Goal: Task Accomplishment & Management: Manage account settings

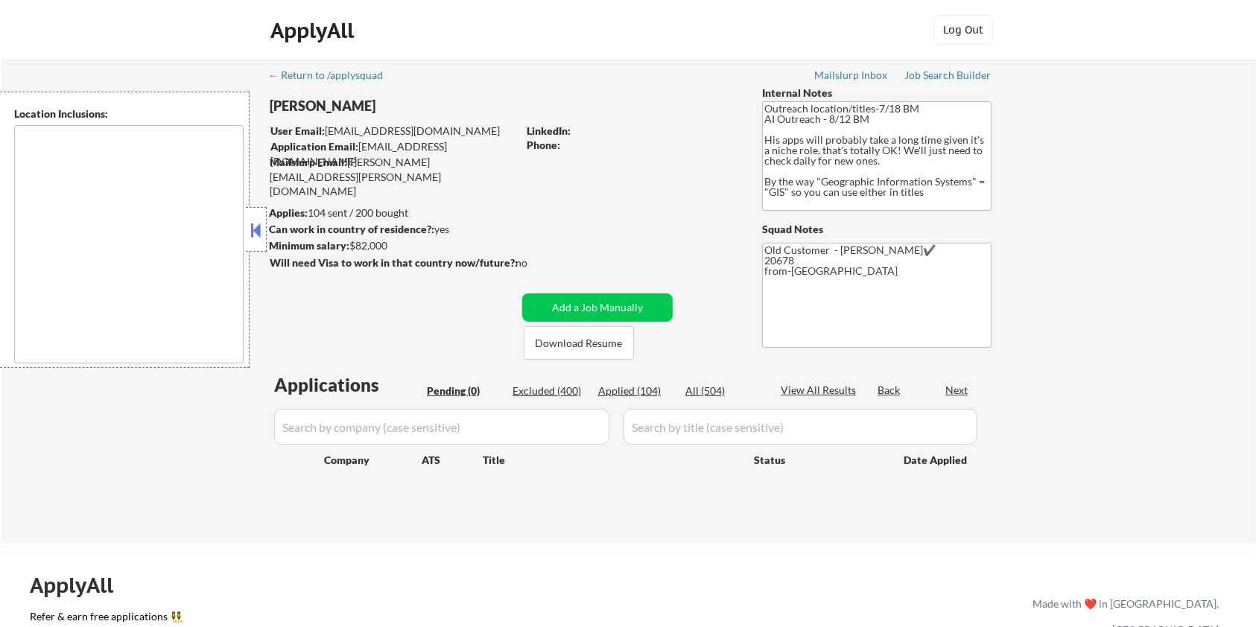
type textarea "Remote US Washington DC Baltimore MD Alexandria VA Arlington VA Chevy Chase MD …"
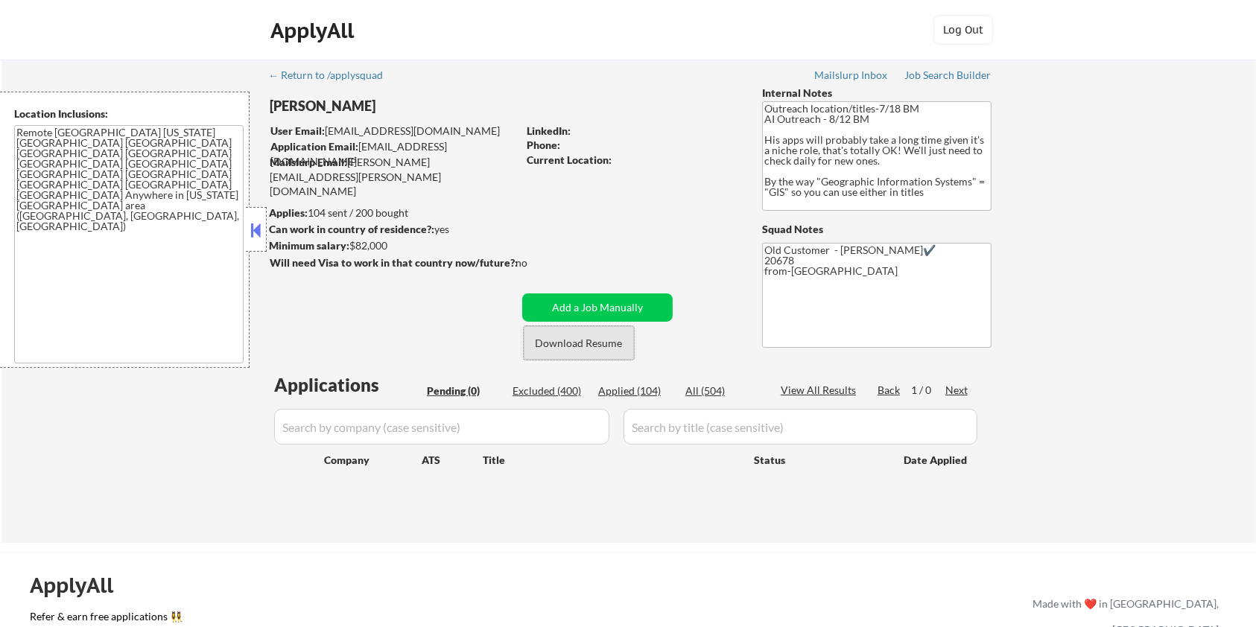
click at [597, 337] on button "Download Resume" at bounding box center [579, 343] width 110 height 34
click at [555, 390] on div "Excluded (400)" at bounding box center [549, 391] width 74 height 15
select select ""excluded__bad_match_""
select select ""excluded__expired_""
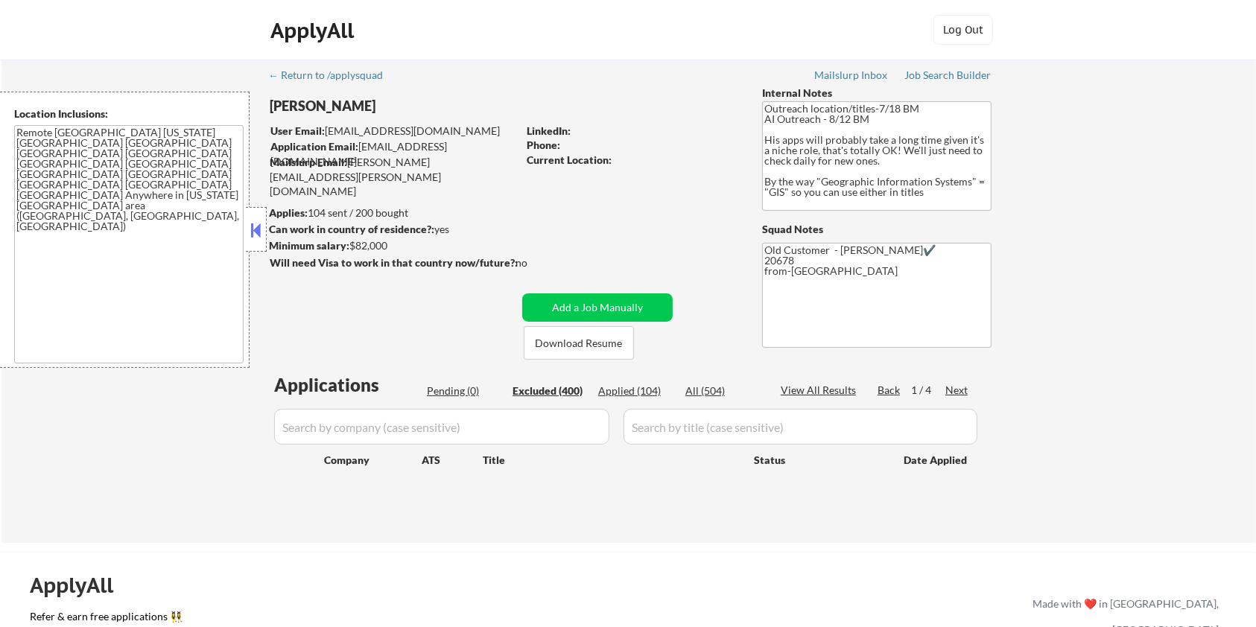
select select ""excluded""
select select ""excluded__bad_match_""
select select ""excluded__salary_""
select select ""excluded""
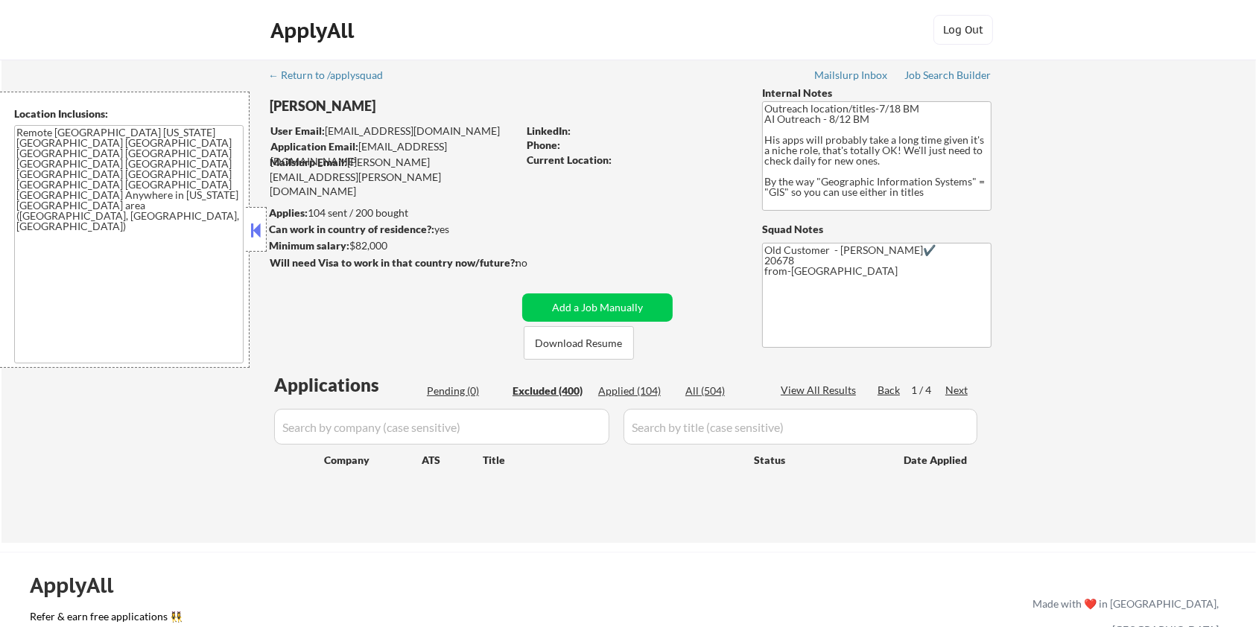
select select ""excluded__expired_""
select select ""excluded__salary_""
select select ""excluded""
select select ""excluded__expired_""
select select ""excluded__salary_""
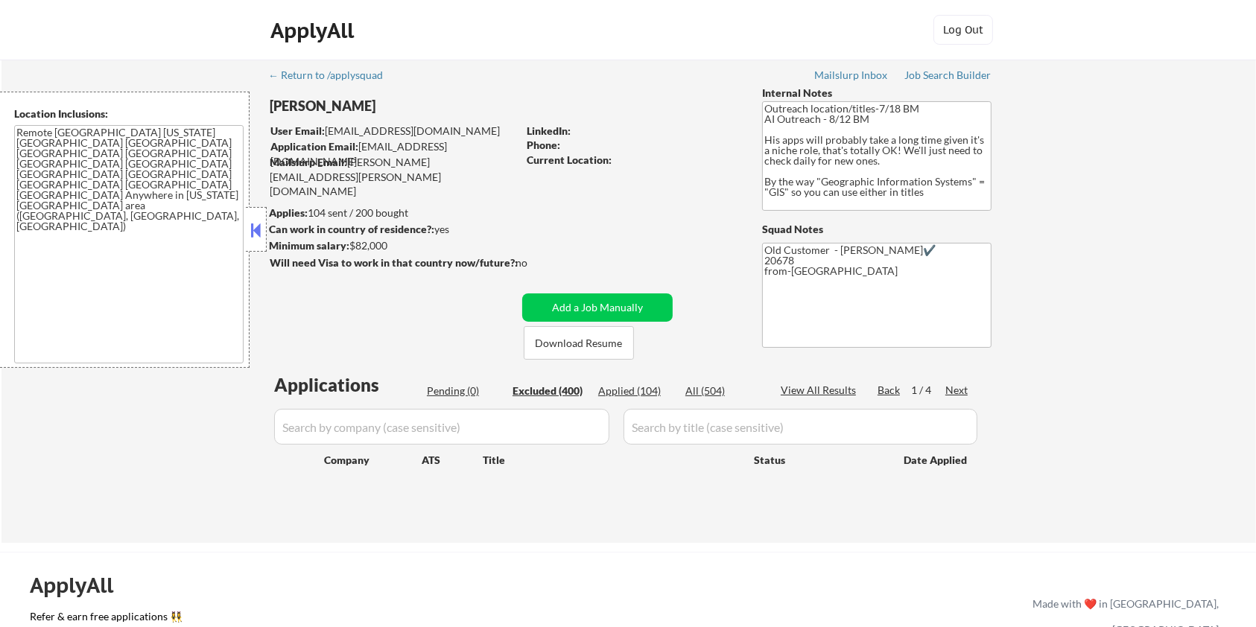
select select ""excluded__location_""
select select ""excluded__salary_""
select select ""excluded""
select select ""excluded__location_""
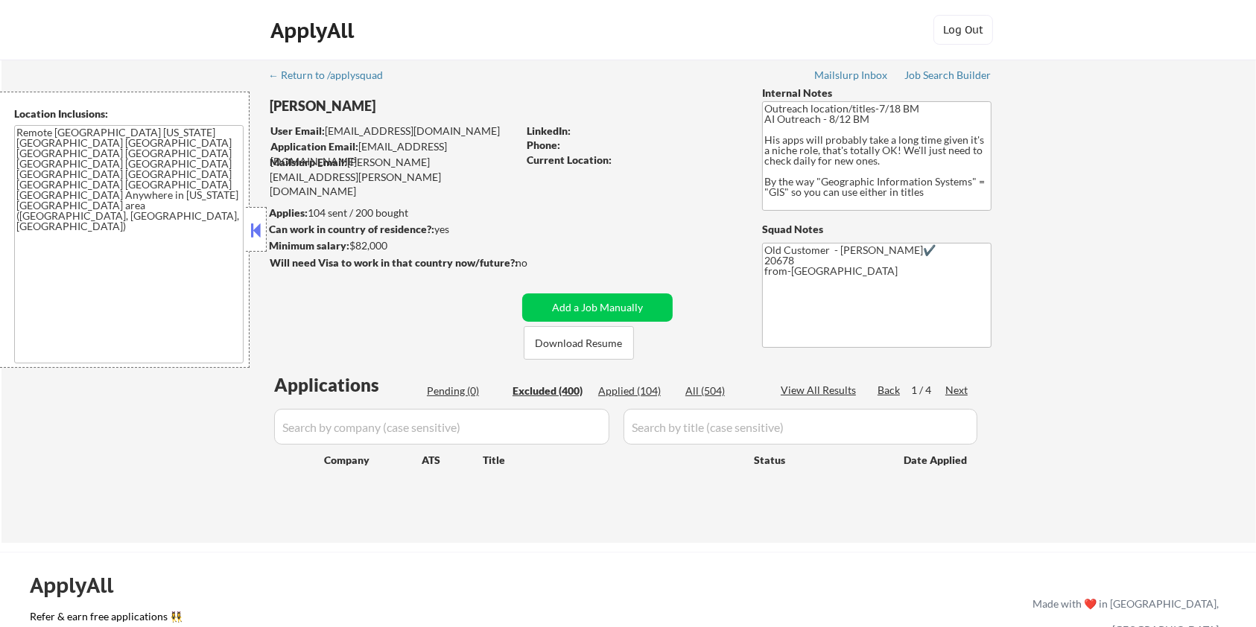
select select ""excluded__location_""
select select ""excluded__expired_""
select select ""excluded__location_""
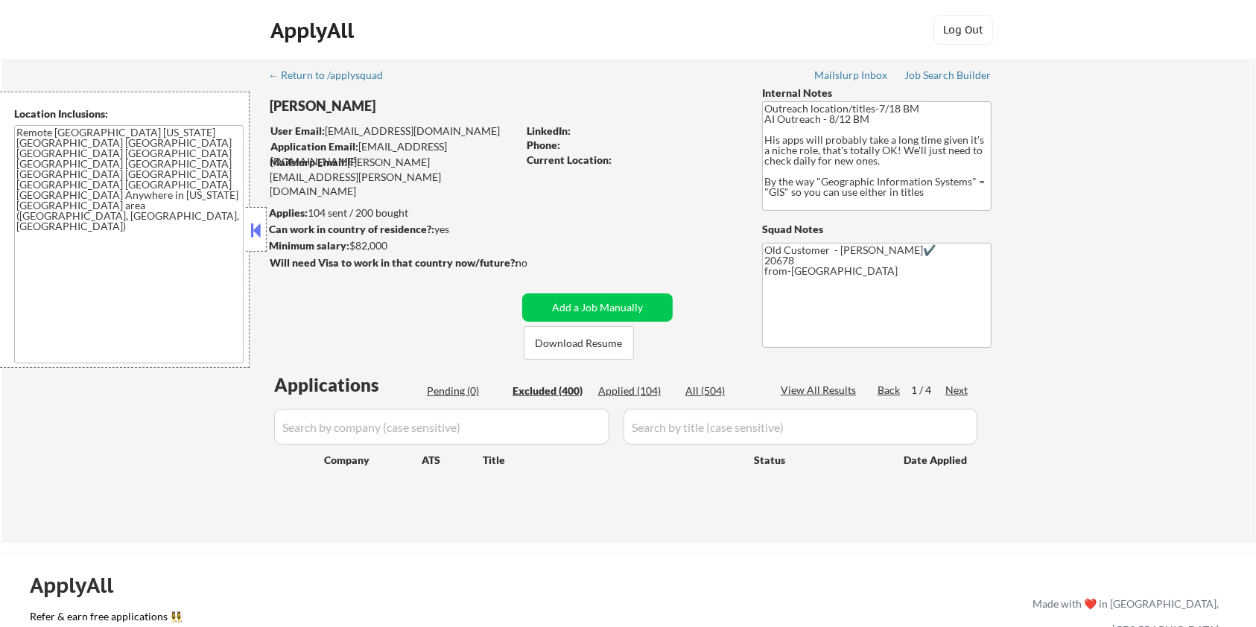
select select ""excluded""
select select ""excluded__expired_""
select select ""excluded__location_""
select select ""excluded__expired_""
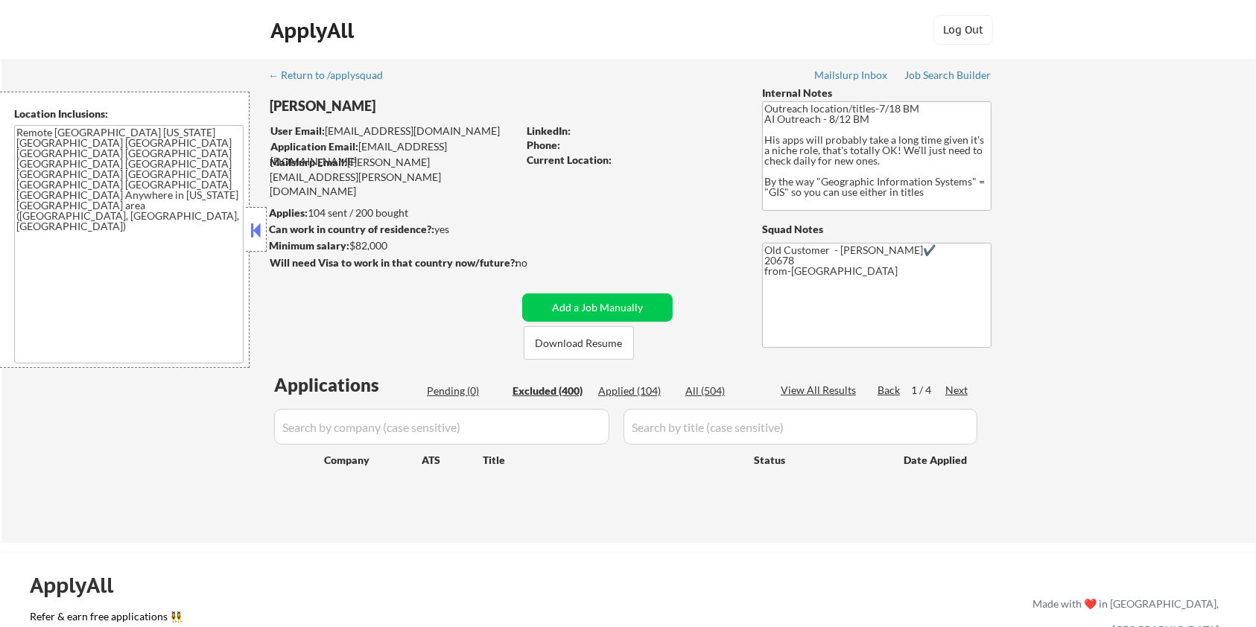
select select ""excluded__location_""
select select ""excluded__expired_""
select select ""excluded__location_""
select select ""excluded__expired_""
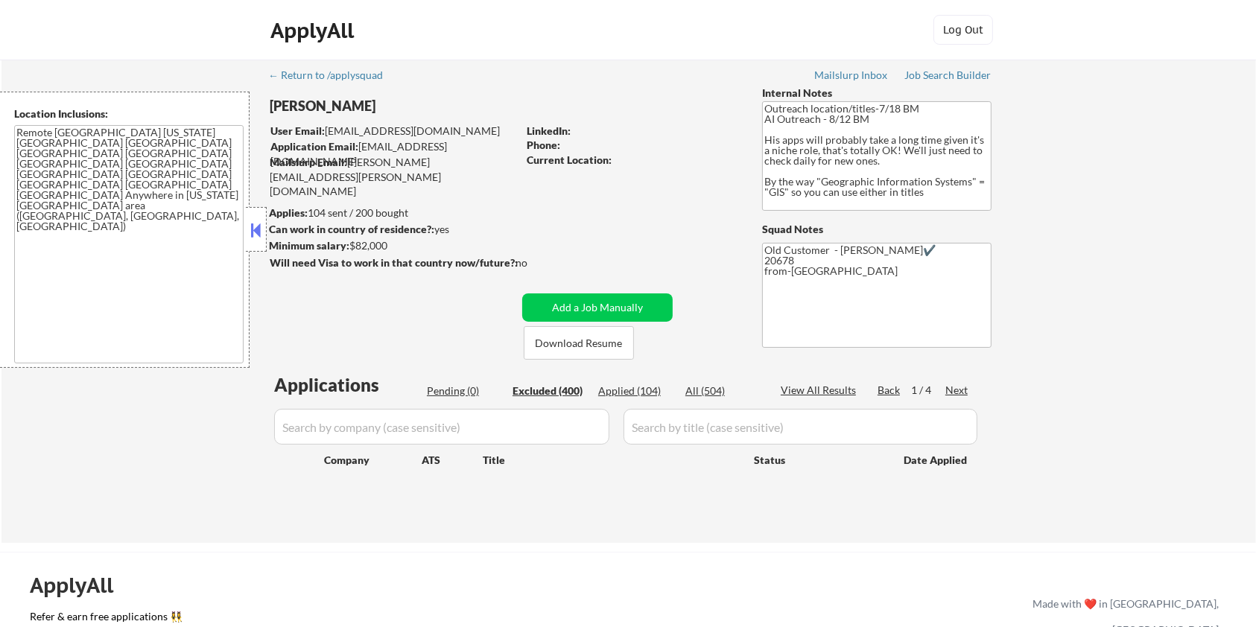
select select ""excluded__bad_match_""
select select ""excluded__location_""
select select ""excluded__expired_""
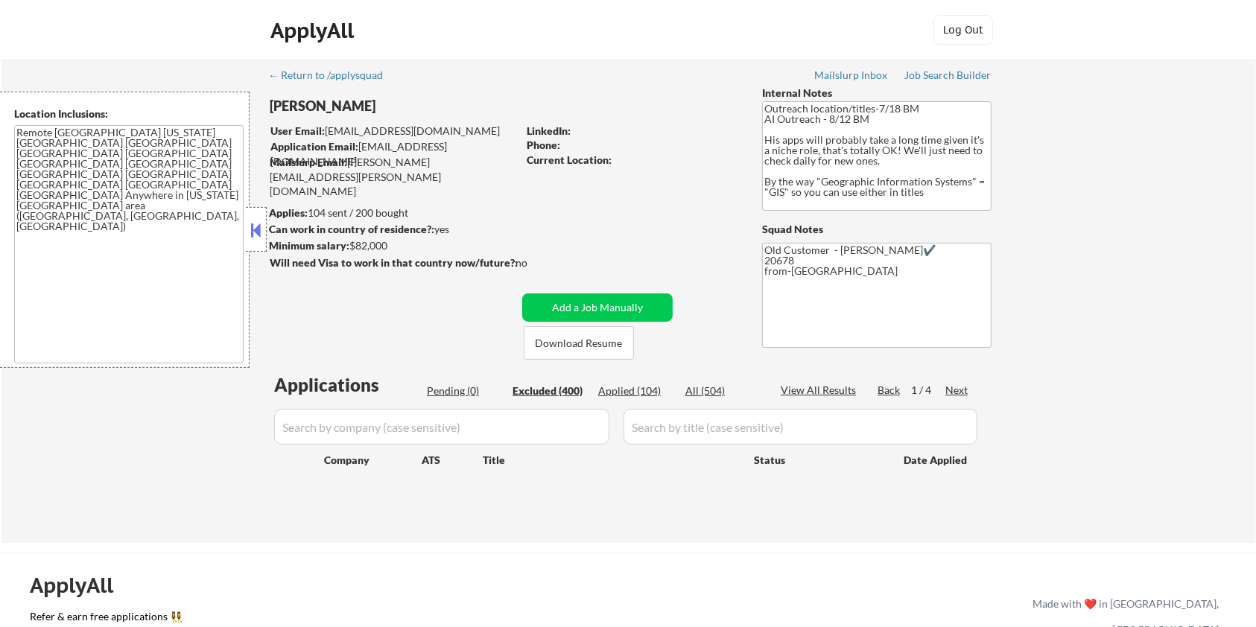
select select ""excluded__expired_""
select select ""excluded""
select select ""excluded__expired_""
select select ""excluded__location_""
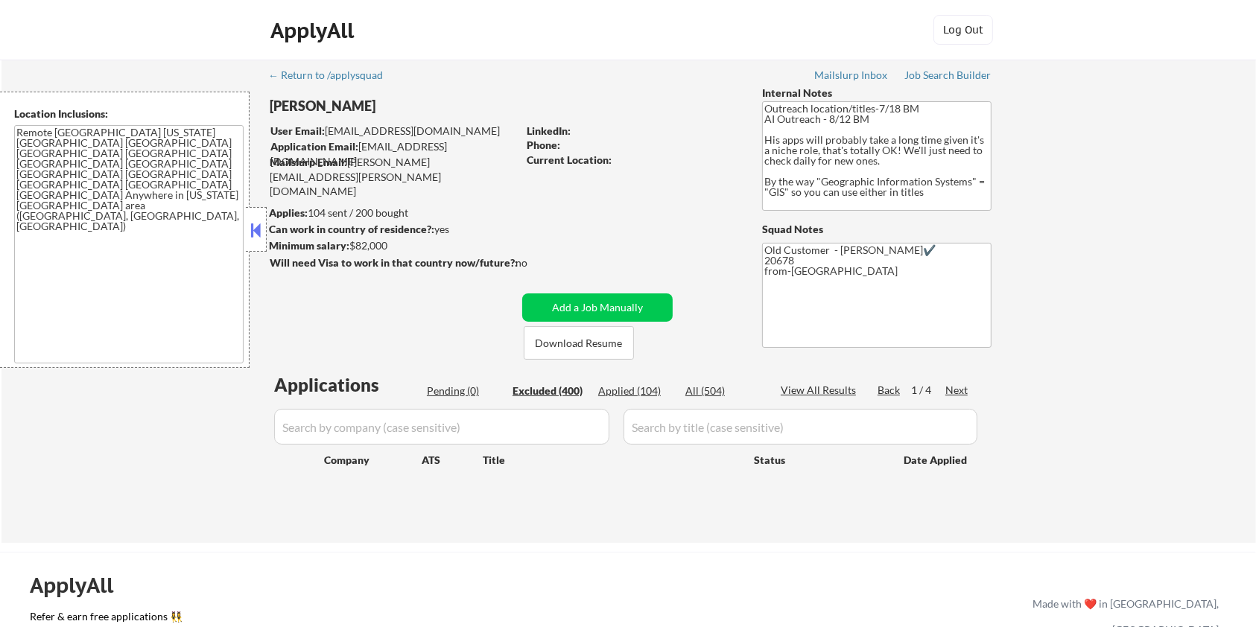
select select ""excluded""
select select ""excluded__expired_""
select select ""excluded__location_""
select select ""excluded__other_""
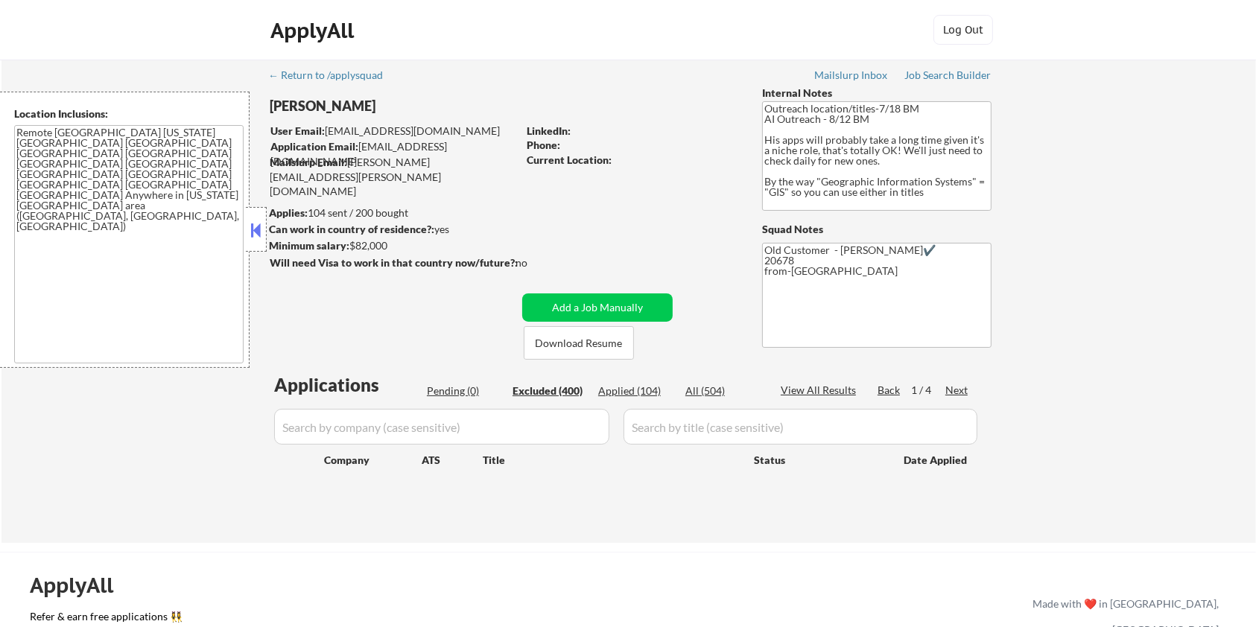
select select ""excluded__salary_""
select select ""excluded__expired_""
select select ""excluded__bad_match_""
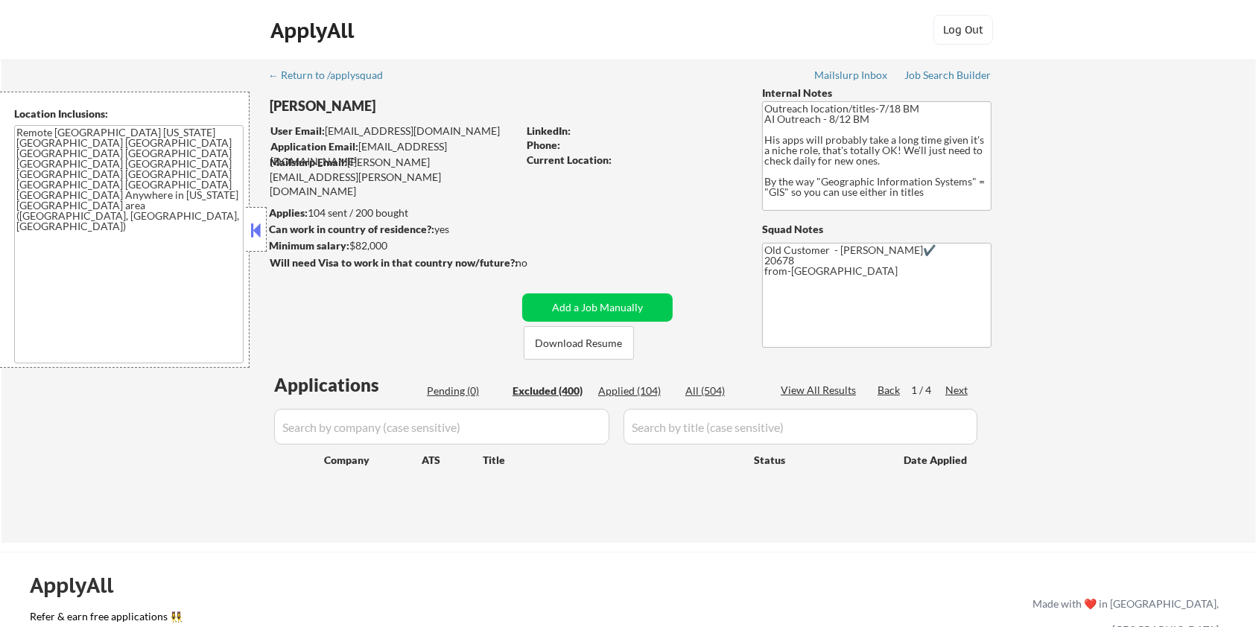
select select ""excluded__other_""
select select ""excluded__location_""
select select ""excluded__bad_match_""
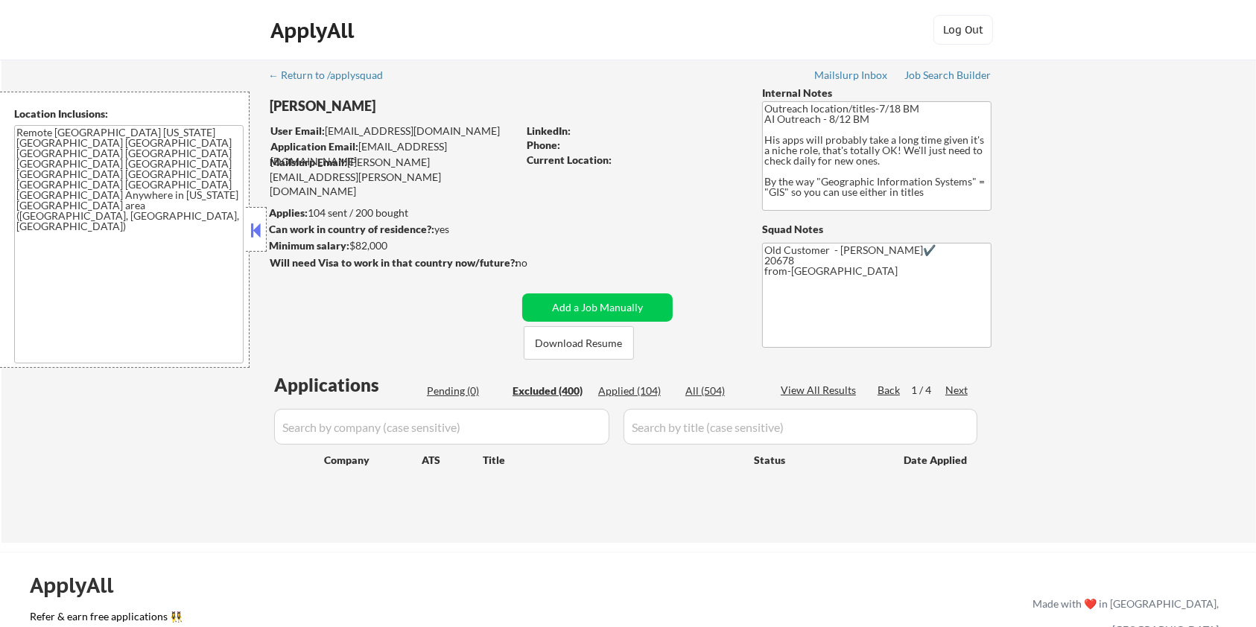
select select ""excluded__location_""
select select ""excluded__bad_match_""
select select ""excluded__expired_""
select select ""excluded__bad_match_""
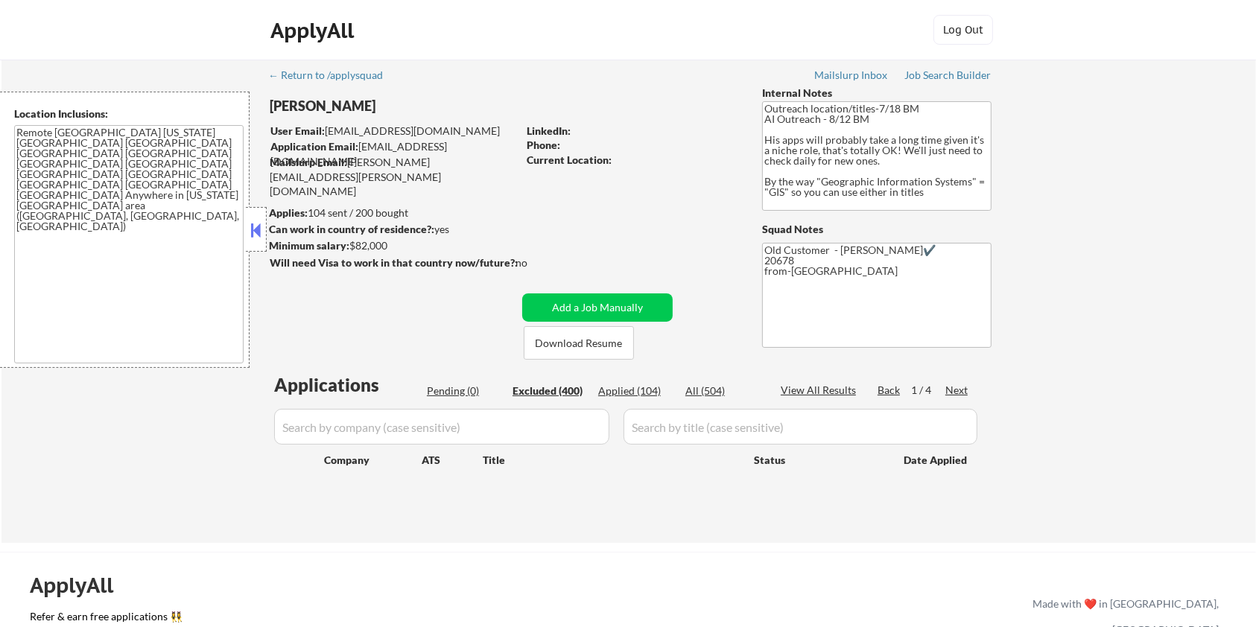
select select ""excluded__bad_match_""
select select ""excluded""
select select ""excluded__salary_""
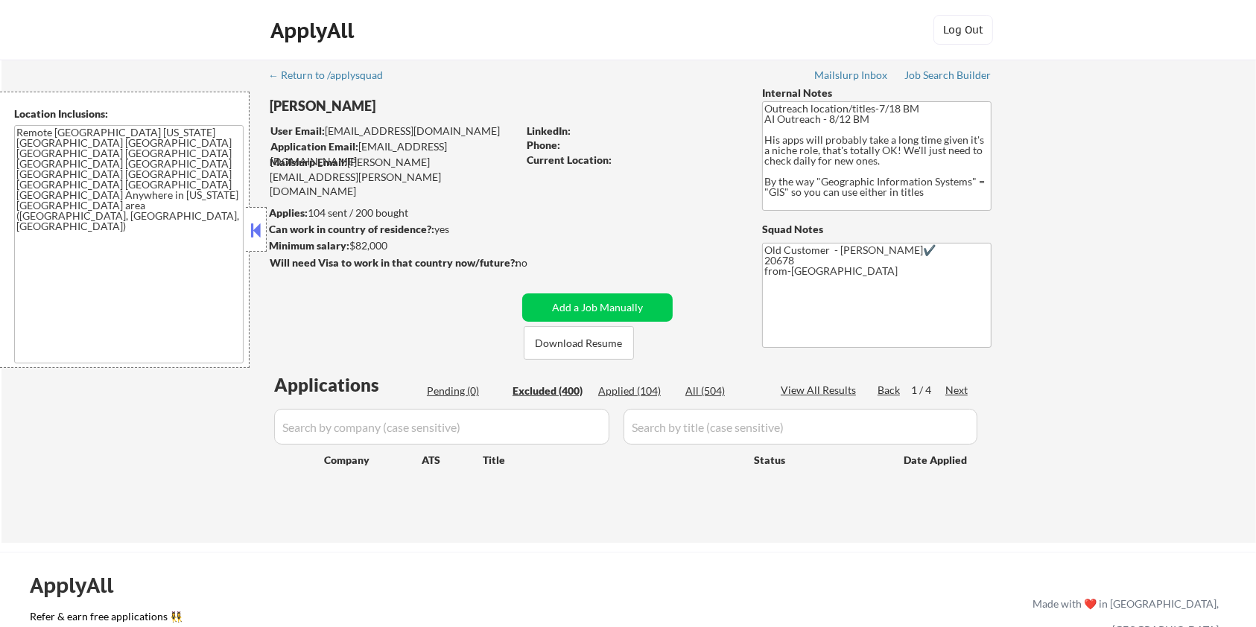
select select ""excluded__bad_match_""
select select ""excluded__other_""
select select ""excluded__bad_match_""
select select ""excluded__other_""
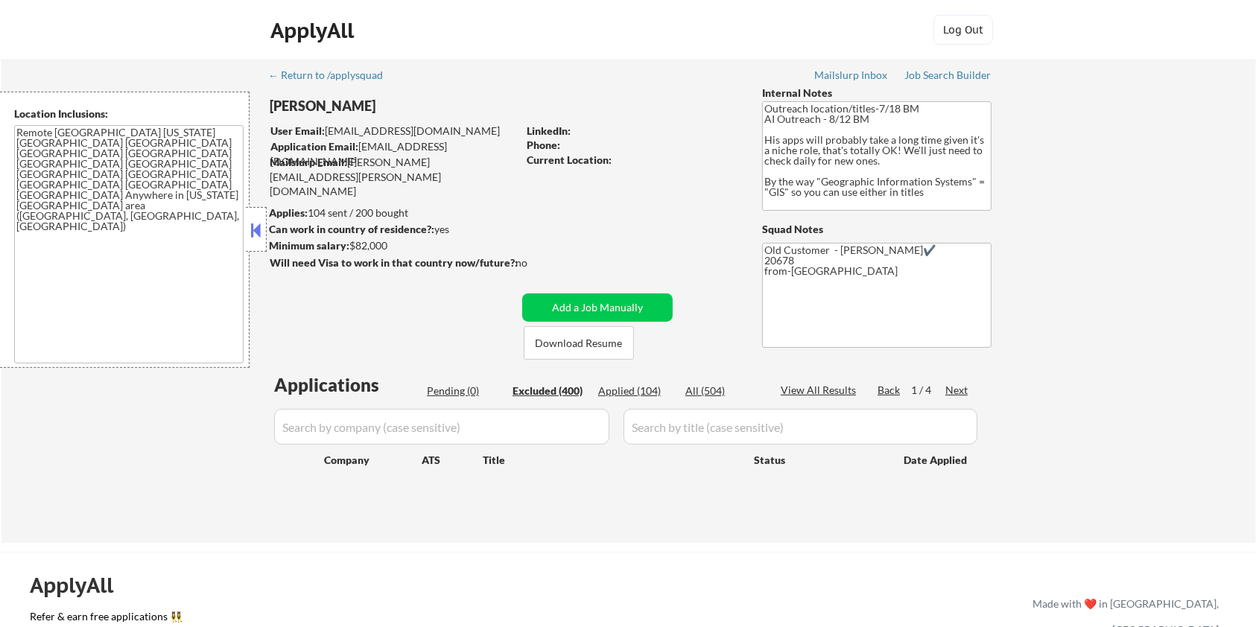
select select ""excluded__salary_""
select select ""excluded__expired_""
select select ""excluded__bad_match_""
select select ""excluded__other_""
select select ""excluded__bad_match_""
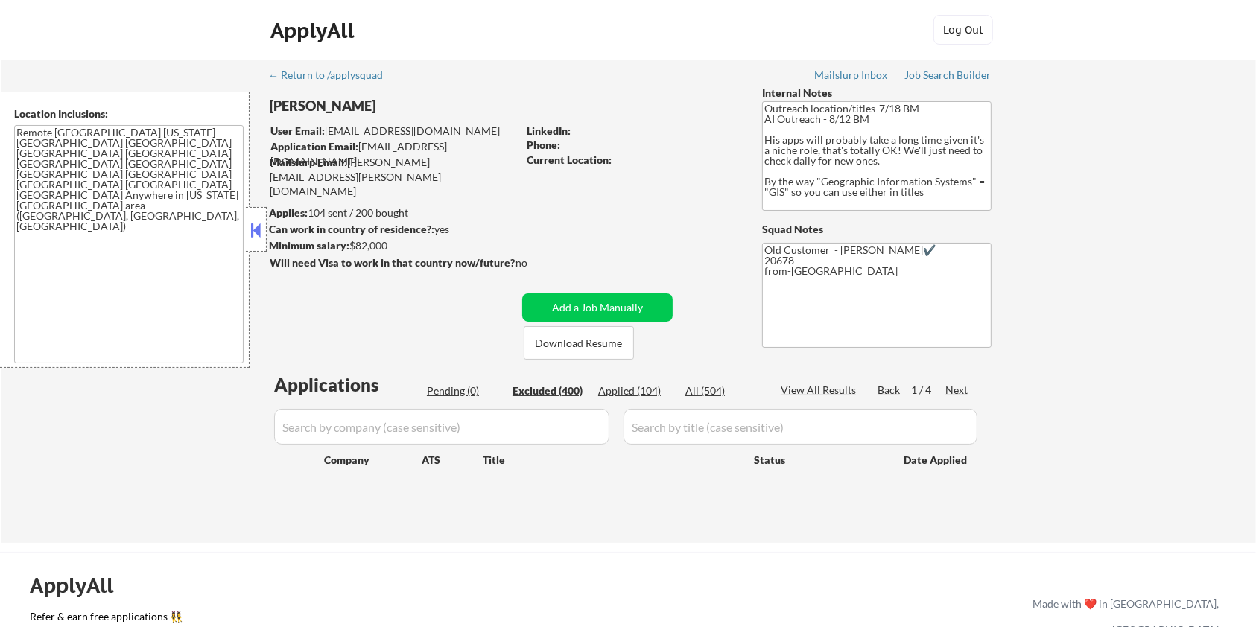
select select ""excluded__expired_""
select select ""excluded__other_""
select select ""excluded__expired_""
select select ""excluded__bad_match_""
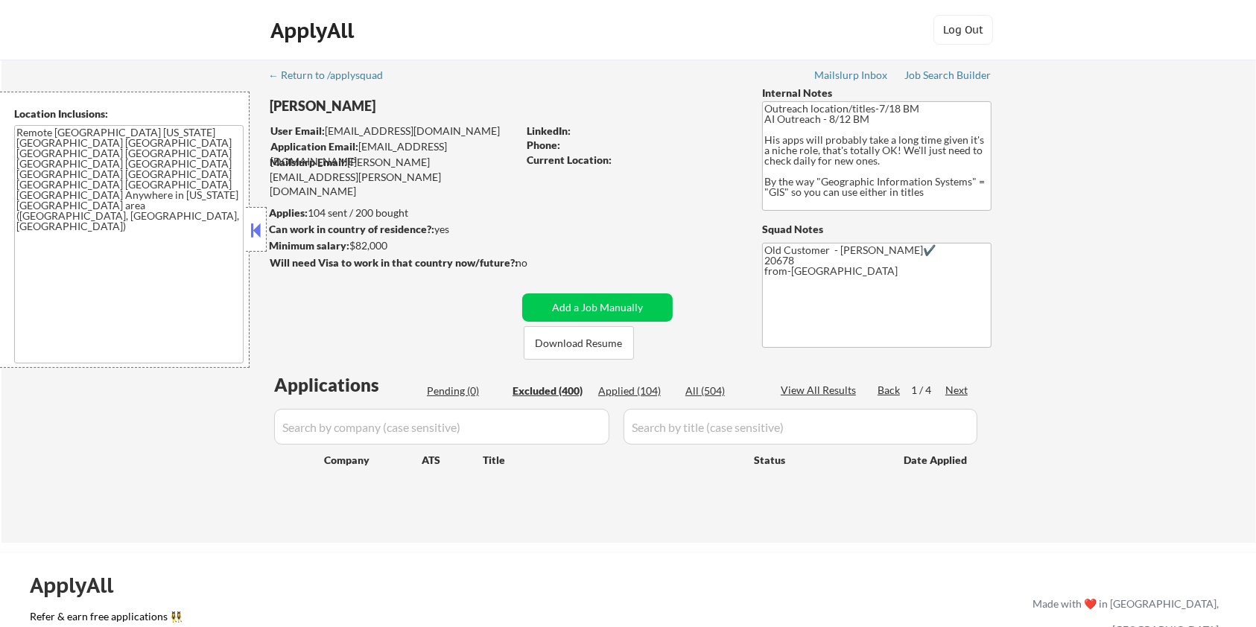
select select ""excluded__salary_""
select select ""excluded__location_""
select select ""excluded__expired_""
select select ""excluded__bad_match_""
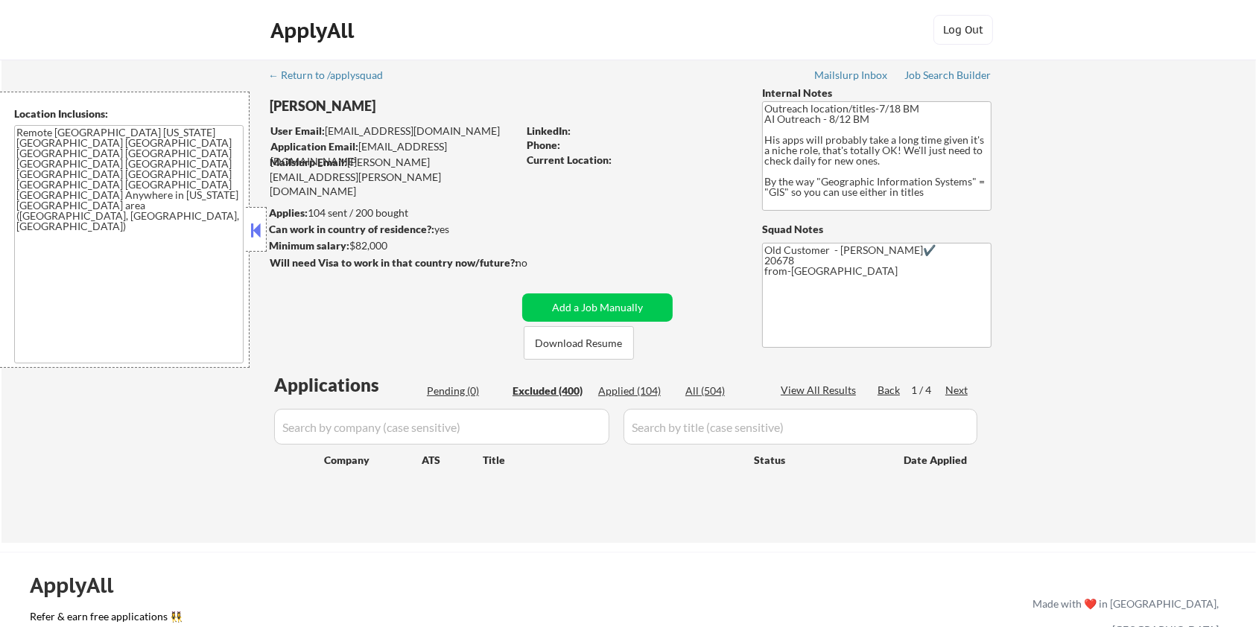
select select ""excluded__other_""
select select ""excluded__bad_match_""
select select ""excluded__other_""
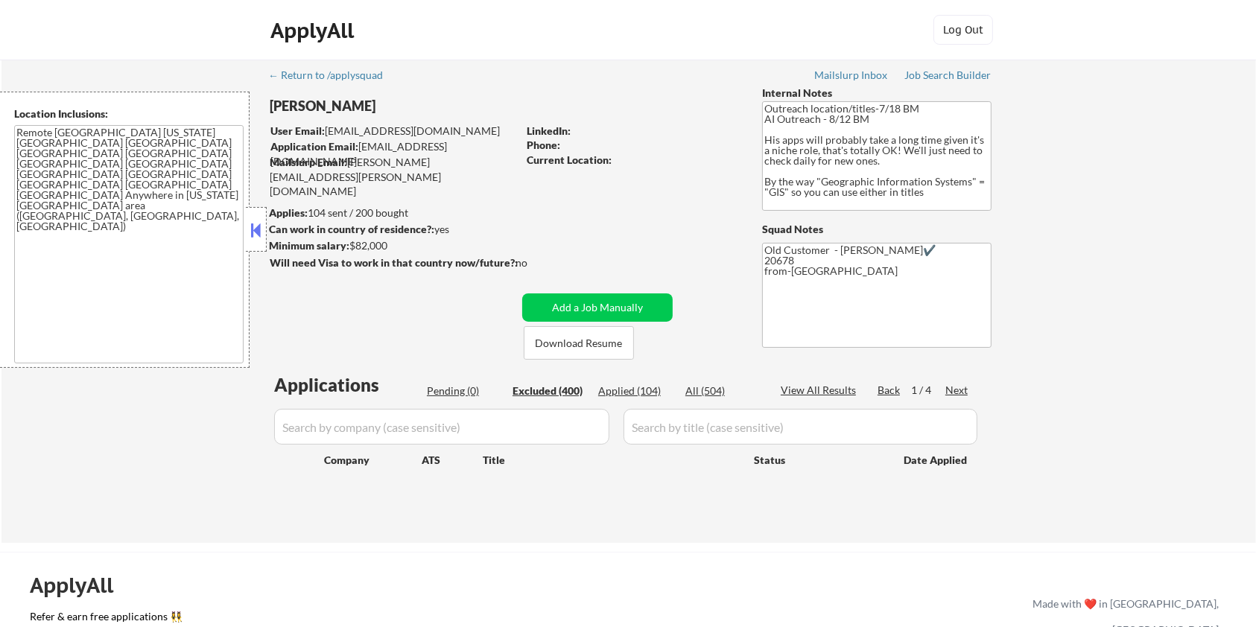
select select ""excluded__other_""
select select ""excluded__location_""
select select ""excluded__other_""
select select ""excluded__location_""
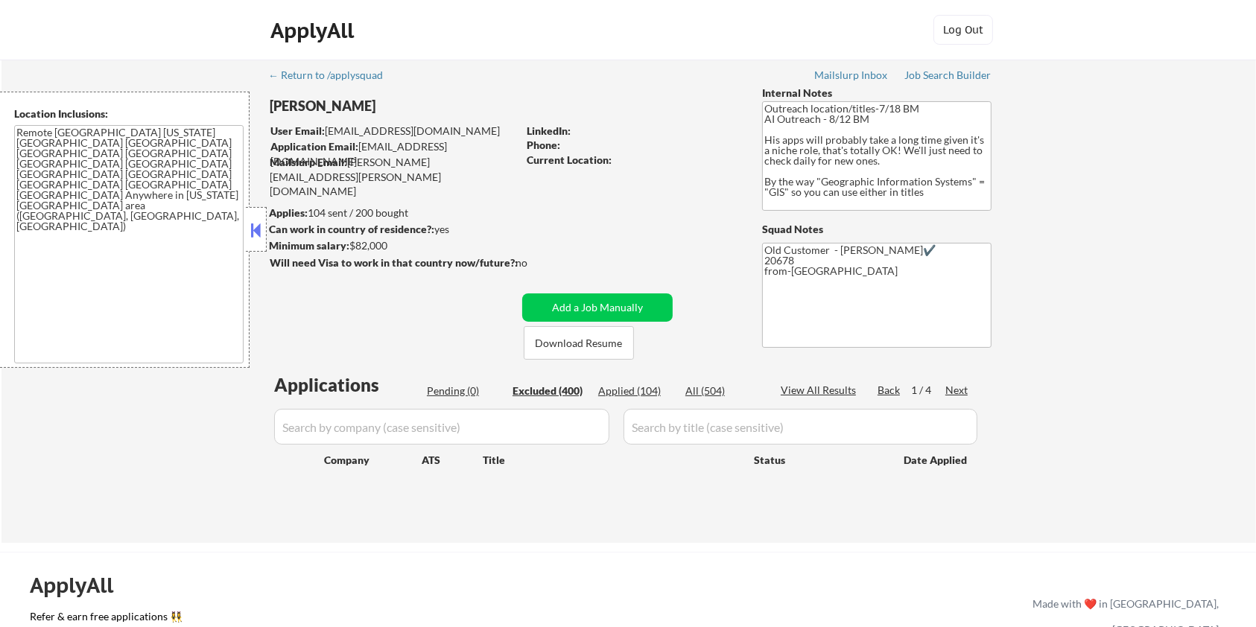
select select ""excluded__location_""
select select ""excluded__other_""
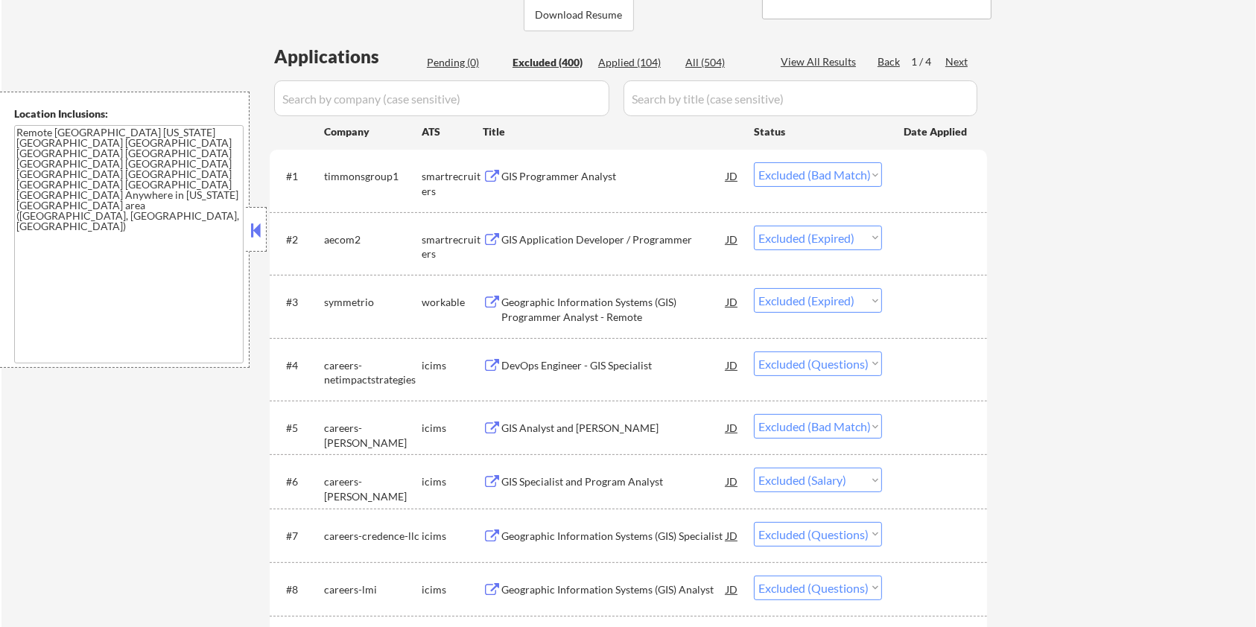
scroll to position [397, 0]
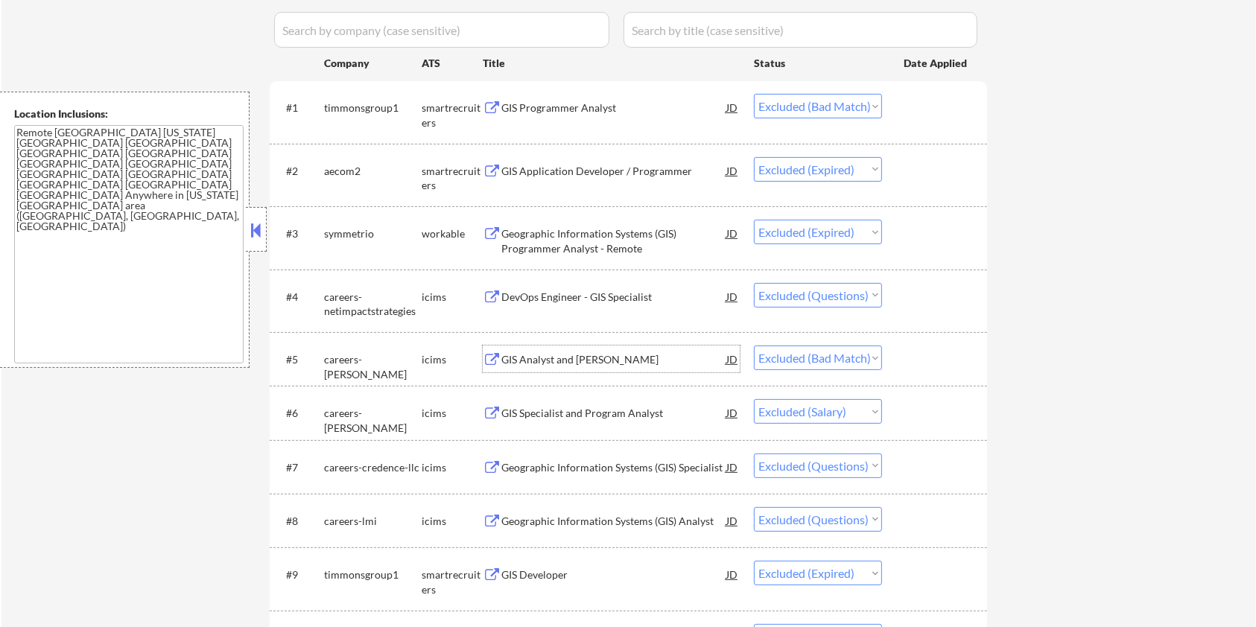
click at [580, 360] on div "GIS Analyst and Junior Developer" at bounding box center [613, 359] width 225 height 15
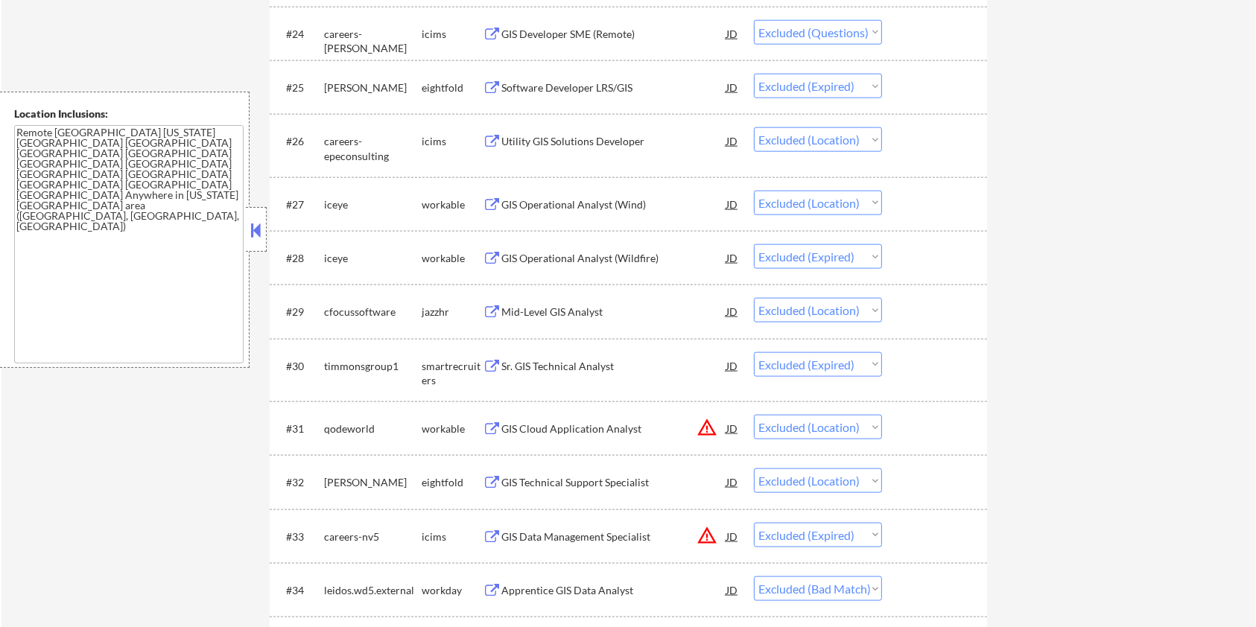
scroll to position [1887, 0]
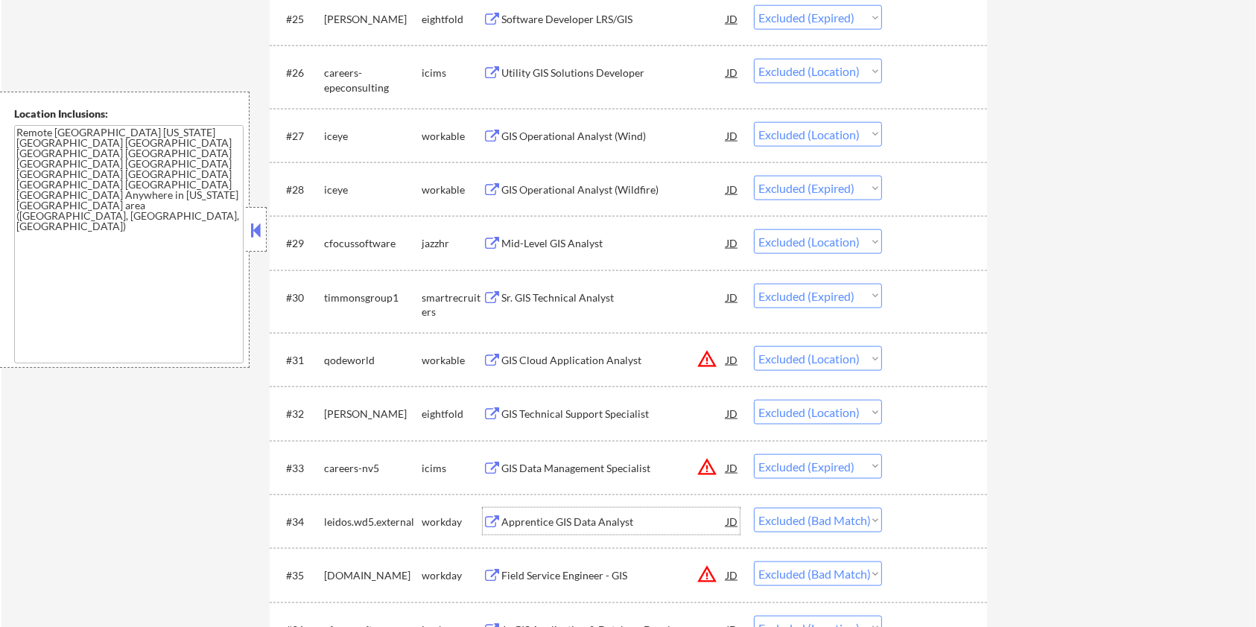
click at [537, 518] on div "Apprentice GIS Data Analyst" at bounding box center [613, 522] width 225 height 15
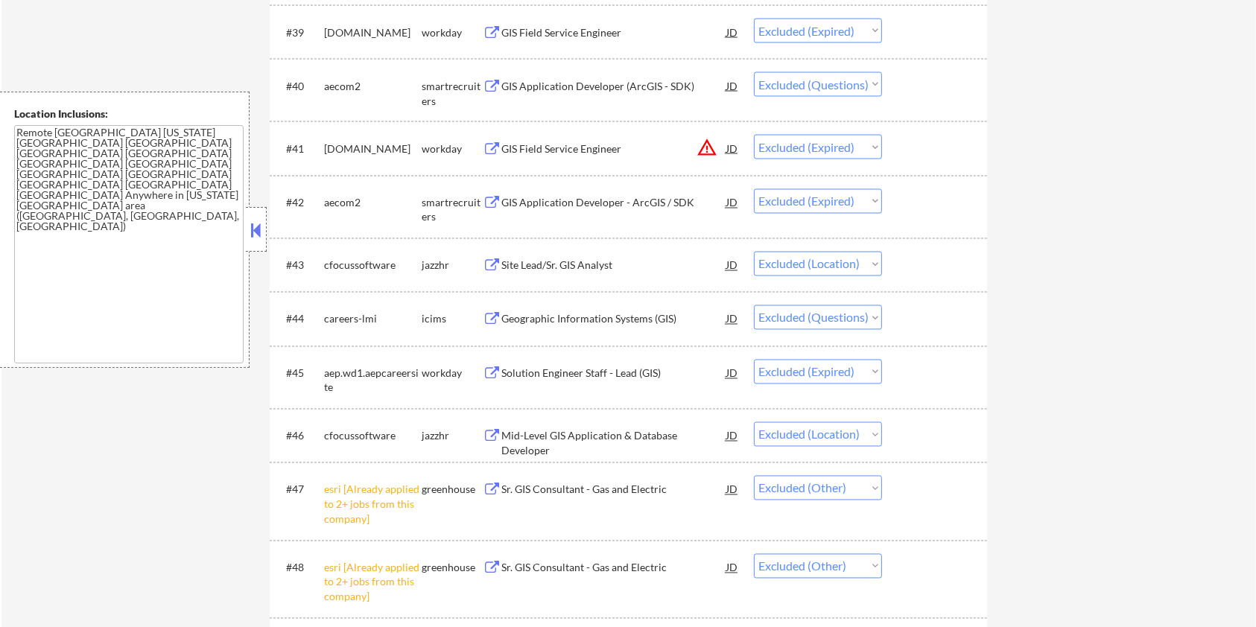
scroll to position [2781, 0]
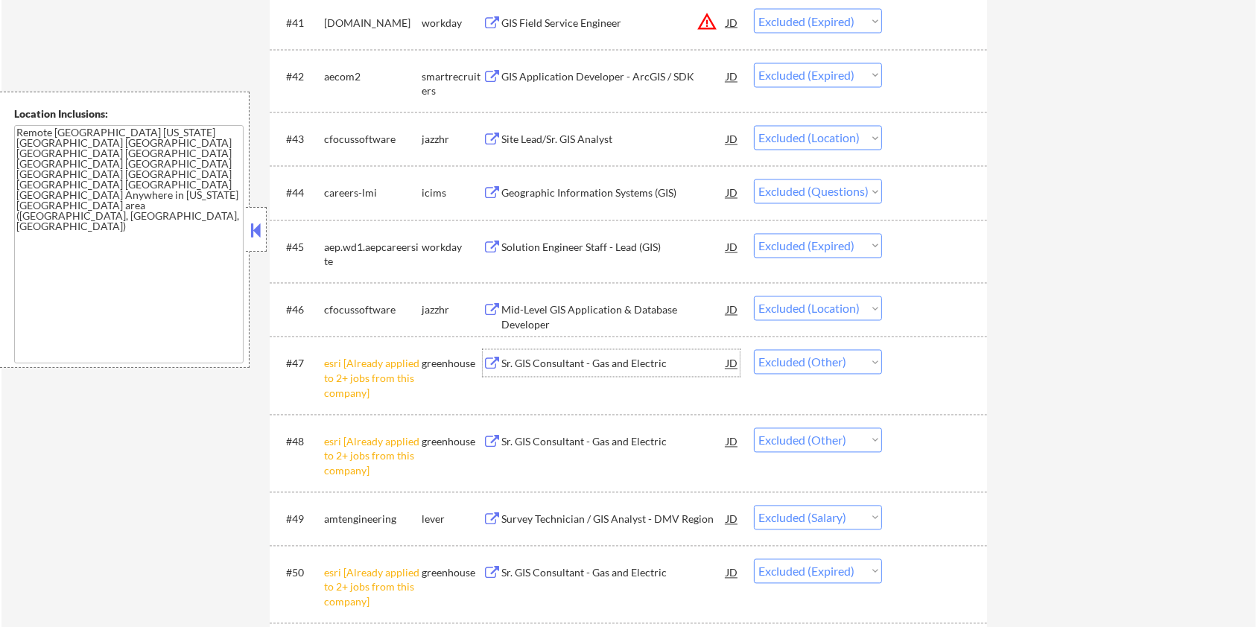
click at [535, 360] on div "Sr. GIS Consultant - Gas and Electric" at bounding box center [613, 364] width 225 height 15
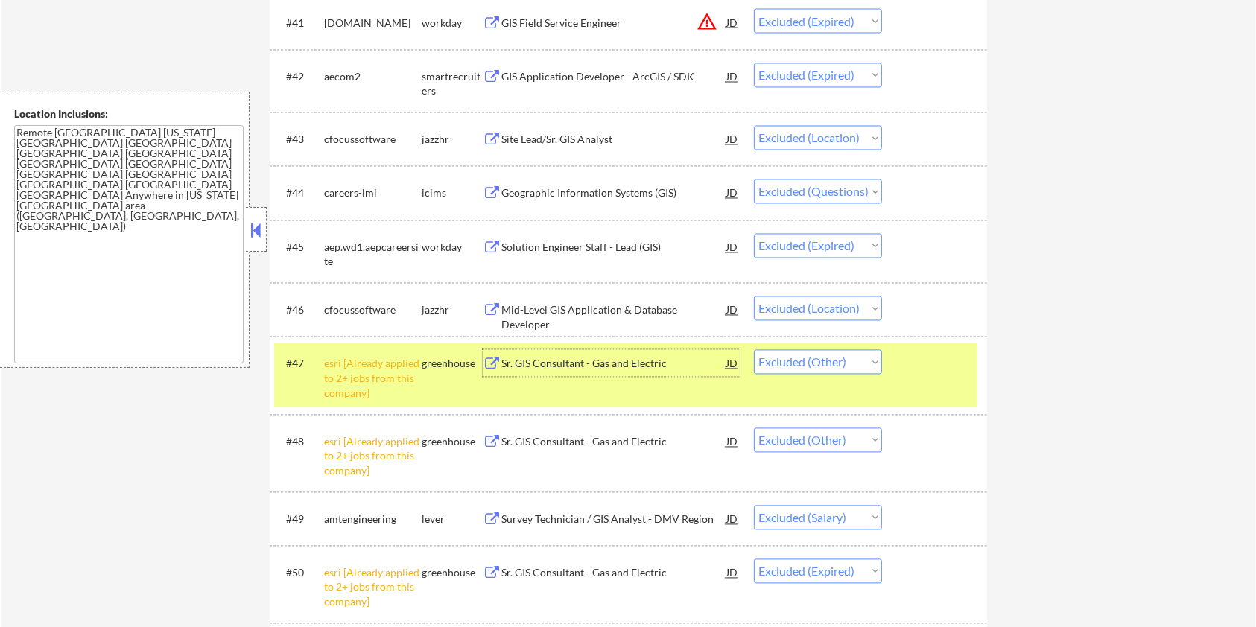
click at [575, 437] on div "Sr. GIS Consultant - Gas and Electric" at bounding box center [613, 442] width 225 height 15
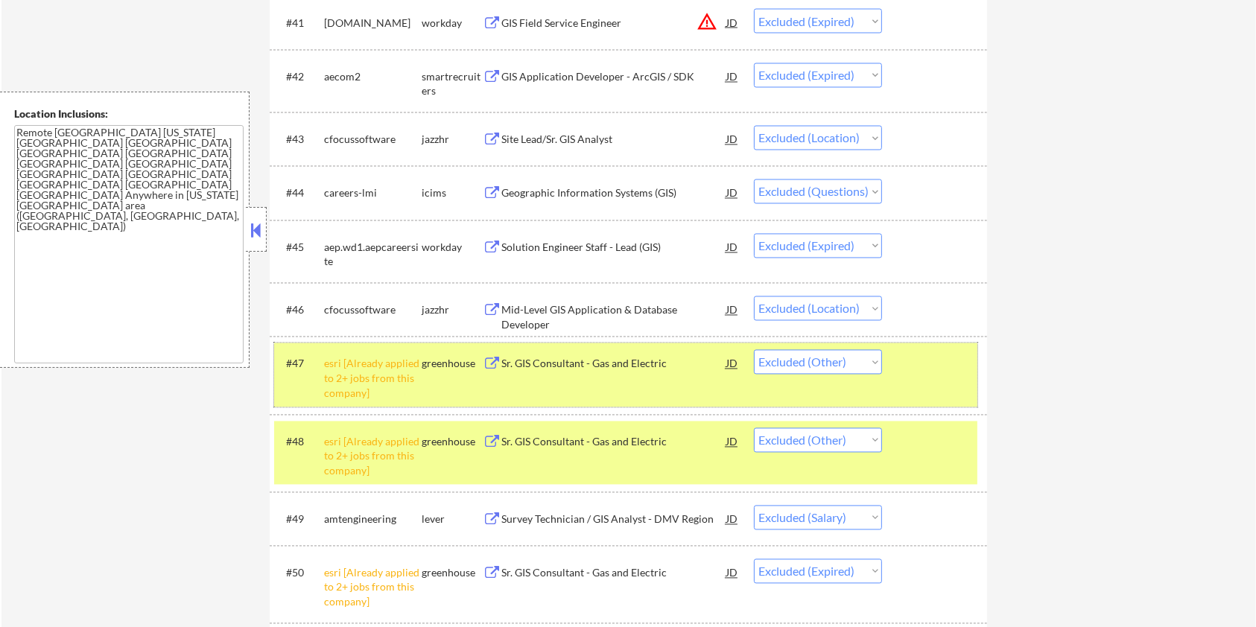
click at [957, 373] on div at bounding box center [937, 363] width 66 height 27
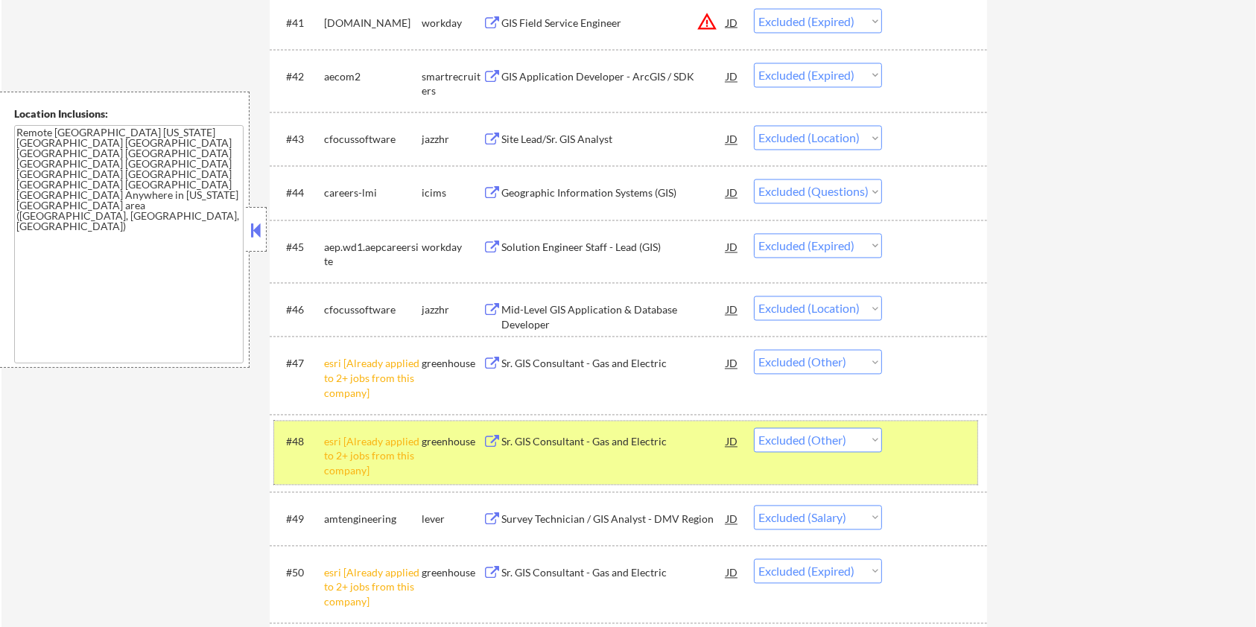
click at [941, 455] on div "#48 esri [Already applied to 2+ jobs from this company] greenhouse Sr. GIS Cons…" at bounding box center [625, 454] width 703 height 64
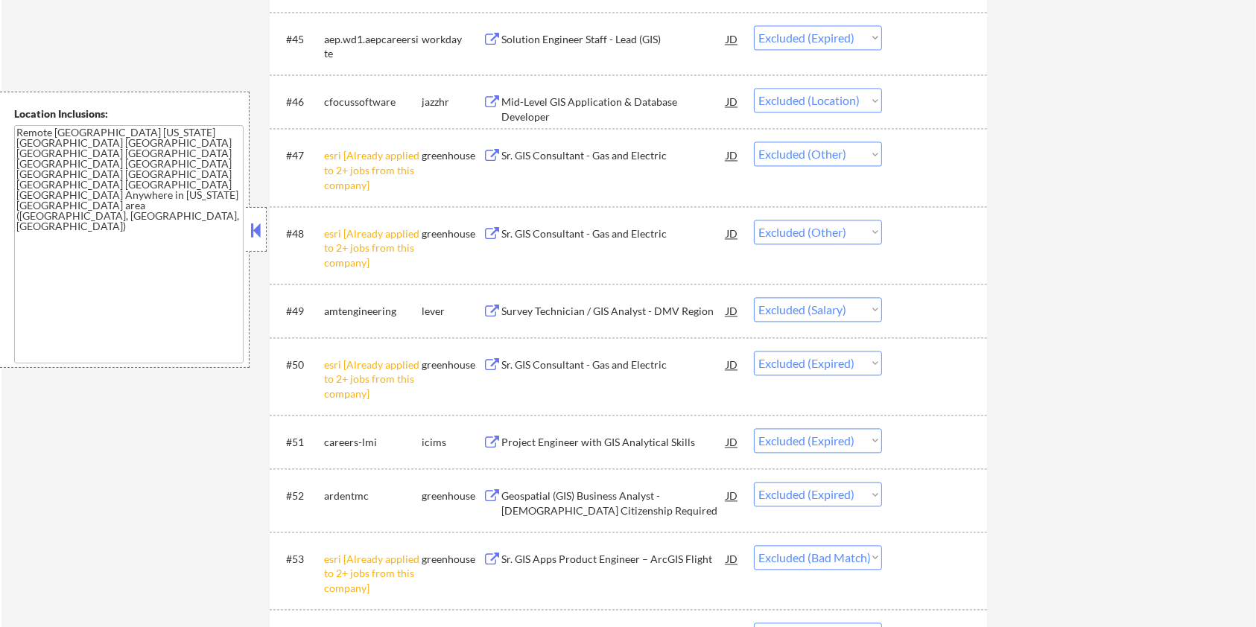
scroll to position [3078, 0]
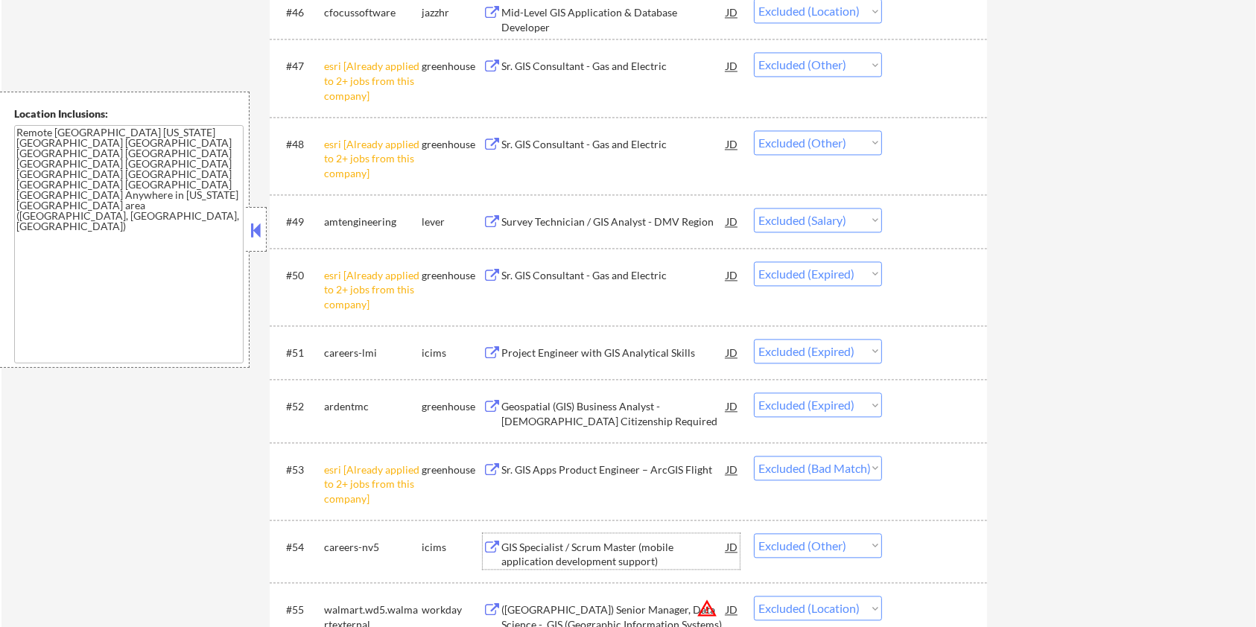
click at [582, 548] on div "GIS Specialist / Scrum Master (mobile application development support)" at bounding box center [613, 554] width 225 height 29
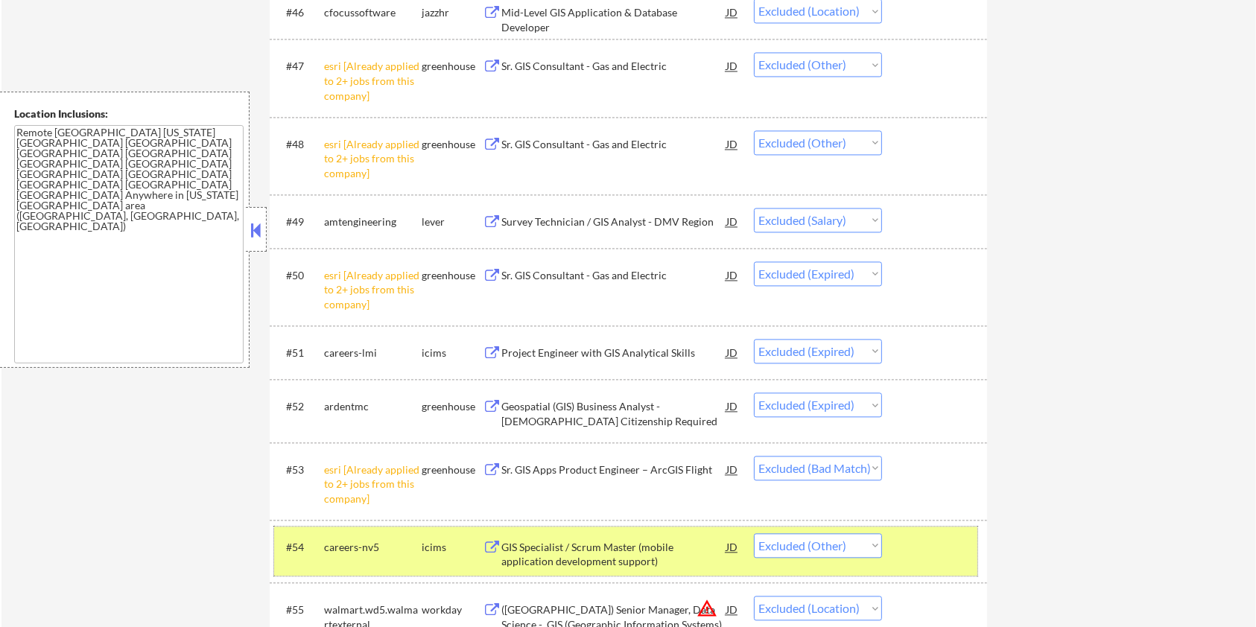
click at [941, 565] on div "#54 careers-nv5 icims GIS Specialist / Scrum Master (mobile application develop…" at bounding box center [625, 551] width 703 height 49
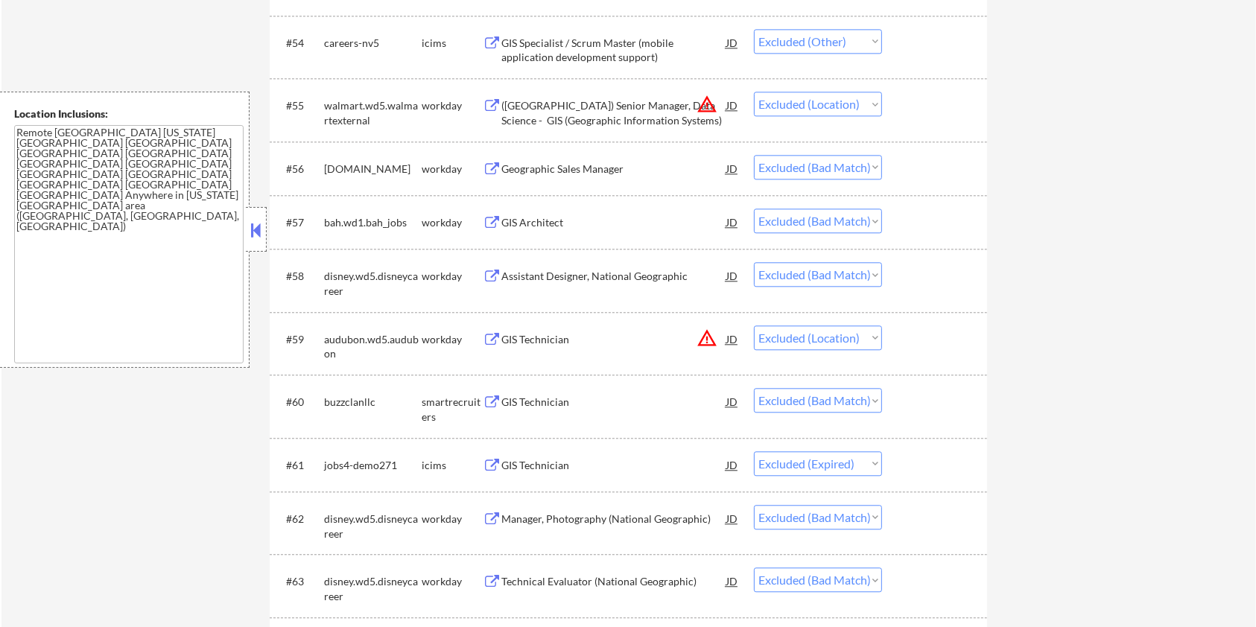
scroll to position [3674, 0]
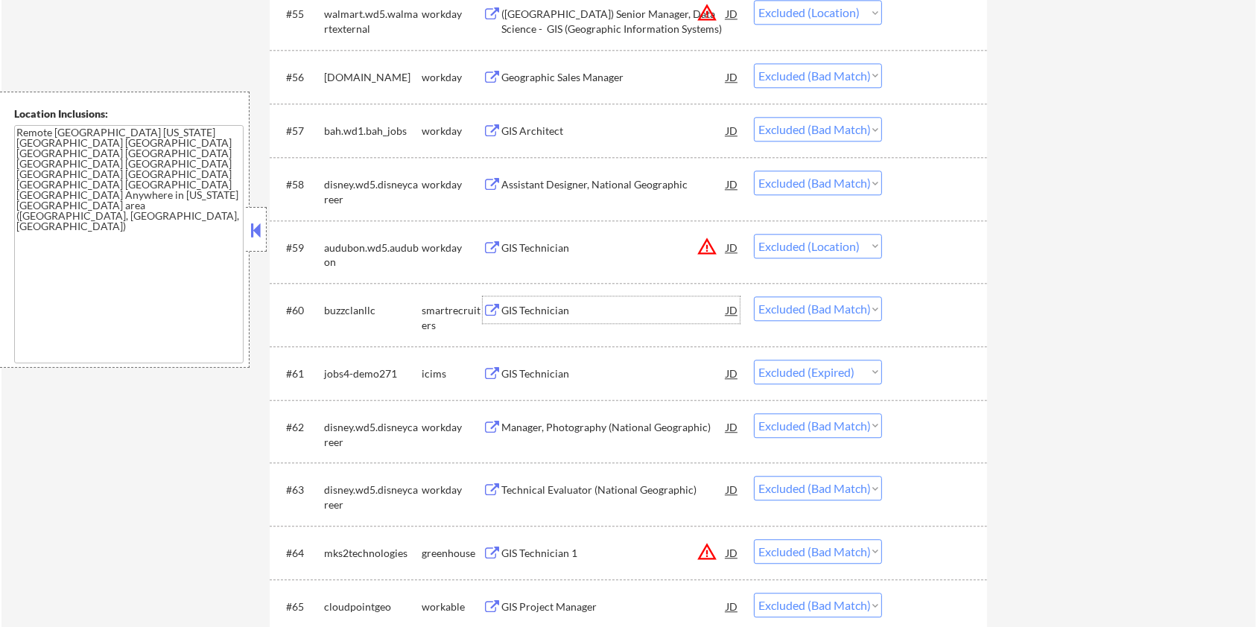
click at [542, 307] on div "GIS Technician" at bounding box center [613, 310] width 225 height 15
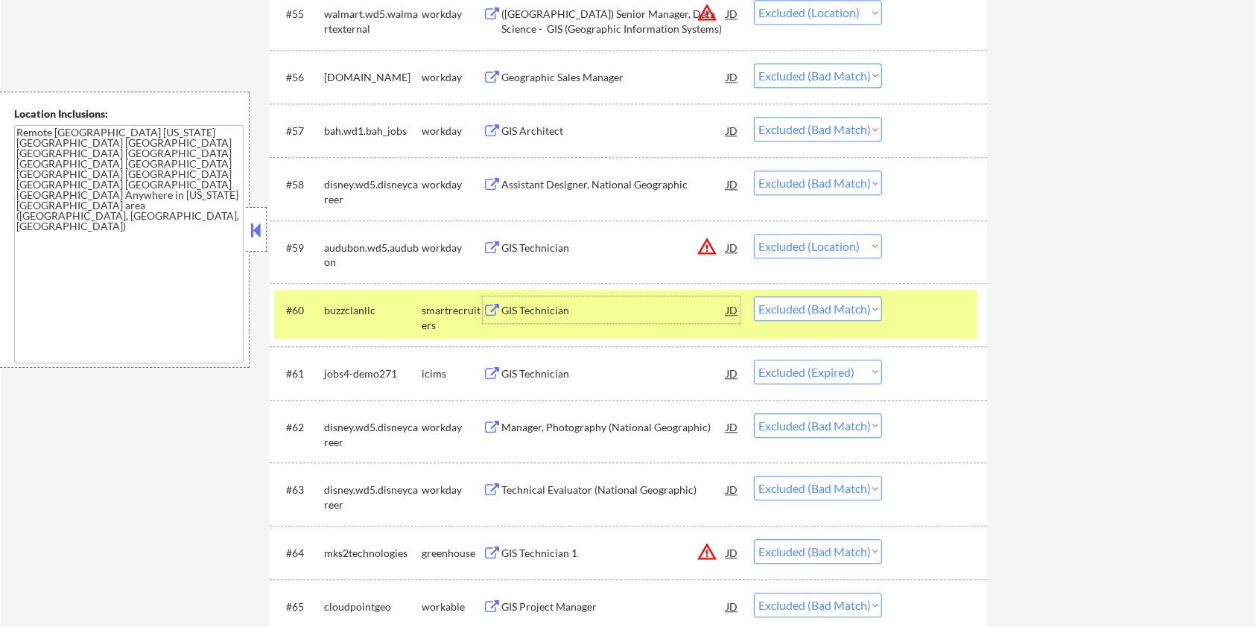
scroll to position [3773, 0]
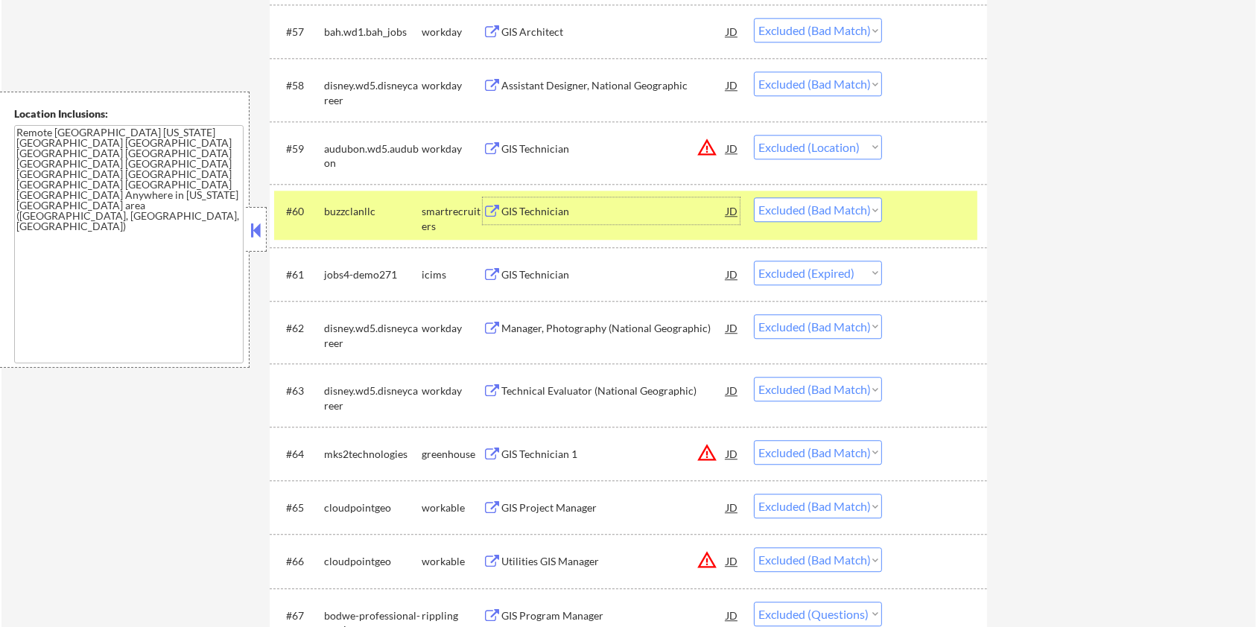
click at [560, 388] on div "Technical Evaluator (National Geographic)" at bounding box center [613, 391] width 225 height 15
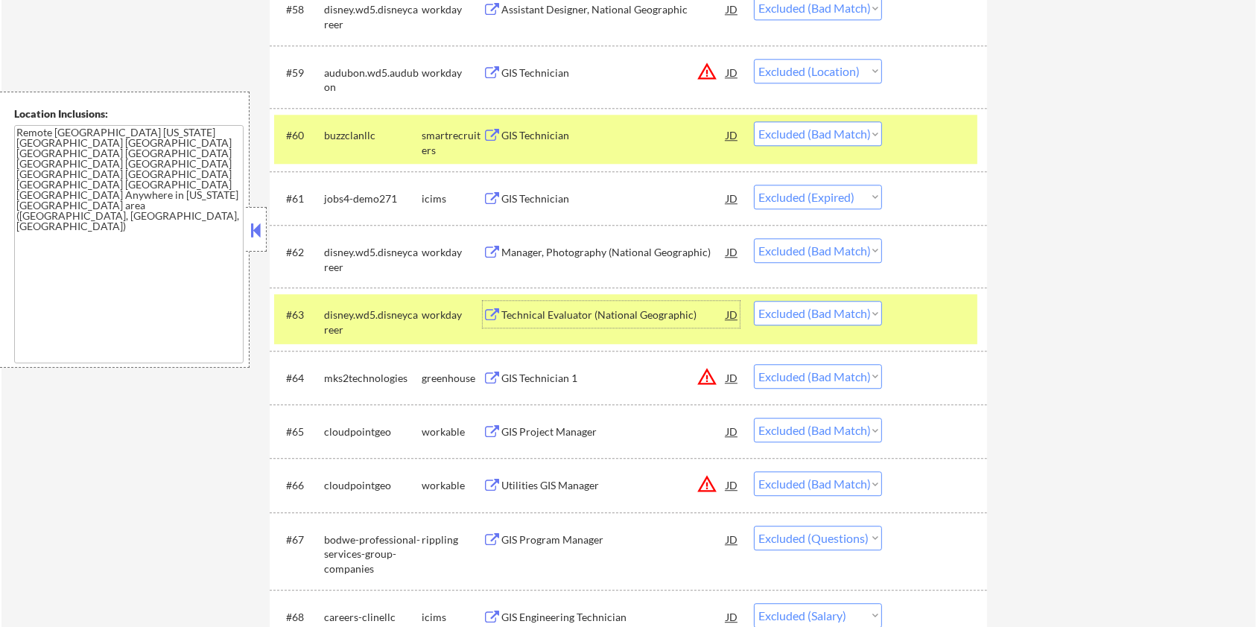
scroll to position [3873, 0]
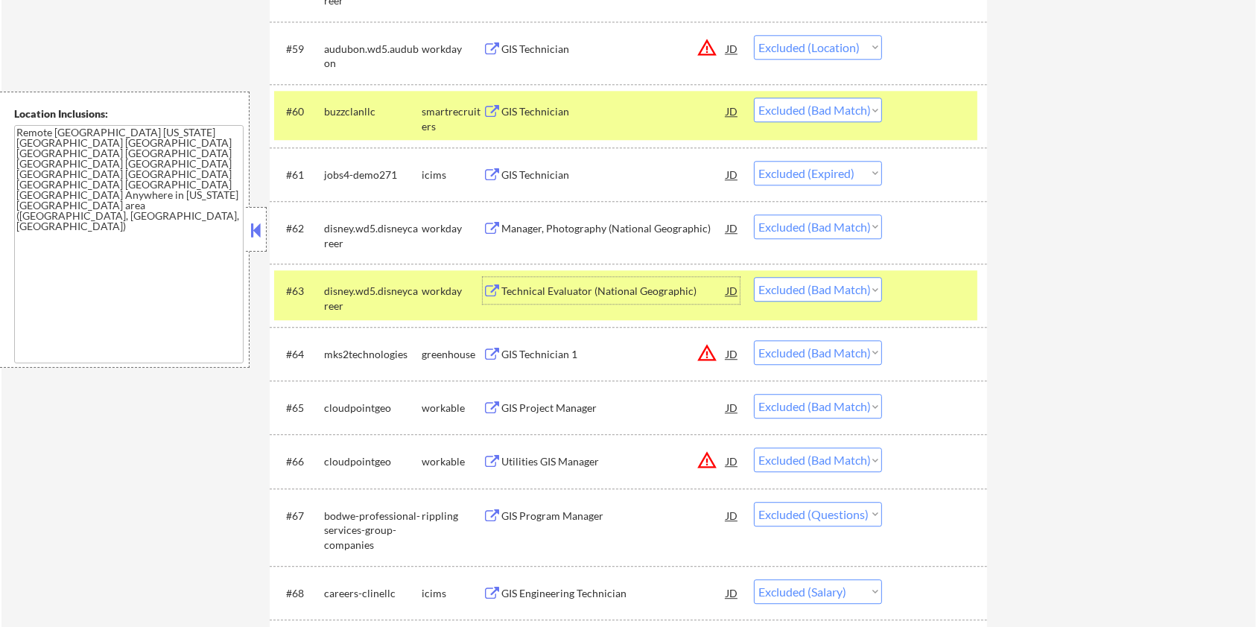
click at [938, 296] on div at bounding box center [937, 290] width 66 height 27
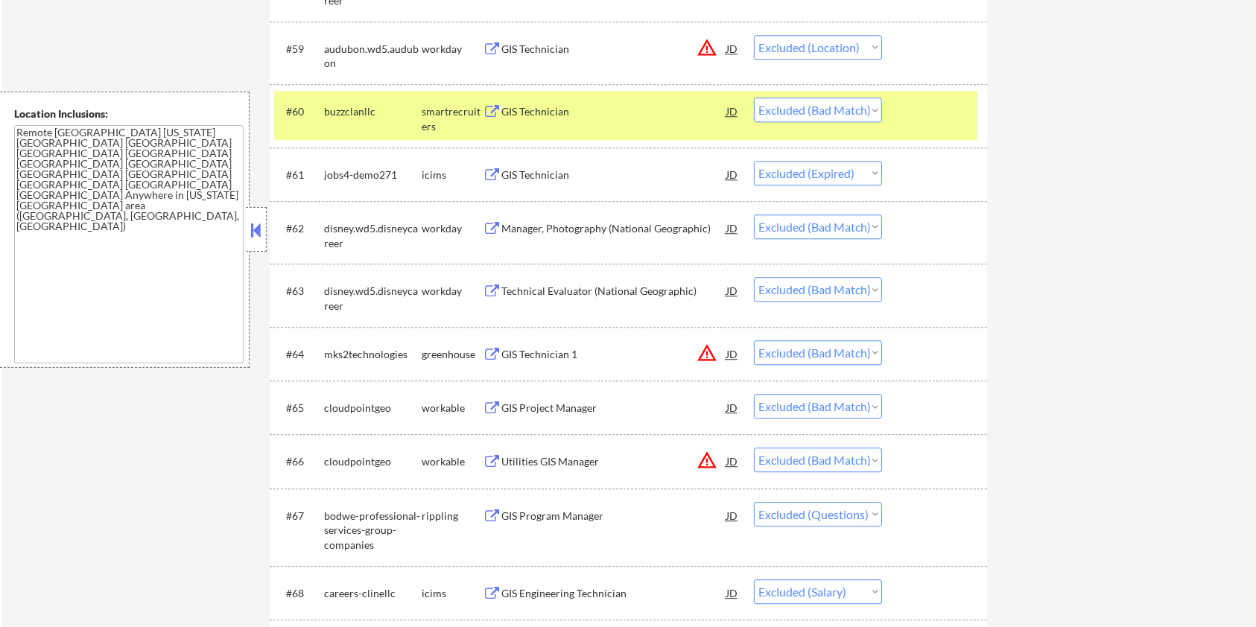
click at [936, 118] on div at bounding box center [937, 111] width 66 height 27
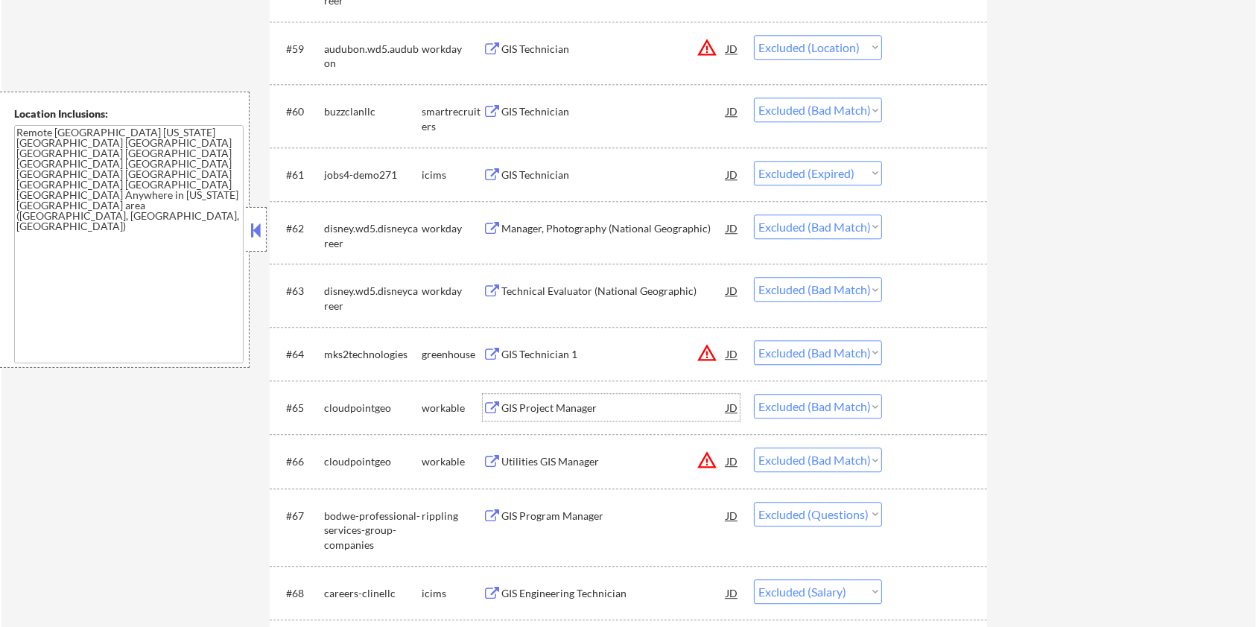
click at [540, 402] on div "GIS Project Manager" at bounding box center [613, 408] width 225 height 15
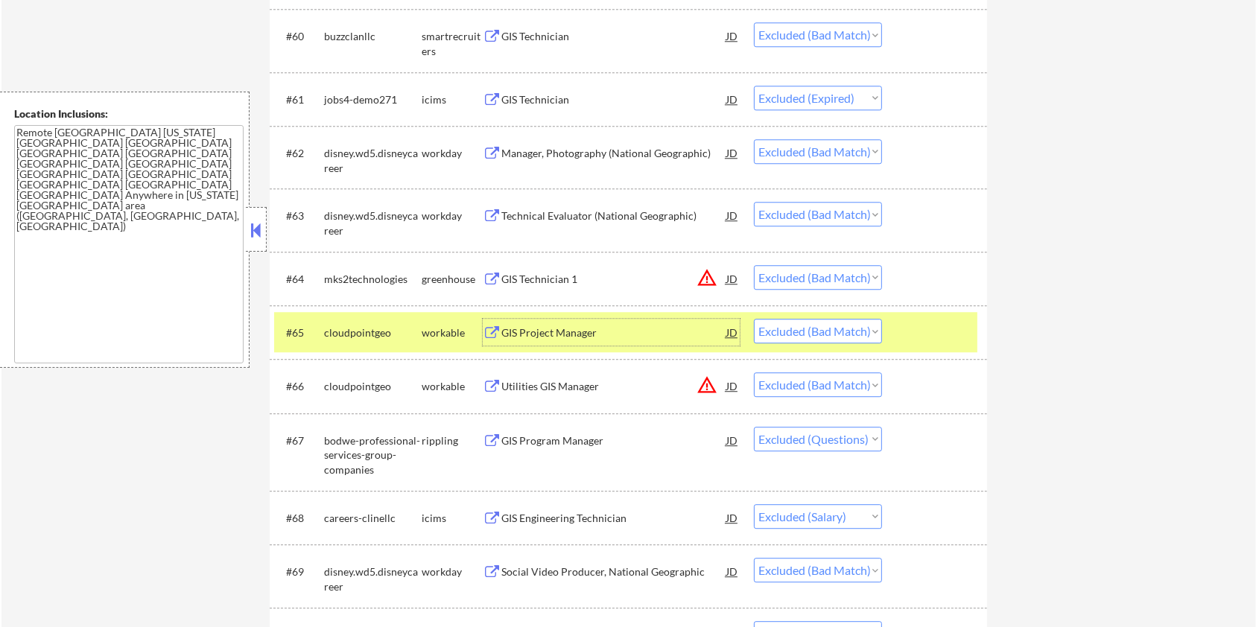
scroll to position [3972, 0]
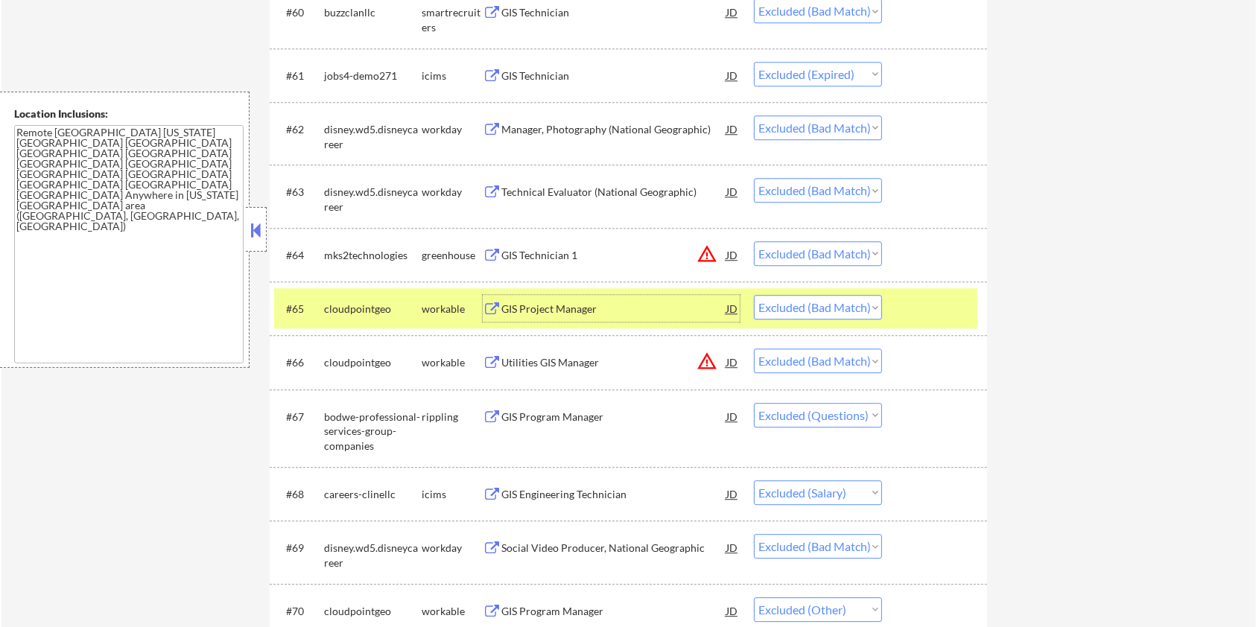
click at [927, 301] on div at bounding box center [937, 308] width 66 height 27
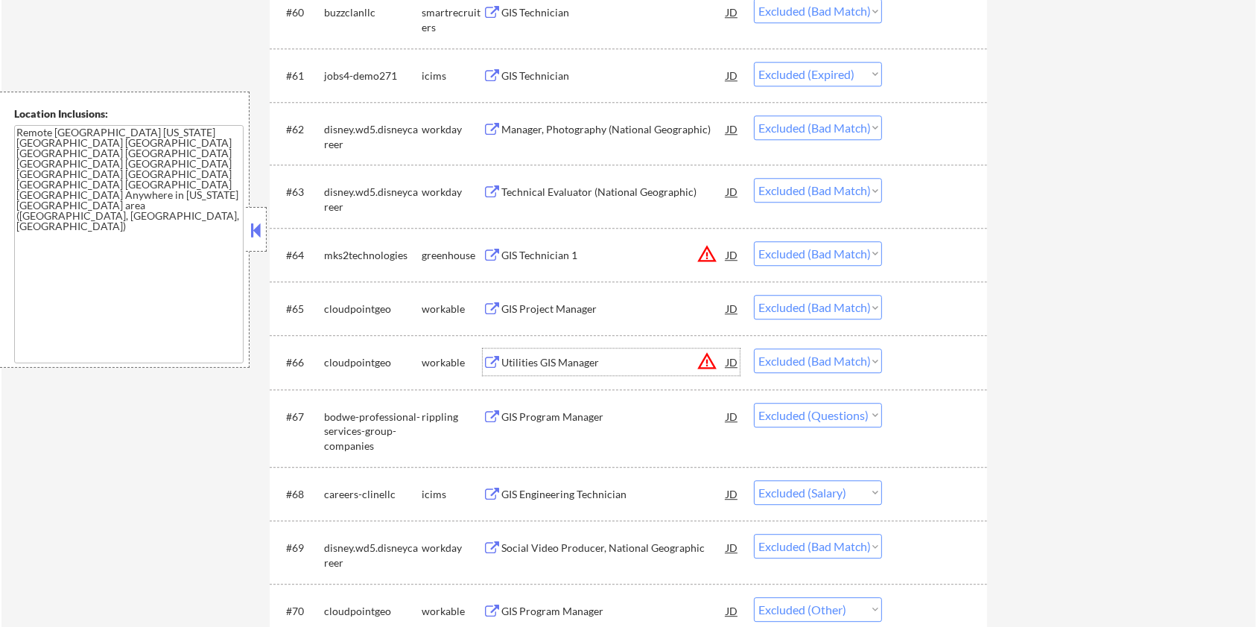
click at [530, 366] on div "Utilities GIS Manager" at bounding box center [613, 362] width 225 height 15
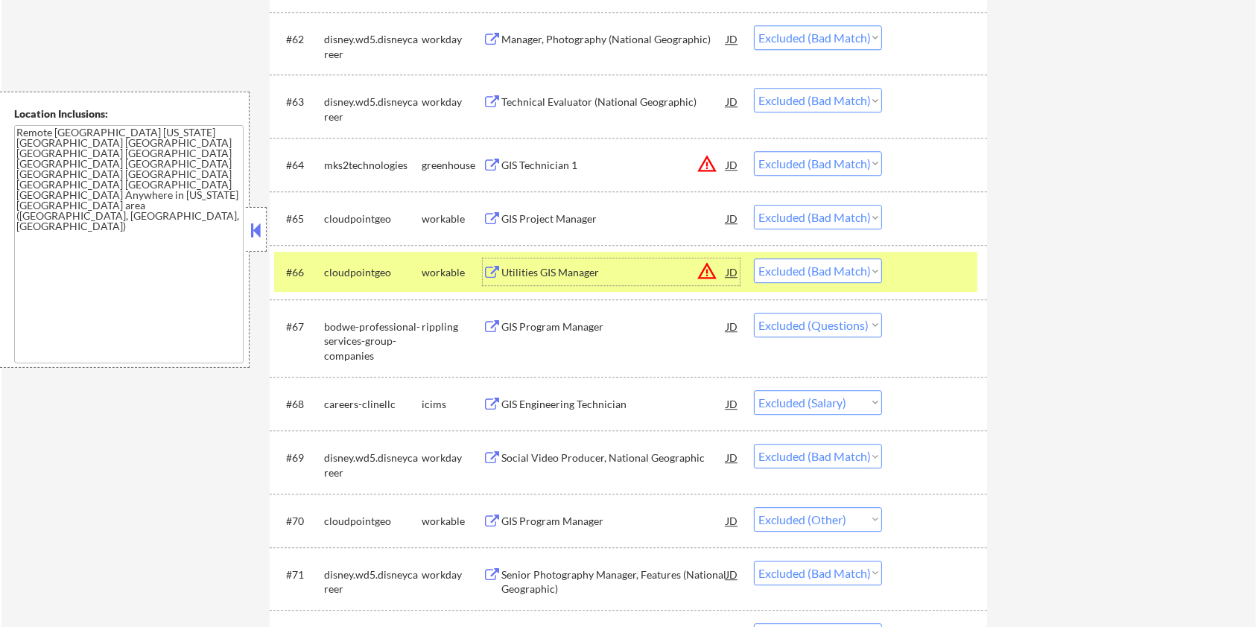
scroll to position [4071, 0]
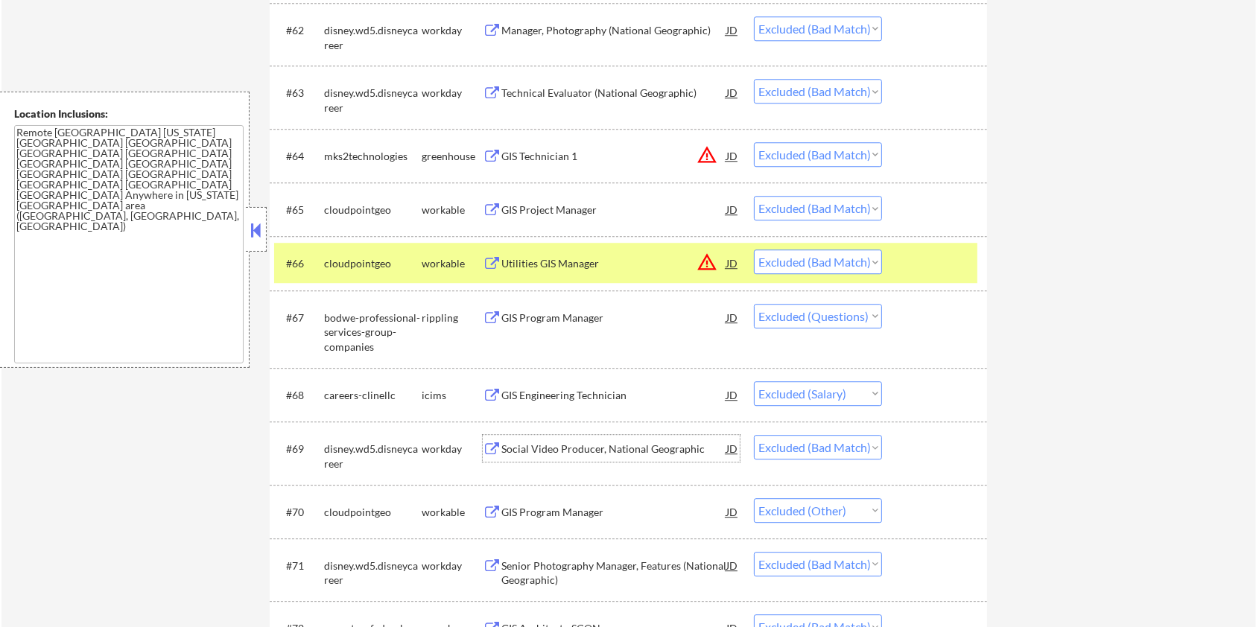
click at [560, 448] on div "Social Video Producer, National Geographic" at bounding box center [613, 449] width 225 height 15
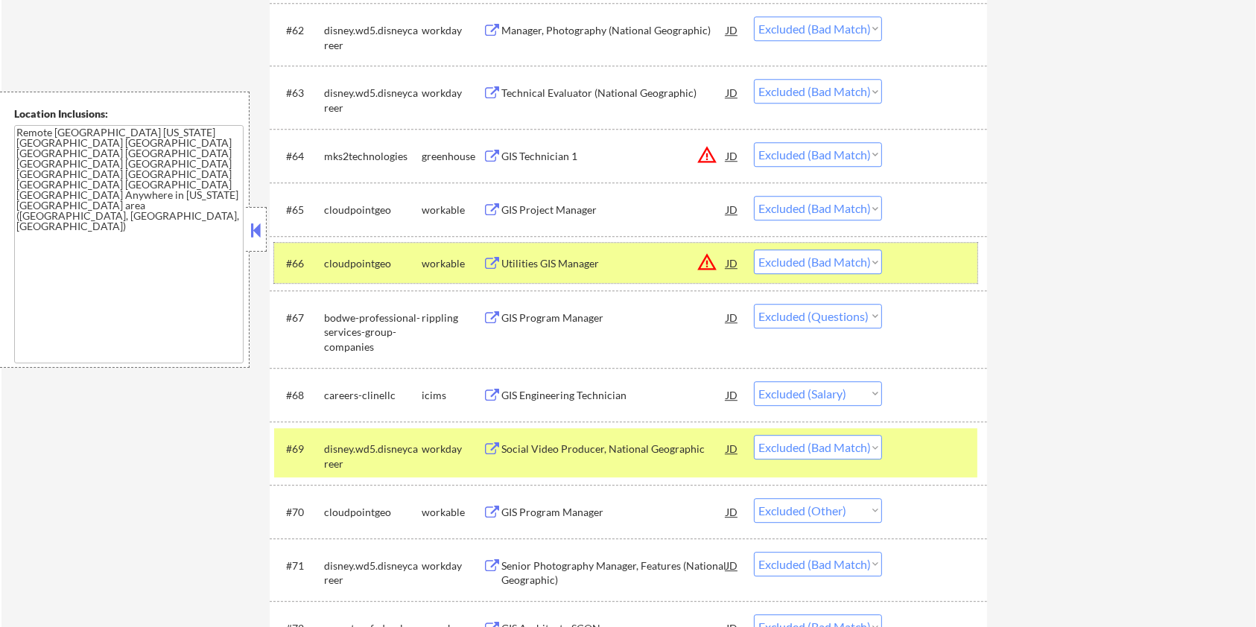
click at [932, 250] on div at bounding box center [937, 263] width 66 height 27
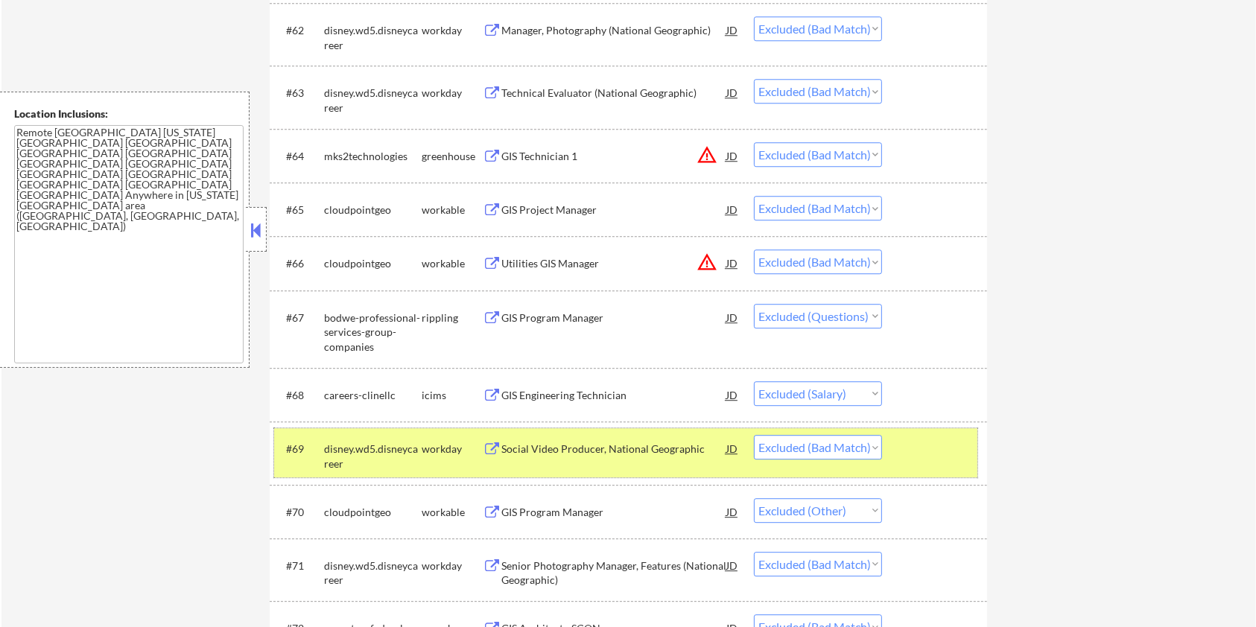
click at [918, 436] on div at bounding box center [937, 448] width 66 height 27
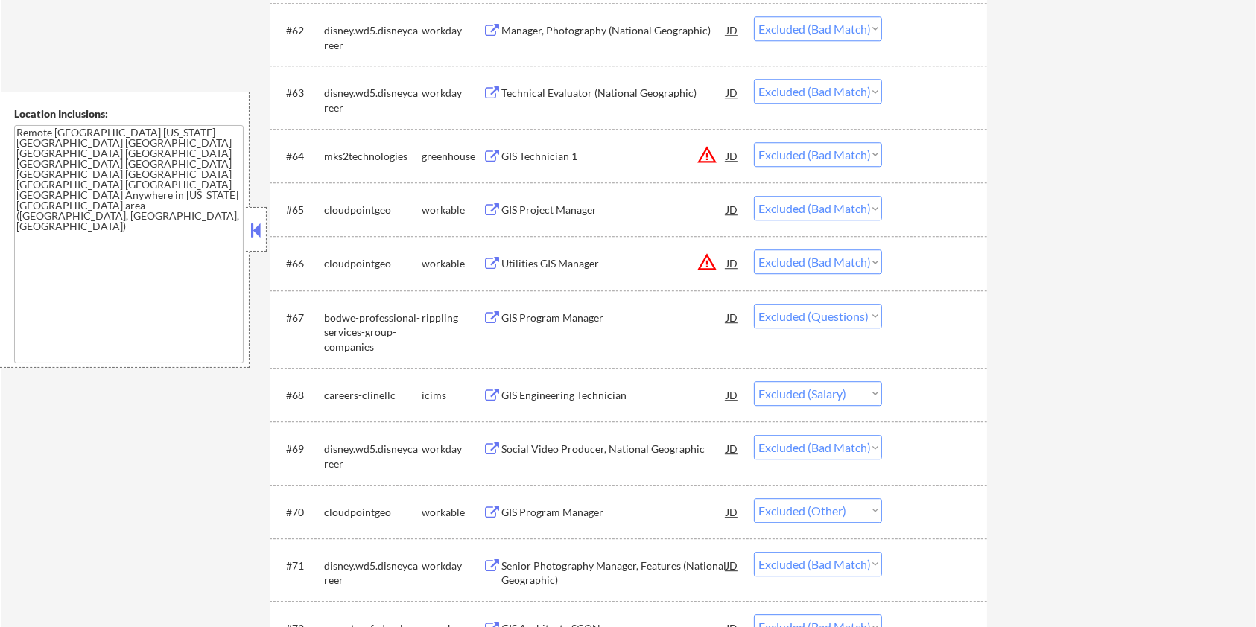
click at [584, 511] on div "GIS Program Manager" at bounding box center [613, 512] width 225 height 15
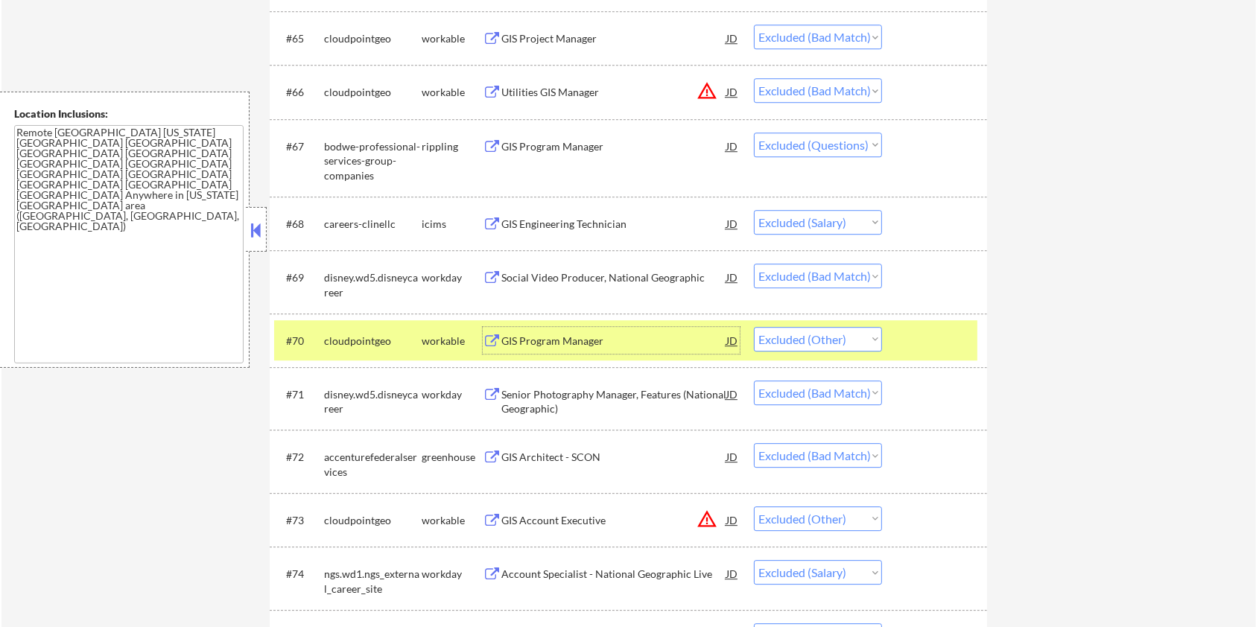
scroll to position [4270, 0]
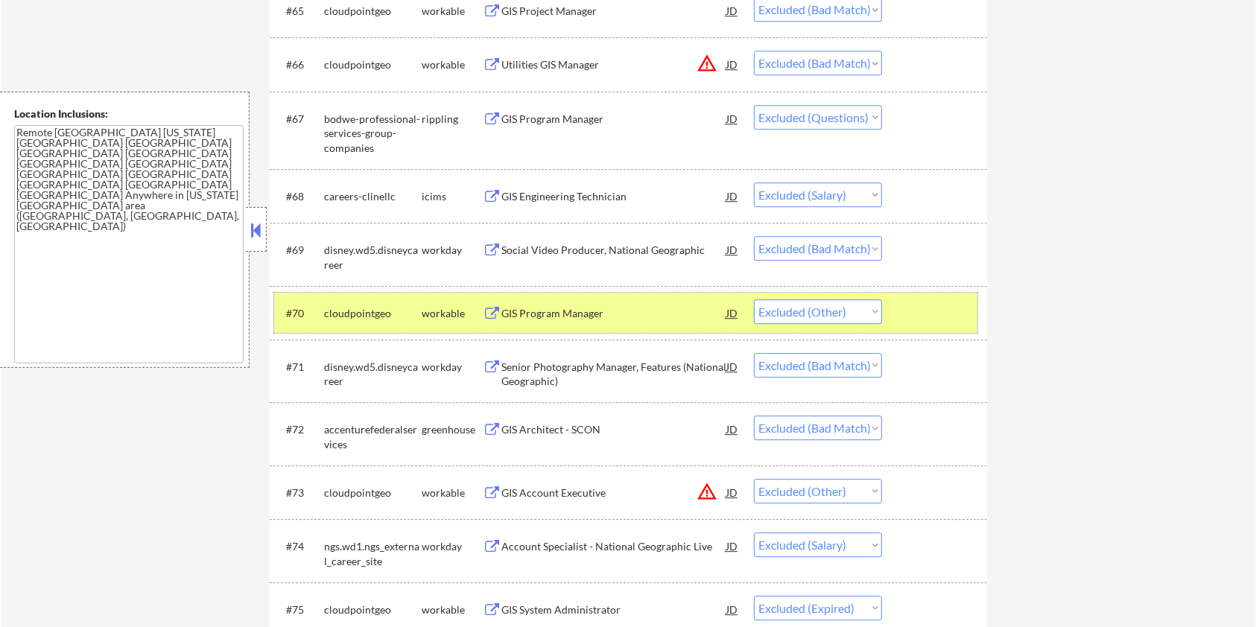
click at [933, 303] on div at bounding box center [937, 312] width 66 height 27
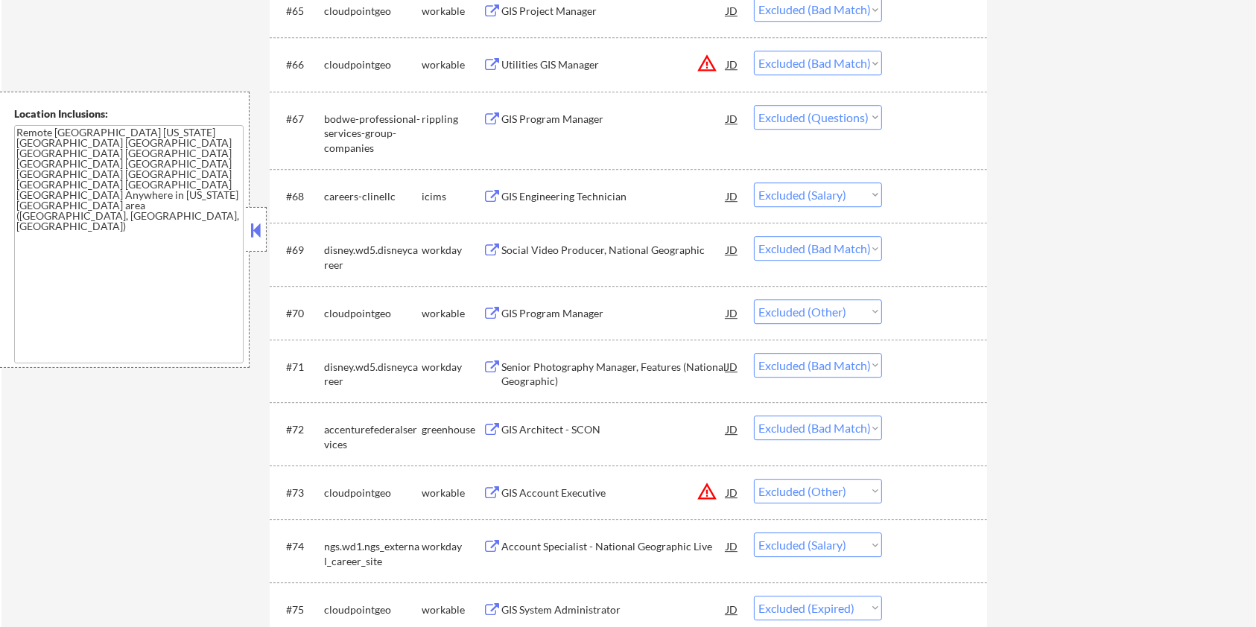
click at [528, 369] on div "Senior Photography Manager, Features (National Geographic)" at bounding box center [613, 374] width 225 height 29
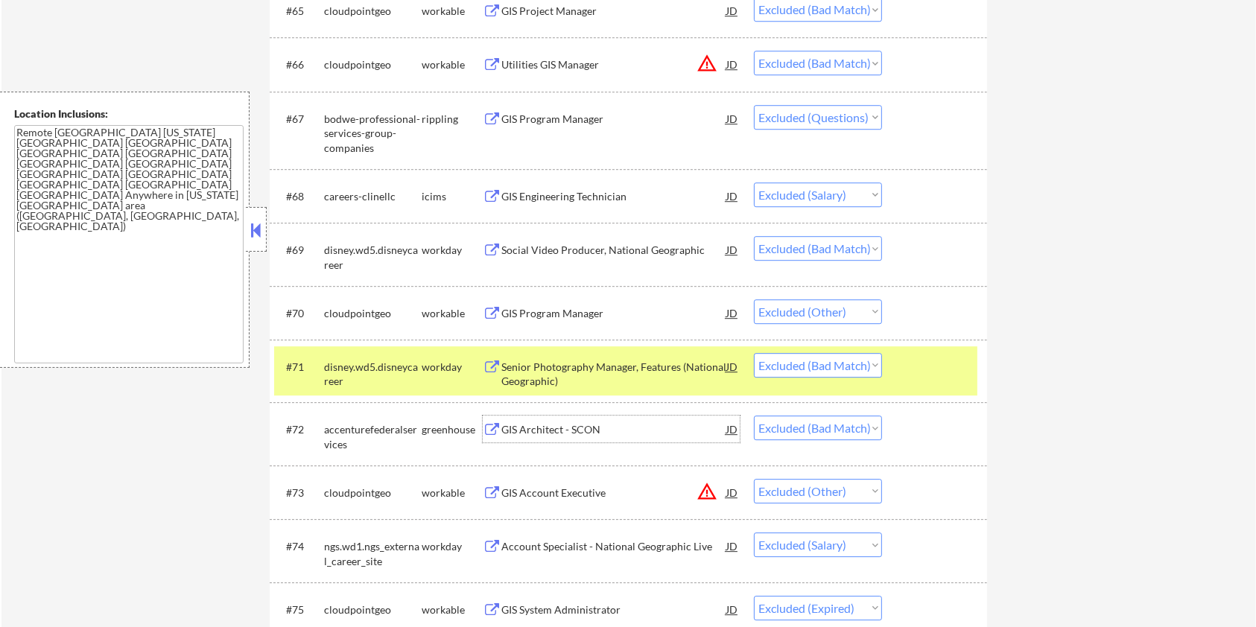
click at [574, 422] on div "GIS Architect - SCON" at bounding box center [613, 429] width 225 height 15
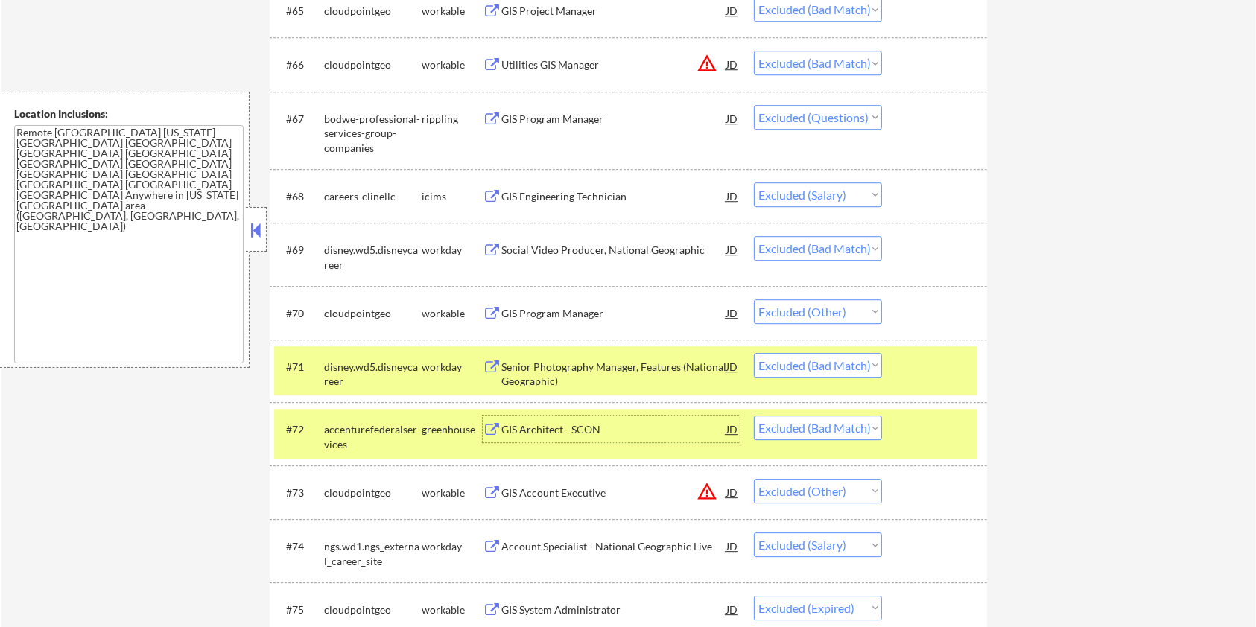
click at [948, 361] on div at bounding box center [937, 366] width 66 height 27
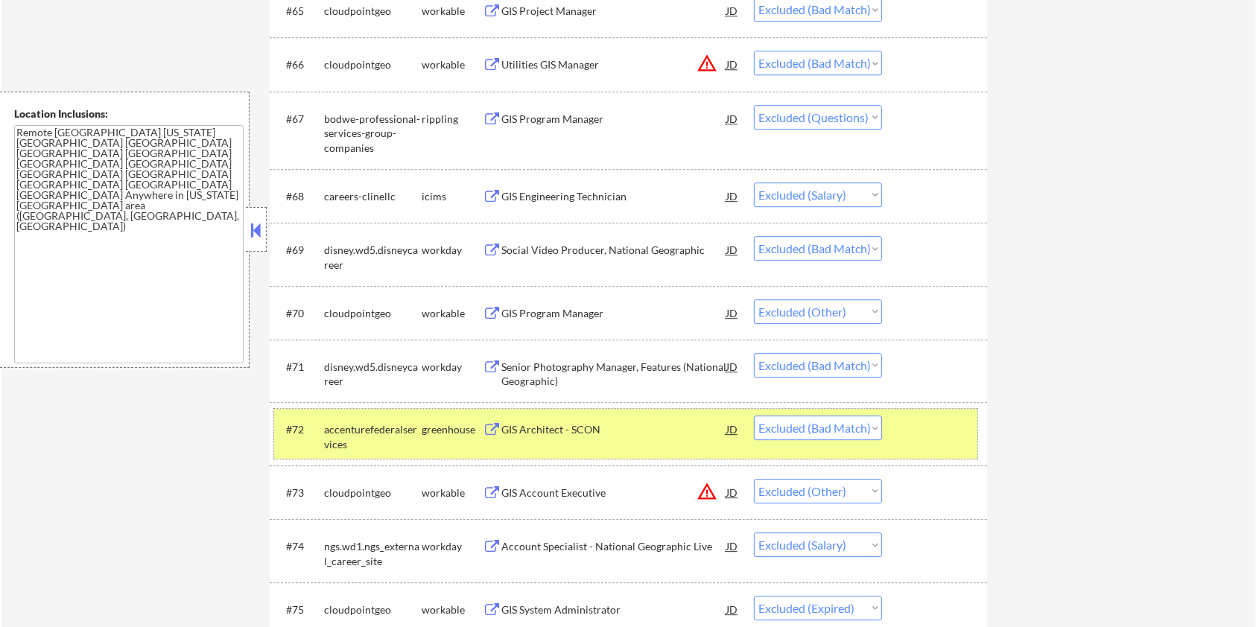
click at [918, 425] on div at bounding box center [937, 429] width 66 height 27
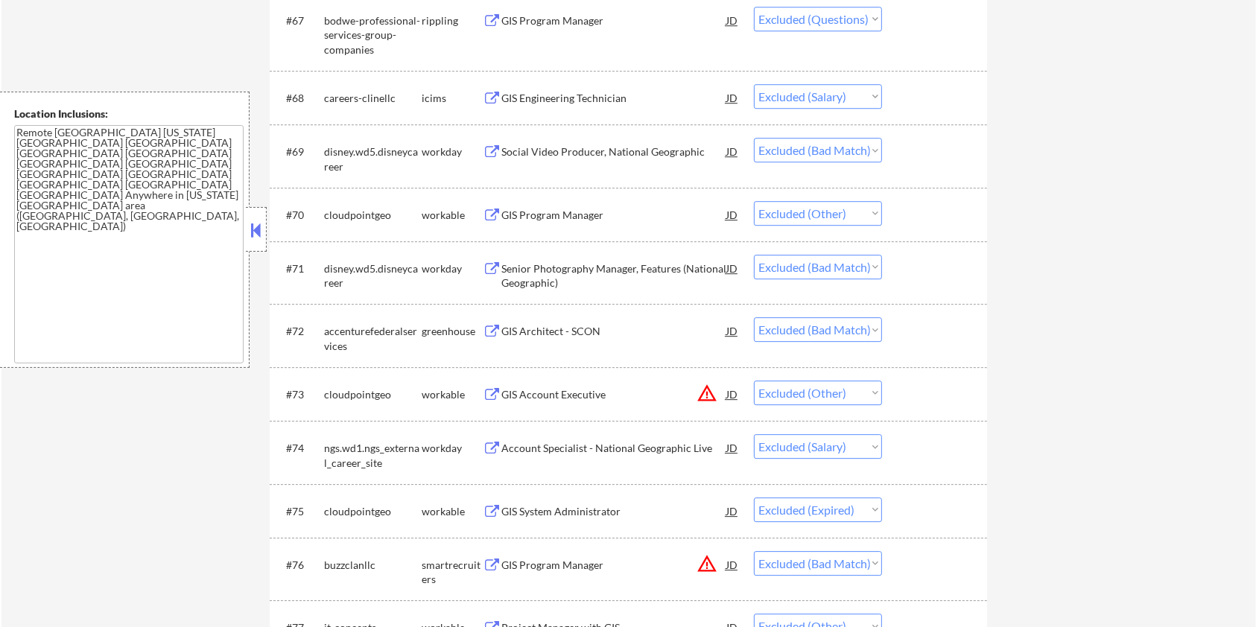
scroll to position [4469, 0]
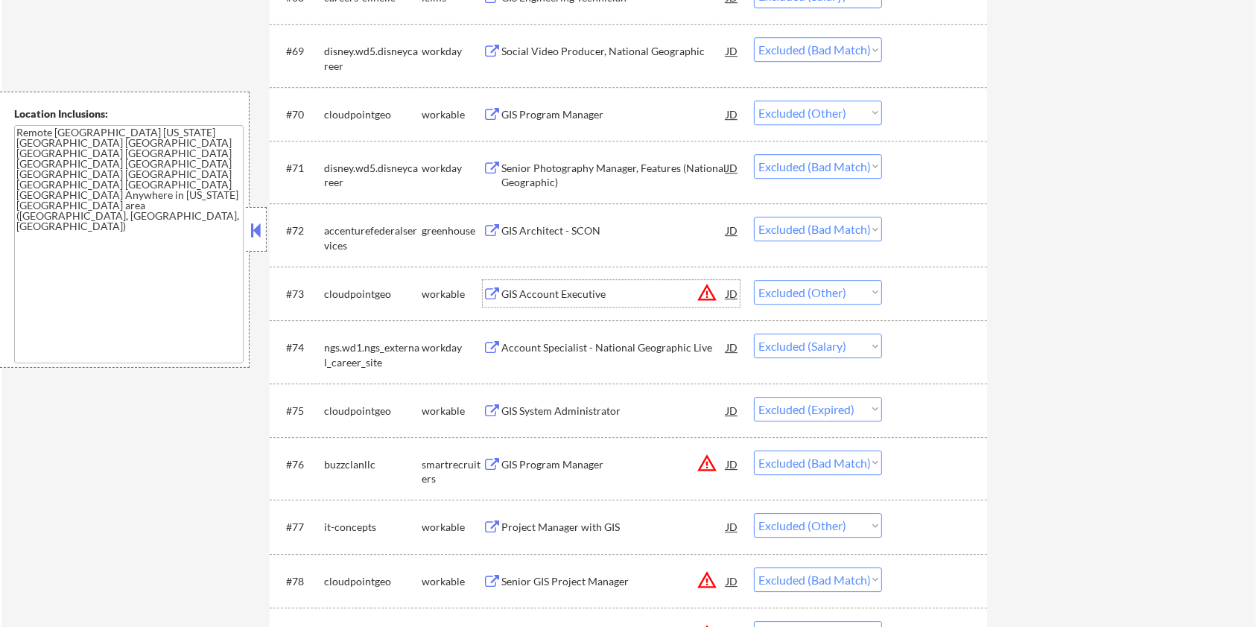
click at [516, 290] on div "GIS Account Executive" at bounding box center [613, 294] width 225 height 15
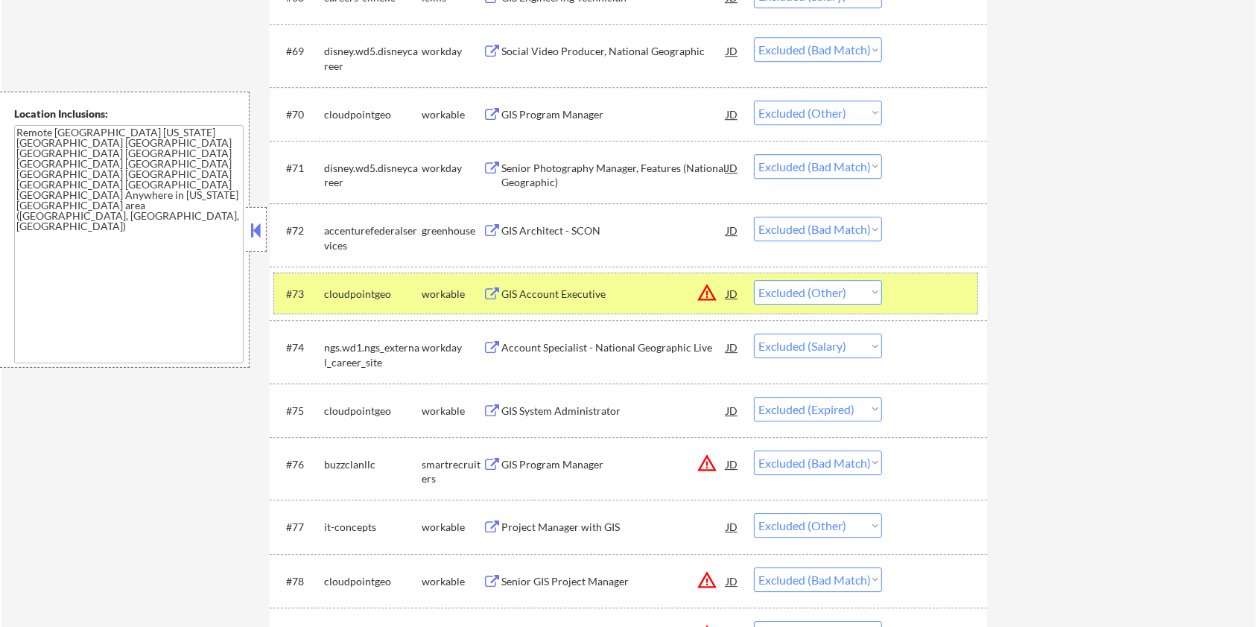
click at [938, 289] on div at bounding box center [937, 293] width 66 height 27
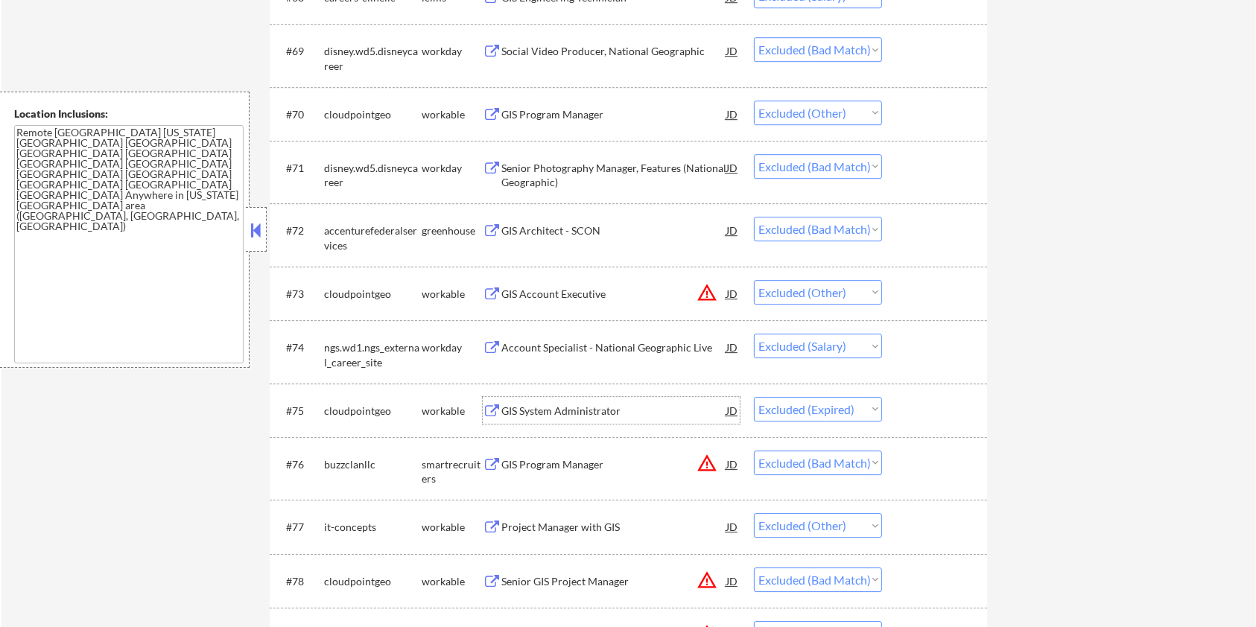
click at [578, 404] on div "GIS System Administrator" at bounding box center [613, 411] width 225 height 15
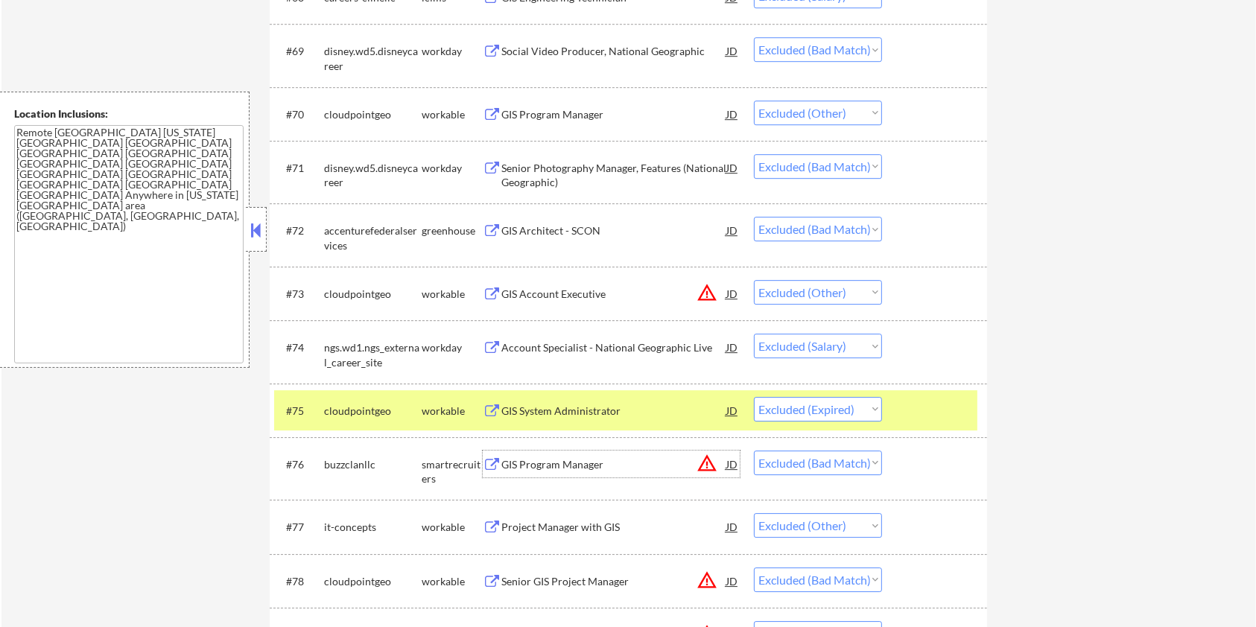
click at [595, 467] on div "GIS Program Manager" at bounding box center [613, 464] width 225 height 15
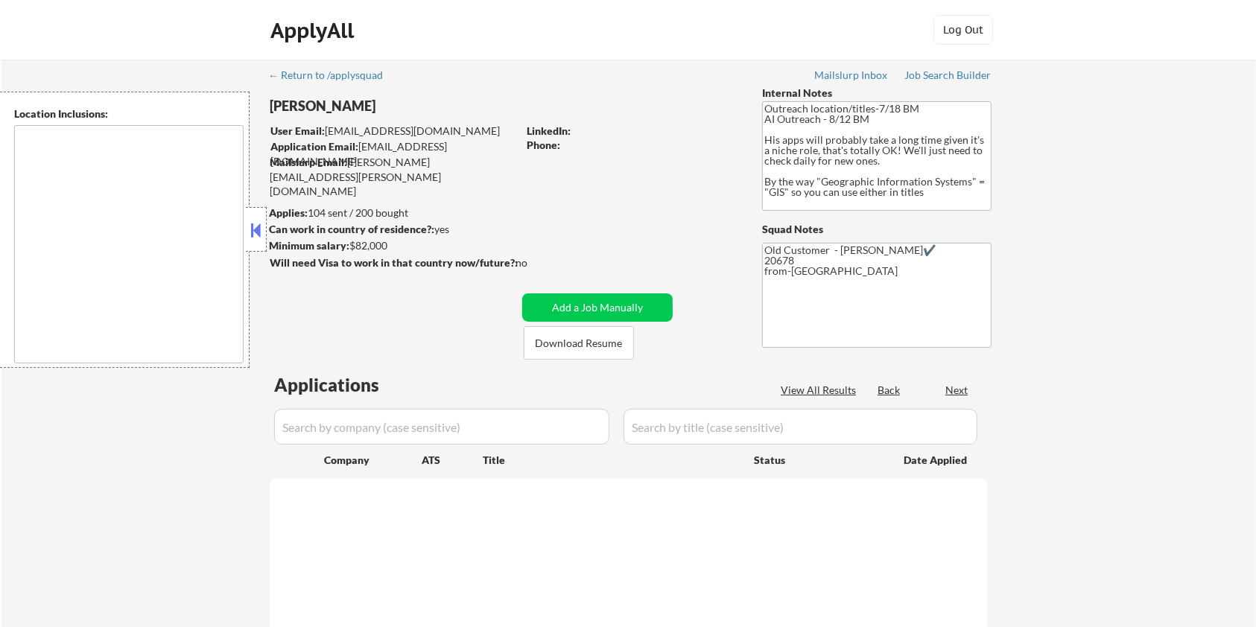
type textarea "Remote [GEOGRAPHIC_DATA] [US_STATE] [GEOGRAPHIC_DATA] [GEOGRAPHIC_DATA] [GEOGRA…"
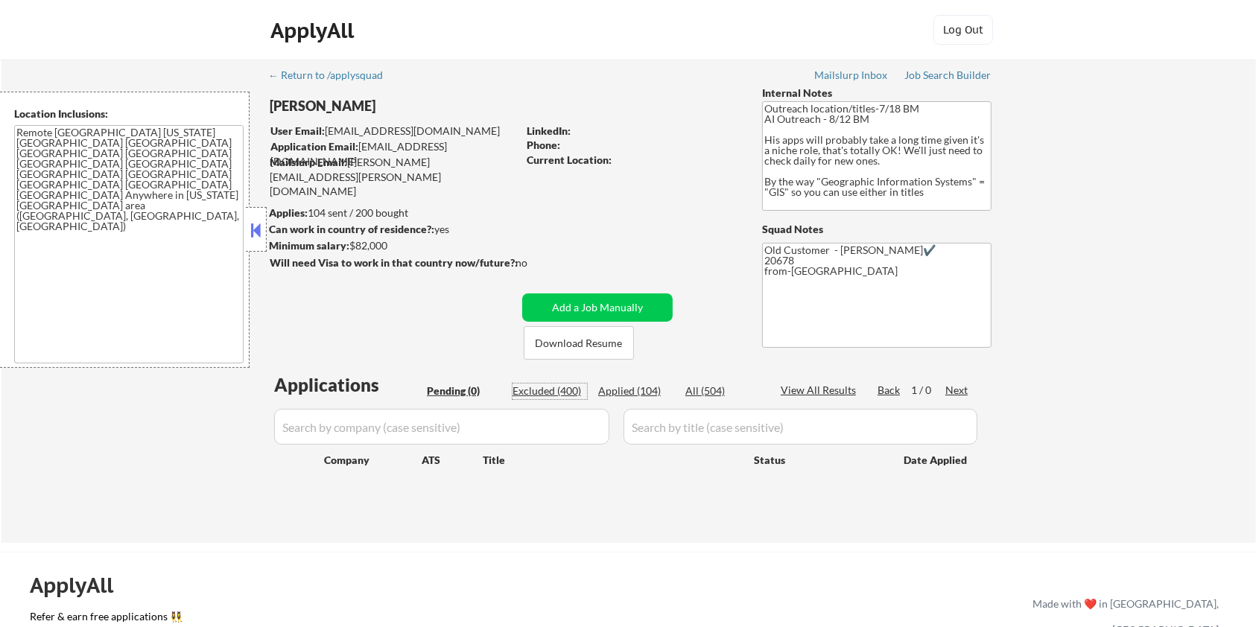
click at [544, 389] on div "Excluded (400)" at bounding box center [549, 391] width 74 height 15
select select ""excluded__bad_match_""
select select ""excluded__expired_""
select select ""excluded""
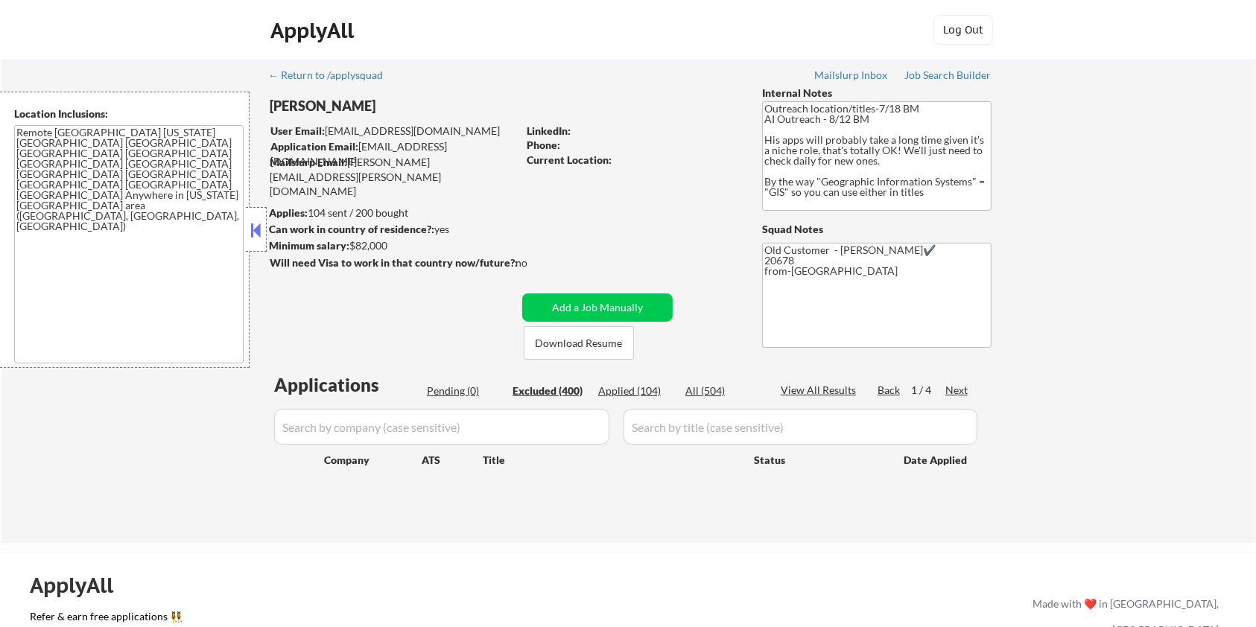
select select ""excluded__bad_match_""
select select ""excluded__salary_""
select select ""excluded""
select select ""excluded__expired_""
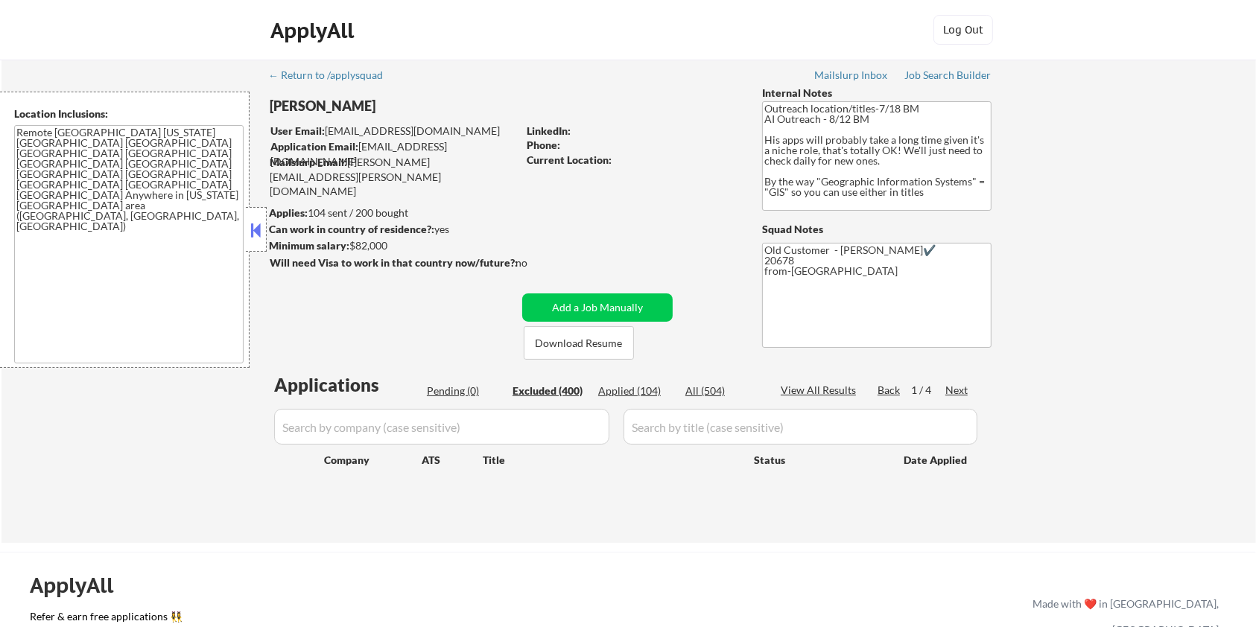
select select ""excluded__salary_""
select select ""excluded""
select select ""excluded__expired_""
select select ""excluded__salary_""
select select ""excluded__location_""
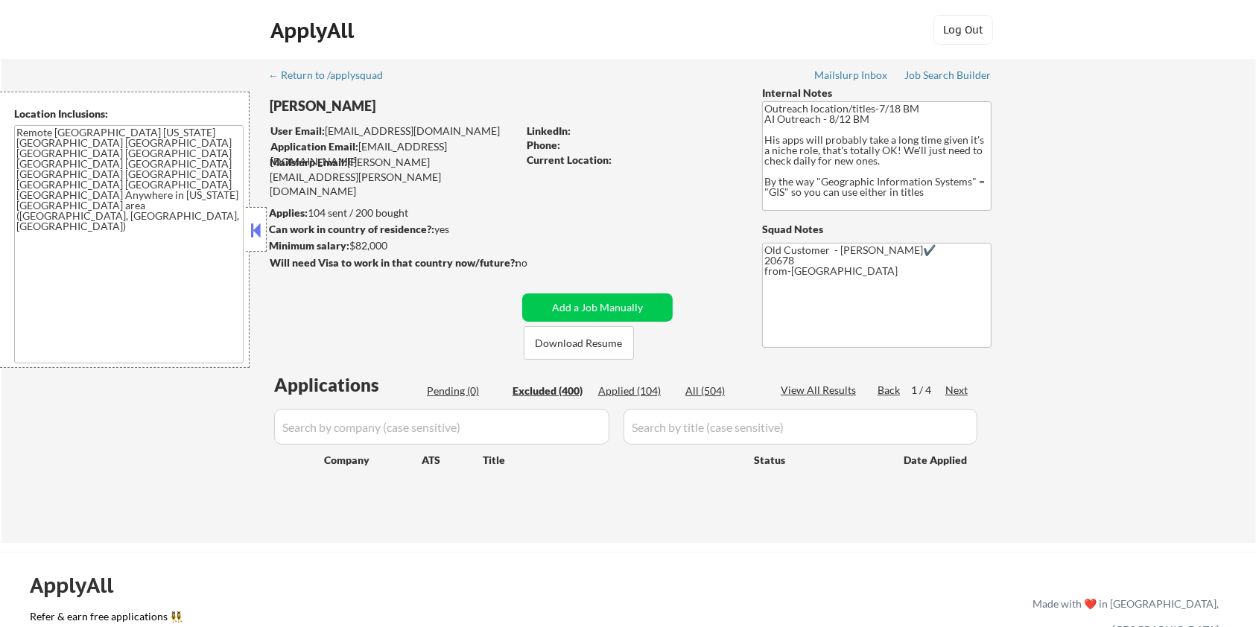
select select ""excluded__location_""
select select ""excluded__salary_""
select select ""excluded""
select select ""excluded__location_""
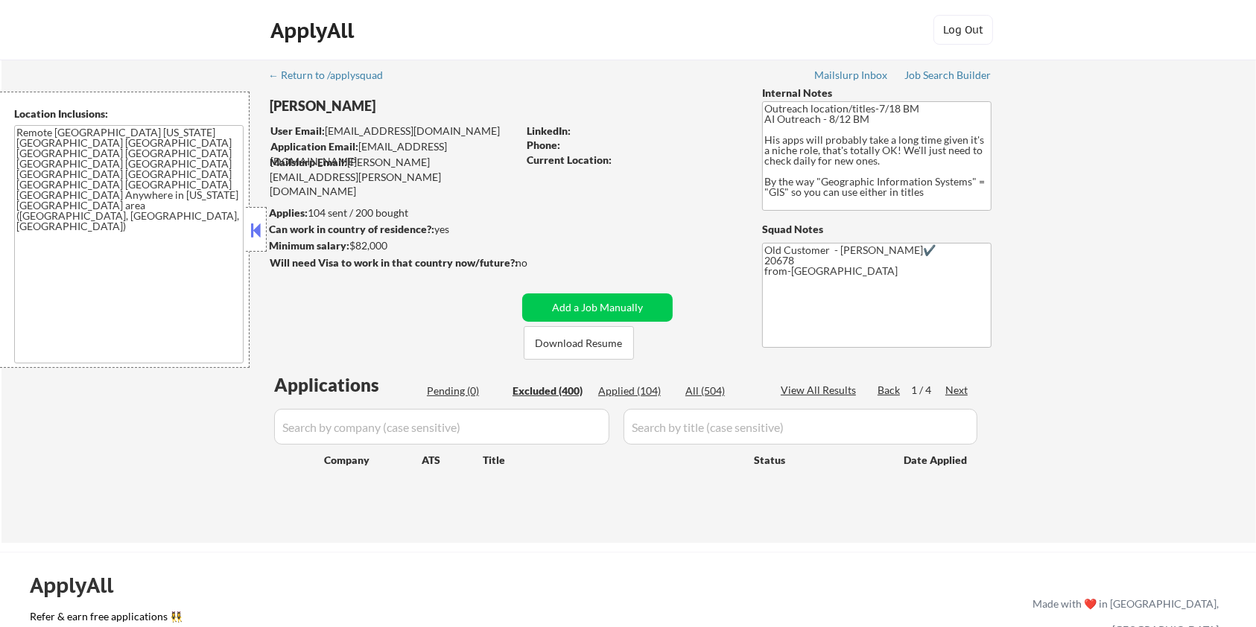
select select ""excluded__expired_""
select select ""excluded__location_""
select select ""excluded""
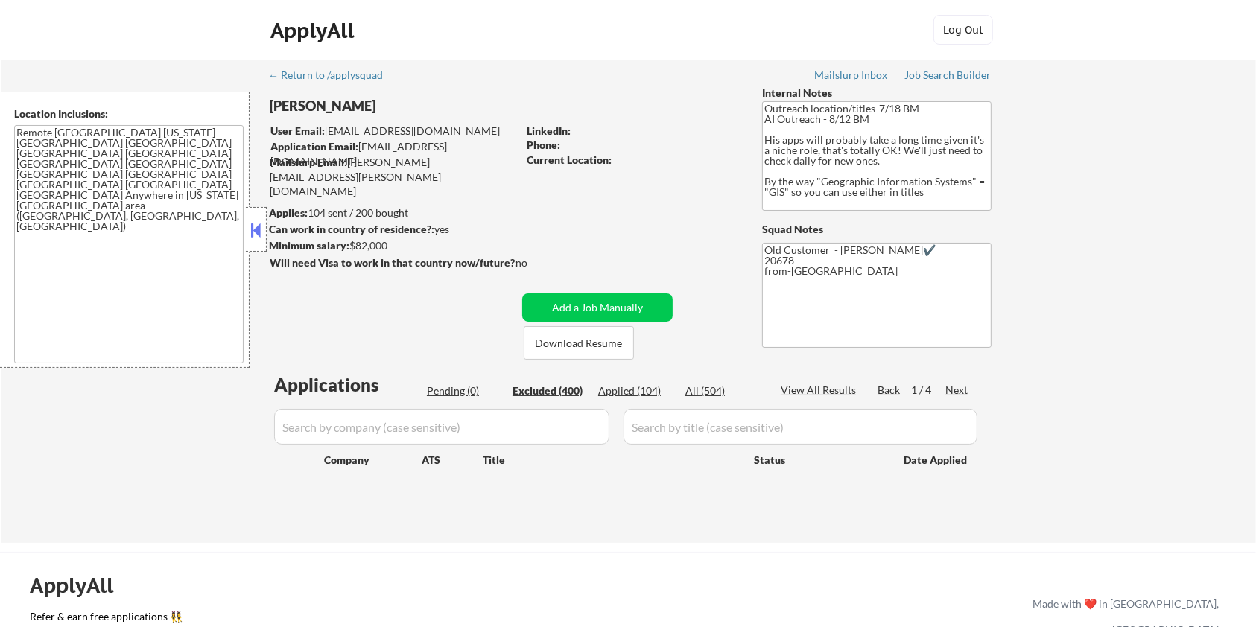
select select ""excluded__expired_""
select select ""excluded__location_""
select select ""excluded__expired_""
select select ""excluded__location_""
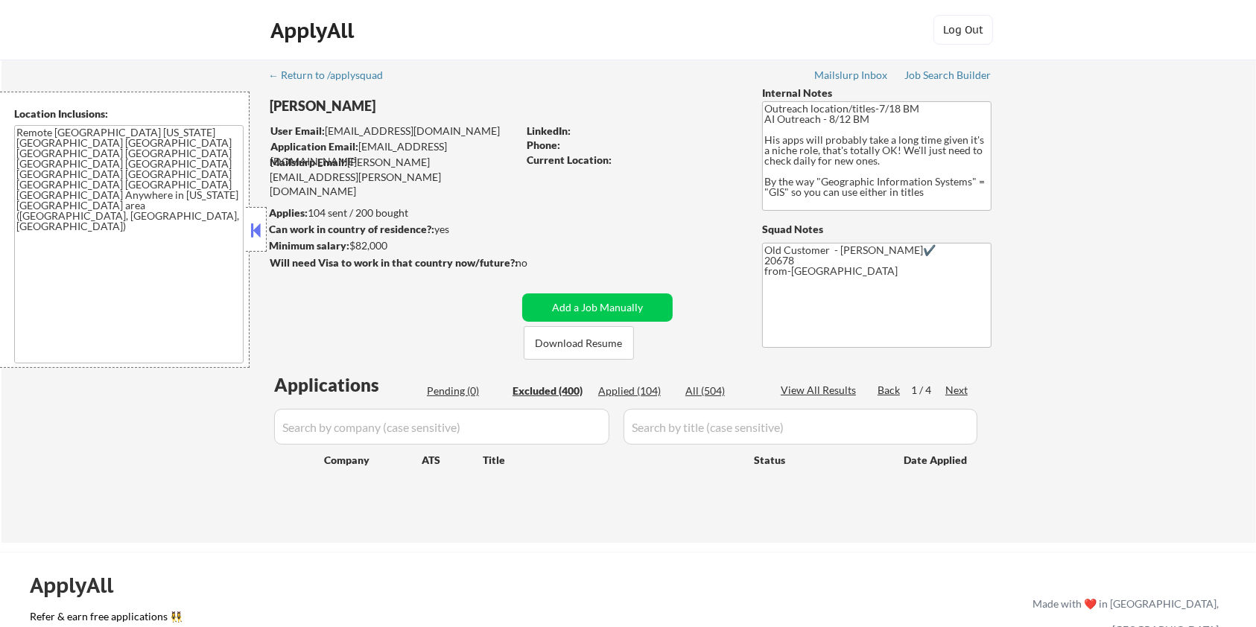
select select ""excluded__expired_""
select select ""excluded__location_""
select select ""excluded__expired_""
select select ""excluded__bad_match_""
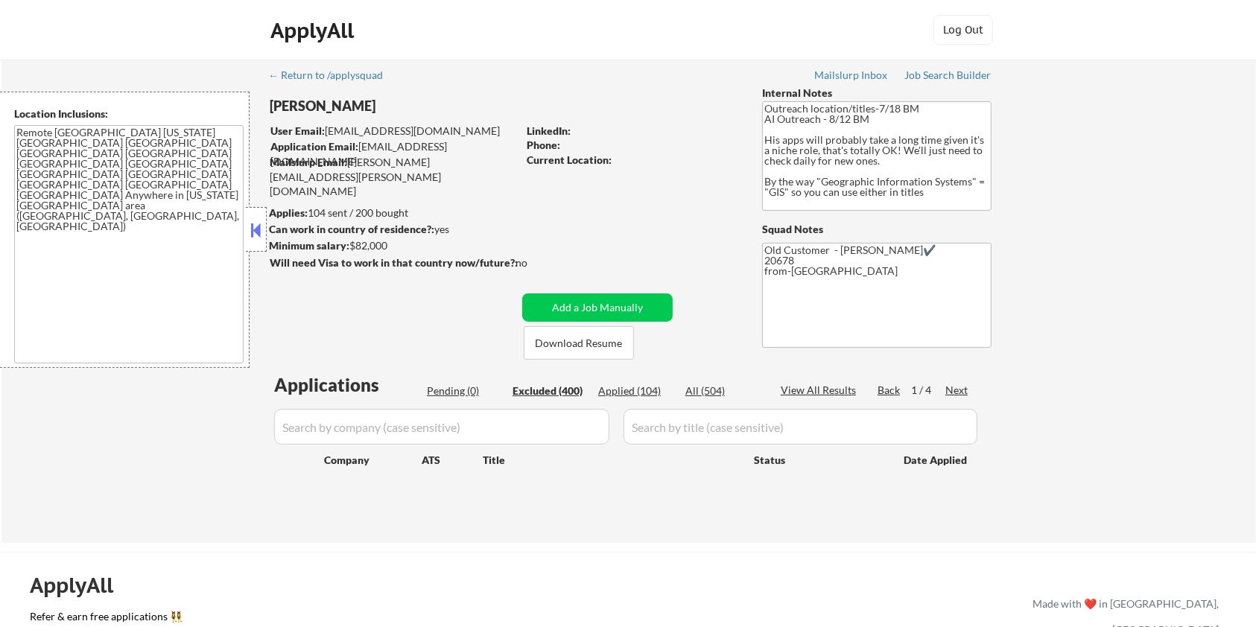
select select ""excluded__bad_match_""
select select ""excluded__location_""
select select ""excluded__expired_""
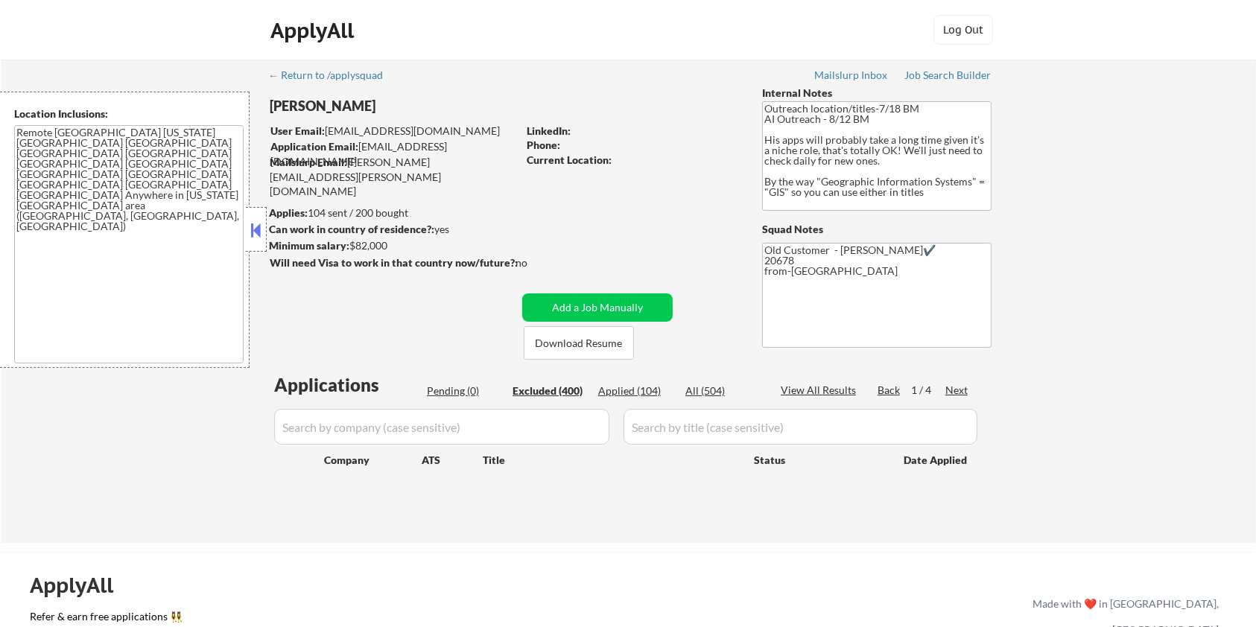
select select ""excluded""
select select ""excluded__expired_""
select select ""excluded__location_""
select select ""excluded""
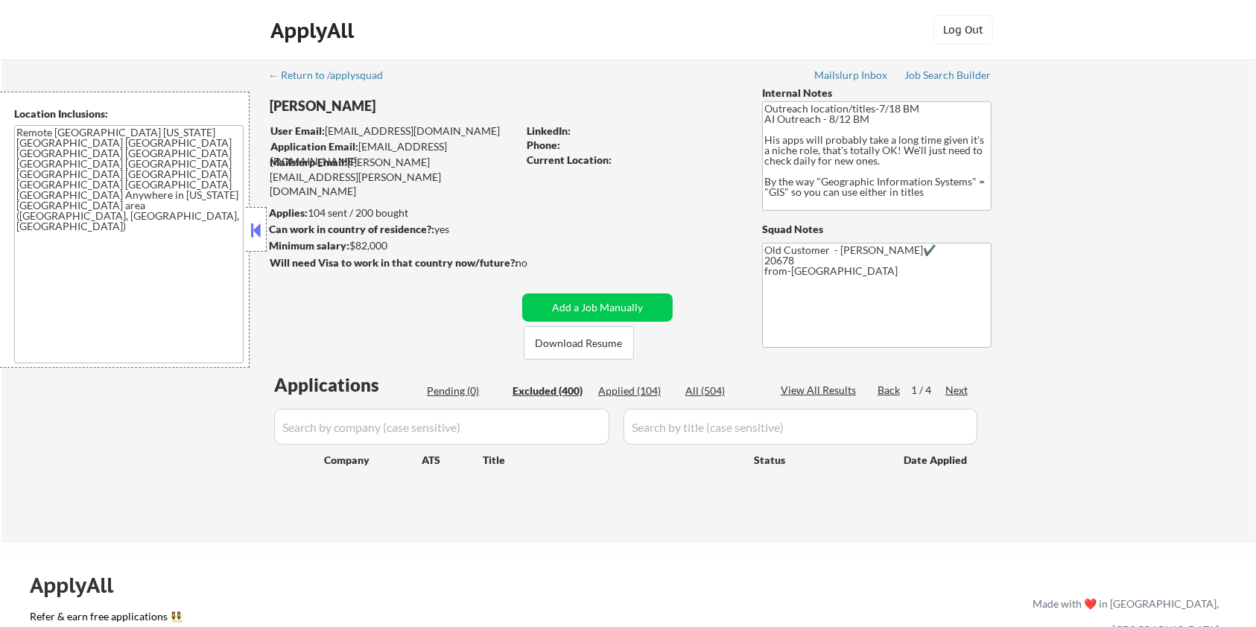
select select ""excluded__expired_""
select select ""excluded__location_""
select select ""excluded__other_""
select select ""excluded__salary_""
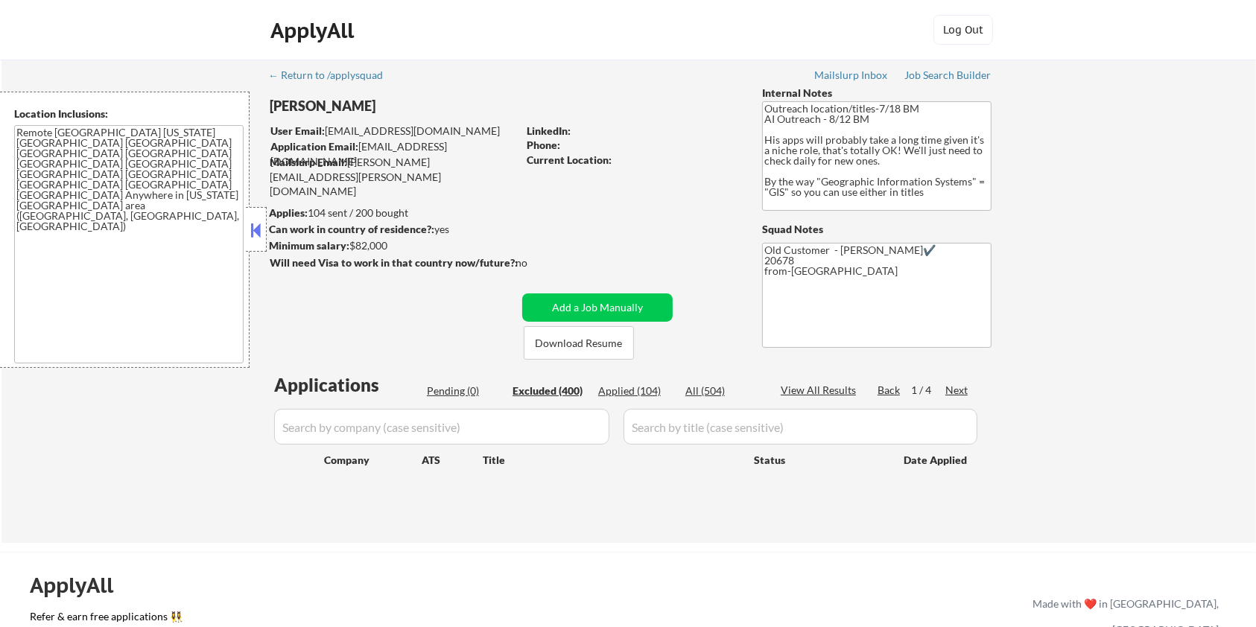
select select ""excluded__expired_""
select select ""excluded__bad_match_""
select select ""excluded__other_""
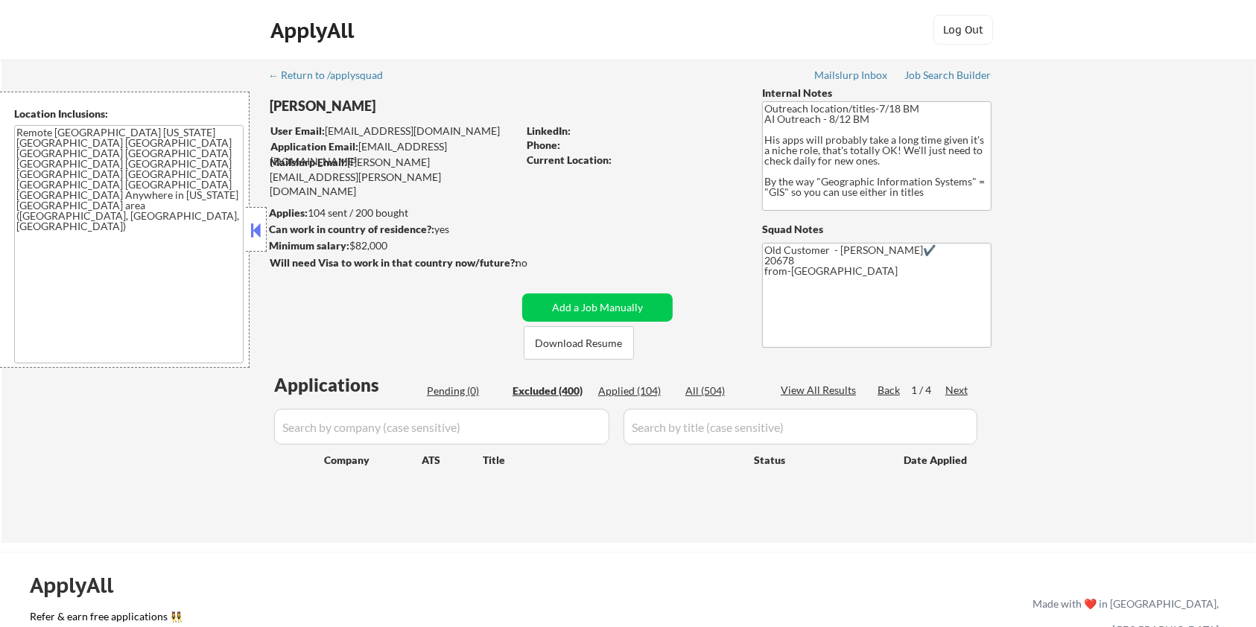
select select ""excluded__location_""
select select ""excluded__bad_match_""
select select ""excluded__location_""
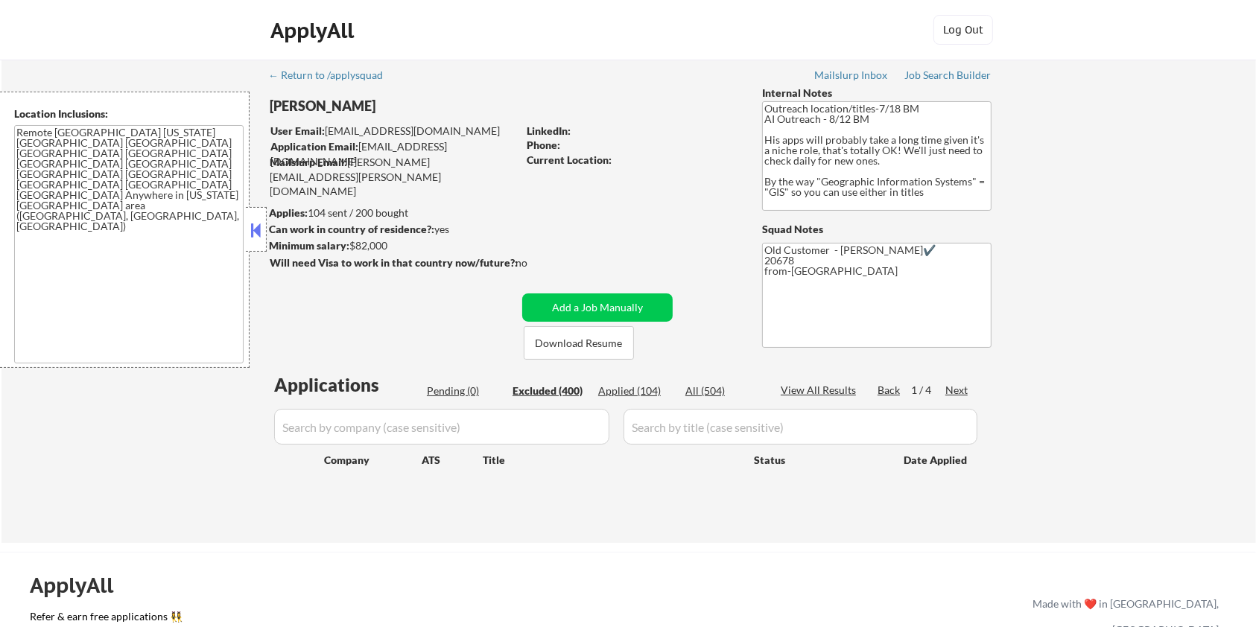
select select ""excluded__bad_match_""
select select ""excluded__expired_""
select select ""excluded__bad_match_""
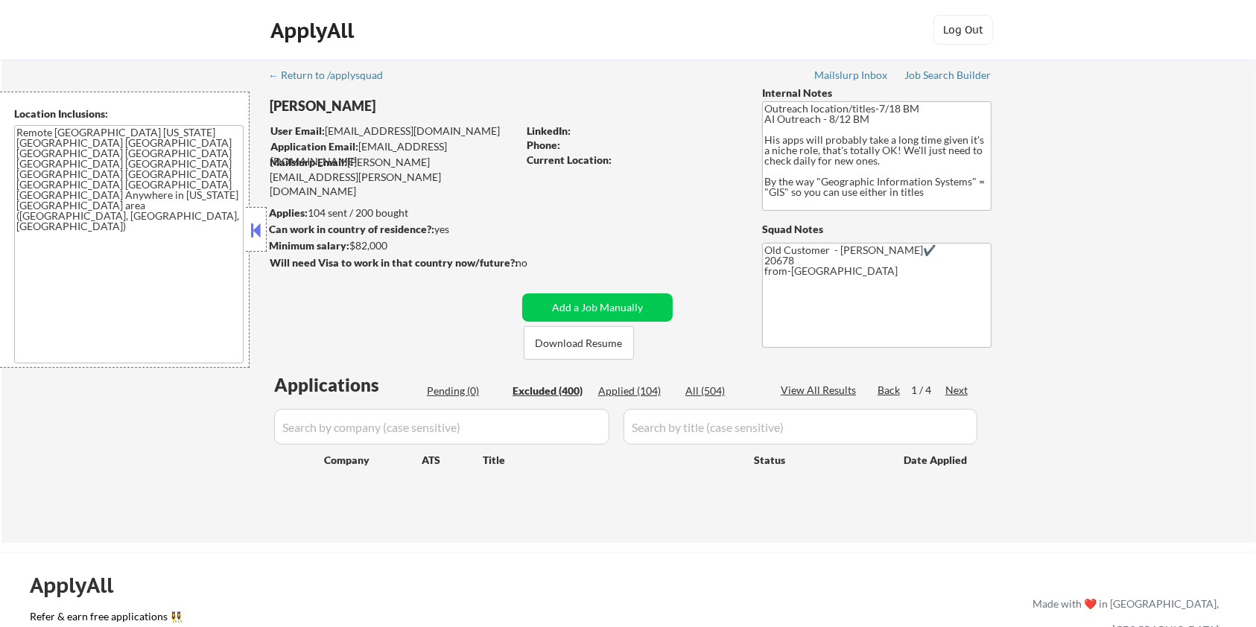
select select ""excluded__bad_match_""
select select ""excluded""
select select ""excluded__salary_""
select select ""excluded__bad_match_""
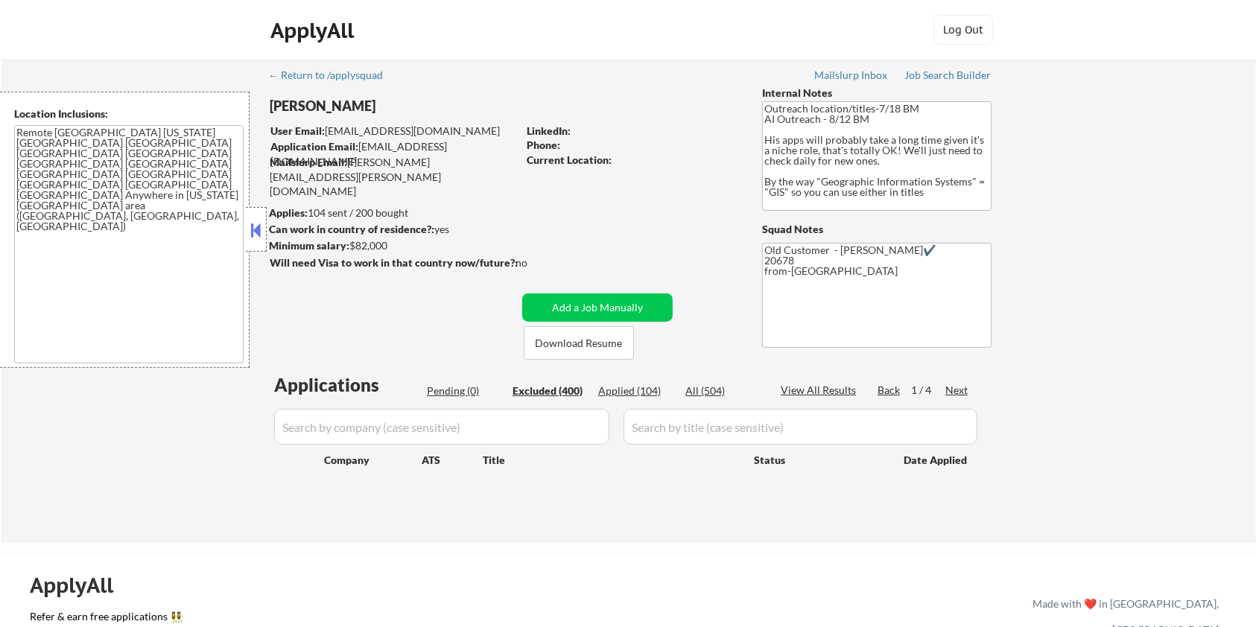
select select ""excluded__other_""
select select ""excluded__bad_match_""
select select ""excluded__other_""
select select ""excluded__salary_""
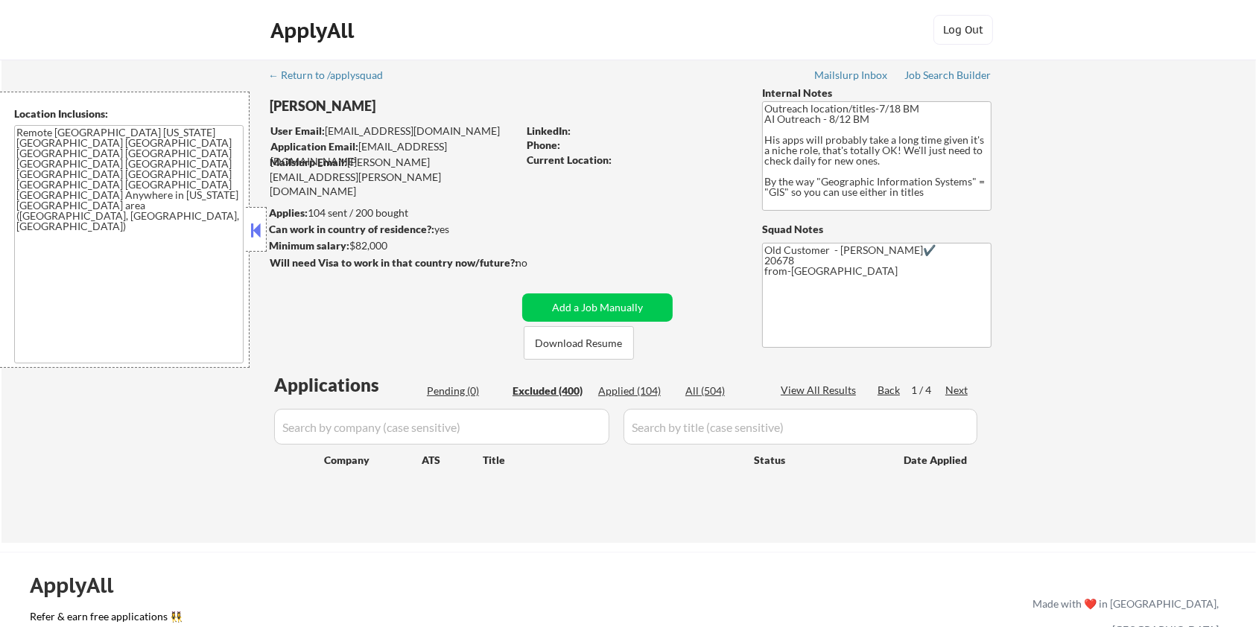
select select ""excluded__expired_""
select select ""excluded__bad_match_""
select select ""excluded__other_""
select select ""excluded__bad_match_""
select select ""excluded__expired_""
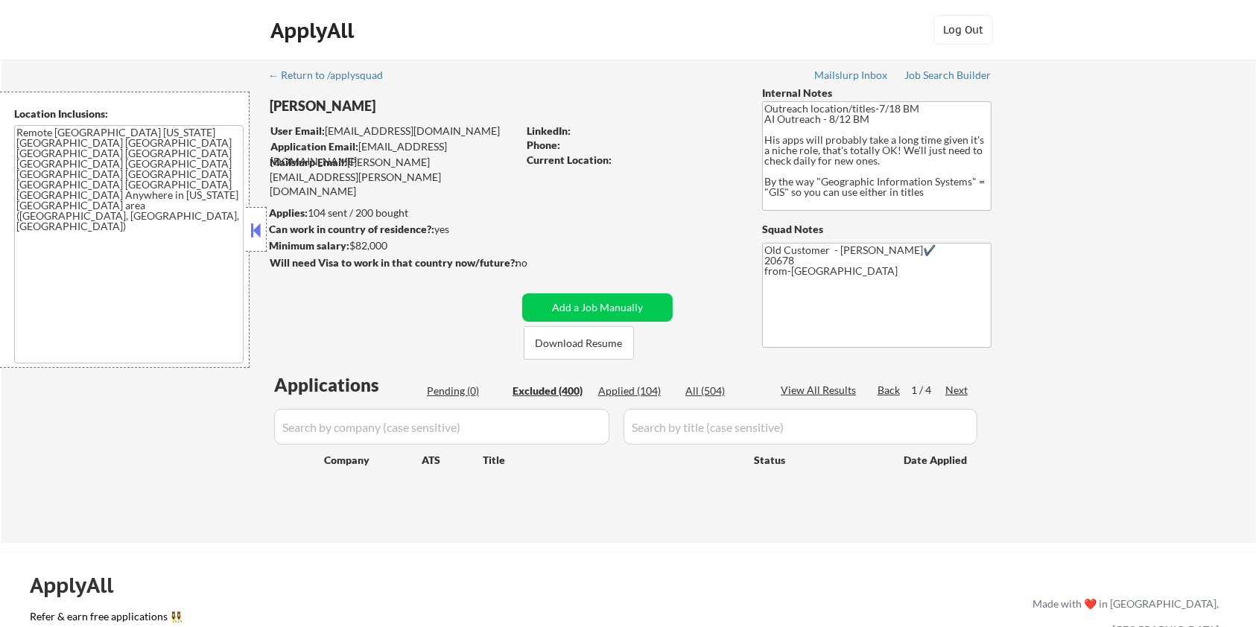
select select ""excluded__other_""
select select ""excluded__expired_""
select select ""excluded__bad_match_""
select select ""excluded__salary_""
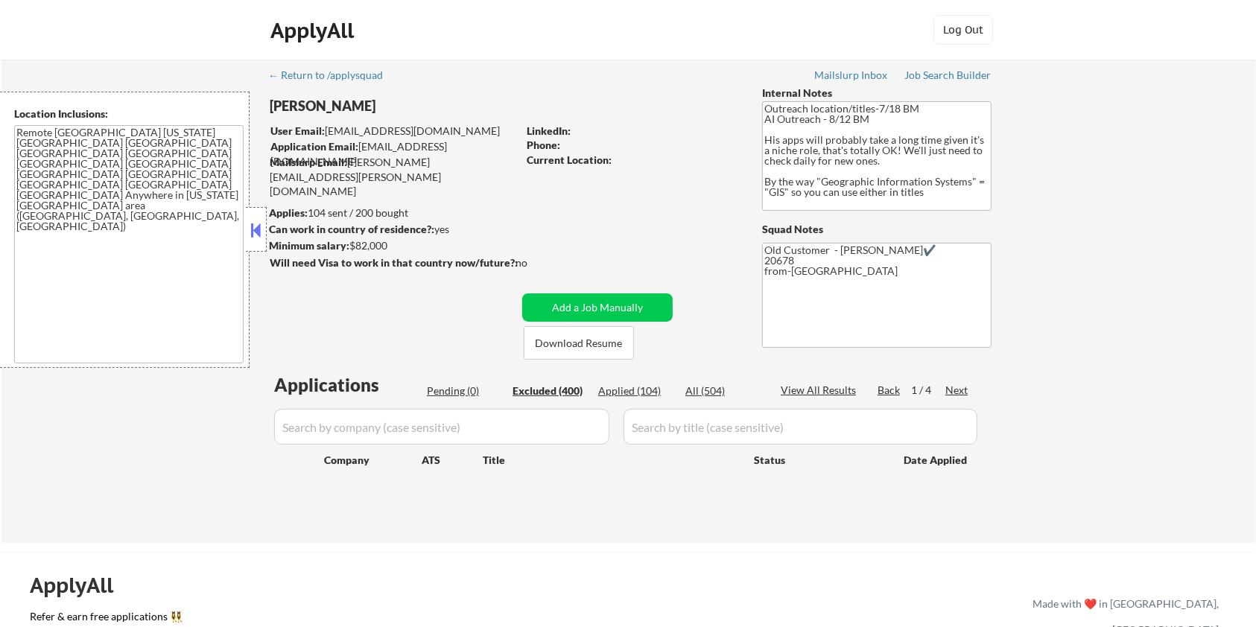
select select ""excluded__location_""
select select ""excluded__expired_""
select select ""excluded__bad_match_""
select select ""excluded__other_""
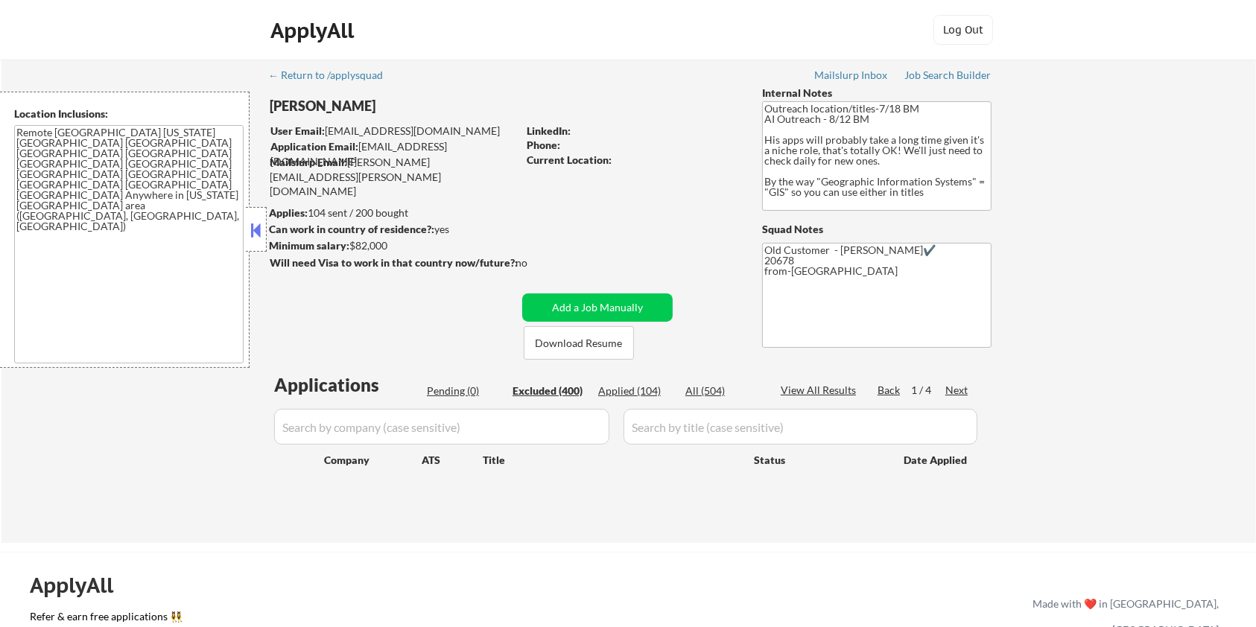
select select ""excluded__bad_match_""
select select ""excluded__other_""
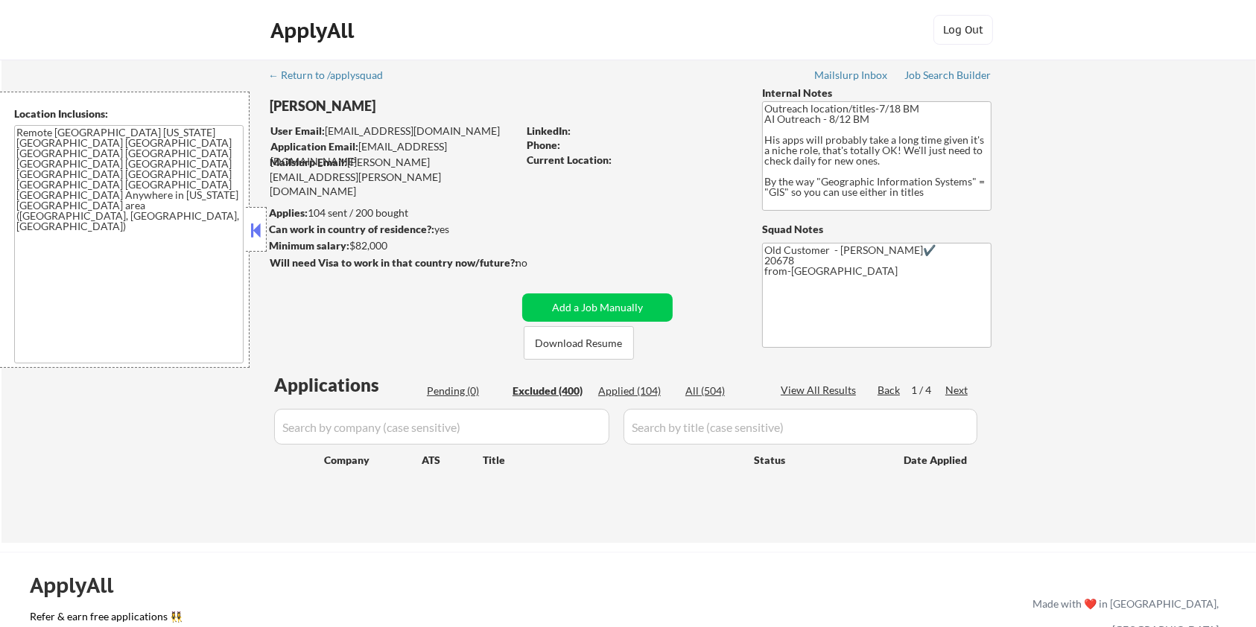
select select ""excluded__location_""
select select ""excluded__other_""
select select ""excluded__location_""
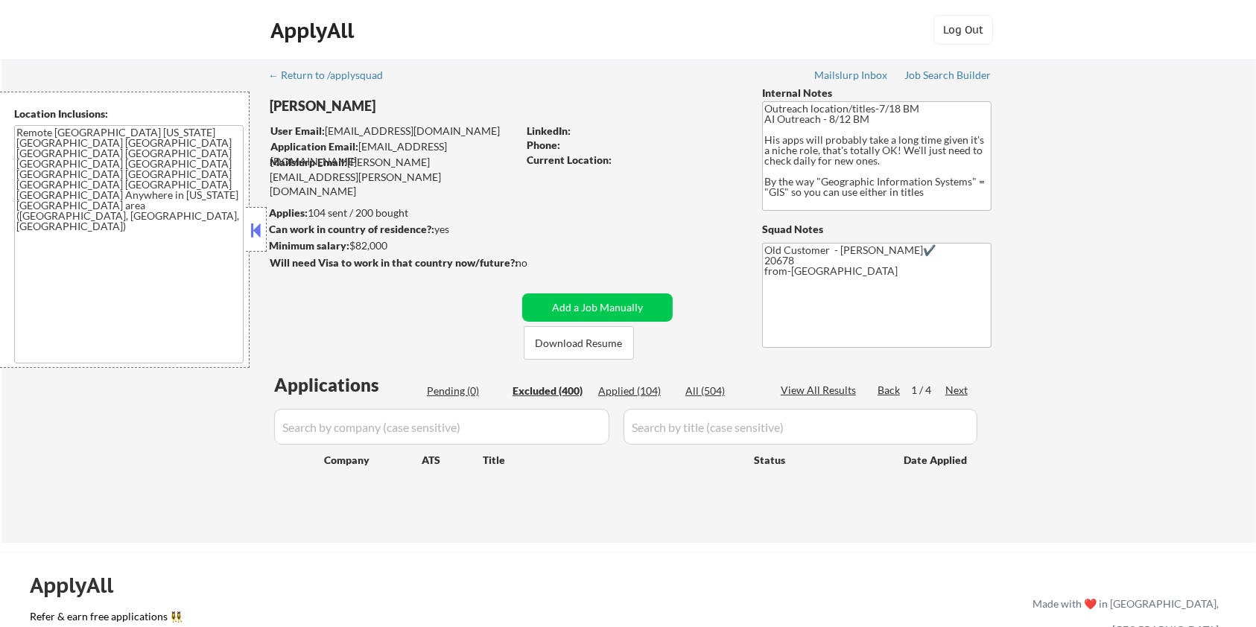
select select ""excluded__other_""
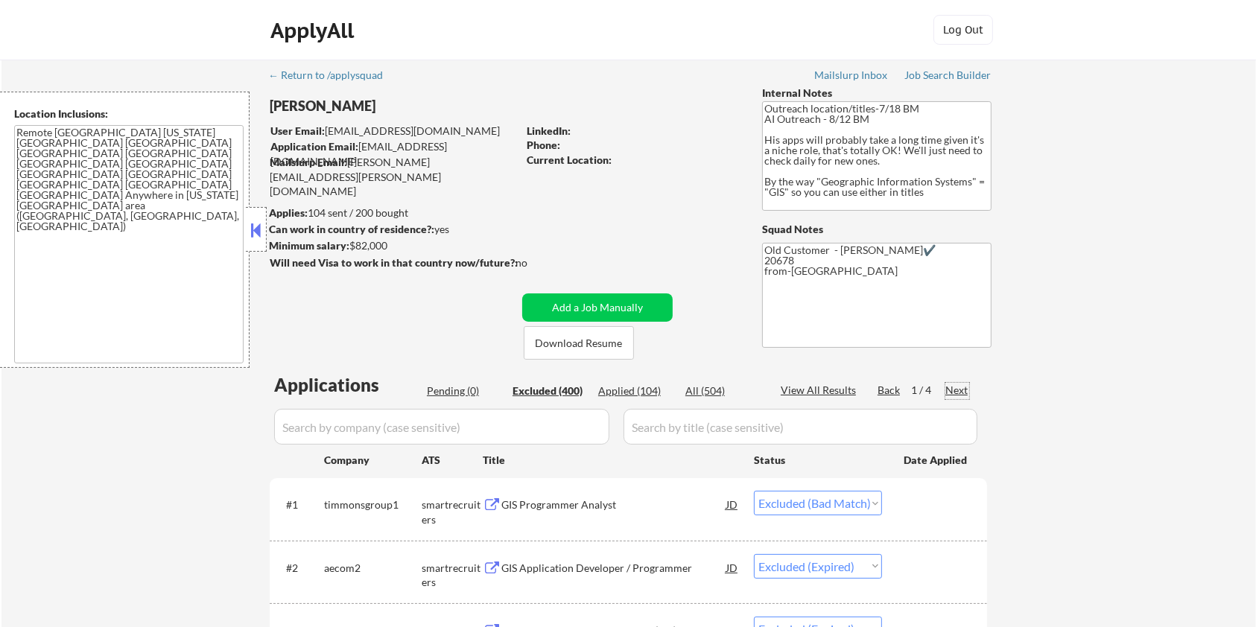
click at [959, 390] on div "Next" at bounding box center [957, 390] width 24 height 15
select select ""excluded__other_""
select select ""excluded__expired_""
select select ""excluded__location_""
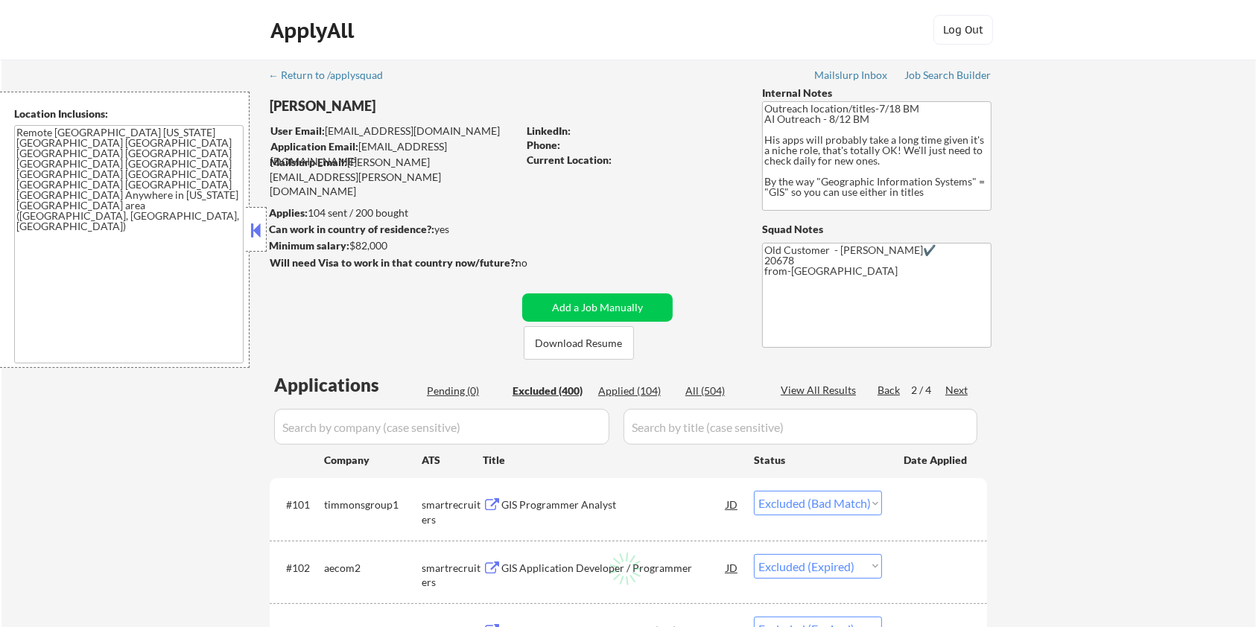
select select ""excluded__expired_""
select select ""excluded__bad_match_""
select select ""excluded__other_""
select select ""excluded__bad_match_""
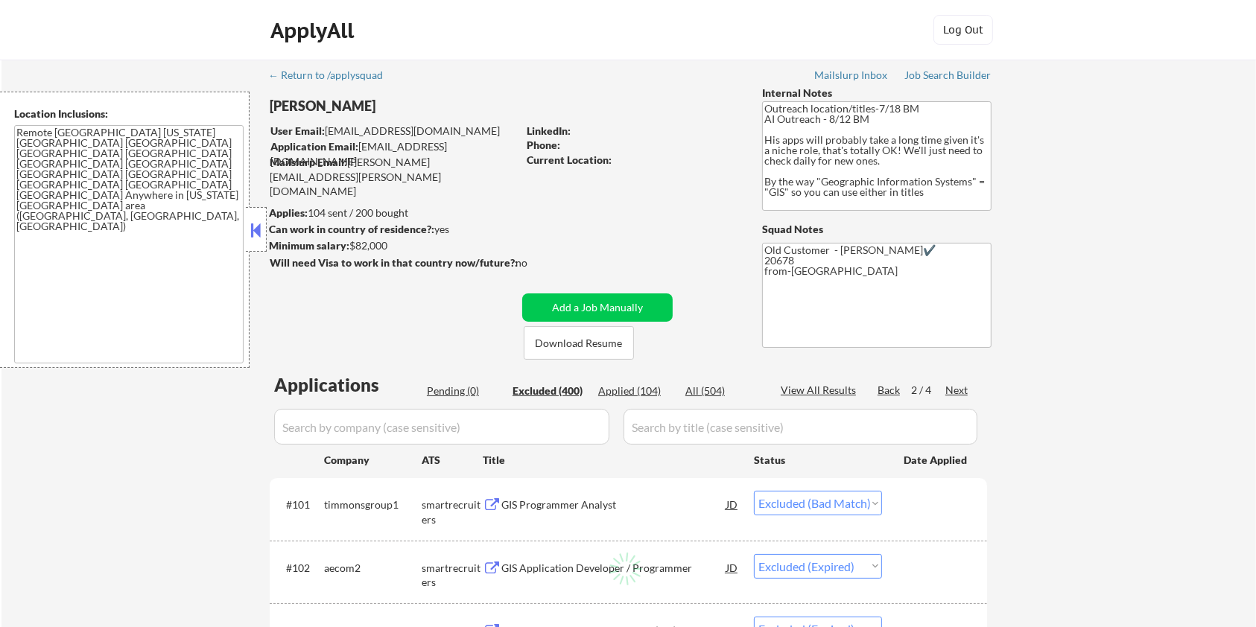
select select ""excluded__other_""
select select ""excluded__location_""
select select ""excluded__other_""
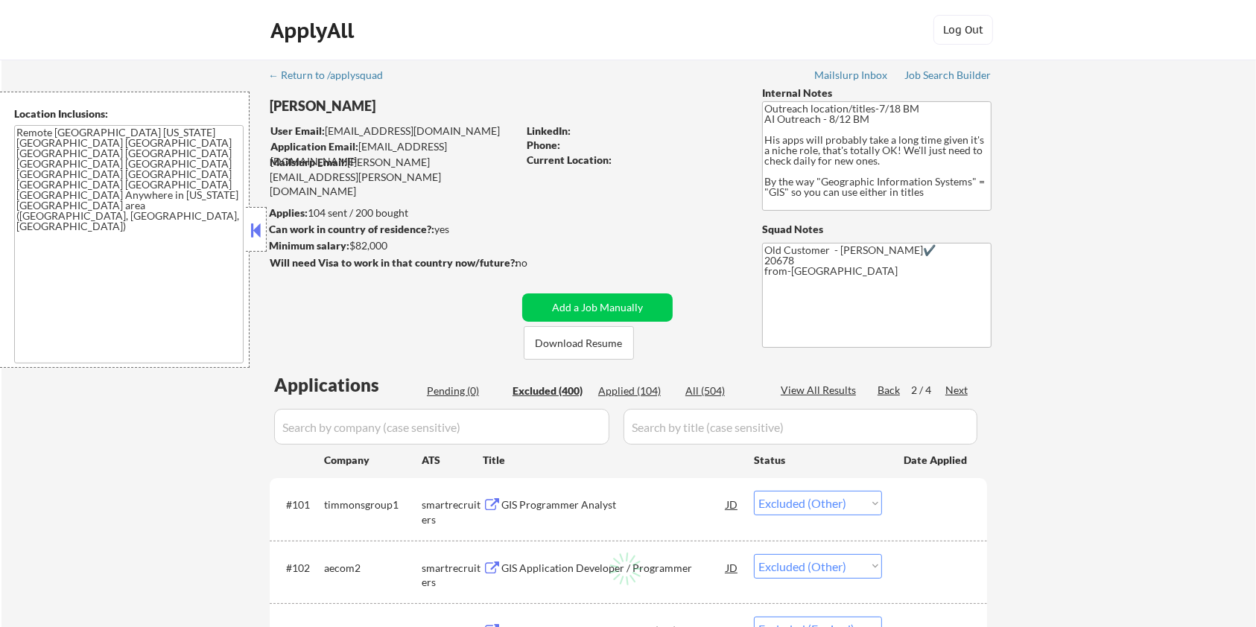
select select ""excluded__other_""
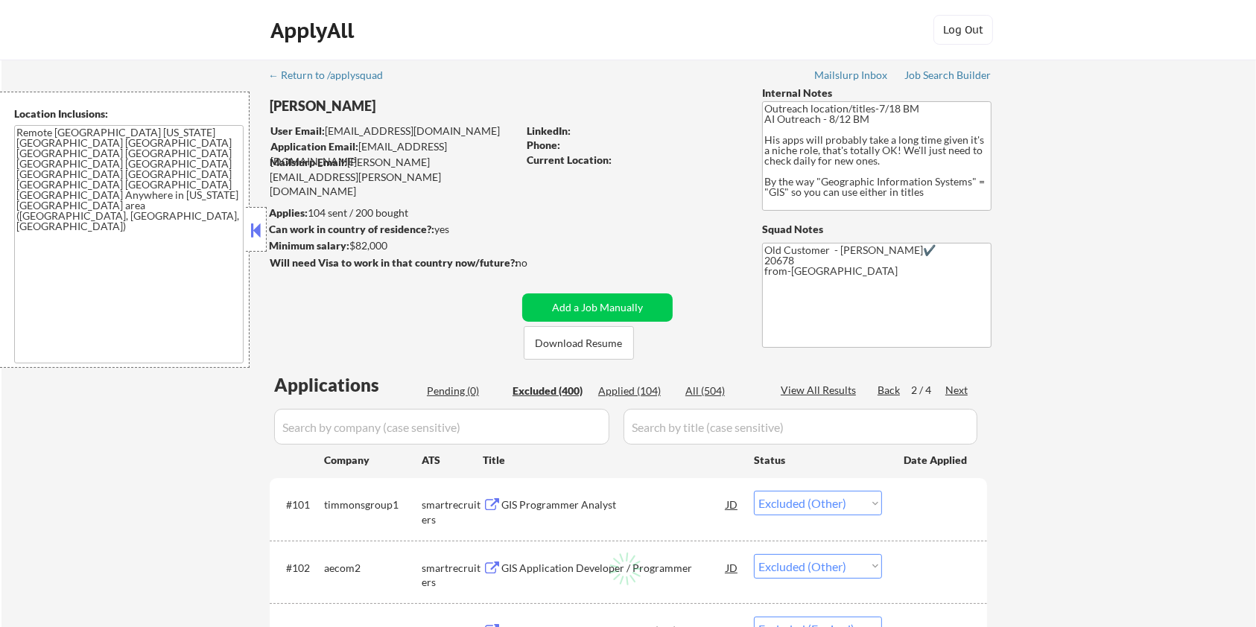
select select ""excluded__other_""
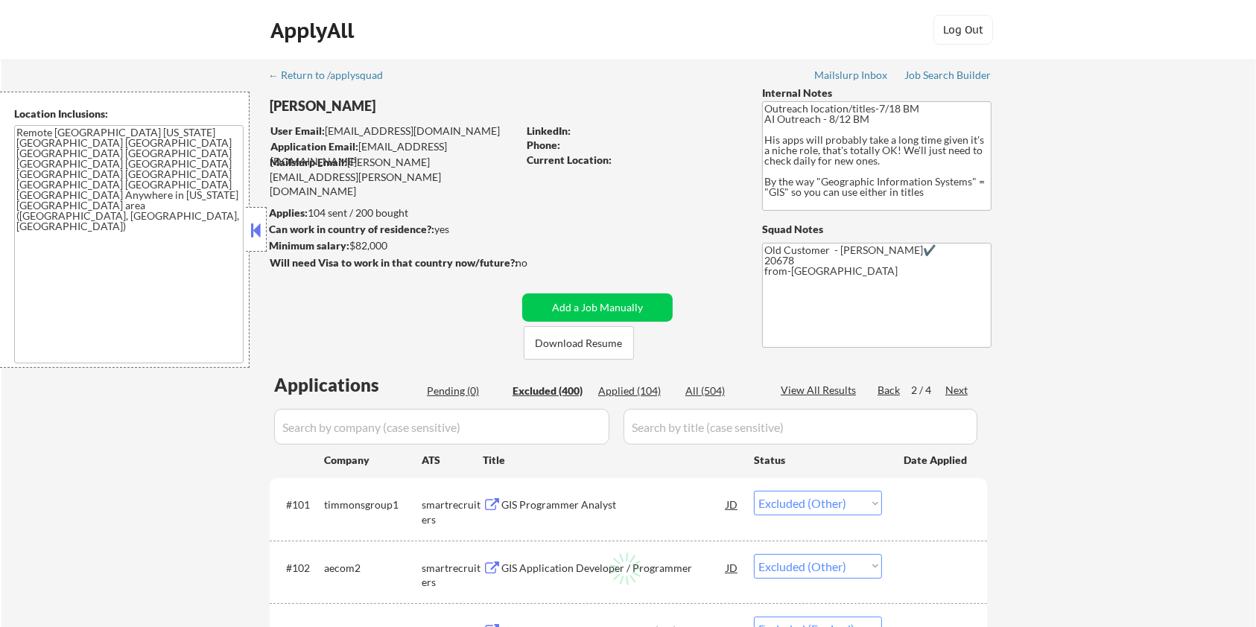
select select ""excluded__expired_""
select select ""excluded__other_""
select select ""excluded__location_""
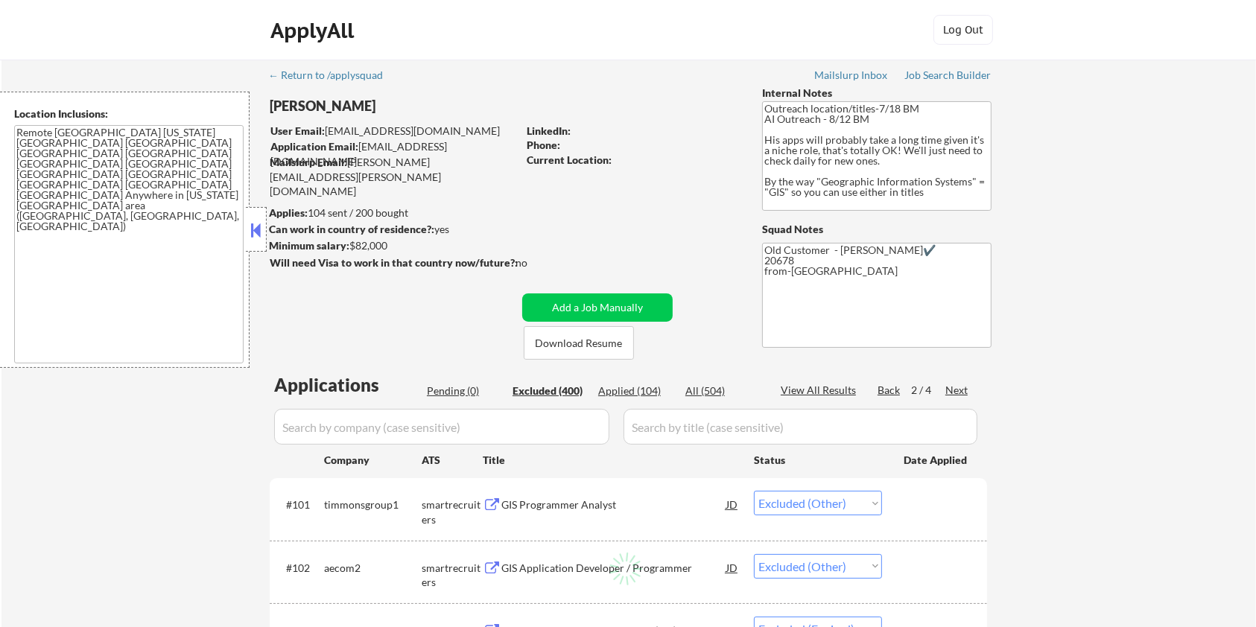
select select ""excluded__other_""
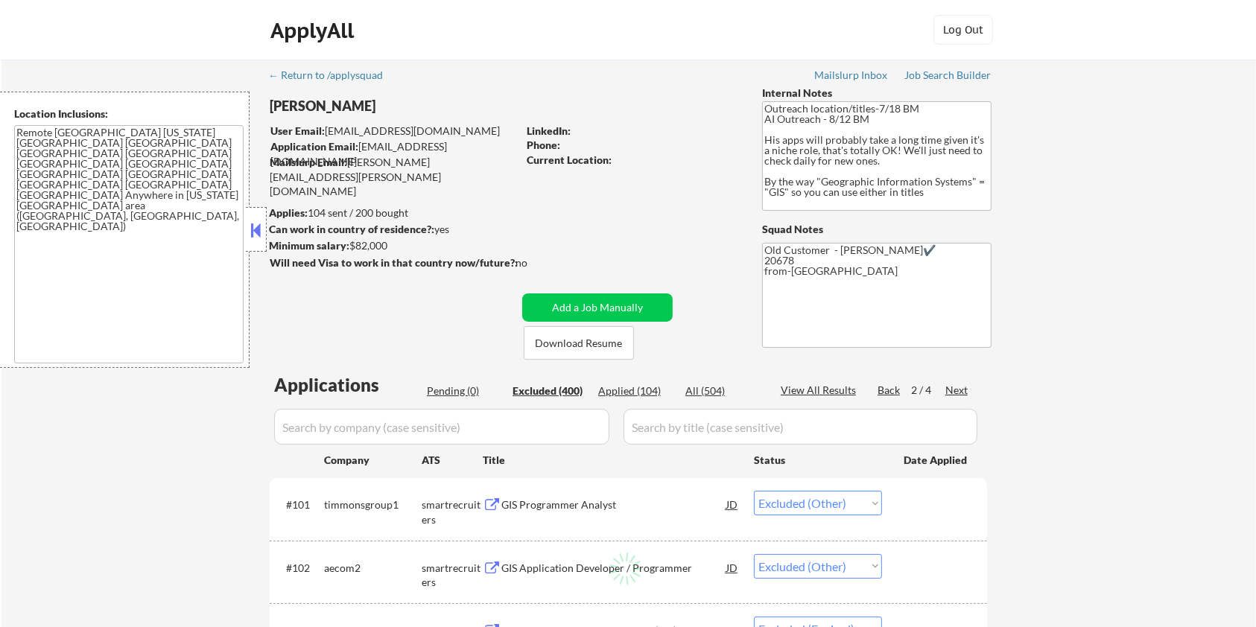
select select ""excluded__location_""
select select ""excluded__other_""
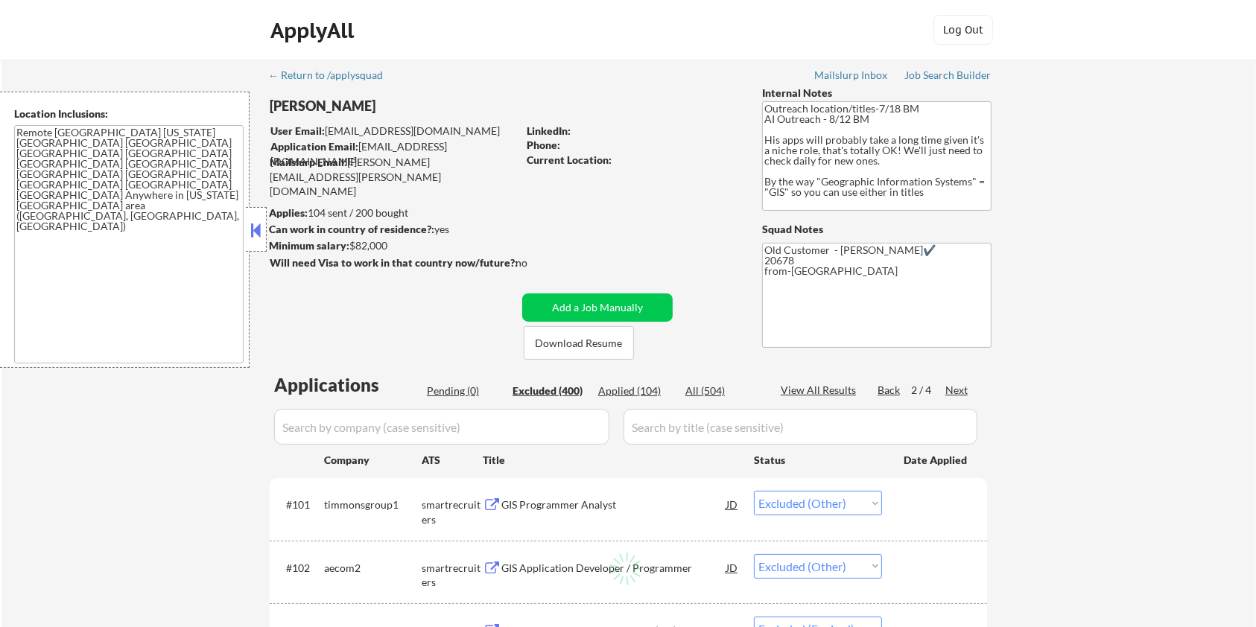
select select ""excluded__other_""
select select ""excluded__bad_match_""
select select ""excluded__other_""
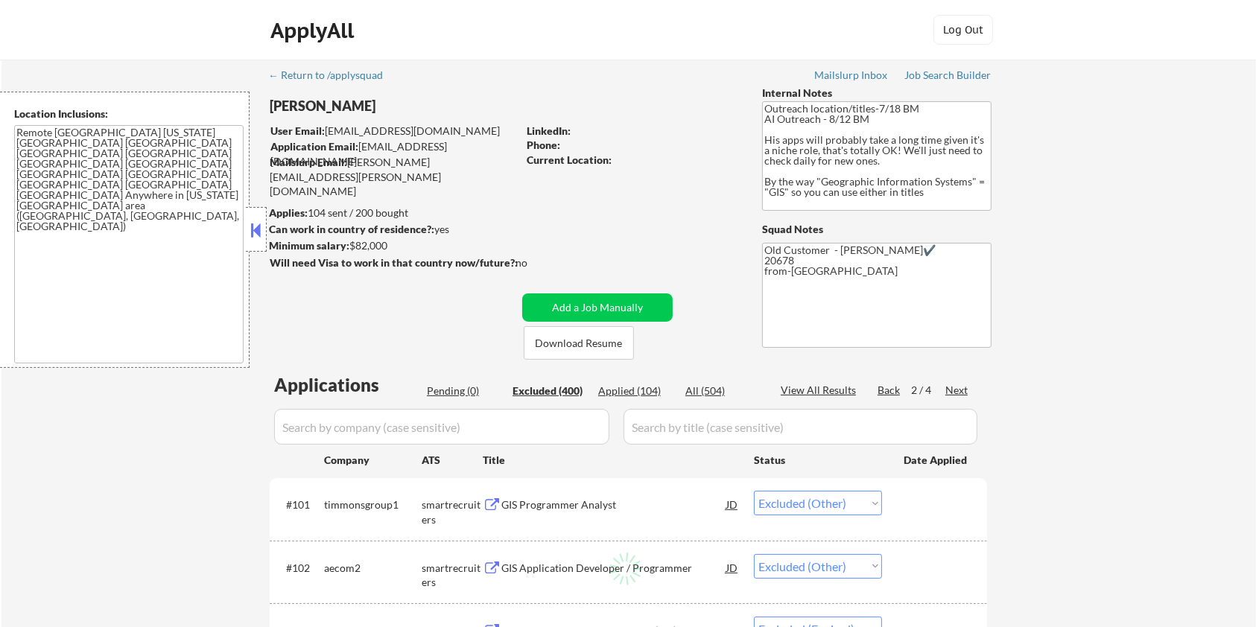
select select ""excluded__other_""
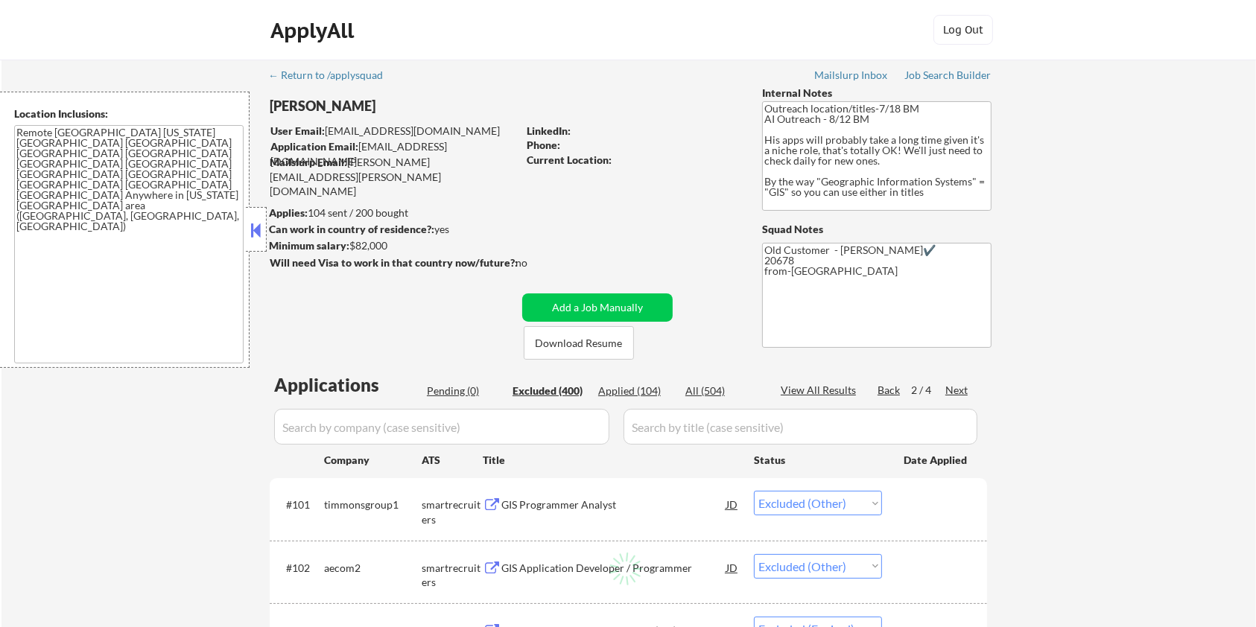
select select ""excluded__other_""
select select ""excluded__bad_match_""
select select ""excluded__location_""
select select ""excluded__other_""
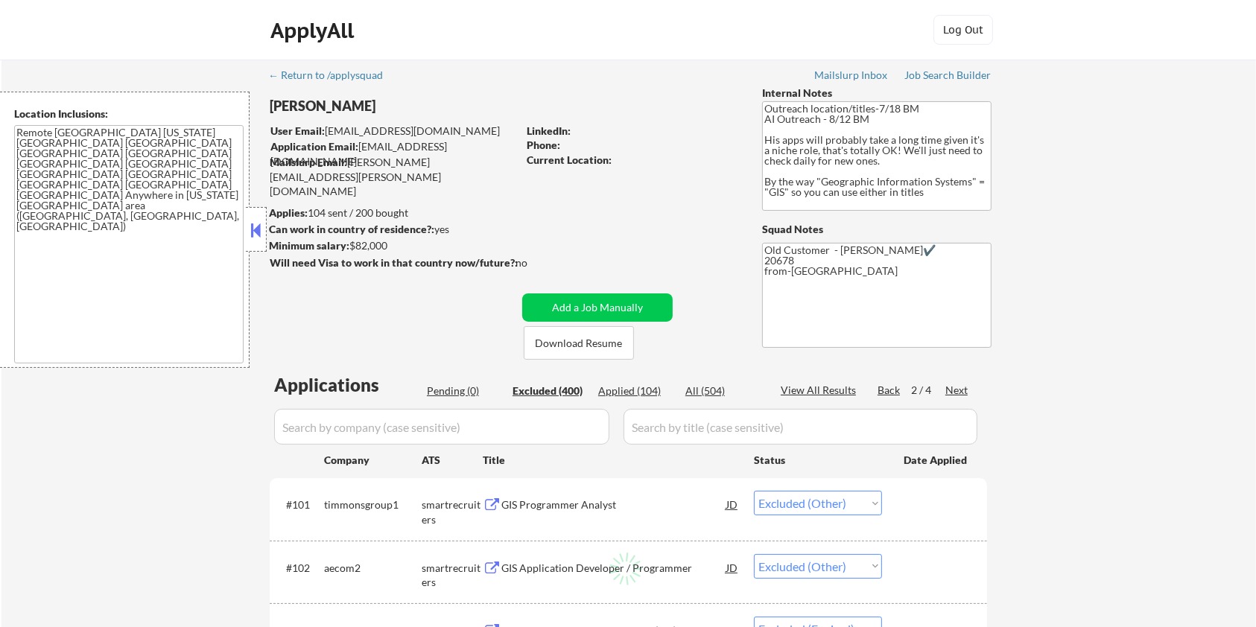
select select ""excluded__other_""
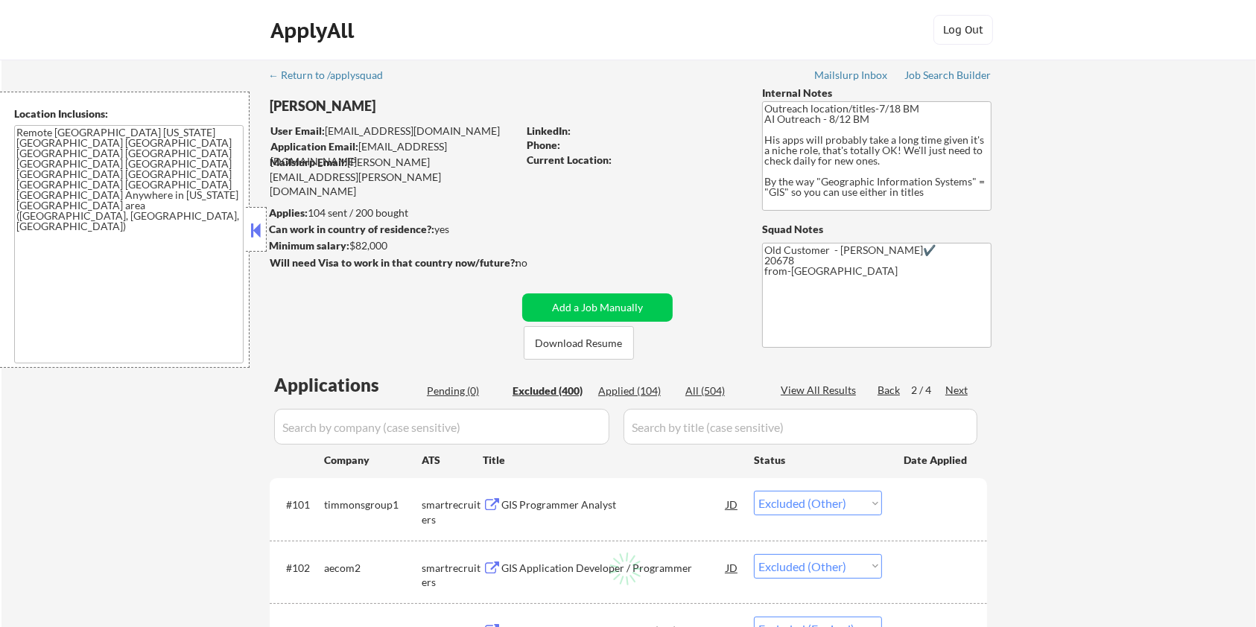
select select ""excluded__other_""
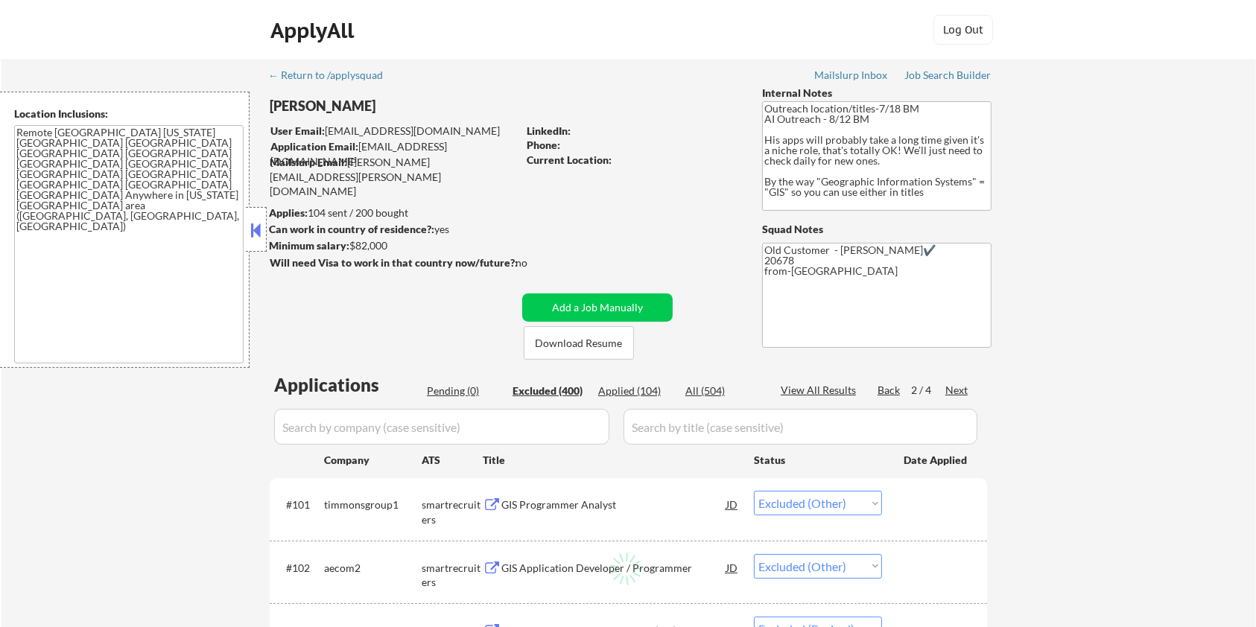
select select ""excluded__other_""
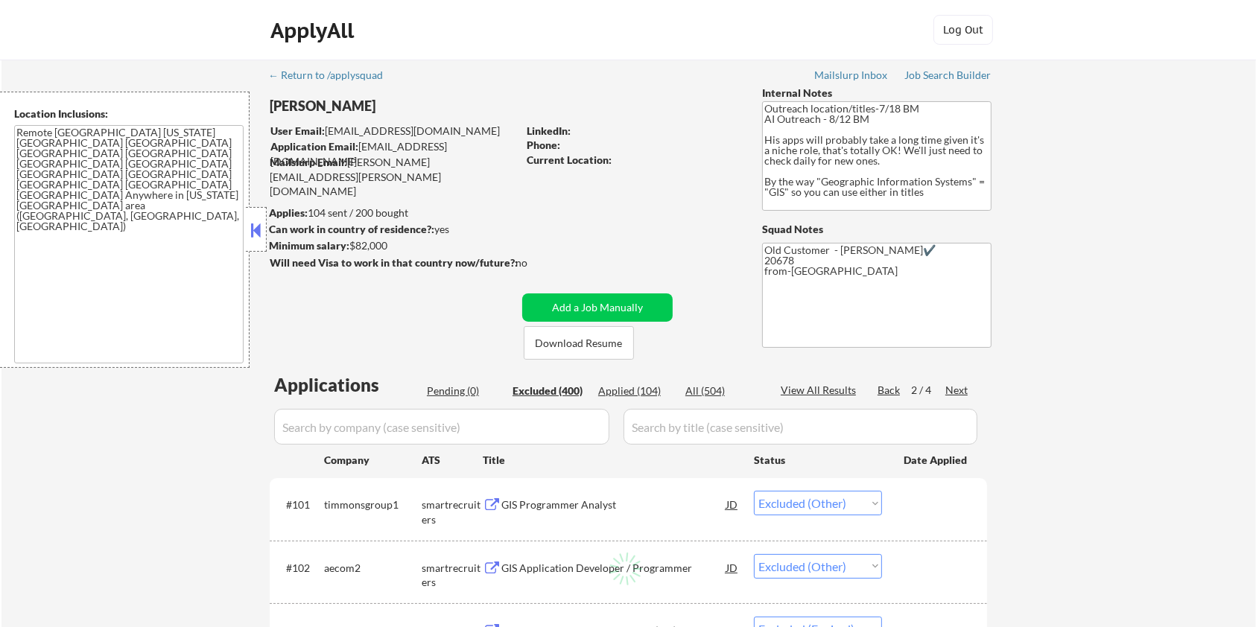
select select ""excluded__other_""
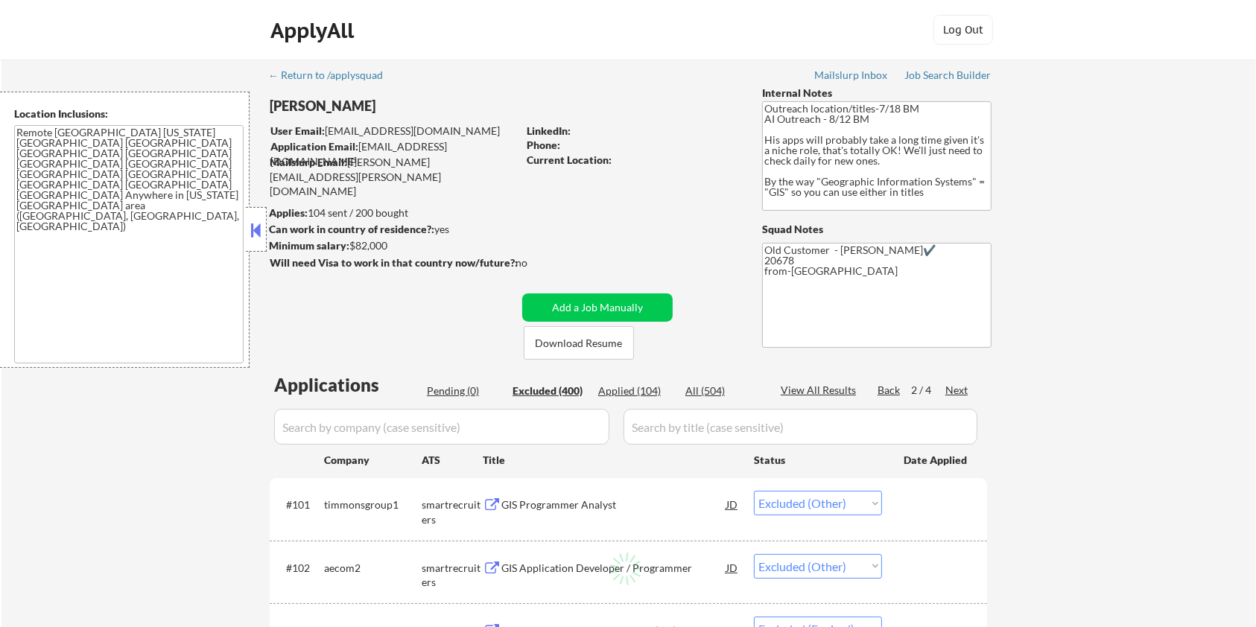
select select ""excluded__other_""
click at [566, 501] on div "GIS Programmer Analyst" at bounding box center [613, 505] width 225 height 15
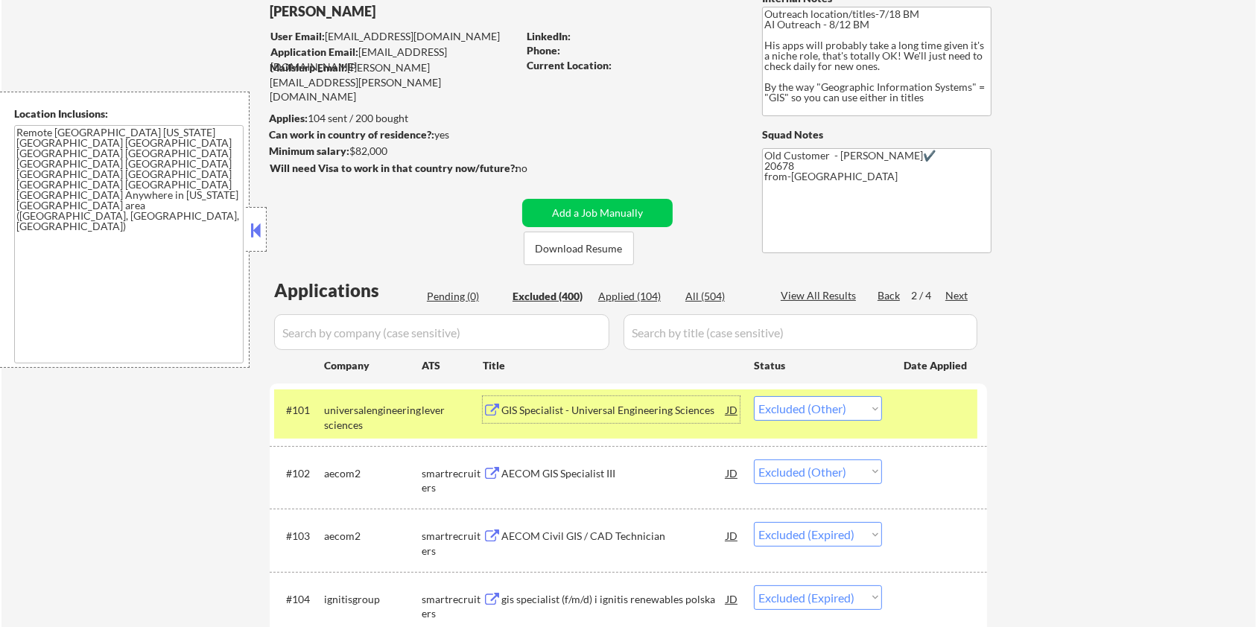
scroll to position [99, 0]
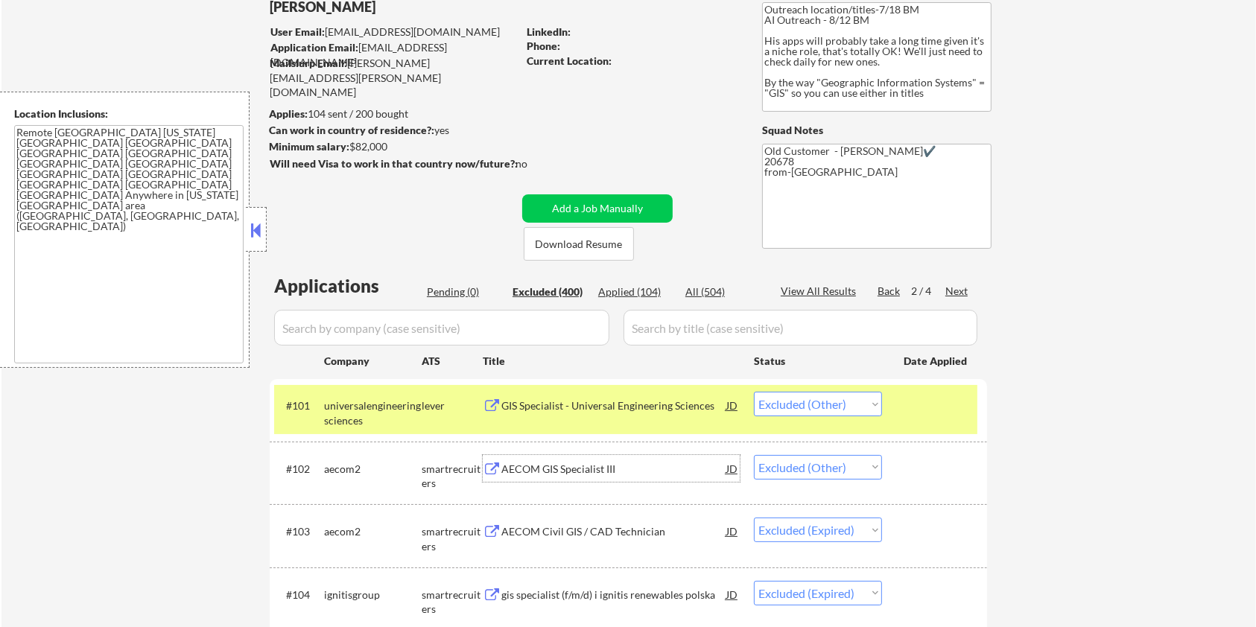
click at [594, 463] on div "AECOM GIS Specialist III" at bounding box center [613, 469] width 225 height 15
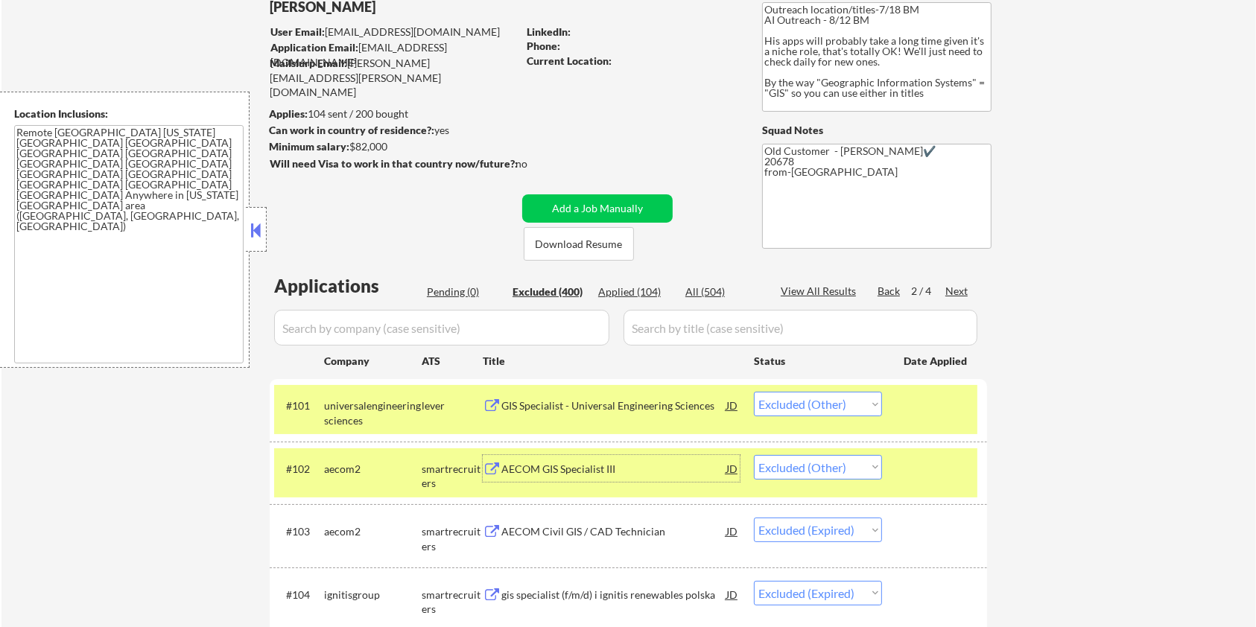
click at [918, 408] on div at bounding box center [937, 405] width 66 height 27
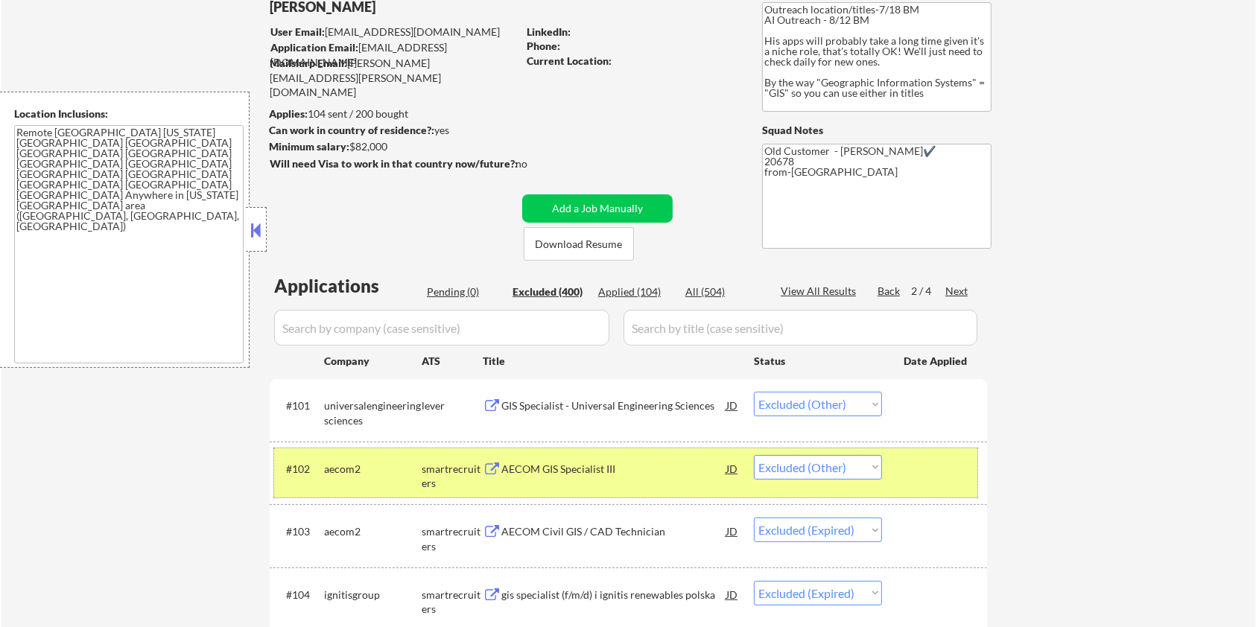
drag, startPoint x: 930, startPoint y: 462, endPoint x: 888, endPoint y: 471, distance: 42.7
click at [930, 462] on div at bounding box center [937, 468] width 66 height 27
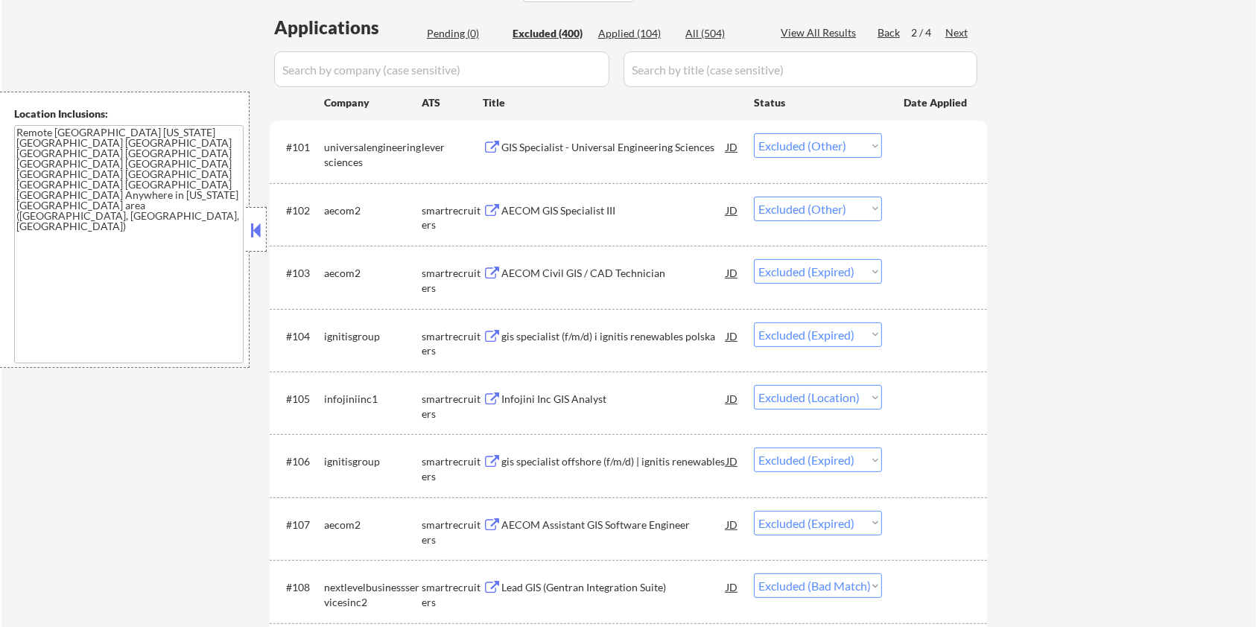
scroll to position [397, 0]
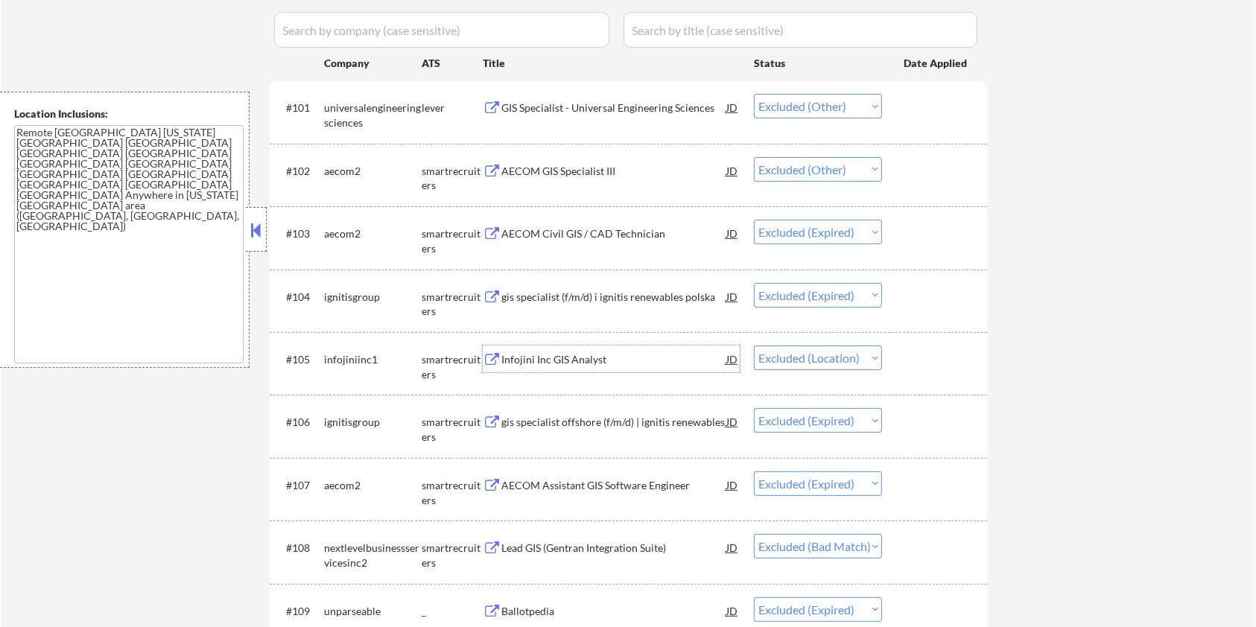
click at [566, 356] on div "Infojini Inc GIS Analyst" at bounding box center [613, 359] width 225 height 15
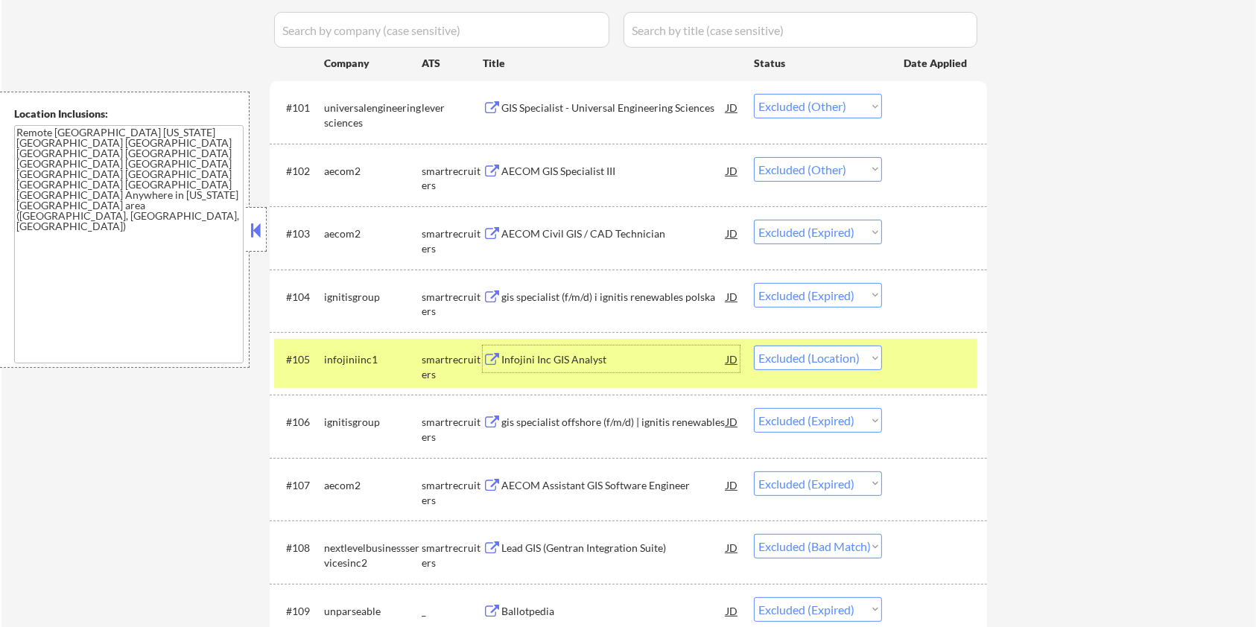
scroll to position [596, 0]
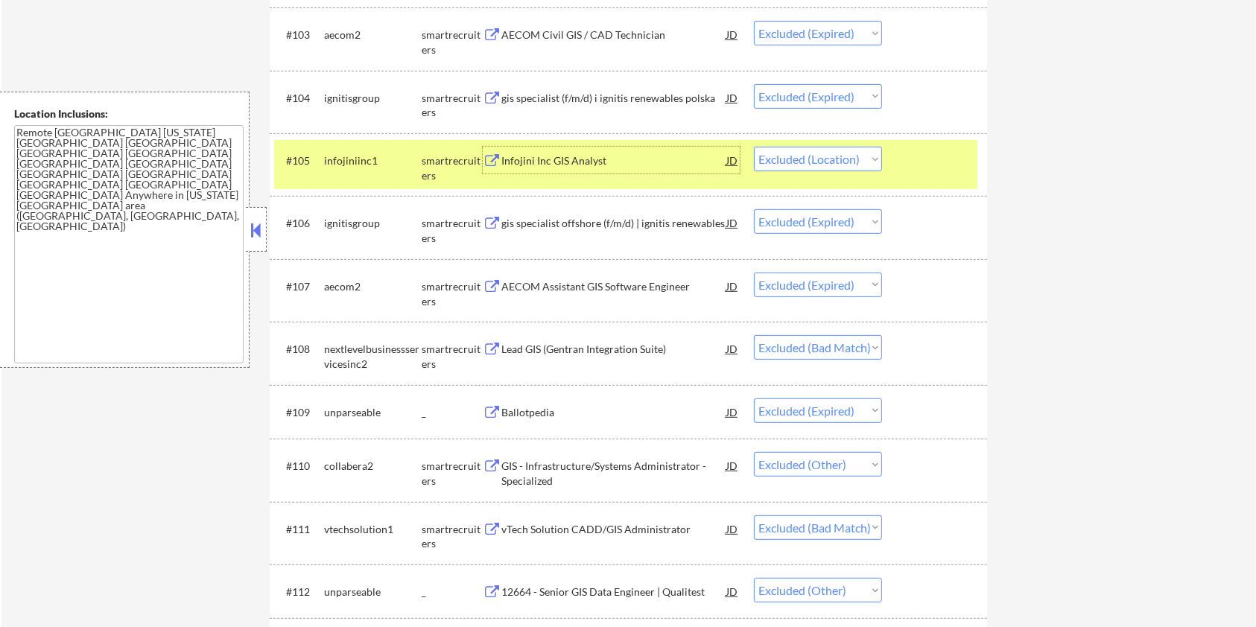
click at [580, 345] on div "Lead GIS (Gentran Integration Suite)" at bounding box center [613, 349] width 225 height 15
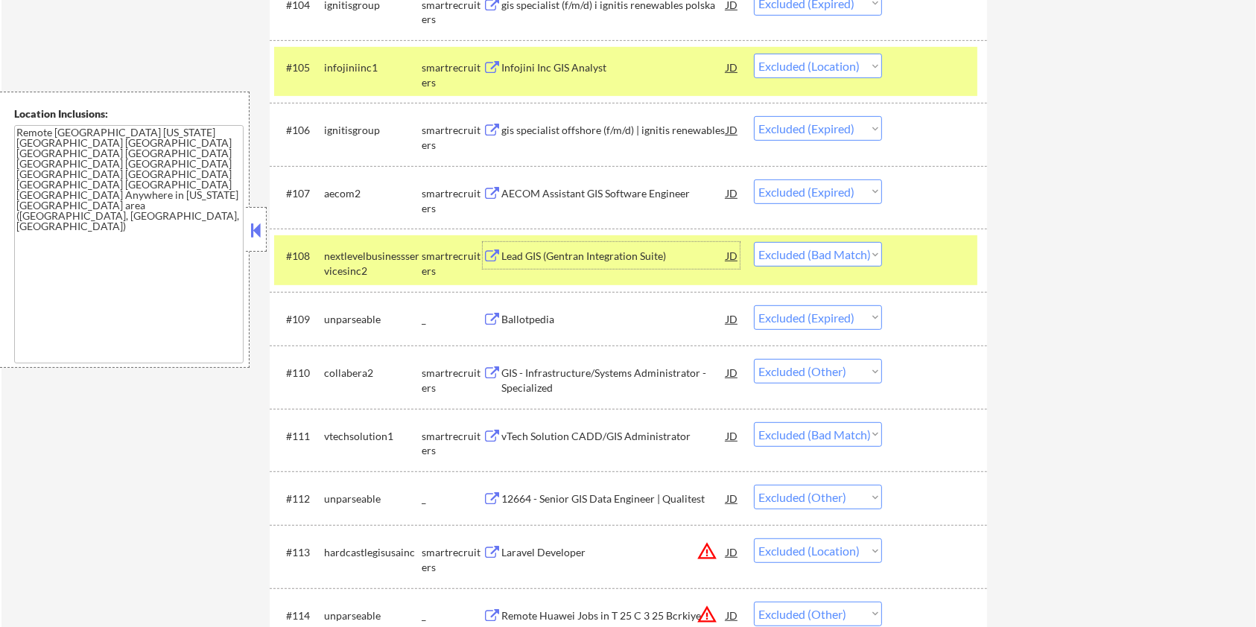
scroll to position [695, 0]
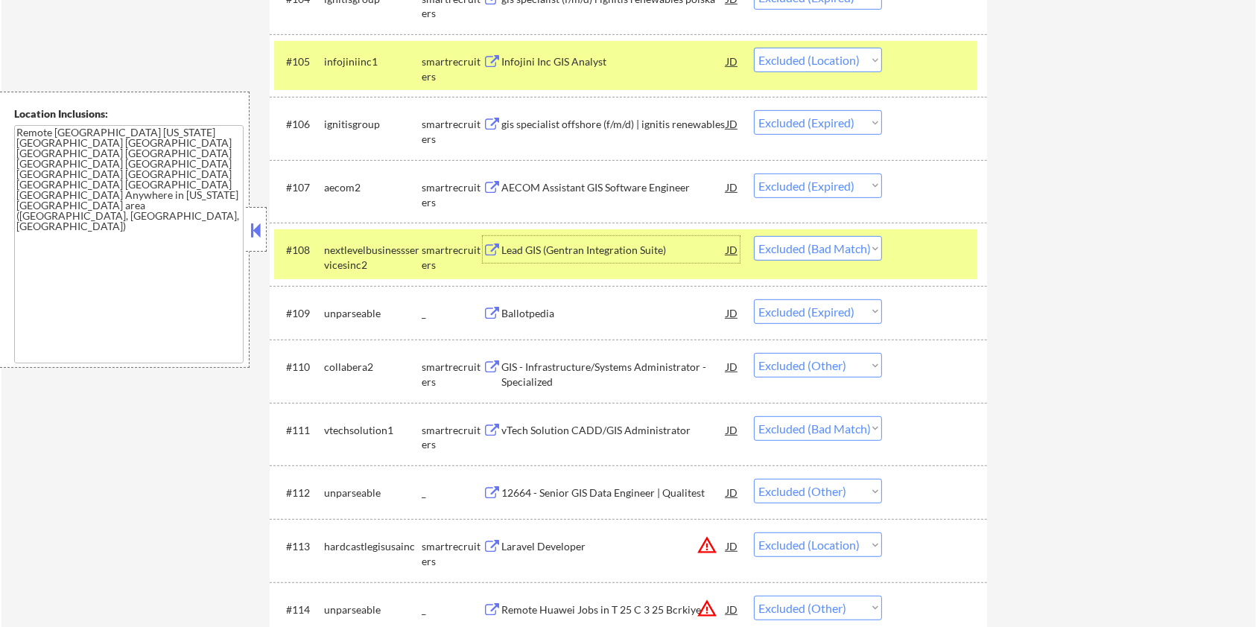
click at [612, 361] on div "GIS - Infrastructure/Systems Administrator - Specialized" at bounding box center [613, 374] width 225 height 29
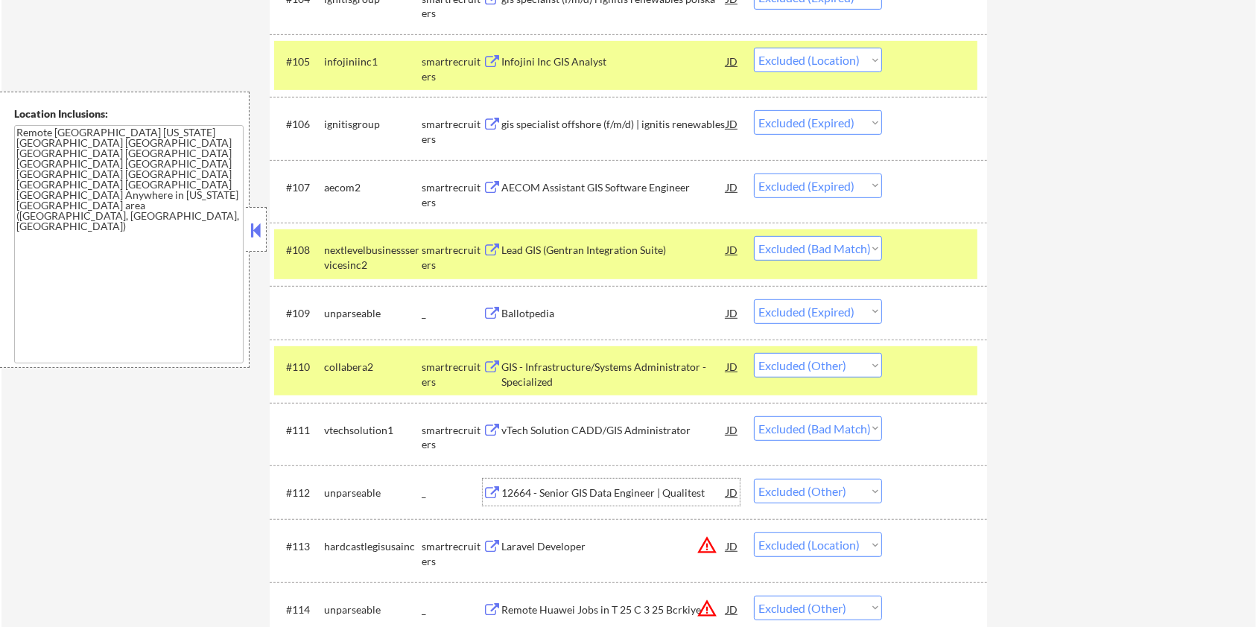
click at [613, 498] on div "12664 - Senior GIS Data Engineer | Qualitest" at bounding box center [613, 493] width 225 height 15
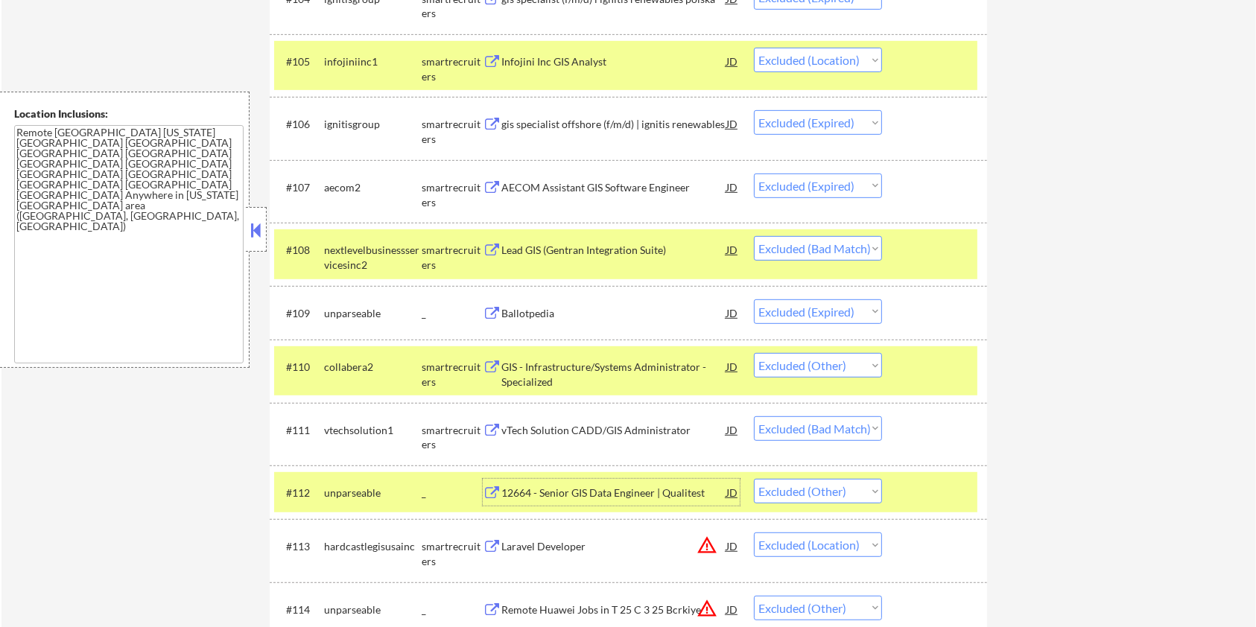
click at [945, 244] on div at bounding box center [937, 249] width 66 height 27
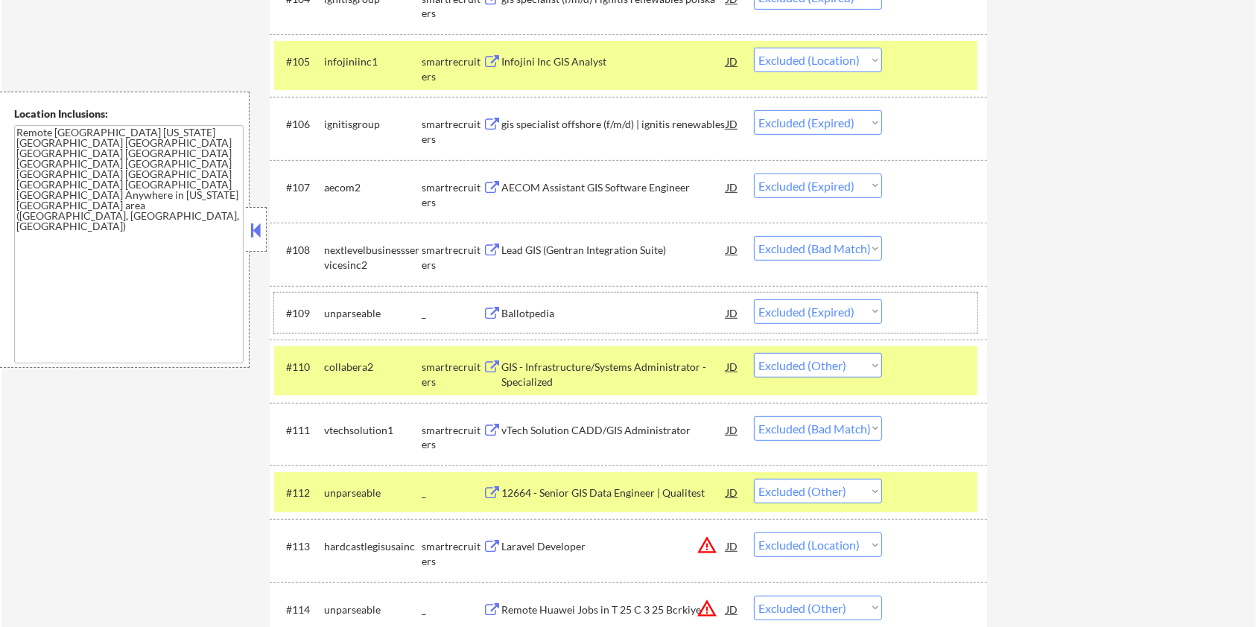
click at [945, 322] on div at bounding box center [937, 312] width 66 height 27
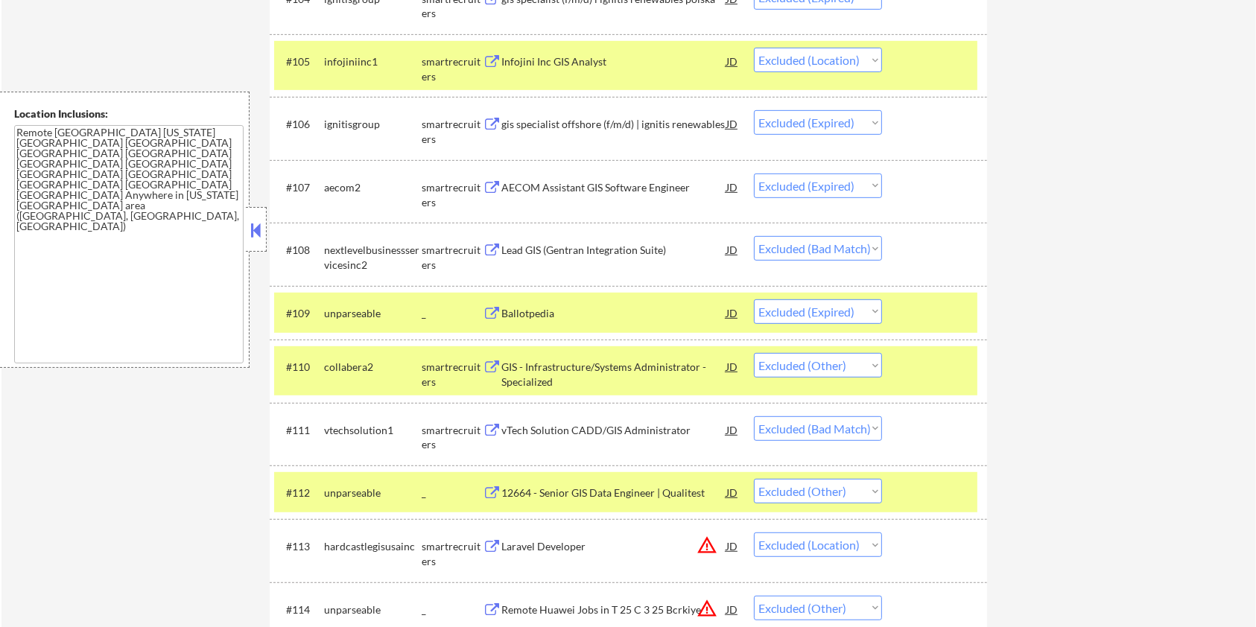
click at [945, 354] on div at bounding box center [937, 366] width 66 height 27
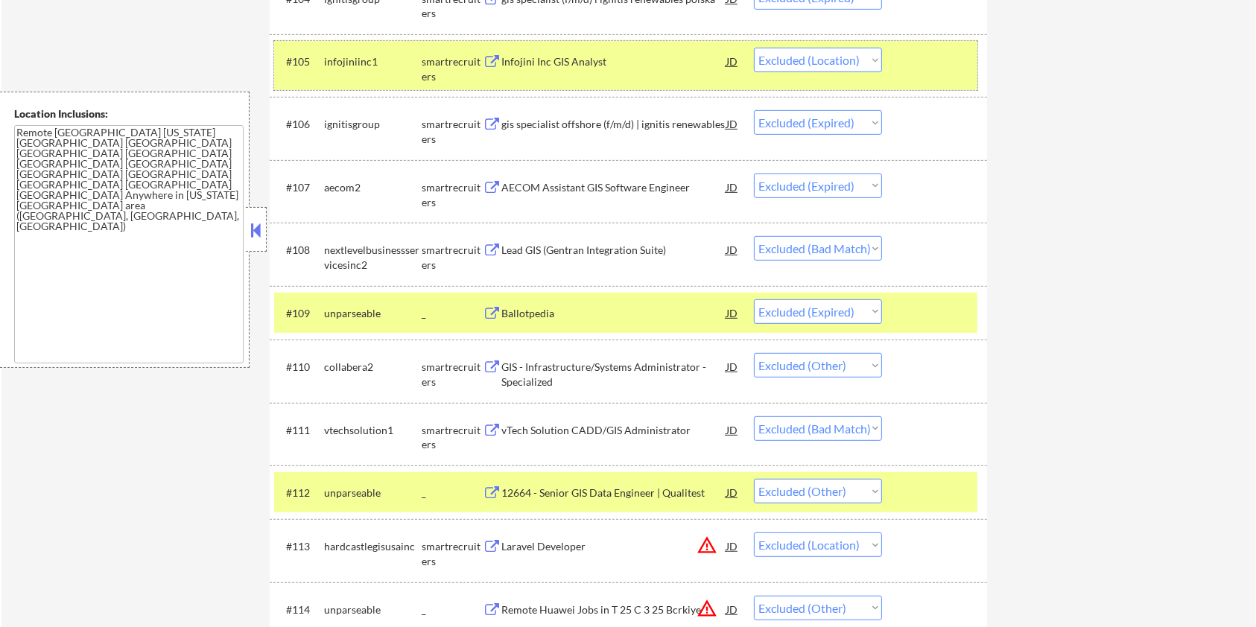
click at [957, 59] on div at bounding box center [937, 61] width 66 height 27
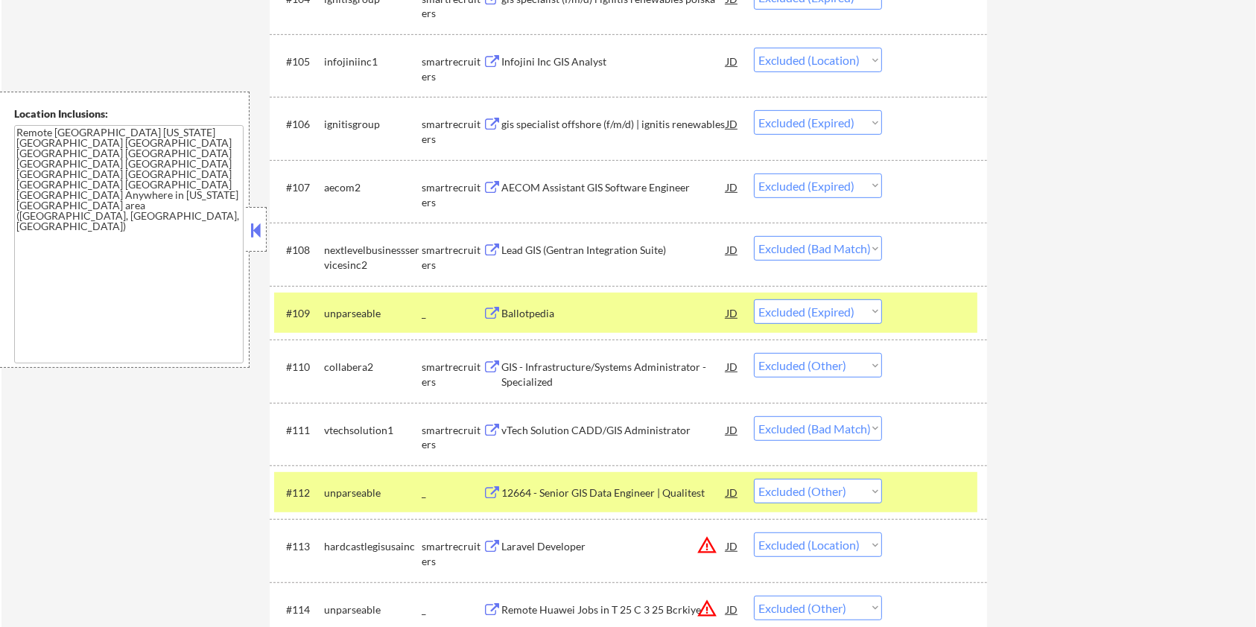
click at [936, 320] on div at bounding box center [937, 312] width 66 height 27
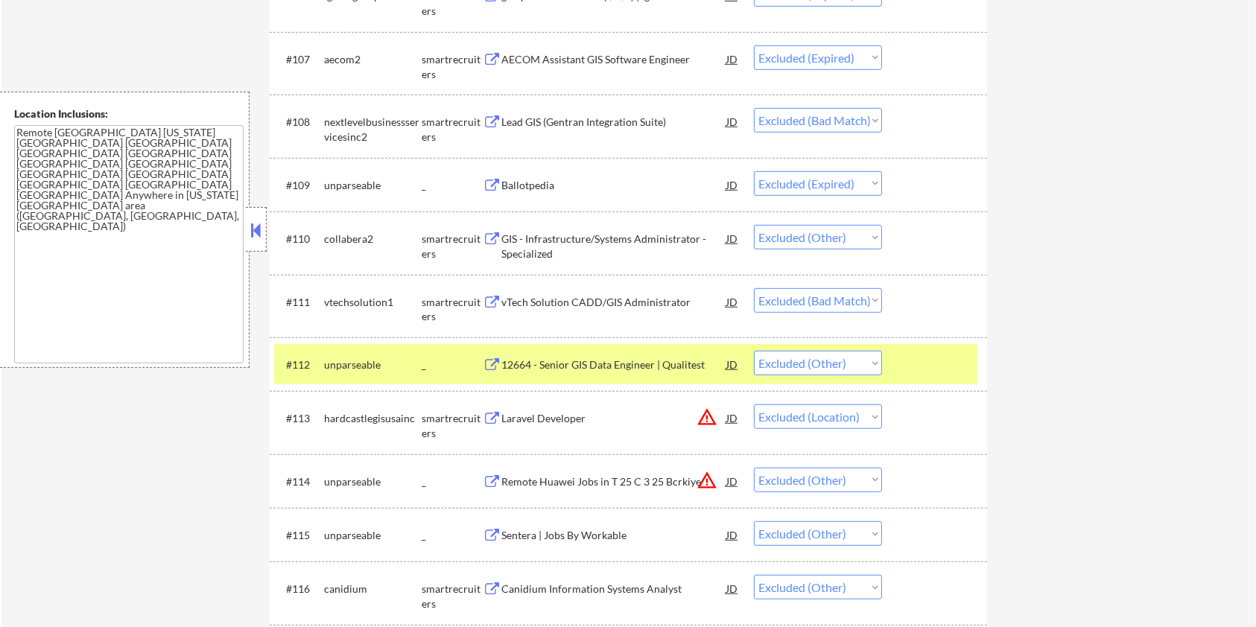
scroll to position [894, 0]
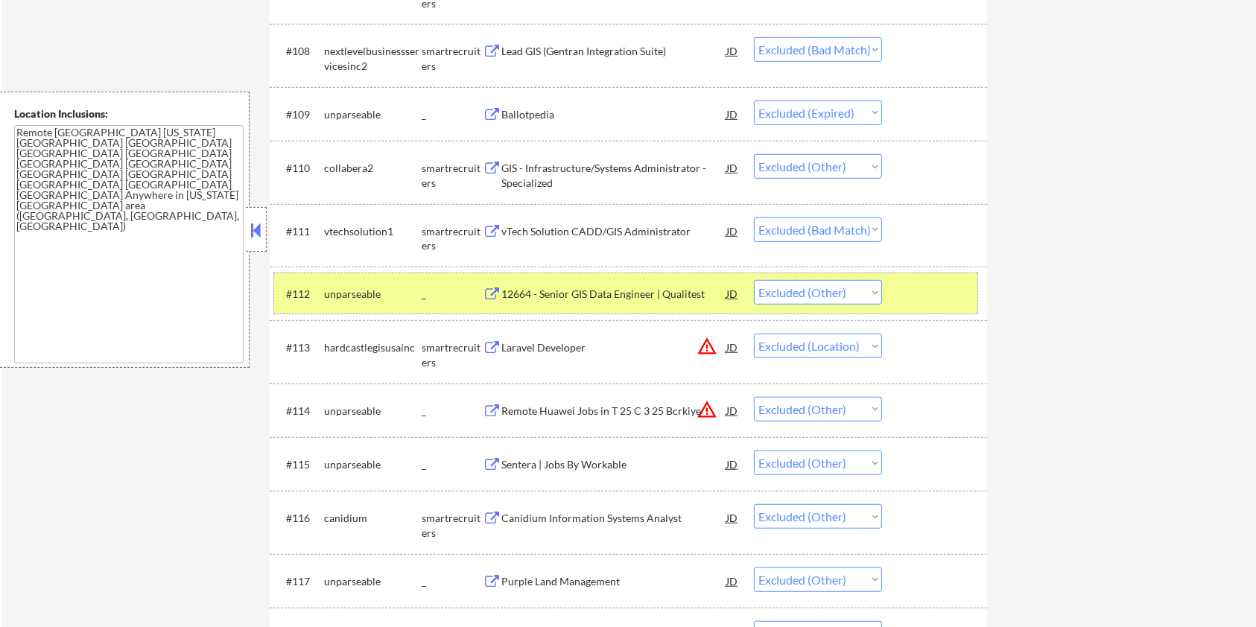
click at [947, 295] on div at bounding box center [937, 293] width 66 height 27
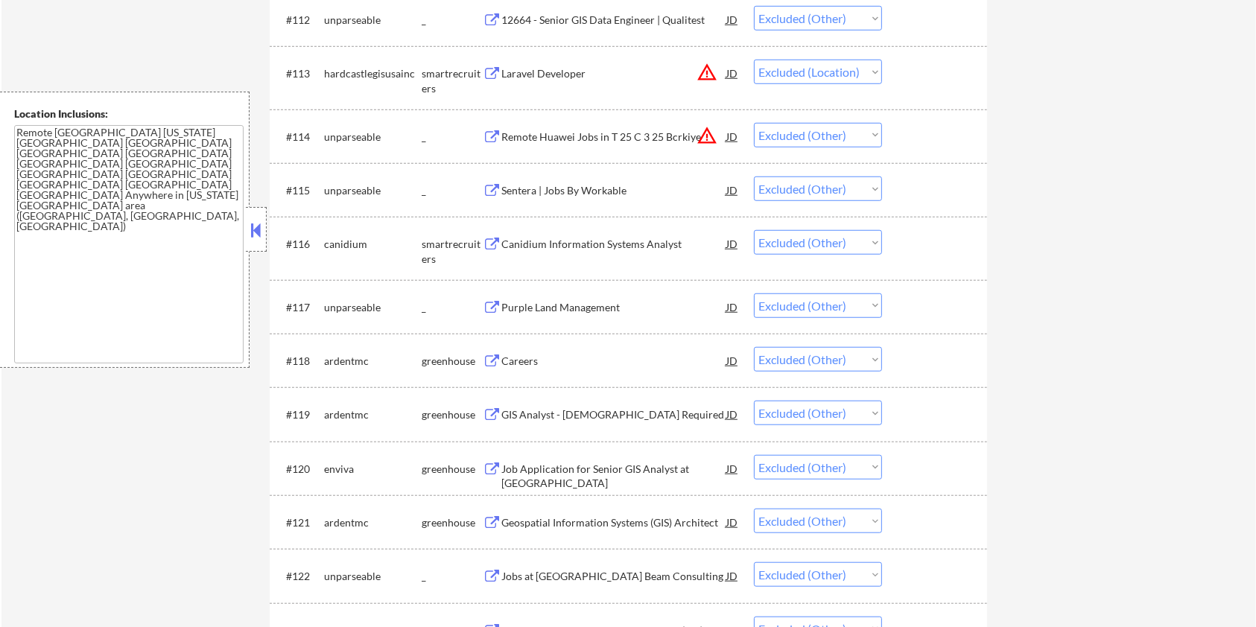
scroll to position [1192, 0]
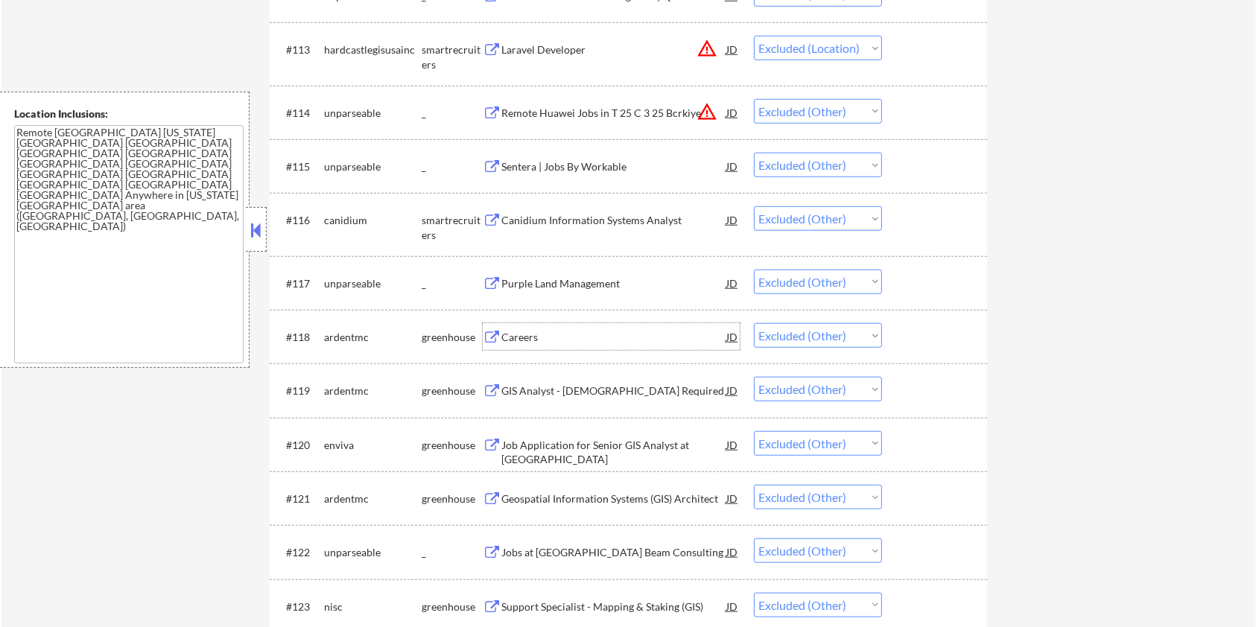
click at [536, 331] on div "Careers" at bounding box center [613, 337] width 225 height 15
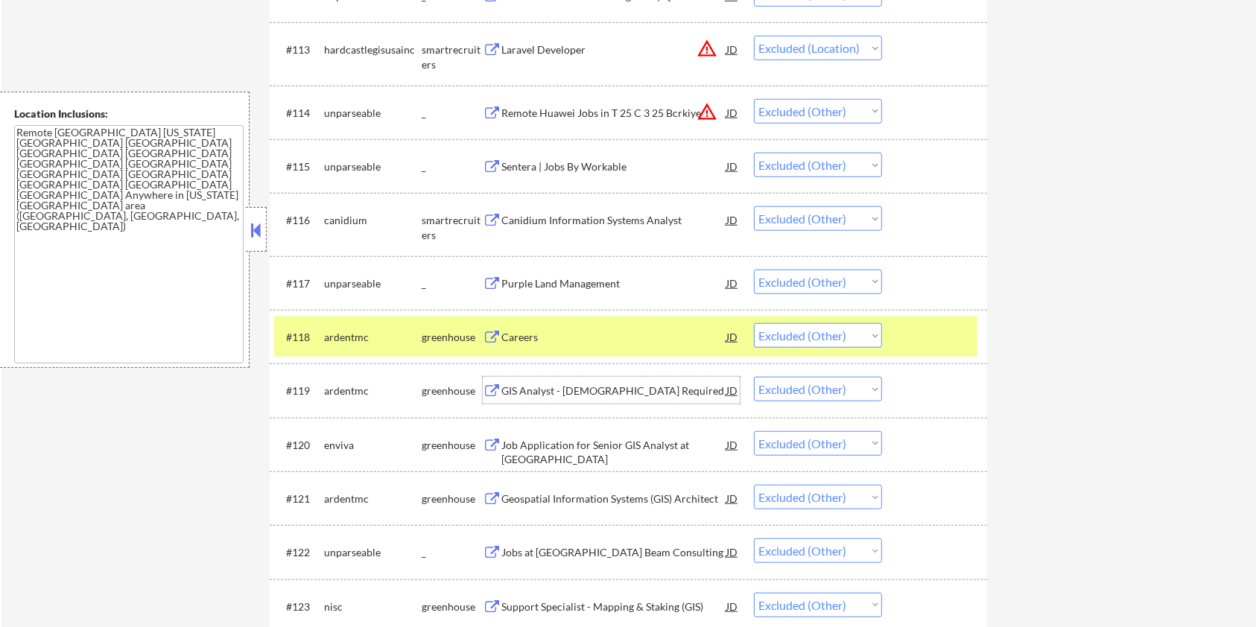
click at [572, 390] on div "GIS Analyst - US Citizenship Required" at bounding box center [613, 391] width 225 height 15
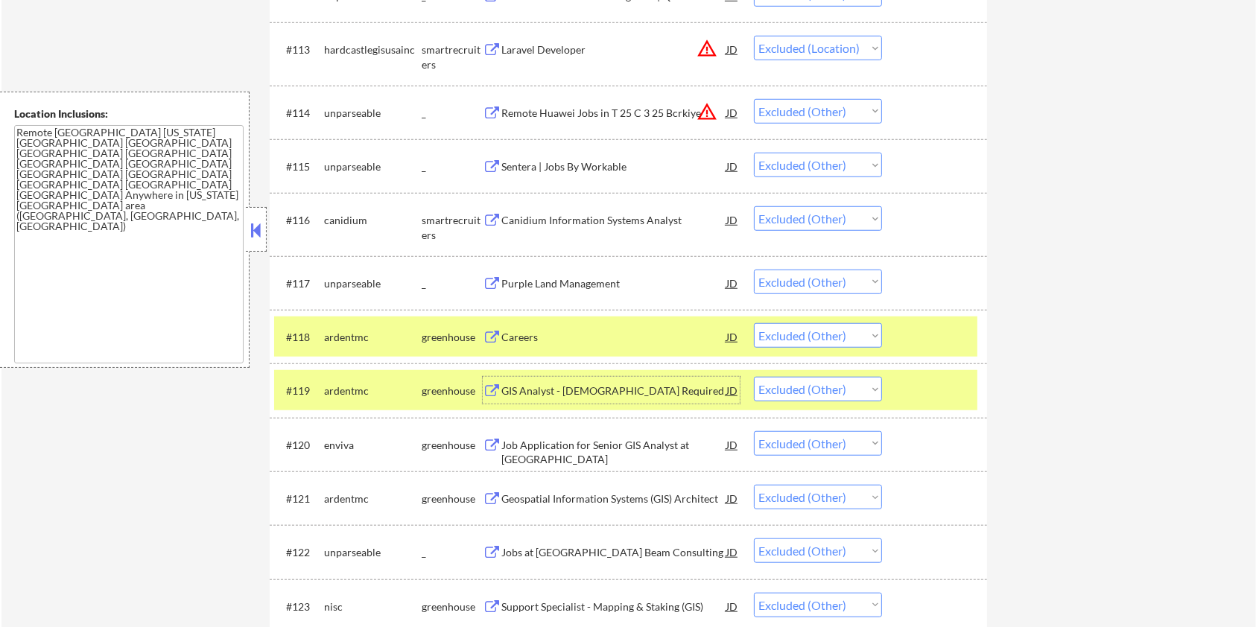
click at [957, 331] on div at bounding box center [937, 336] width 66 height 27
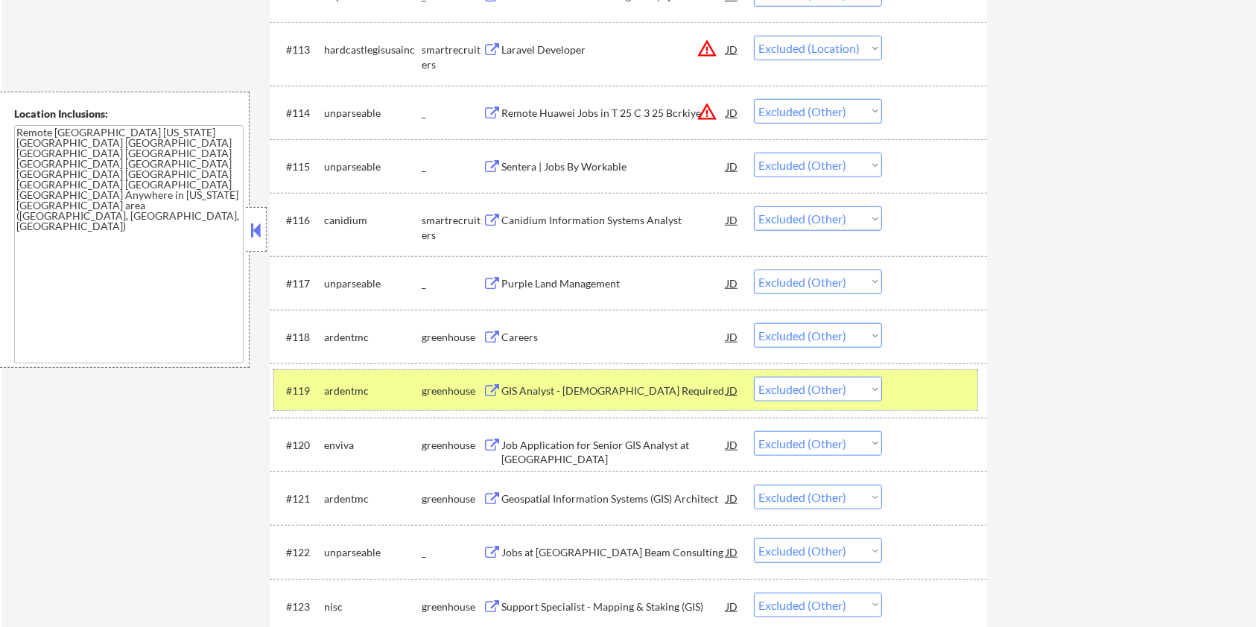
click at [930, 396] on div at bounding box center [937, 390] width 66 height 27
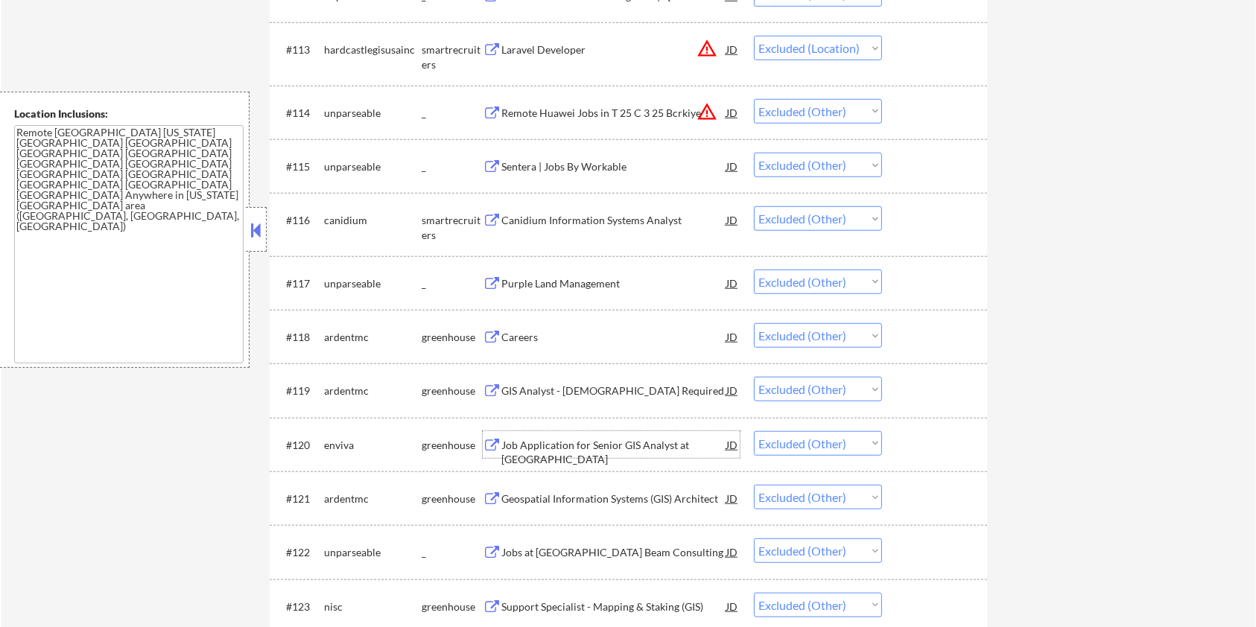
click at [564, 447] on div "Job Application for Senior GIS Analyst at Enviva" at bounding box center [613, 452] width 225 height 29
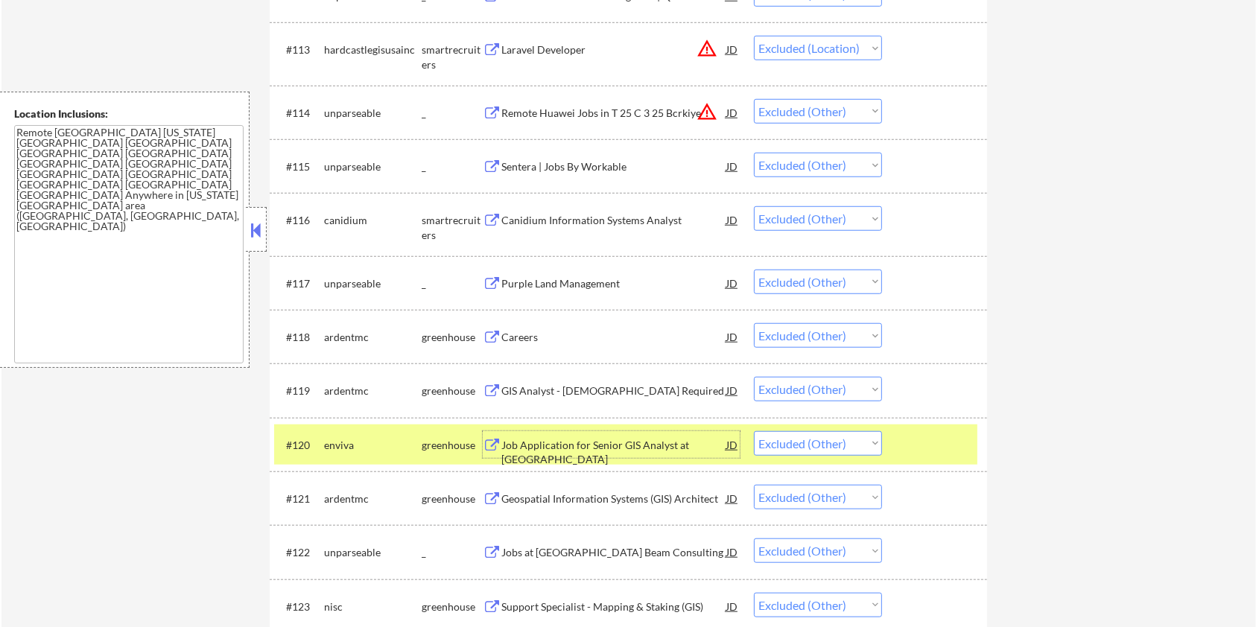
click at [902, 428] on div "#120 enviva greenhouse Job Application for Senior GIS Analyst at Enviva JD Choo…" at bounding box center [625, 445] width 703 height 40
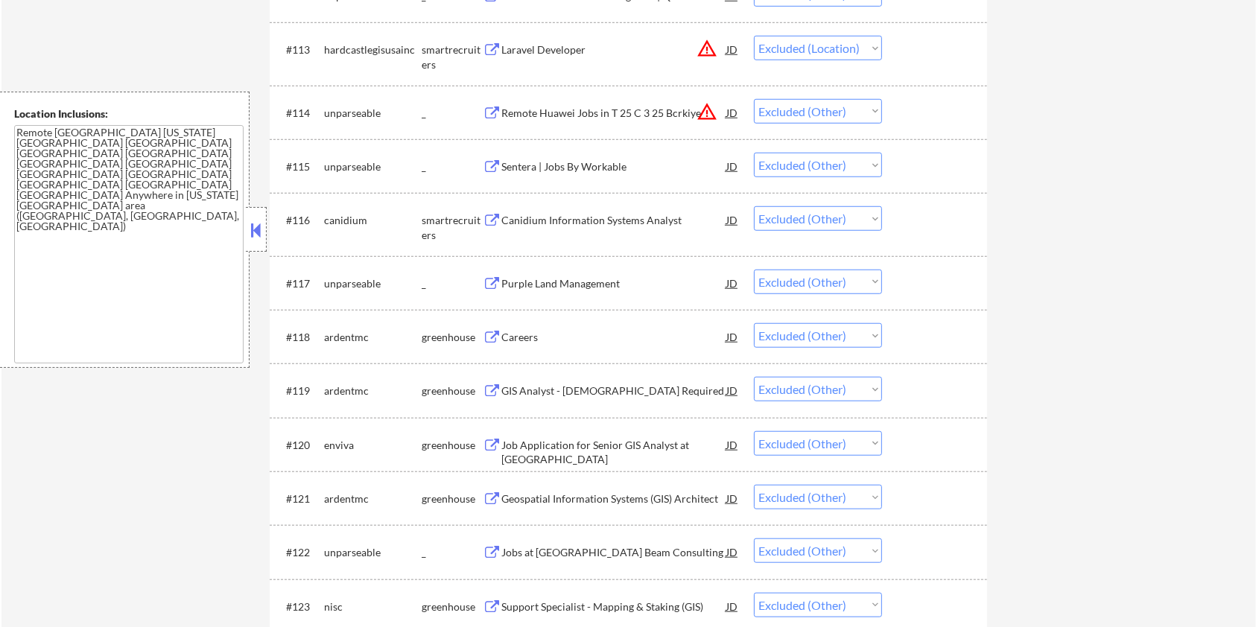
click at [550, 498] on div "Geospatial Information Systems (GIS) Architect" at bounding box center [613, 499] width 225 height 15
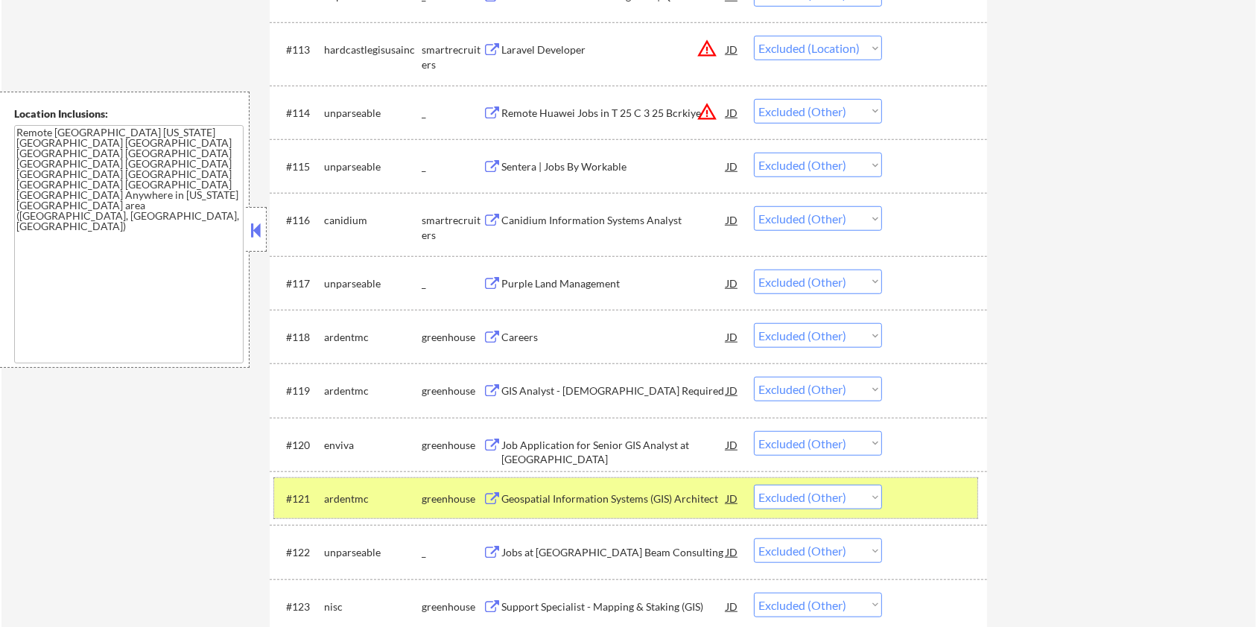
click at [911, 503] on div at bounding box center [937, 498] width 66 height 27
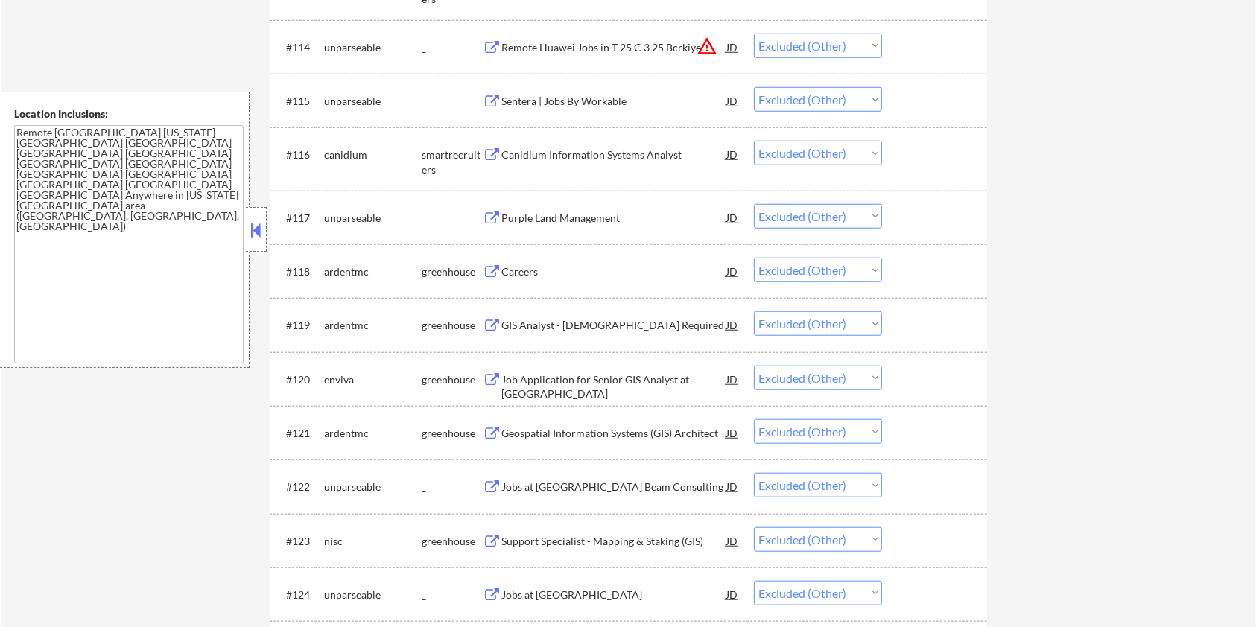
scroll to position [1291, 0]
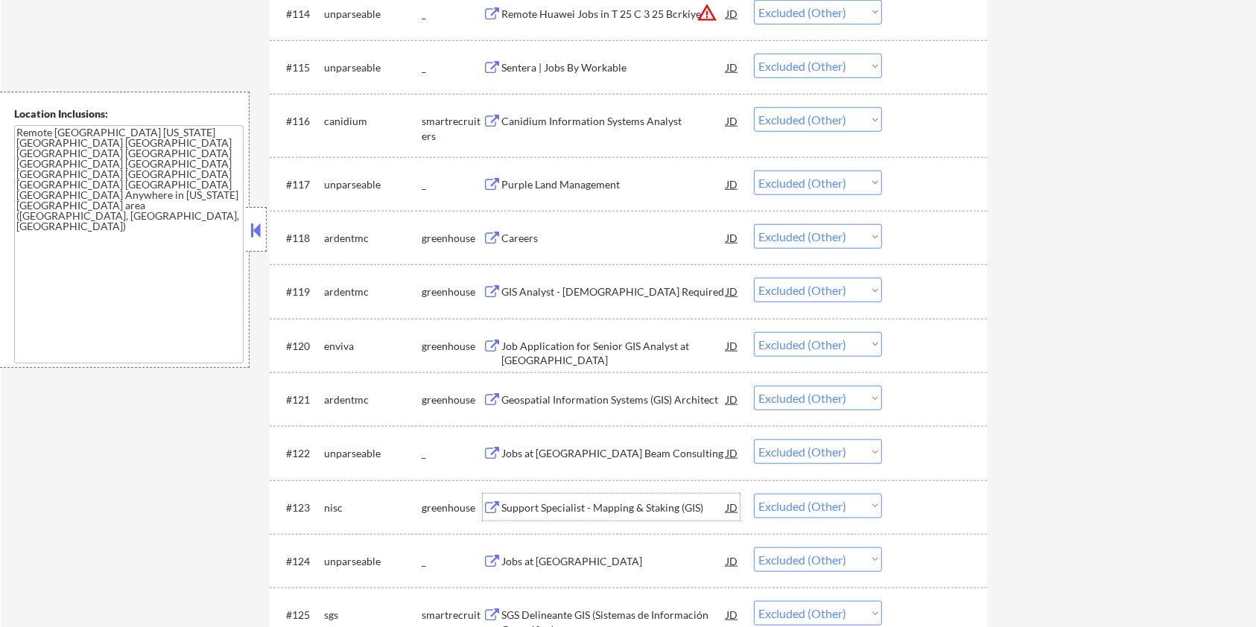
click at [582, 513] on div "Support Specialist - Mapping & Staking (GIS)" at bounding box center [613, 508] width 225 height 15
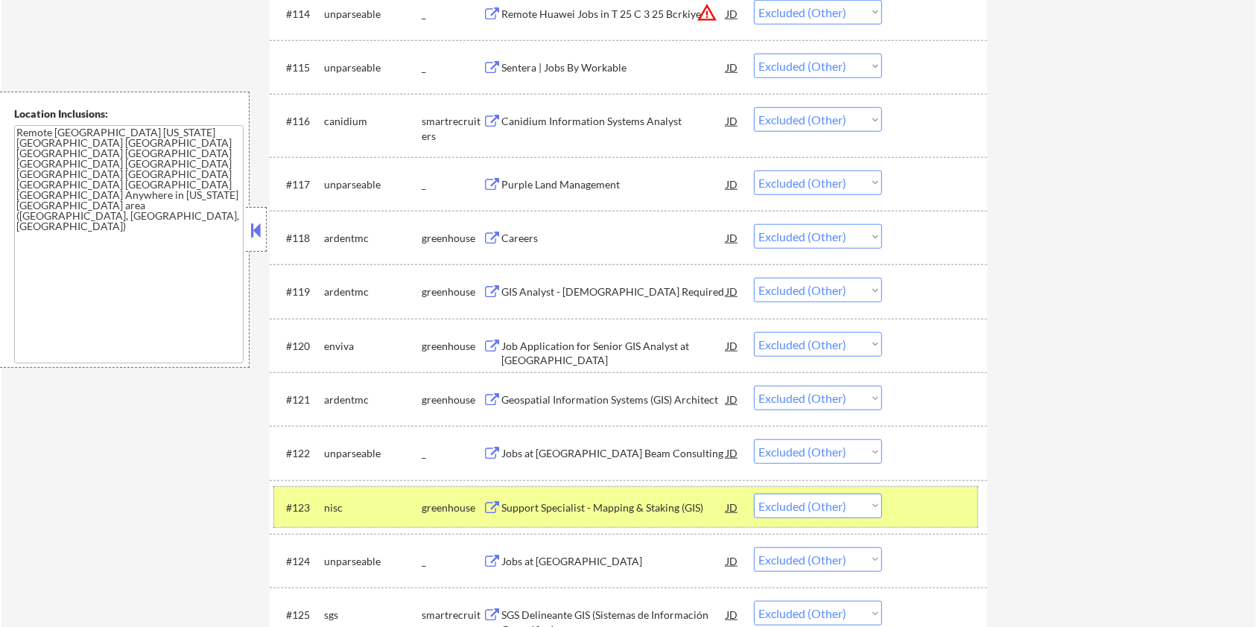
click at [926, 504] on div at bounding box center [937, 507] width 66 height 27
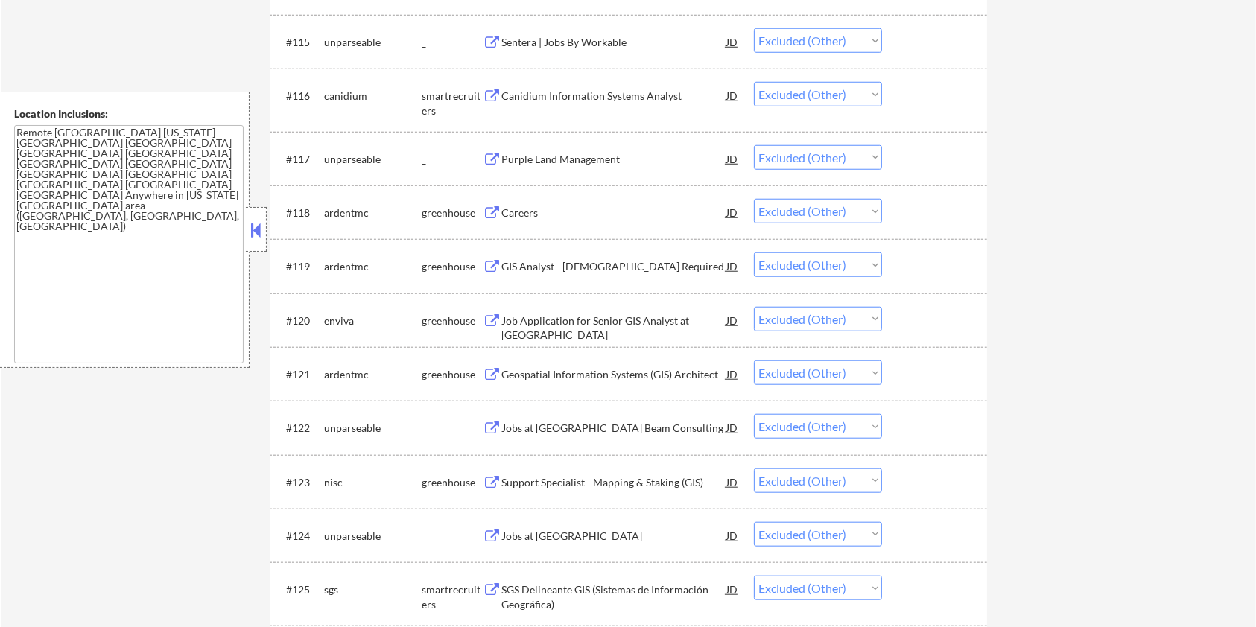
scroll to position [1490, 0]
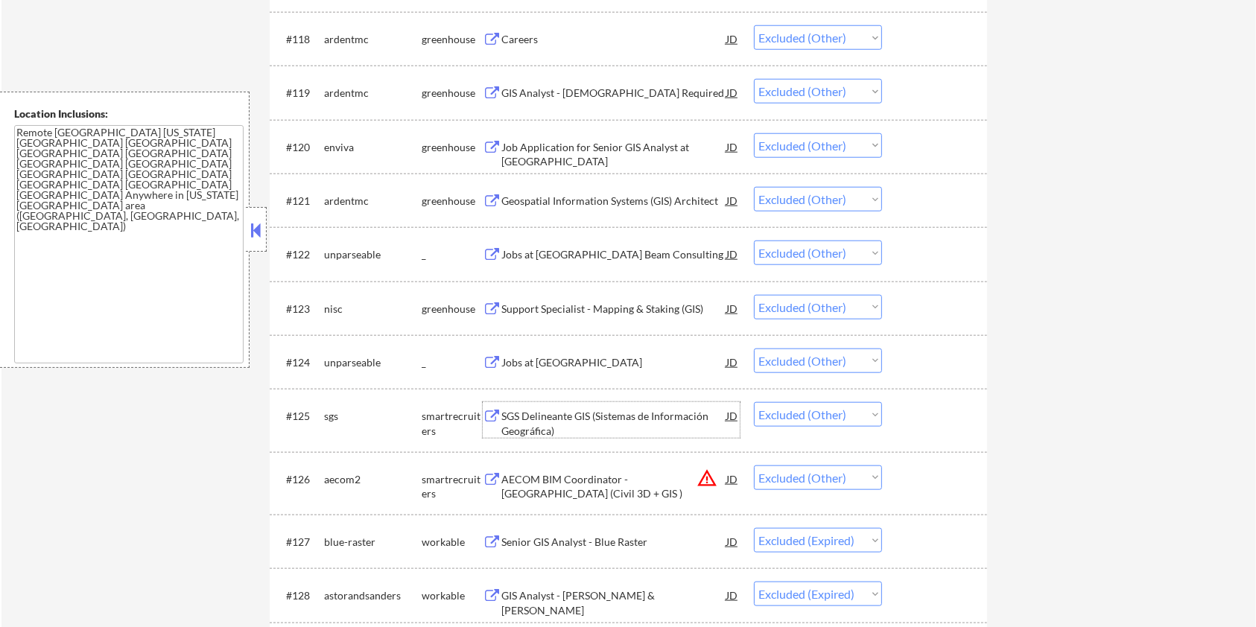
click at [598, 417] on div "SGS Delineante GIS (Sistemas de Información Geográfica)" at bounding box center [613, 423] width 225 height 29
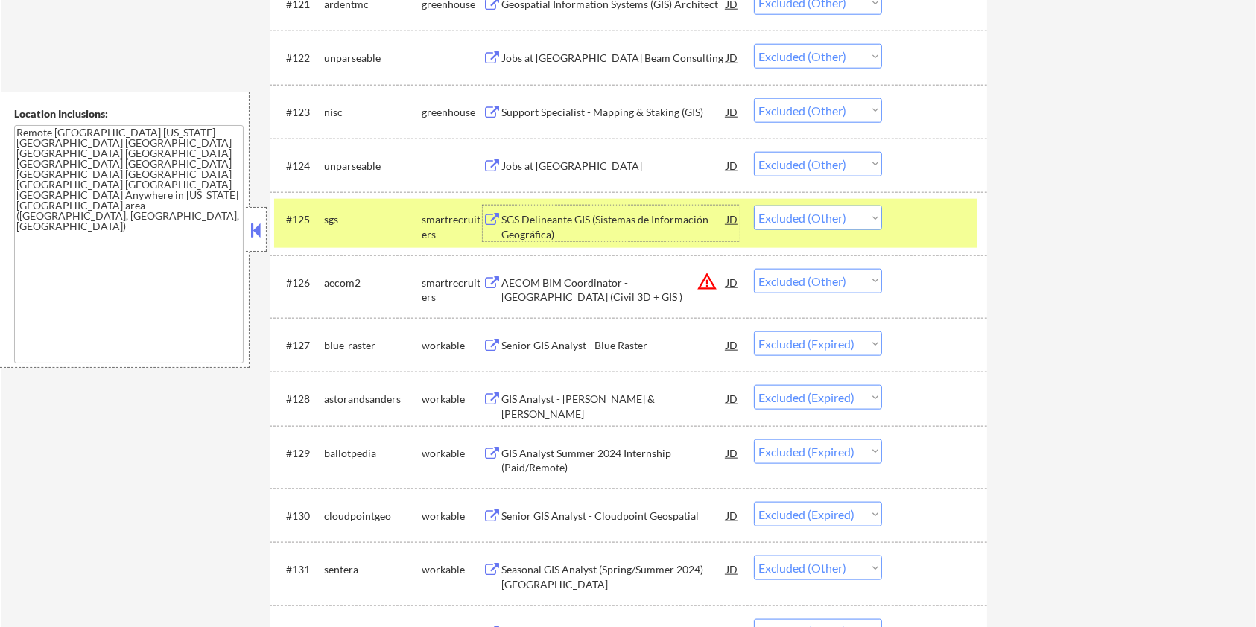
scroll to position [1688, 0]
click at [568, 281] on div "AECOM BIM Coordinator - Dubai (Civil 3D + GIS )" at bounding box center [613, 288] width 225 height 29
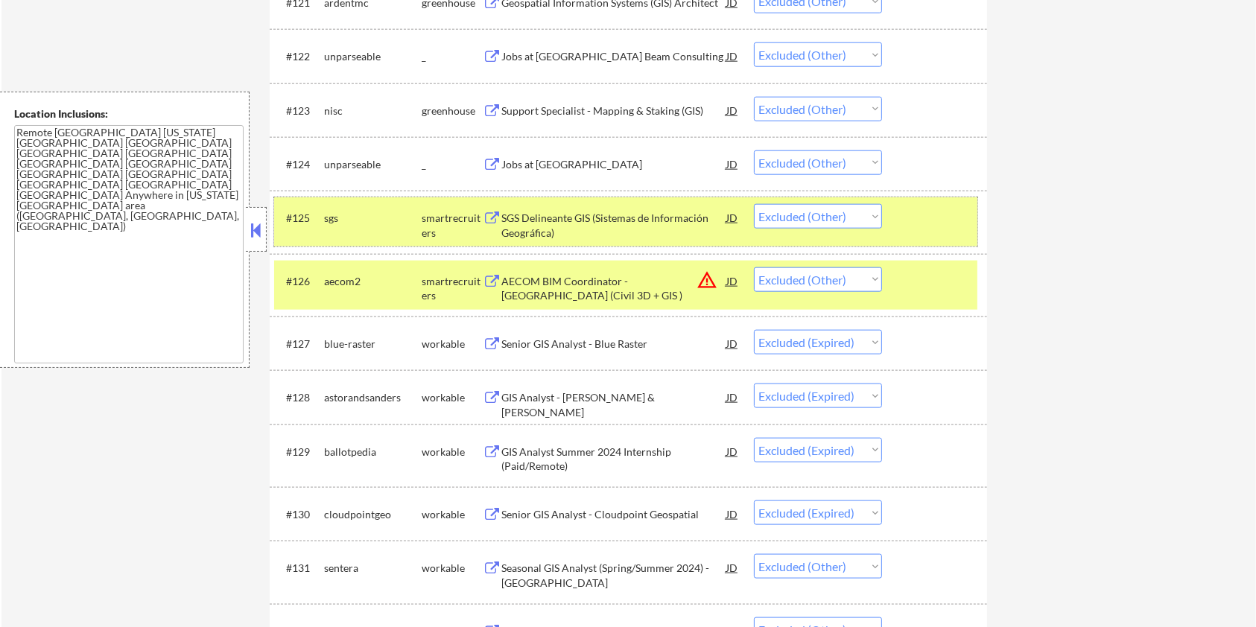
click at [936, 217] on div at bounding box center [937, 217] width 66 height 27
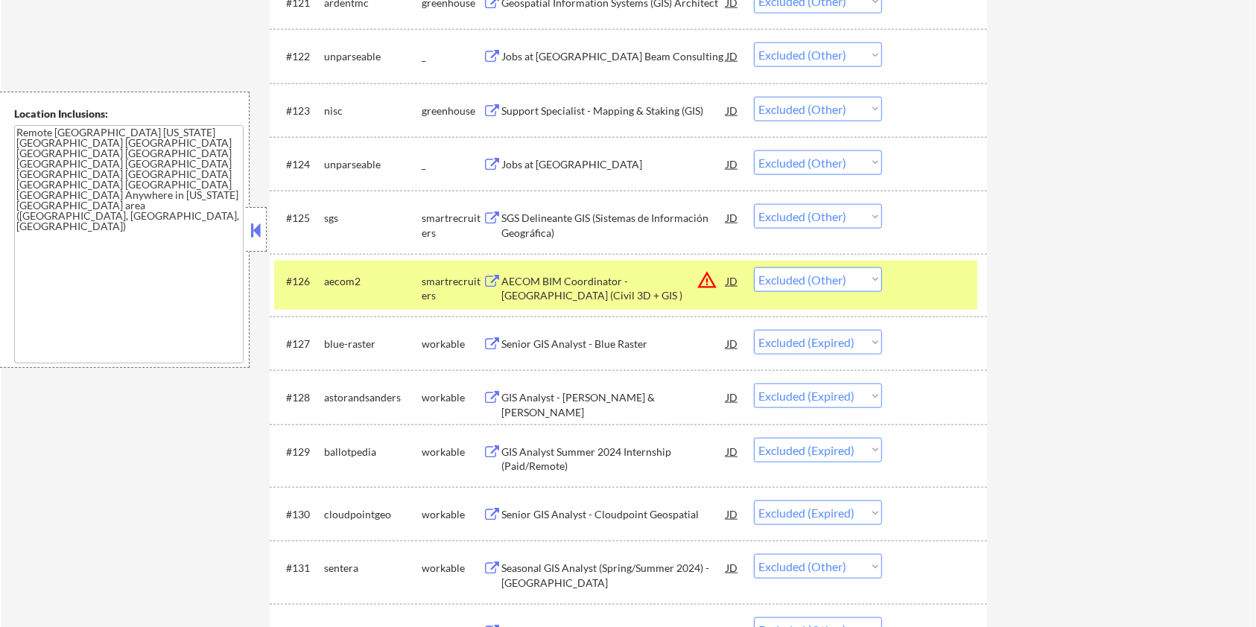
click at [936, 282] on div at bounding box center [937, 280] width 66 height 27
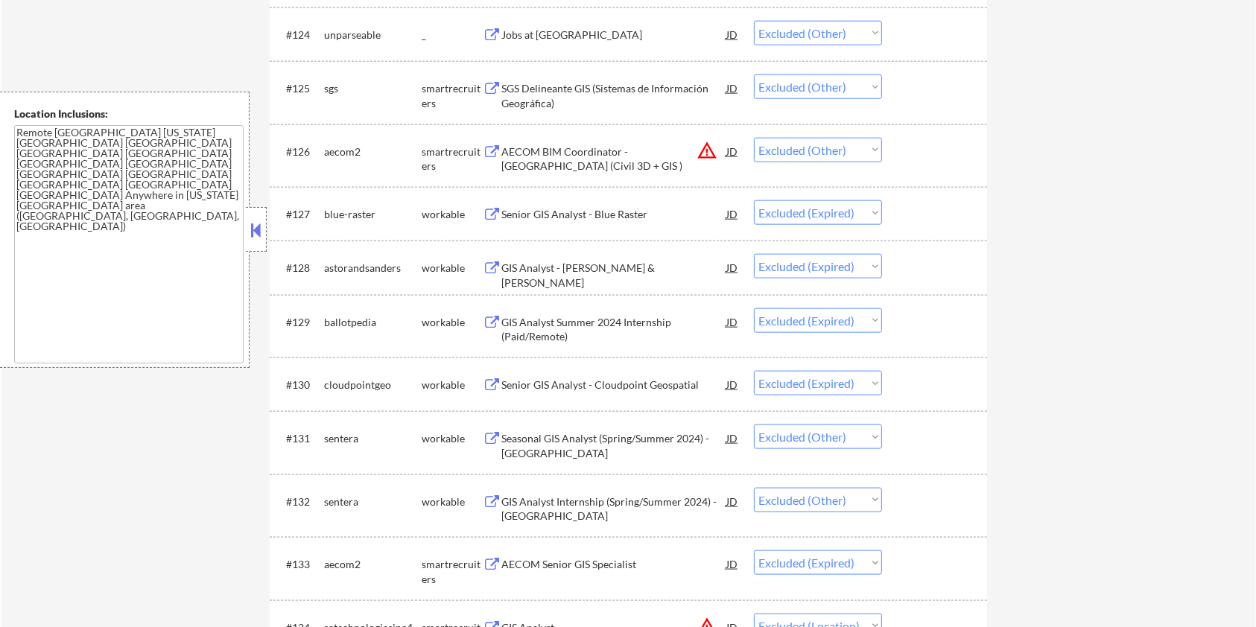
scroll to position [1887, 0]
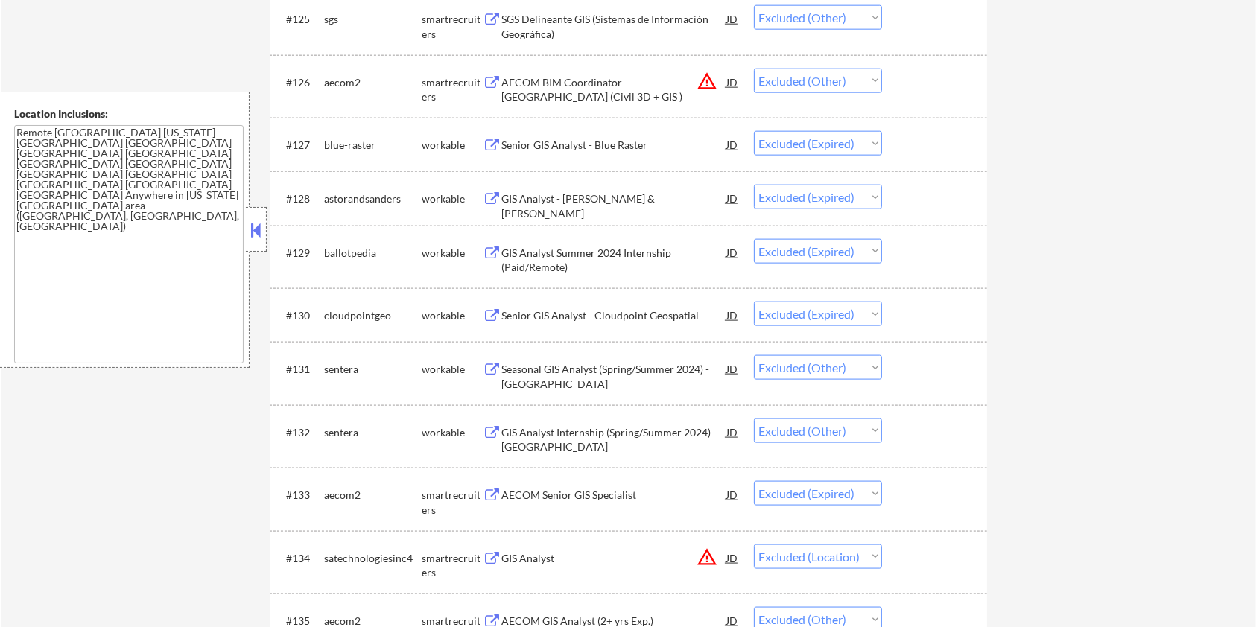
click at [559, 364] on div "Seasonal GIS Analyst (Spring/Summer 2024) - Sentera" at bounding box center [613, 376] width 225 height 29
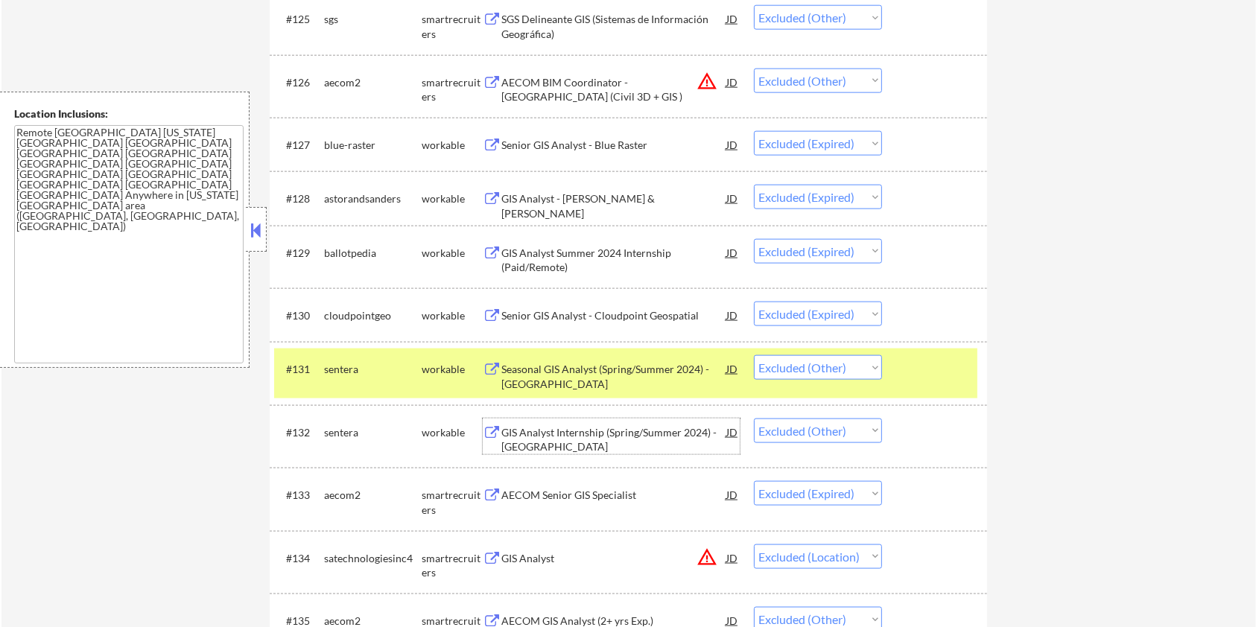
click at [590, 436] on div "GIS Analyst Internship (Spring/Summer 2024) - Sentera" at bounding box center [613, 439] width 225 height 29
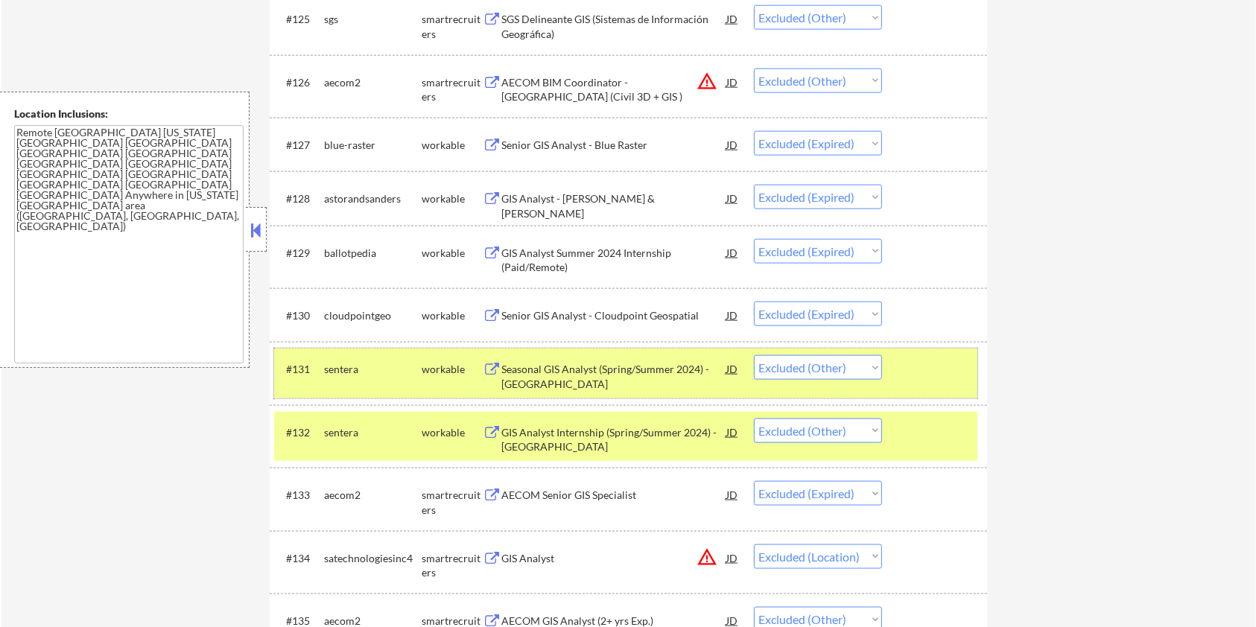
click at [925, 372] on div at bounding box center [937, 368] width 66 height 27
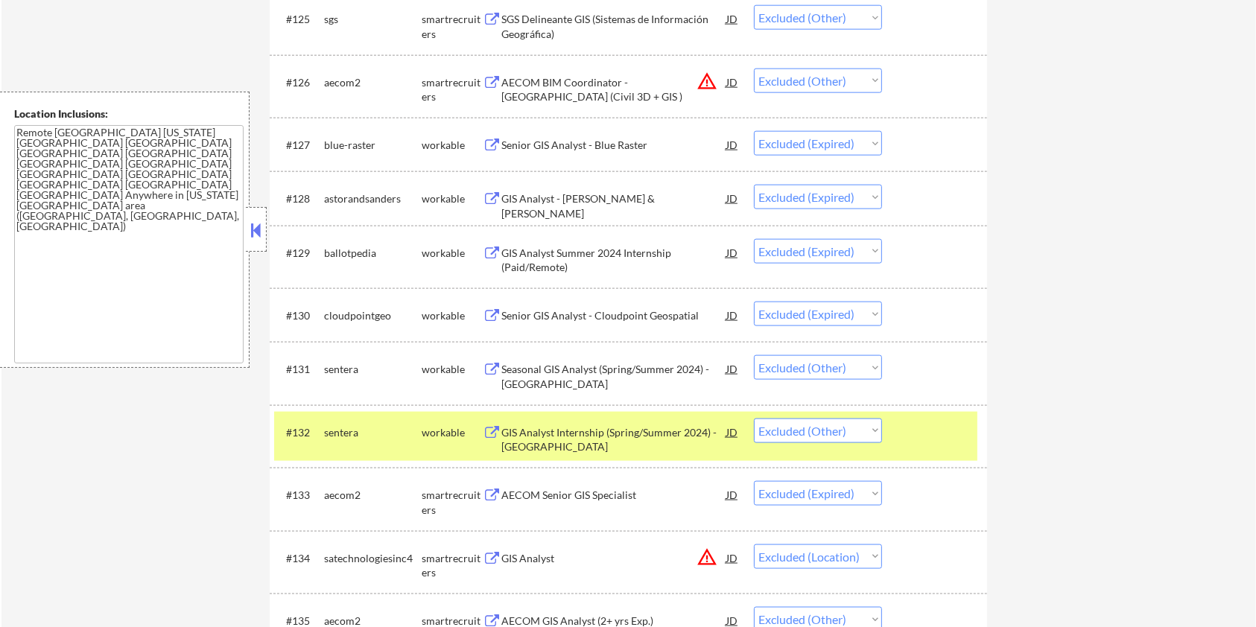
click at [924, 434] on div at bounding box center [937, 432] width 66 height 27
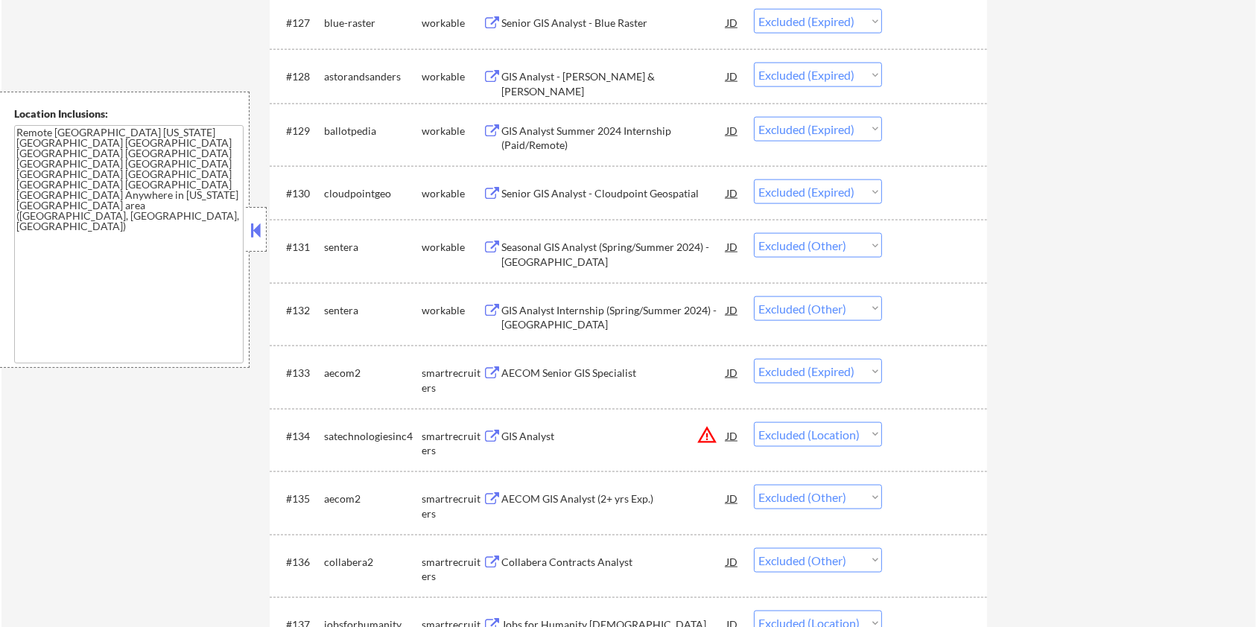
scroll to position [2086, 0]
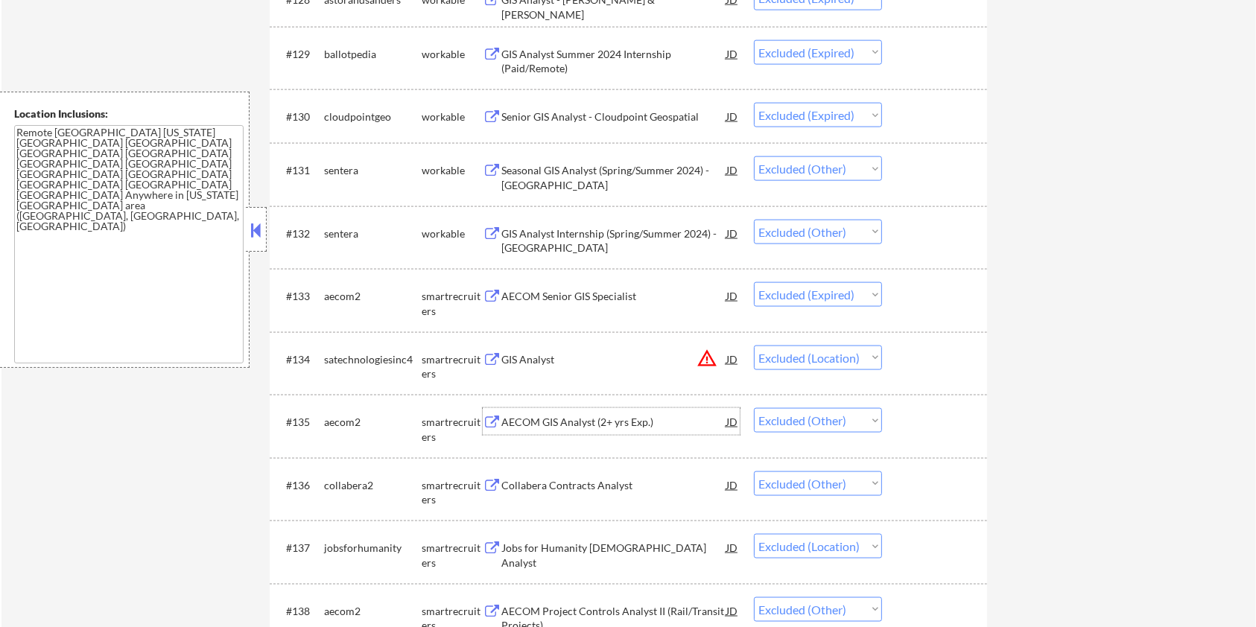
click at [600, 428] on div "AECOM GIS Analyst (2+ yrs Exp.)" at bounding box center [613, 422] width 225 height 15
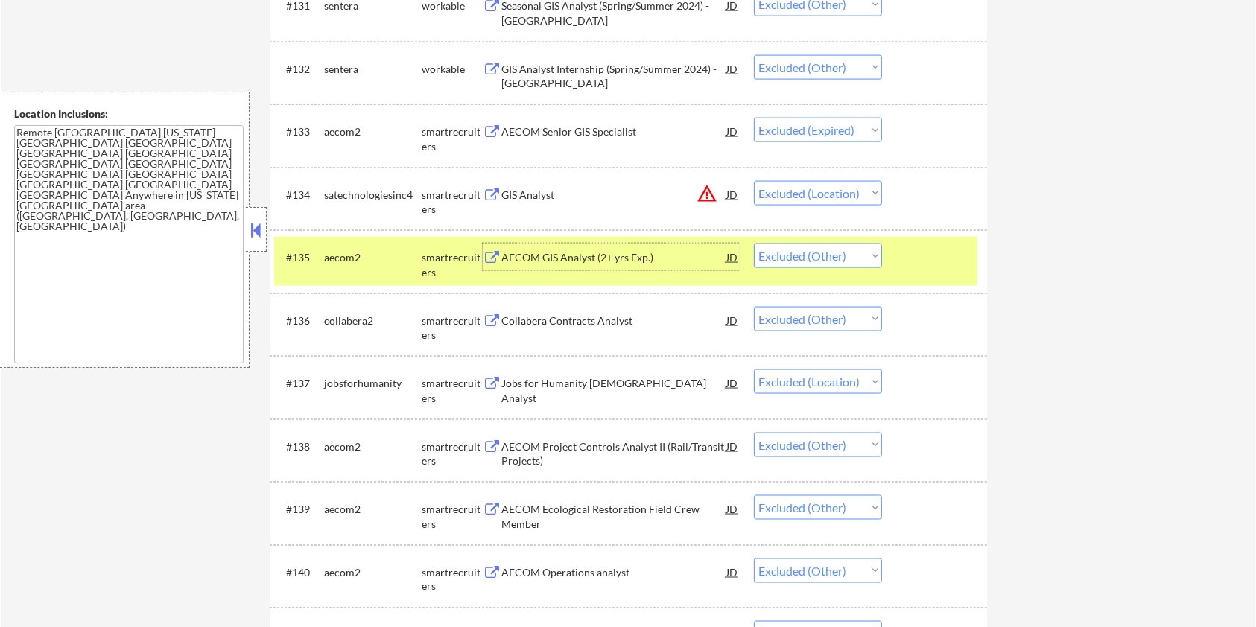
scroll to position [2284, 0]
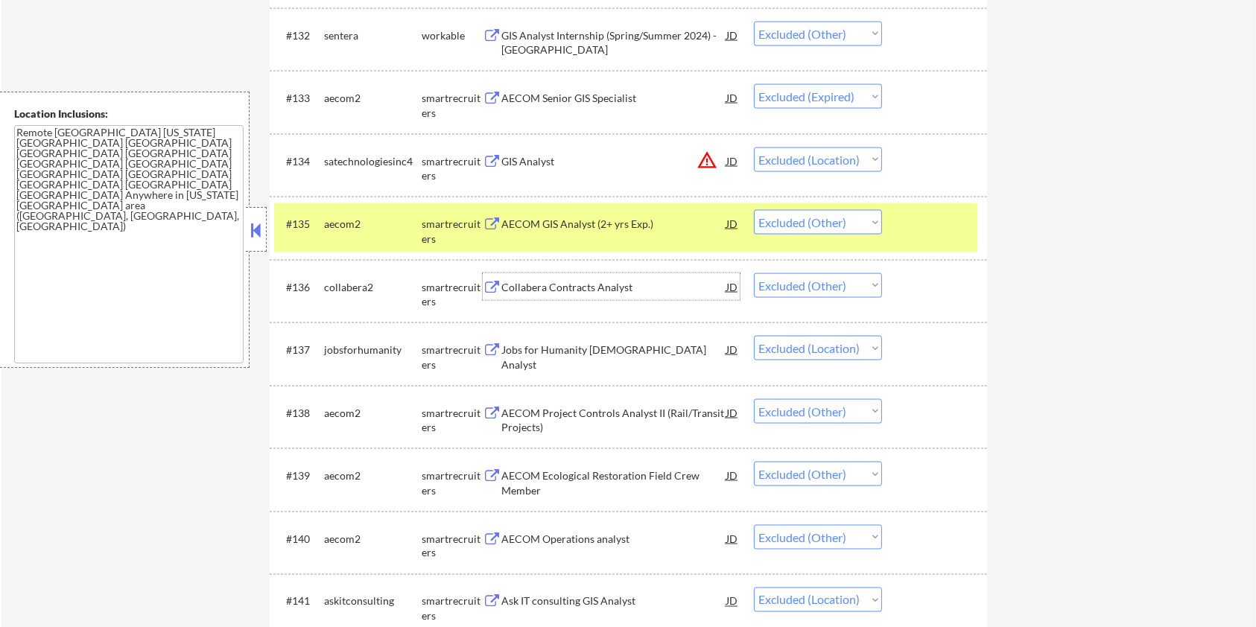
click at [594, 289] on div "Collabera Contracts Analyst" at bounding box center [613, 287] width 225 height 15
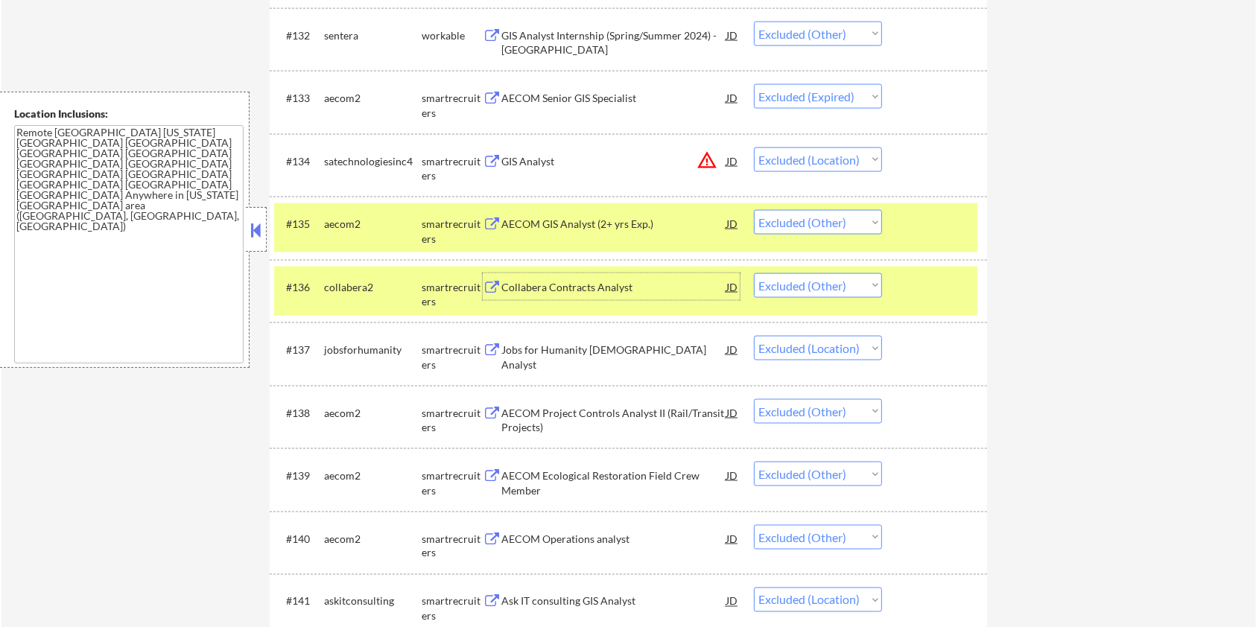
click at [936, 212] on div at bounding box center [937, 223] width 66 height 27
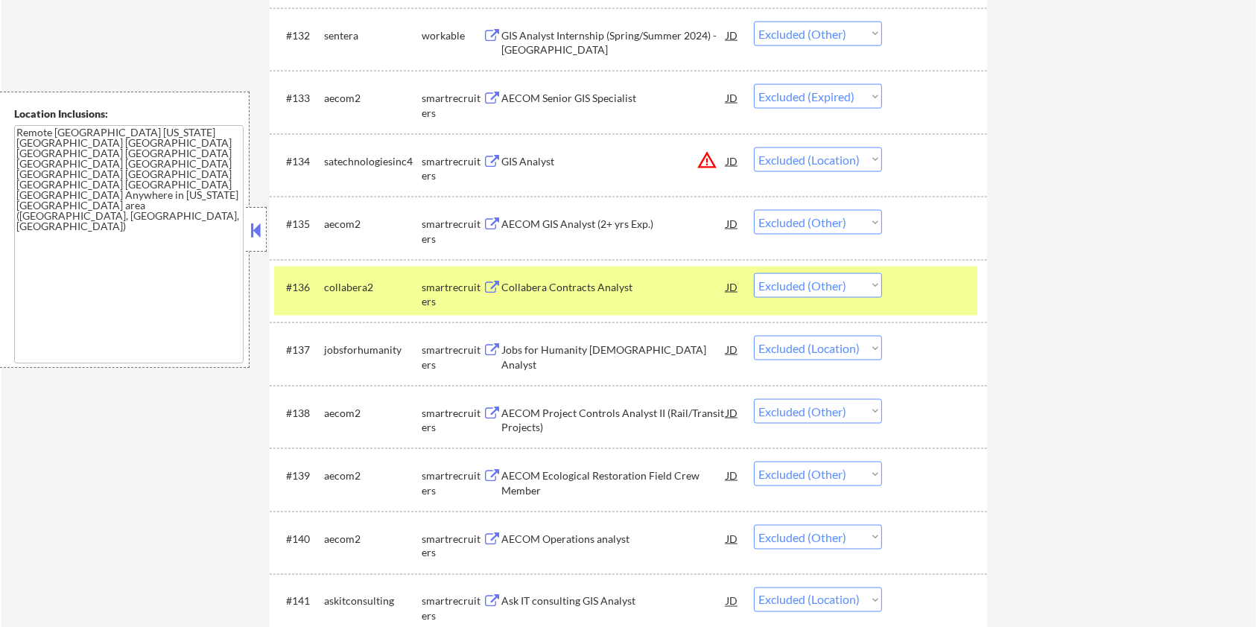
click at [914, 283] on div at bounding box center [937, 286] width 66 height 27
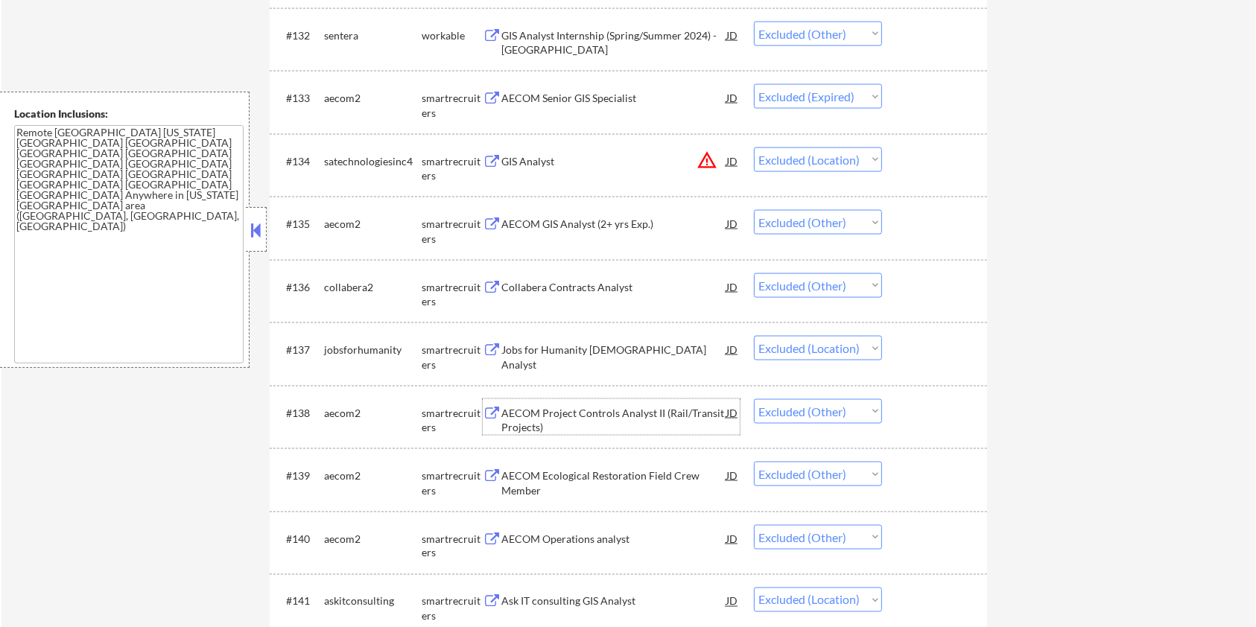
click at [614, 415] on div "AECOM Project Controls Analyst II (Rail/Transit Projects)" at bounding box center [613, 420] width 225 height 29
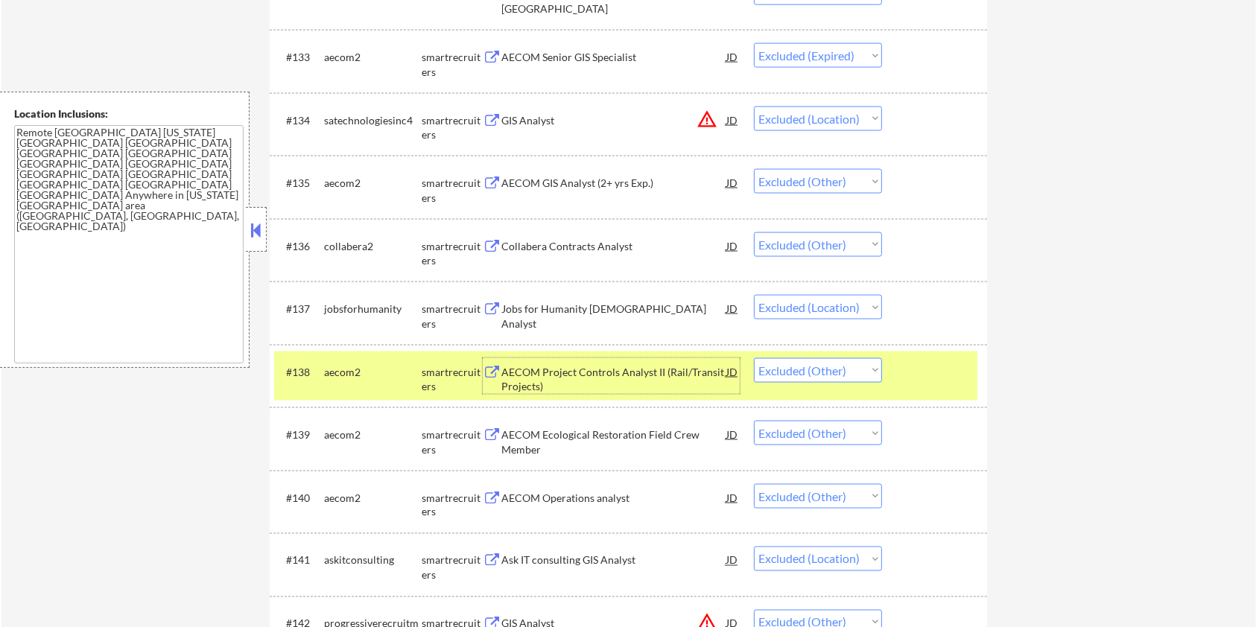
scroll to position [2483, 0]
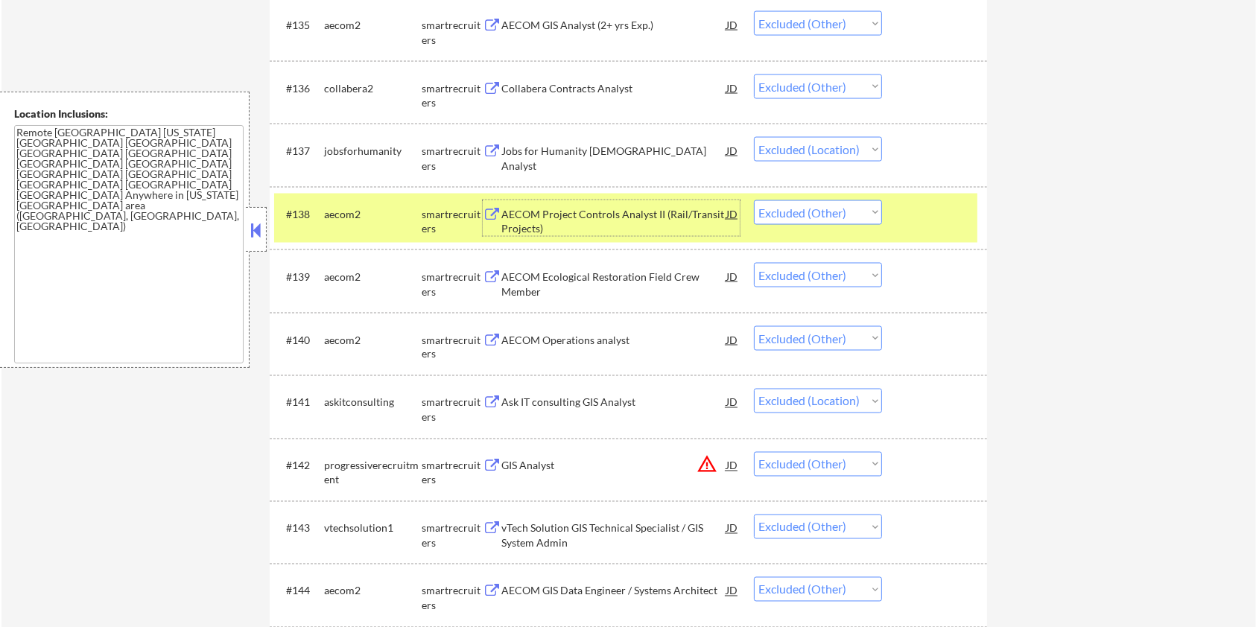
click at [520, 340] on div "AECOM Operations analyst" at bounding box center [613, 340] width 225 height 15
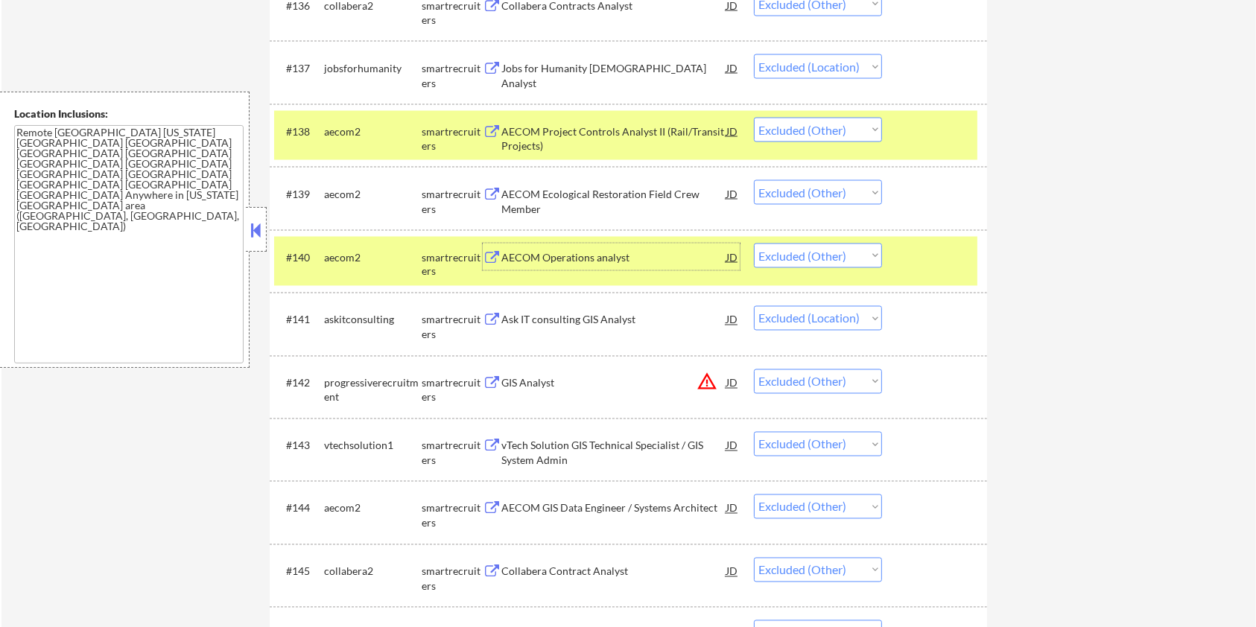
scroll to position [2582, 0]
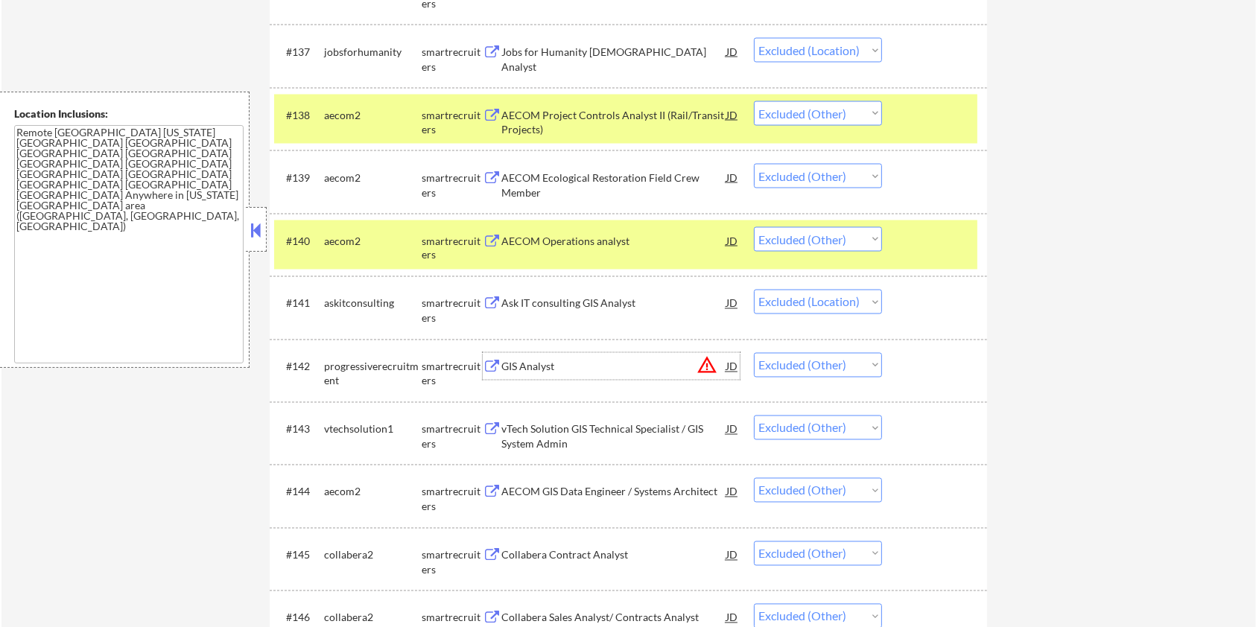
click at [559, 358] on div "GIS Analyst" at bounding box center [613, 366] width 225 height 27
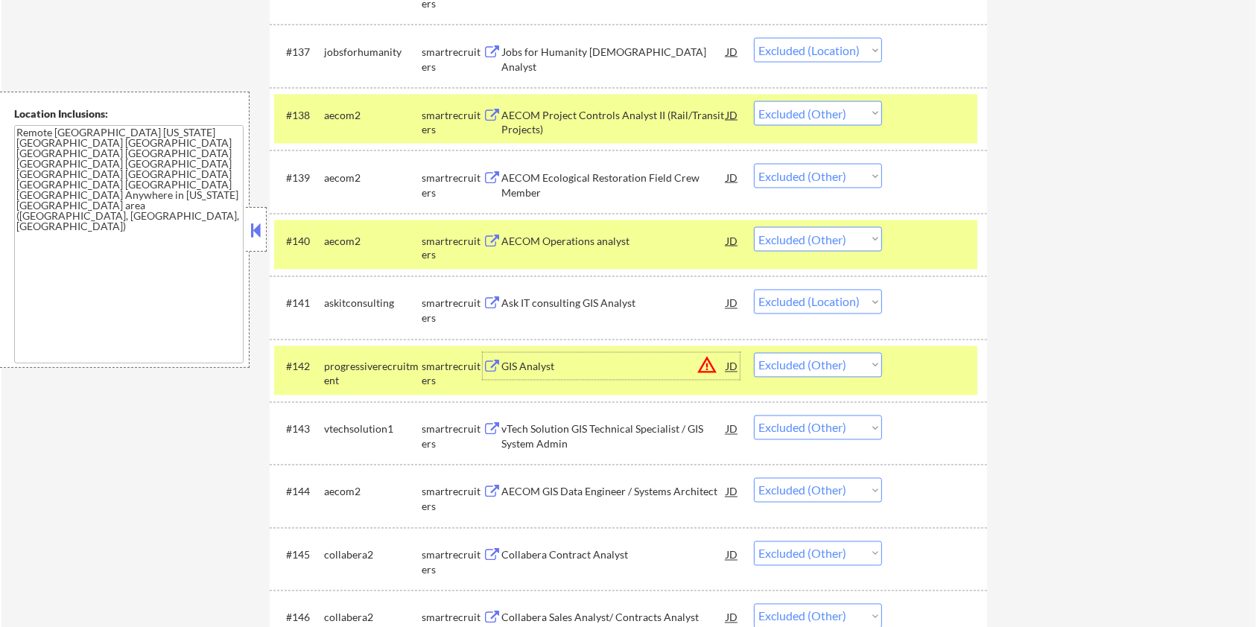
click at [908, 236] on div at bounding box center [937, 240] width 66 height 27
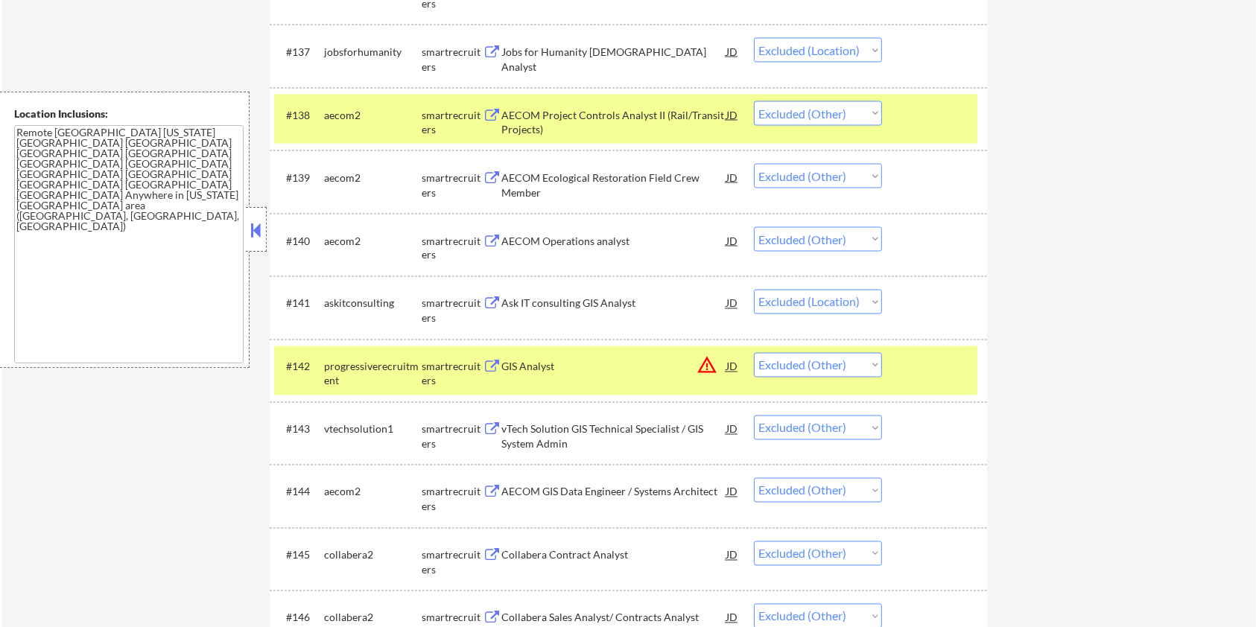
click at [914, 115] on div at bounding box center [937, 114] width 66 height 27
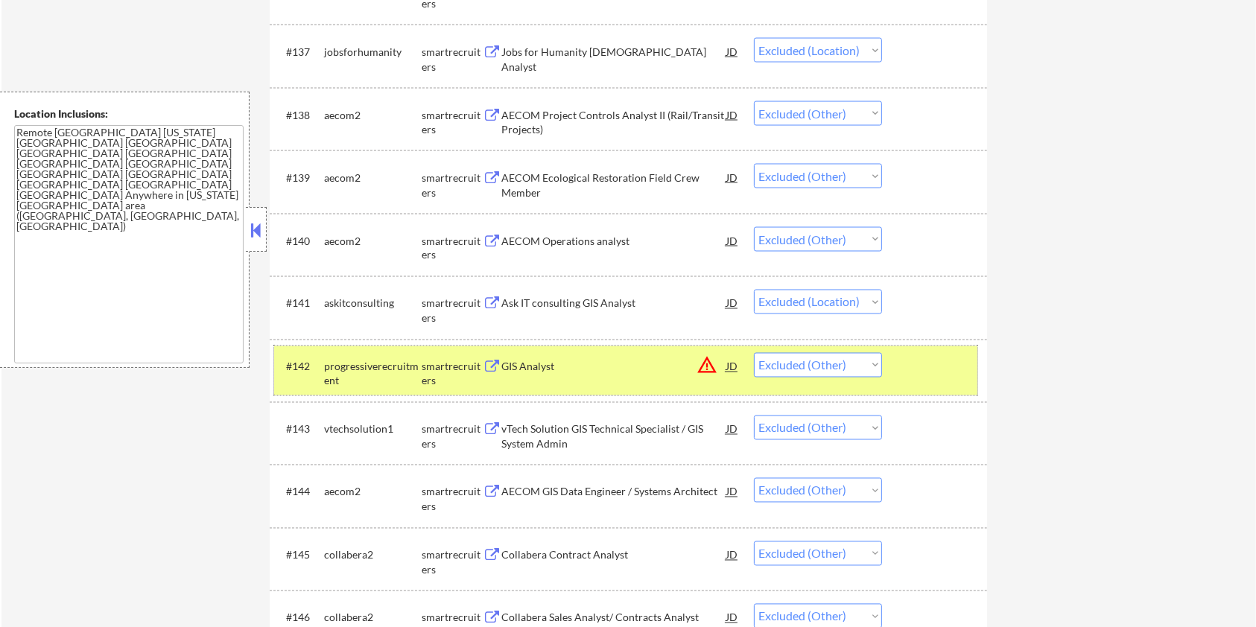
click at [906, 366] on div at bounding box center [937, 366] width 66 height 27
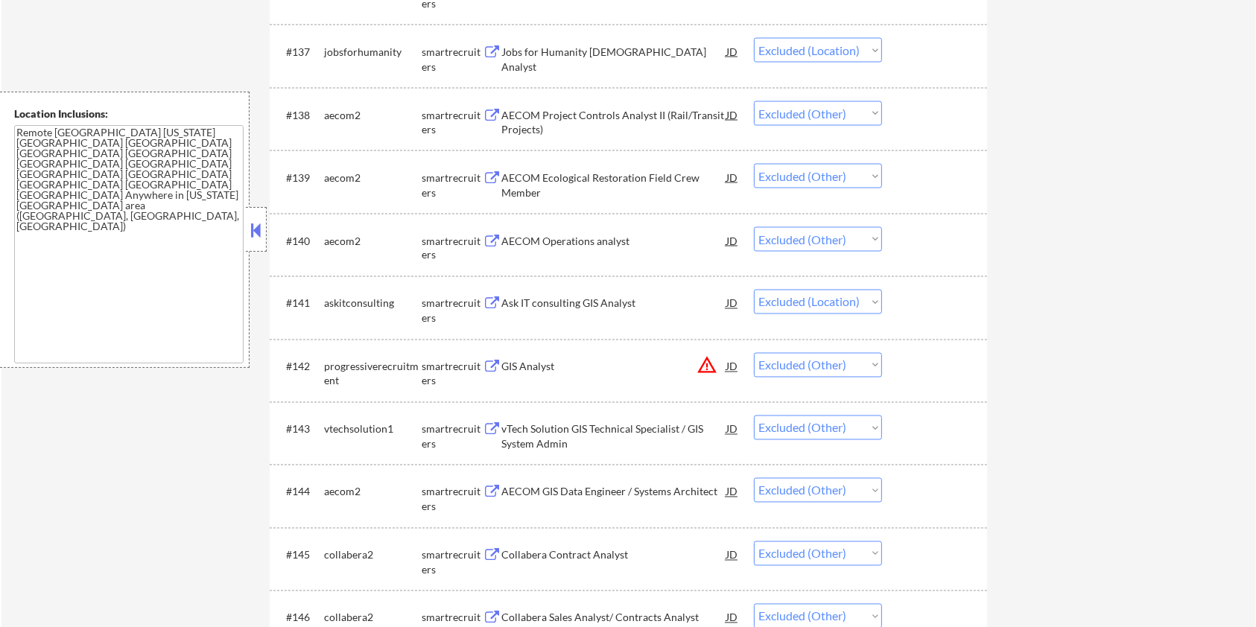
click at [572, 434] on div "vTech Solution GIS Technical Specialist / GIS System Admin" at bounding box center [613, 436] width 225 height 29
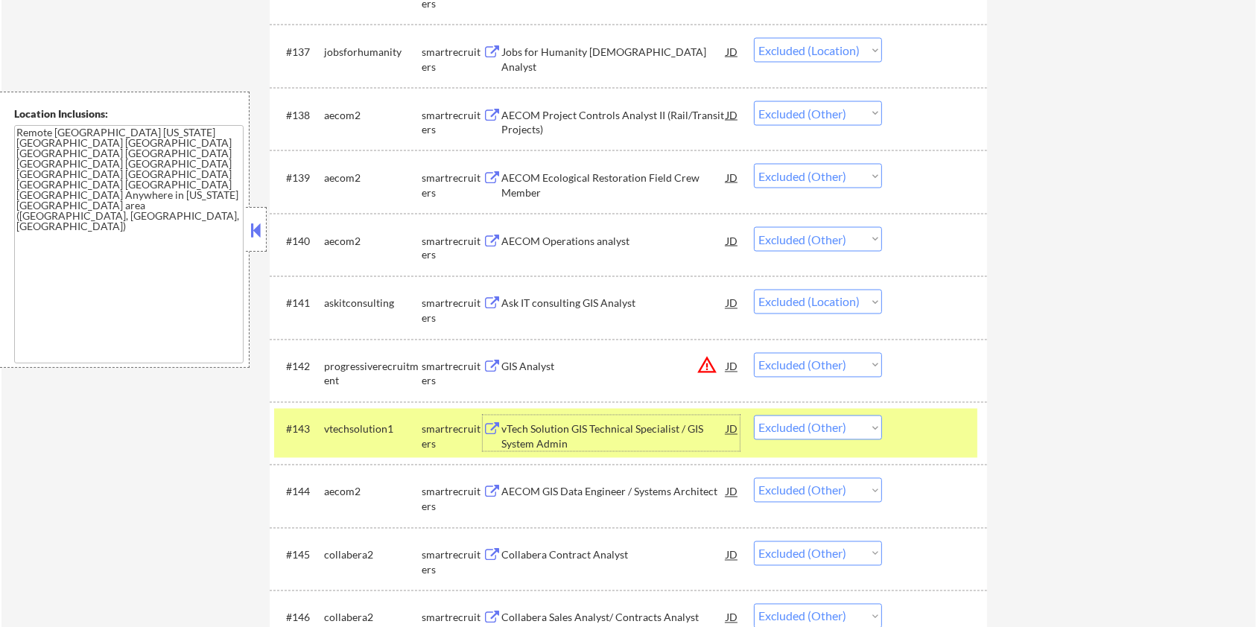
scroll to position [2781, 0]
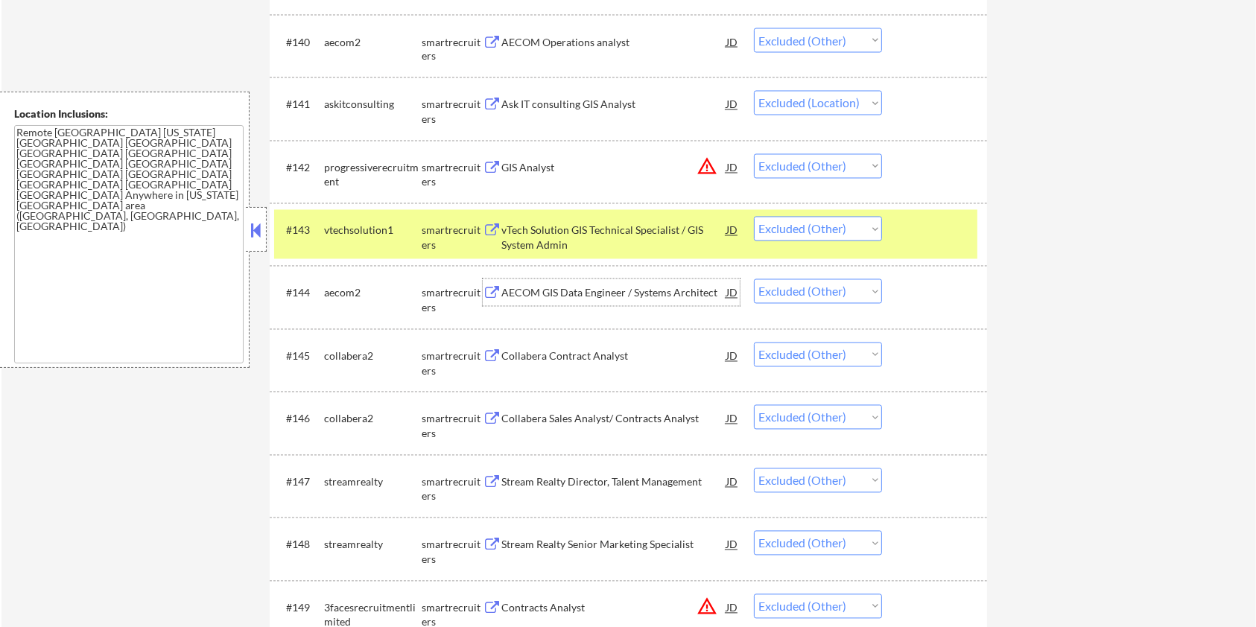
click at [594, 290] on div "AECOM GIS Data Engineer / Systems Architect" at bounding box center [613, 293] width 225 height 15
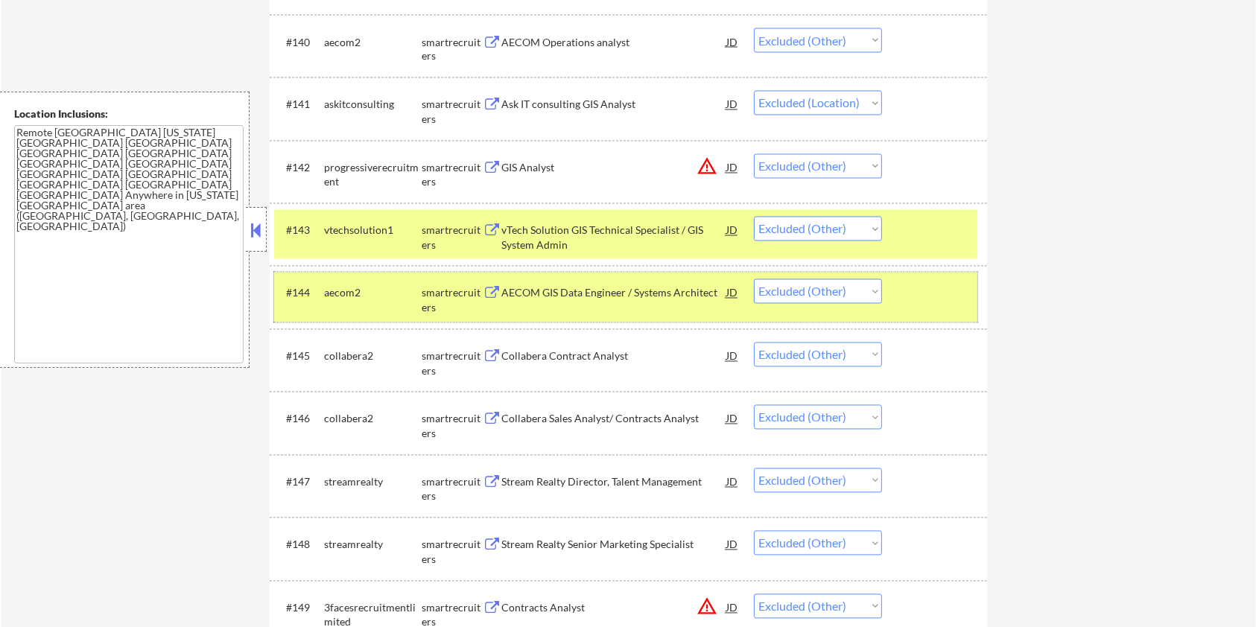
click at [929, 277] on div "#144 aecom2 smartrecruiters AECOM GIS Data Engineer / Systems Architect JD Choo…" at bounding box center [625, 297] width 703 height 49
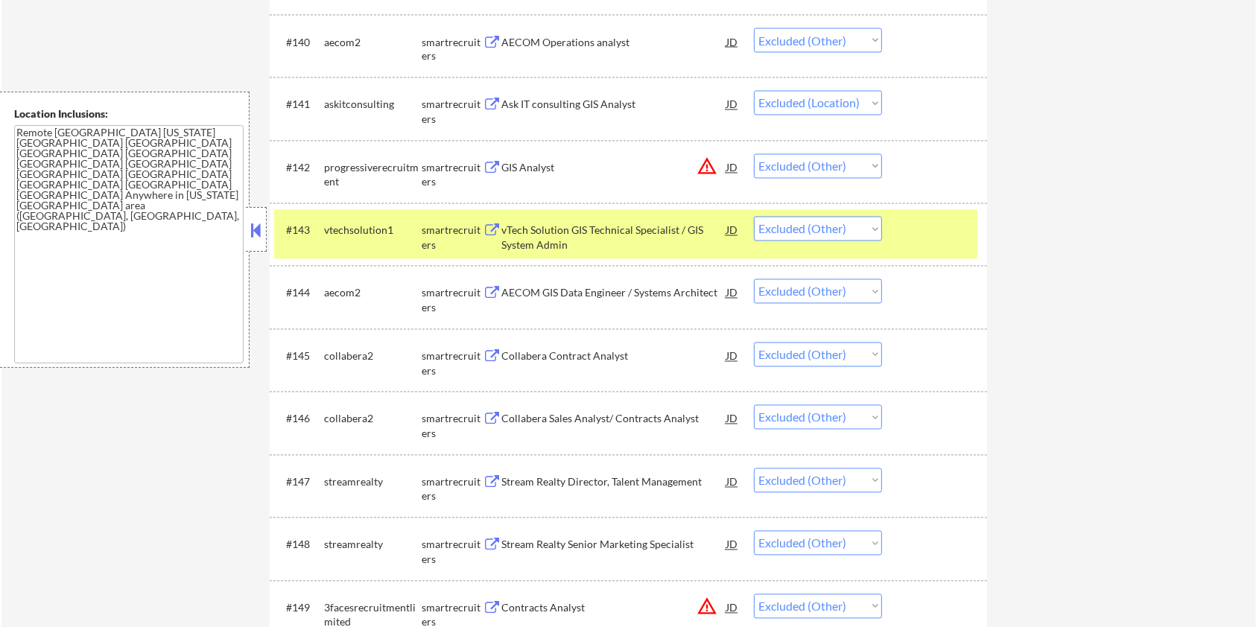
click at [924, 235] on div at bounding box center [937, 230] width 66 height 27
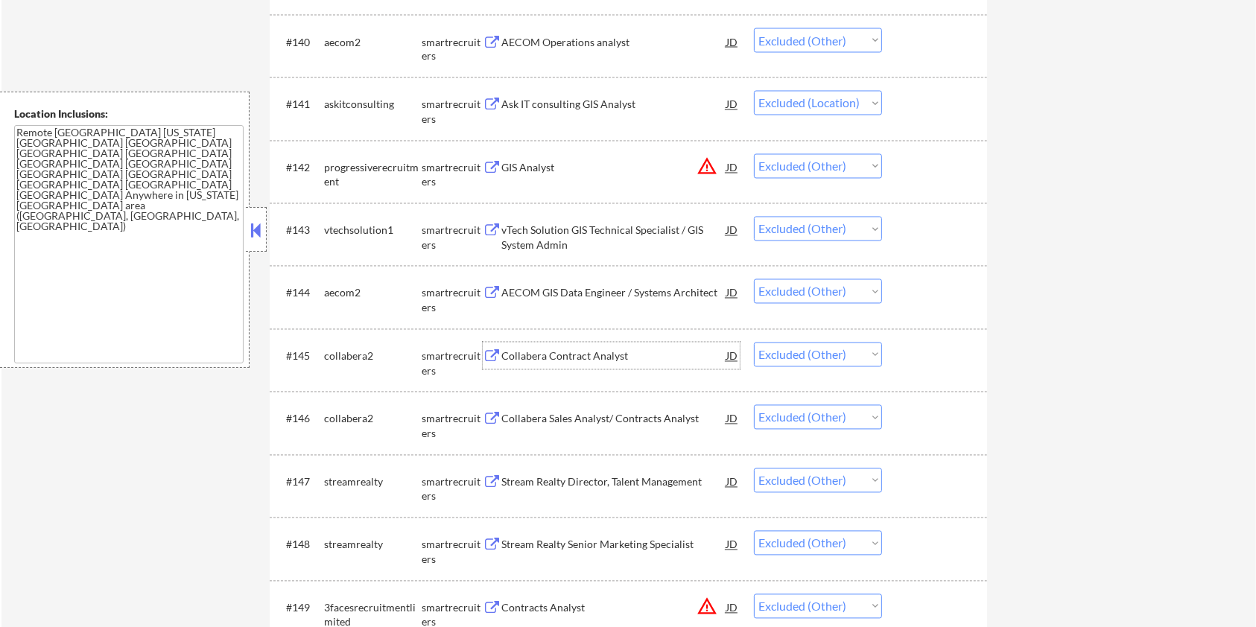
click at [560, 355] on div "Collabera Contract Analyst" at bounding box center [613, 356] width 225 height 15
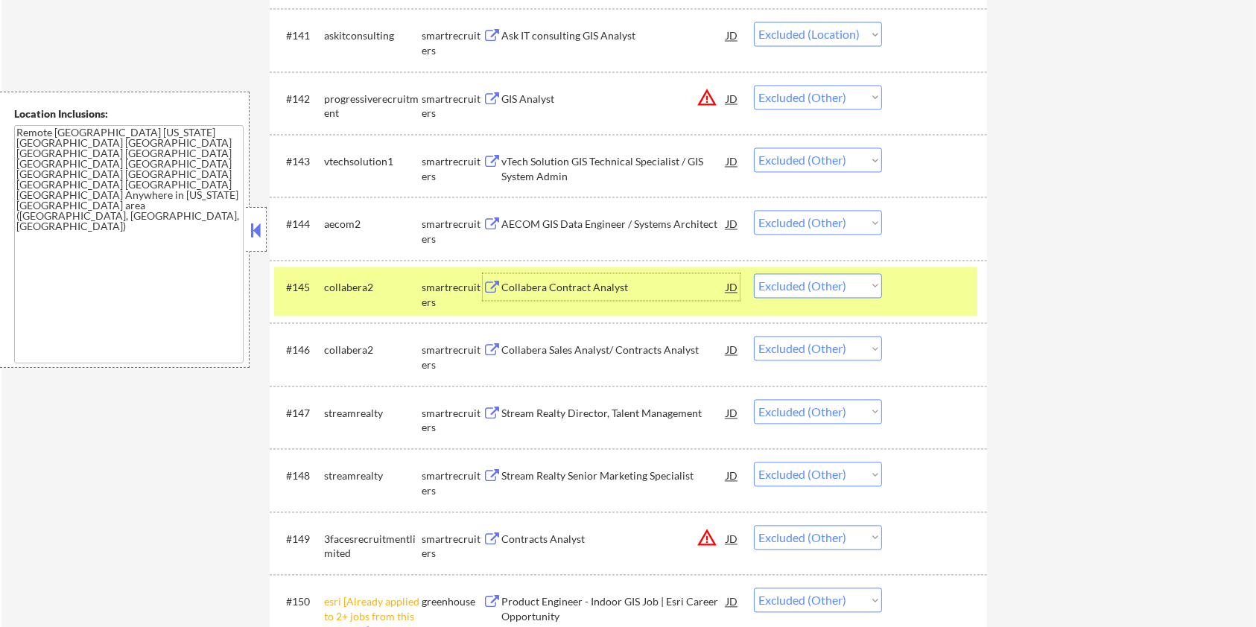
scroll to position [2880, 0]
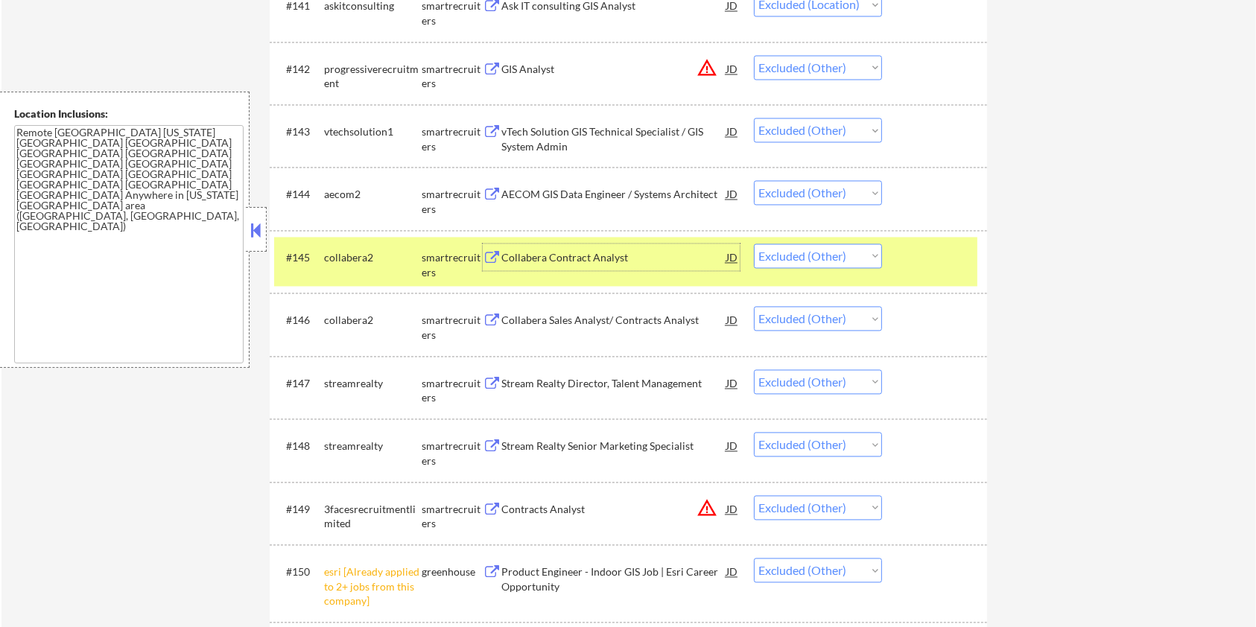
click at [561, 321] on div "Collabera Sales Analyst/ Contracts Analyst" at bounding box center [613, 320] width 225 height 15
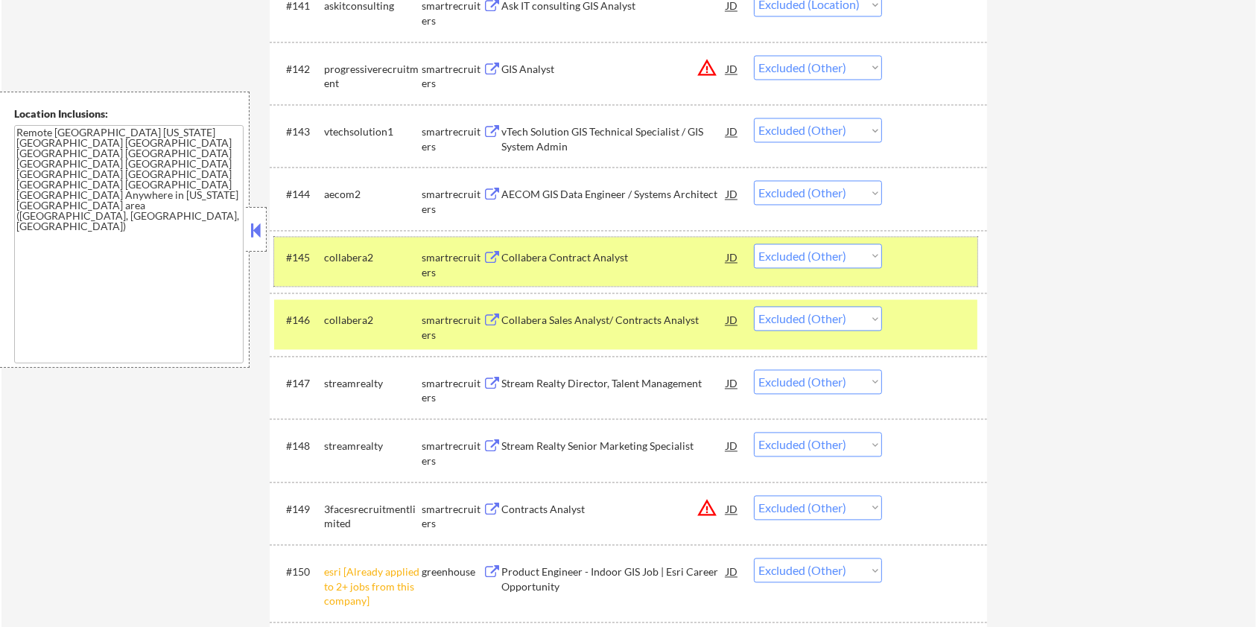
click at [923, 247] on div at bounding box center [937, 257] width 66 height 27
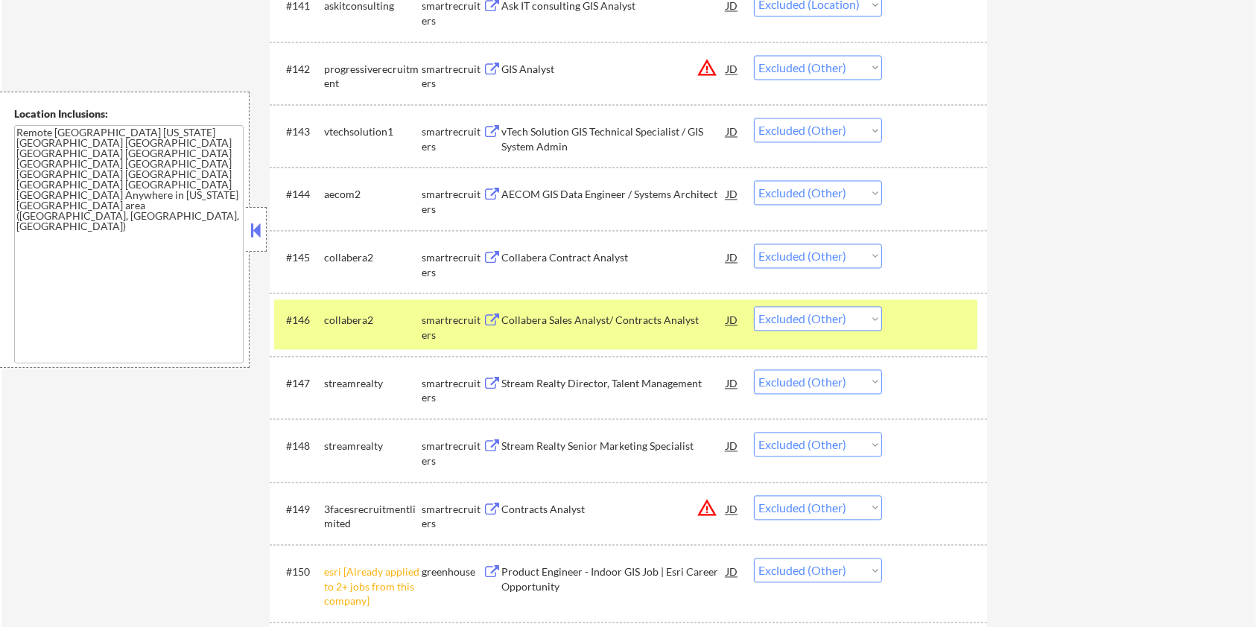
click at [921, 298] on div "#146 collabera2 smartrecruiters Collabera Sales Analyst/ Contracts Analyst JD C…" at bounding box center [628, 324] width 717 height 63
click at [950, 312] on div at bounding box center [937, 319] width 66 height 27
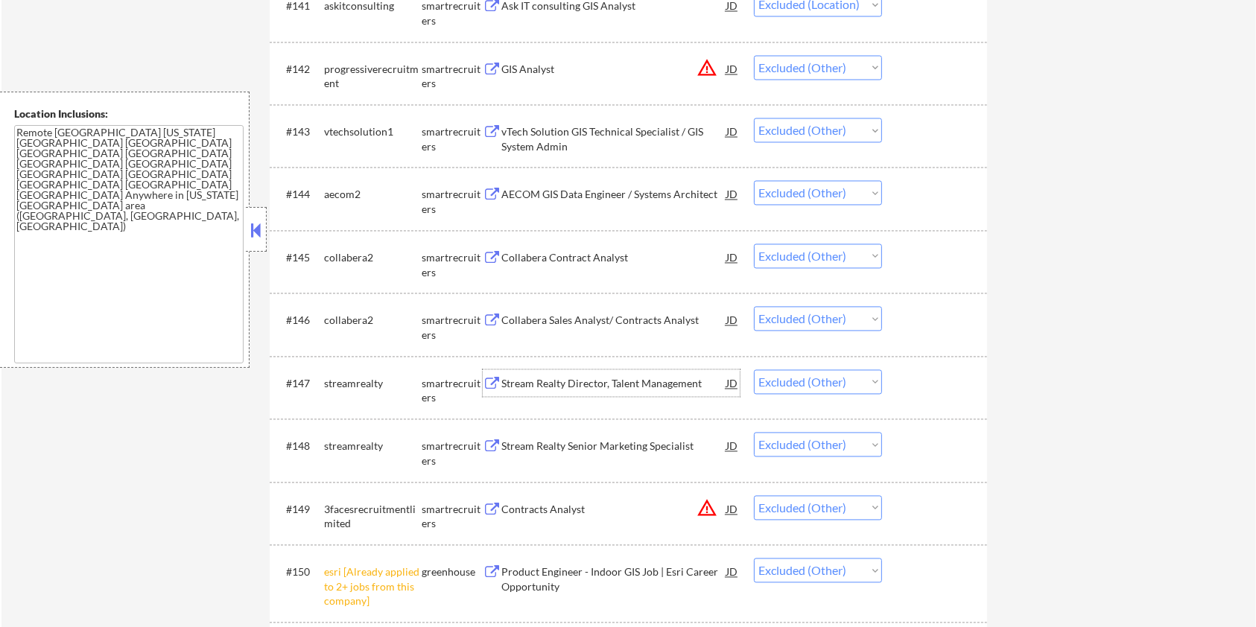
click at [620, 381] on div "Stream Realty Director, Talent Management" at bounding box center [613, 383] width 225 height 15
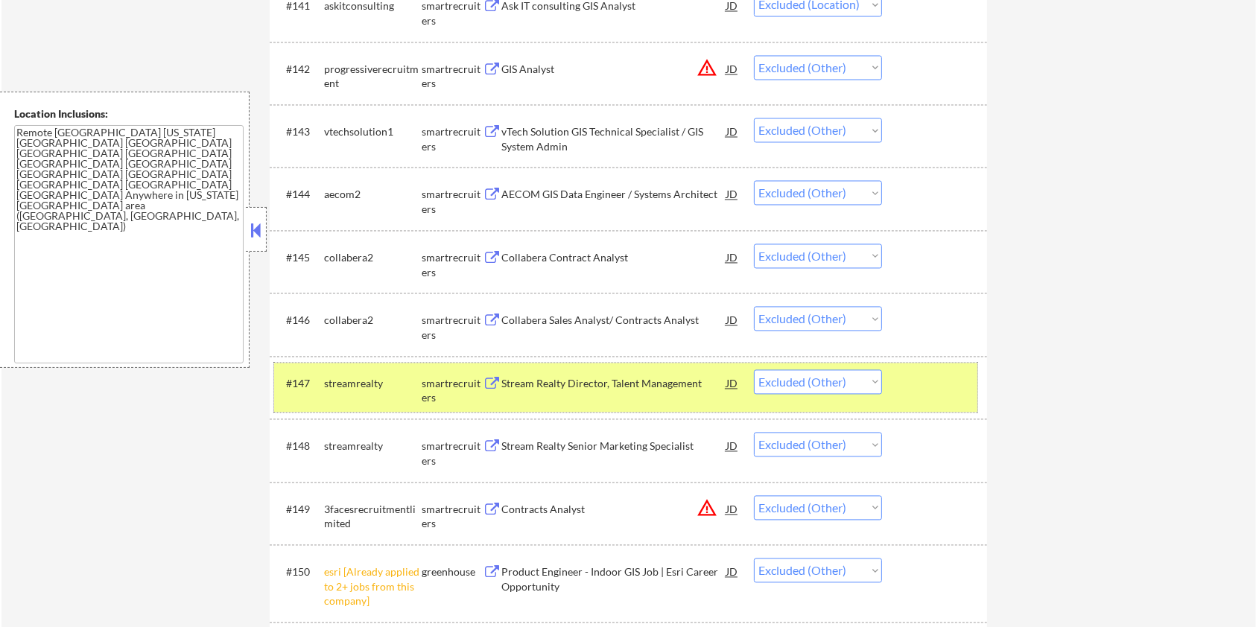
click at [927, 384] on div at bounding box center [937, 382] width 66 height 27
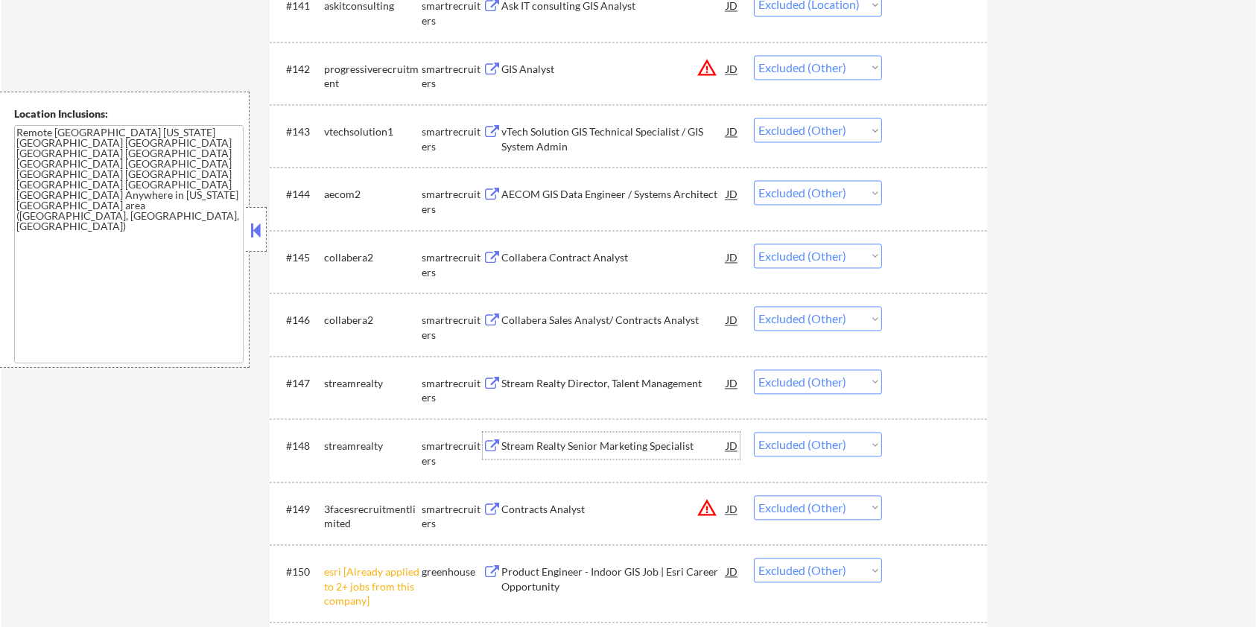
click at [606, 445] on div "Stream Realty Senior Marketing Specialist" at bounding box center [613, 446] width 225 height 15
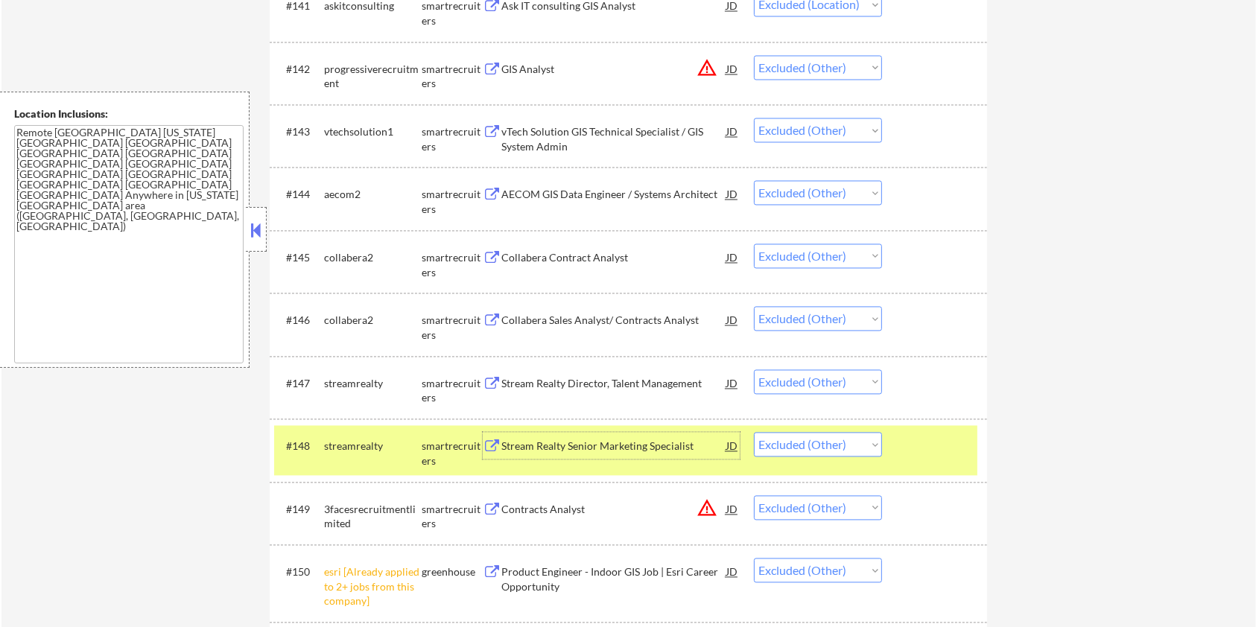
scroll to position [2979, 0]
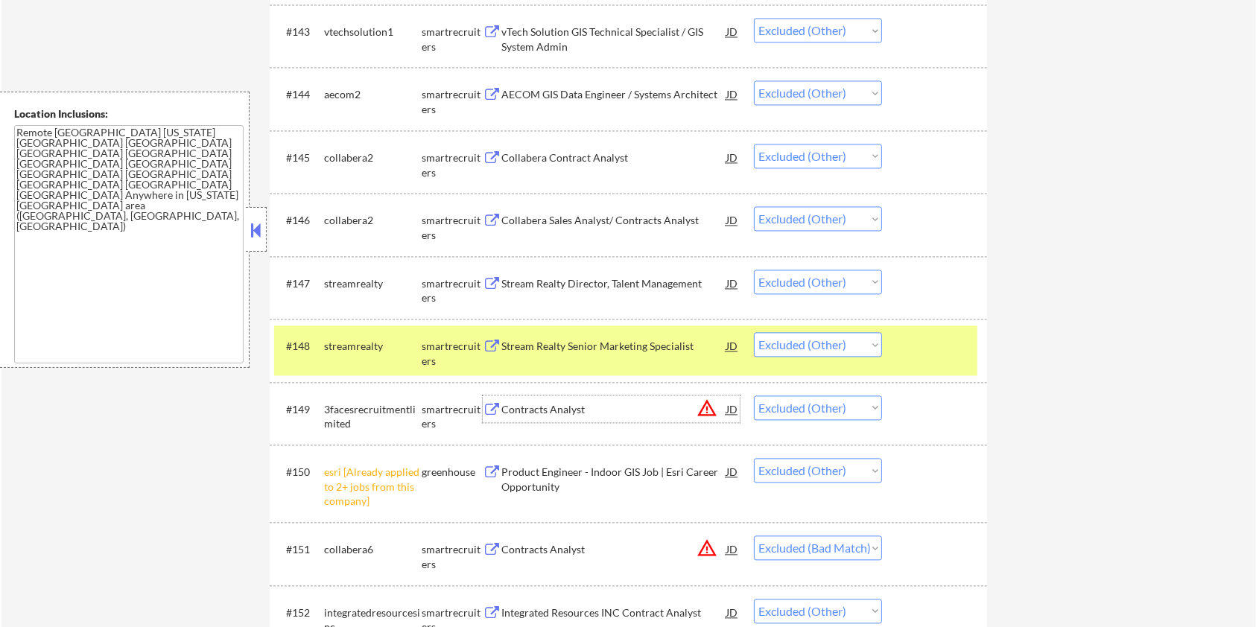
click at [607, 412] on div "Contracts Analyst" at bounding box center [613, 409] width 225 height 15
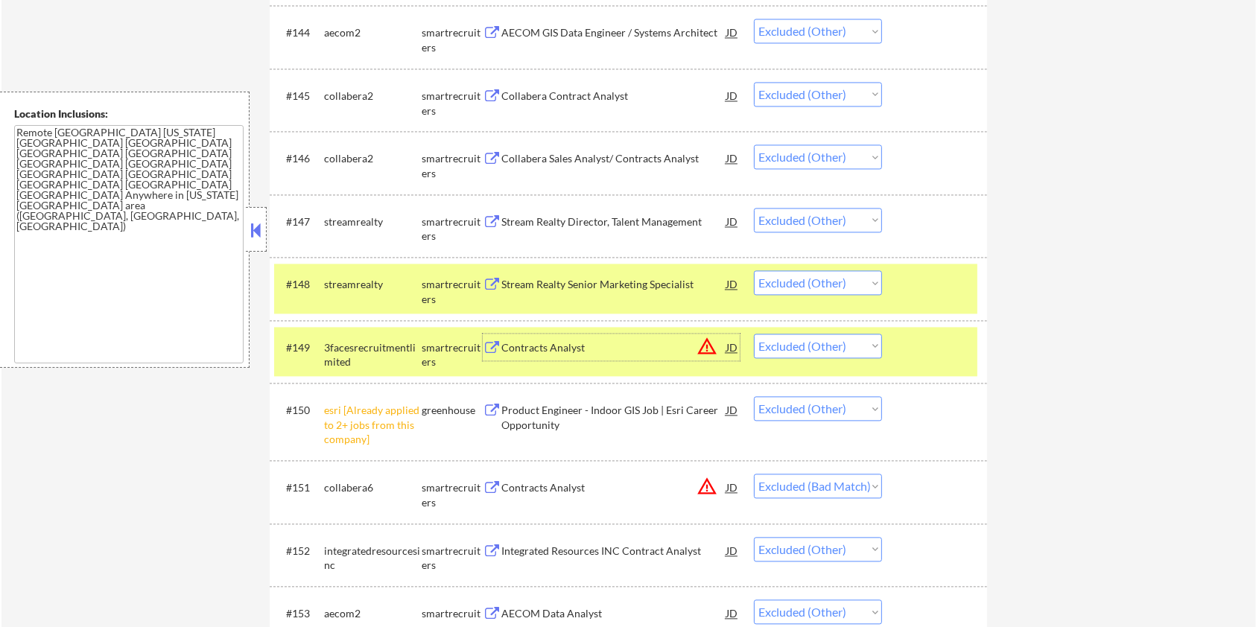
scroll to position [3078, 0]
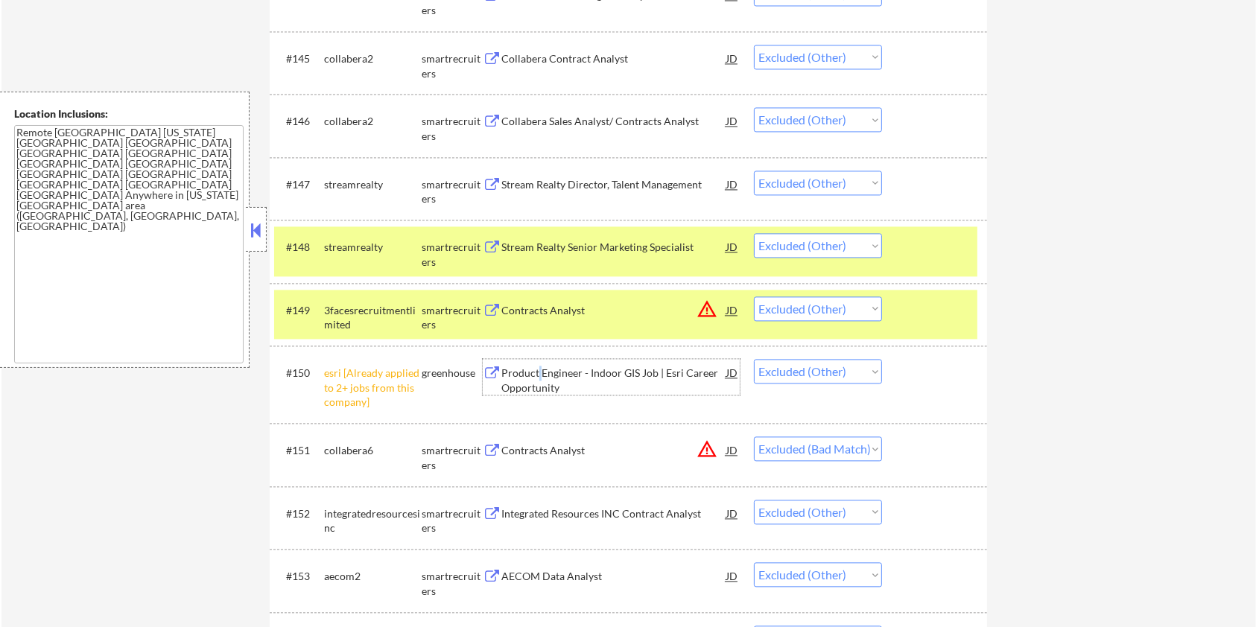
click at [538, 377] on div "Product Engineer - Indoor GIS Job | Esri Career Opportunity" at bounding box center [613, 380] width 225 height 29
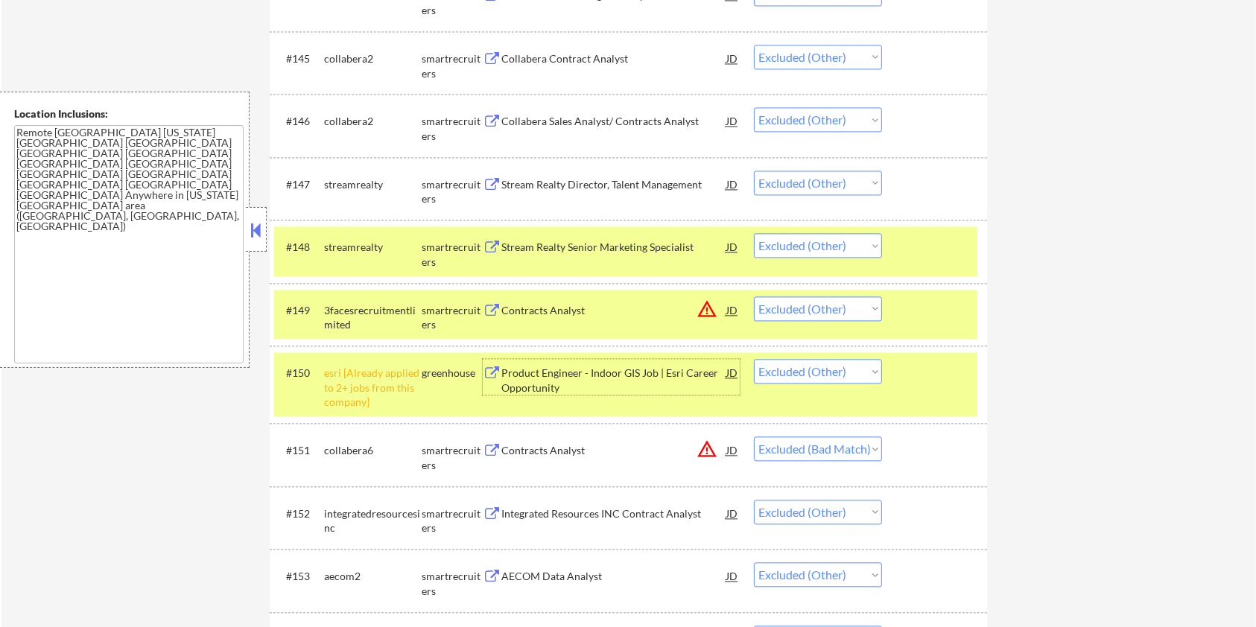
click at [924, 249] on div at bounding box center [937, 246] width 66 height 27
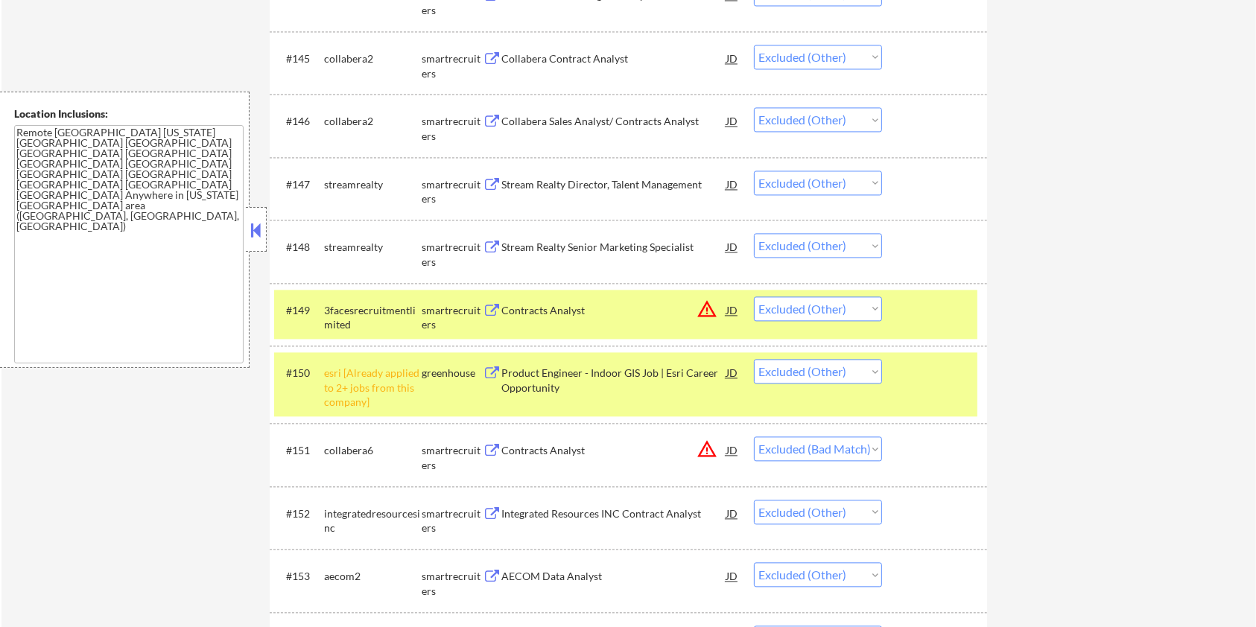
click at [945, 314] on div at bounding box center [937, 309] width 66 height 27
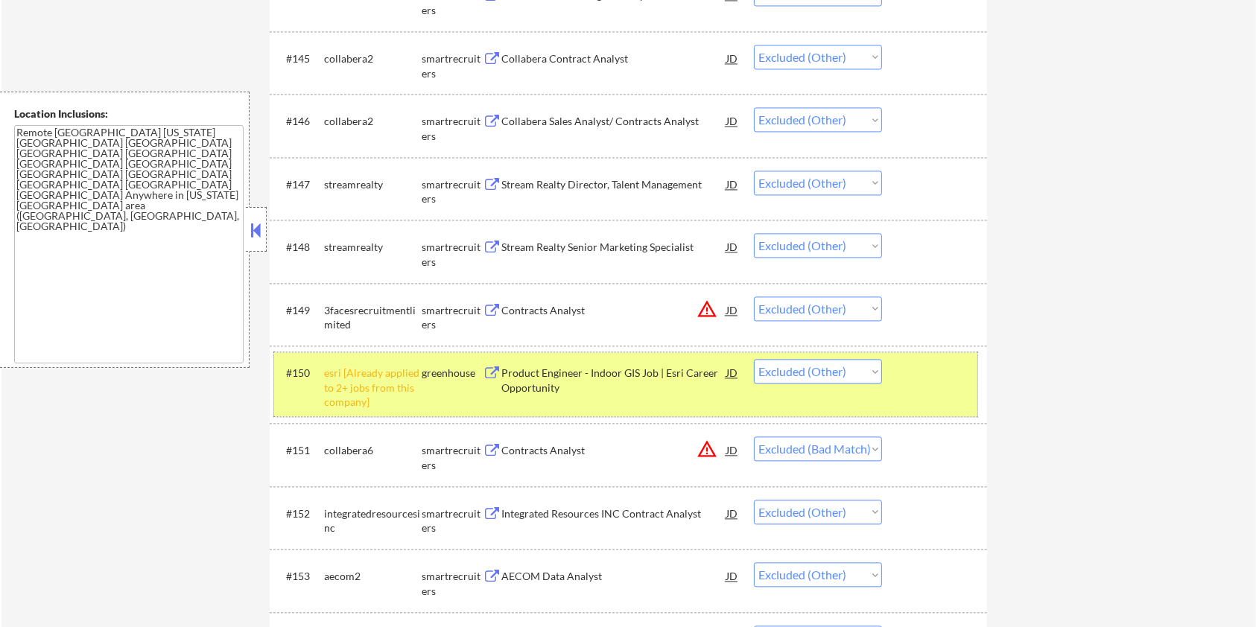
click at [937, 374] on div at bounding box center [937, 372] width 66 height 27
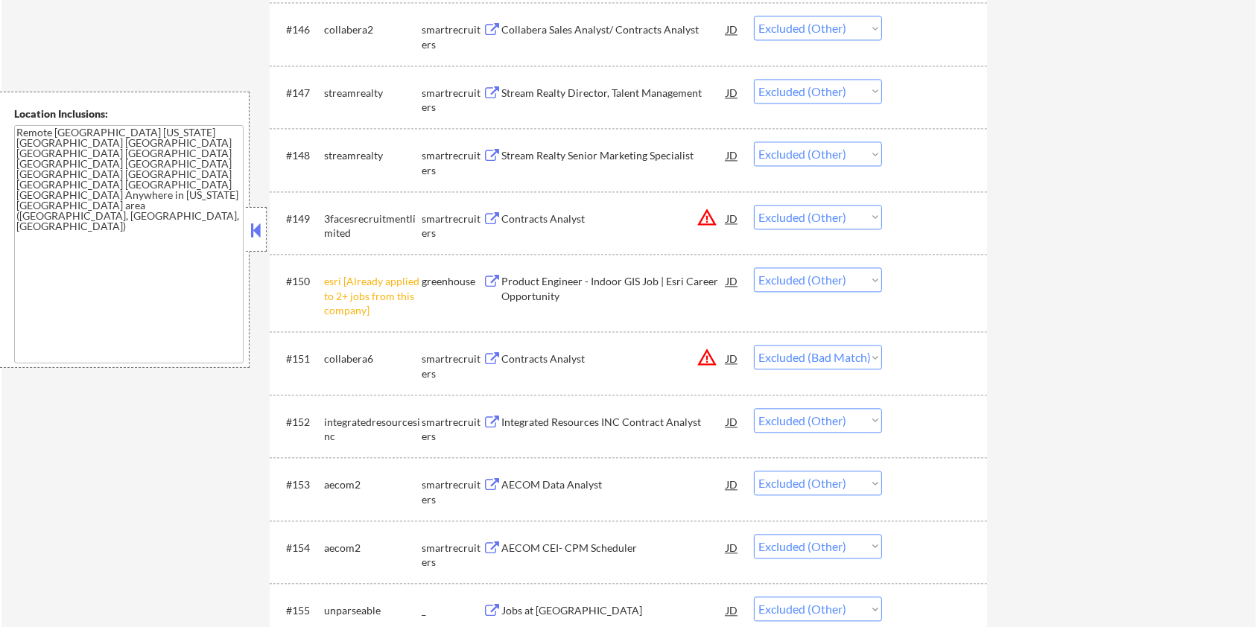
scroll to position [3178, 0]
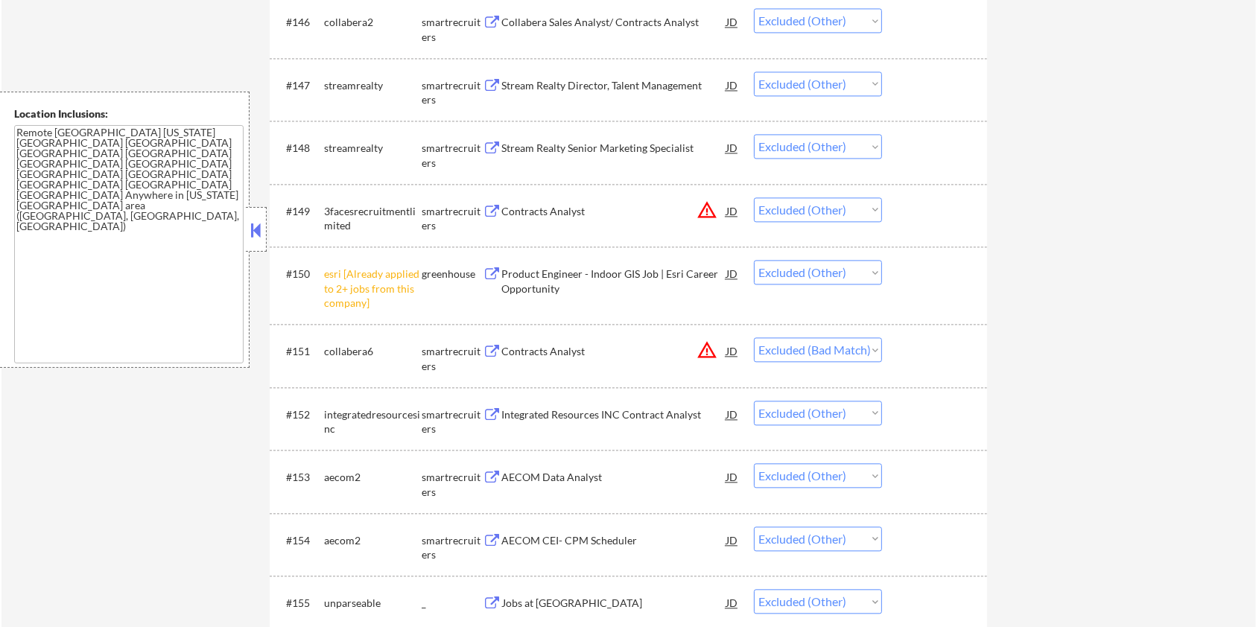
click at [591, 269] on div "Product Engineer - Indoor GIS Job | Esri Career Opportunity" at bounding box center [613, 281] width 225 height 29
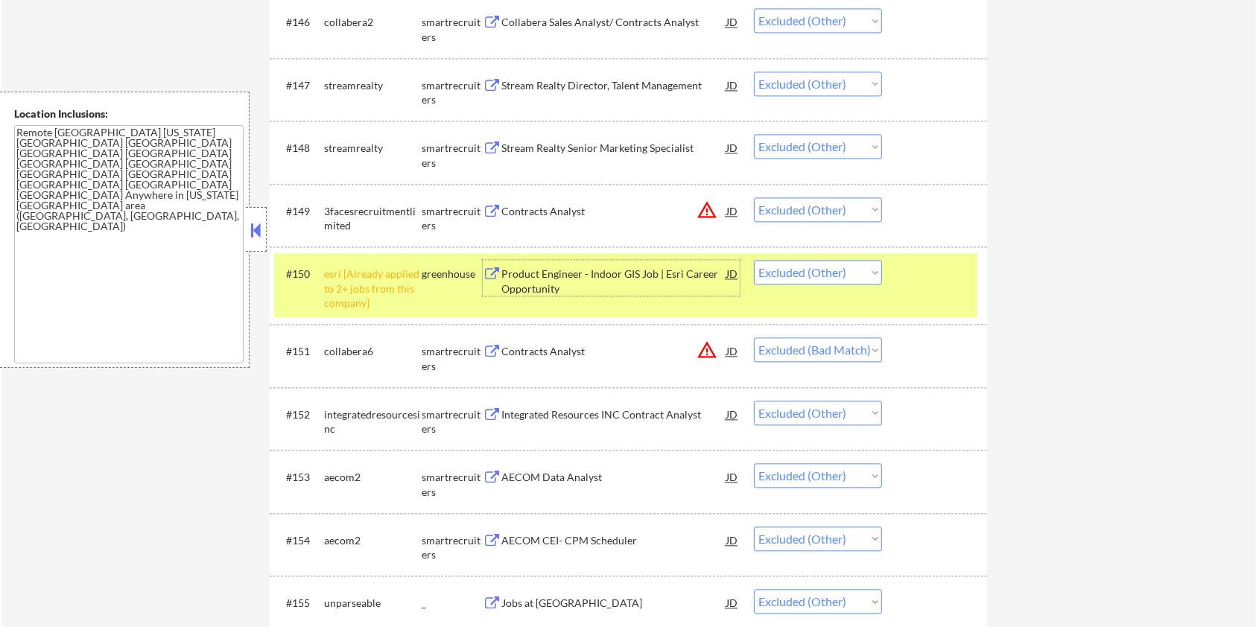
click at [933, 271] on div at bounding box center [937, 273] width 66 height 27
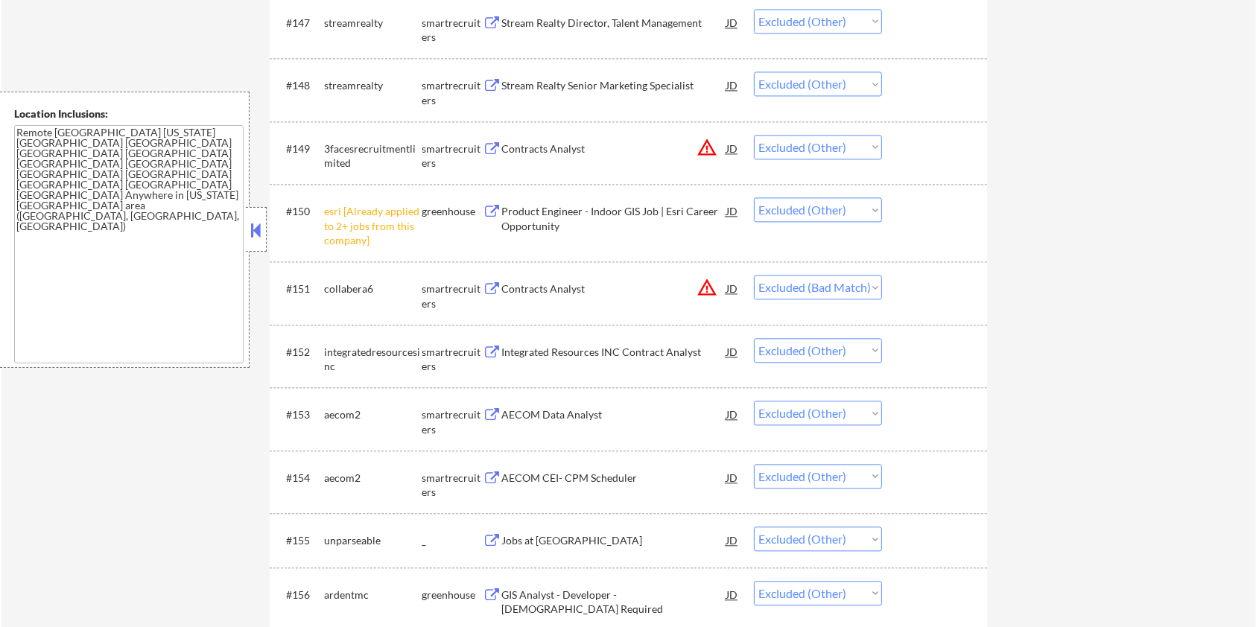
scroll to position [3277, 0]
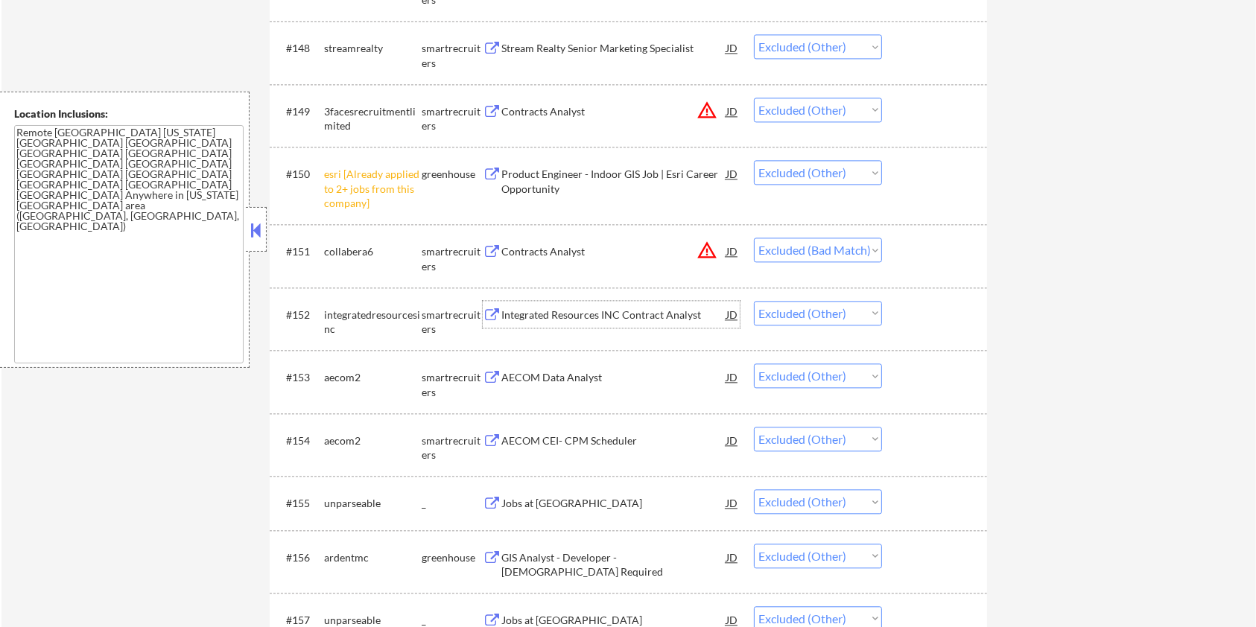
click at [578, 310] on div "Integrated Resources INC Contract Analyst" at bounding box center [613, 315] width 225 height 15
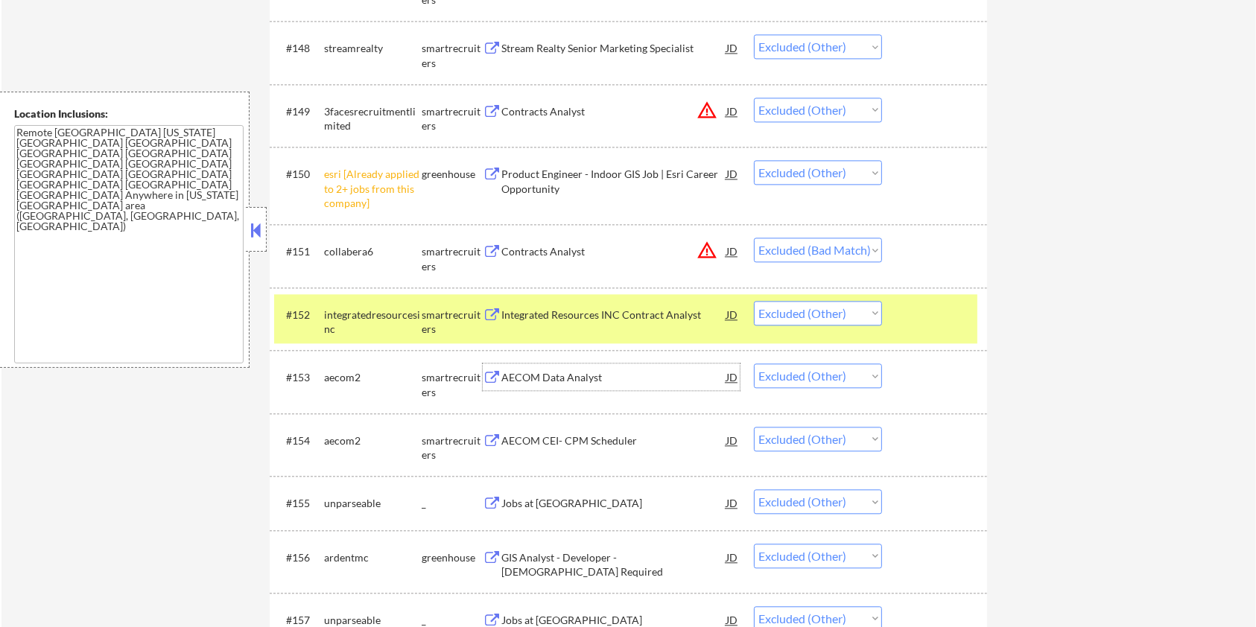
click at [593, 380] on div "AECOM Data Analyst" at bounding box center [613, 377] width 225 height 15
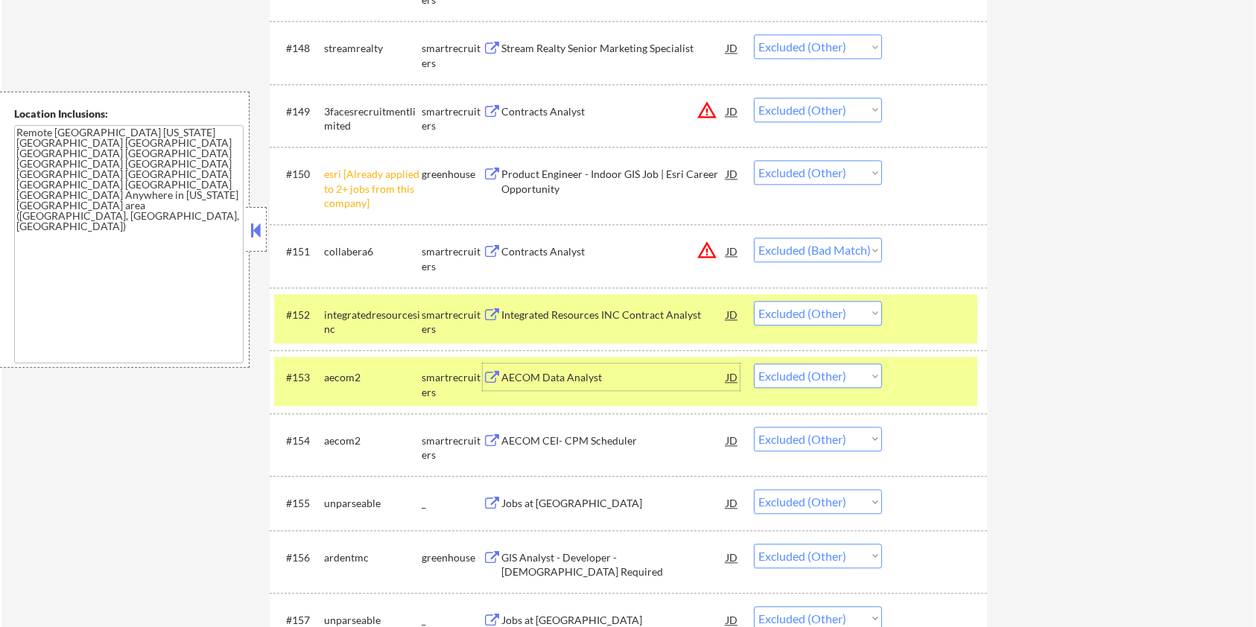
click at [921, 296] on div "#152 integratedresourcesinc smartrecruiters Integrated Resources INC Contract A…" at bounding box center [625, 318] width 703 height 49
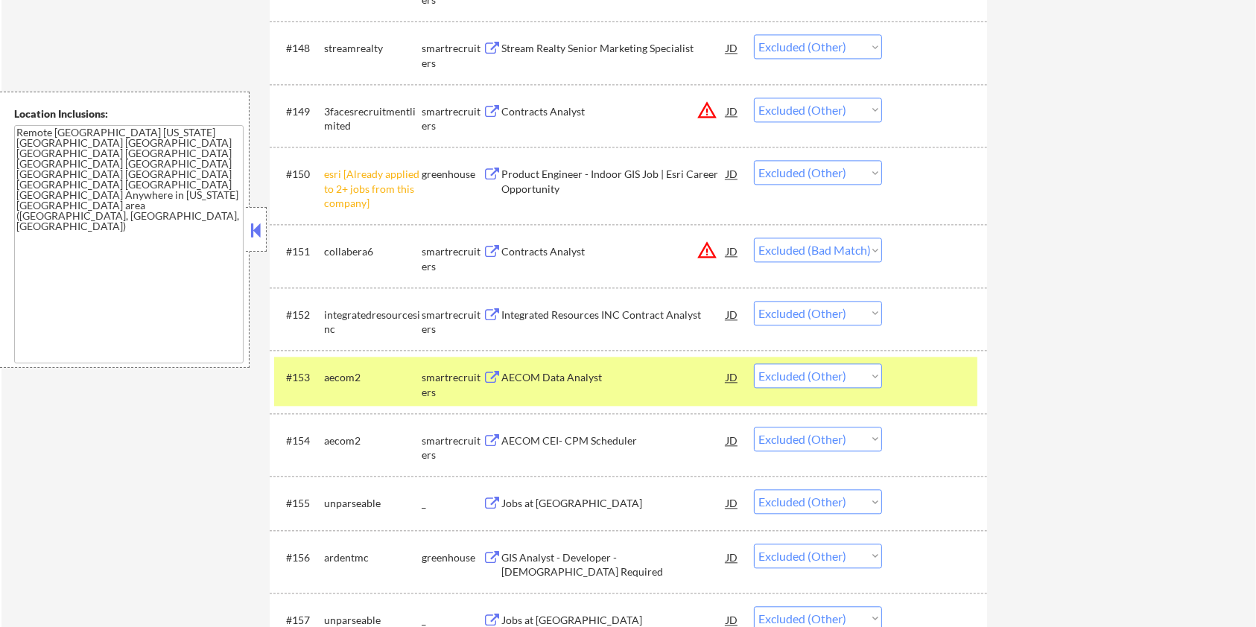
click at [917, 369] on div at bounding box center [937, 376] width 66 height 27
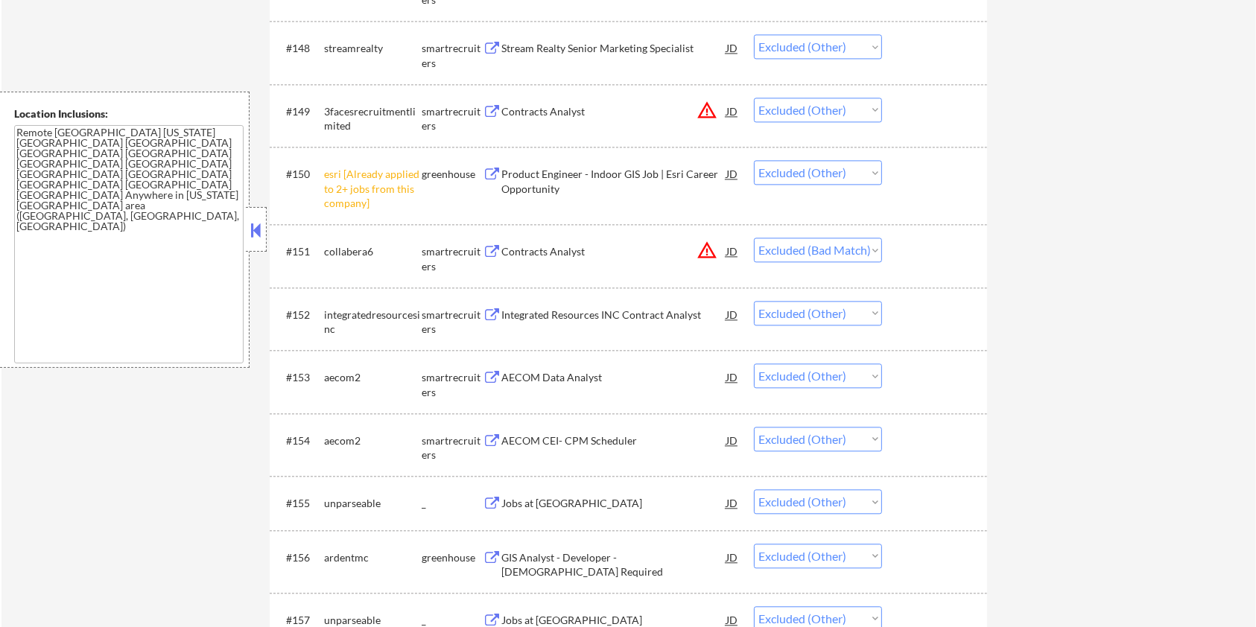
click at [581, 444] on div "AECOM CEI- CPM Scheduler" at bounding box center [613, 441] width 225 height 15
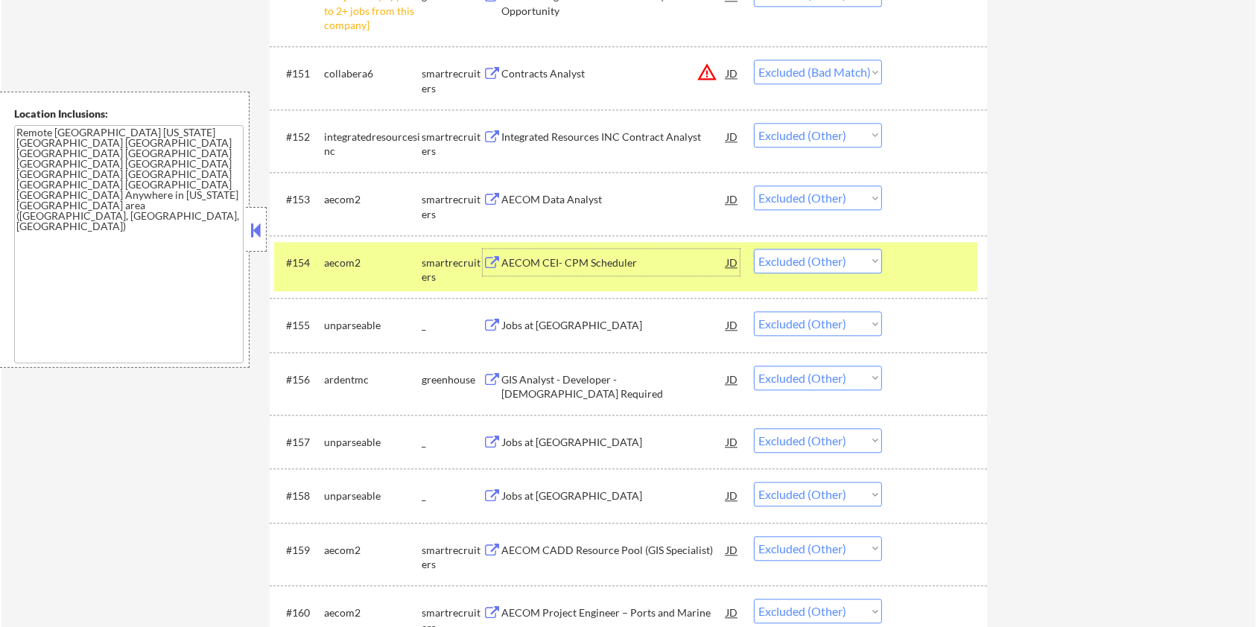
scroll to position [3475, 0]
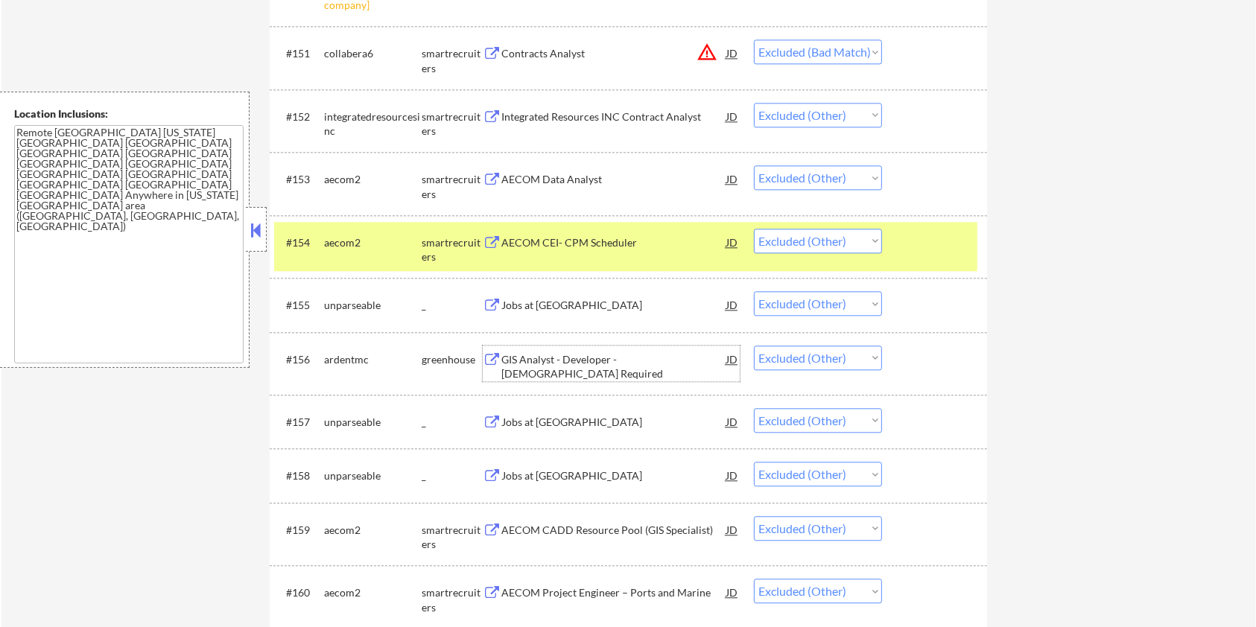
click at [563, 362] on div "GIS Analyst - Developer - US Citizenship Required" at bounding box center [613, 366] width 225 height 29
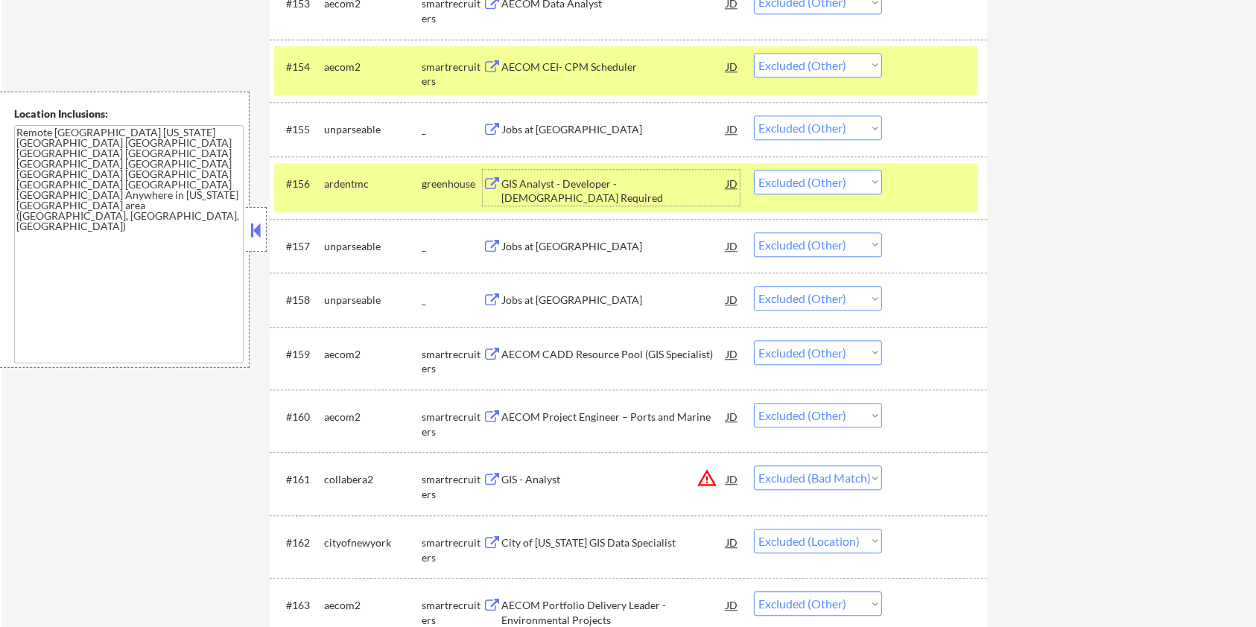
scroll to position [3674, 0]
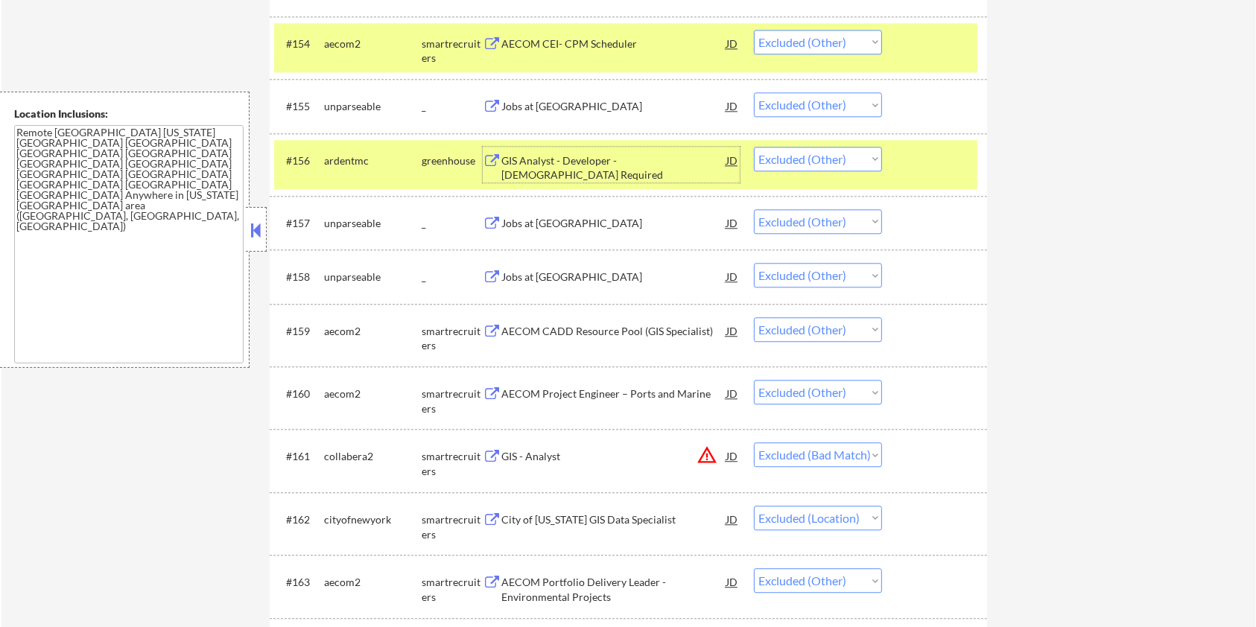
click at [941, 52] on div at bounding box center [937, 43] width 66 height 27
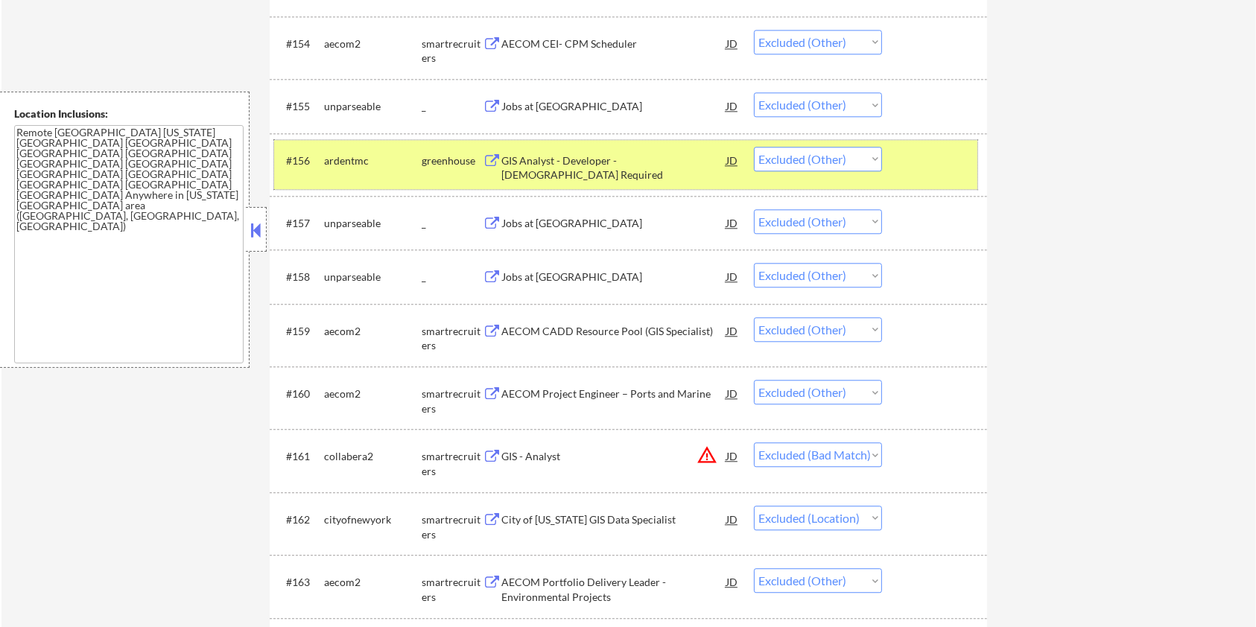
click at [912, 155] on div at bounding box center [937, 160] width 66 height 27
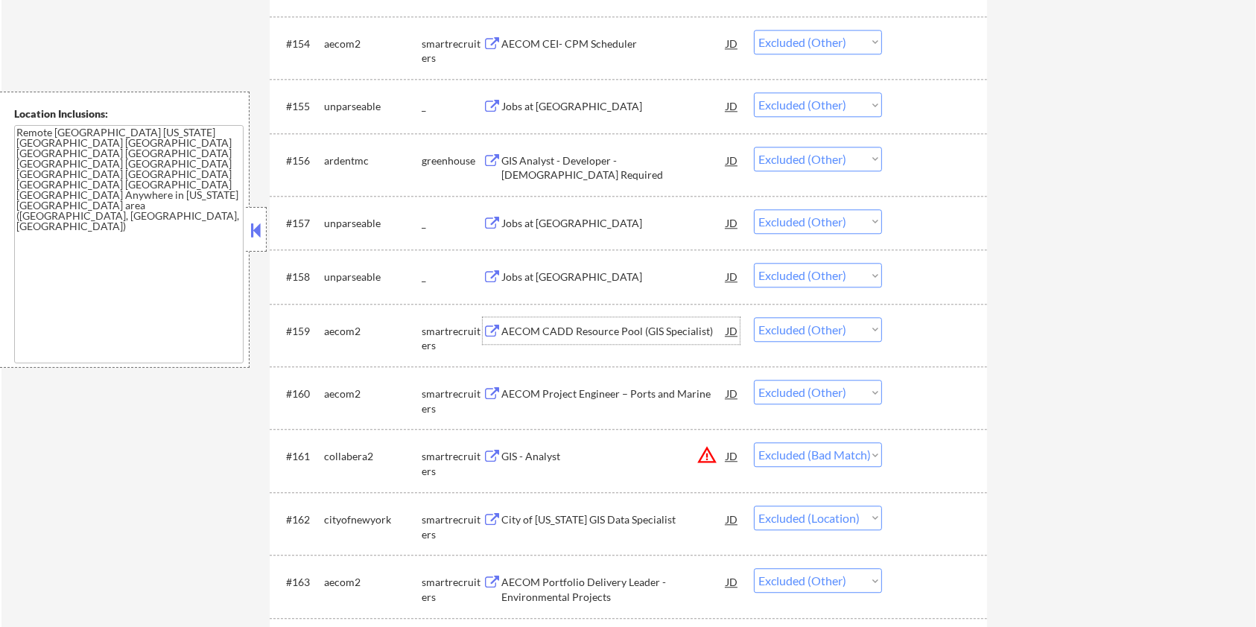
click at [566, 331] on div "AECOM CADD Resource Pool (GIS Specialist)" at bounding box center [613, 331] width 225 height 15
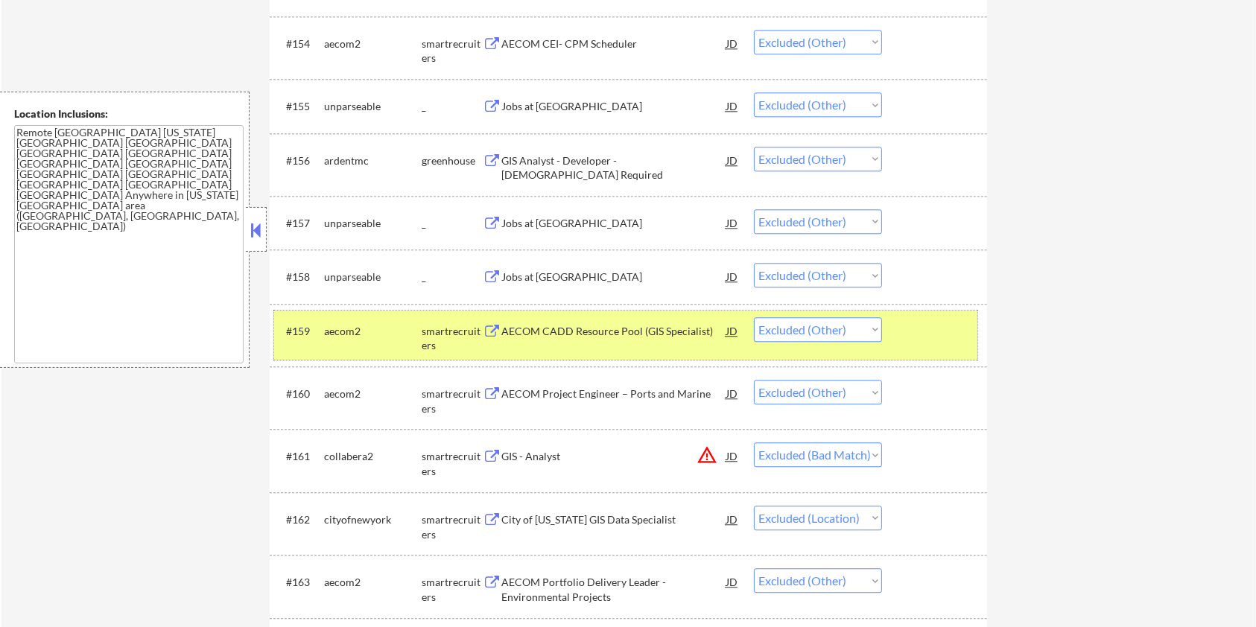
click at [921, 314] on div "#159 aecom2 smartrecruiters AECOM CADD Resource Pool (GIS Specialist) JD warnin…" at bounding box center [625, 335] width 703 height 49
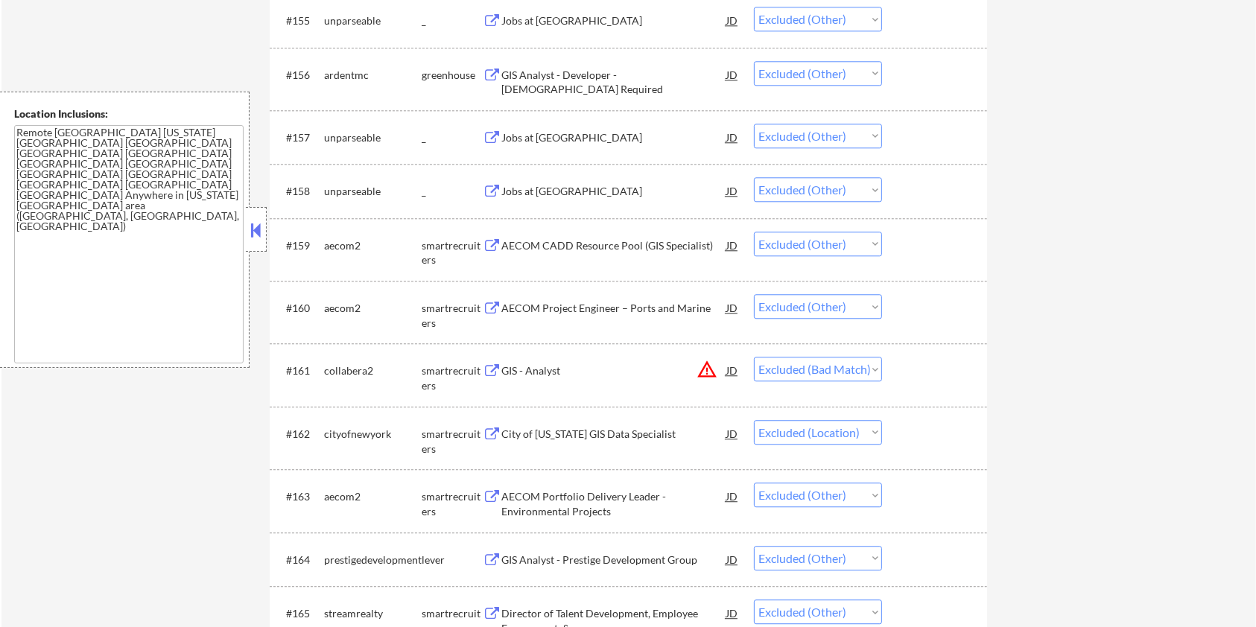
scroll to position [3773, 0]
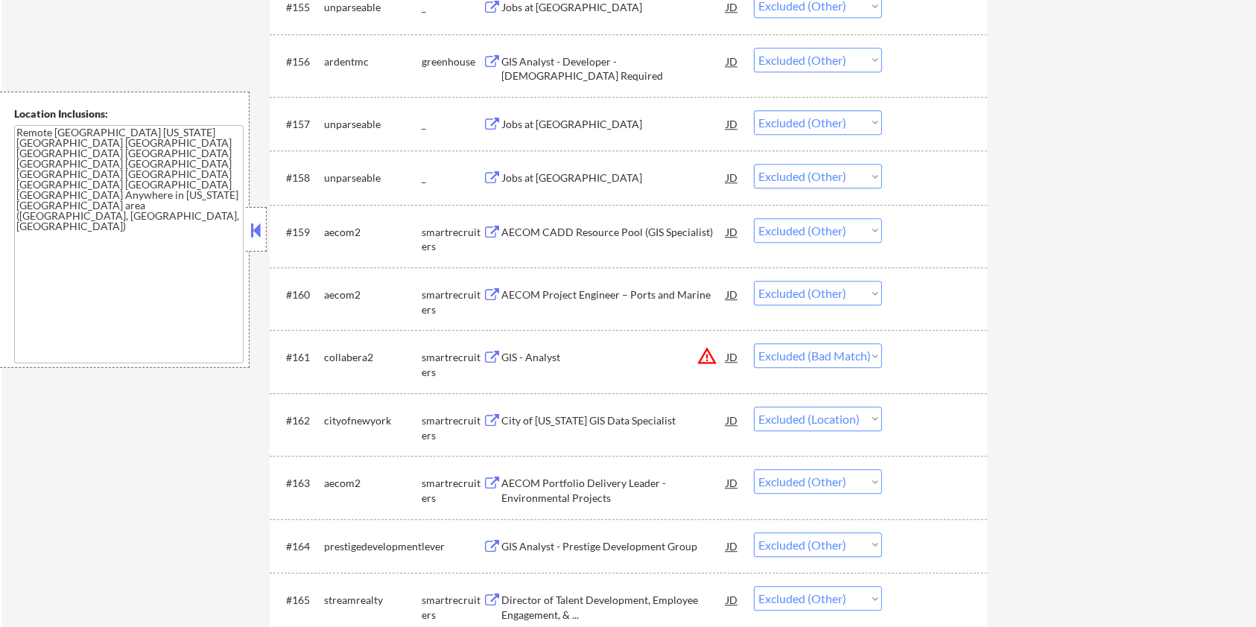
click at [495, 419] on button at bounding box center [492, 421] width 19 height 14
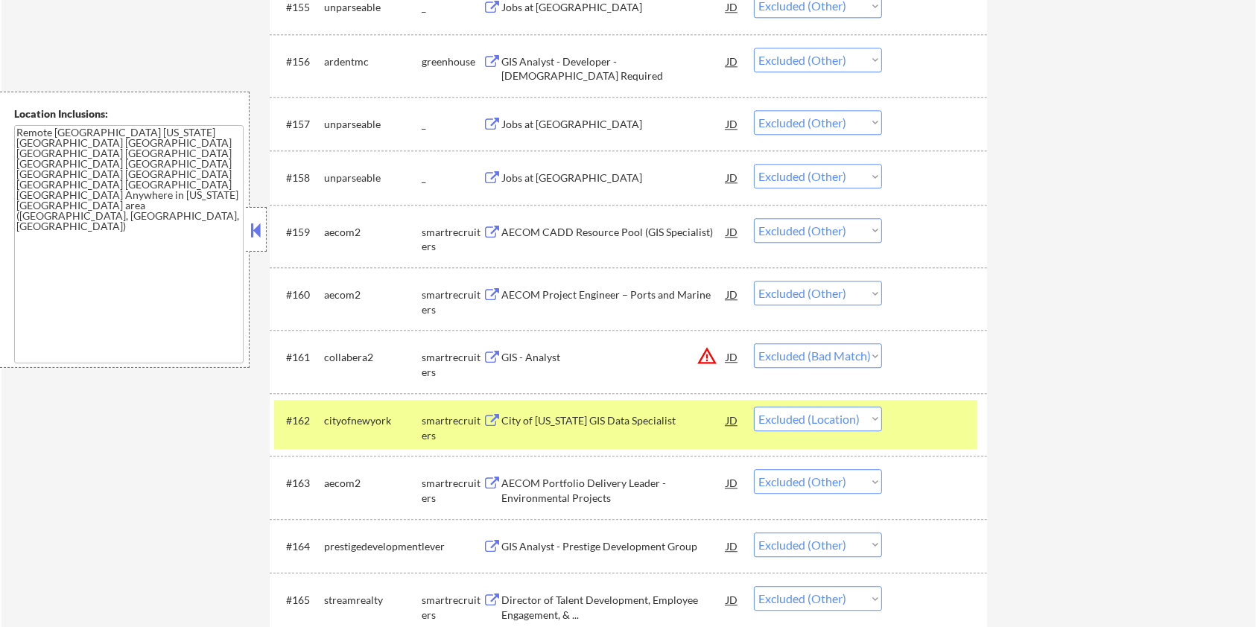
scroll to position [3873, 0]
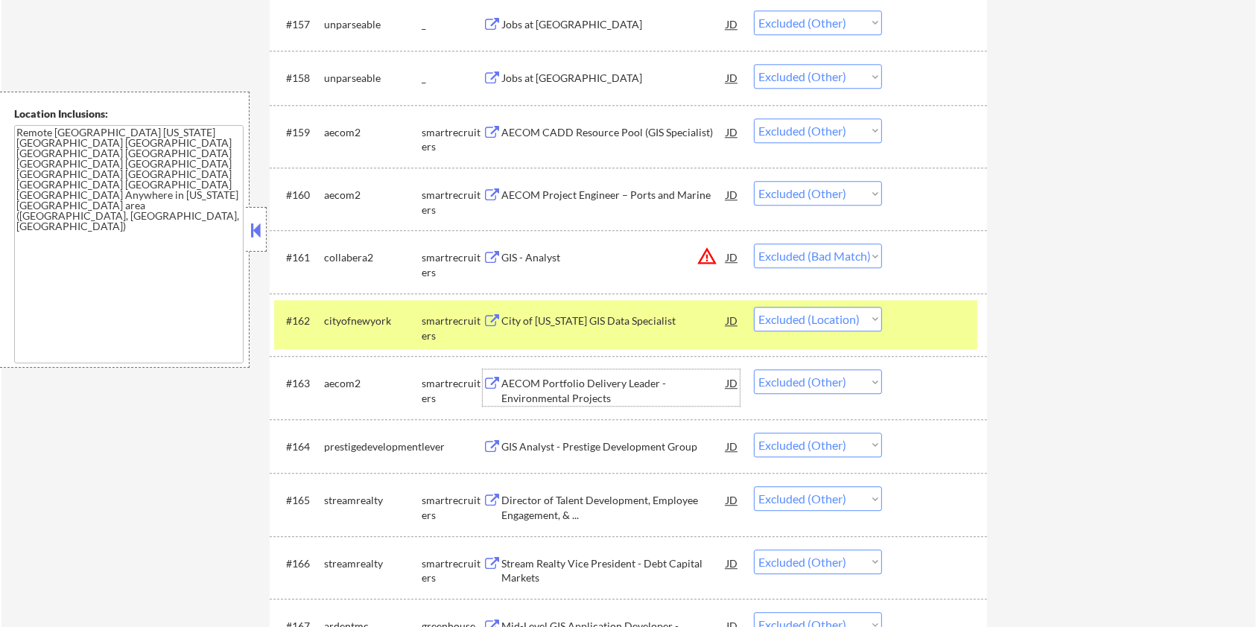
click at [597, 395] on div "AECOM Portfolio Delivery Leader - Environmental Projects" at bounding box center [613, 390] width 225 height 29
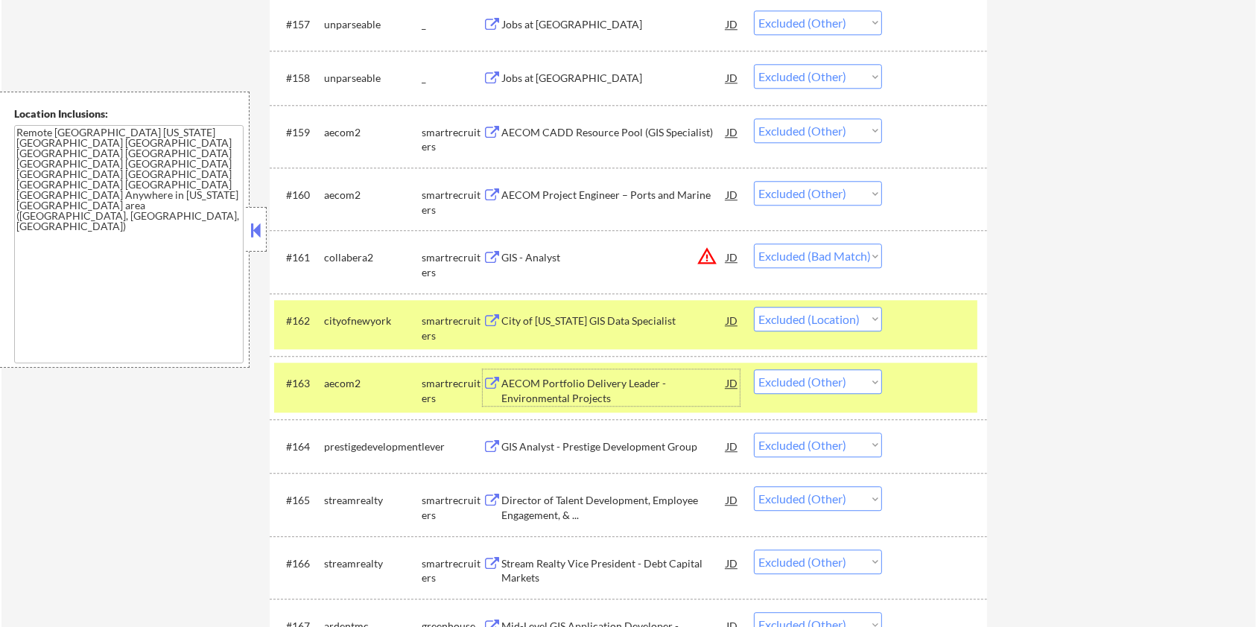
click at [950, 311] on div at bounding box center [937, 320] width 66 height 27
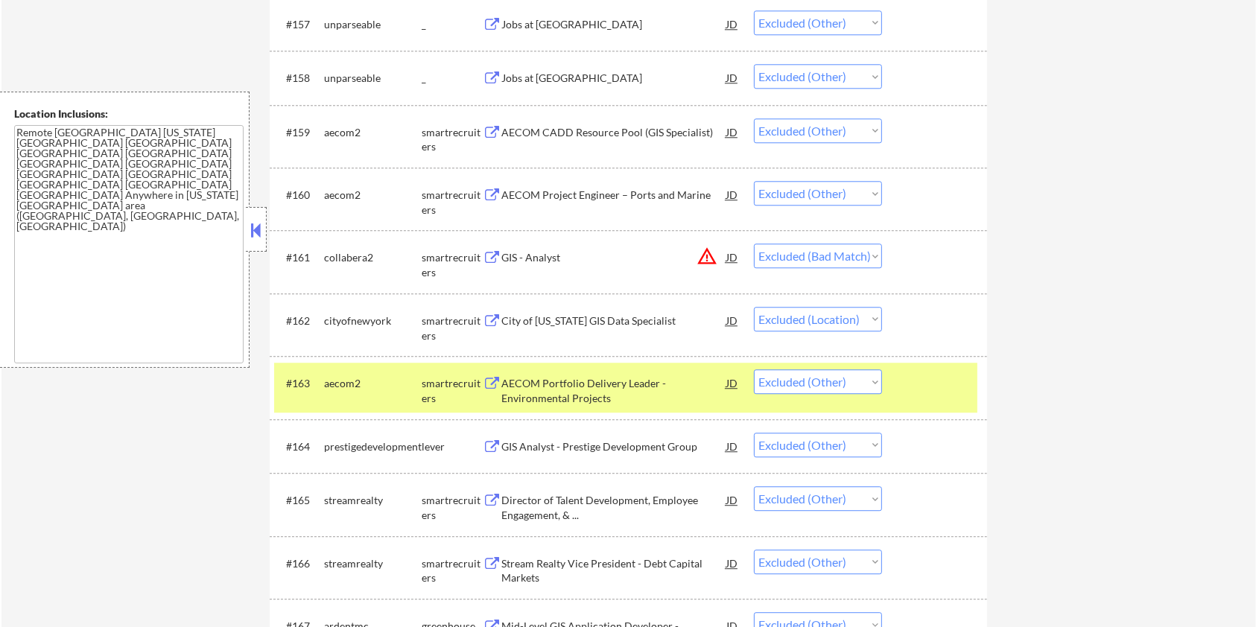
click at [937, 402] on div "#163 aecom2 smartrecruiters AECOM Portfolio Delivery Leader - Environmental Pro…" at bounding box center [625, 387] width 703 height 49
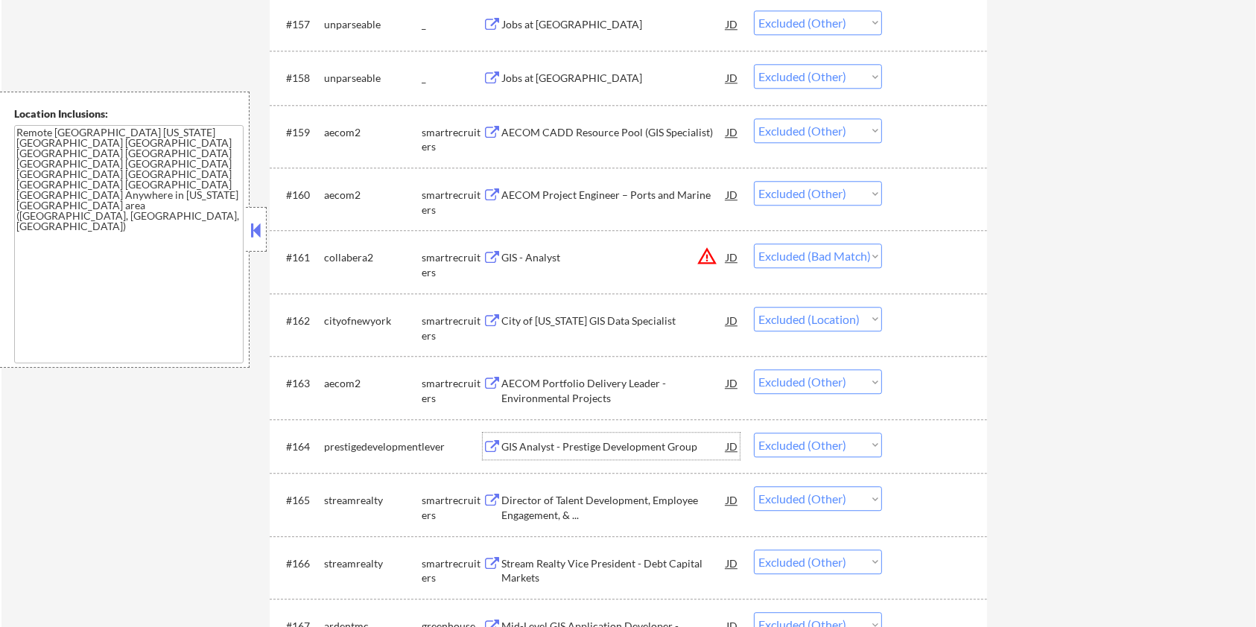
click at [612, 447] on div "GIS Analyst - Prestige Development Group" at bounding box center [613, 446] width 225 height 15
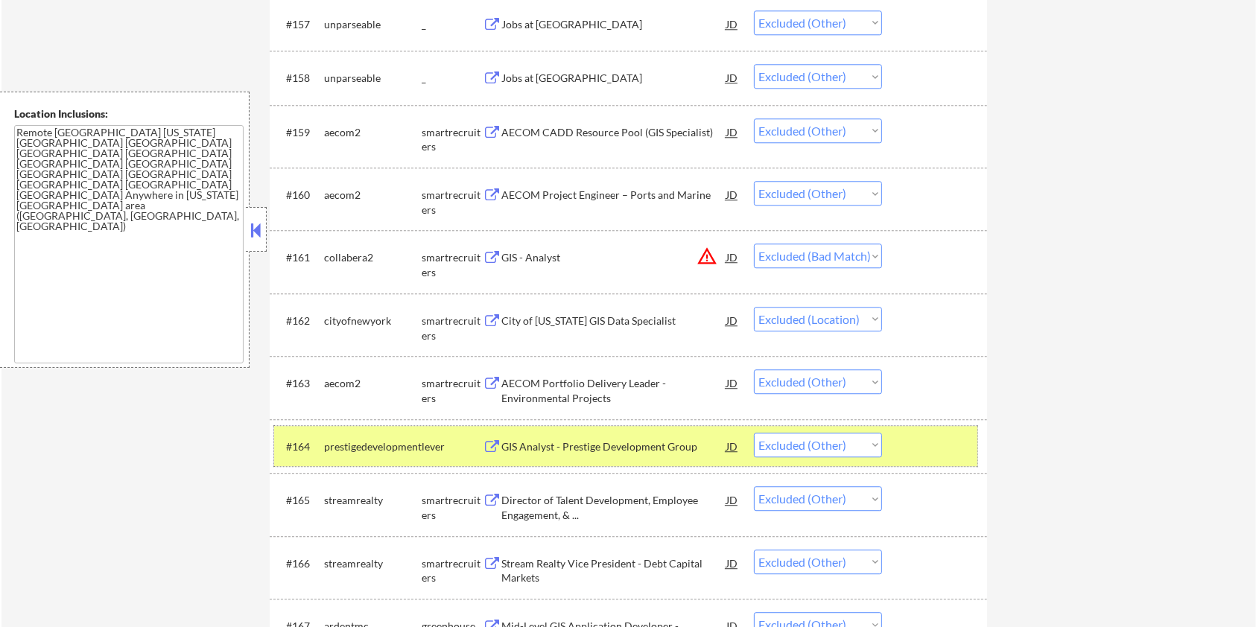
click at [926, 436] on div at bounding box center [937, 446] width 66 height 27
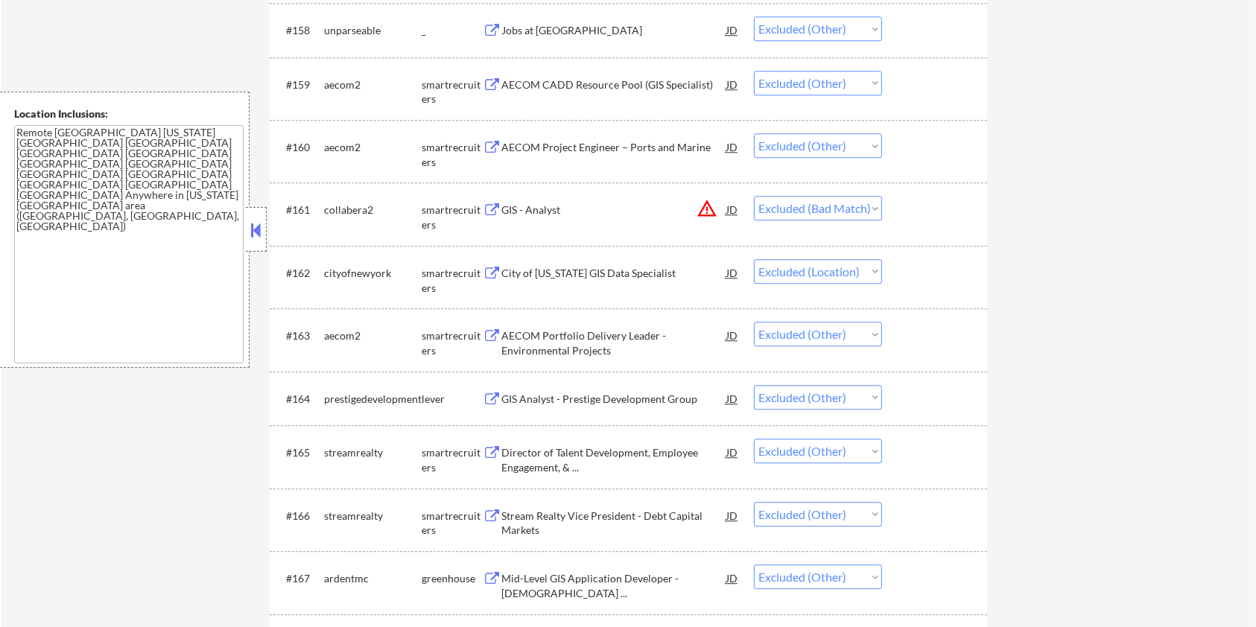
scroll to position [3972, 0]
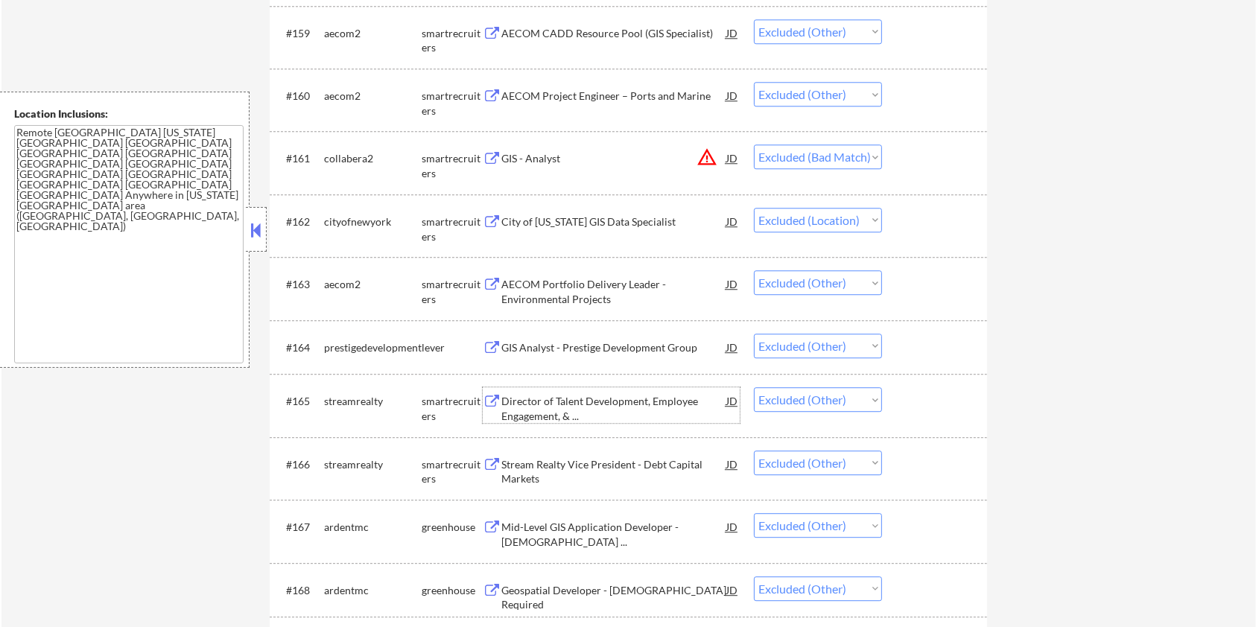
click at [582, 394] on div "Director of Talent Development, Employee Engagement, & ..." at bounding box center [613, 408] width 225 height 29
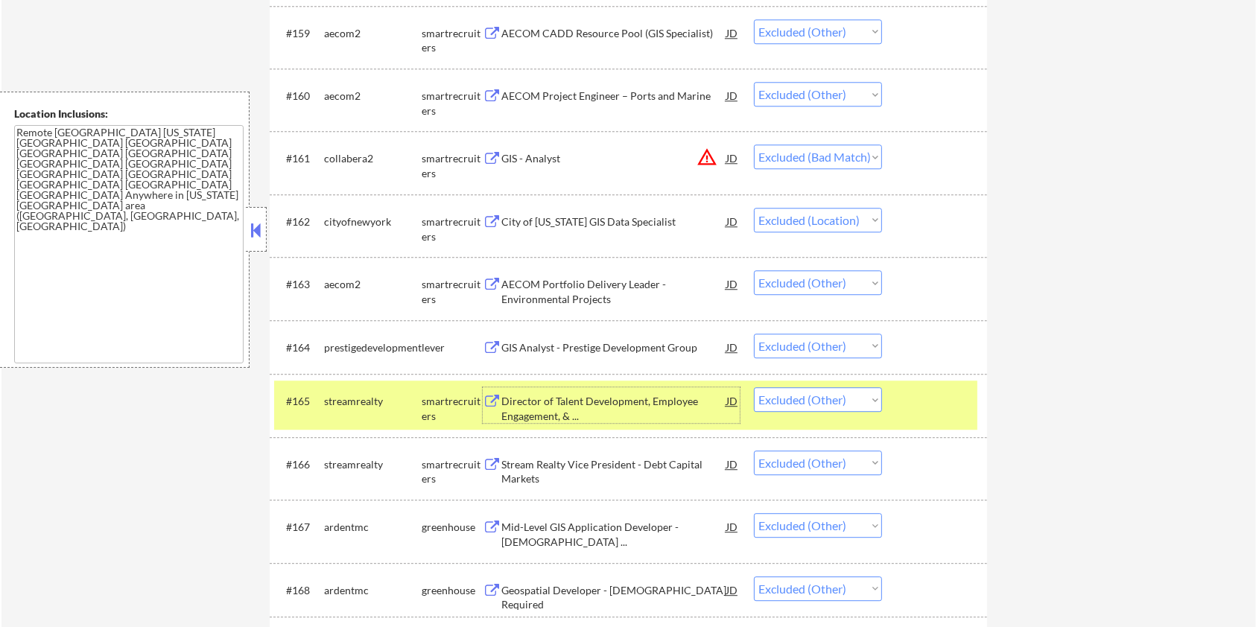
click at [931, 387] on div at bounding box center [937, 400] width 66 height 27
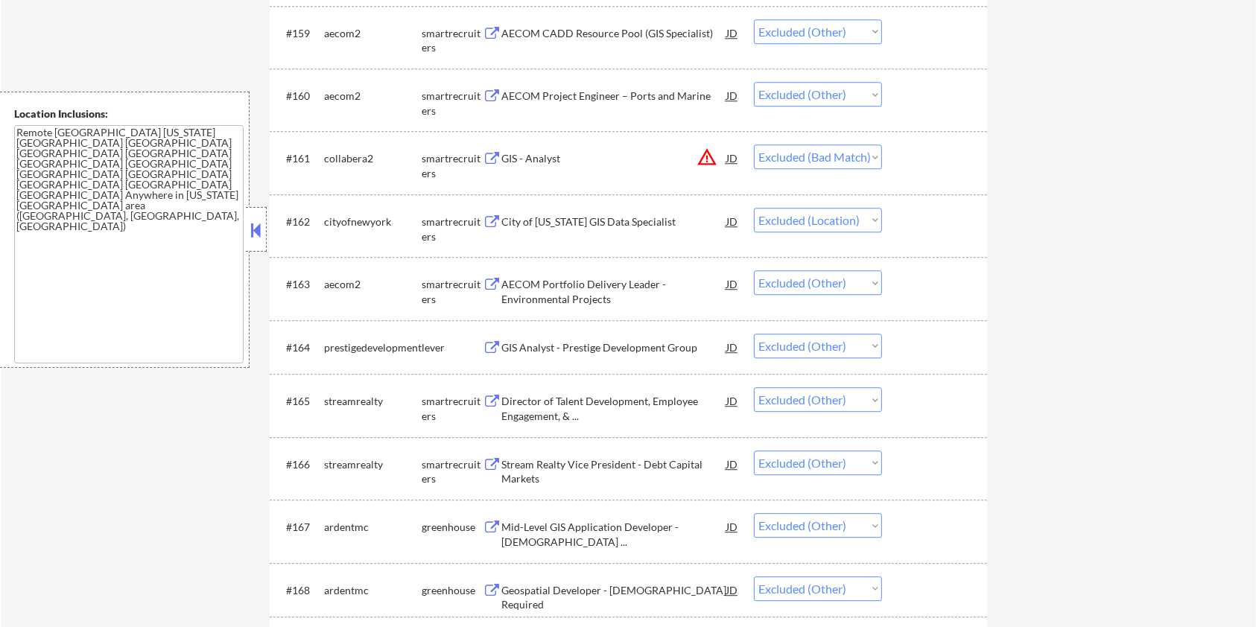
click at [565, 469] on div "Stream Realty Vice President - Debt Capital Markets" at bounding box center [613, 471] width 225 height 29
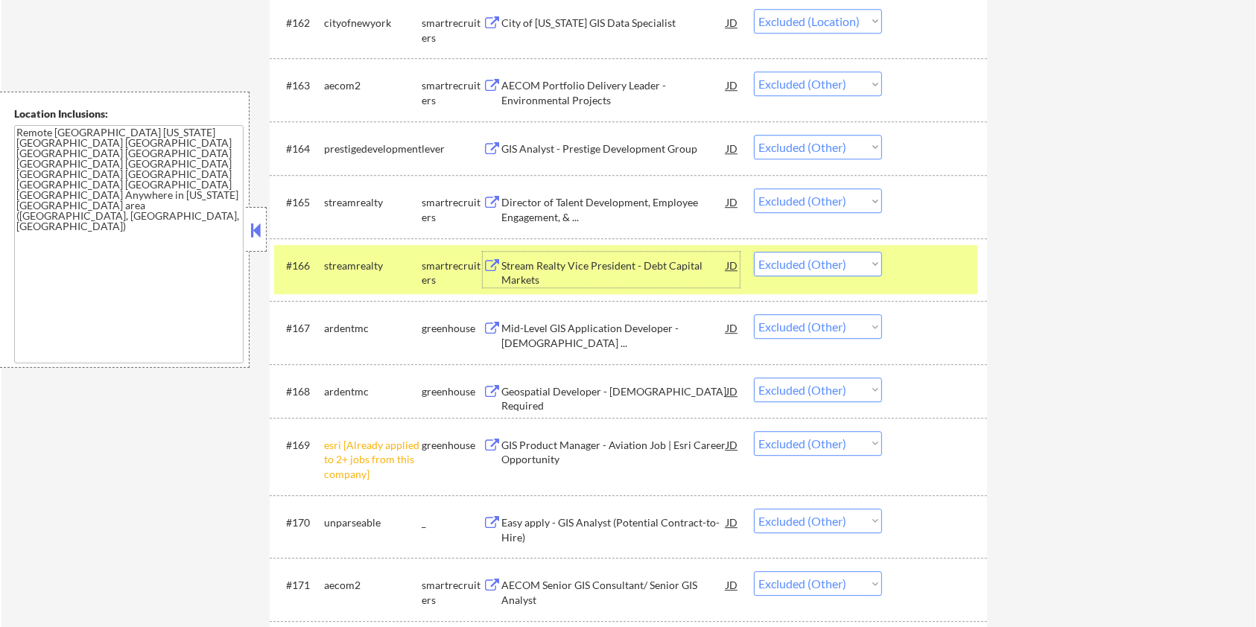
scroll to position [4270, 0]
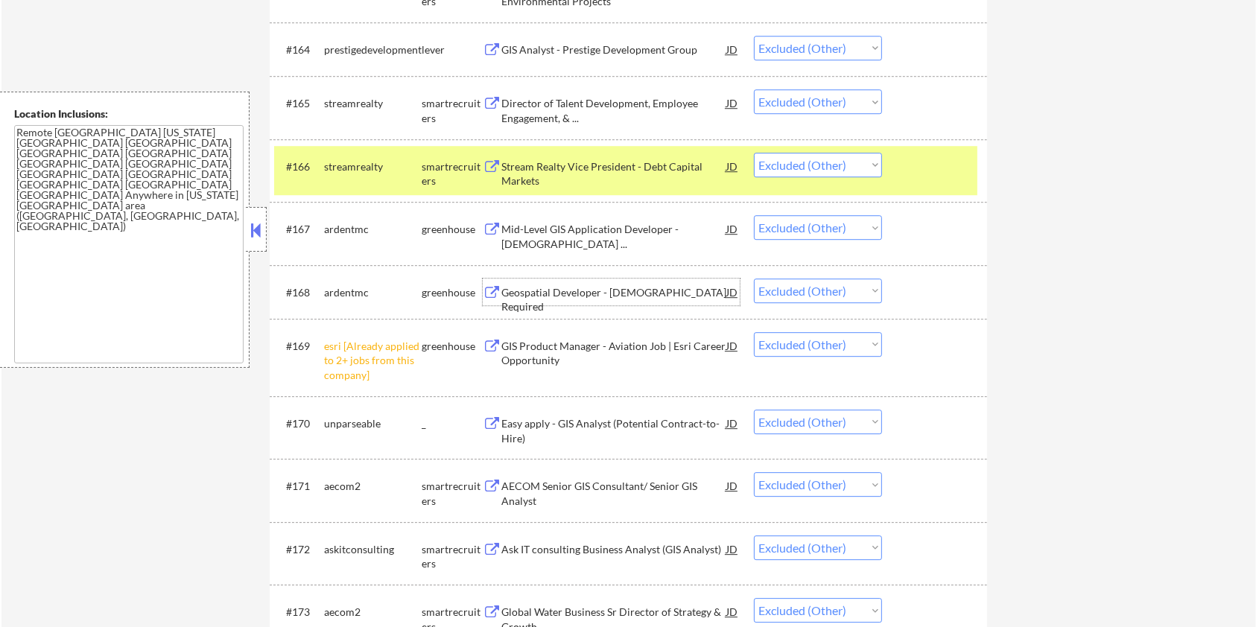
click at [597, 295] on div "Geospatial Developer - US Citizenship Required" at bounding box center [613, 299] width 225 height 29
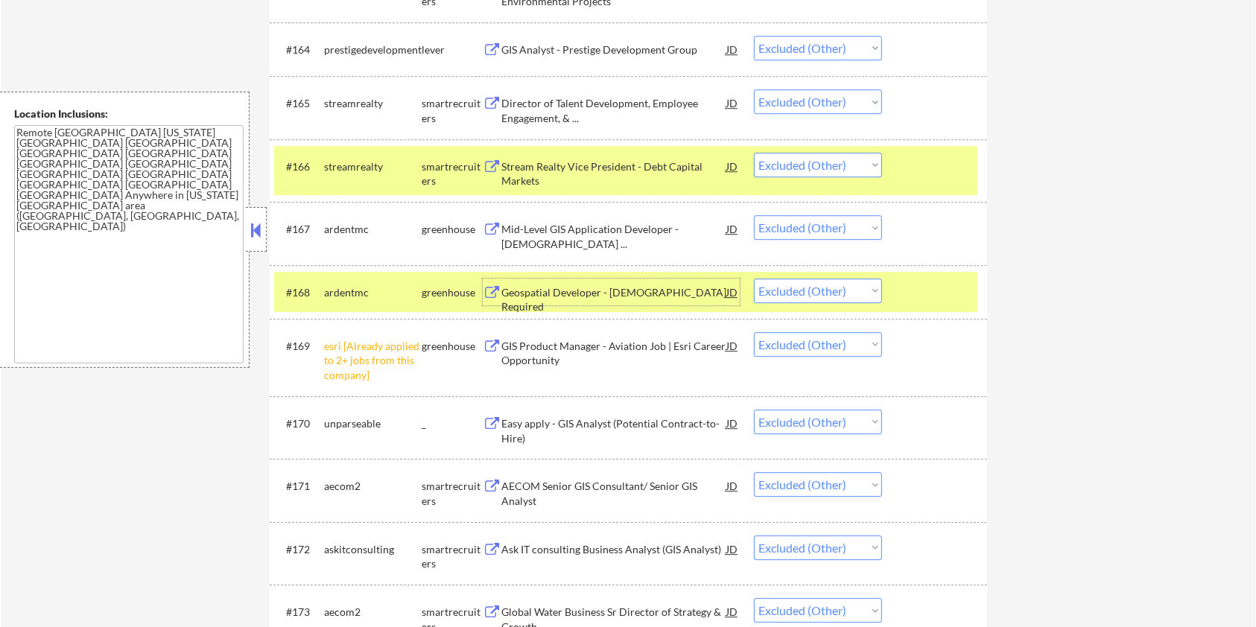
click at [932, 288] on div at bounding box center [937, 292] width 66 height 27
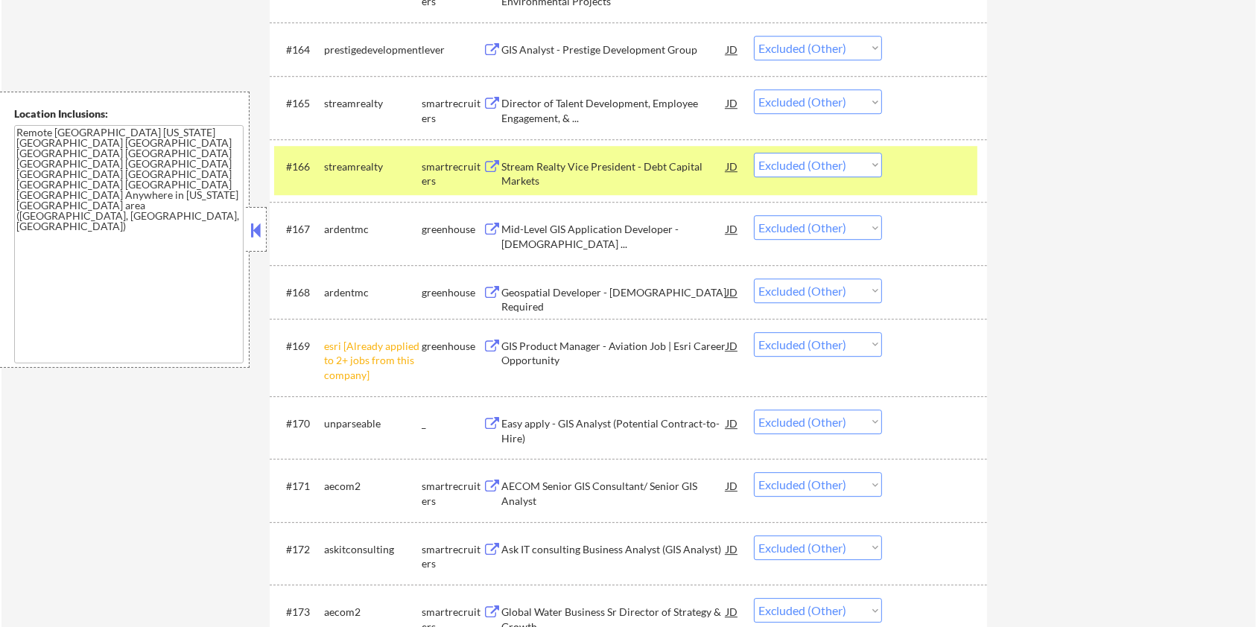
click at [925, 171] on div at bounding box center [937, 166] width 66 height 27
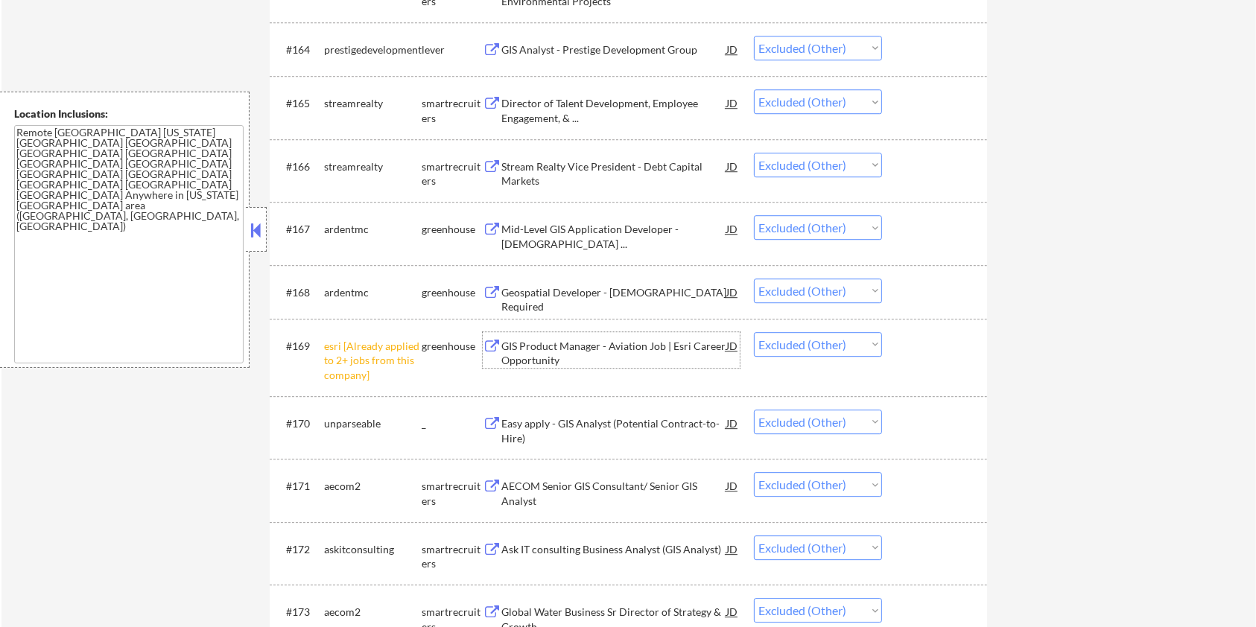
click at [549, 352] on div "GIS Product Manager - Aviation Job | Esri Career Opportunity" at bounding box center [613, 353] width 225 height 29
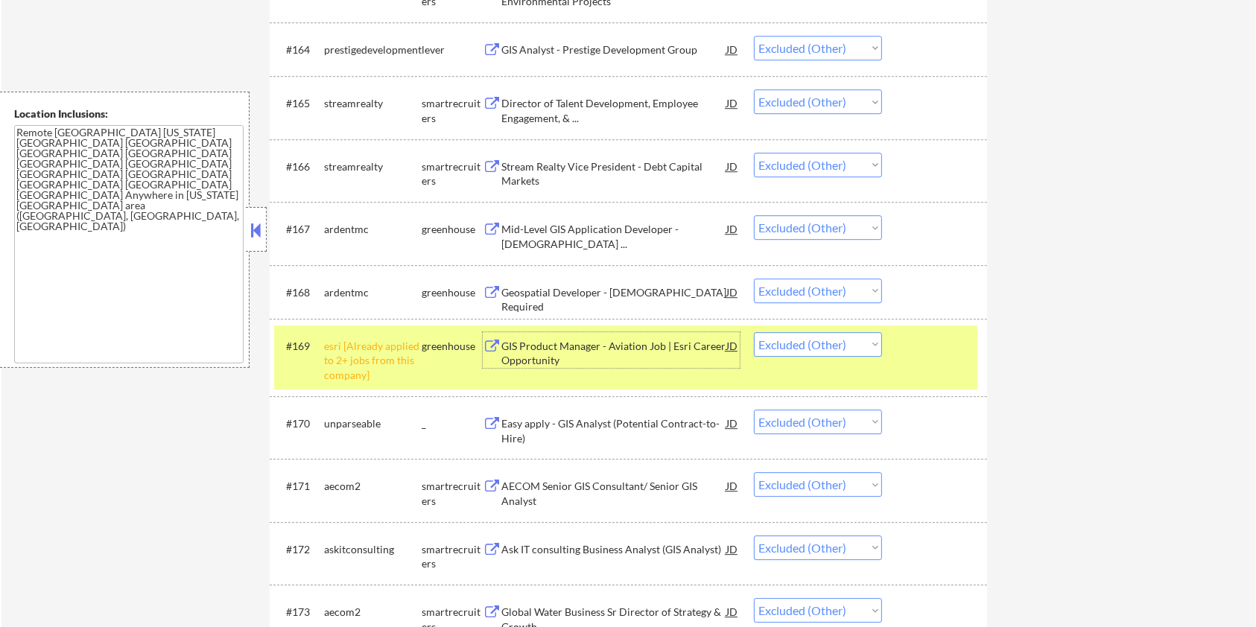
click at [914, 353] on div at bounding box center [937, 345] width 66 height 27
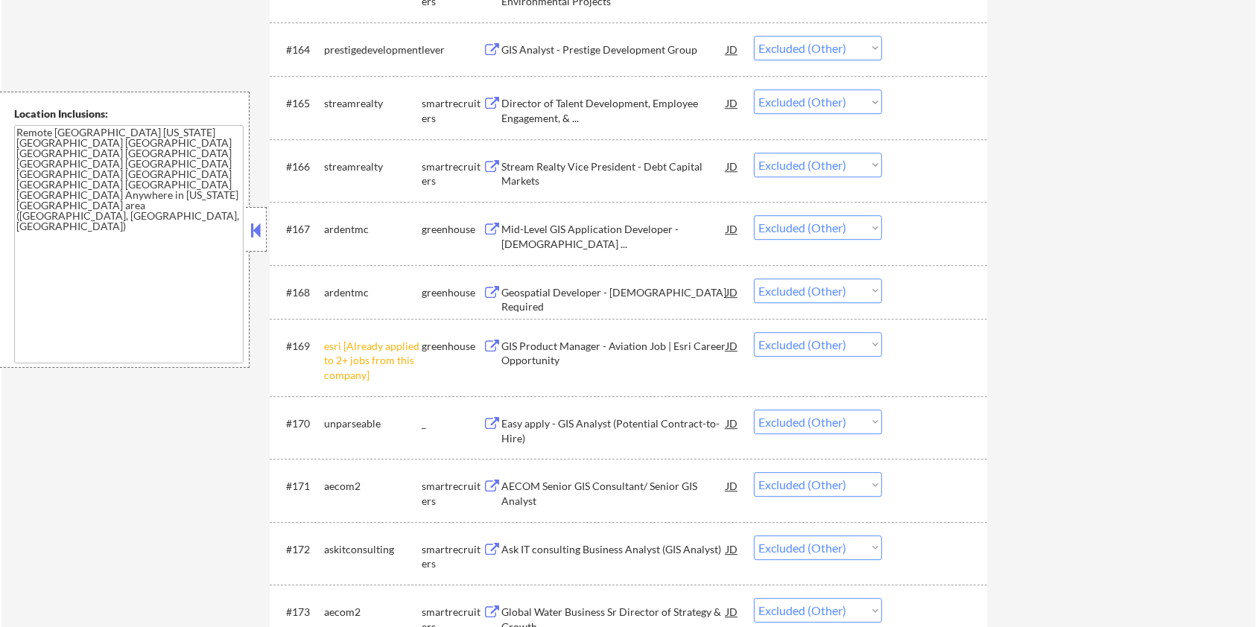
scroll to position [4369, 0]
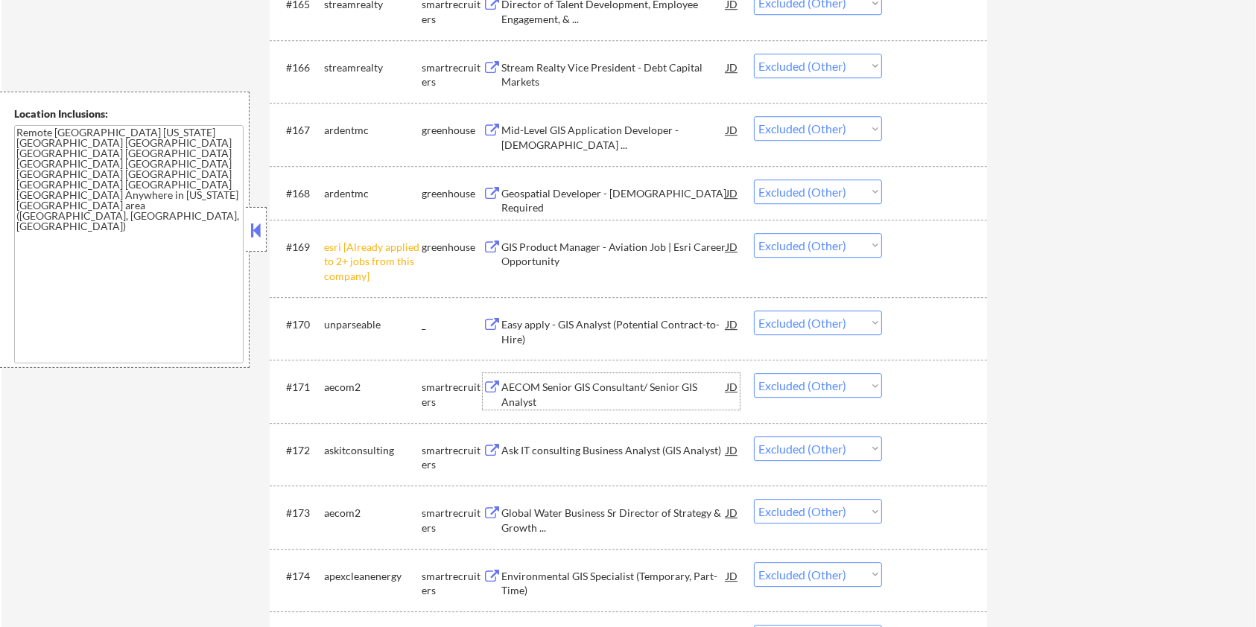
click at [608, 392] on div "AECOM Senior GIS Consultant/ Senior GIS Analyst" at bounding box center [613, 394] width 225 height 29
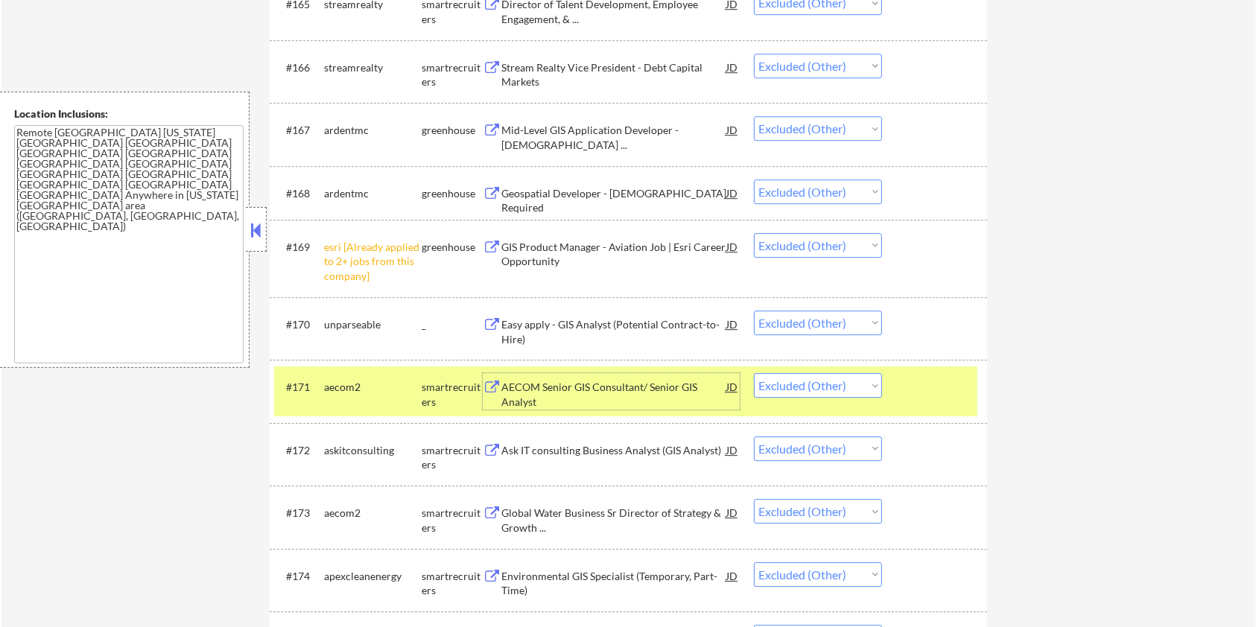
click at [926, 376] on div at bounding box center [937, 386] width 66 height 27
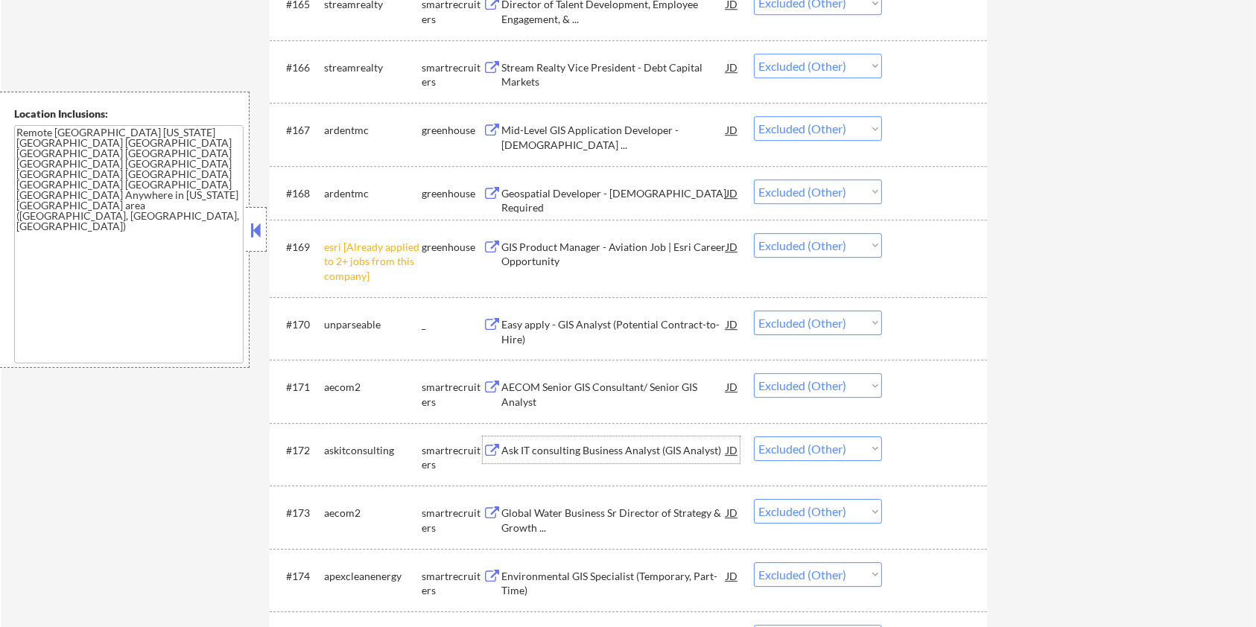
click at [549, 449] on div "Ask IT consulting Business Analyst (GIS Analyst)" at bounding box center [613, 450] width 225 height 15
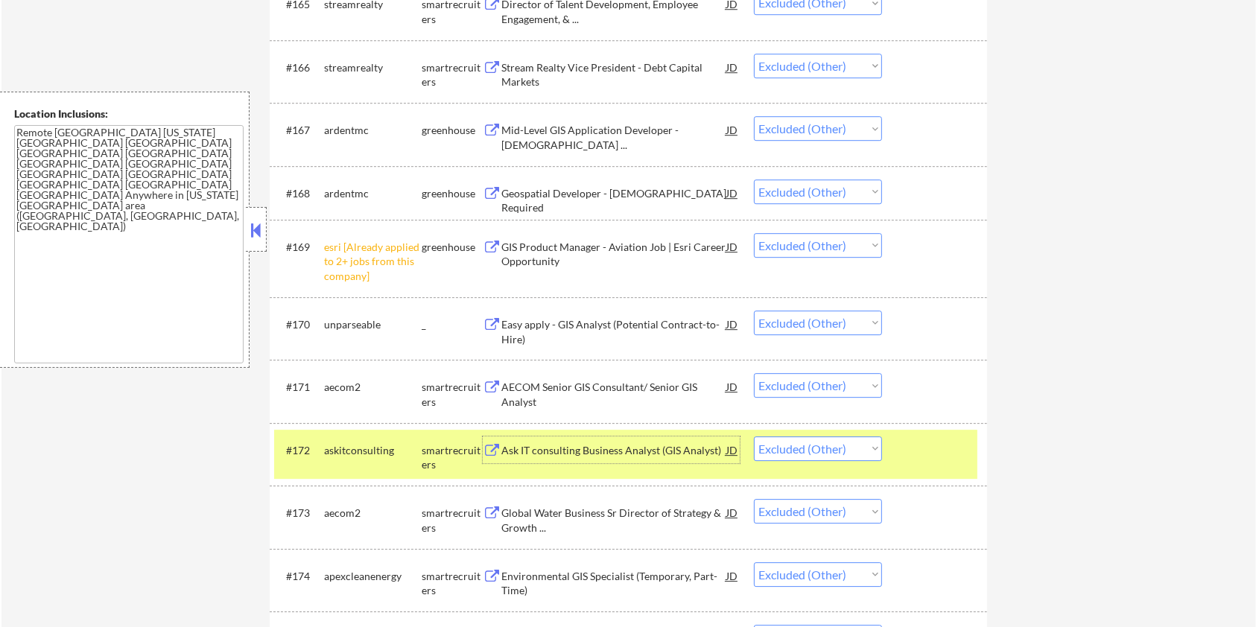
scroll to position [4568, 0]
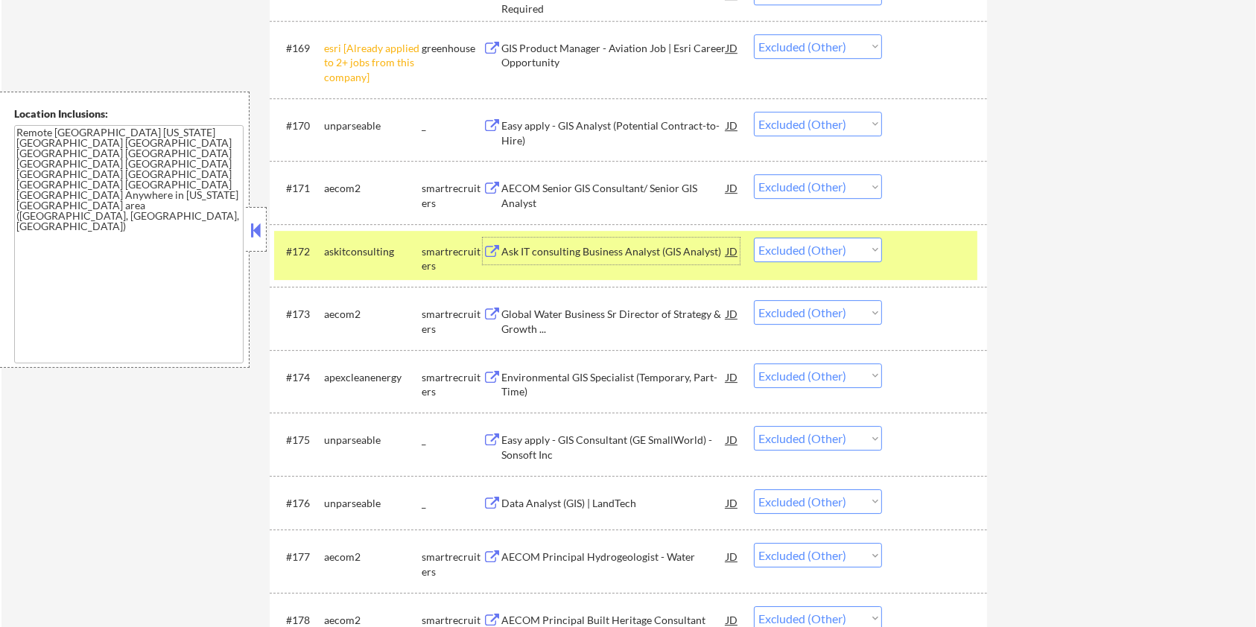
click at [574, 310] on div "Global Water Business Sr Director of Strategy & Growth ..." at bounding box center [613, 321] width 225 height 29
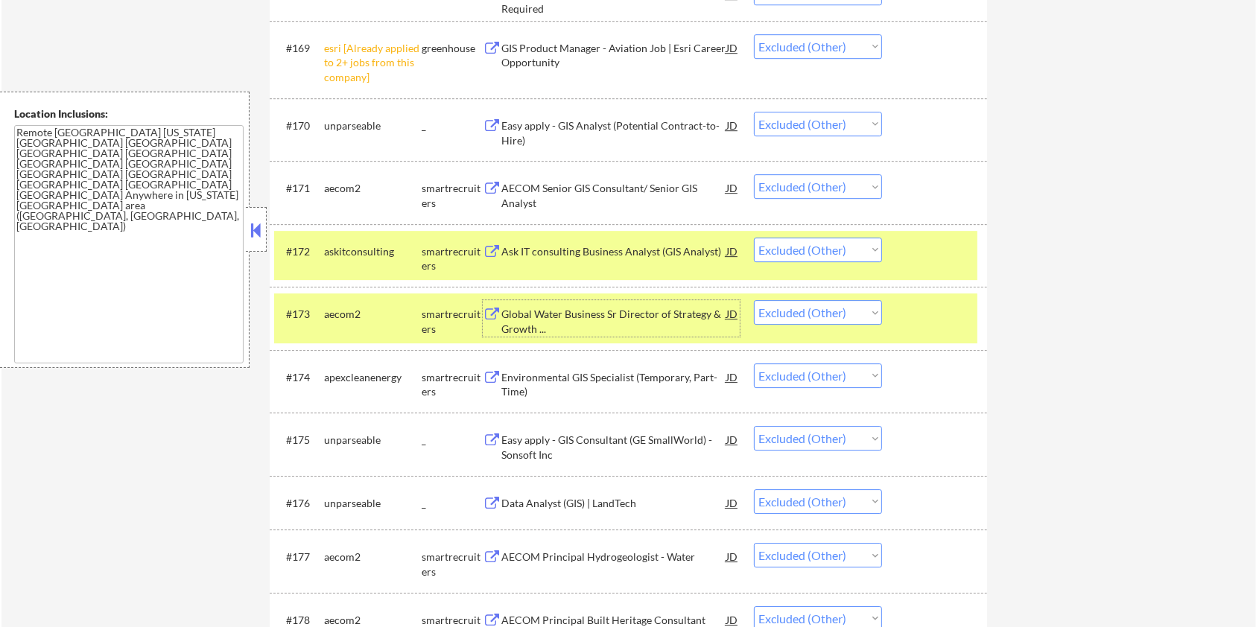
click at [936, 258] on div at bounding box center [937, 251] width 66 height 27
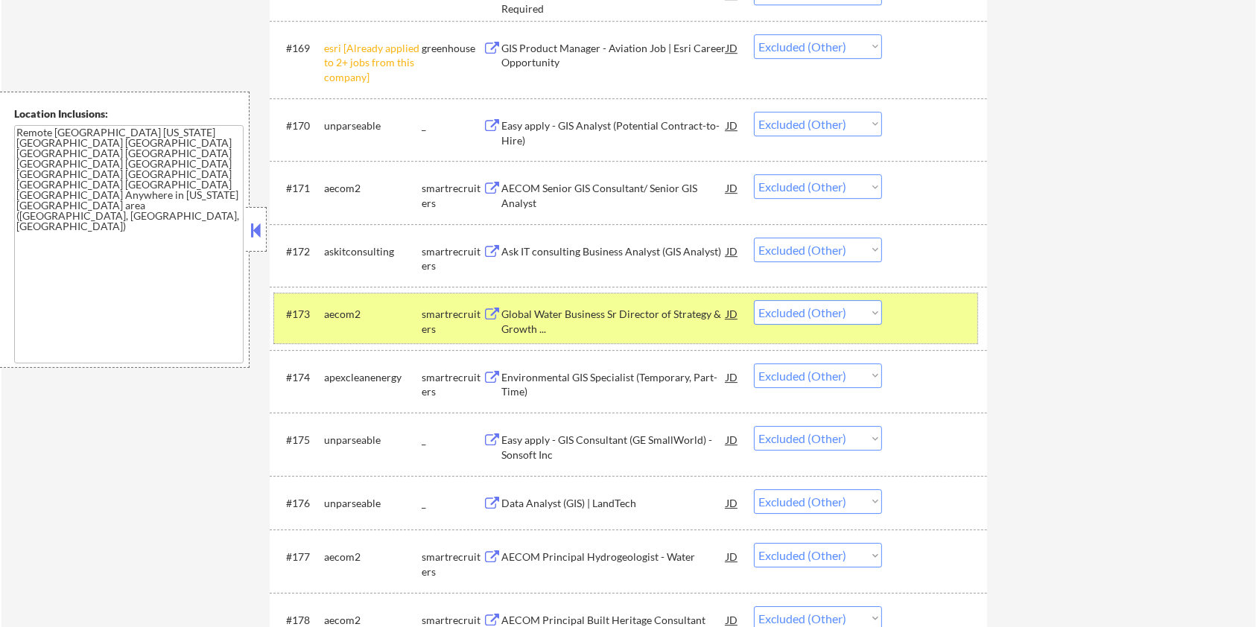
click at [924, 314] on div at bounding box center [937, 313] width 66 height 27
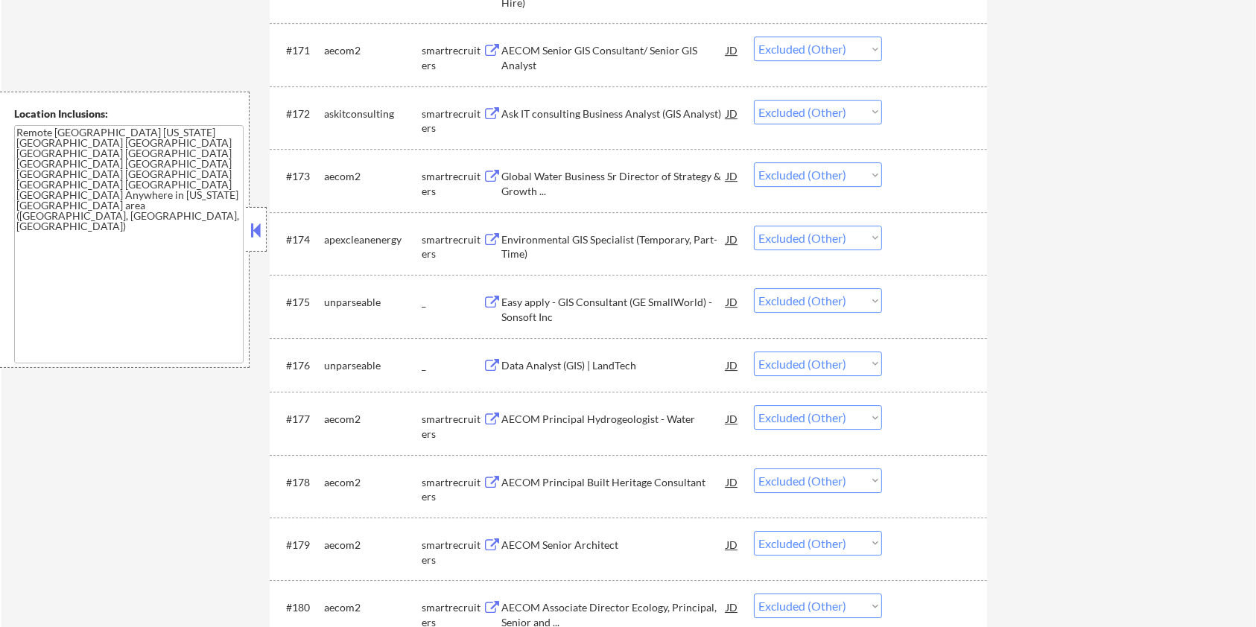
scroll to position [4767, 0]
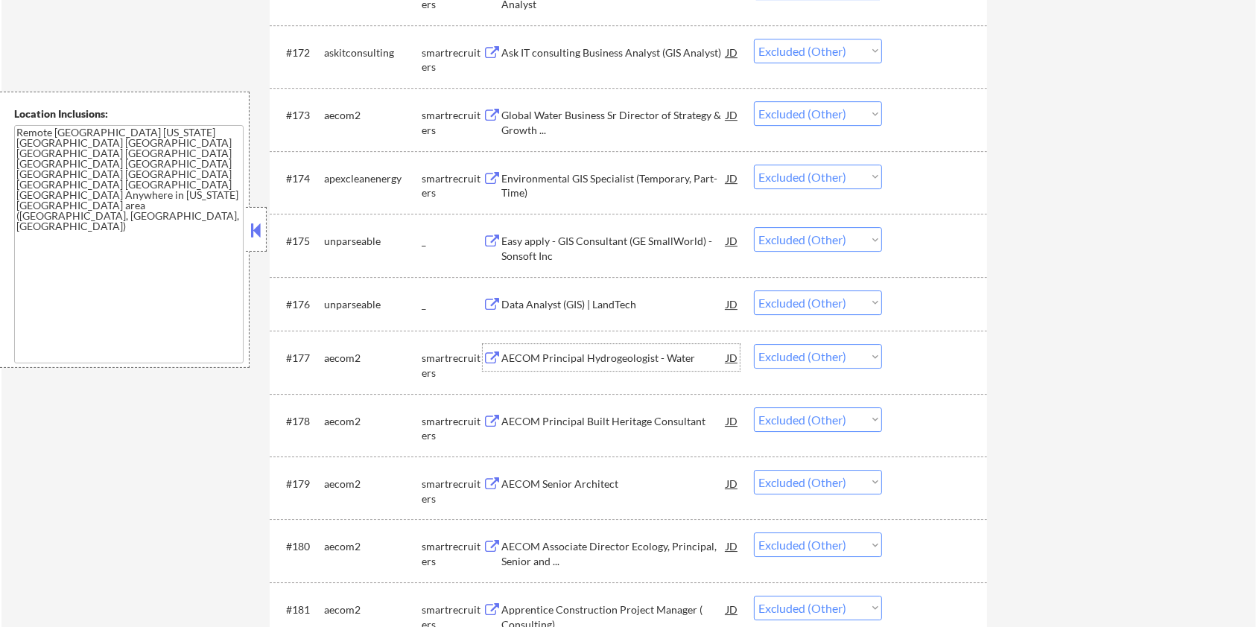
click at [612, 355] on div "AECOM Principal Hydrogeologist - Water" at bounding box center [613, 358] width 225 height 15
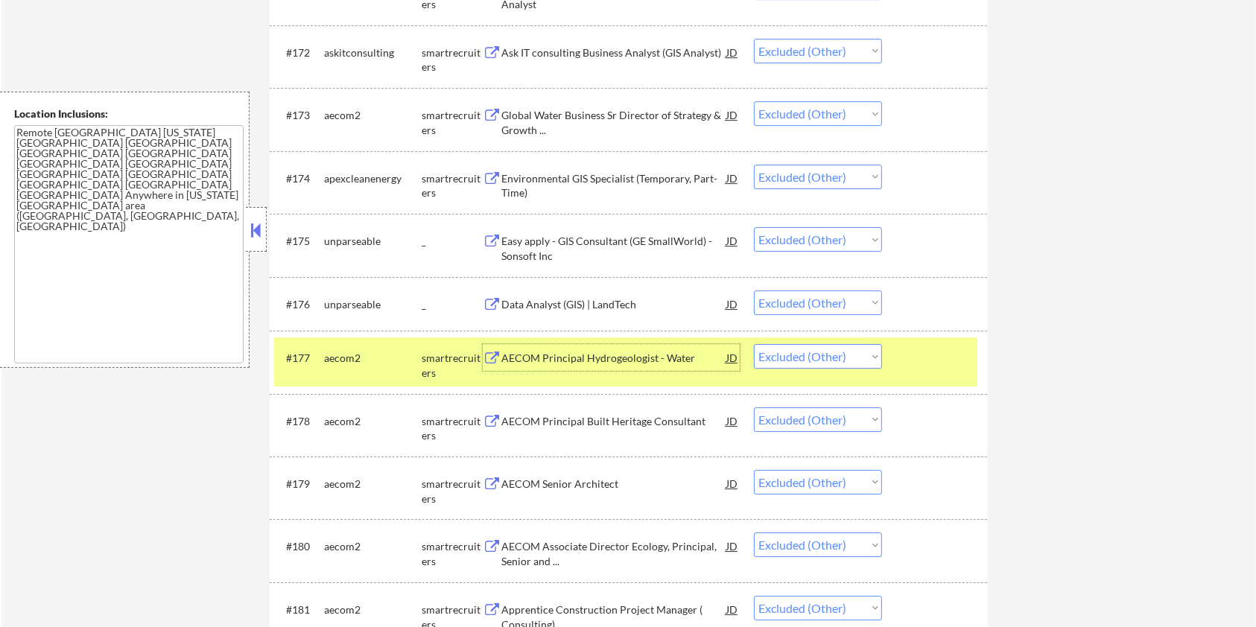
click at [925, 334] on div "#177 aecom2 smartrecruiters AECOM Principal Hydrogeologist - Water JD Choose an…" at bounding box center [628, 362] width 717 height 63
click at [936, 357] on div at bounding box center [937, 357] width 66 height 27
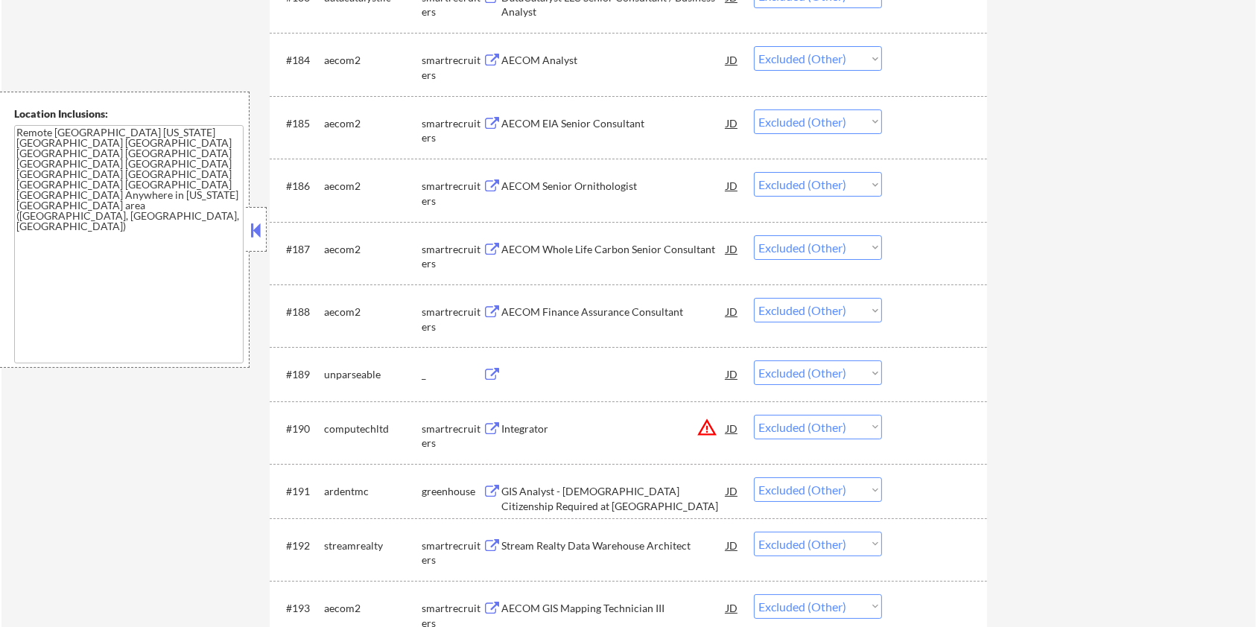
scroll to position [5661, 0]
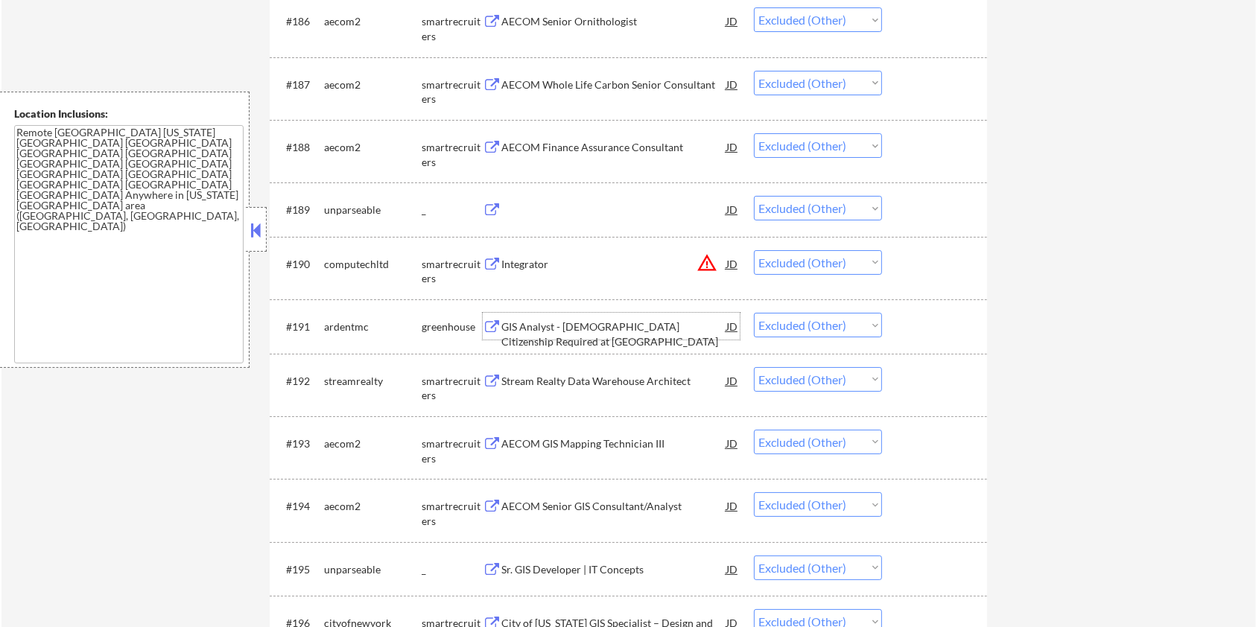
click at [592, 323] on div "GIS Analyst - U.S. Citizenship Required at Ardent" at bounding box center [613, 334] width 225 height 29
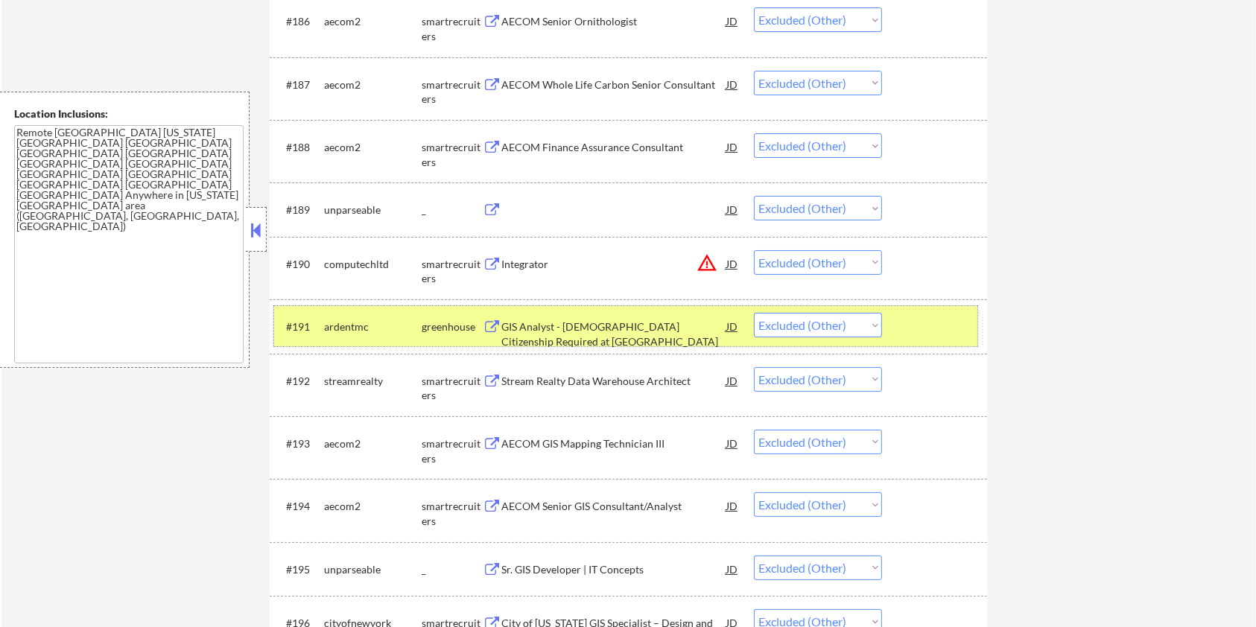
click at [914, 318] on div at bounding box center [937, 326] width 66 height 27
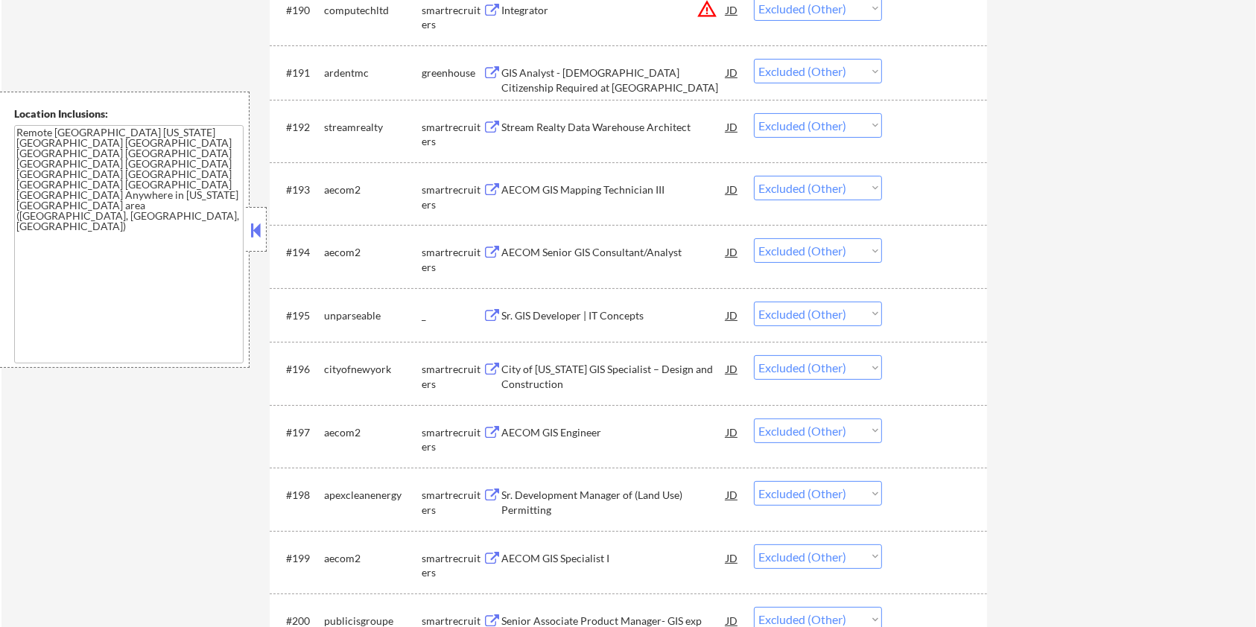
scroll to position [6058, 0]
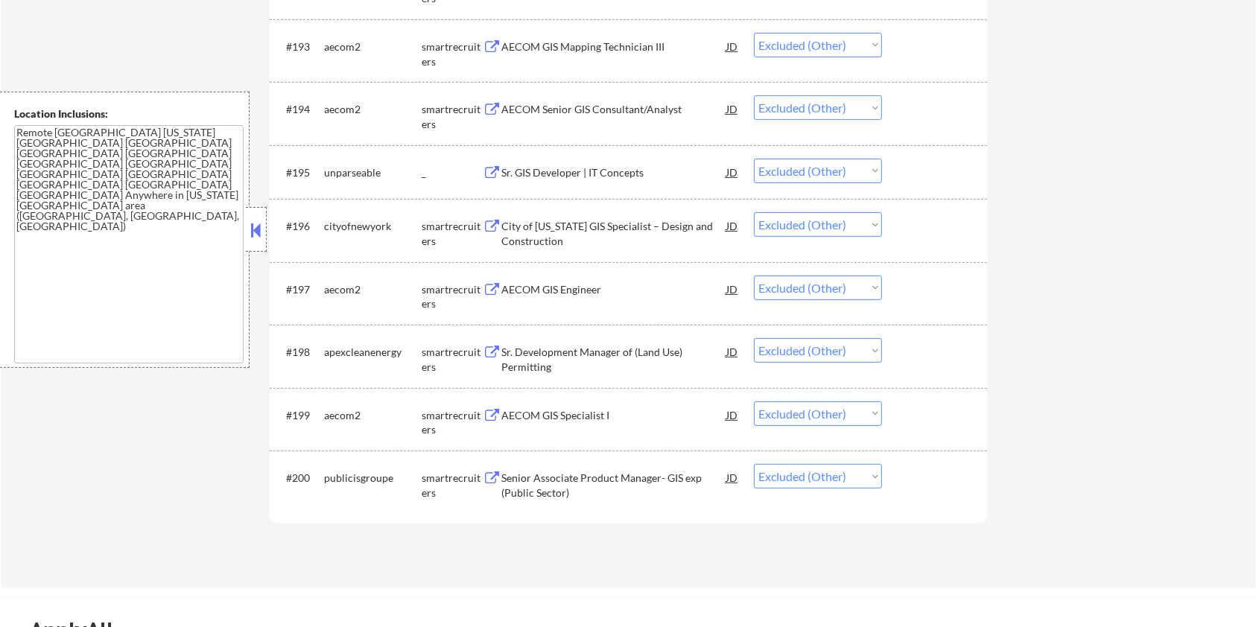
click at [588, 483] on div "Senior Associate Product Manager- GIS exp (Public Sector)" at bounding box center [613, 485] width 225 height 29
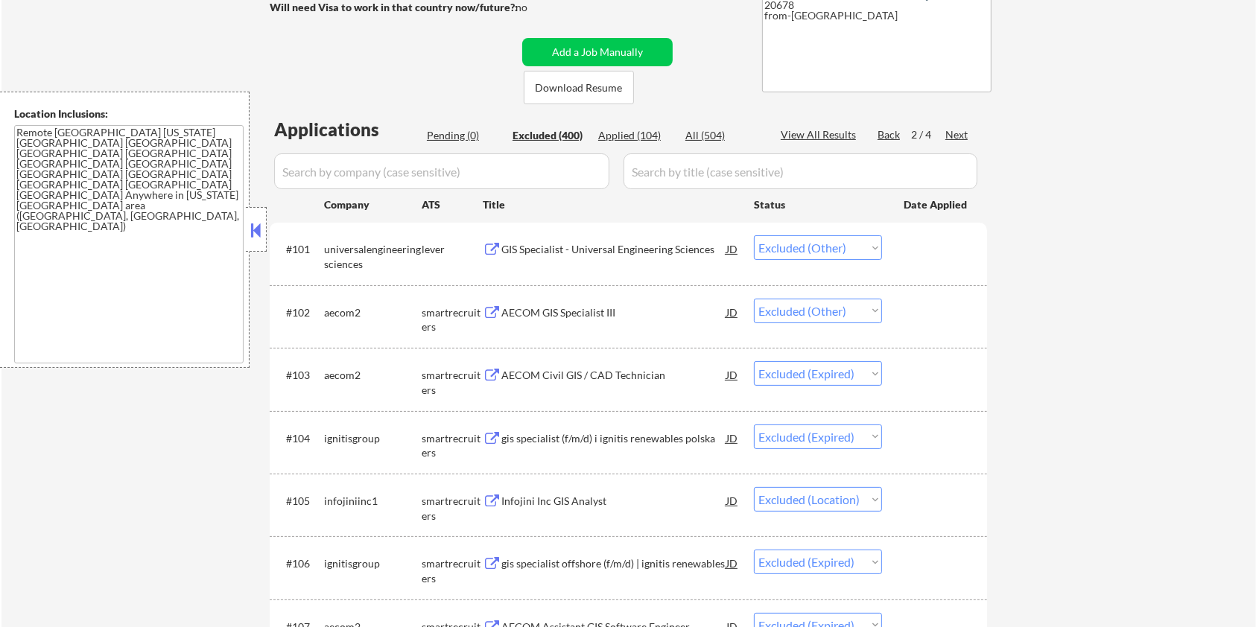
scroll to position [65, 0]
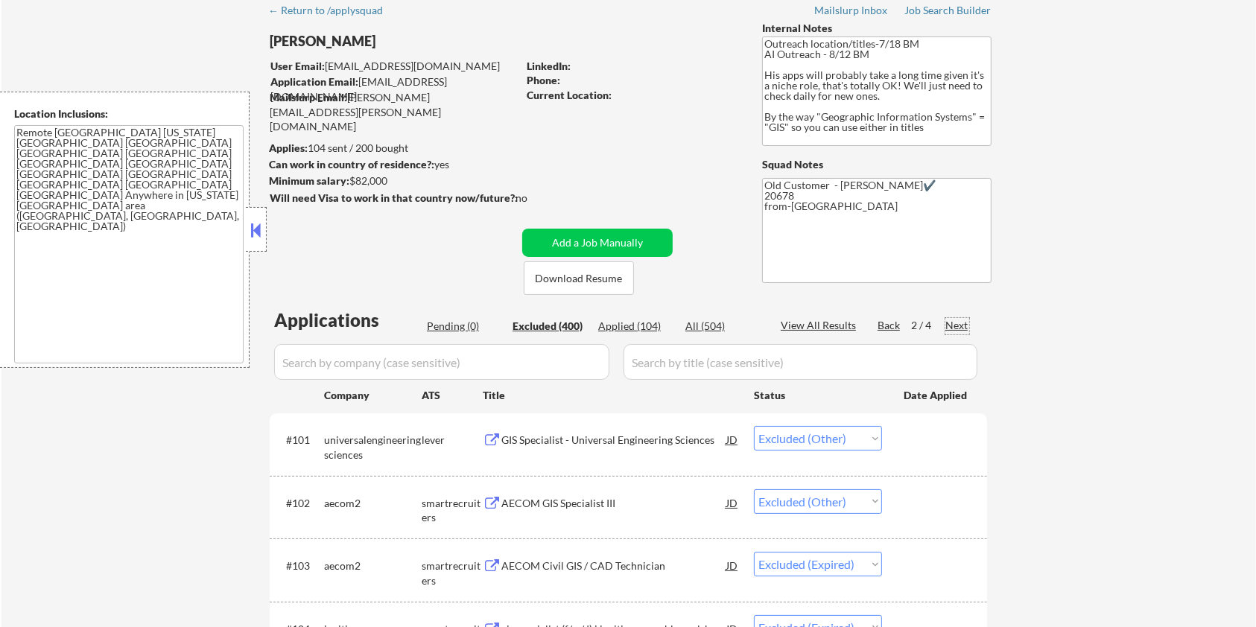
click at [948, 324] on div "Next" at bounding box center [957, 325] width 24 height 15
select select ""excluded__other_""
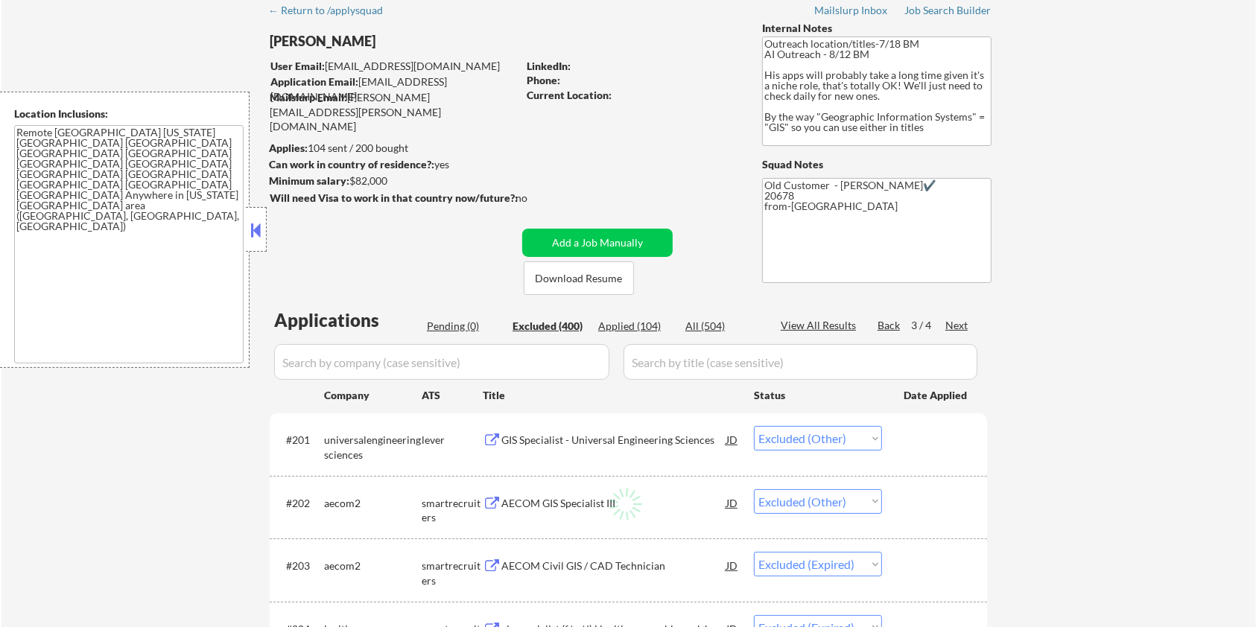
select select ""excluded__other_""
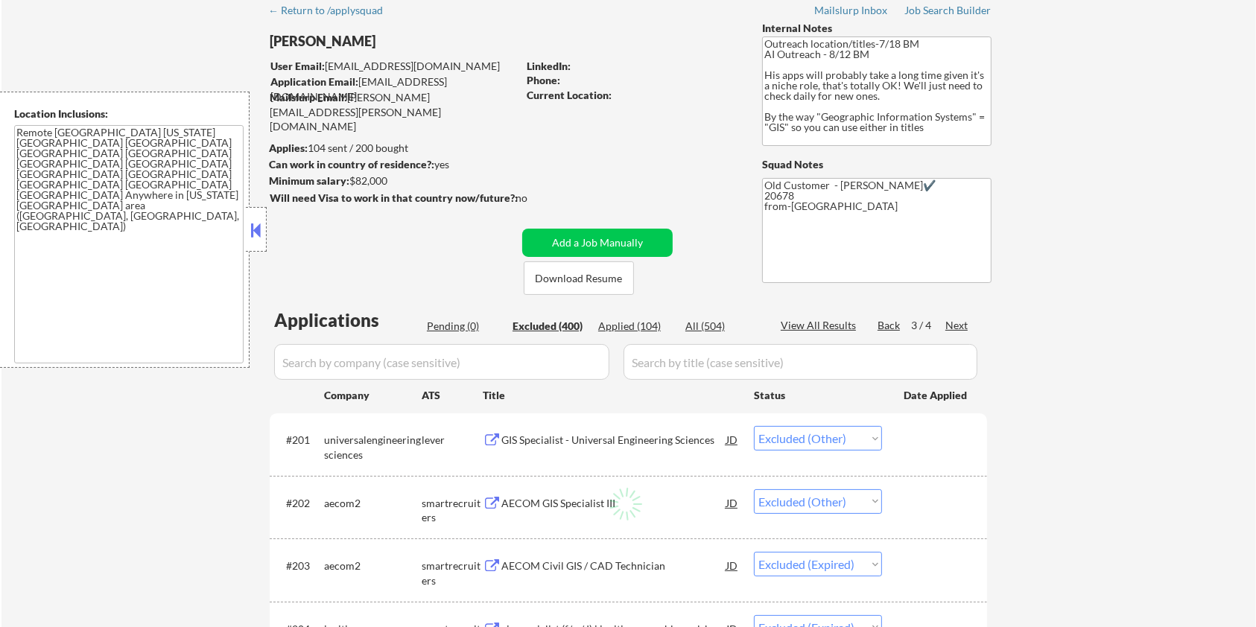
select select ""excluded__other_""
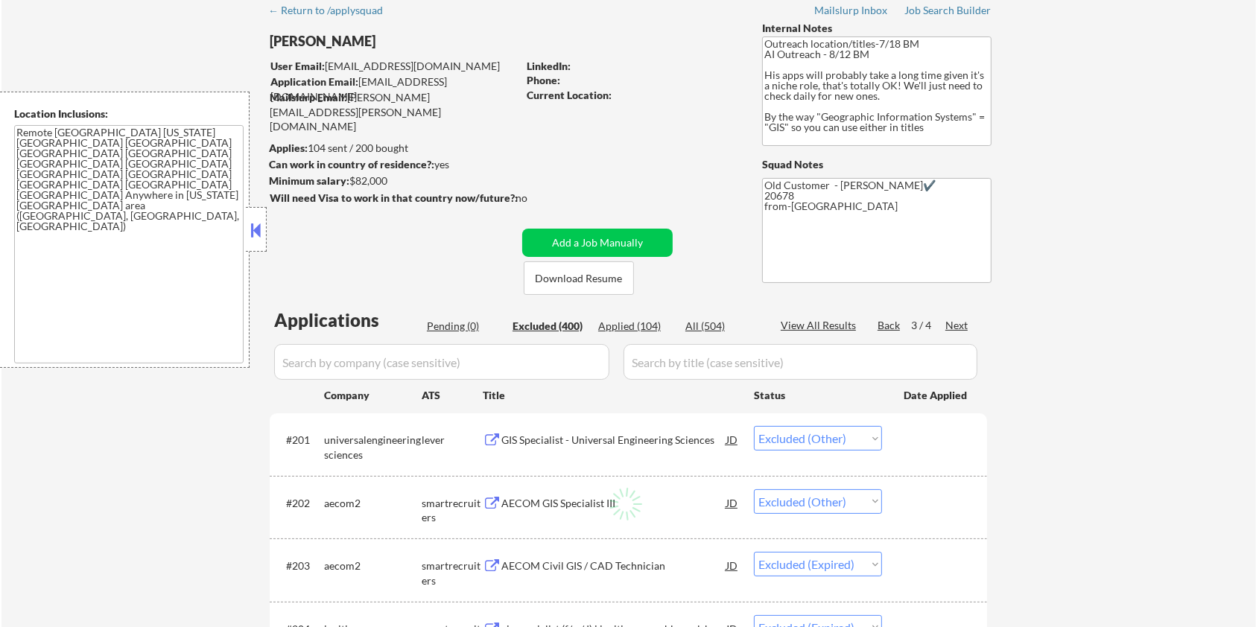
select select ""excluded__other_""
select select ""excluded__location_""
select select ""excluded__other_""
select select ""excluded__location_""
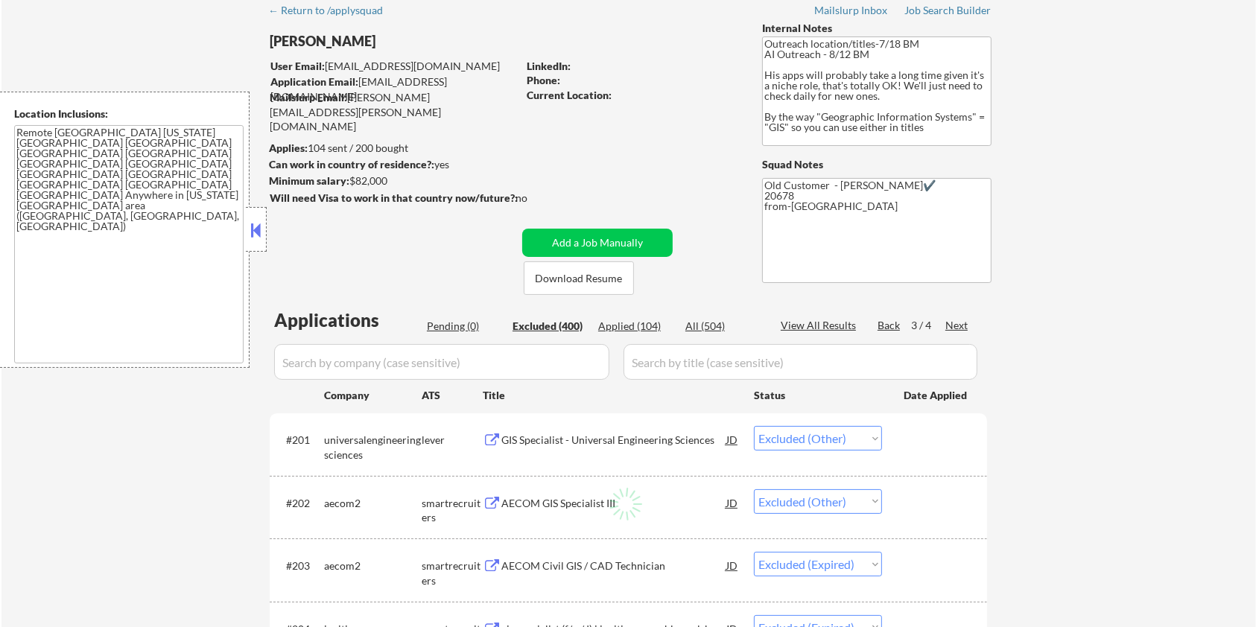
select select ""excluded__location_""
select select ""excluded__other_""
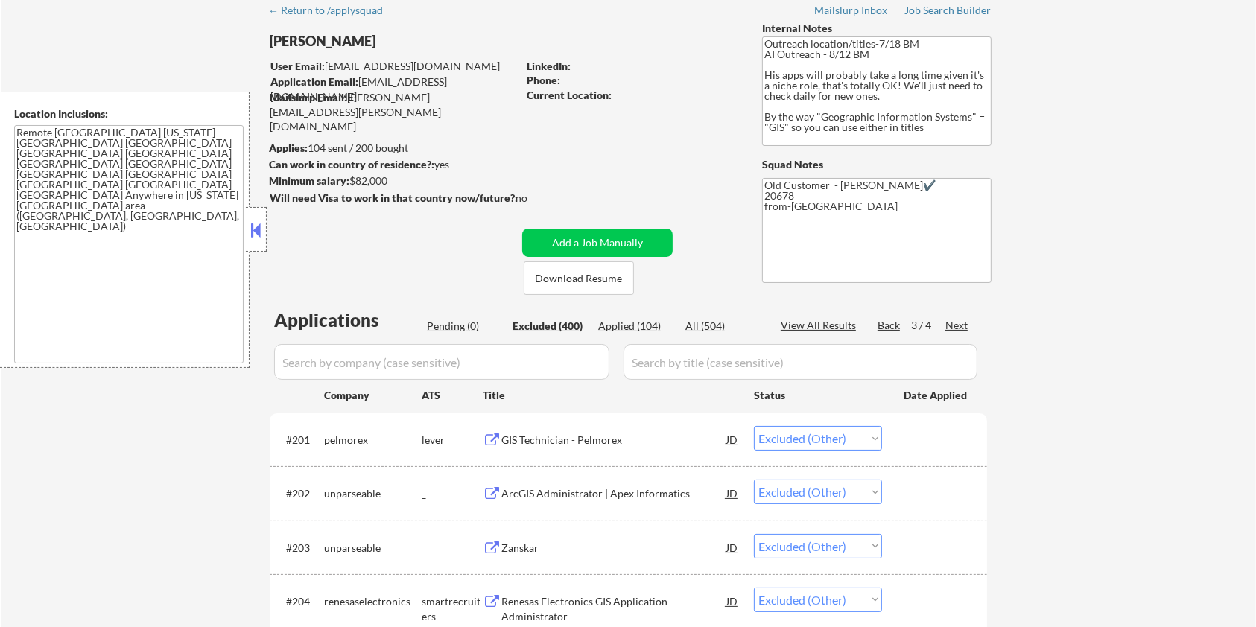
click at [559, 438] on div "GIS Technician - Pelmorex" at bounding box center [613, 440] width 225 height 15
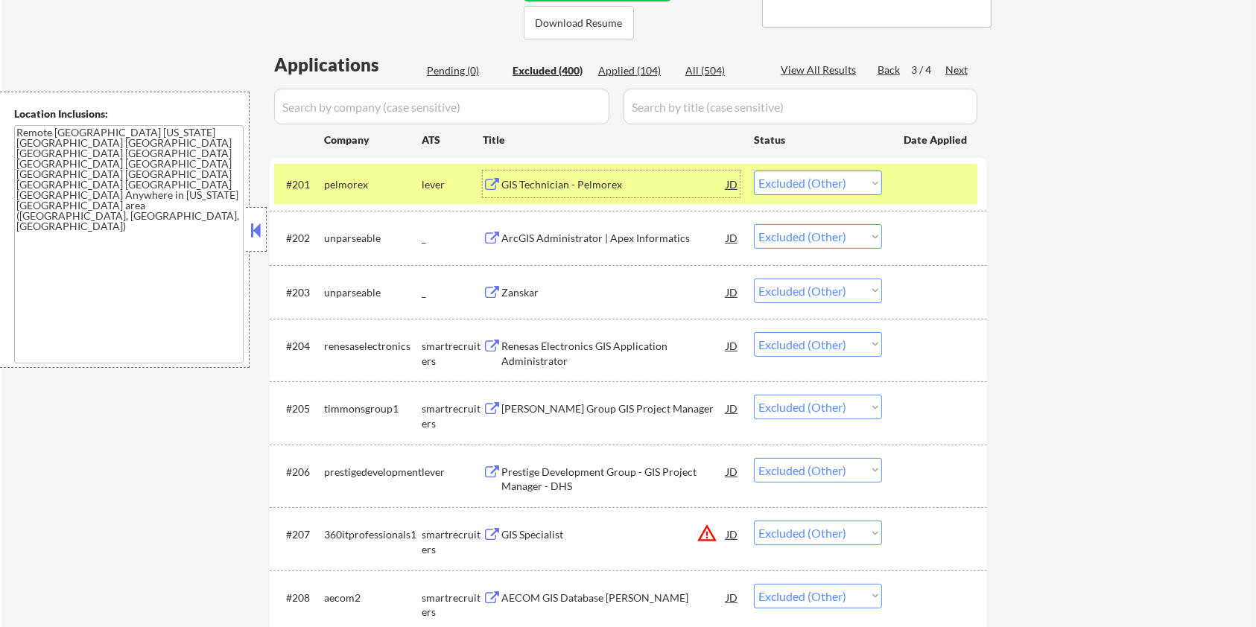
scroll to position [363, 0]
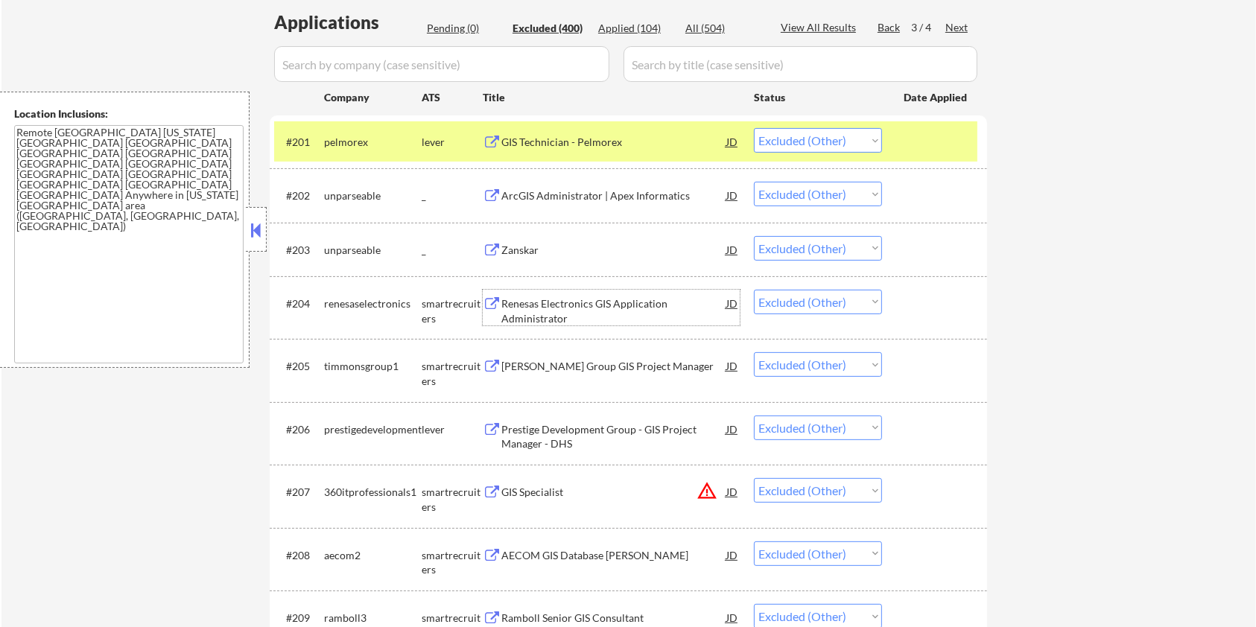
click at [549, 307] on div "Renesas Electronics GIS Application Administrator" at bounding box center [613, 310] width 225 height 29
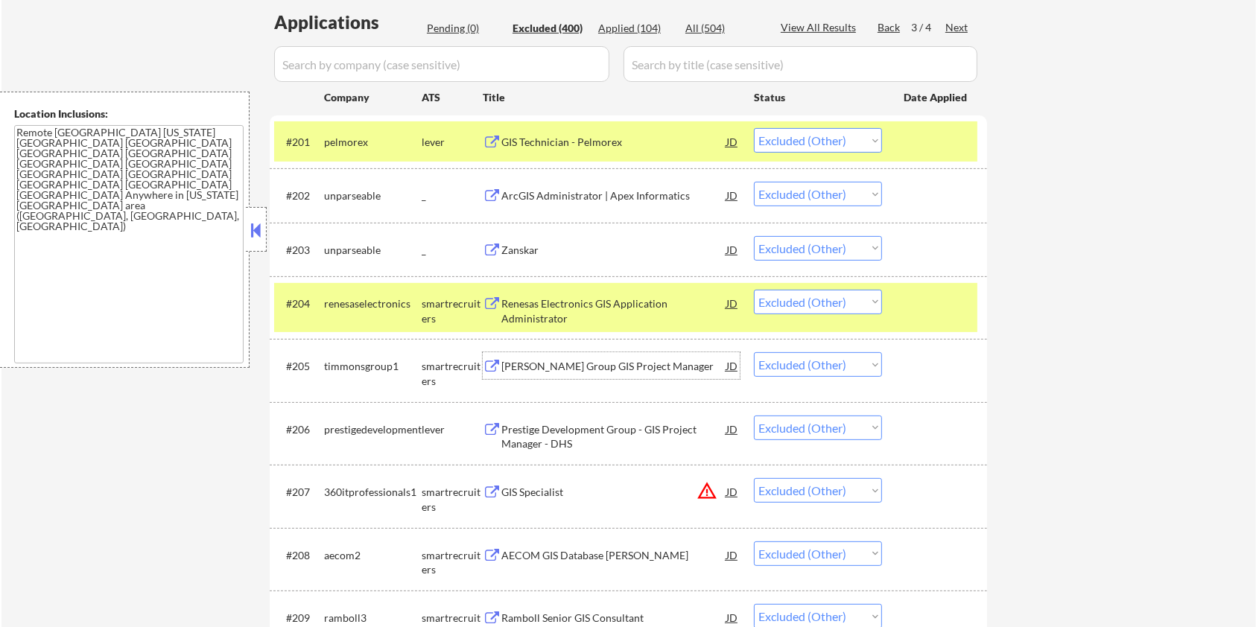
click at [596, 369] on div "Timmons Group GIS Project Manager" at bounding box center [613, 366] width 225 height 15
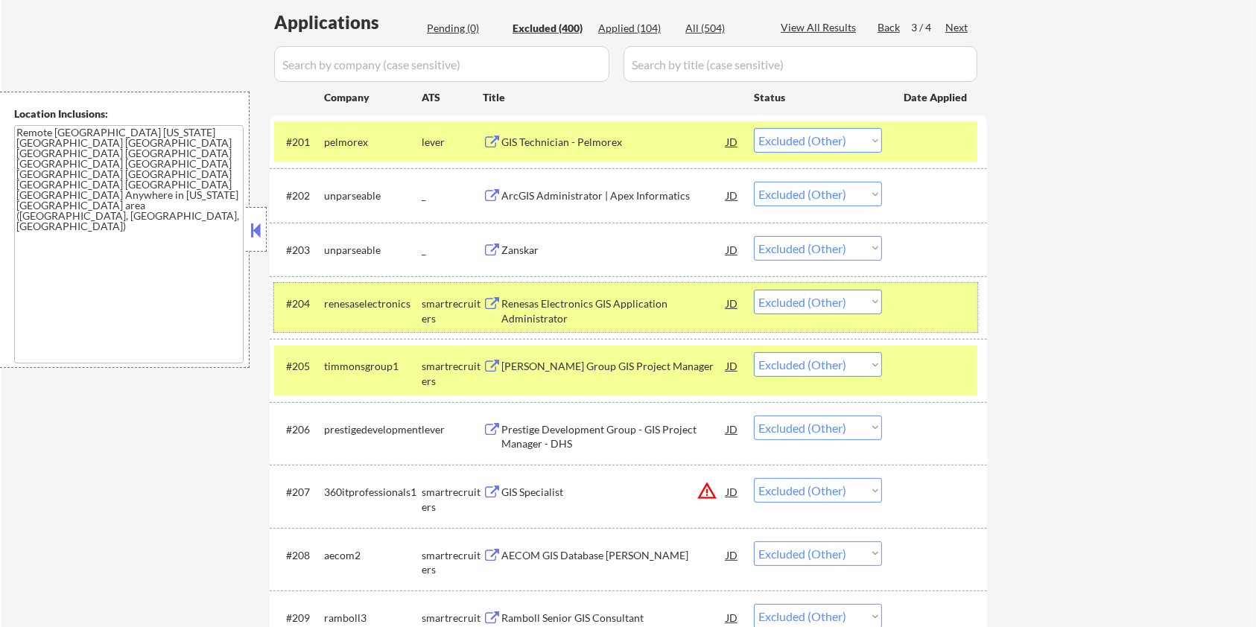
click at [907, 302] on div at bounding box center [937, 303] width 66 height 27
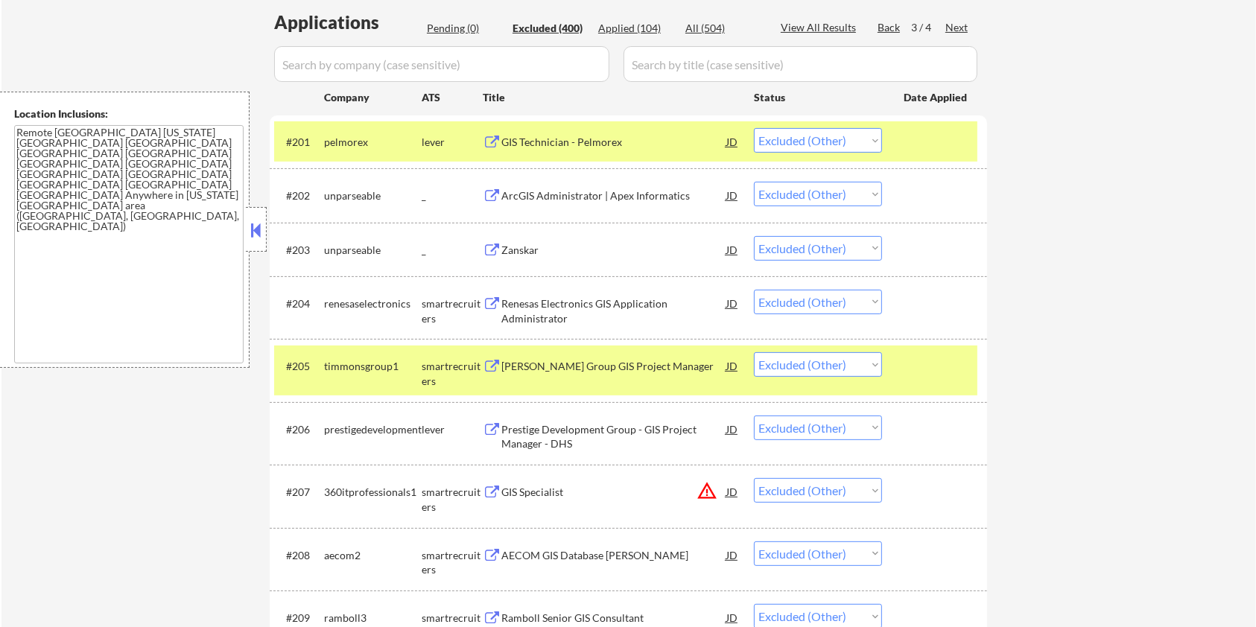
click at [914, 140] on div at bounding box center [937, 141] width 66 height 27
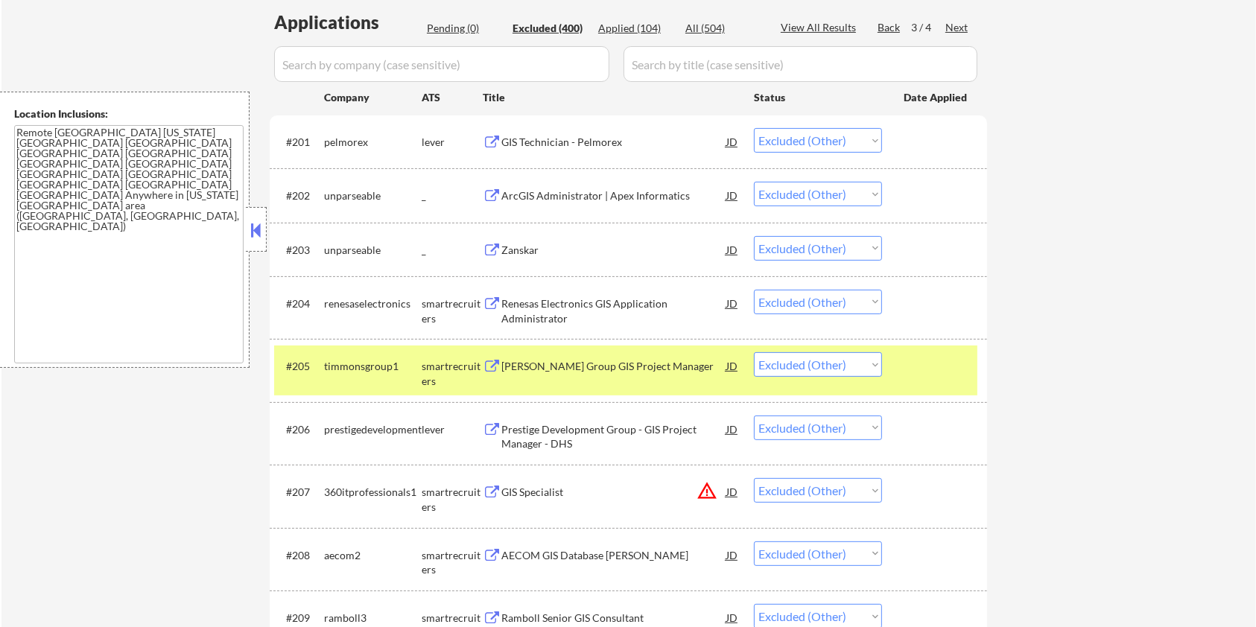
click at [934, 372] on div at bounding box center [937, 365] width 66 height 27
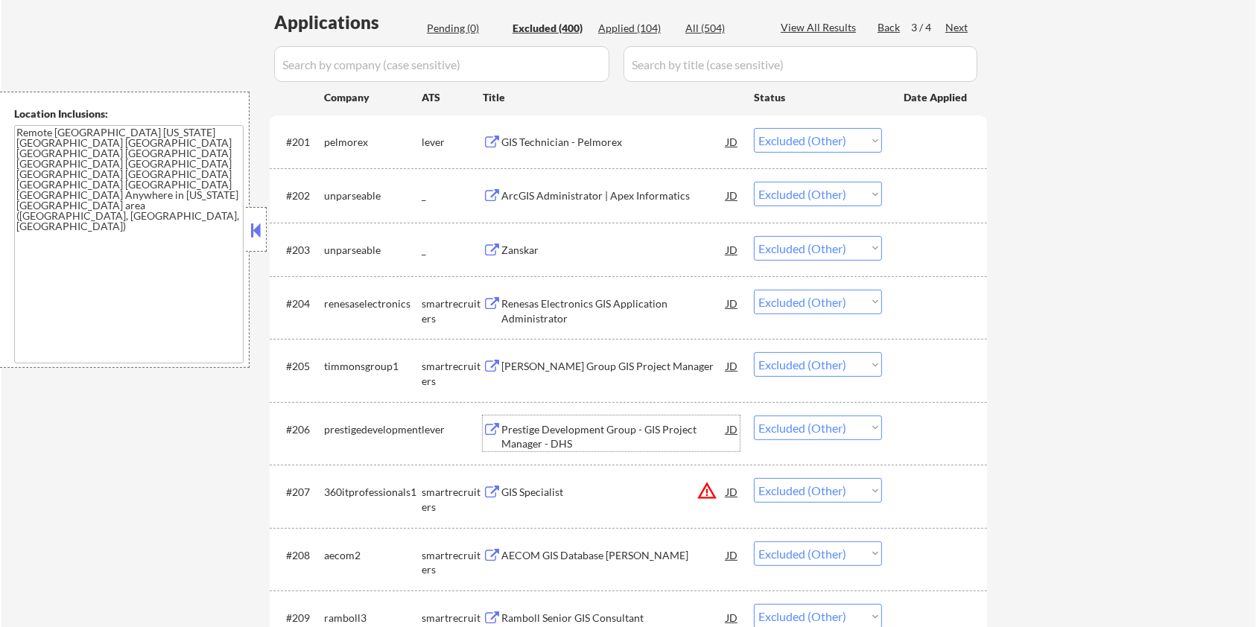
click at [554, 437] on div "Prestige Development Group - GIS Project Manager - DHS" at bounding box center [613, 436] width 225 height 29
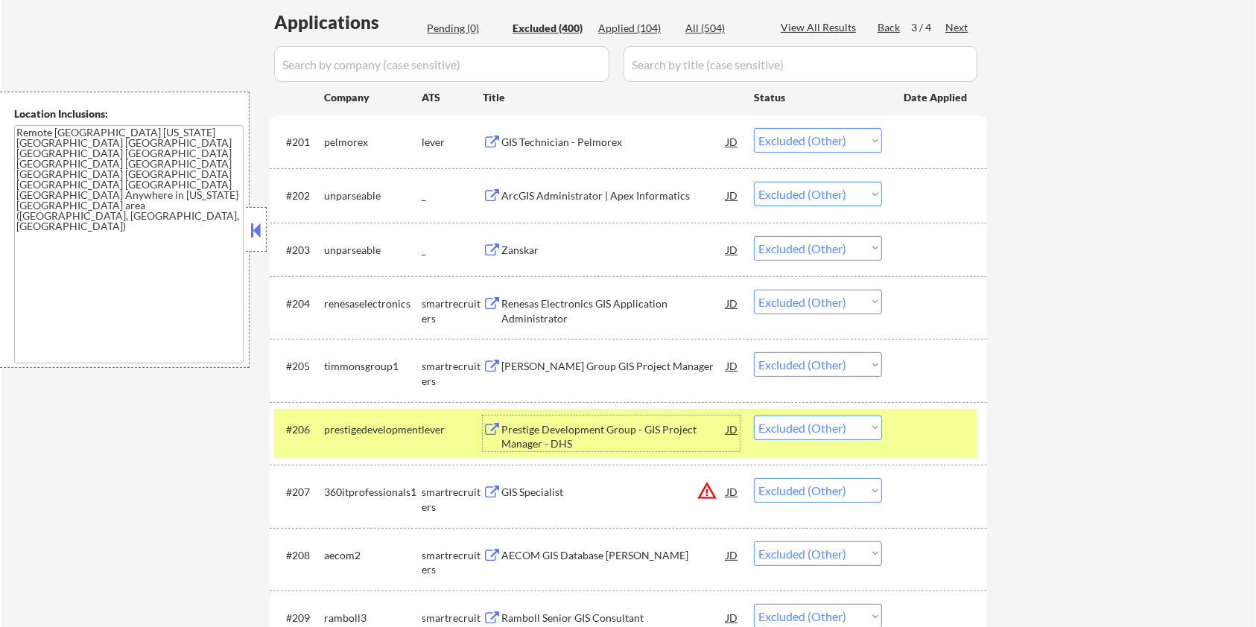
click at [933, 439] on div at bounding box center [937, 429] width 66 height 27
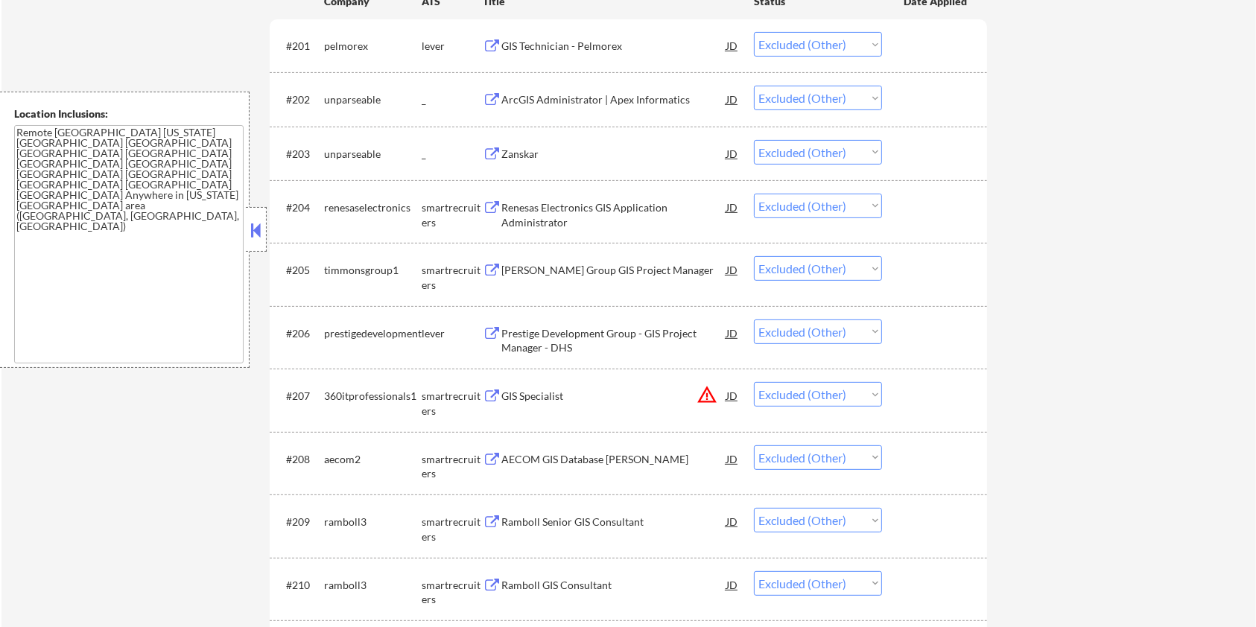
scroll to position [462, 0]
click at [527, 391] on div "GIS Specialist" at bounding box center [613, 393] width 225 height 15
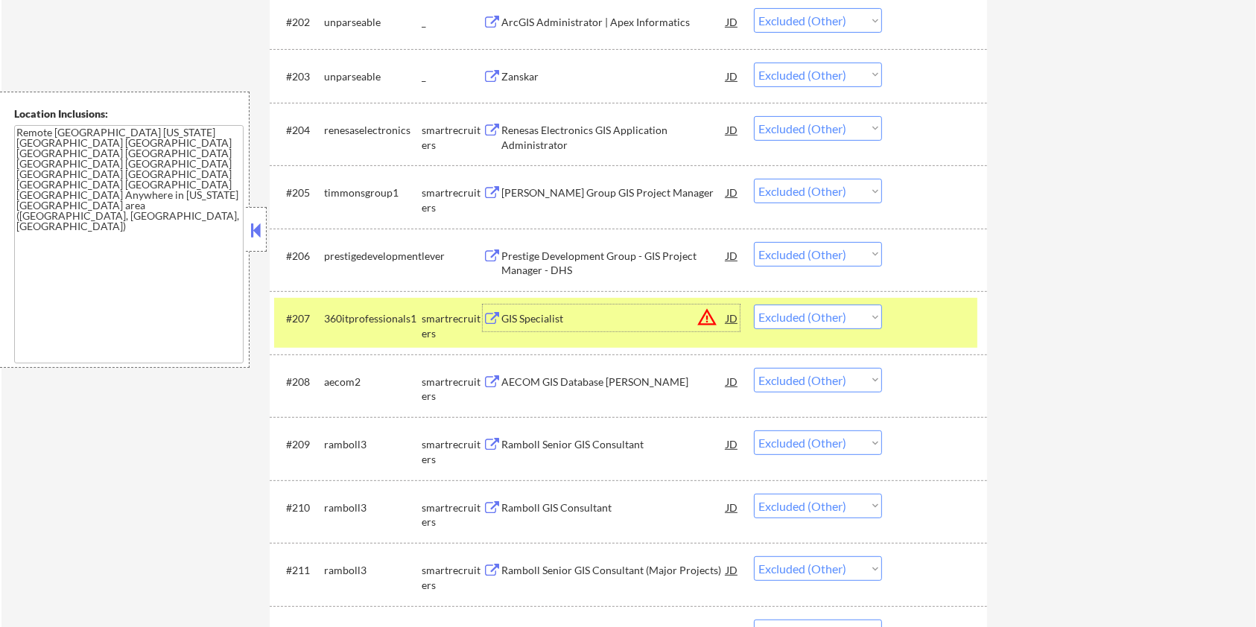
scroll to position [561, 0]
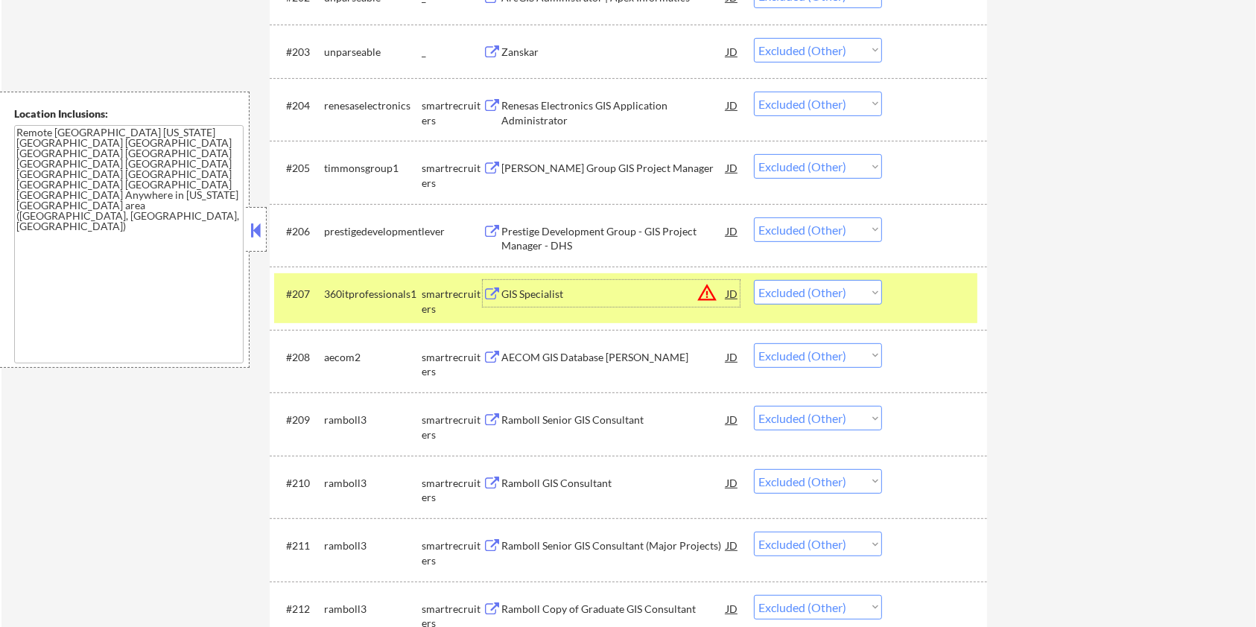
click at [580, 361] on div "AECOM GIS Database Developer III" at bounding box center [613, 357] width 225 height 15
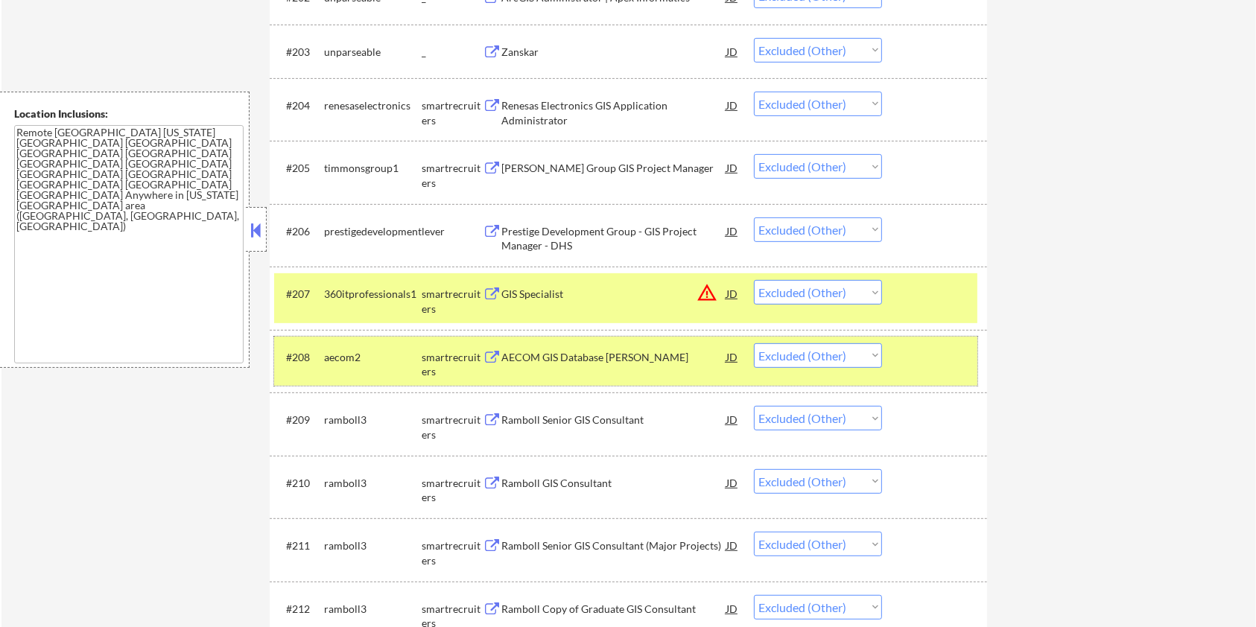
click at [920, 365] on div at bounding box center [937, 356] width 66 height 27
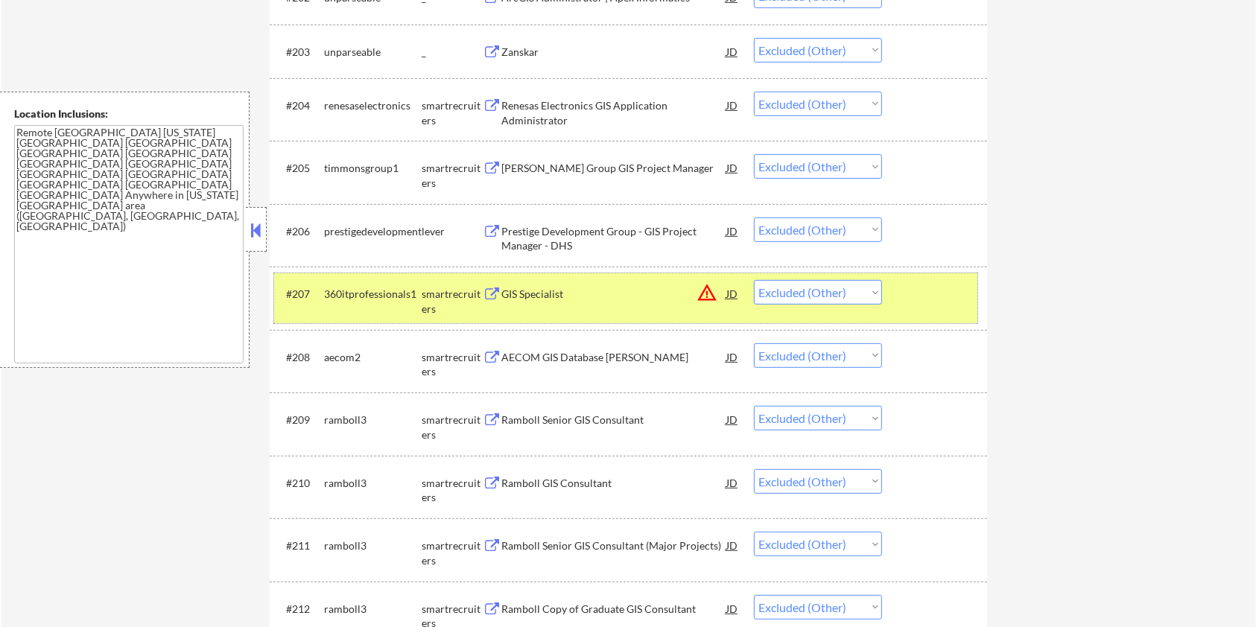
click at [941, 276] on div "#207 360itprofessionals1 smartrecruiters GIS Specialist JD warning_amber Choose…" at bounding box center [625, 297] width 703 height 49
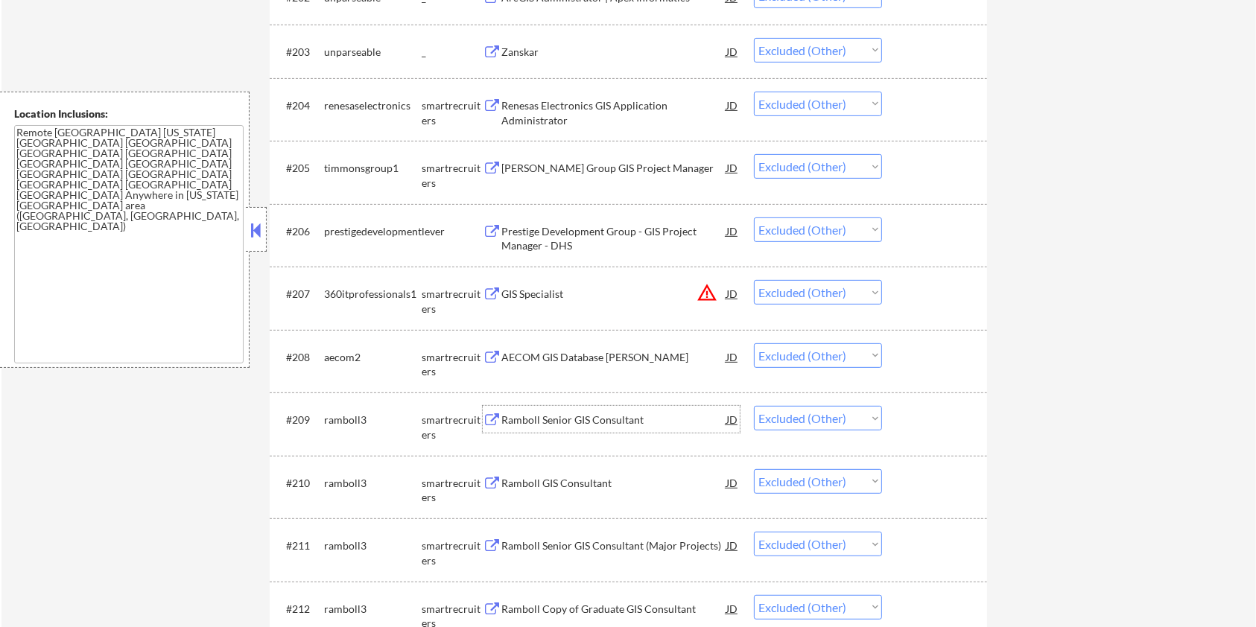
click at [584, 415] on div "Ramboll Senior GIS Consultant" at bounding box center [613, 420] width 225 height 15
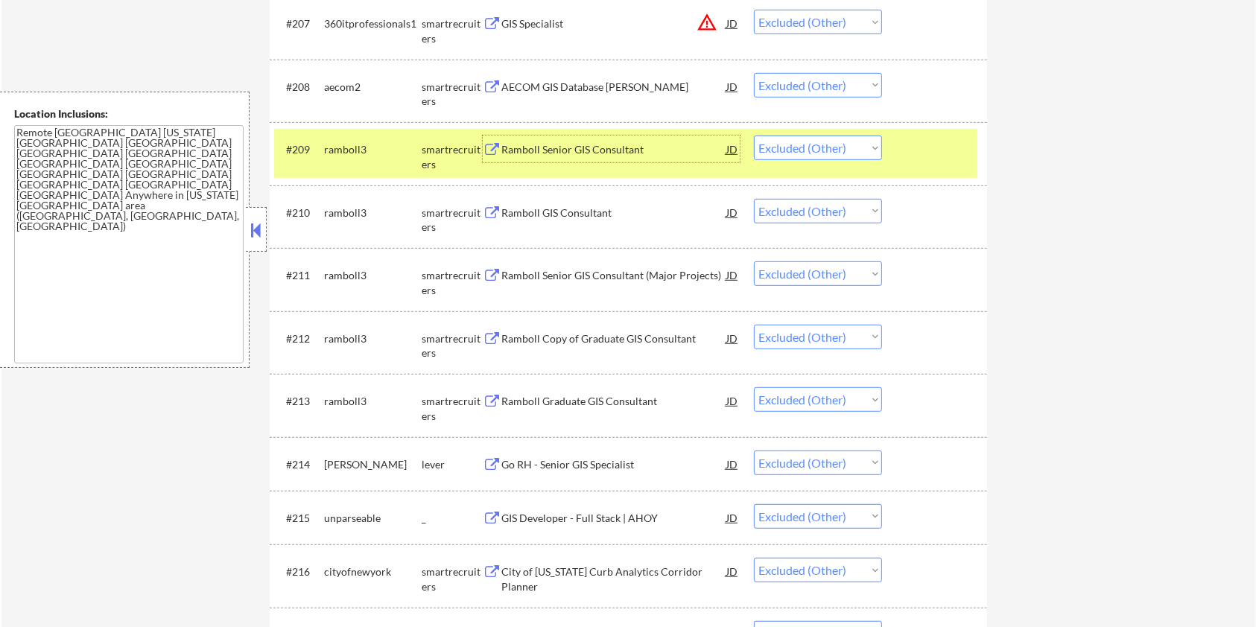
scroll to position [859, 0]
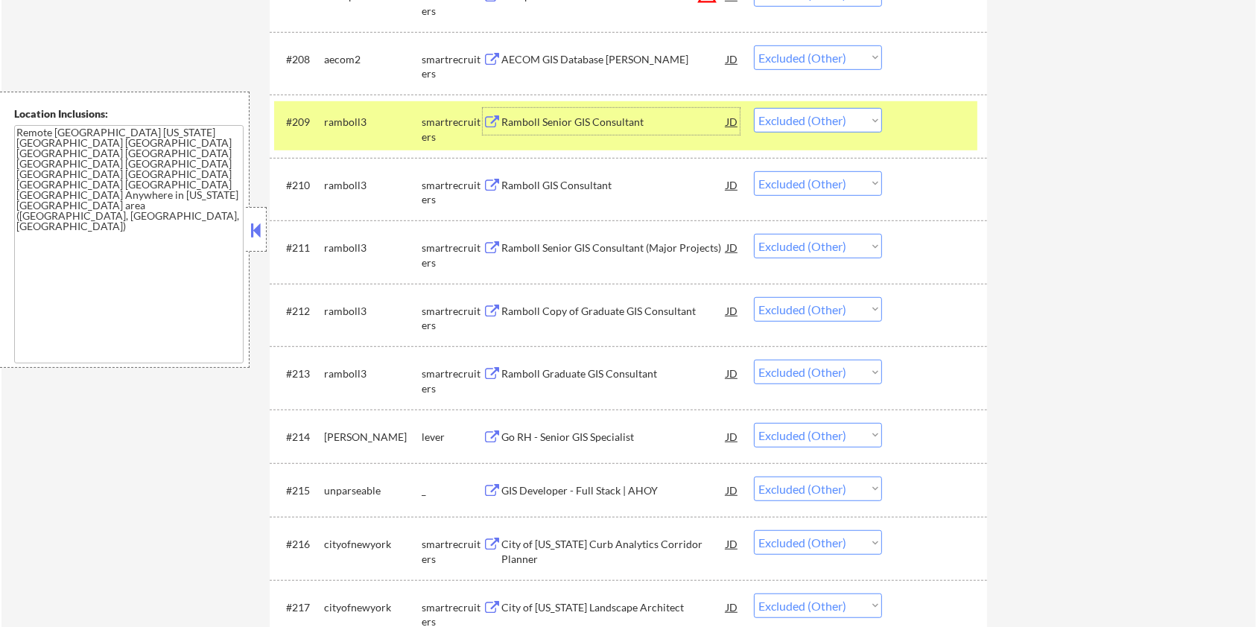
click at [530, 370] on div "Ramboll Graduate GIS Consultant" at bounding box center [613, 373] width 225 height 15
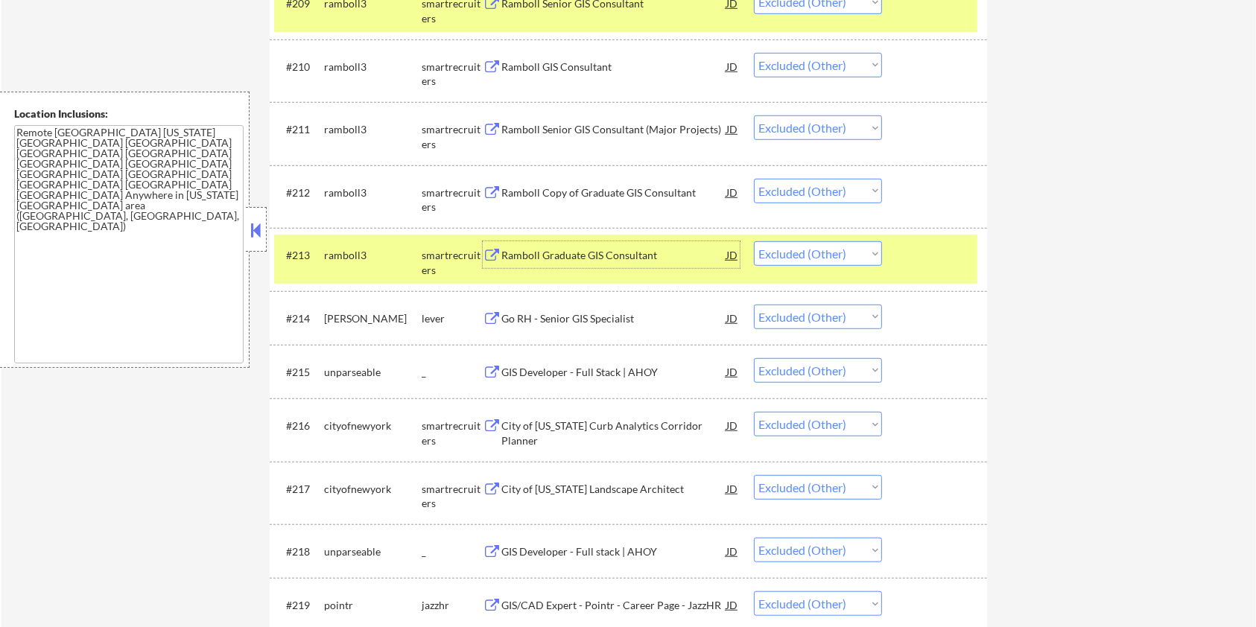
scroll to position [1157, 0]
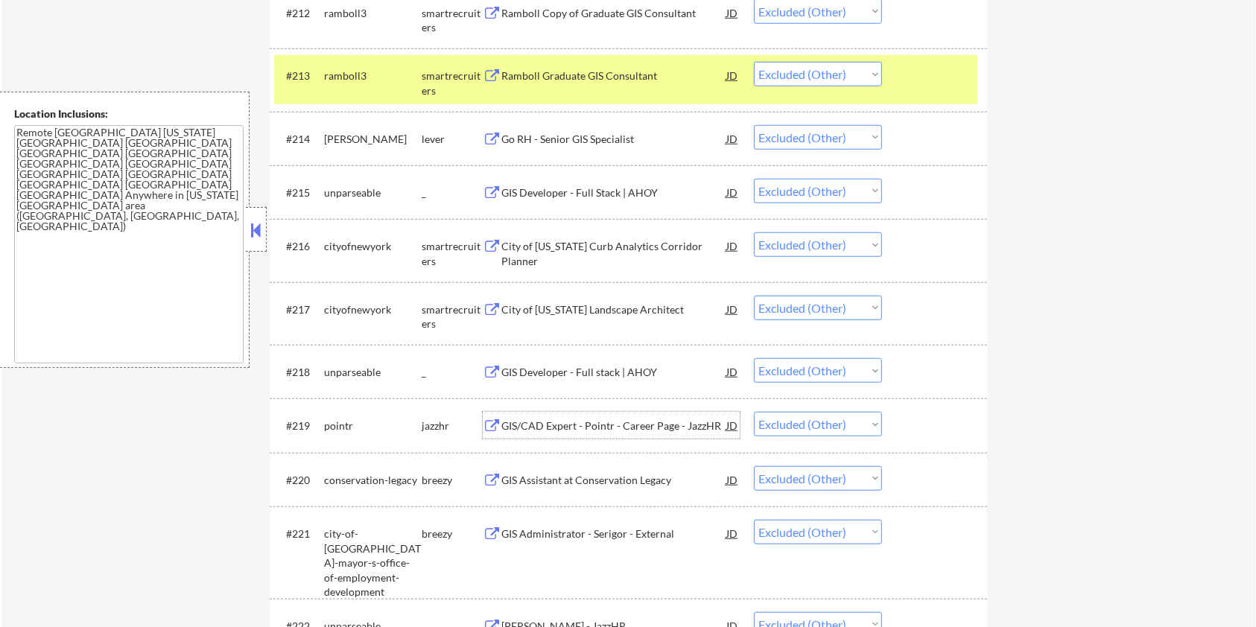
click at [519, 425] on div "GIS/CAD Expert - Pointr - Career Page - JazzHR" at bounding box center [613, 426] width 225 height 15
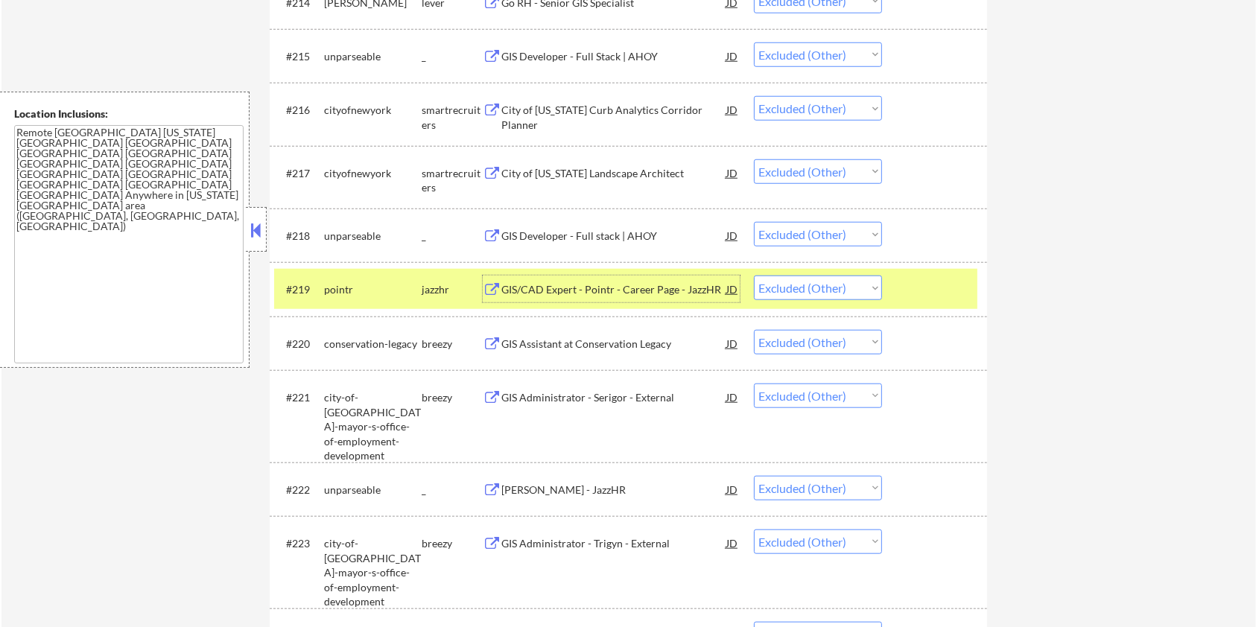
scroll to position [1356, 0]
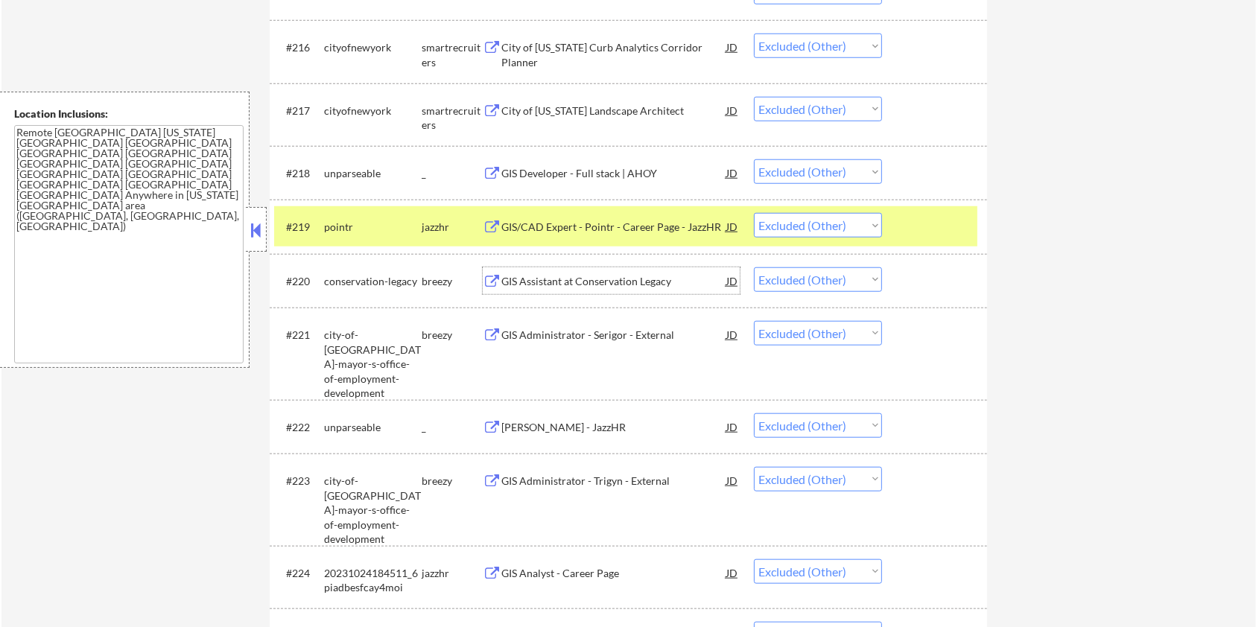
click at [585, 279] on div "GIS Assistant at Conservation Legacy" at bounding box center [613, 281] width 225 height 15
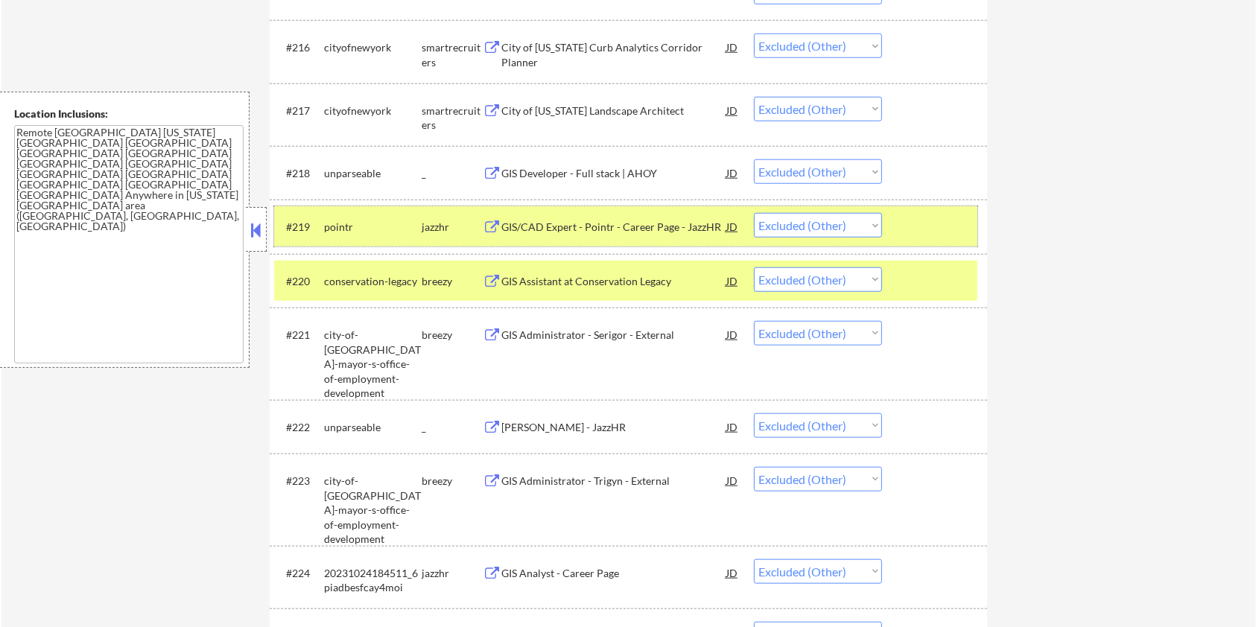
click at [932, 220] on div at bounding box center [937, 226] width 66 height 27
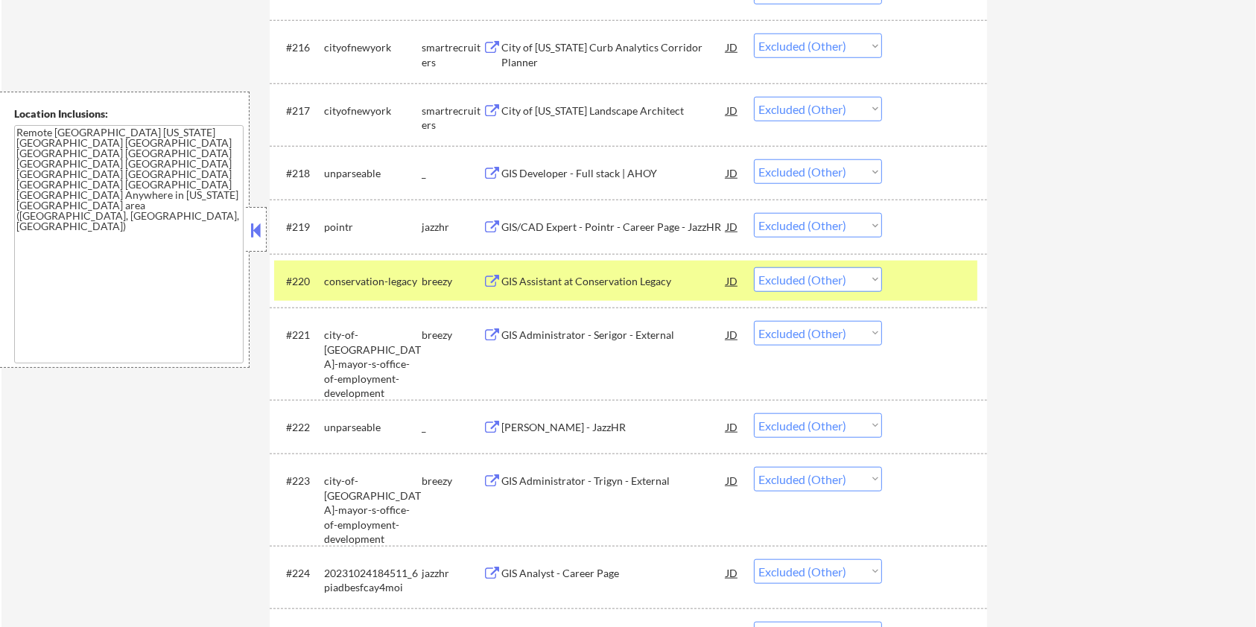
click at [932, 263] on div "#220 conservation-legacy breezy GIS Assistant at Conservation Legacy JD Choose …" at bounding box center [625, 281] width 703 height 40
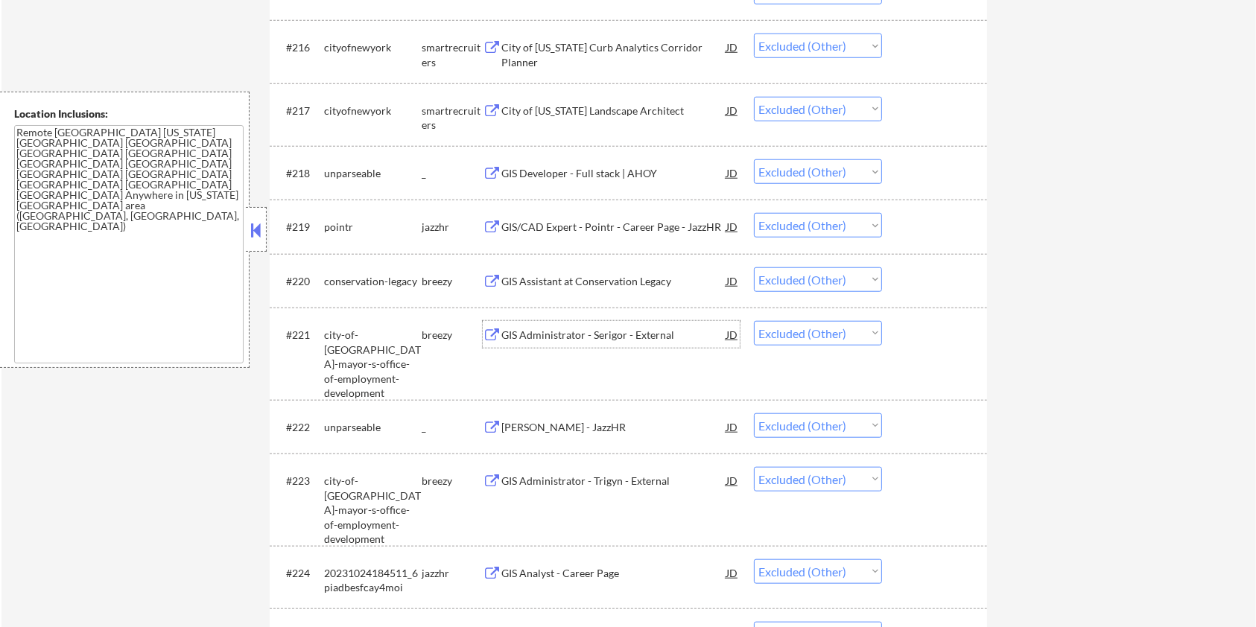
click at [571, 334] on div "GIS Administrator - Serigor - External" at bounding box center [613, 335] width 225 height 15
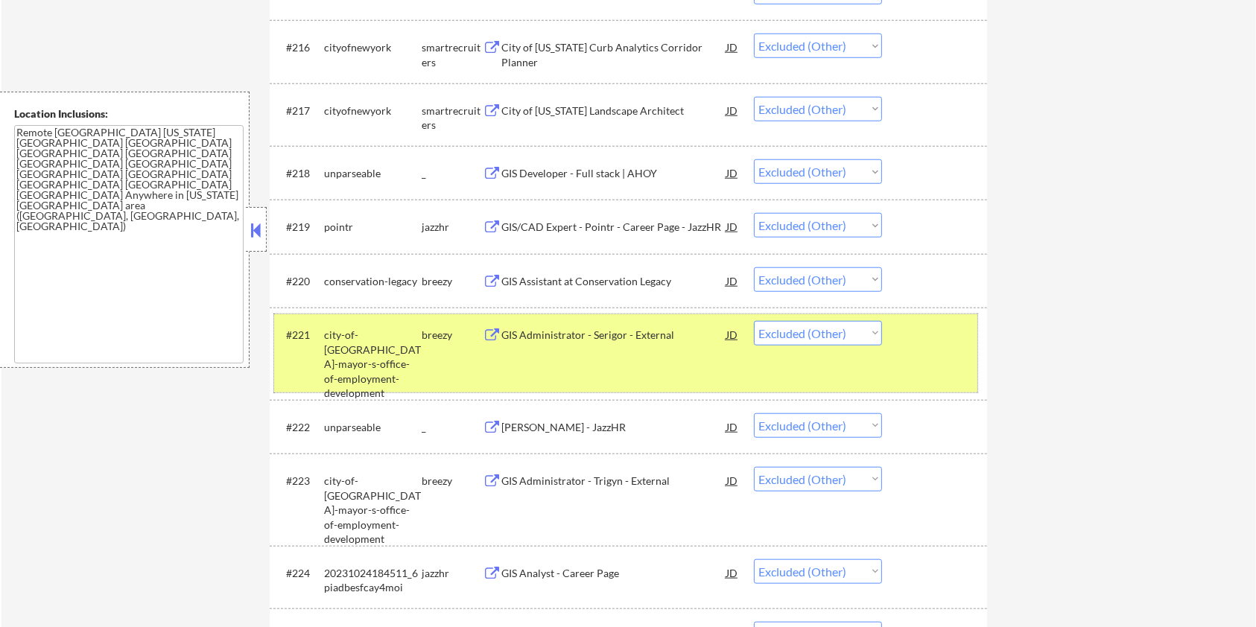
click at [942, 340] on div at bounding box center [937, 334] width 66 height 27
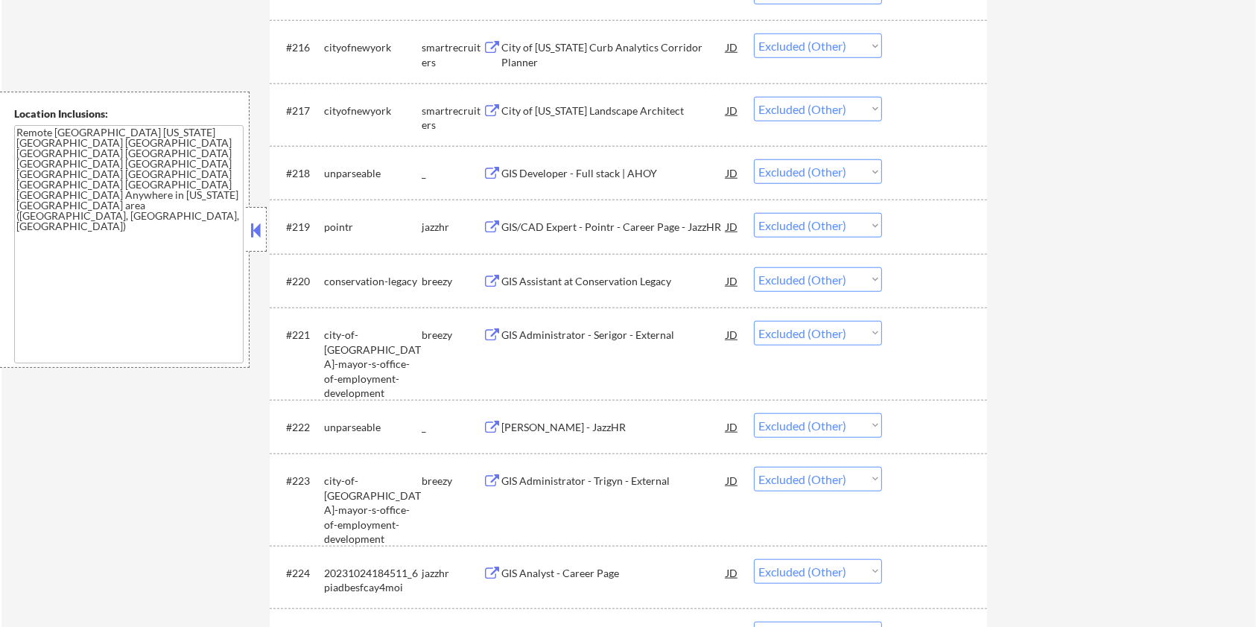
scroll to position [1455, 0]
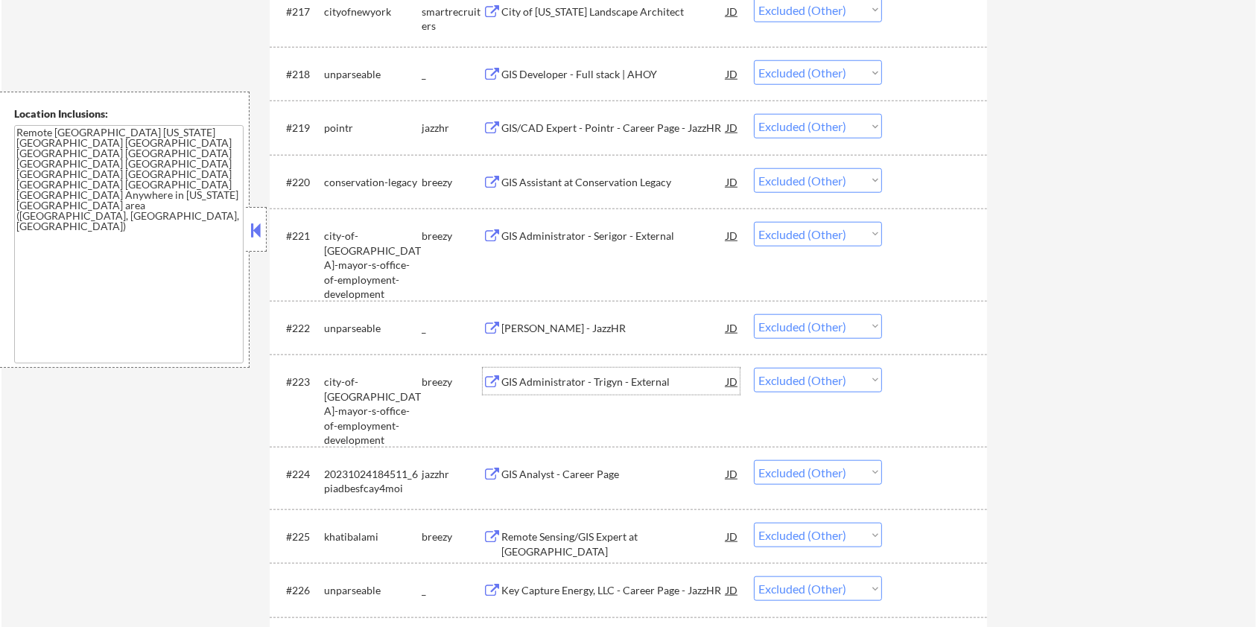
click at [537, 379] on div "GIS Administrator - Trigyn - External" at bounding box center [613, 382] width 225 height 15
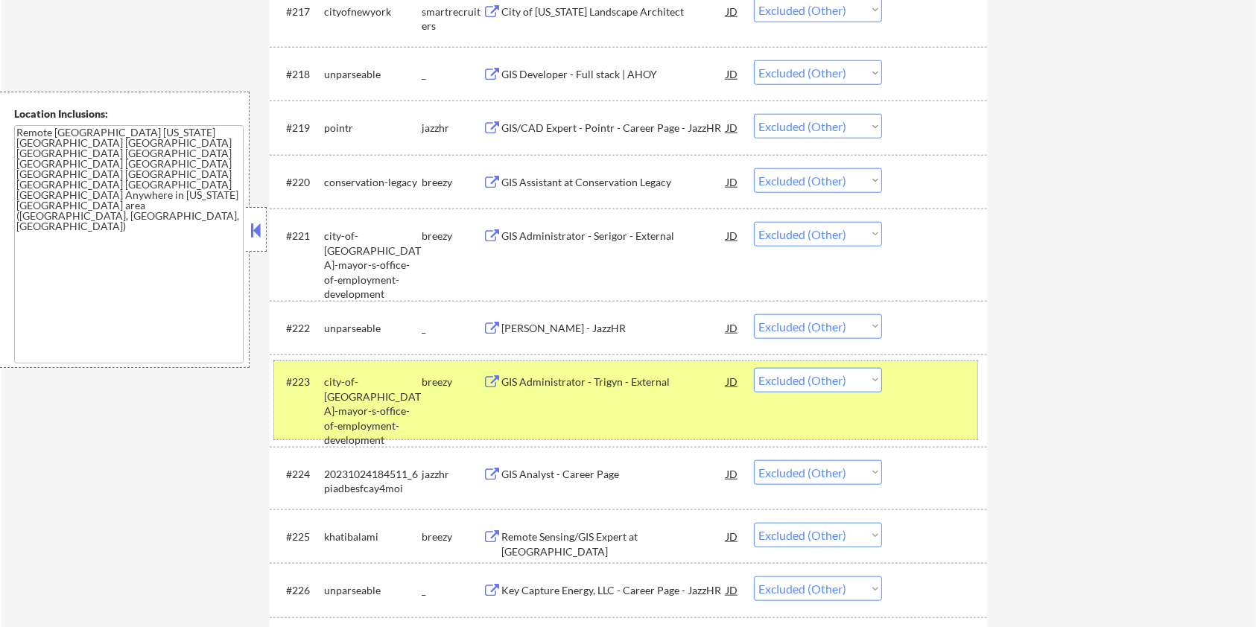
click at [942, 409] on div "#223 city-of-baltimore-mayor-s-office-of-employment-development breezy GIS Admi…" at bounding box center [625, 400] width 703 height 78
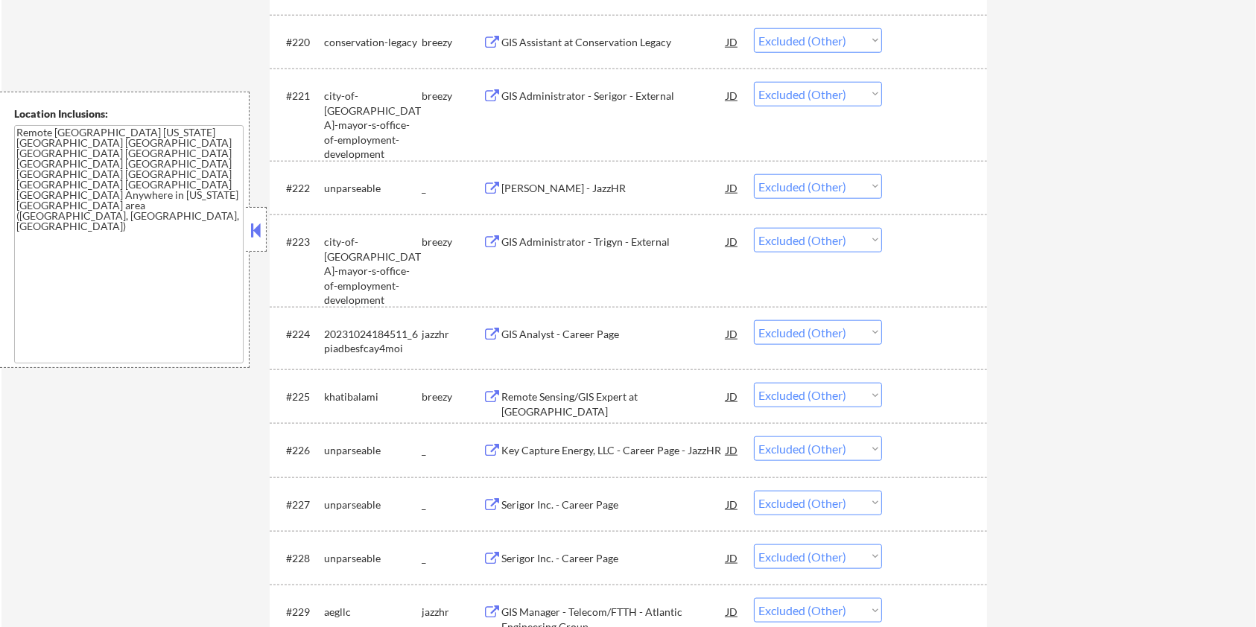
scroll to position [1654, 0]
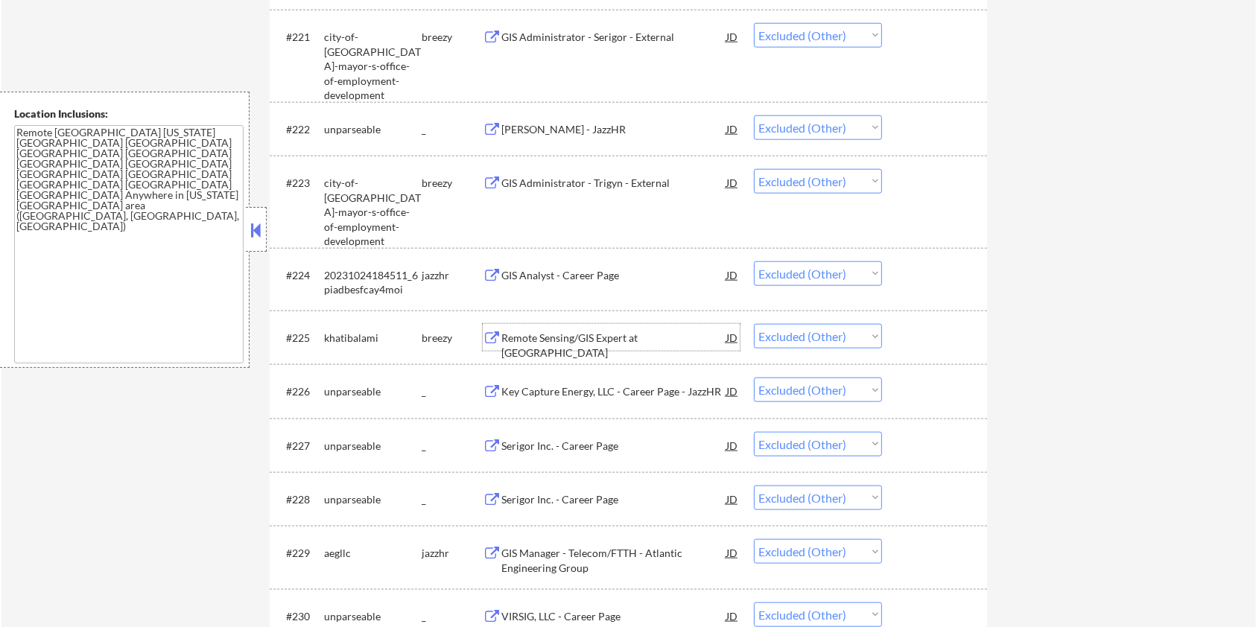
click at [543, 331] on div "Remote Sensing/GIS Expert at khatibalami" at bounding box center [613, 345] width 225 height 29
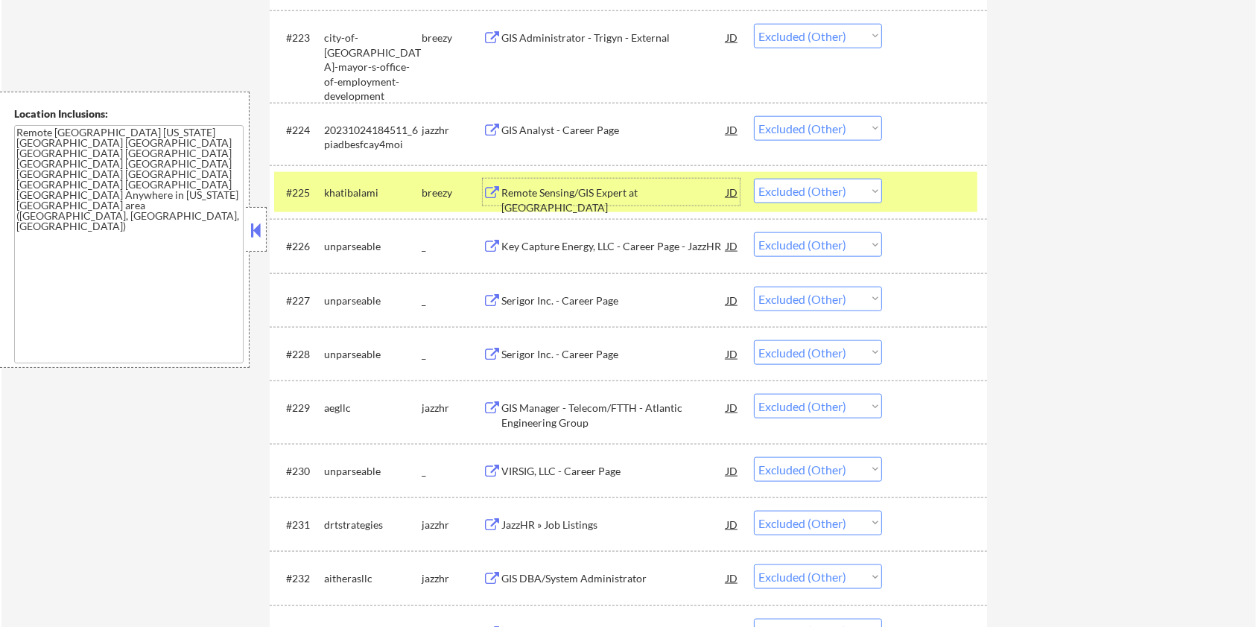
scroll to position [1852, 0]
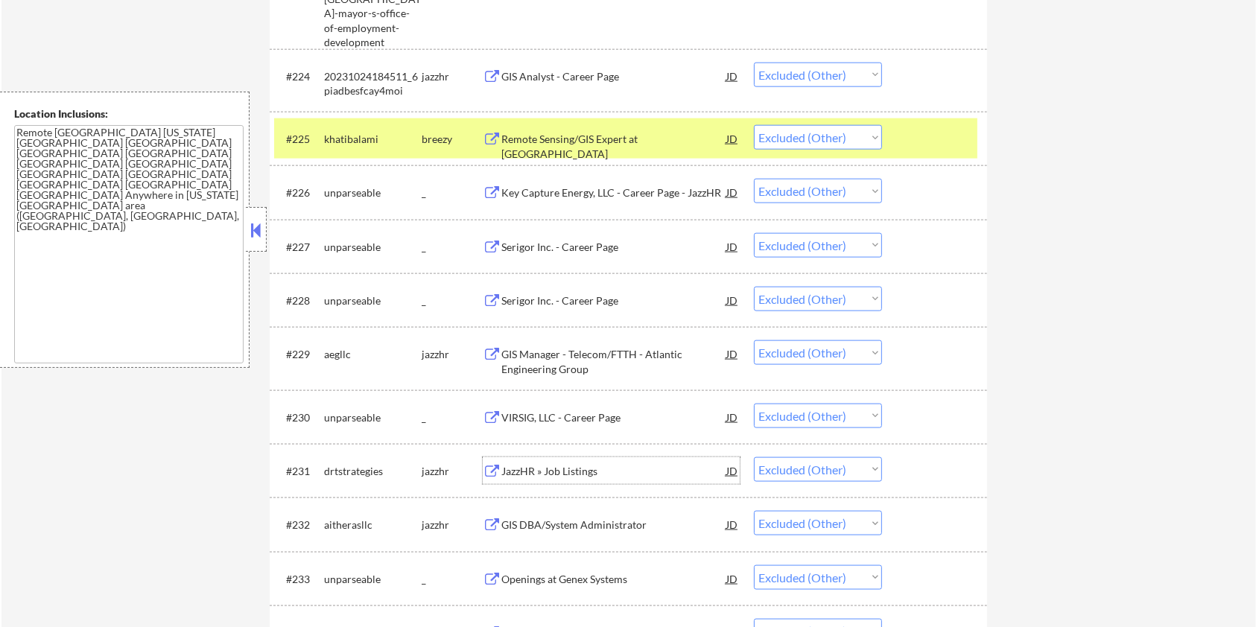
click at [583, 468] on div "JazzHR » Job Listings" at bounding box center [613, 471] width 225 height 15
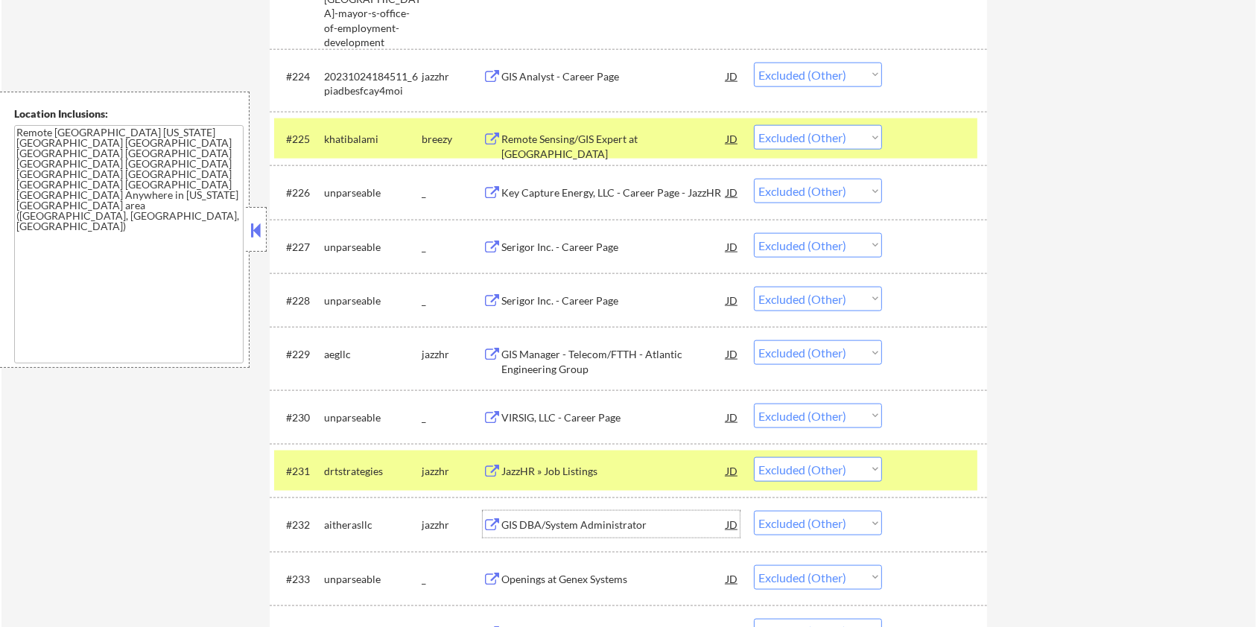
click at [623, 525] on div "GIS DBA/System Administrator" at bounding box center [613, 525] width 225 height 15
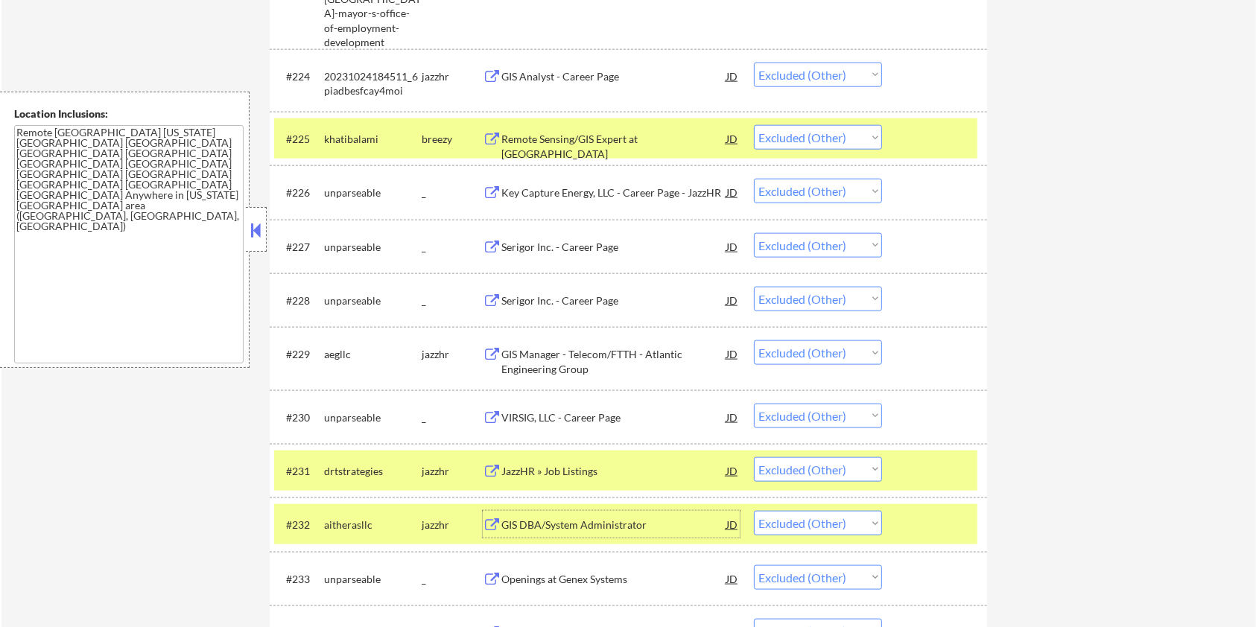
click at [924, 137] on div at bounding box center [937, 138] width 66 height 27
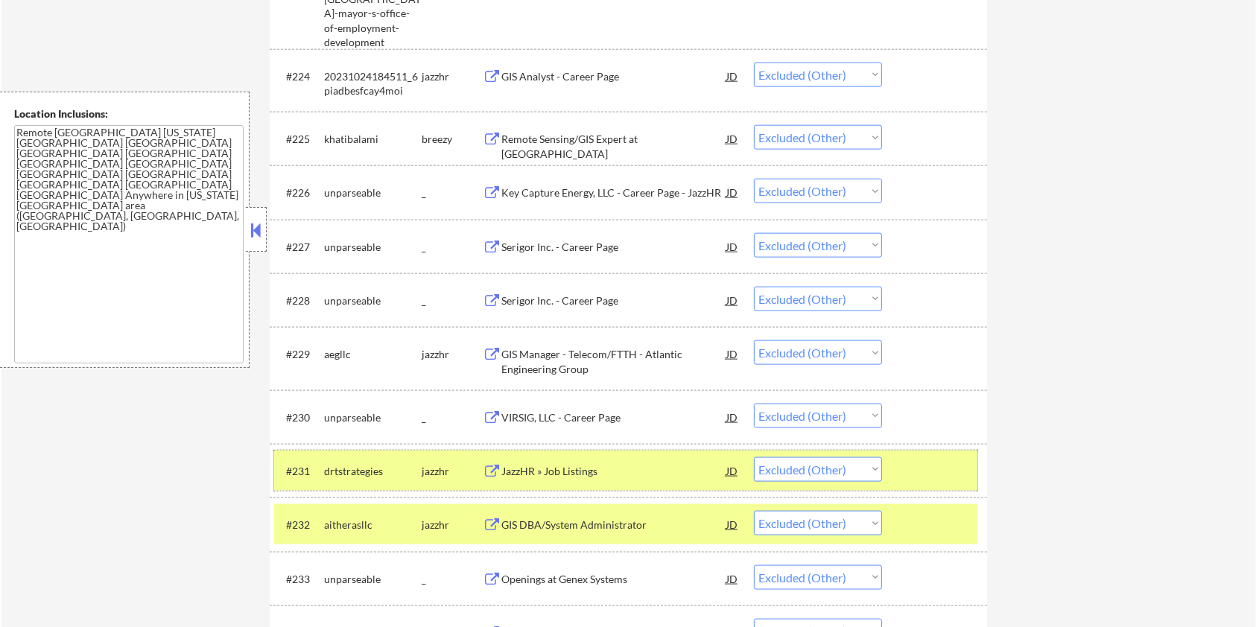
click at [949, 469] on div at bounding box center [937, 470] width 66 height 27
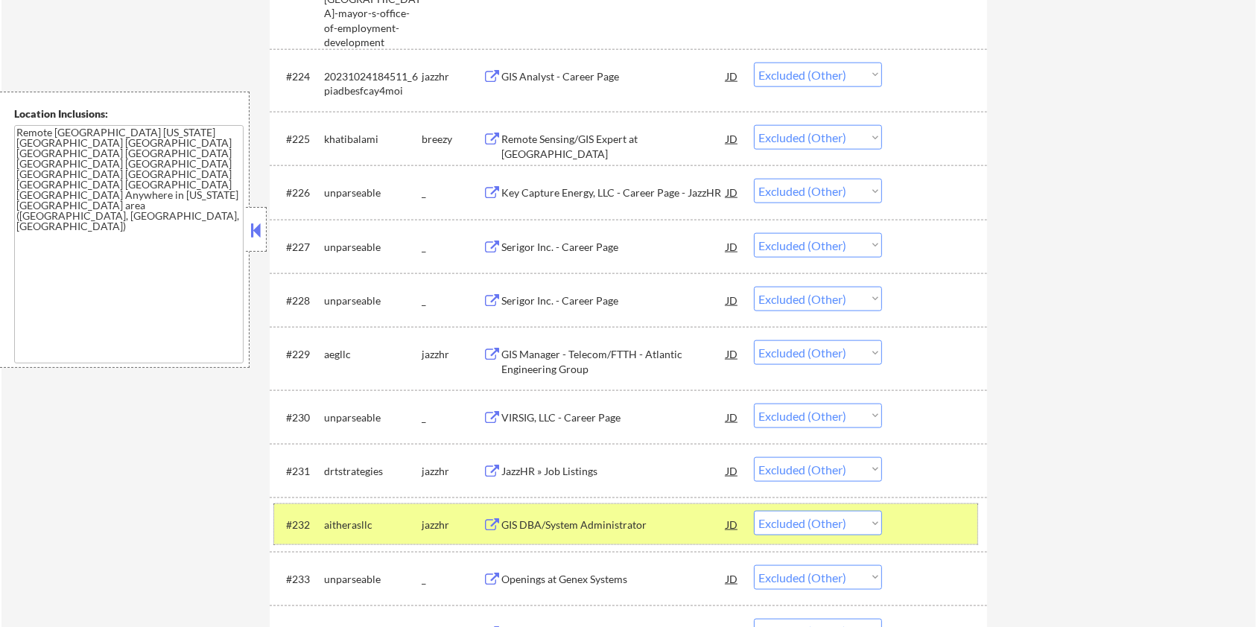
click at [953, 526] on div at bounding box center [937, 524] width 66 height 27
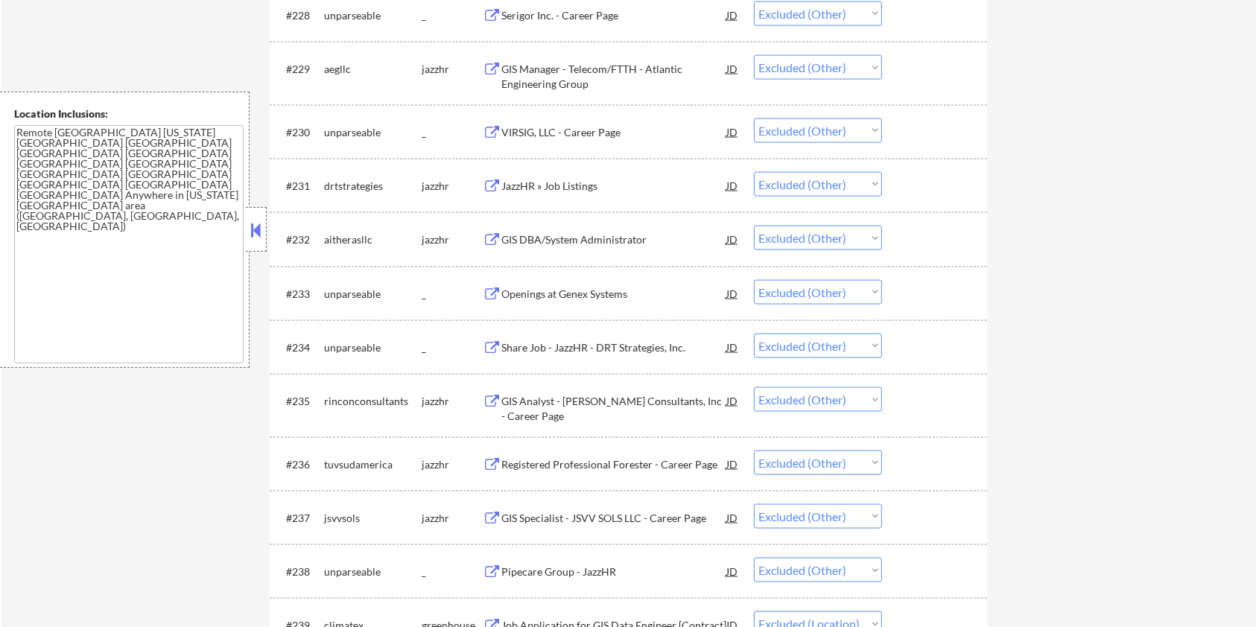
scroll to position [2150, 0]
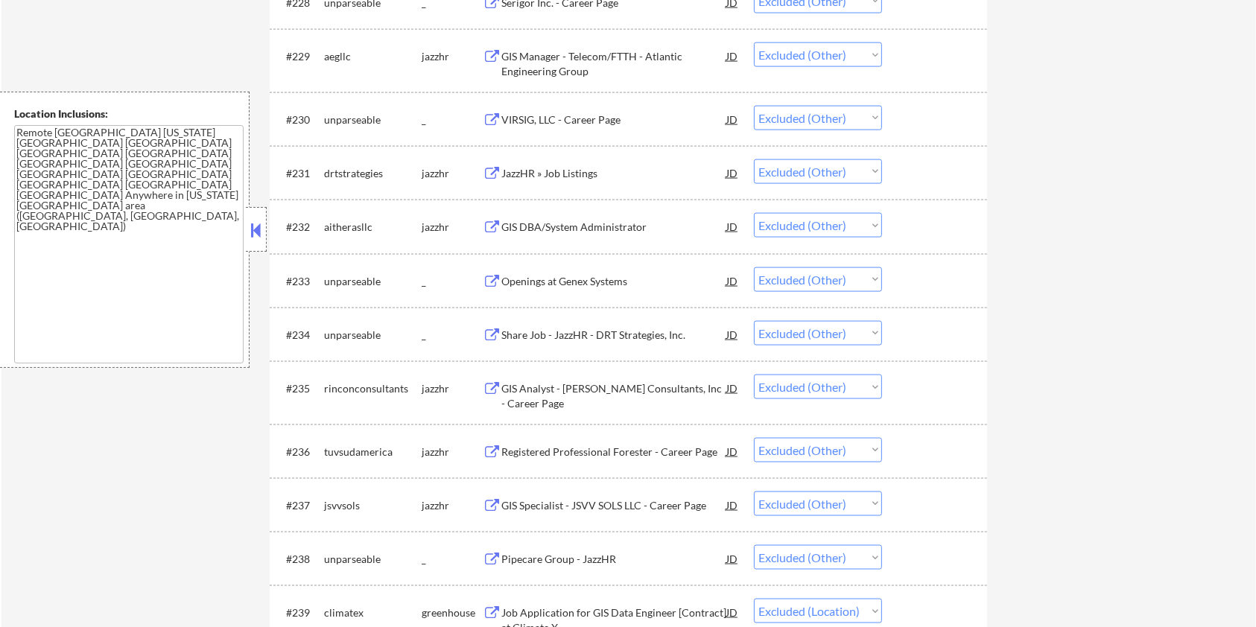
click at [514, 385] on div "GIS Analyst - Rincon Consultants, Inc - Career Page" at bounding box center [613, 395] width 225 height 29
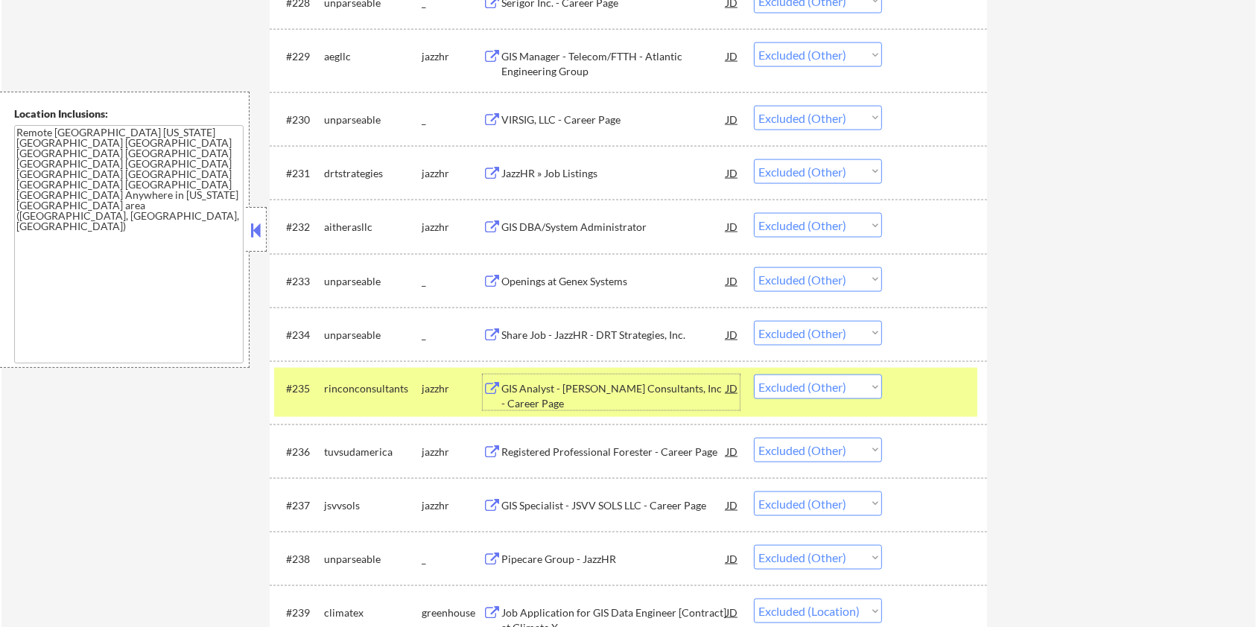
click at [976, 386] on div "#235 rinconconsultants jazzhr GIS Analyst - Rincon Consultants, Inc - Career Pa…" at bounding box center [625, 392] width 703 height 49
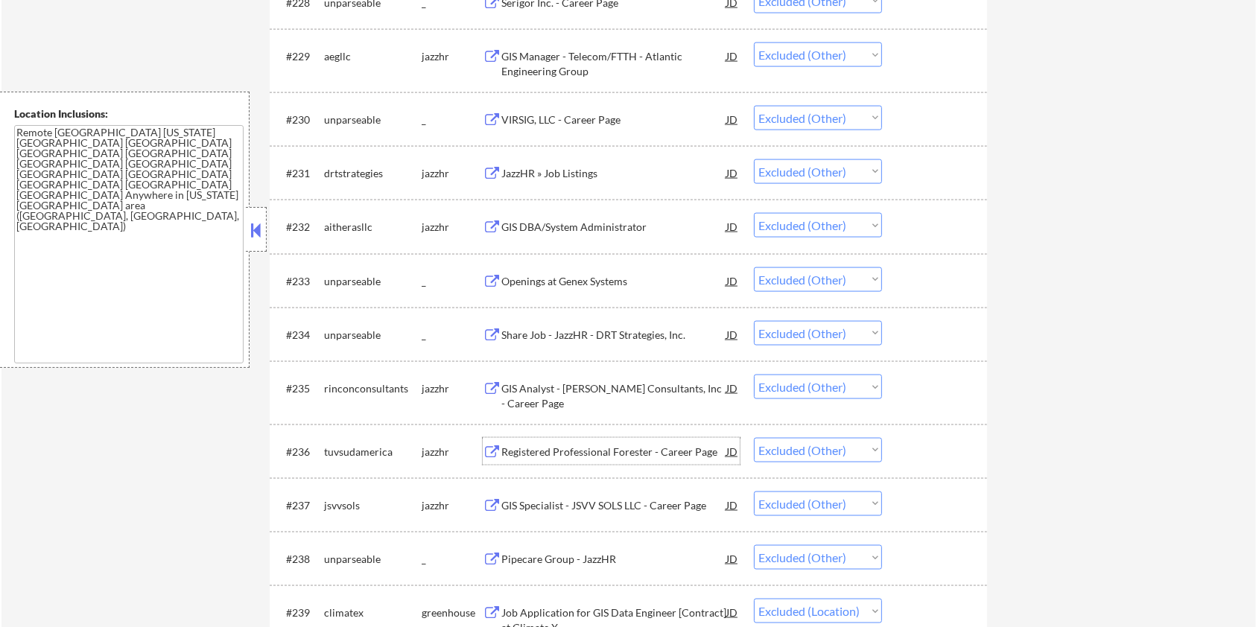
click at [574, 446] on div "Registered Professional Forester - Career Page" at bounding box center [613, 452] width 225 height 15
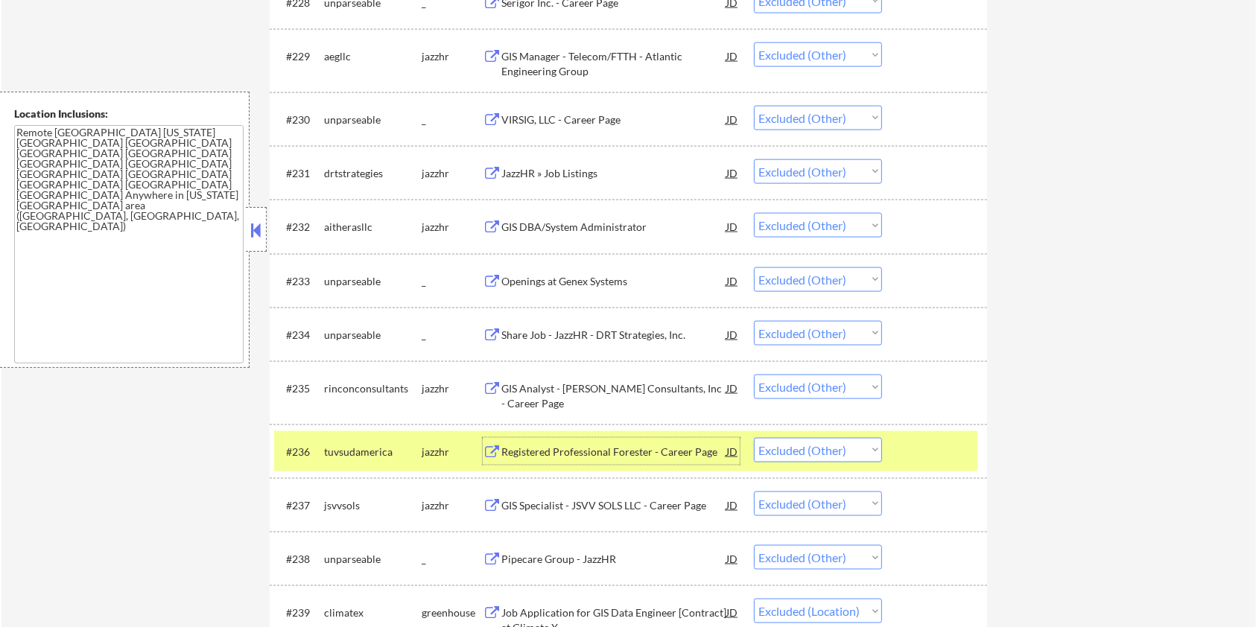
click at [963, 439] on div at bounding box center [937, 451] width 66 height 27
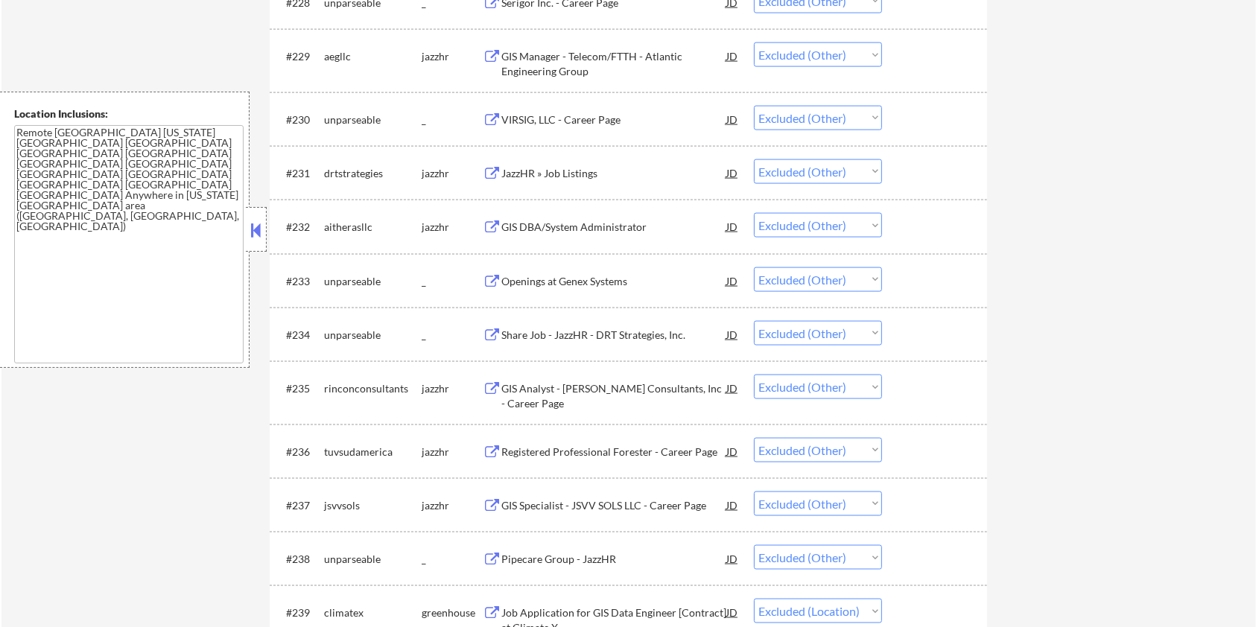
click at [612, 504] on div "GIS Specialist - JSVV SOLS LLC - Career Page" at bounding box center [613, 505] width 225 height 15
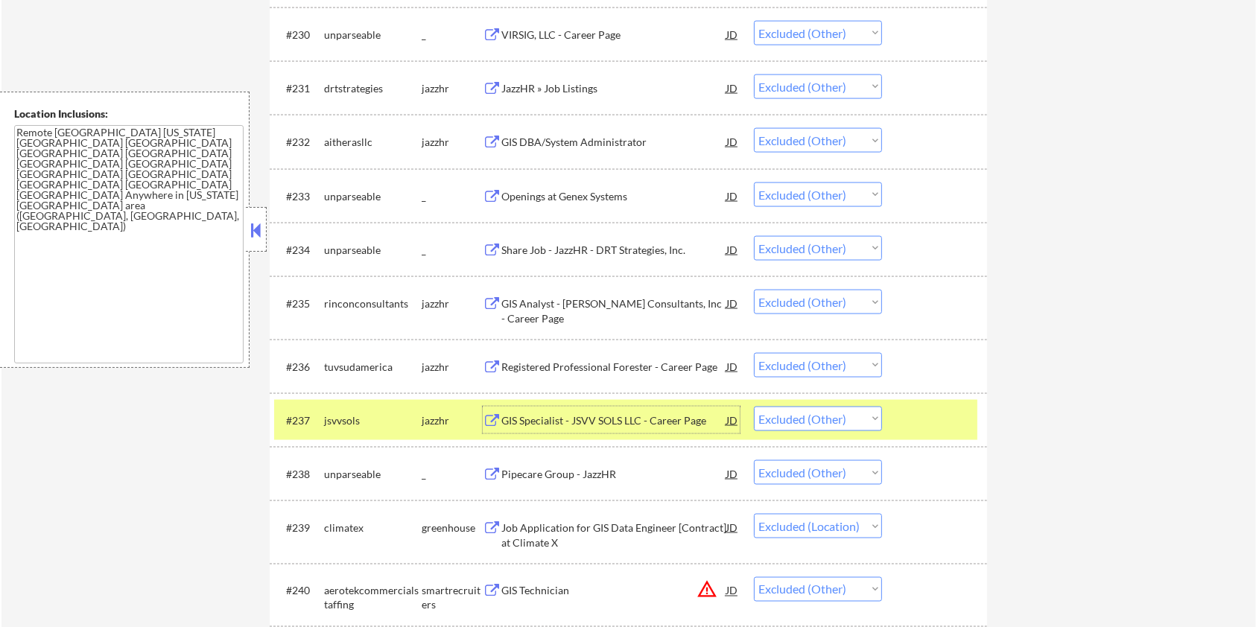
scroll to position [2249, 0]
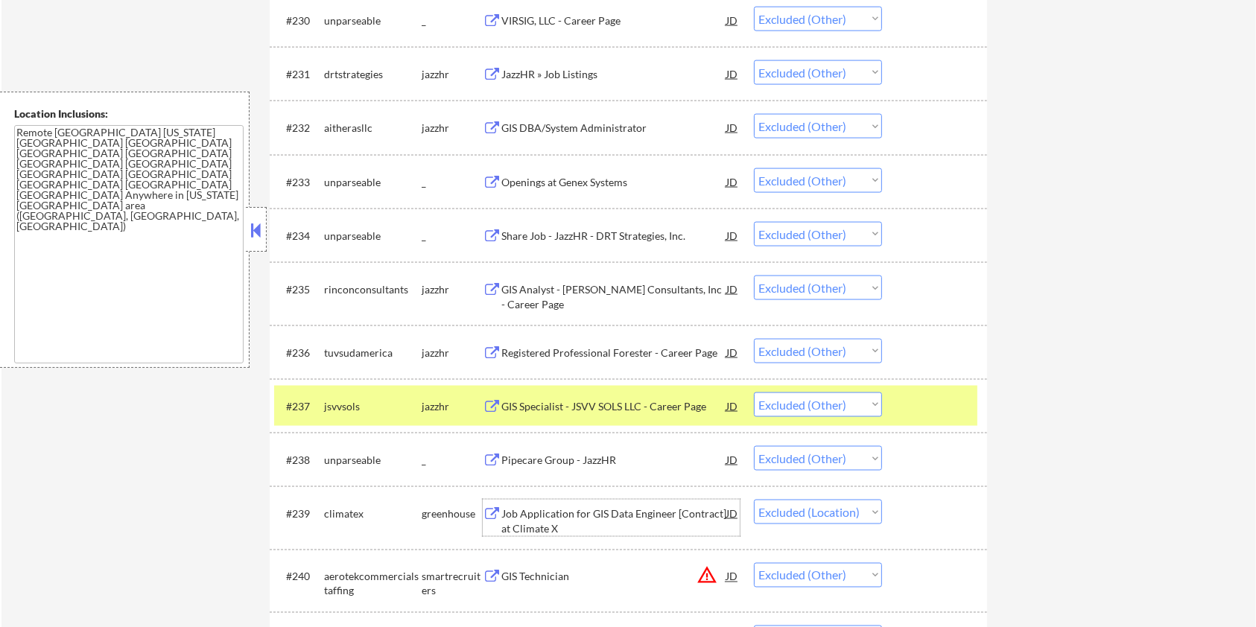
click at [613, 511] on div "Job Application for GIS Data Engineer [Contract] at Climate X" at bounding box center [613, 521] width 225 height 29
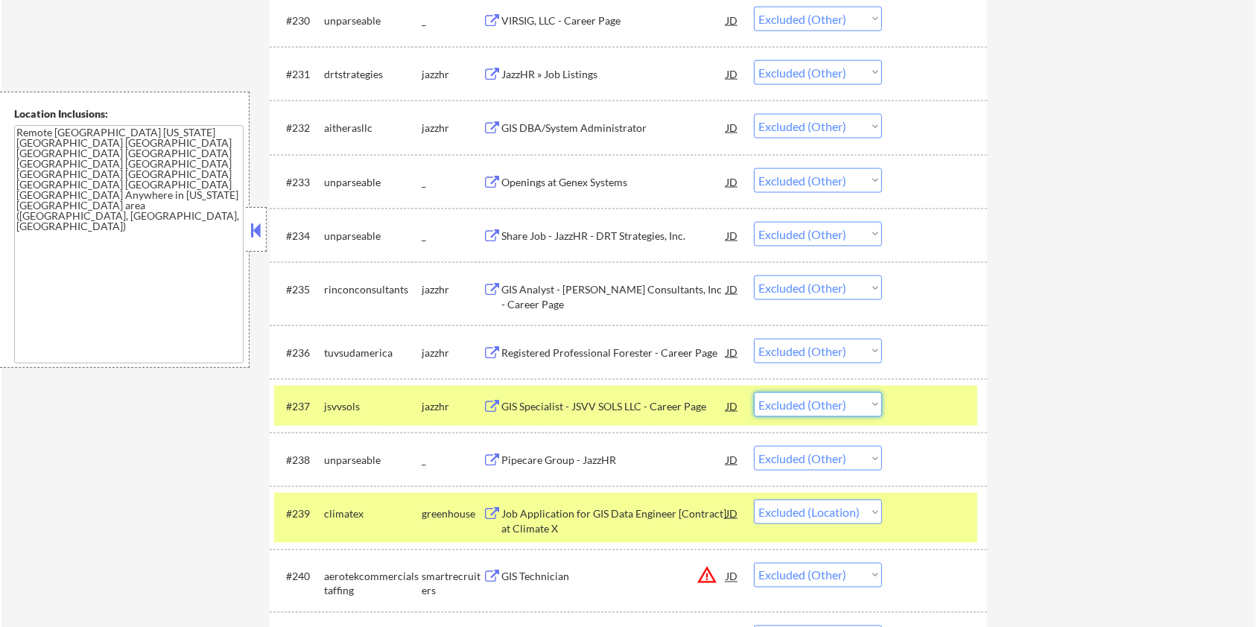
click at [864, 405] on select "Choose an option... Pending Applied Excluded (Questions) Excluded (Expired) Exc…" at bounding box center [818, 405] width 128 height 25
click at [943, 404] on div at bounding box center [937, 406] width 66 height 27
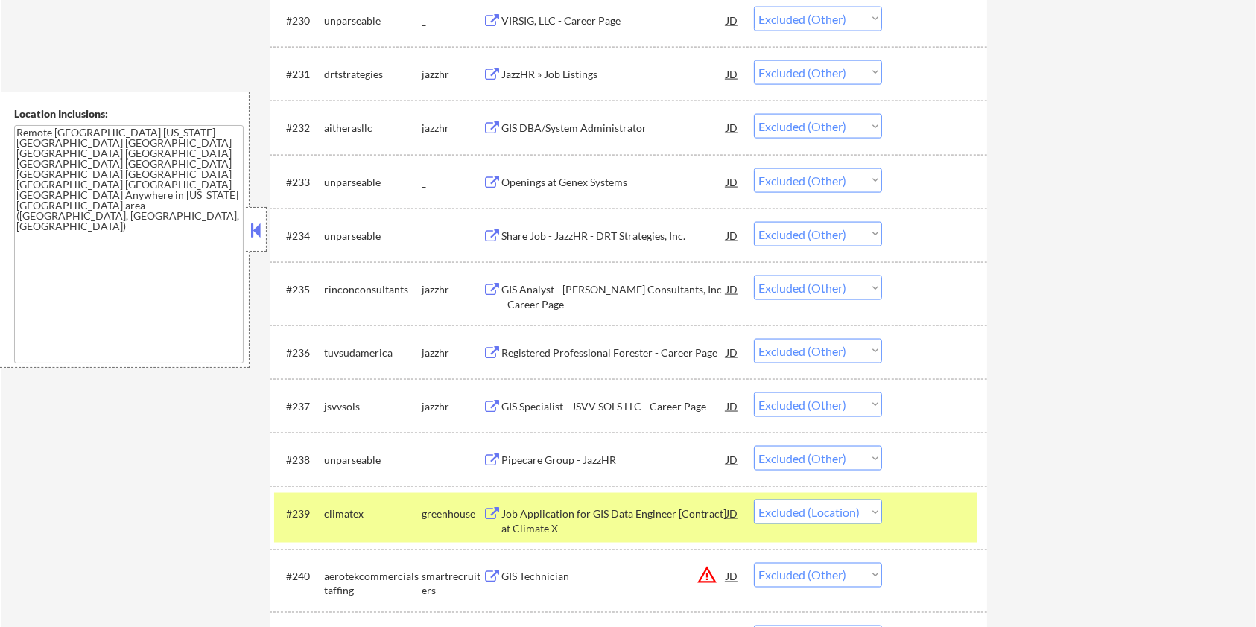
click at [632, 515] on div "Job Application for GIS Data Engineer [Contract] at Climate X" at bounding box center [613, 521] width 225 height 29
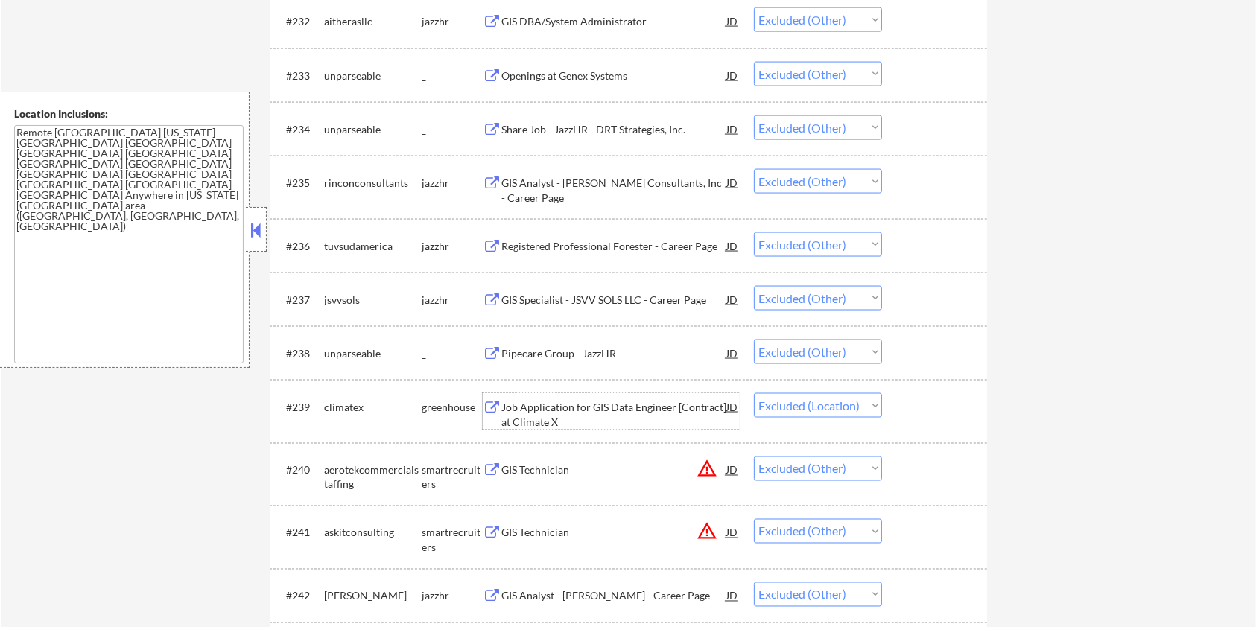
scroll to position [2448, 0]
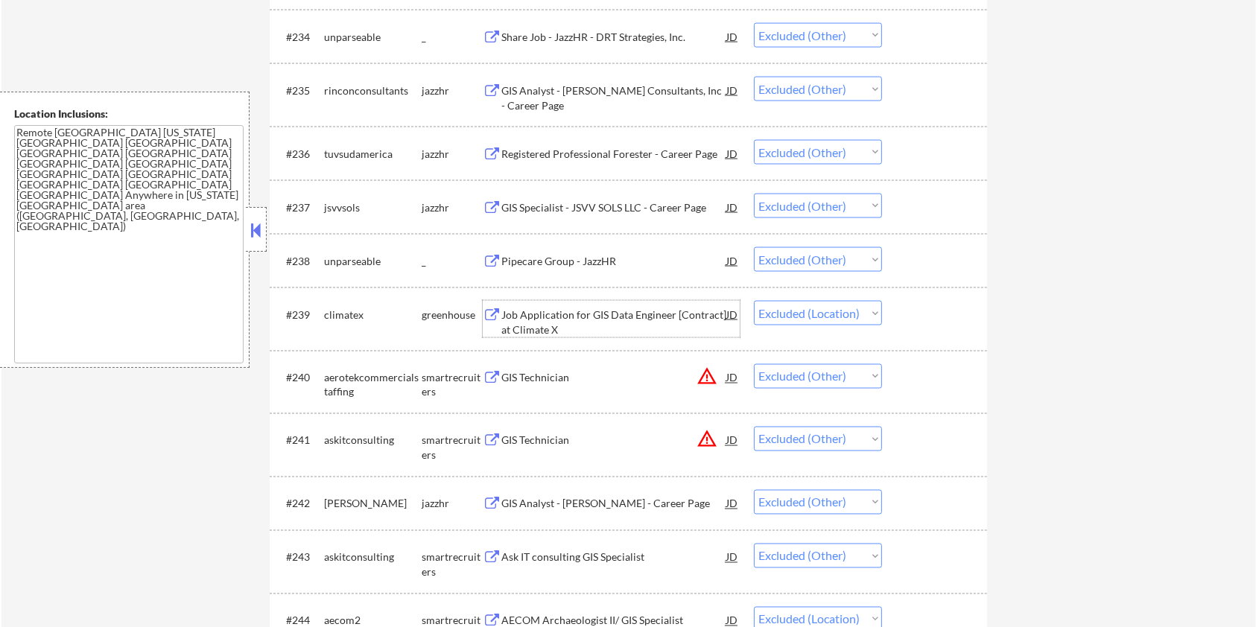
click at [548, 439] on div "GIS Technician" at bounding box center [613, 441] width 225 height 15
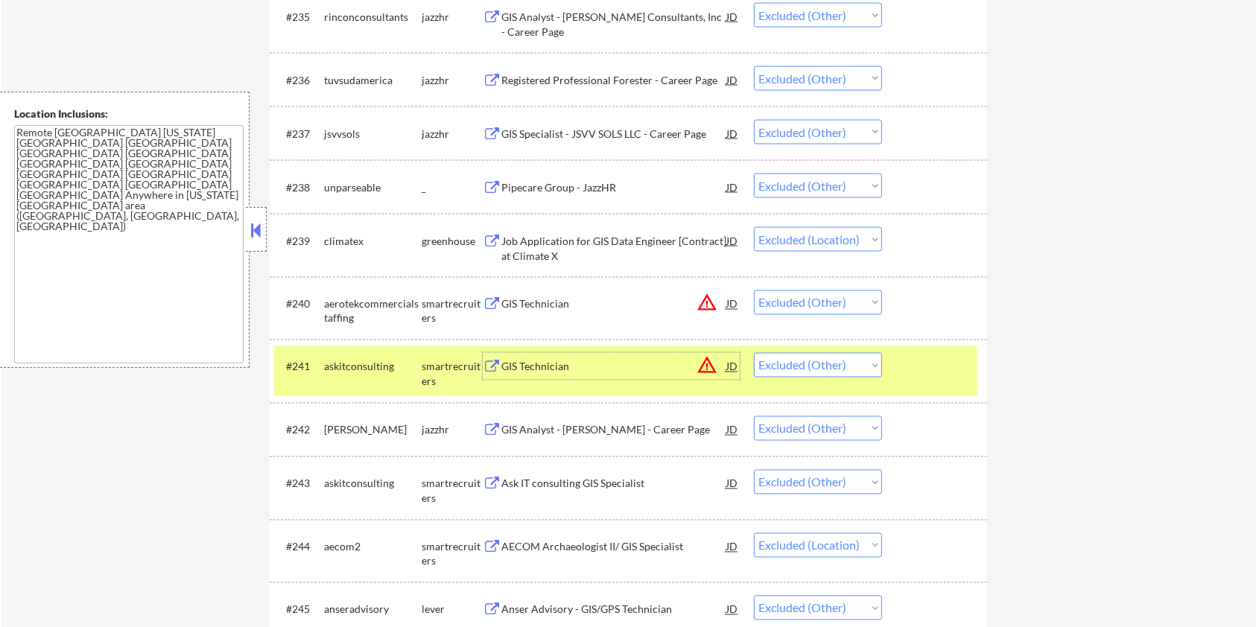
scroll to position [2646, 0]
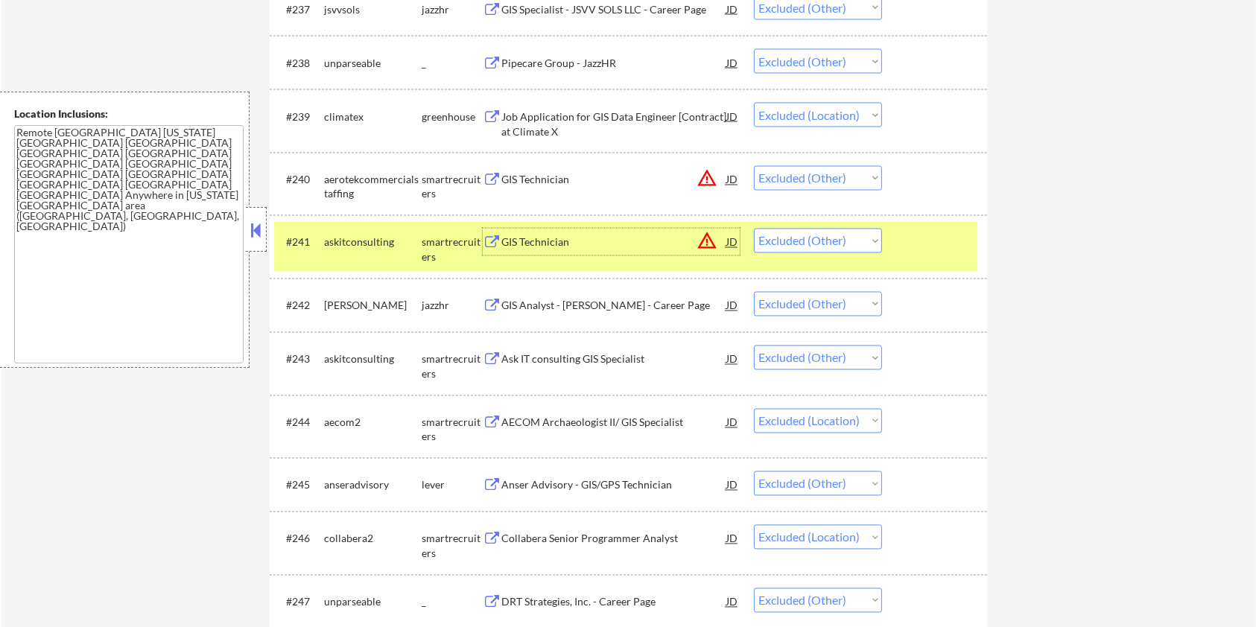
click at [546, 301] on div "GIS Analyst - Dudek - Career Page" at bounding box center [613, 306] width 225 height 15
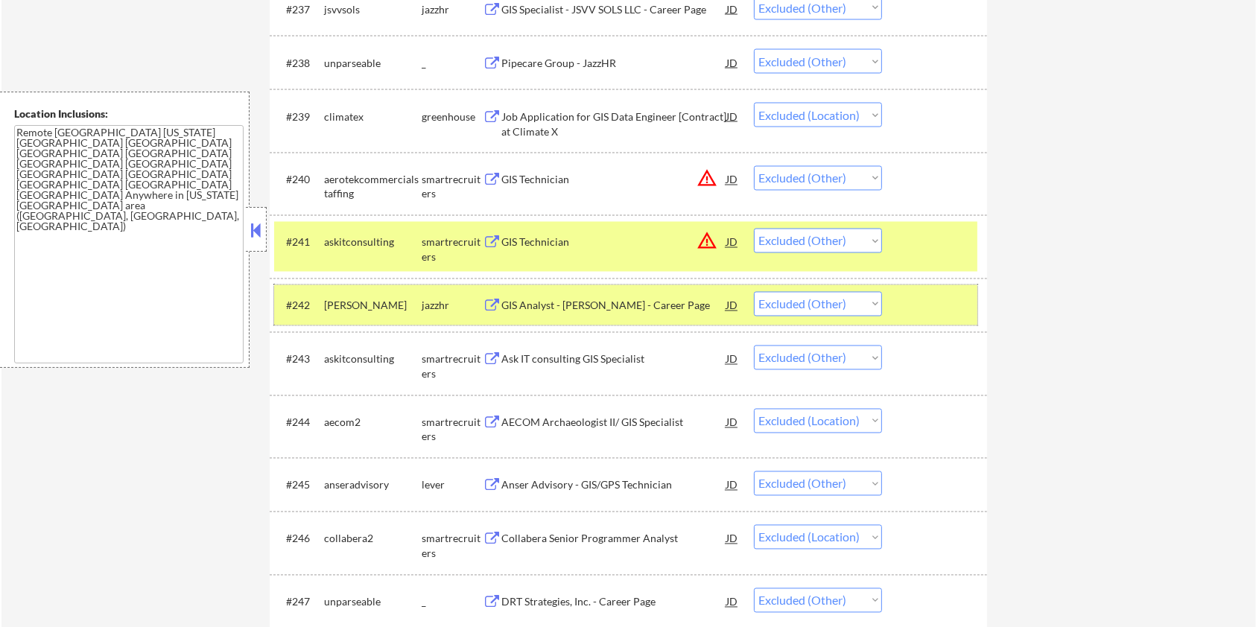
click at [901, 299] on div "#242 dudek jazzhr GIS Analyst - Dudek - Career Page JD warning_amber Choose an …" at bounding box center [625, 305] width 703 height 40
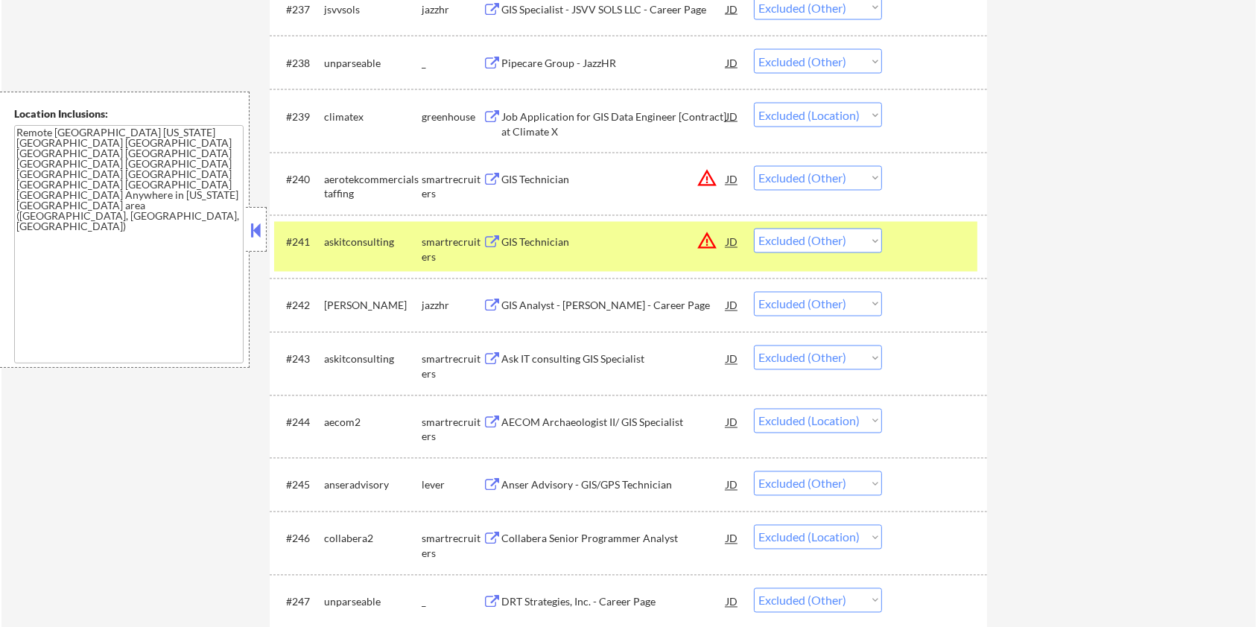
click at [942, 238] on div at bounding box center [937, 242] width 66 height 27
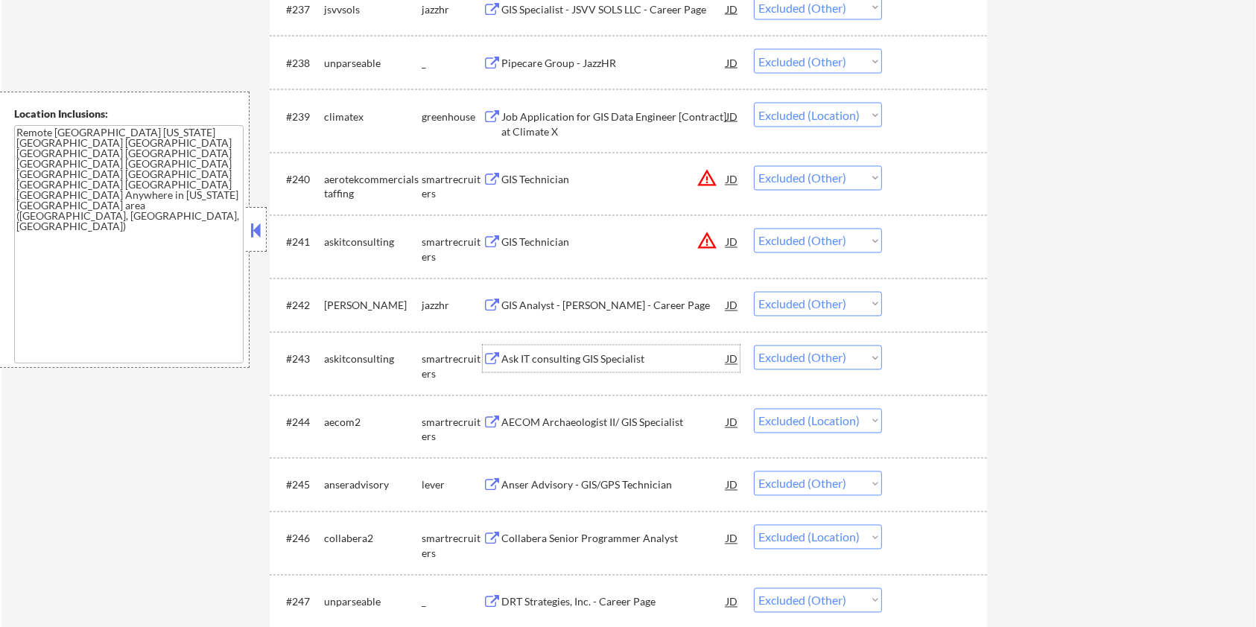
click at [555, 360] on div "Ask IT consulting GIS Specialist" at bounding box center [613, 359] width 225 height 15
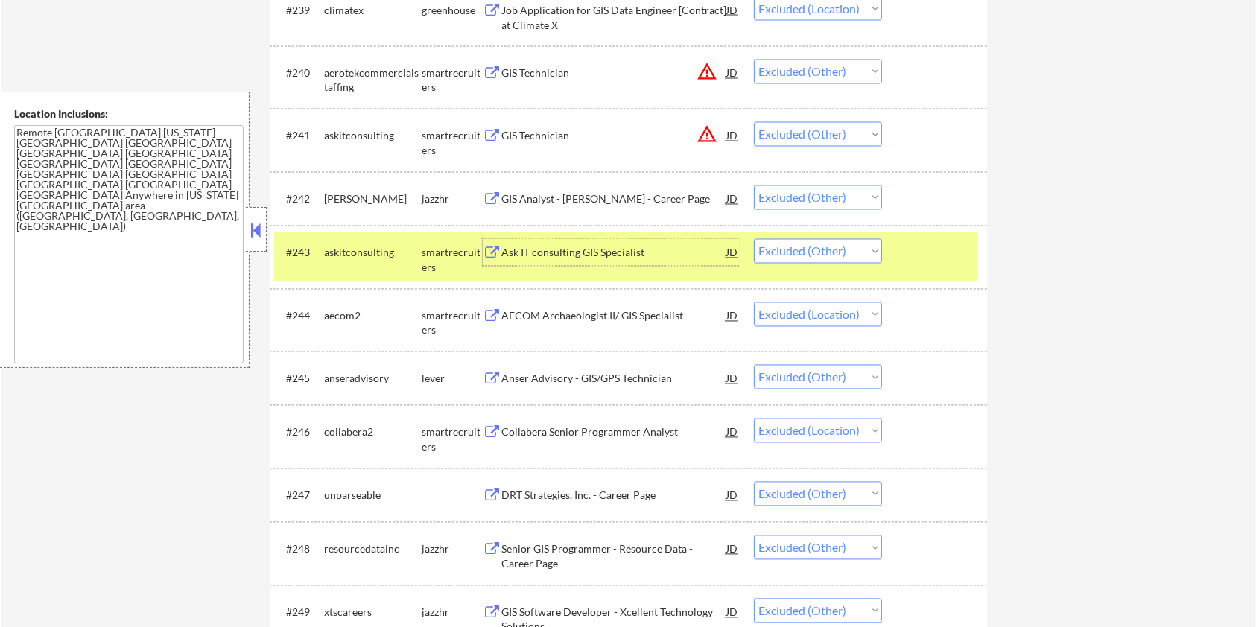
scroll to position [2845, 0]
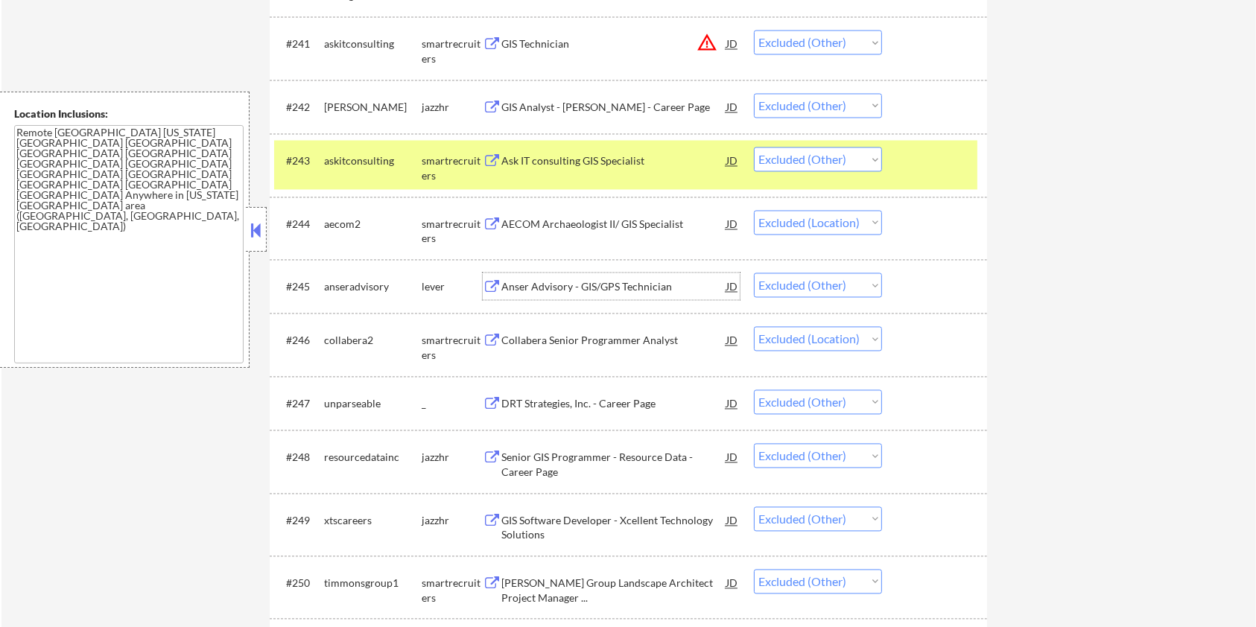
click at [600, 281] on div "Anser Advisory - GIS/GPS Technician" at bounding box center [613, 286] width 225 height 15
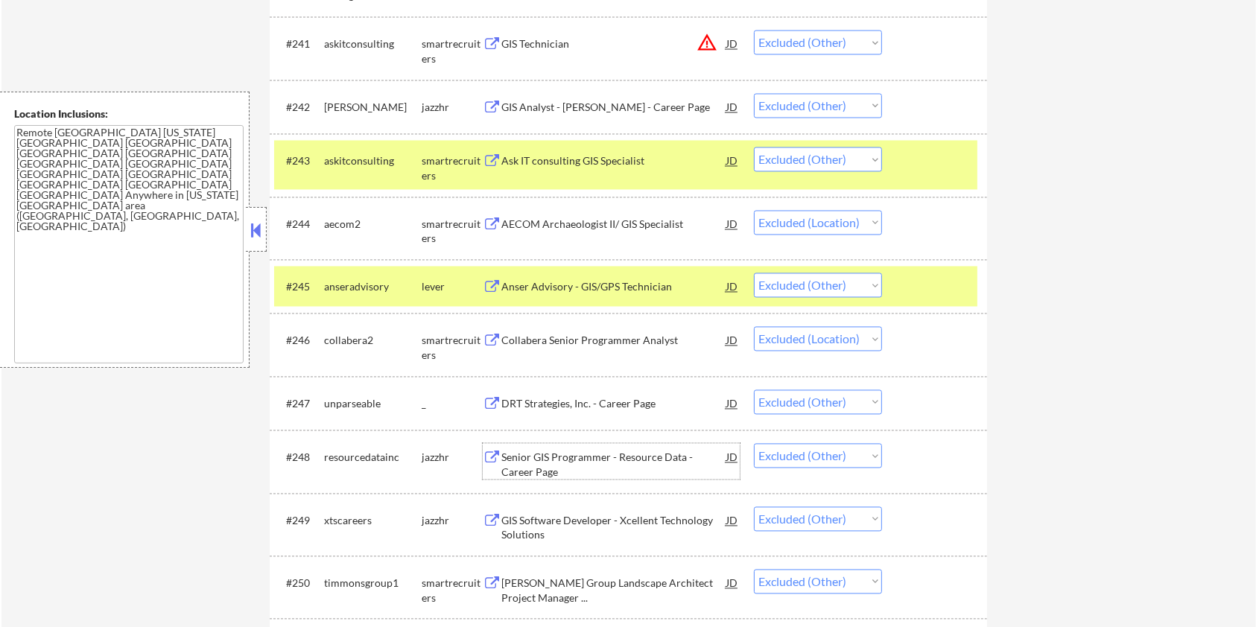
click at [576, 457] on div "Senior GIS Programmer - Resource Data - Career Page" at bounding box center [613, 464] width 225 height 29
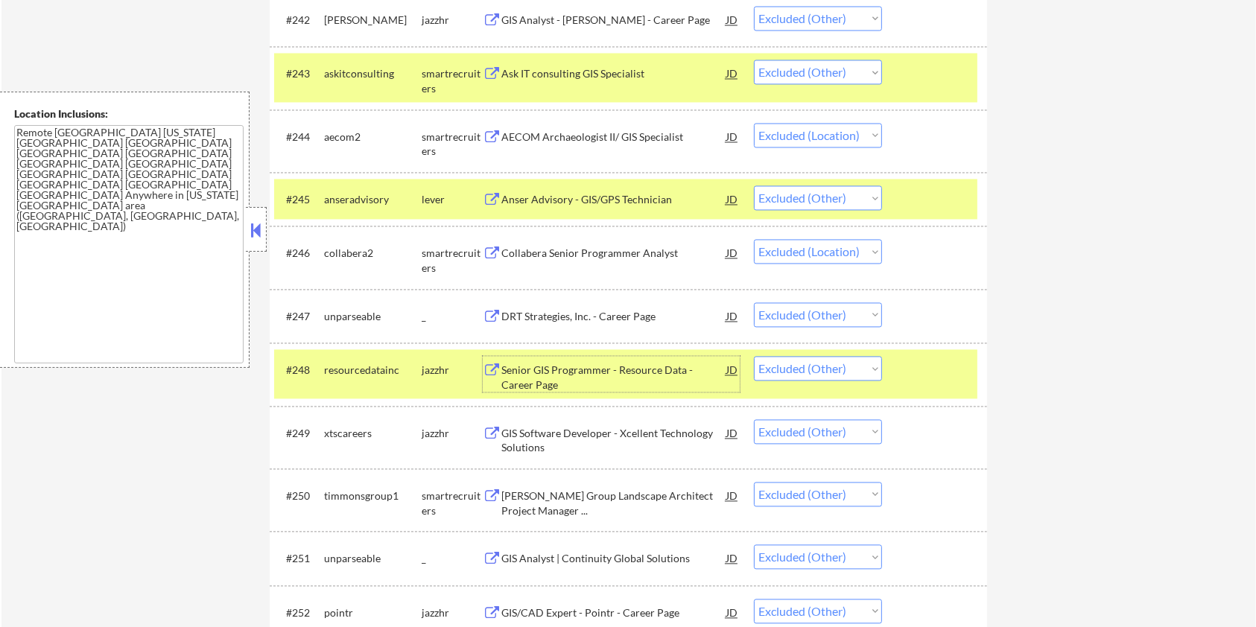
scroll to position [2944, 0]
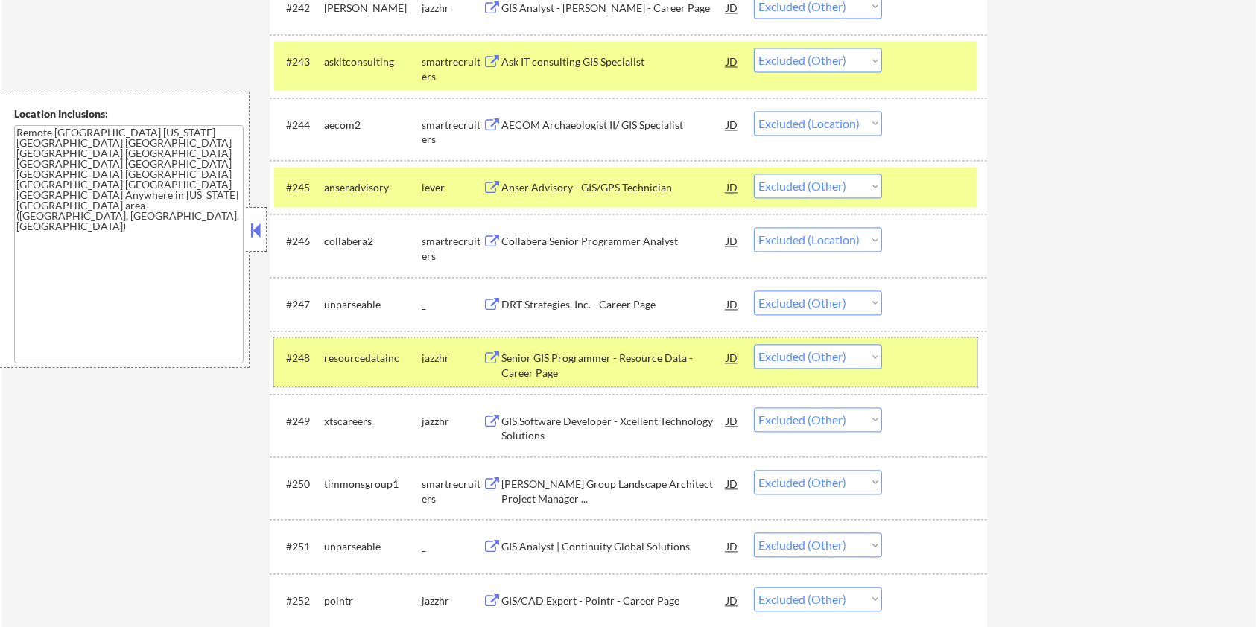
click at [938, 342] on div "#248 resourcedatainc jazzhr Senior GIS Programmer - Resource Data - Career Page…" at bounding box center [625, 361] width 703 height 49
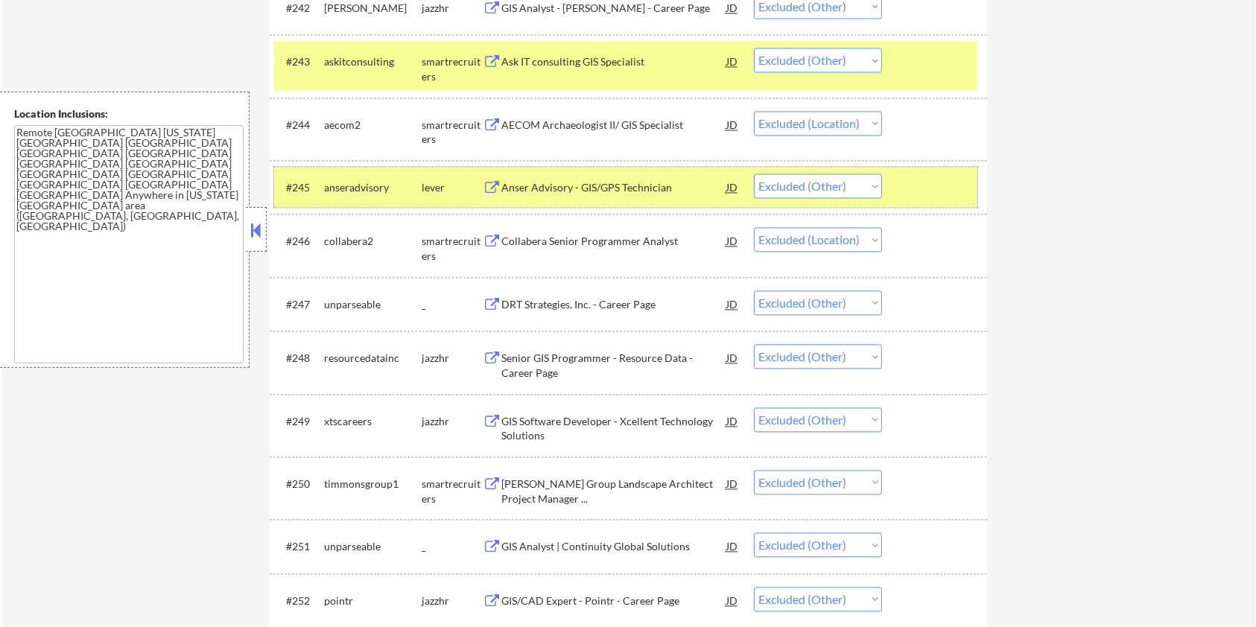
click at [915, 189] on div at bounding box center [937, 187] width 66 height 27
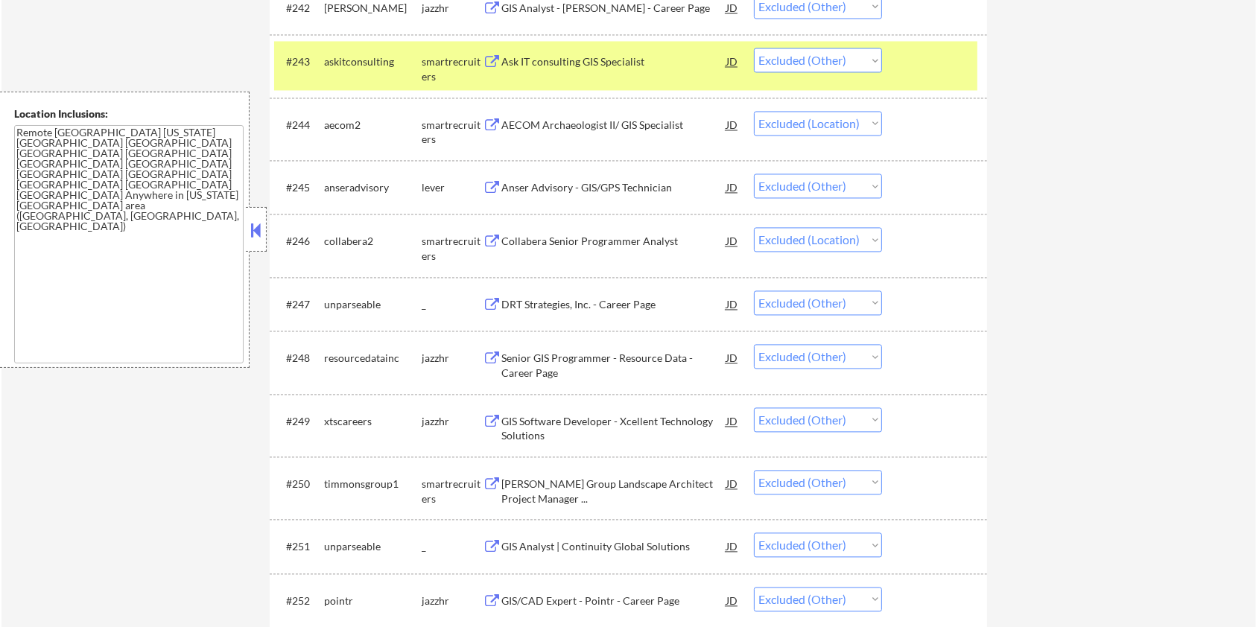
click at [562, 482] on div "Timmons Group Landscape Architect Project Manager ..." at bounding box center [613, 491] width 225 height 29
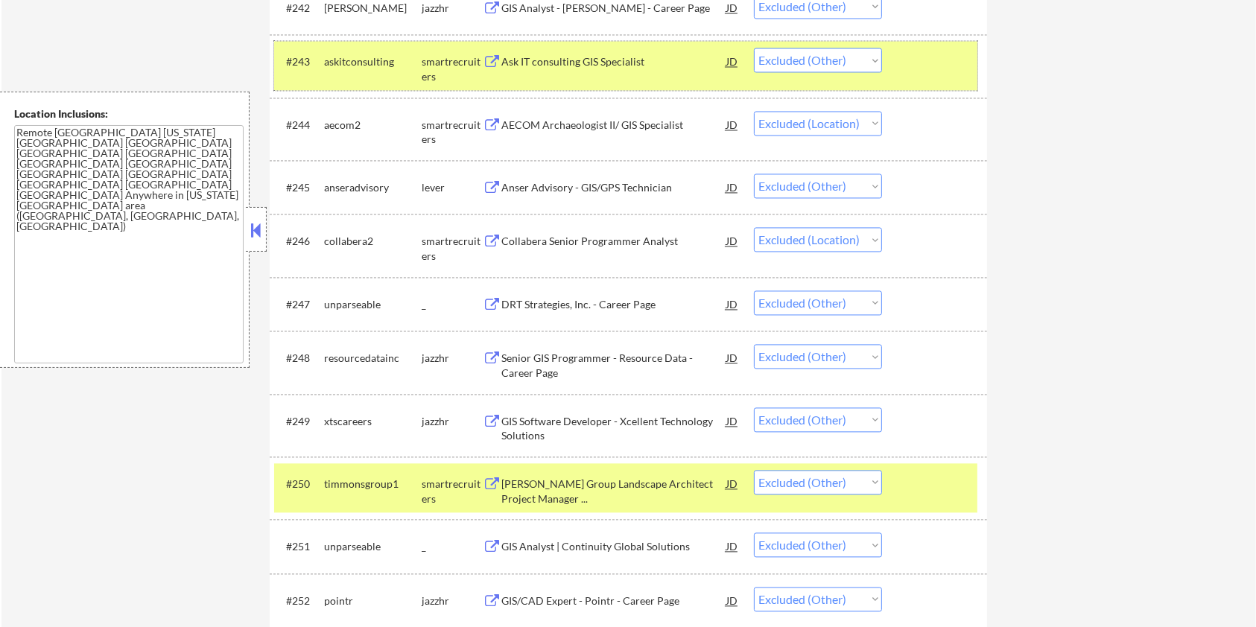
click at [915, 44] on div "#243 askitconsulting smartrecruiters Ask IT consulting GIS Specialist JD Choose…" at bounding box center [625, 65] width 703 height 49
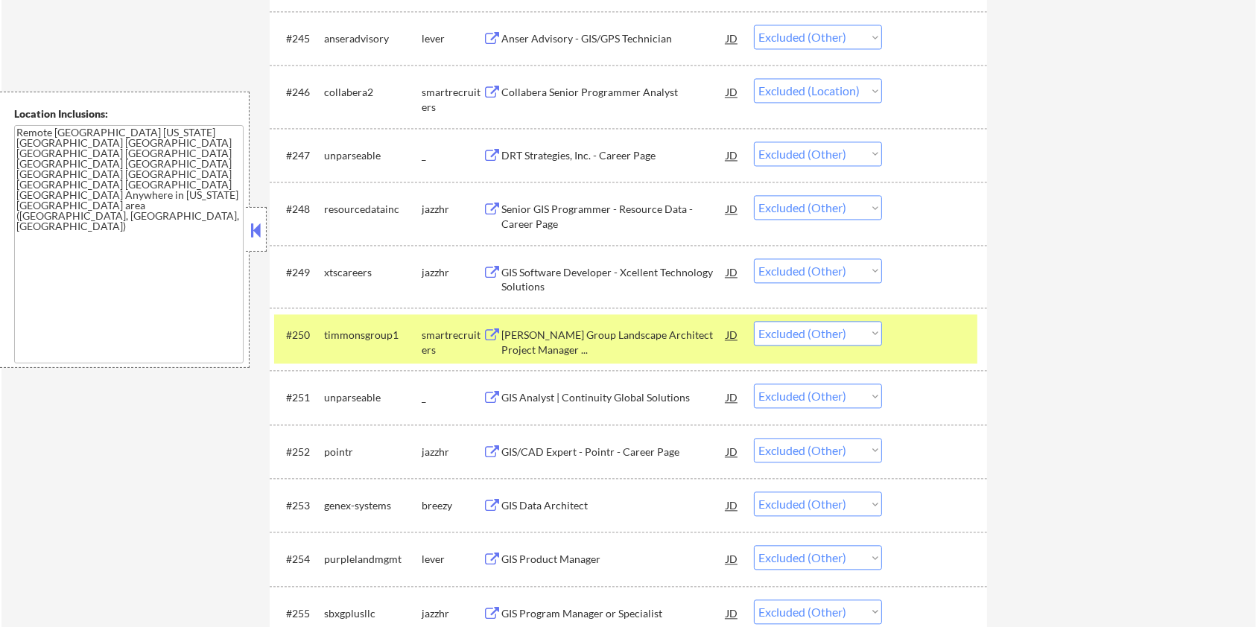
scroll to position [3143, 0]
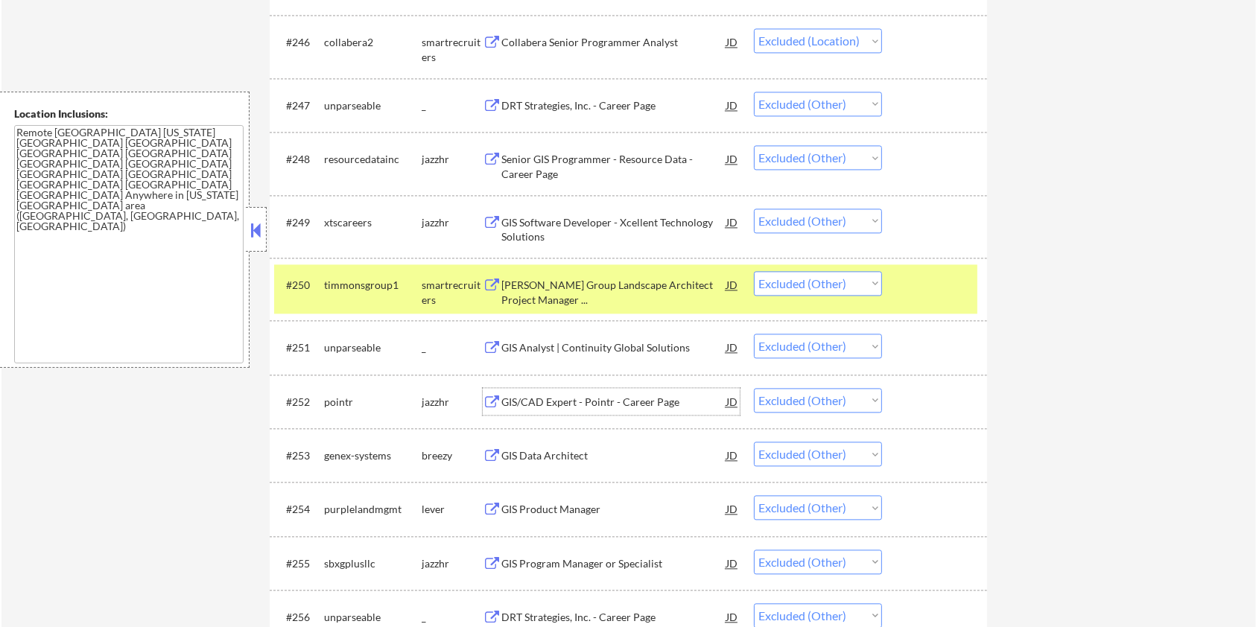
click at [546, 400] on div "GIS/CAD Expert - Pointr - Career Page" at bounding box center [613, 402] width 225 height 15
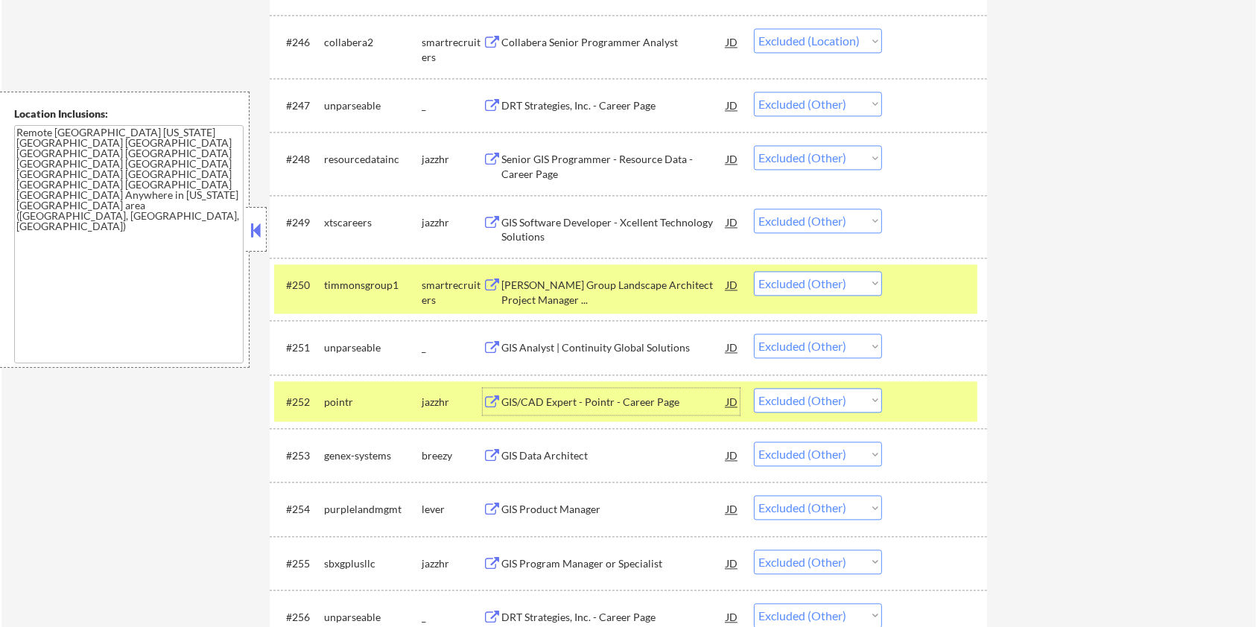
click at [945, 268] on div "#250 timmonsgroup1 smartrecruiters Timmons Group Landscape Architect Project Ma…" at bounding box center [625, 288] width 703 height 49
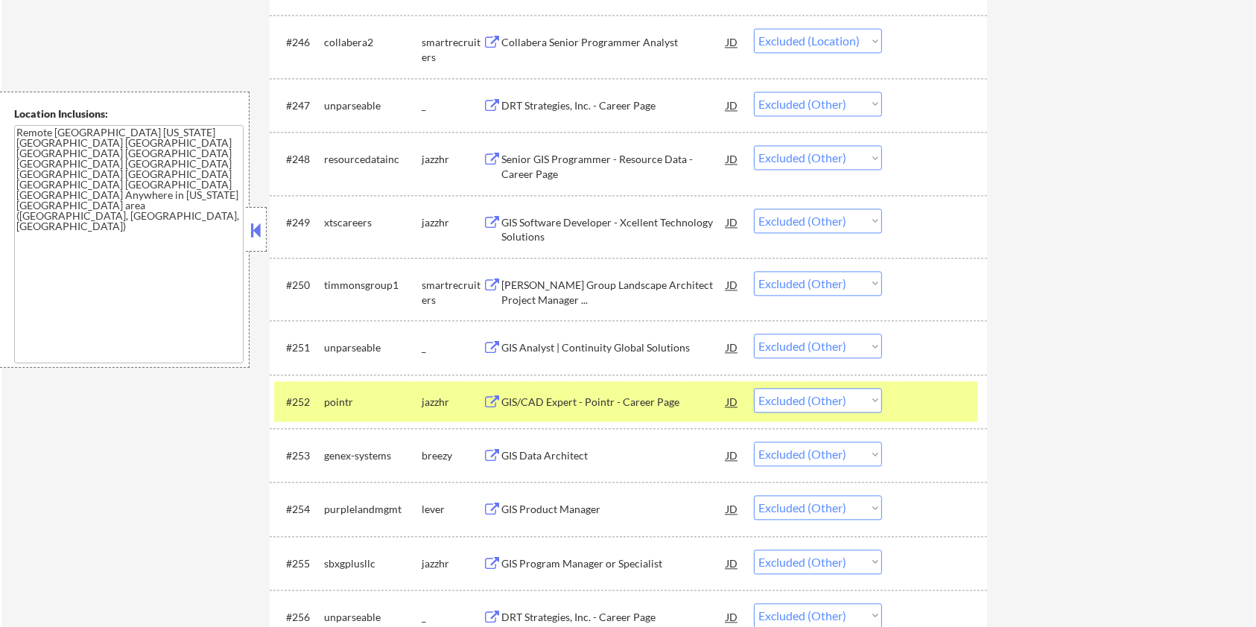
click at [938, 396] on div at bounding box center [937, 401] width 66 height 27
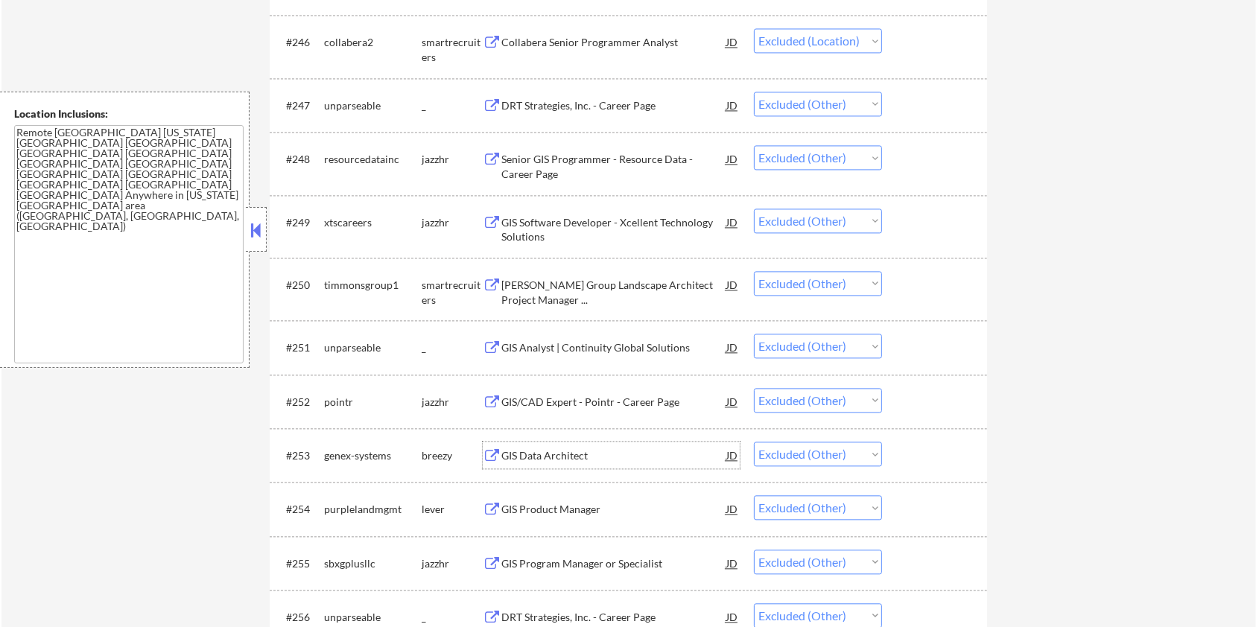
click at [554, 454] on div "GIS Data Architect" at bounding box center [613, 455] width 225 height 15
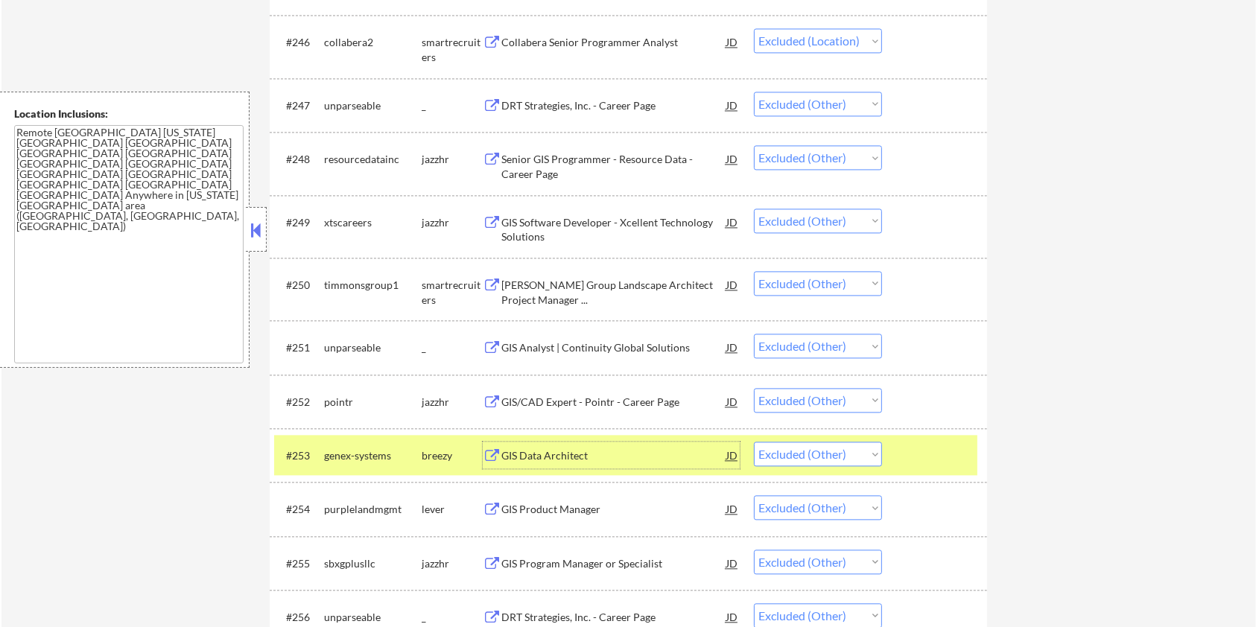
click at [572, 504] on div "GIS Product Manager" at bounding box center [613, 509] width 225 height 15
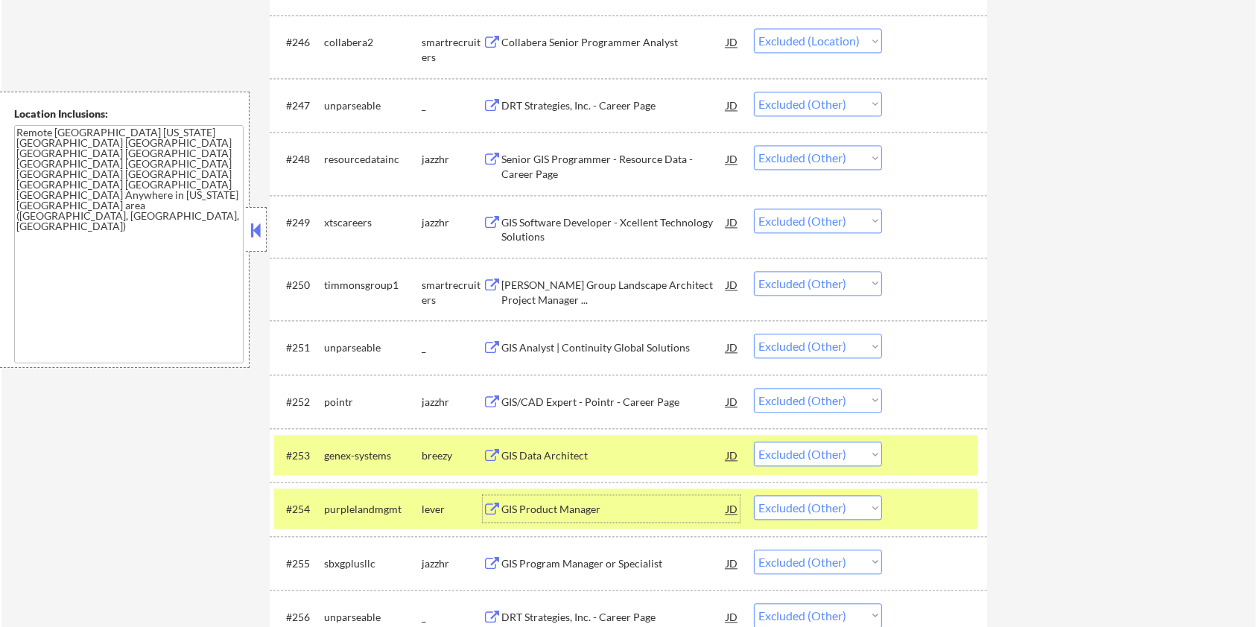
drag, startPoint x: 908, startPoint y: 439, endPoint x: 910, endPoint y: 453, distance: 13.6
click at [908, 441] on div "#253 genex-systems breezy GIS Data Architect JD Choose an option... Pending App…" at bounding box center [625, 455] width 703 height 40
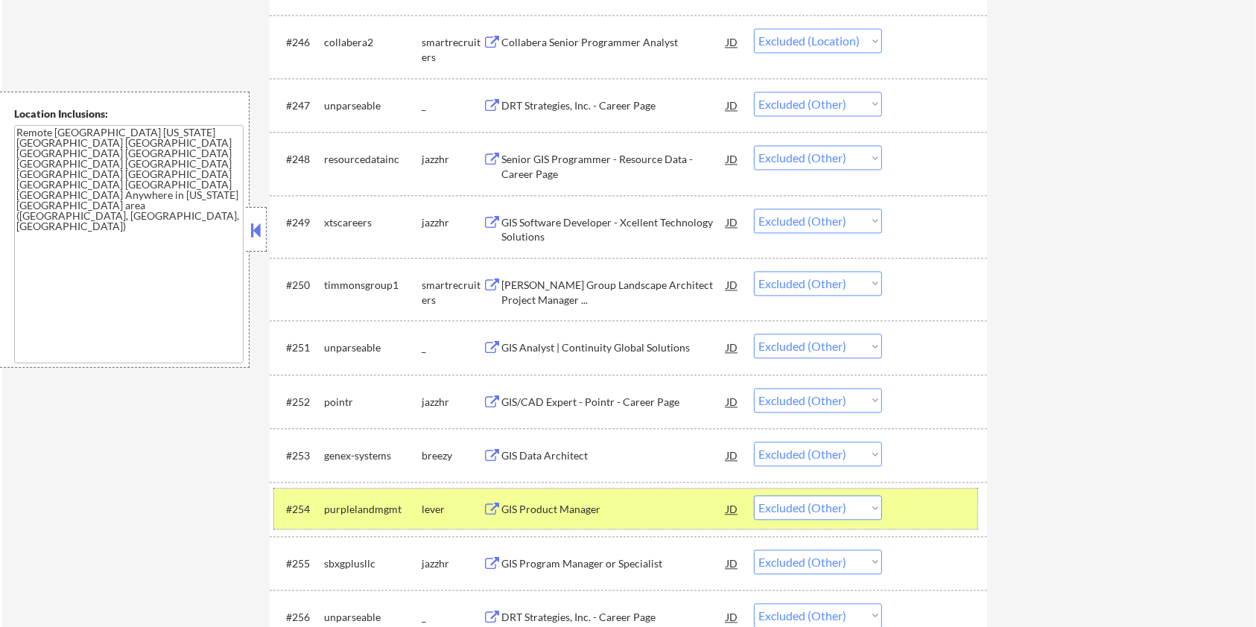
click at [920, 514] on div at bounding box center [937, 508] width 66 height 27
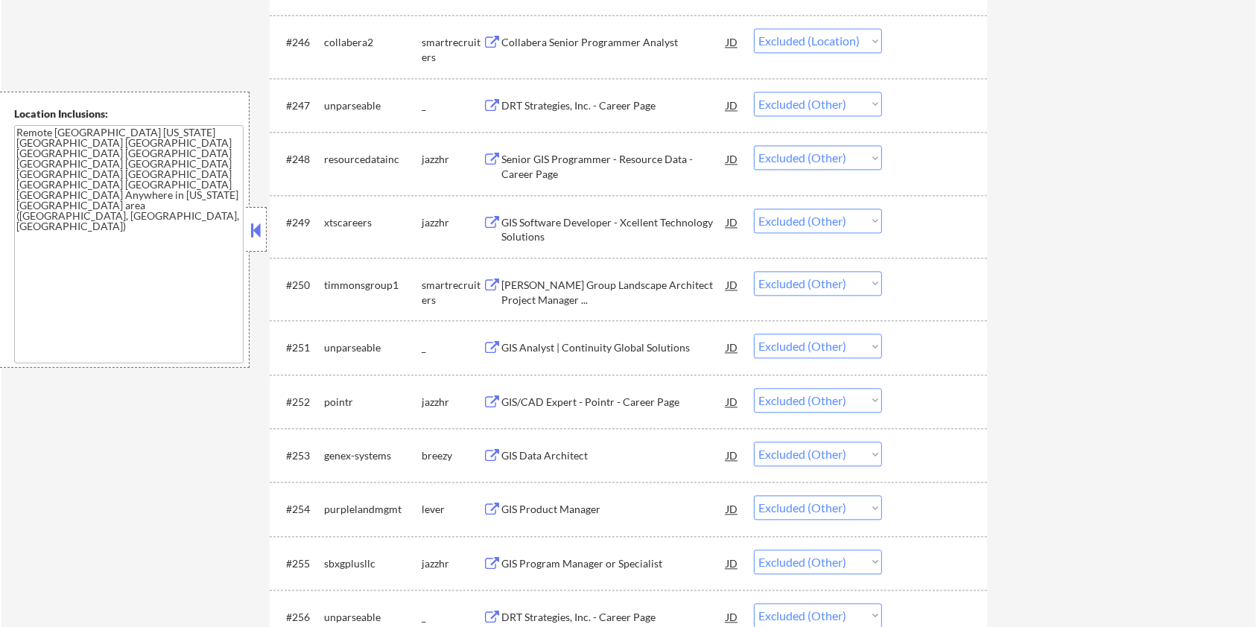
scroll to position [3242, 0]
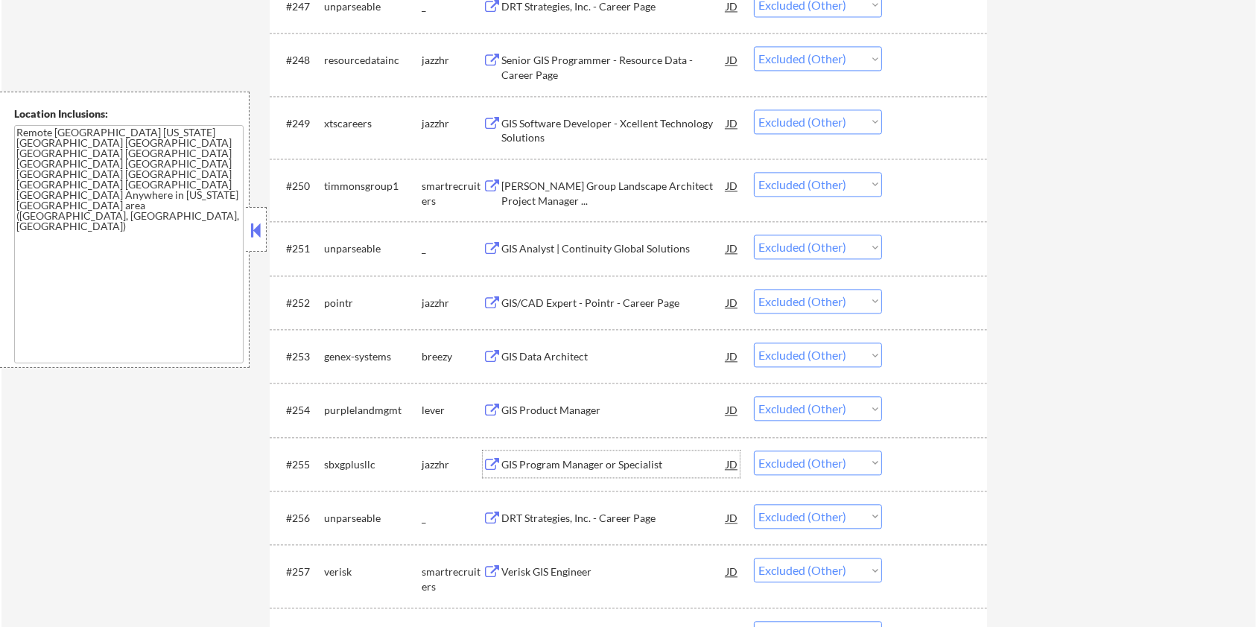
click at [602, 462] on div "GIS Program Manager or Specialist" at bounding box center [613, 464] width 225 height 15
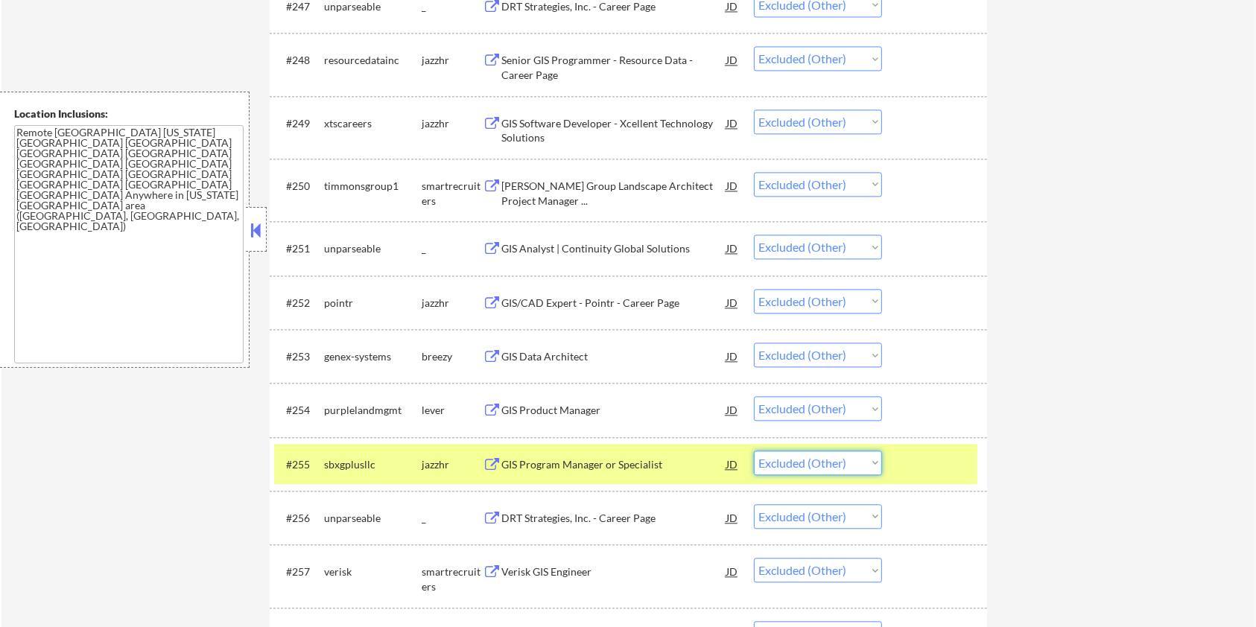
click at [814, 462] on select "Choose an option... Pending Applied Excluded (Questions) Excluded (Expired) Exc…" at bounding box center [818, 463] width 128 height 25
click at [839, 469] on select "Choose an option... Pending Applied Excluded (Questions) Excluded (Expired) Exc…" at bounding box center [818, 463] width 128 height 25
click at [754, 451] on select "Choose an option... Pending Applied Excluded (Questions) Excluded (Expired) Exc…" at bounding box center [818, 463] width 128 height 25
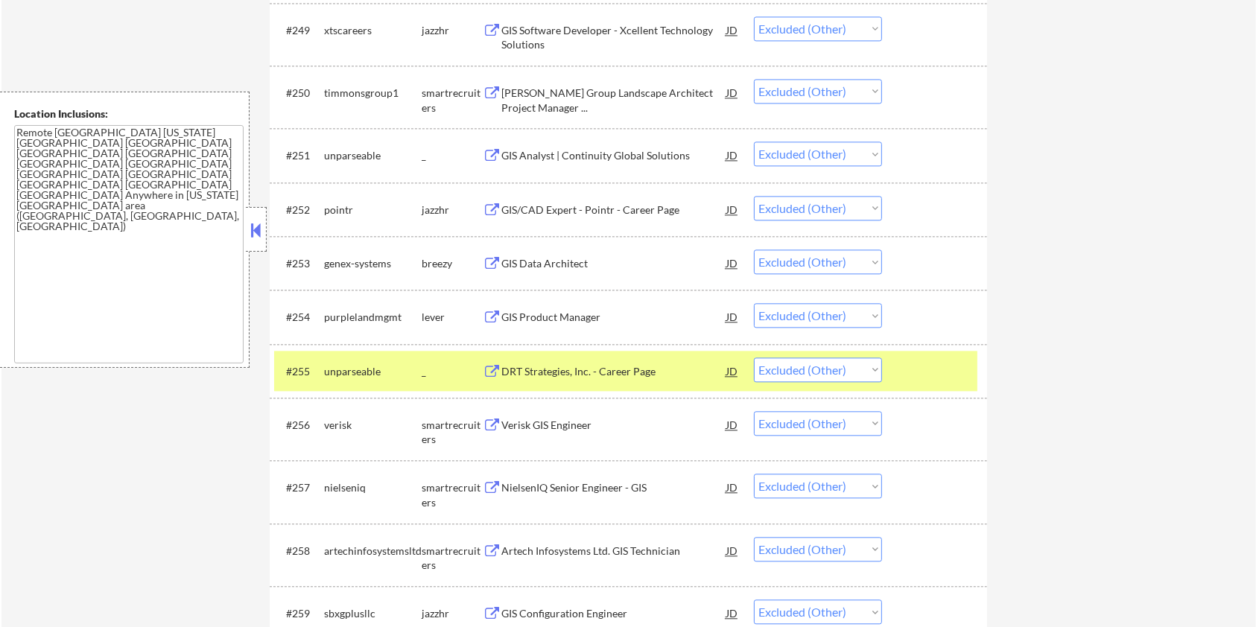
scroll to position [3342, 0]
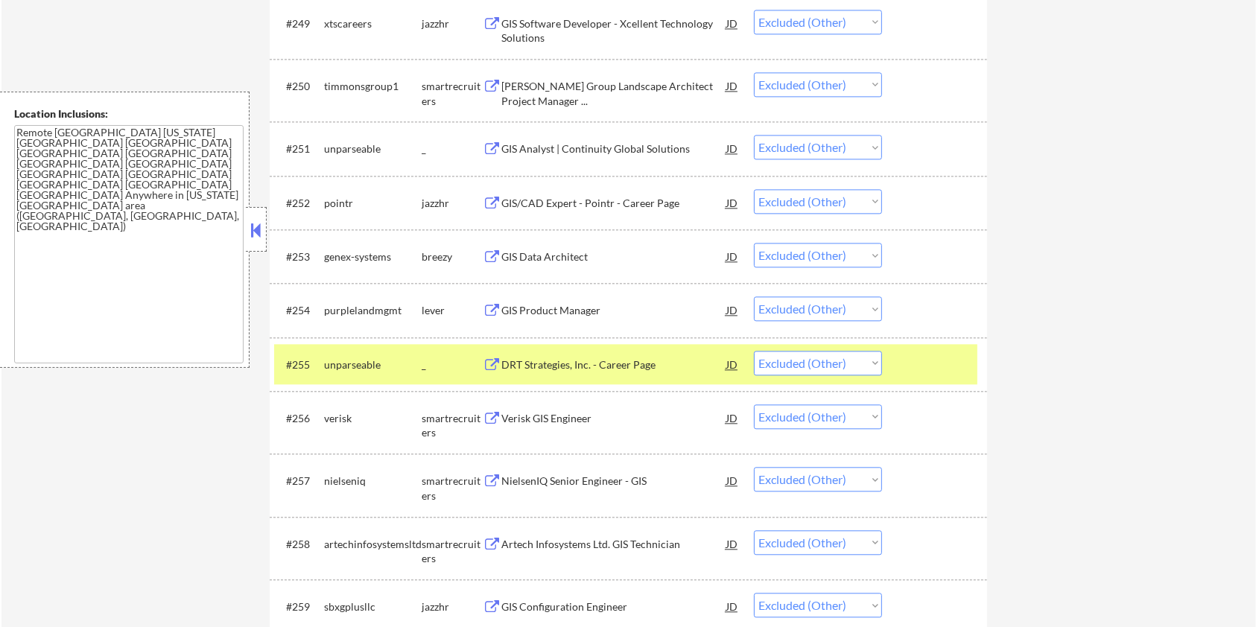
click at [544, 424] on div "Verisk GIS Engineer" at bounding box center [613, 418] width 225 height 15
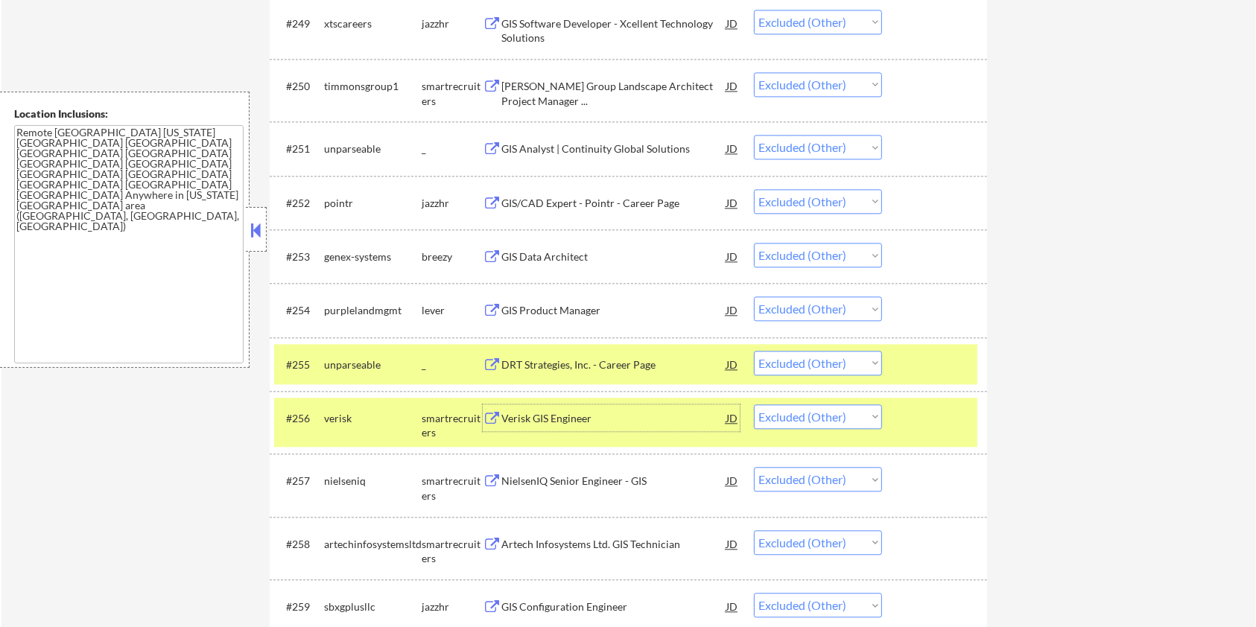
click at [949, 355] on div at bounding box center [937, 364] width 66 height 27
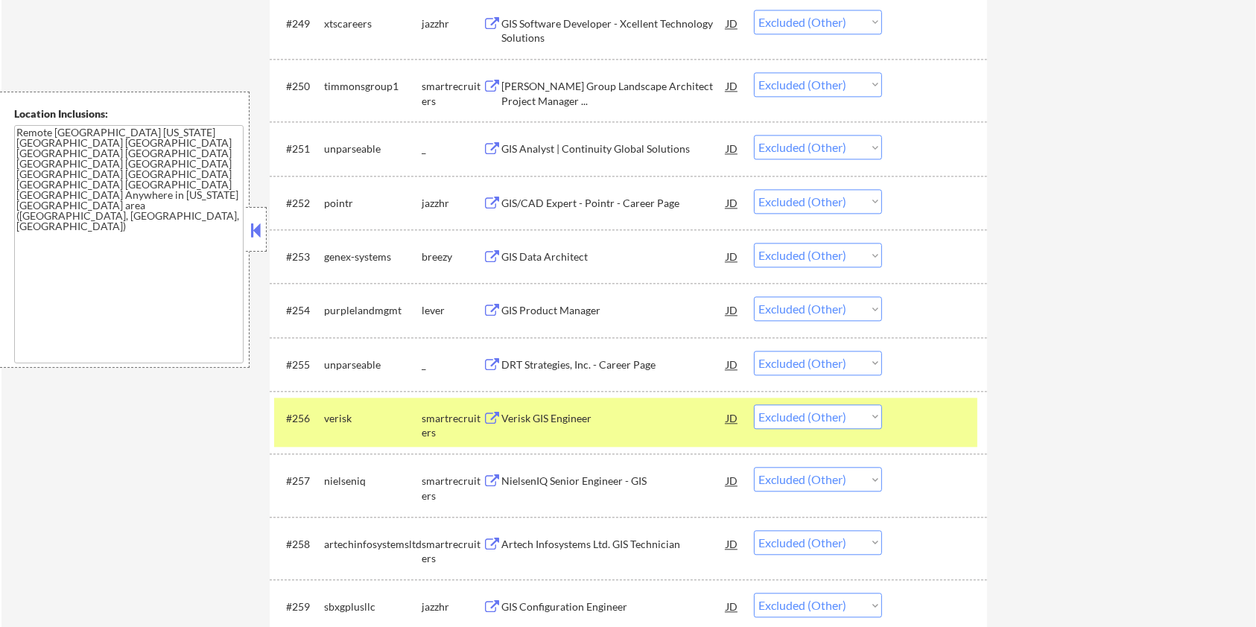
click at [936, 416] on div at bounding box center [937, 417] width 66 height 27
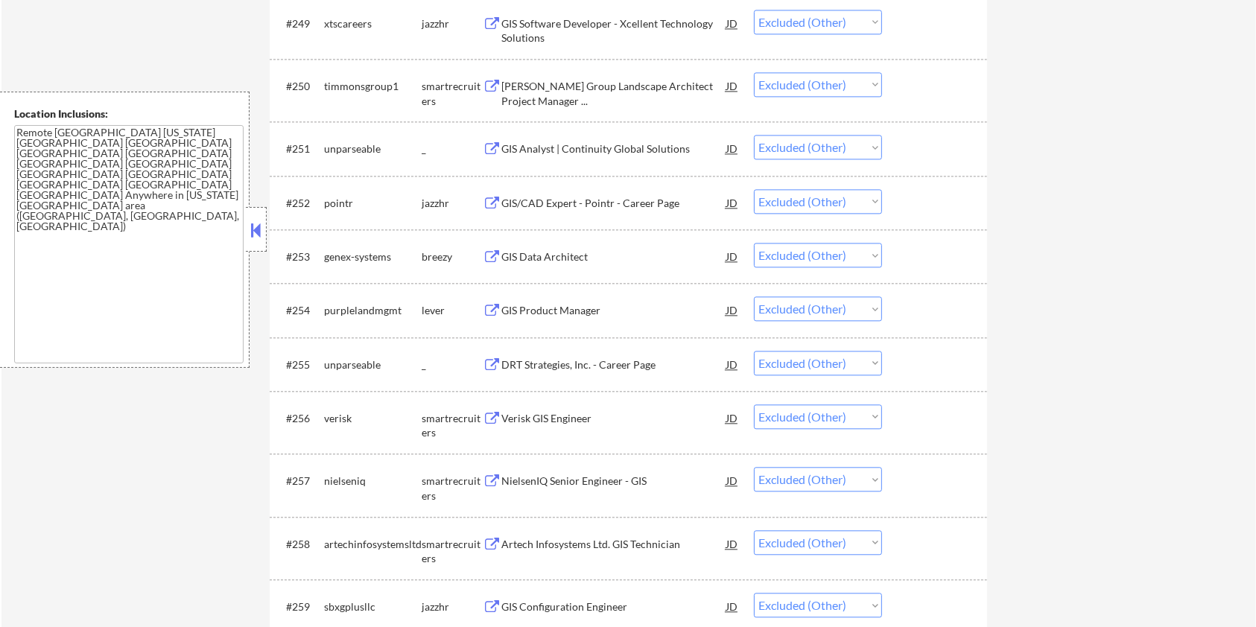
scroll to position [3540, 0]
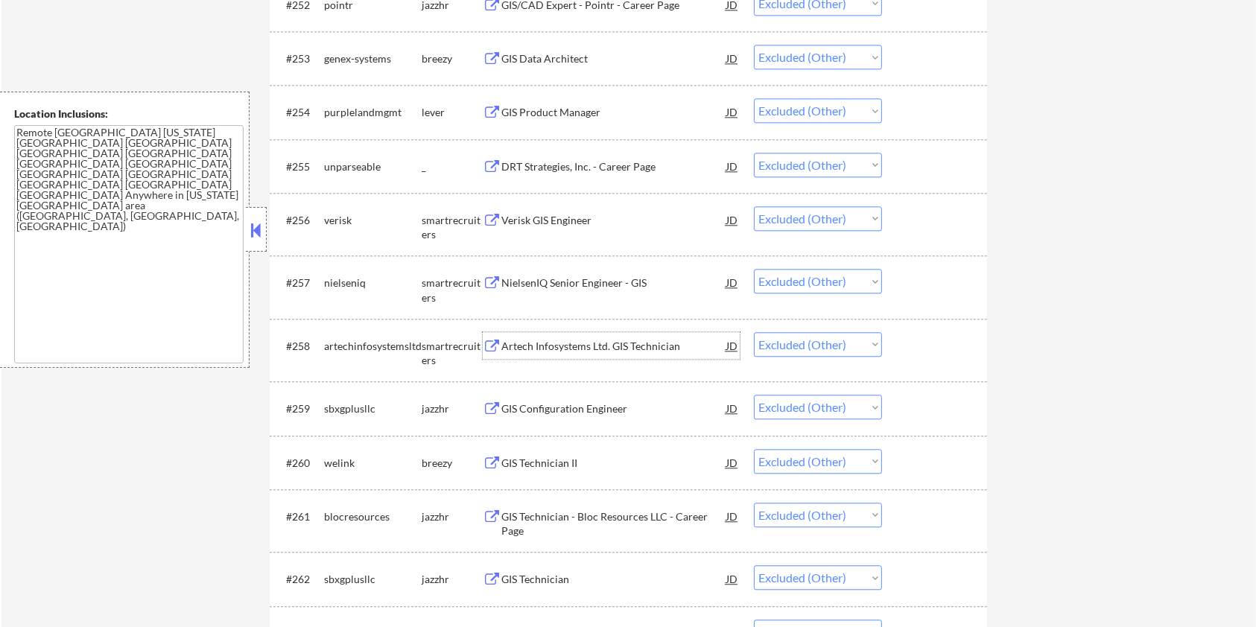
click at [545, 346] on div "Artech Infosystems Ltd. GIS Technician" at bounding box center [613, 346] width 225 height 15
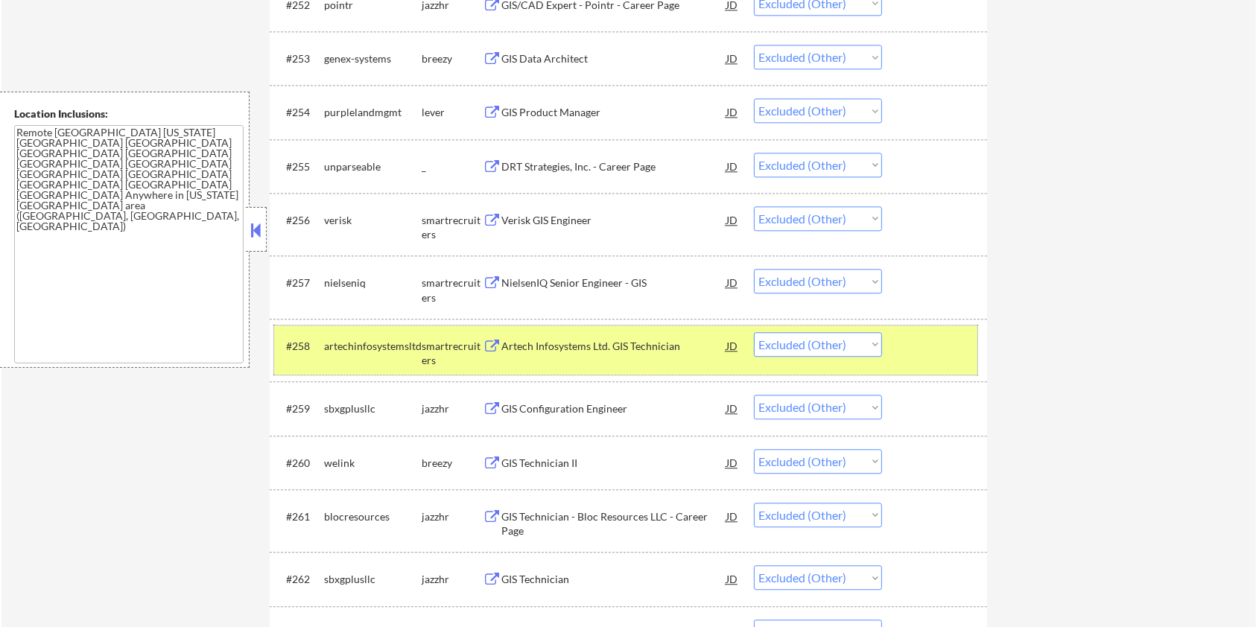
click at [949, 336] on div at bounding box center [937, 345] width 66 height 27
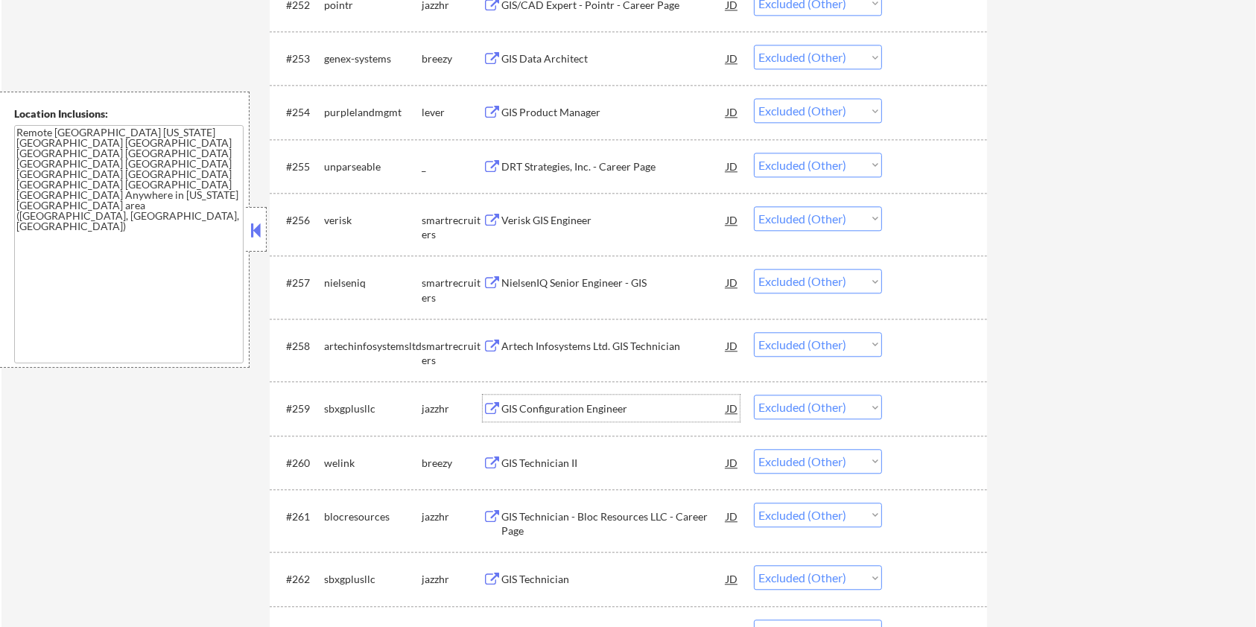
click at [616, 408] on div "GIS Configuration Engineer" at bounding box center [613, 408] width 225 height 15
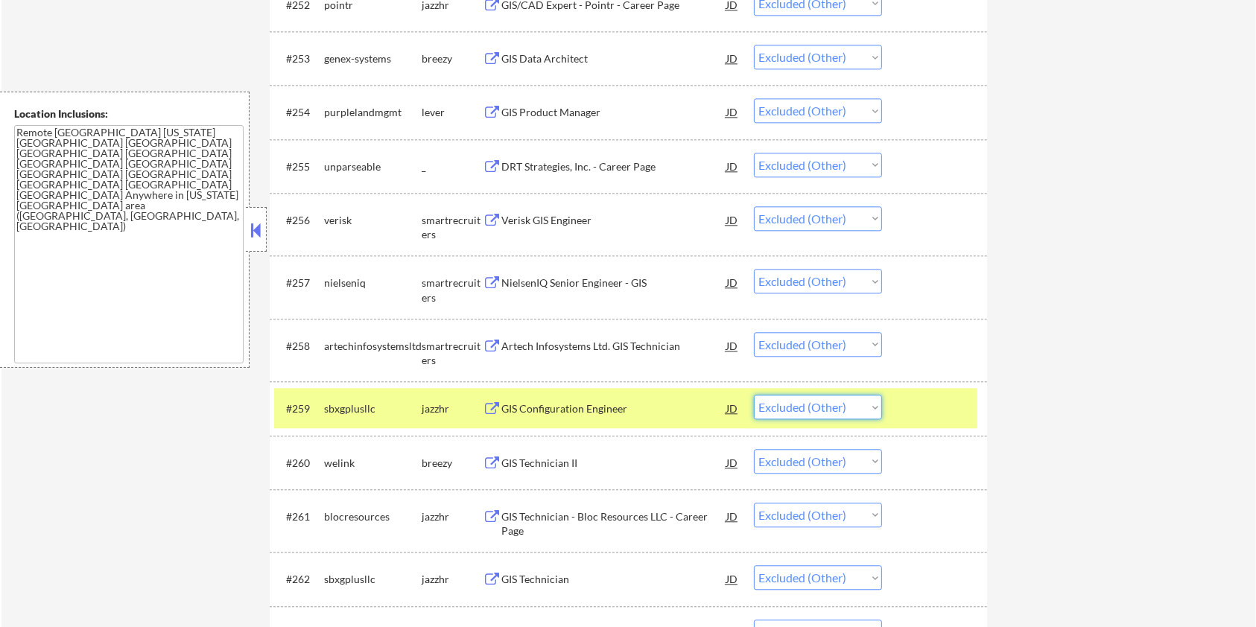
click at [834, 404] on select "Choose an option... Pending Applied Excluded (Questions) Excluded (Expired) Exc…" at bounding box center [818, 407] width 128 height 25
click at [754, 395] on select "Choose an option... Pending Applied Excluded (Questions) Excluded (Expired) Exc…" at bounding box center [818, 407] width 128 height 25
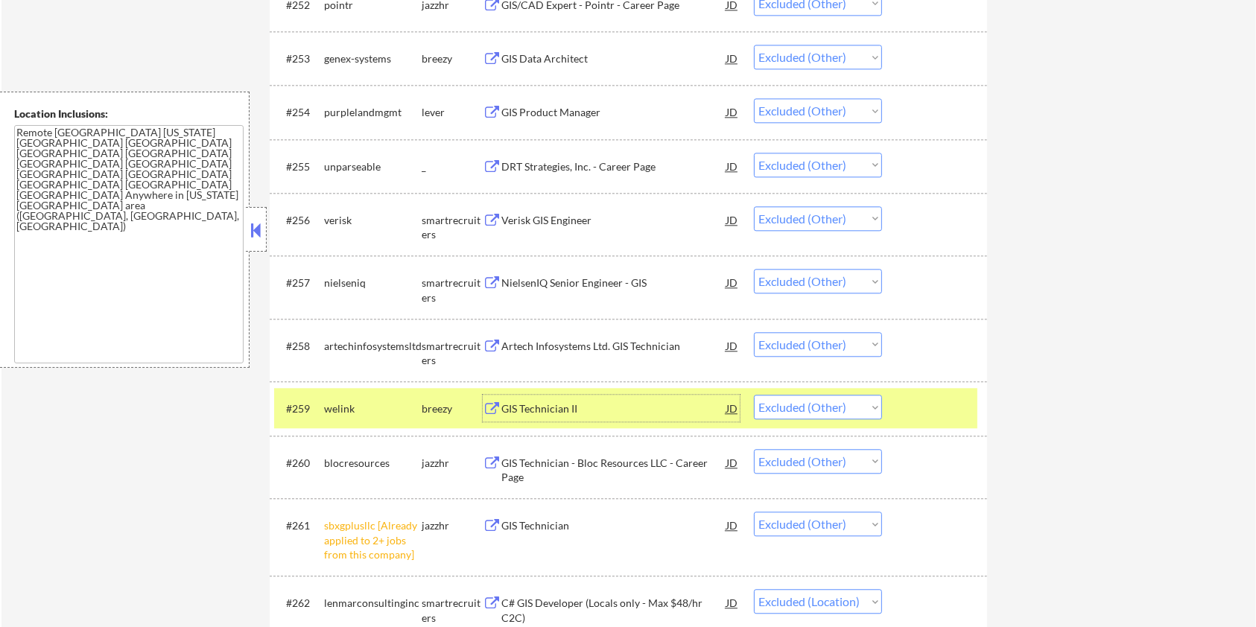
click at [582, 400] on div "GIS Technician II" at bounding box center [613, 408] width 225 height 27
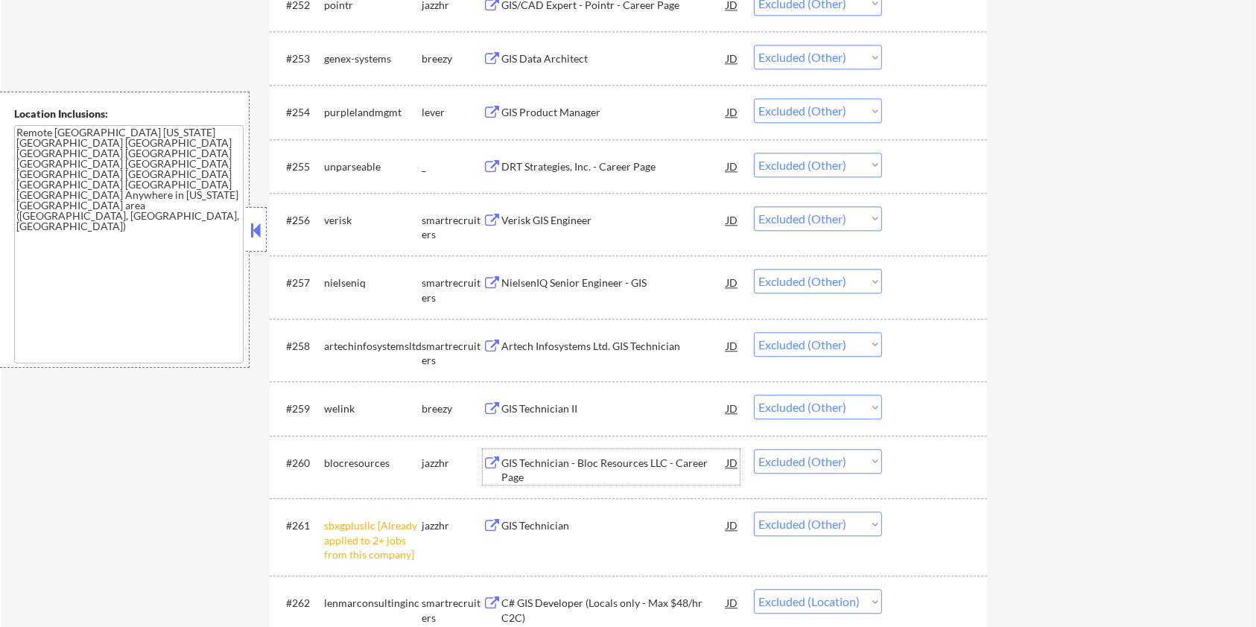
click at [582, 461] on div "GIS Technician - Bloc Resources LLC - Career Page" at bounding box center [613, 470] width 225 height 29
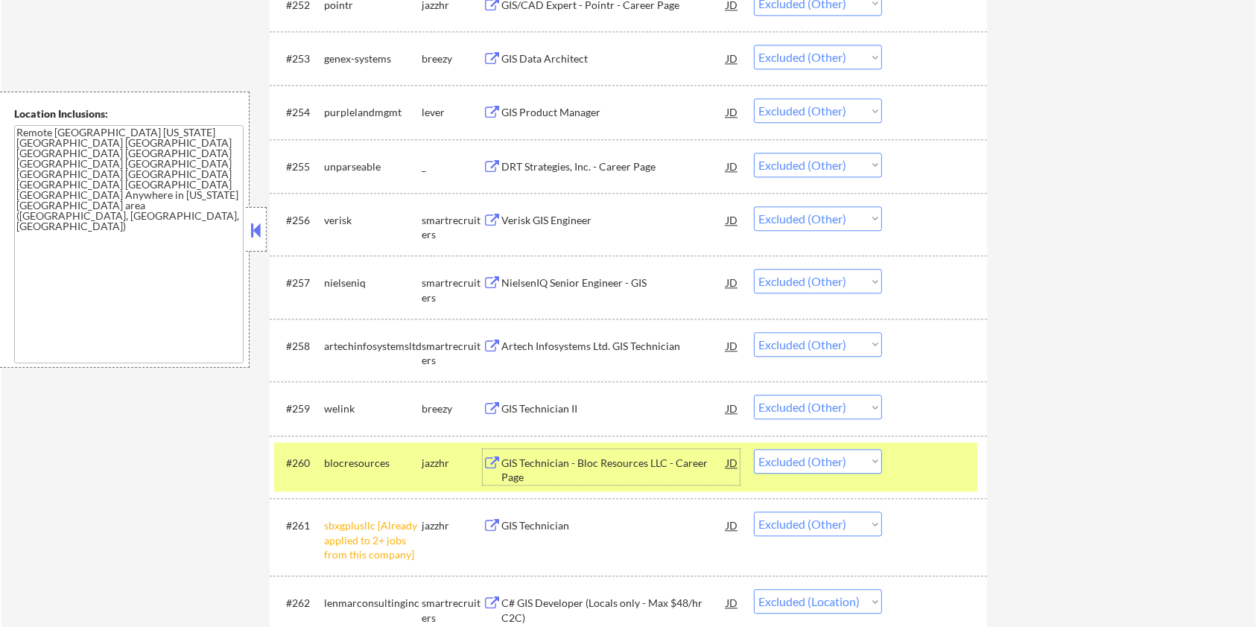
scroll to position [3640, 0]
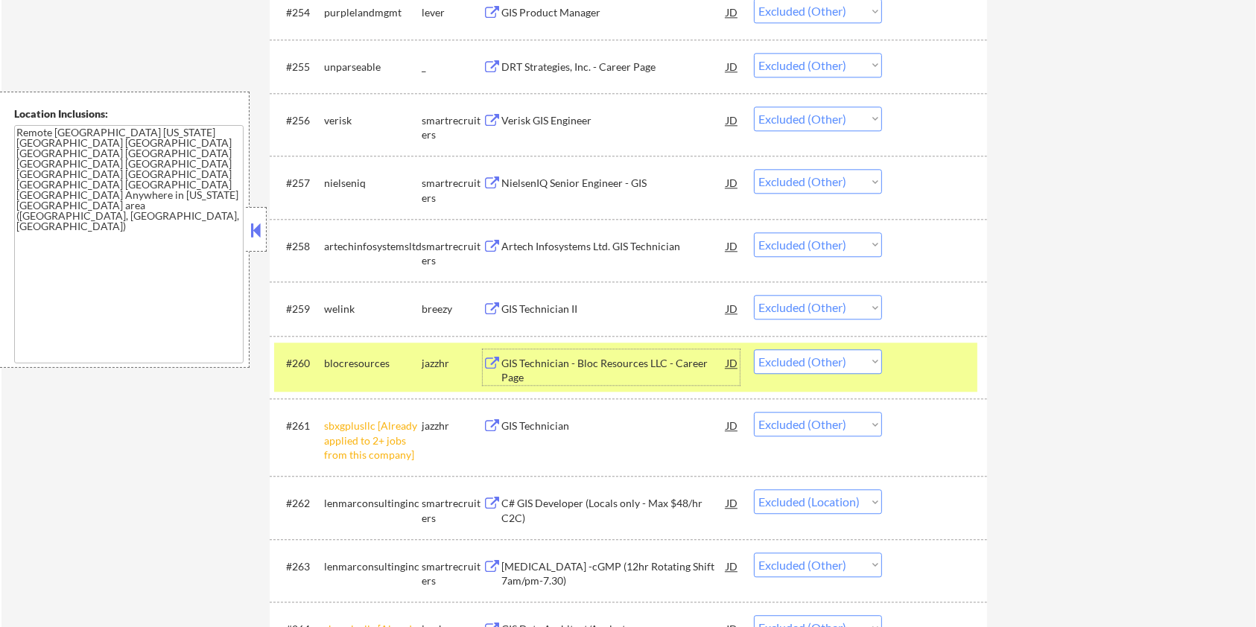
click at [603, 359] on div "GIS Technician - Bloc Resources LLC - Career Page" at bounding box center [613, 370] width 225 height 29
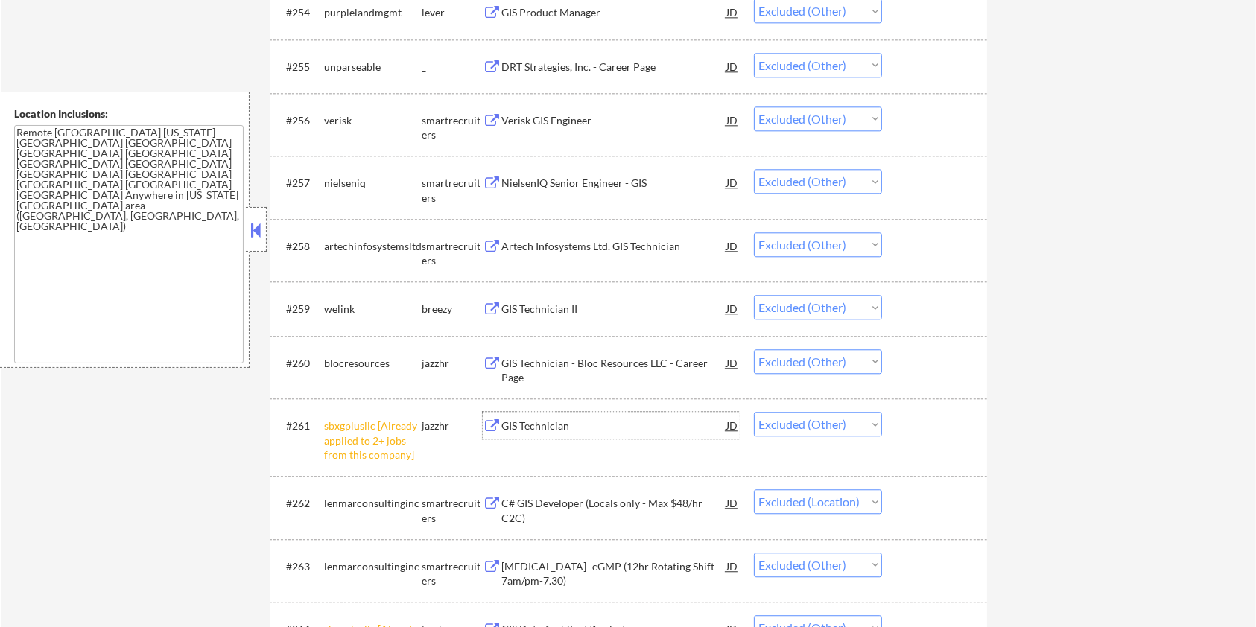
click at [544, 425] on div "GIS Technician" at bounding box center [613, 426] width 225 height 15
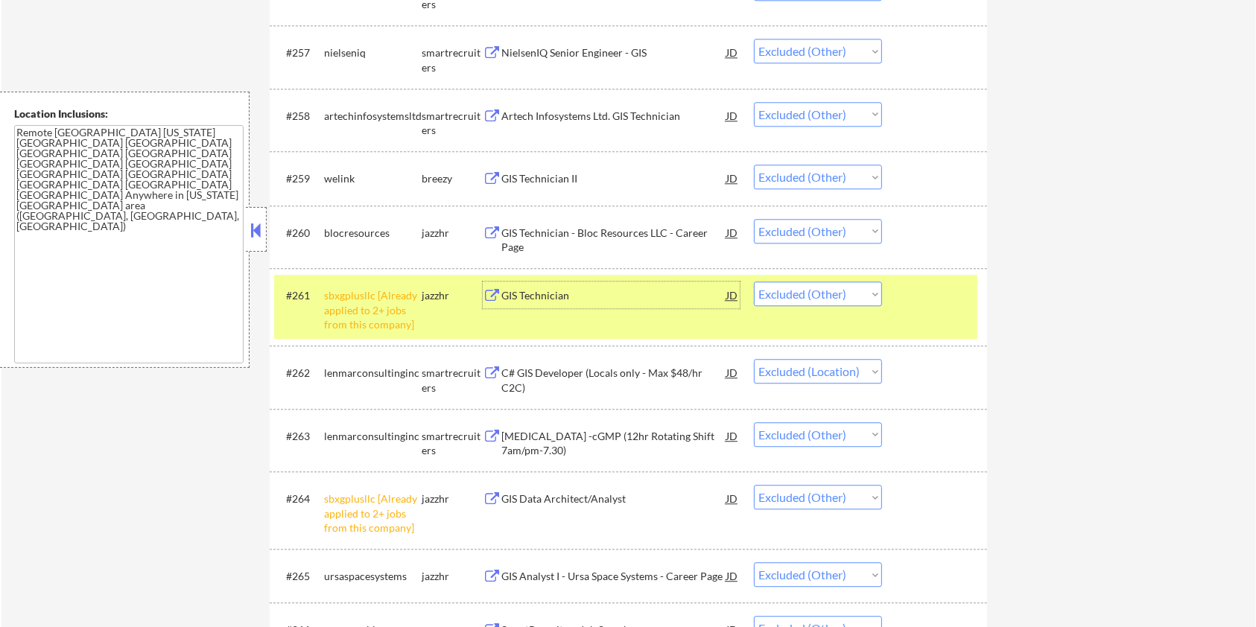
scroll to position [3838, 0]
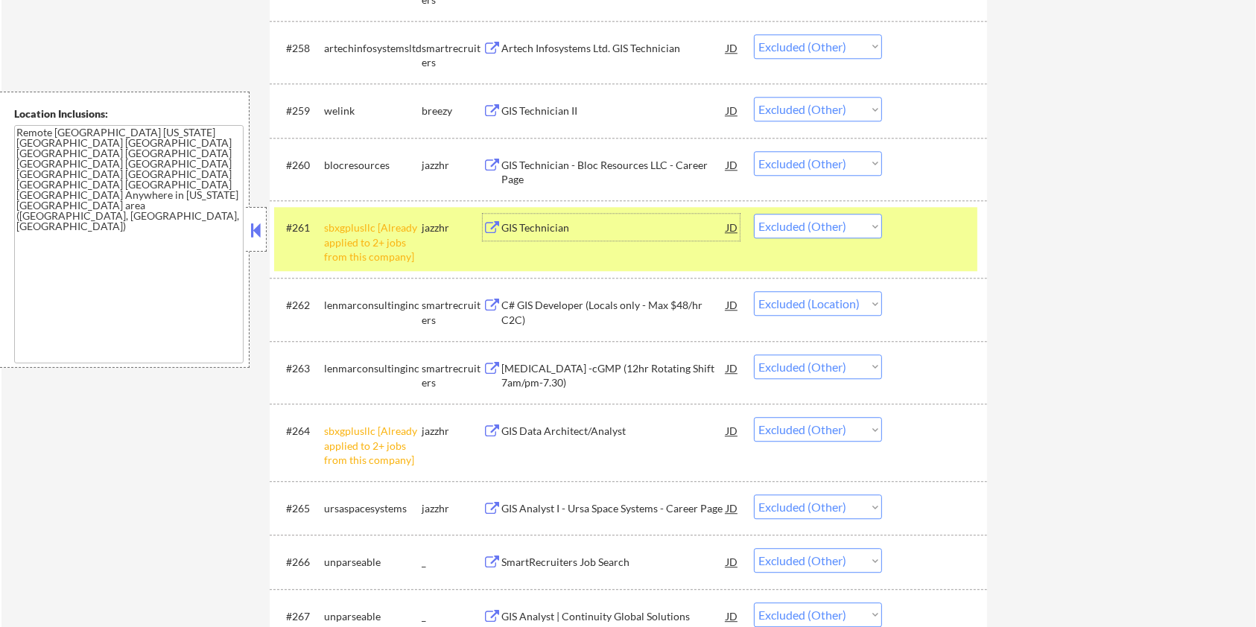
click at [498, 302] on button at bounding box center [492, 306] width 19 height 14
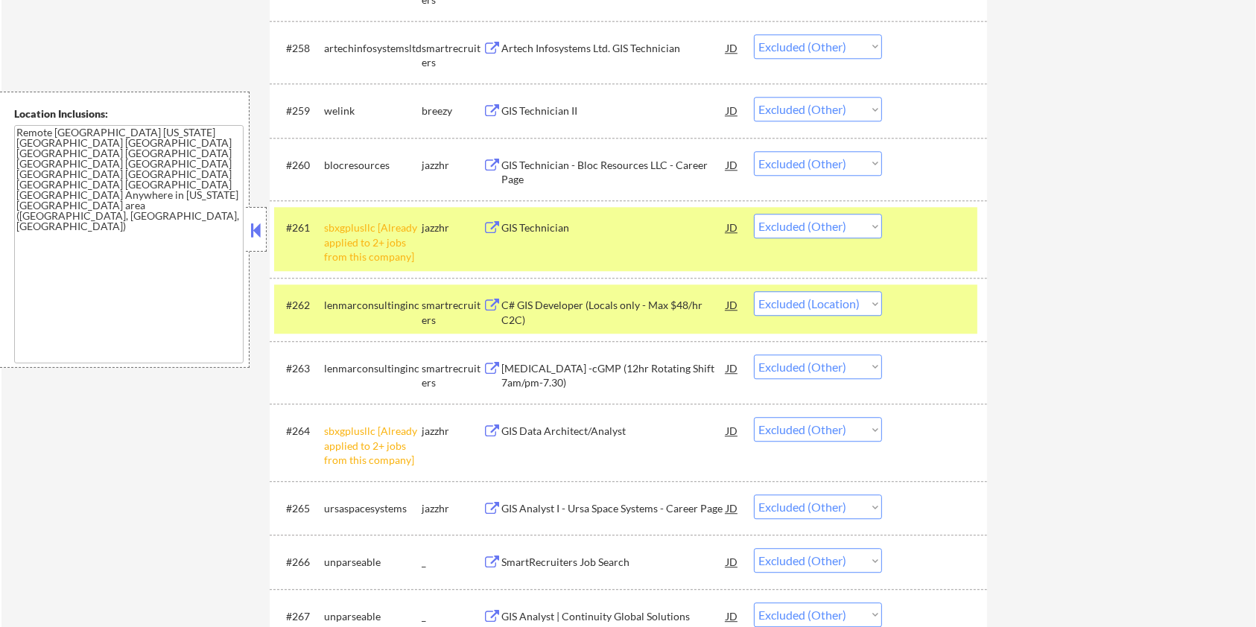
click at [918, 229] on div at bounding box center [937, 227] width 66 height 27
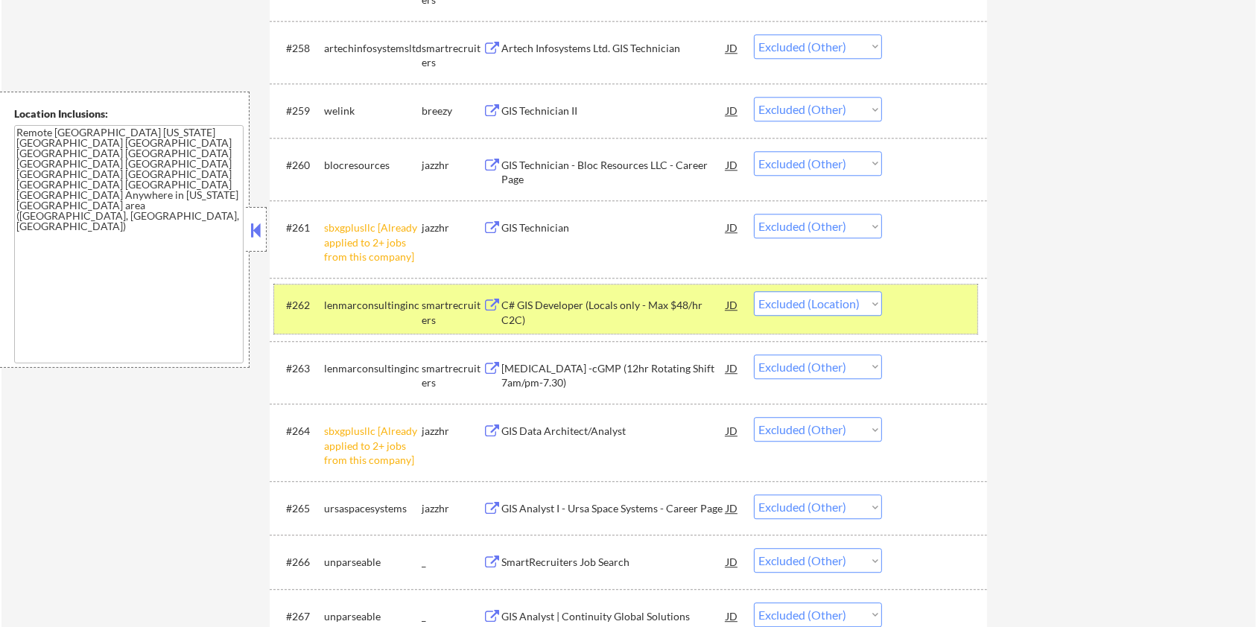
click at [936, 310] on div at bounding box center [937, 304] width 66 height 27
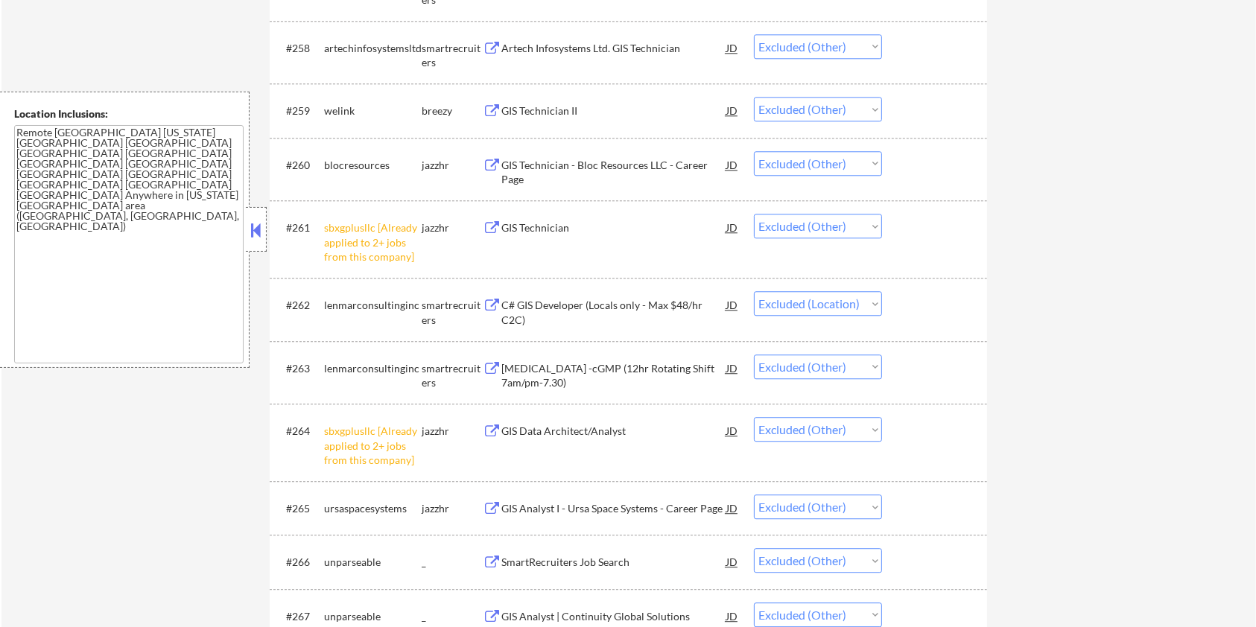
scroll to position [3938, 0]
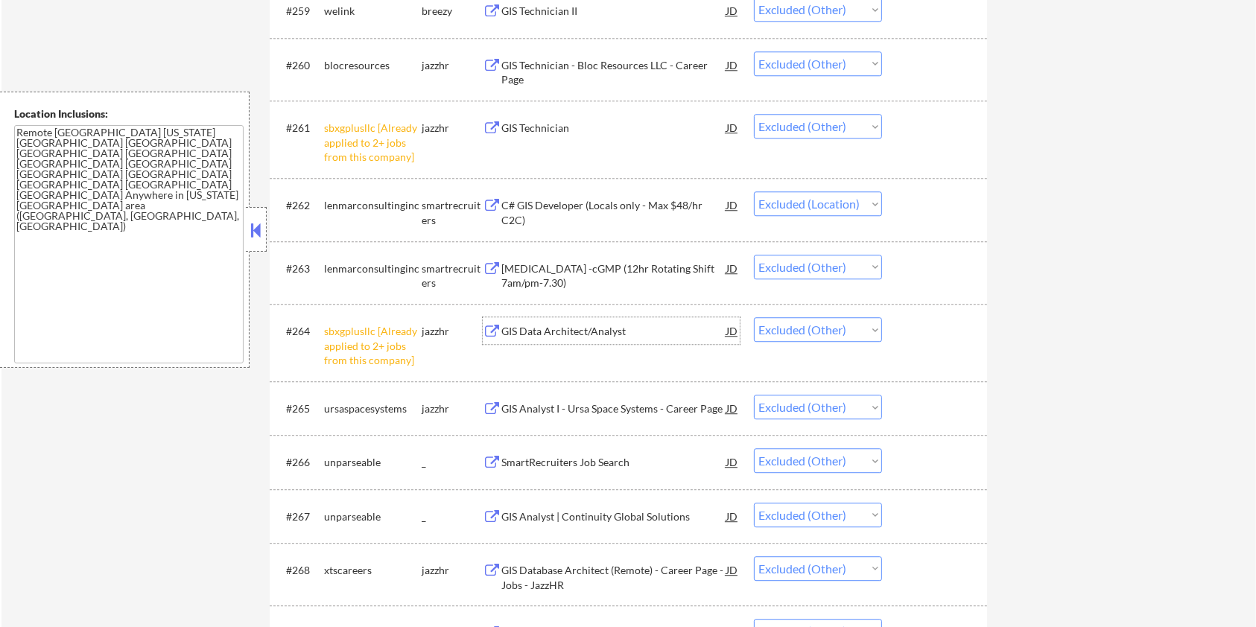
click at [562, 325] on div "GIS Data Architect/Analyst" at bounding box center [613, 331] width 225 height 15
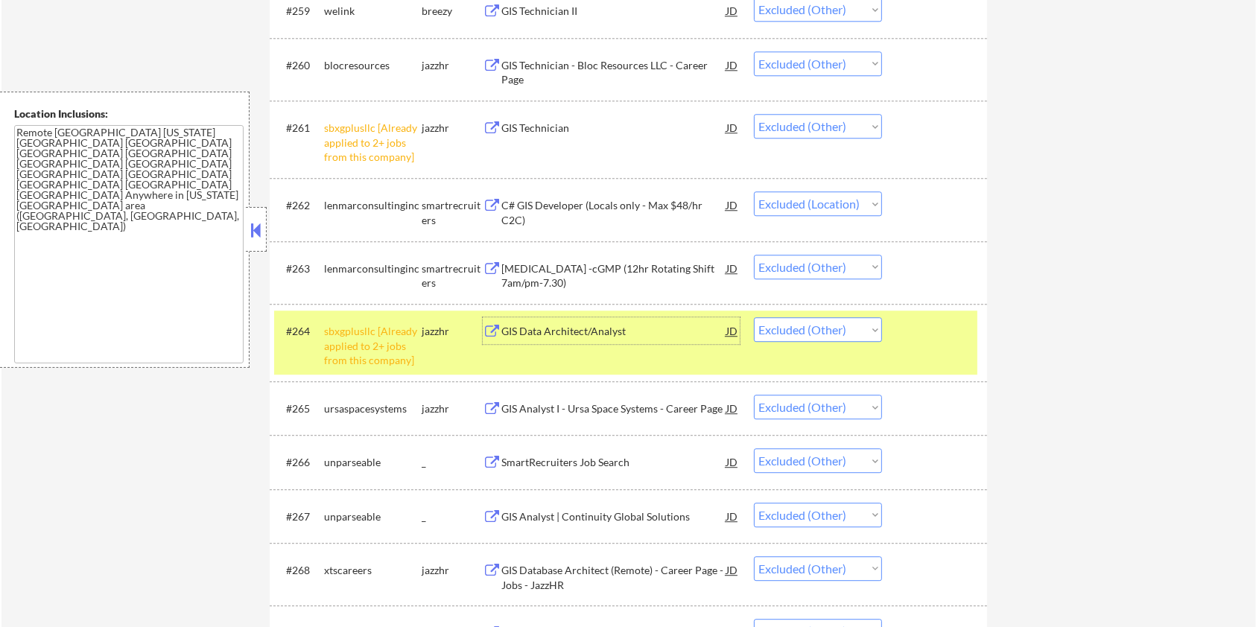
click at [816, 328] on select "Choose an option... Pending Applied Excluded (Questions) Excluded (Expired) Exc…" at bounding box center [818, 329] width 128 height 25
click at [754, 317] on select "Choose an option... Pending Applied Excluded (Questions) Excluded (Expired) Exc…" at bounding box center [818, 329] width 128 height 25
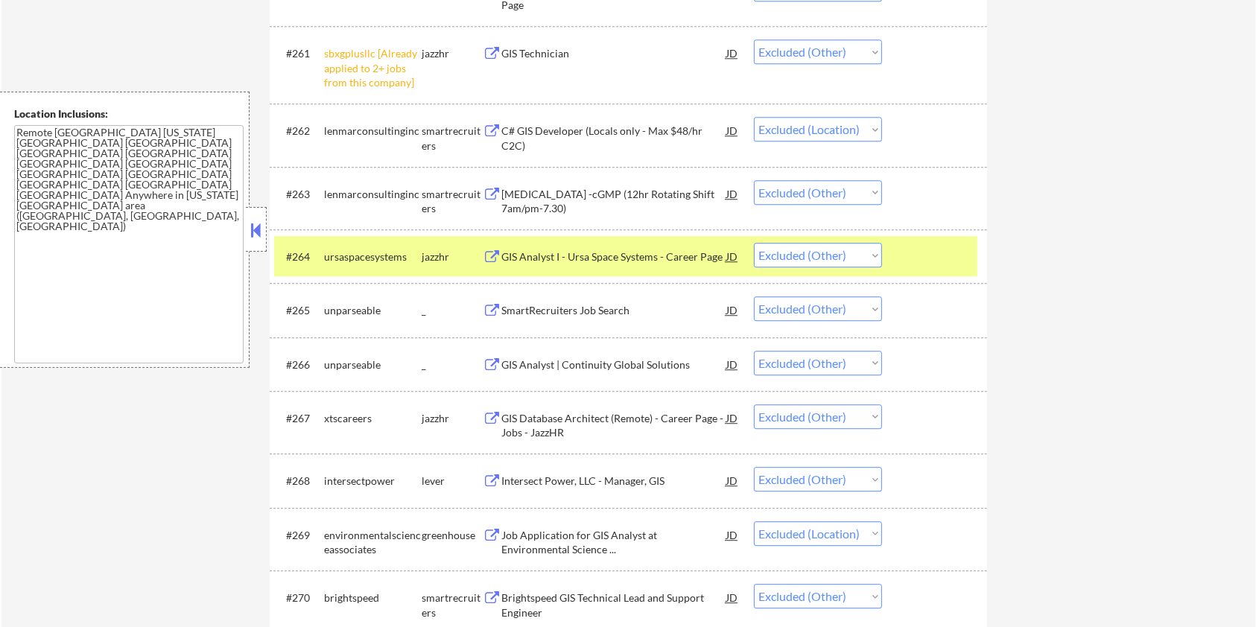
scroll to position [4037, 0]
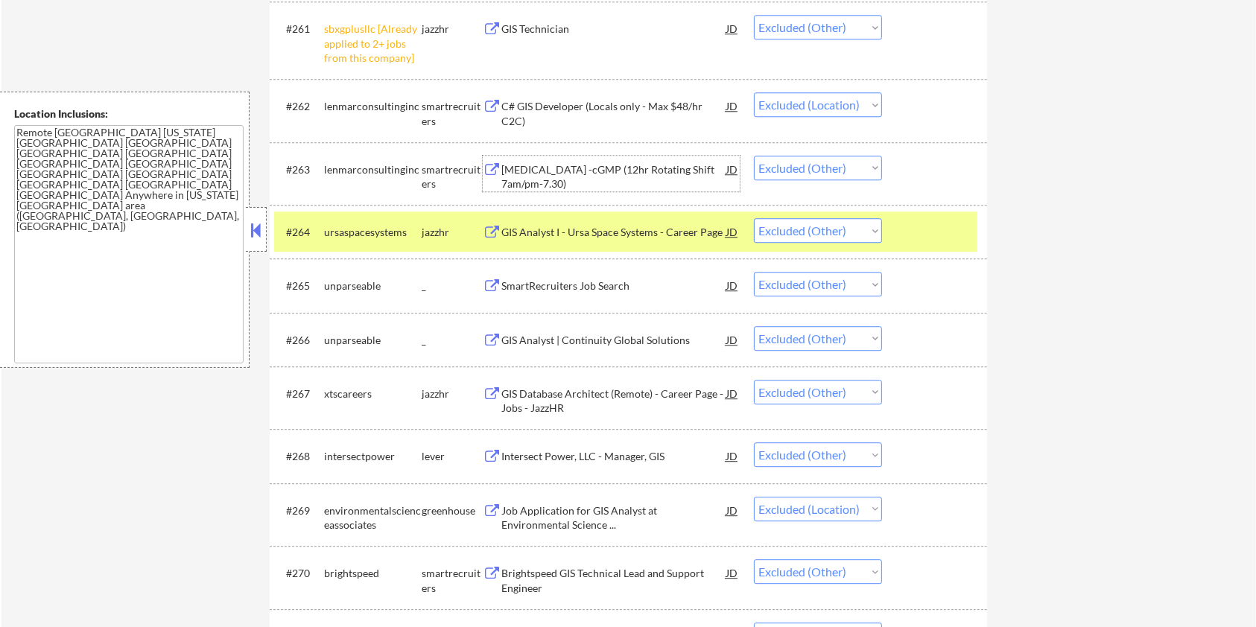
click at [589, 172] on div "Lab Technician -cGMP (12hr Rotating Shift 7am/pm-7.30)" at bounding box center [613, 176] width 225 height 29
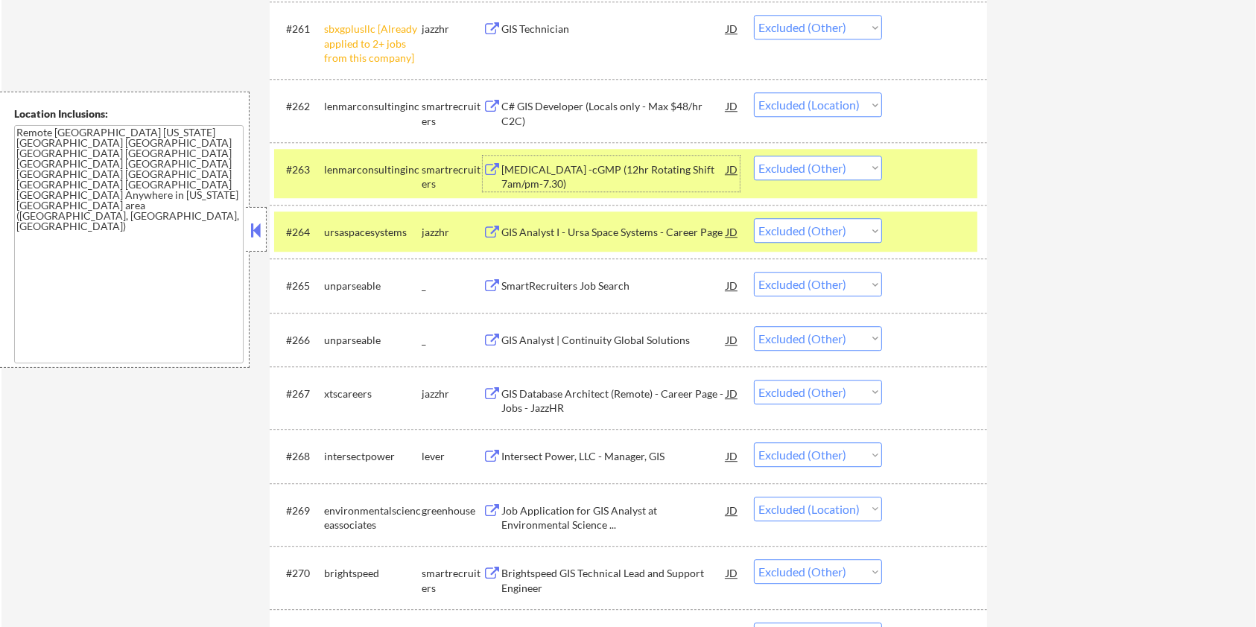
click at [927, 178] on div at bounding box center [937, 169] width 66 height 27
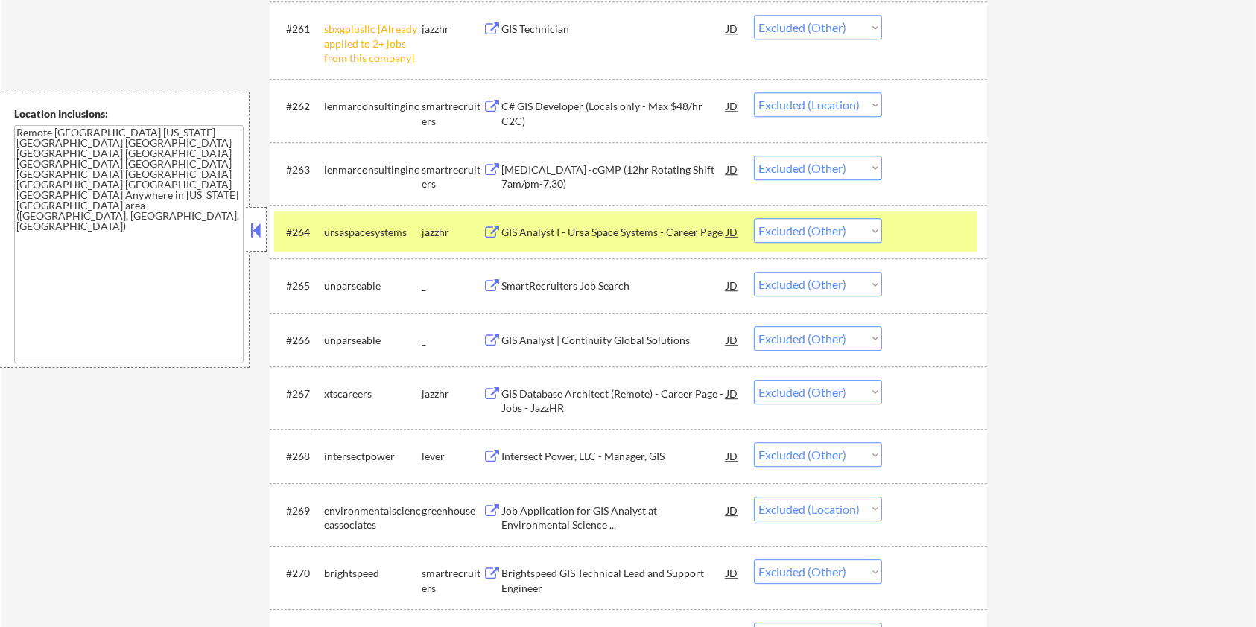
click at [930, 236] on div at bounding box center [937, 231] width 66 height 27
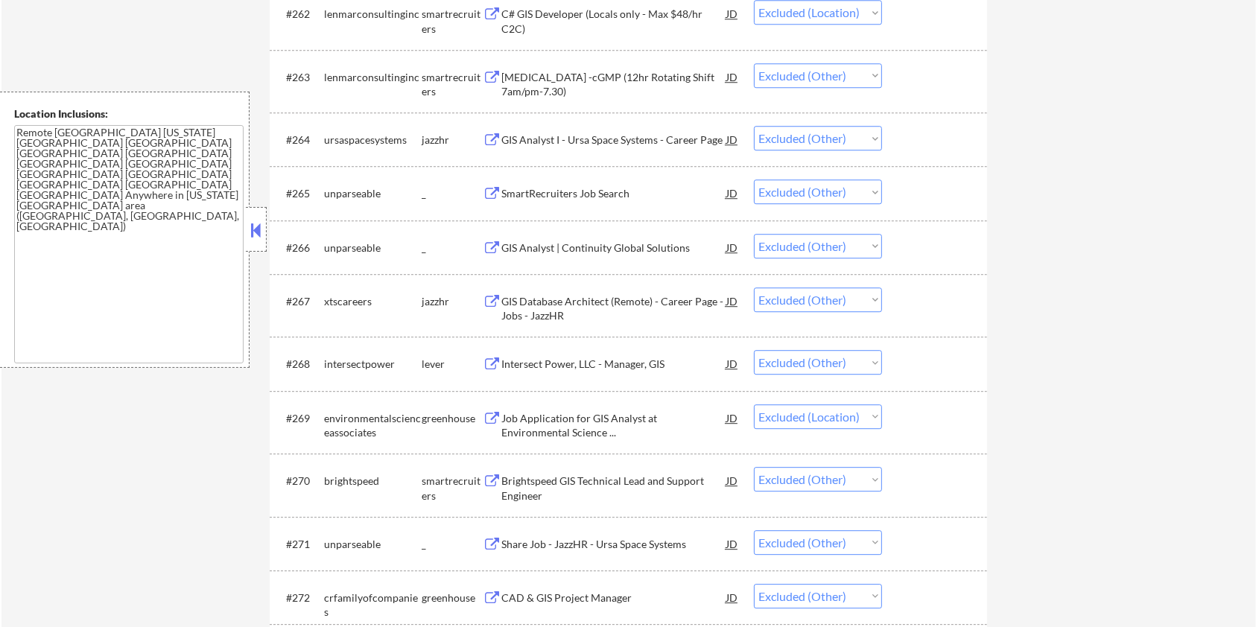
scroll to position [4136, 0]
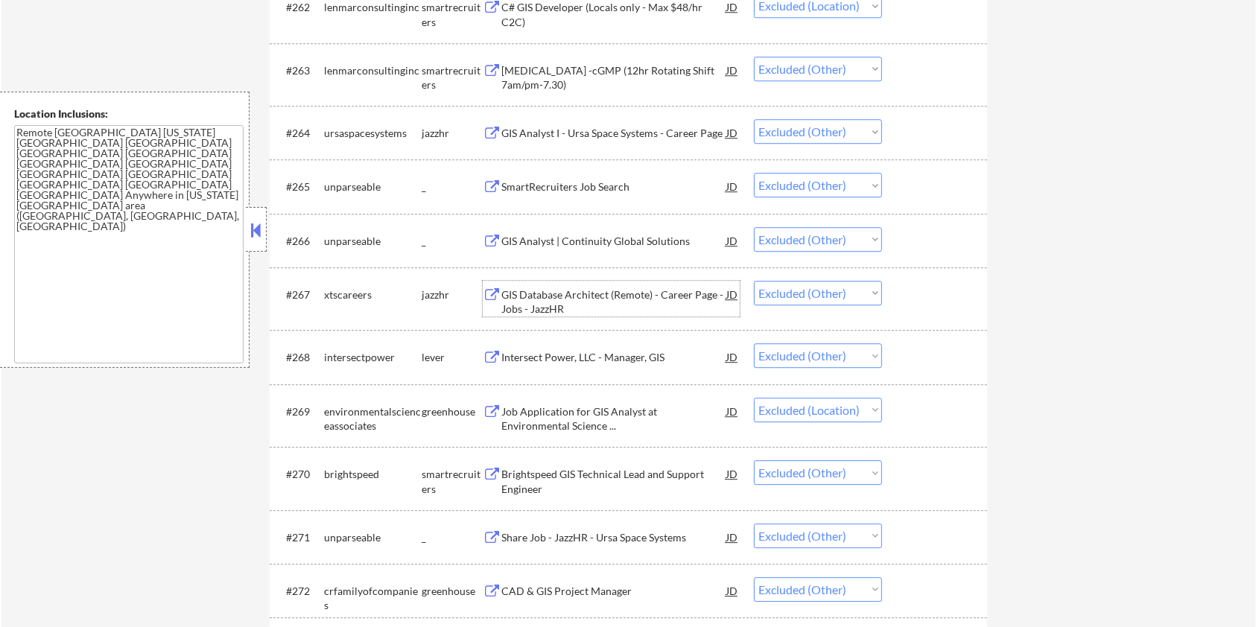
click at [569, 293] on div "GIS Database Architect (Remote) - Career Page - Jobs - JazzHR" at bounding box center [613, 302] width 225 height 29
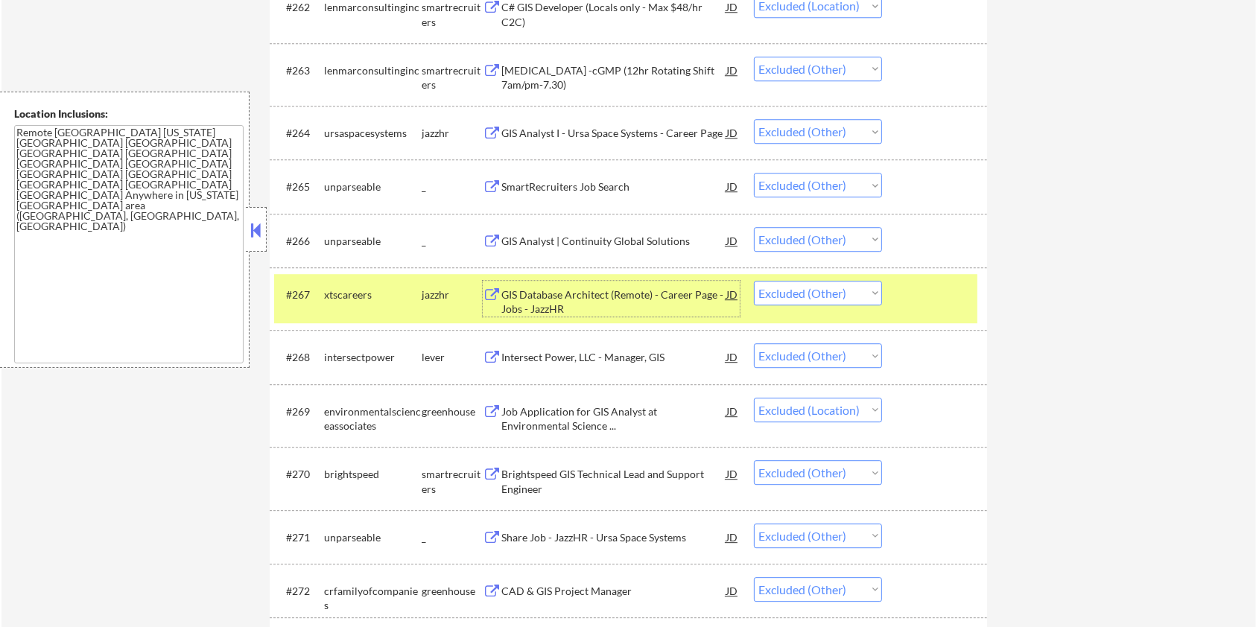
click at [591, 352] on div "Intersect Power, LLC - Manager, GIS" at bounding box center [613, 357] width 225 height 15
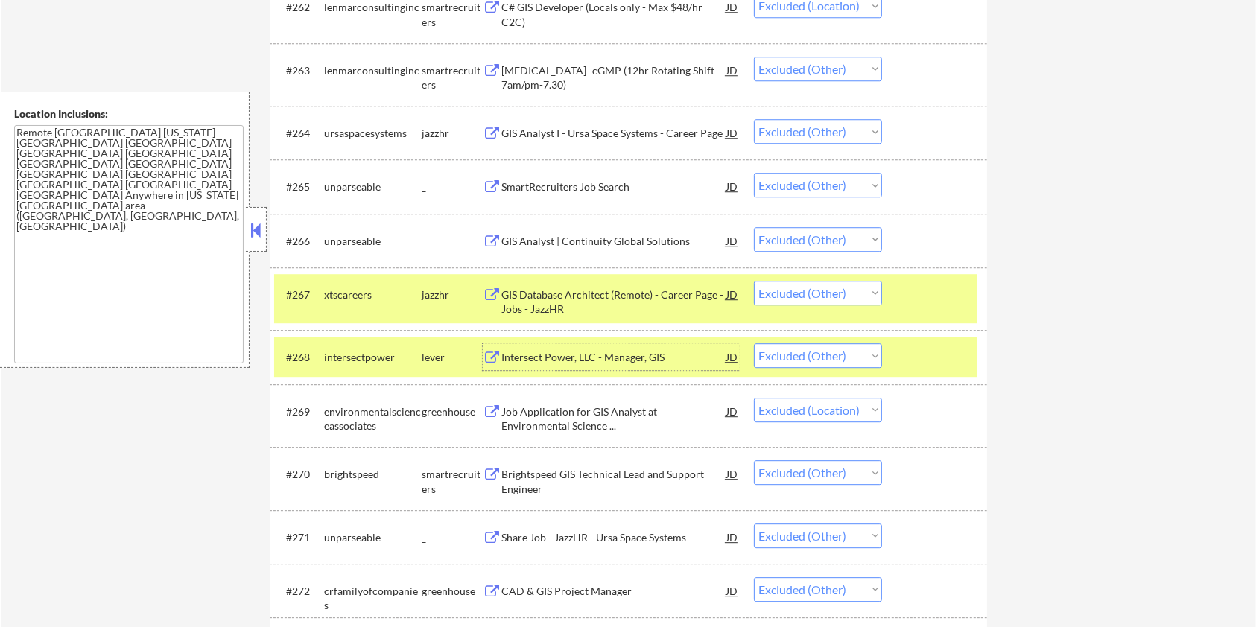
drag, startPoint x: 932, startPoint y: 295, endPoint x: 927, endPoint y: 309, distance: 15.1
click at [932, 295] on div at bounding box center [937, 294] width 66 height 27
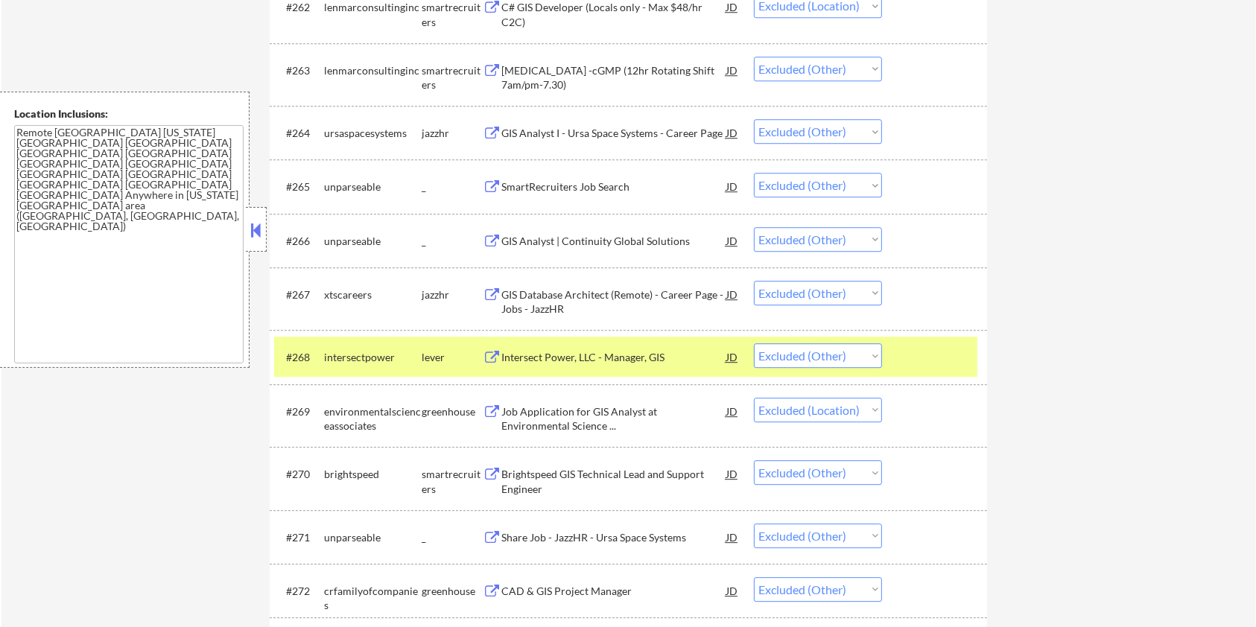
click at [906, 352] on div at bounding box center [937, 356] width 66 height 27
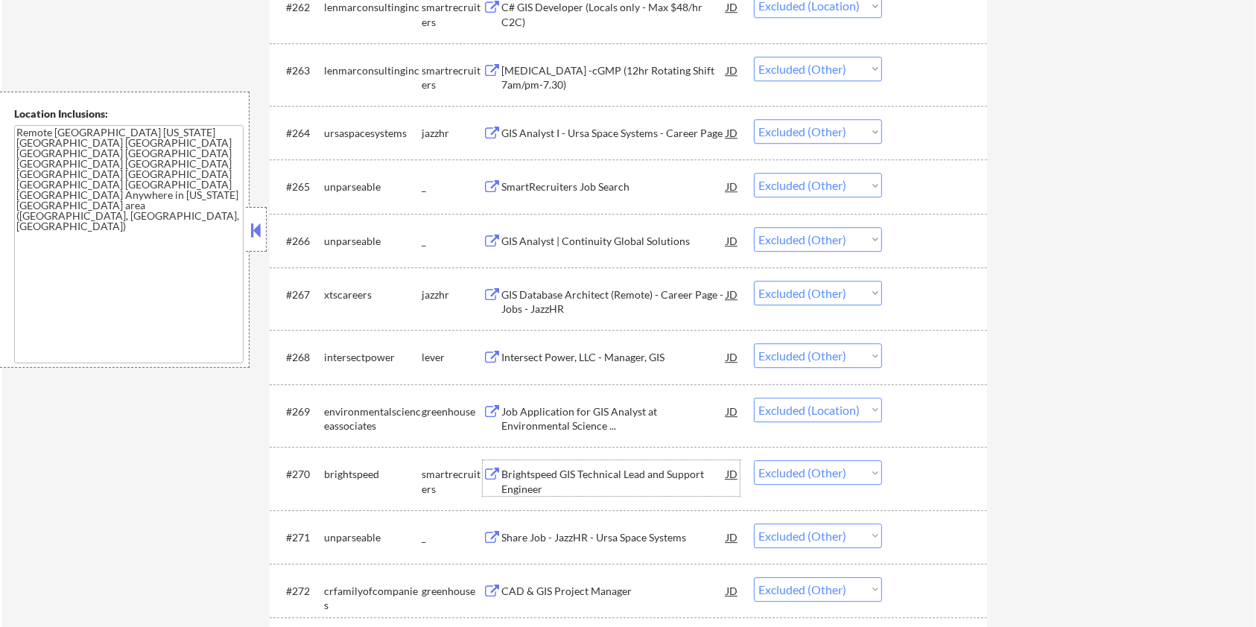
click at [604, 475] on div "Brightspeed GIS Technical Lead and Support Engineer" at bounding box center [613, 481] width 225 height 29
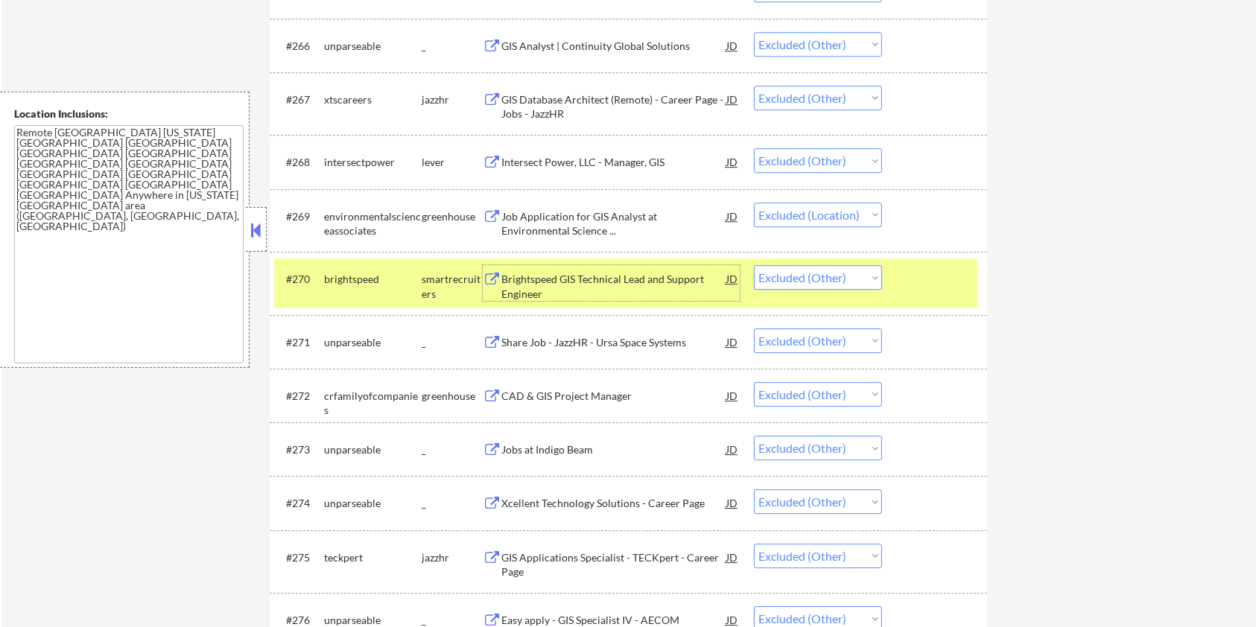
scroll to position [4335, 0]
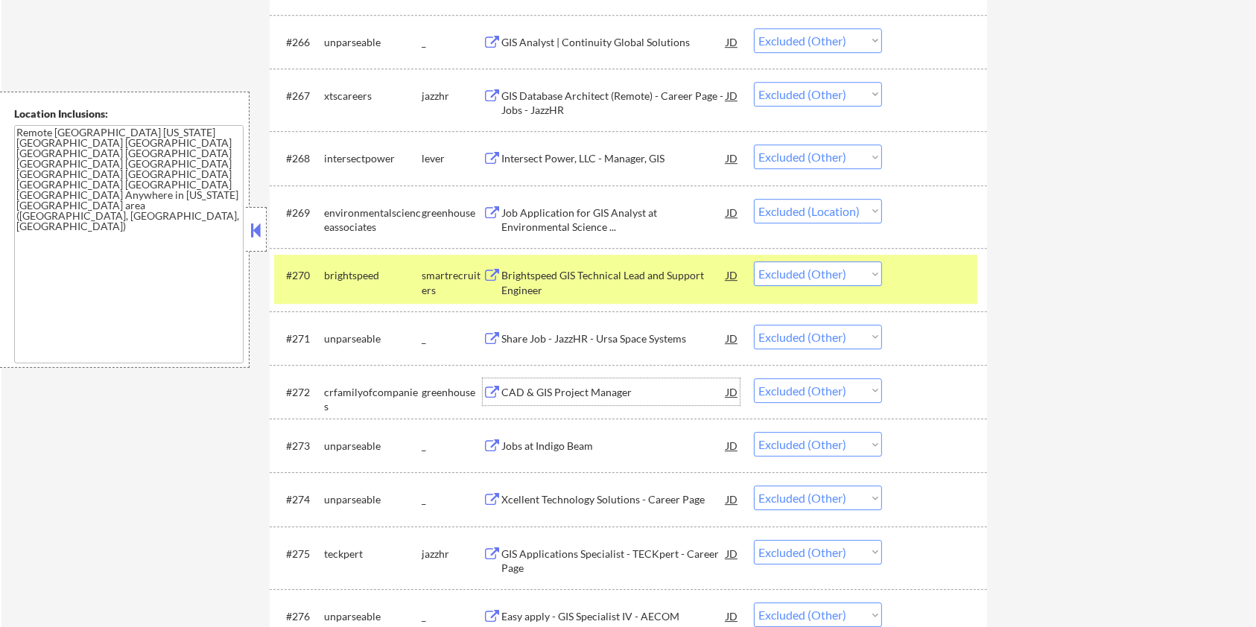
click at [550, 392] on div "CAD & GIS Project Manager" at bounding box center [613, 392] width 225 height 15
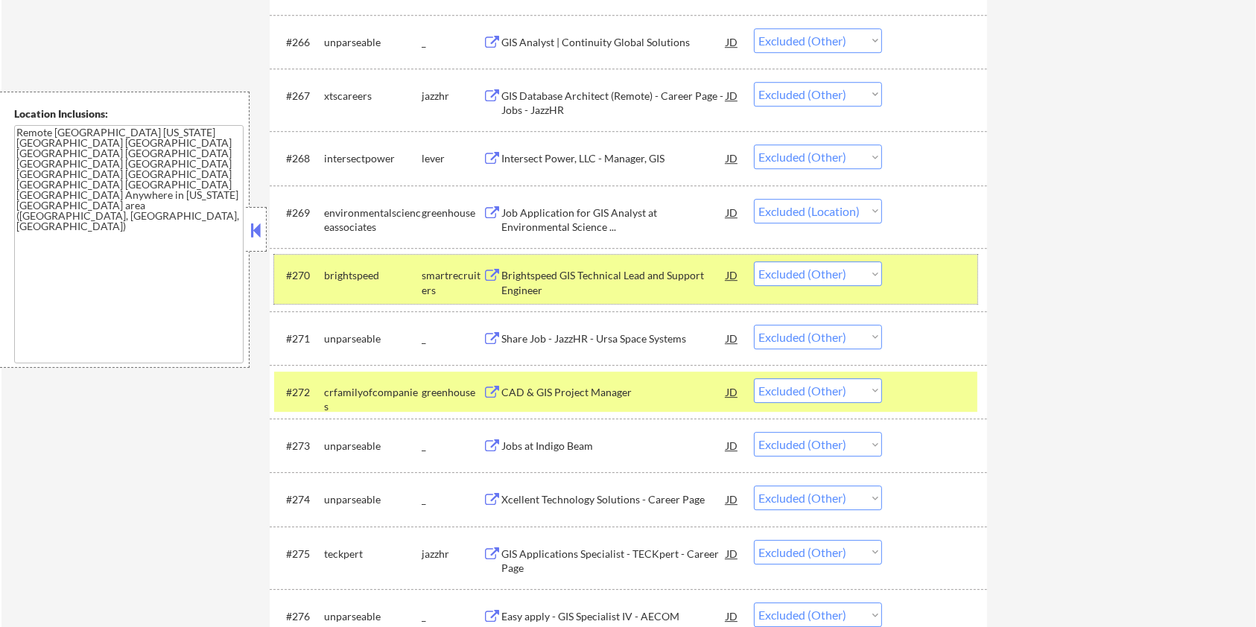
click at [951, 274] on div at bounding box center [937, 274] width 66 height 27
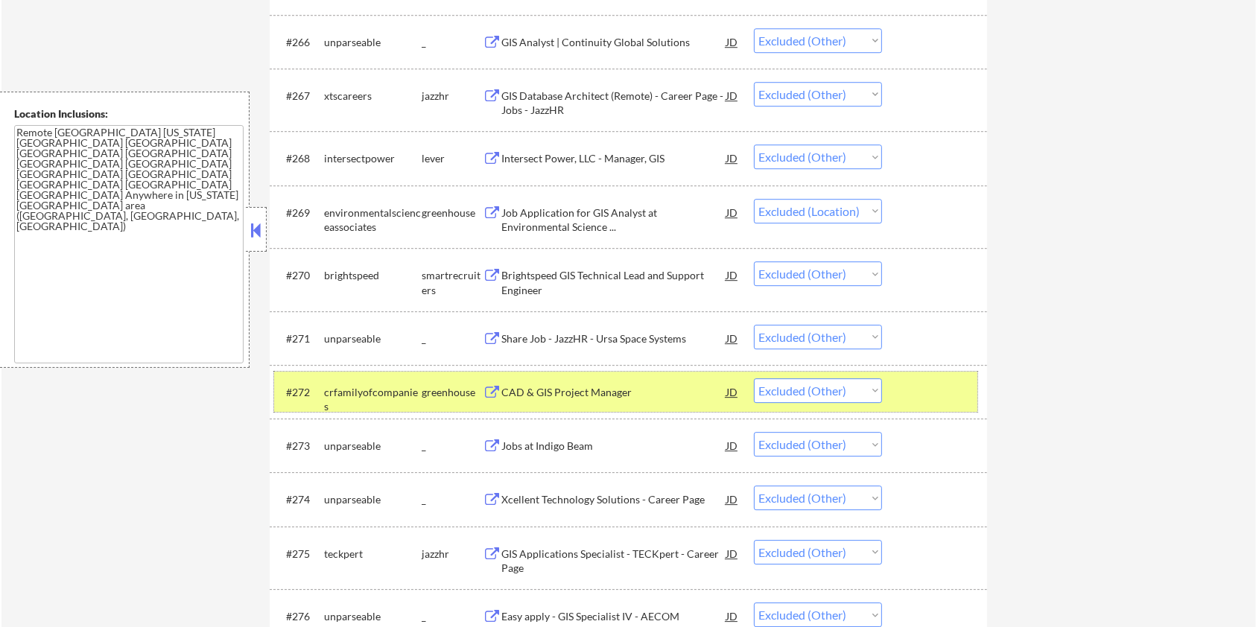
click at [944, 390] on div at bounding box center [937, 391] width 66 height 27
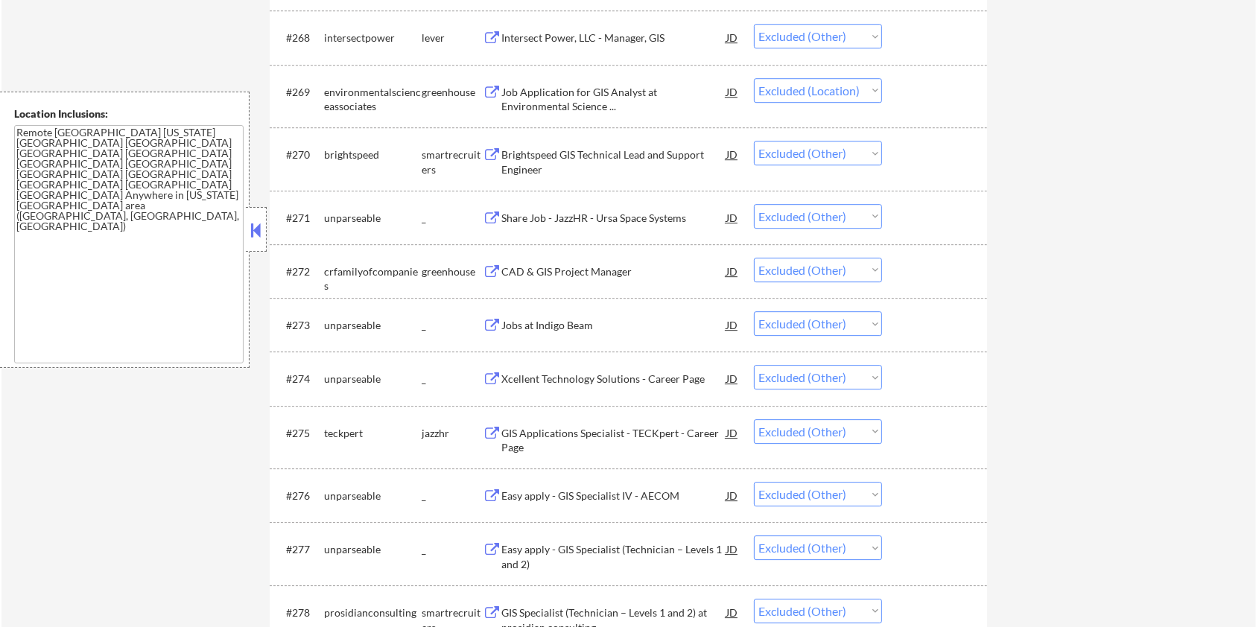
scroll to position [4534, 0]
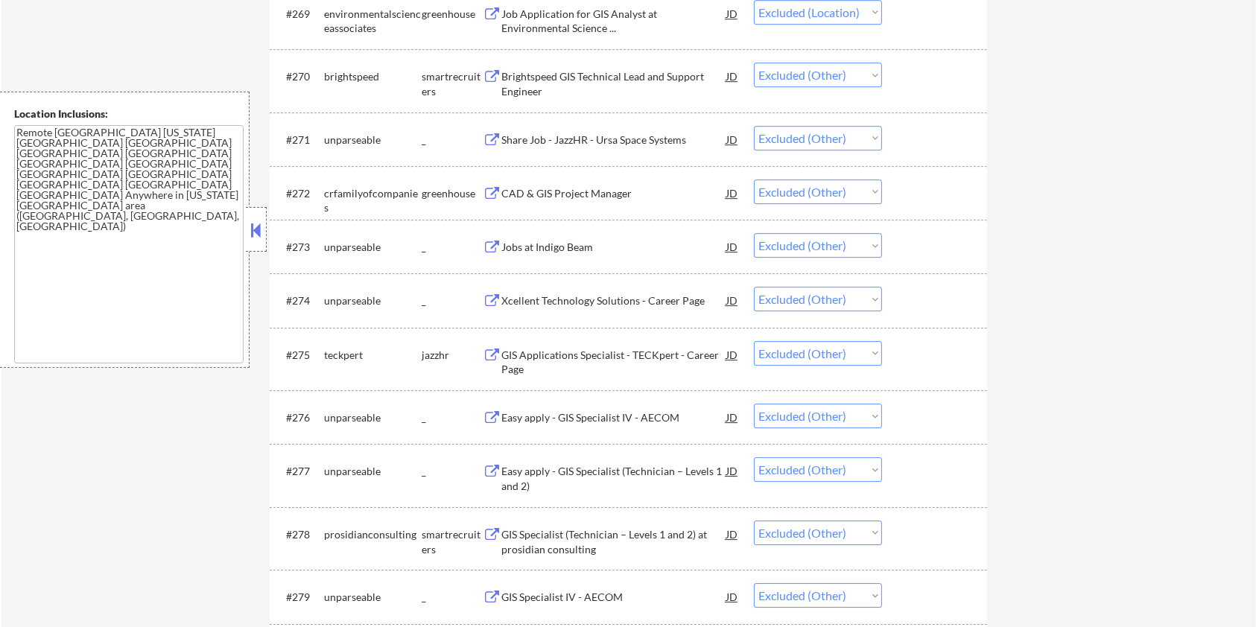
click at [577, 355] on div "GIS Applications Specialist - TECKpert - Career Page" at bounding box center [613, 362] width 225 height 29
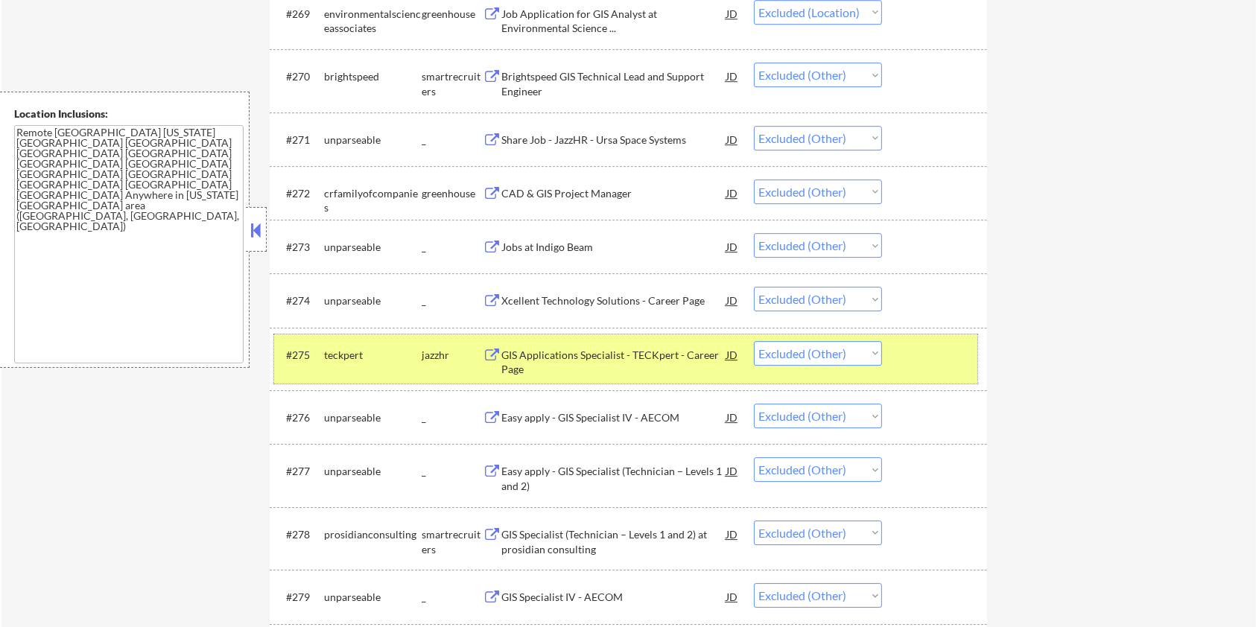
click at [937, 355] on div at bounding box center [937, 354] width 66 height 27
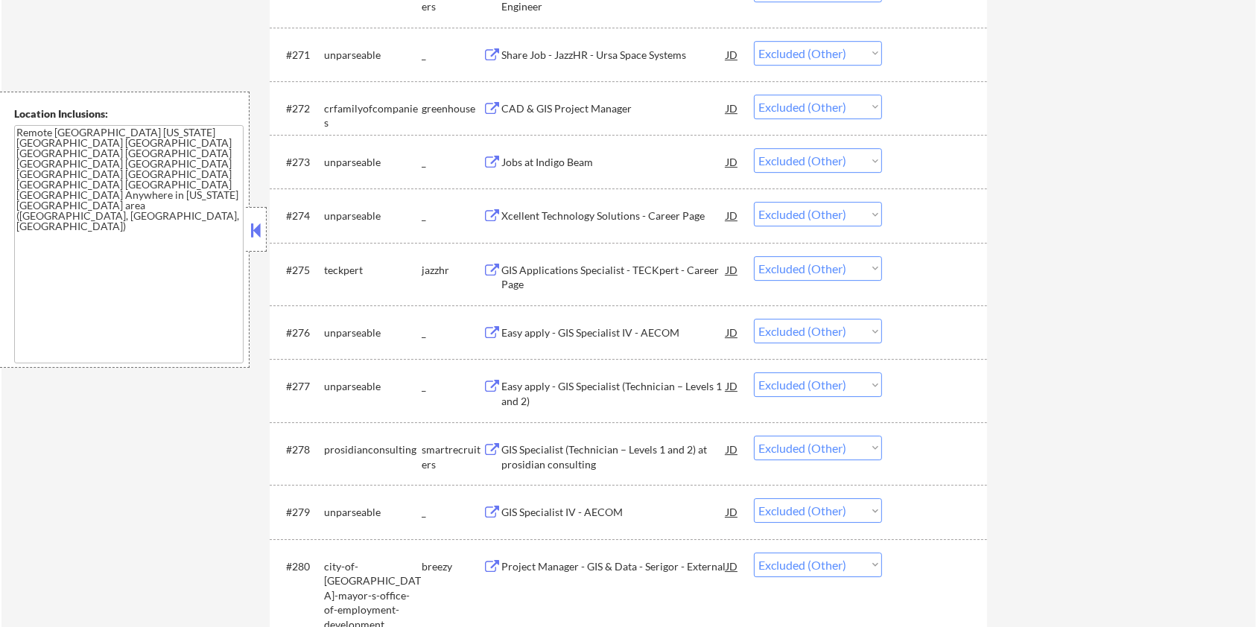
scroll to position [4633, 0]
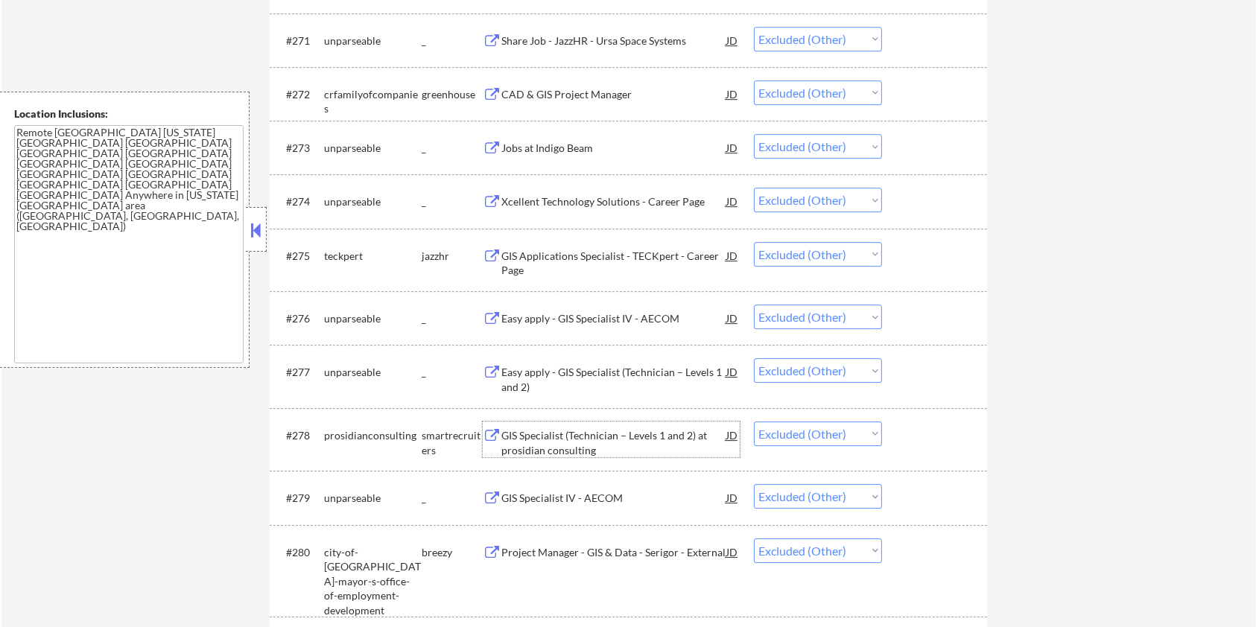
click at [582, 429] on div "GIS Specialist (Technician – Levels 1 and 2) at prosidian consulting" at bounding box center [613, 442] width 225 height 29
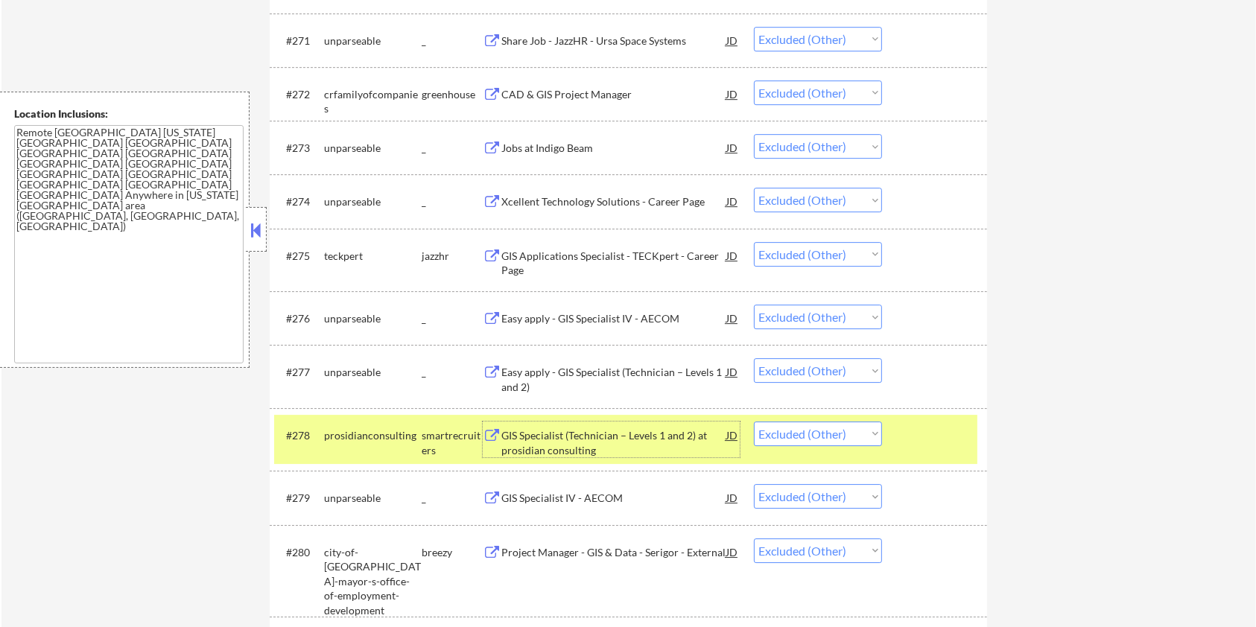
scroll to position [4732, 0]
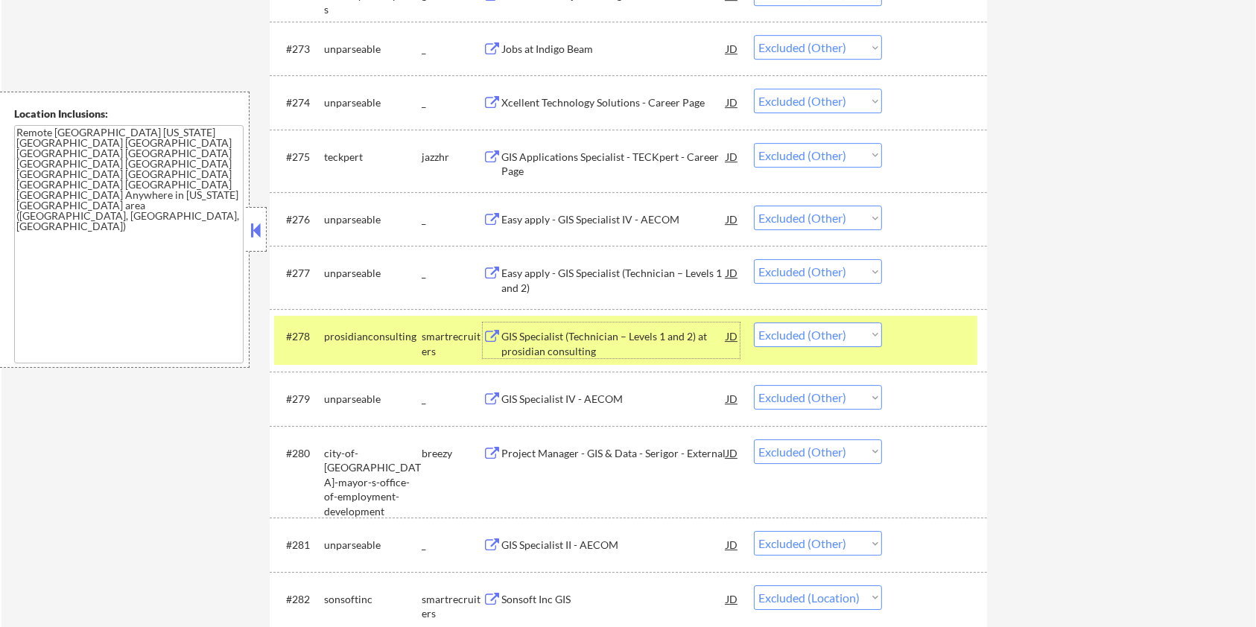
click at [547, 451] on div "Project Manager - GIS & Data - Serigor - External" at bounding box center [613, 453] width 225 height 15
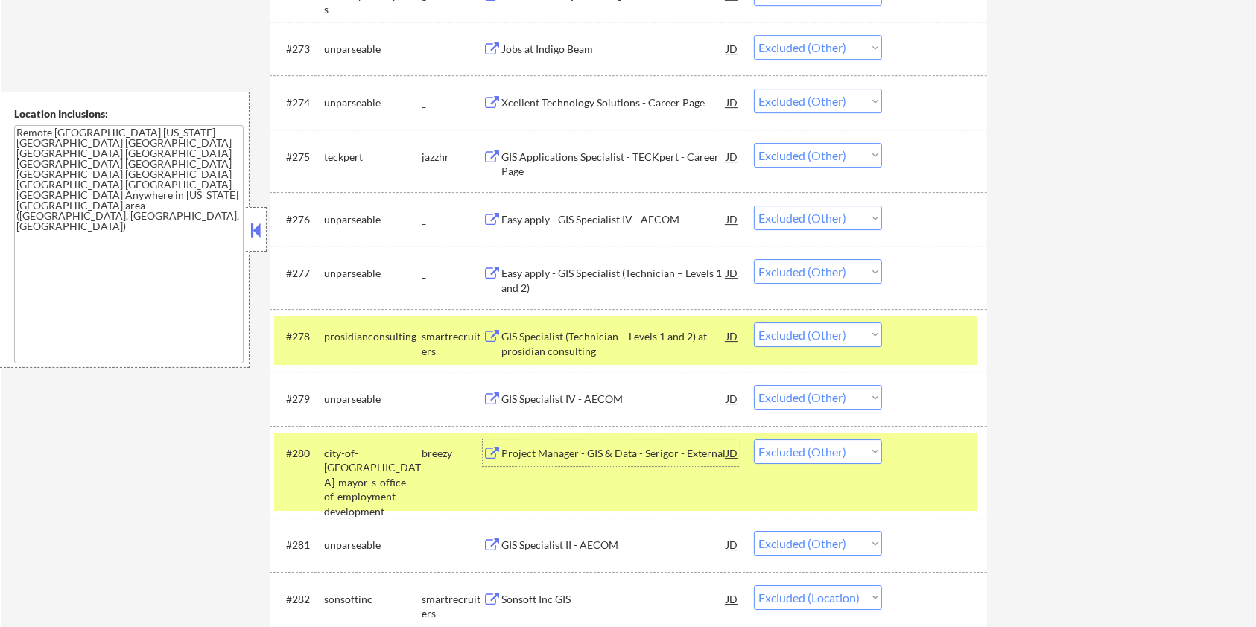
click at [936, 324] on div at bounding box center [937, 336] width 66 height 27
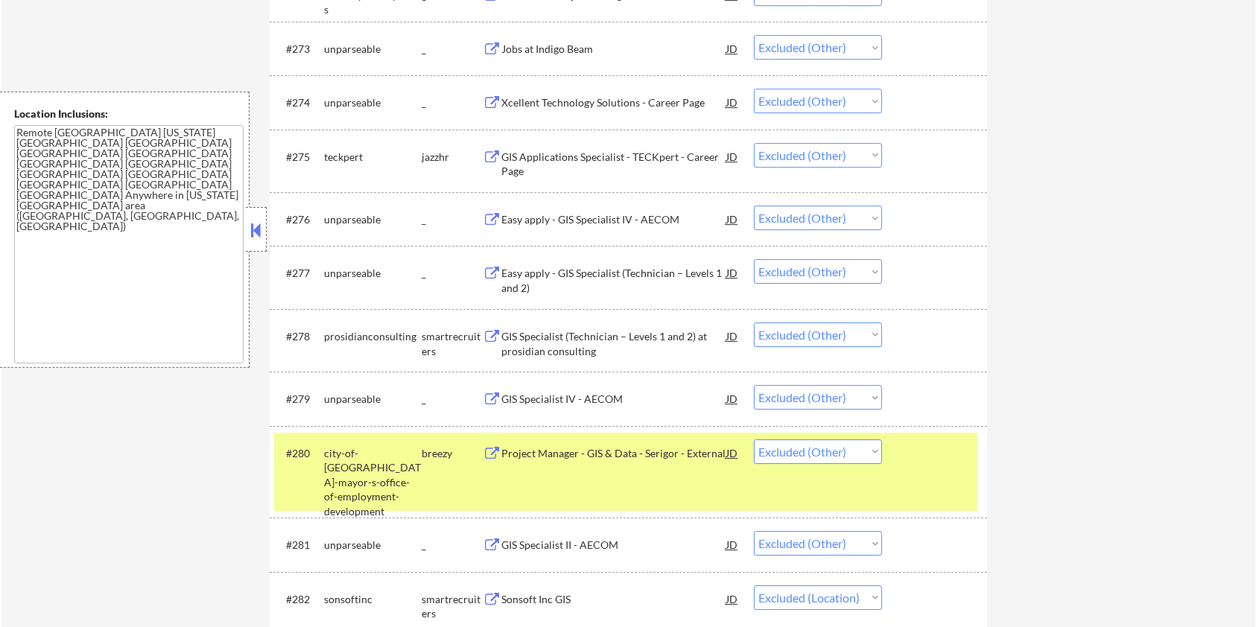
drag, startPoint x: 936, startPoint y: 450, endPoint x: 929, endPoint y: 456, distance: 9.5
click at [937, 450] on div at bounding box center [937, 452] width 66 height 27
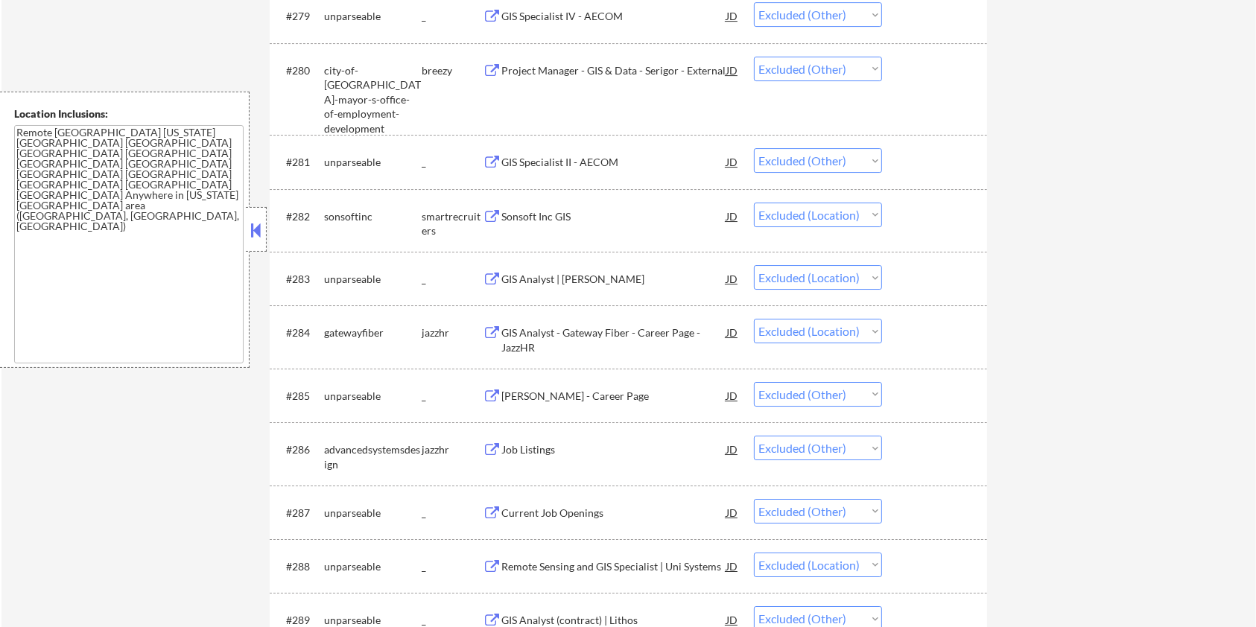
scroll to position [5130, 0]
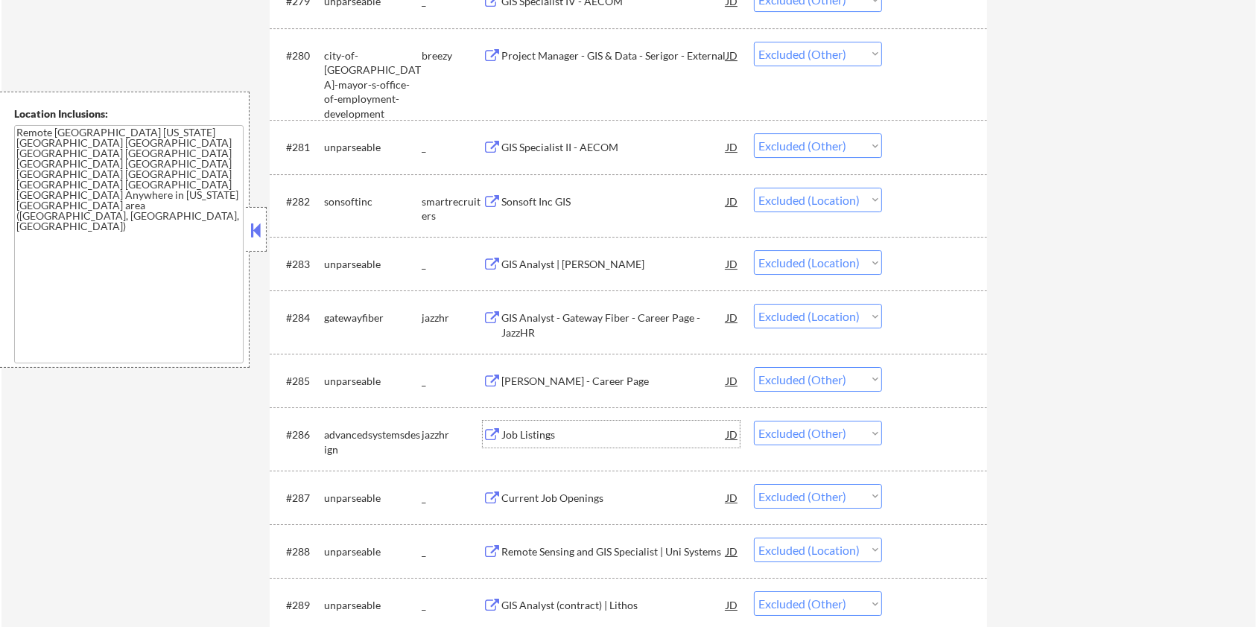
click at [540, 461] on div "#286 advancedsystemsdesign jazzhr Job Listings JD warning_amber Choose an optio…" at bounding box center [625, 438] width 703 height 49
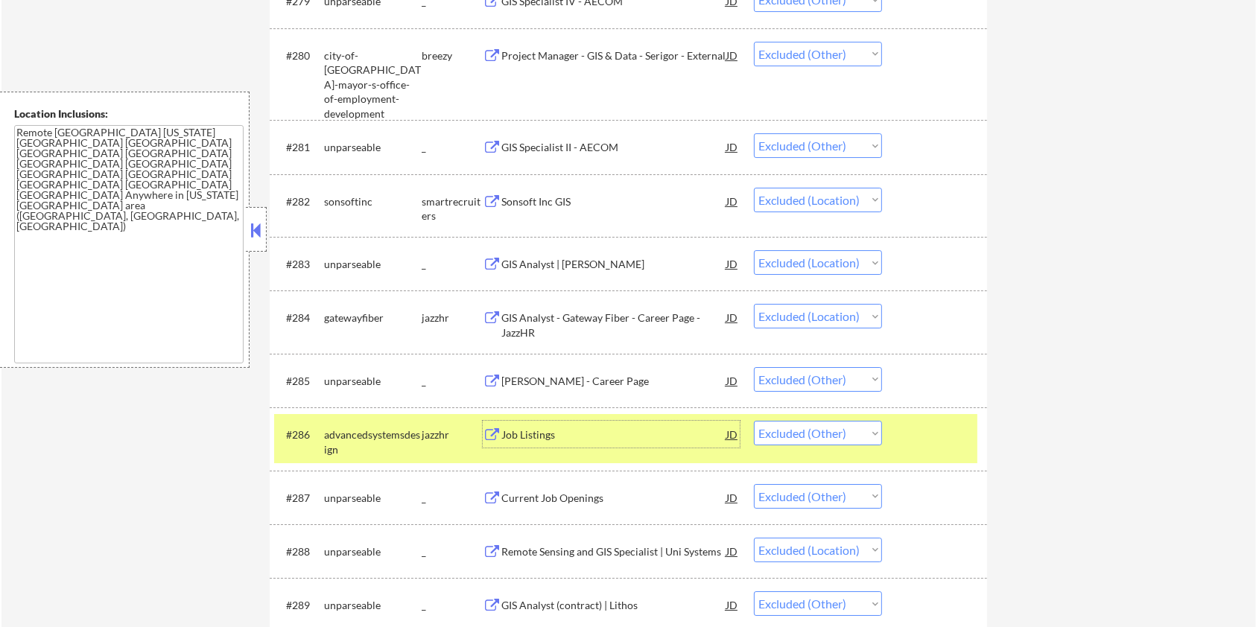
click at [536, 380] on div "KEITH - Career Page" at bounding box center [613, 381] width 225 height 15
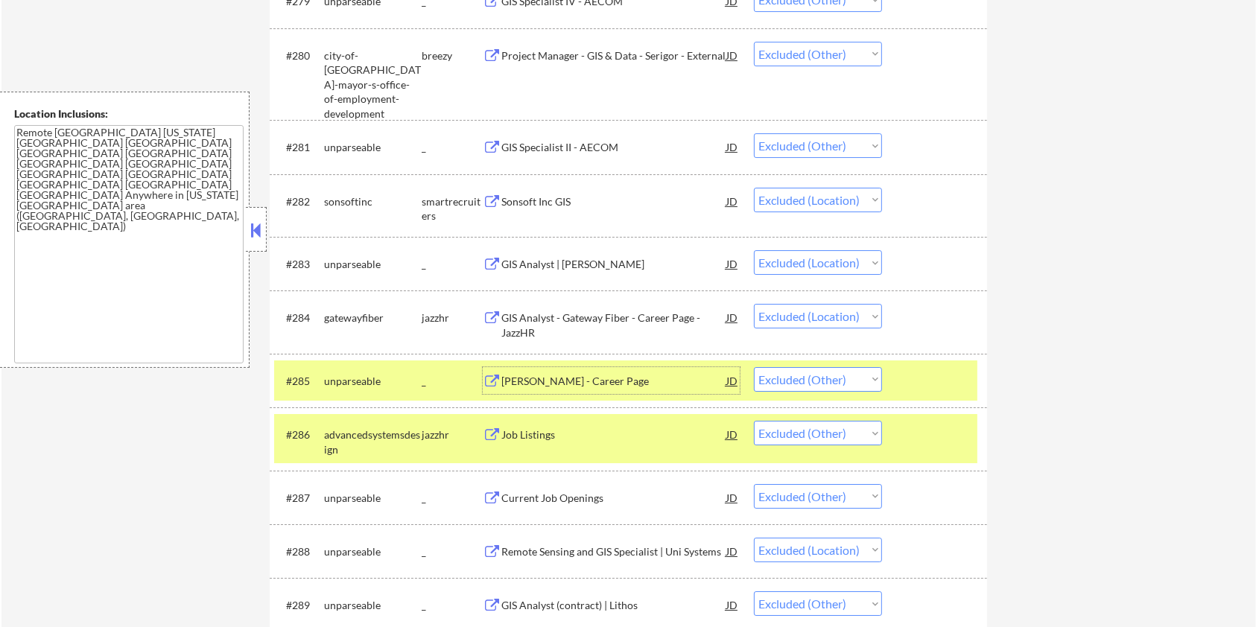
click at [927, 382] on div at bounding box center [937, 380] width 66 height 27
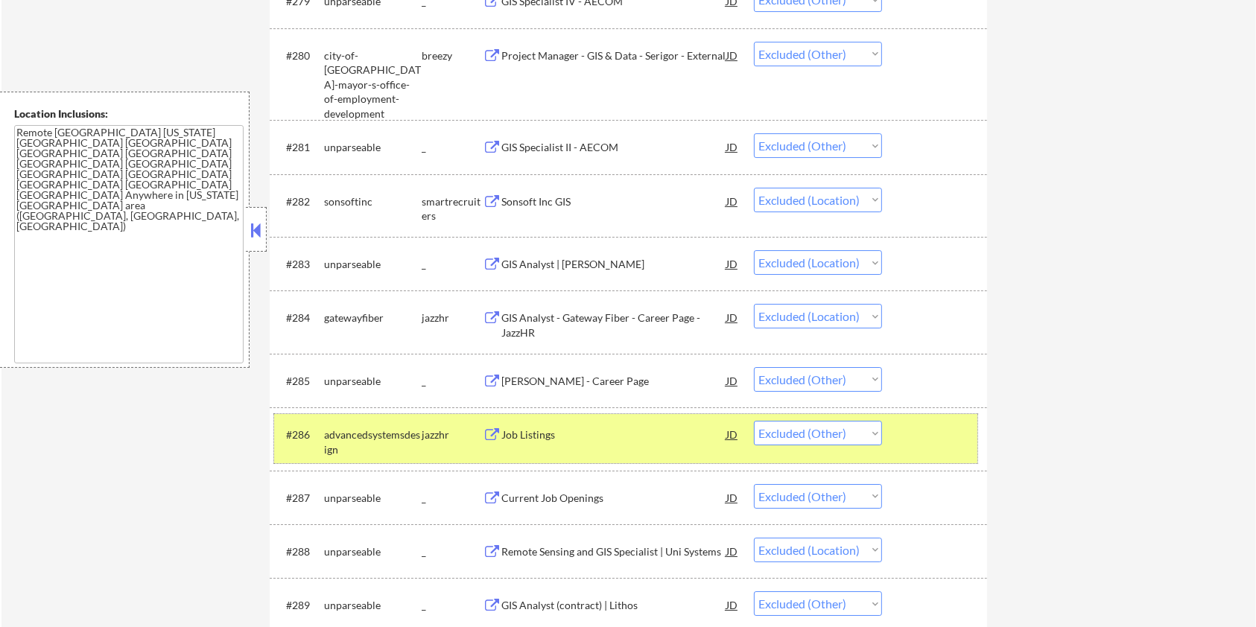
click at [915, 426] on div at bounding box center [937, 434] width 66 height 27
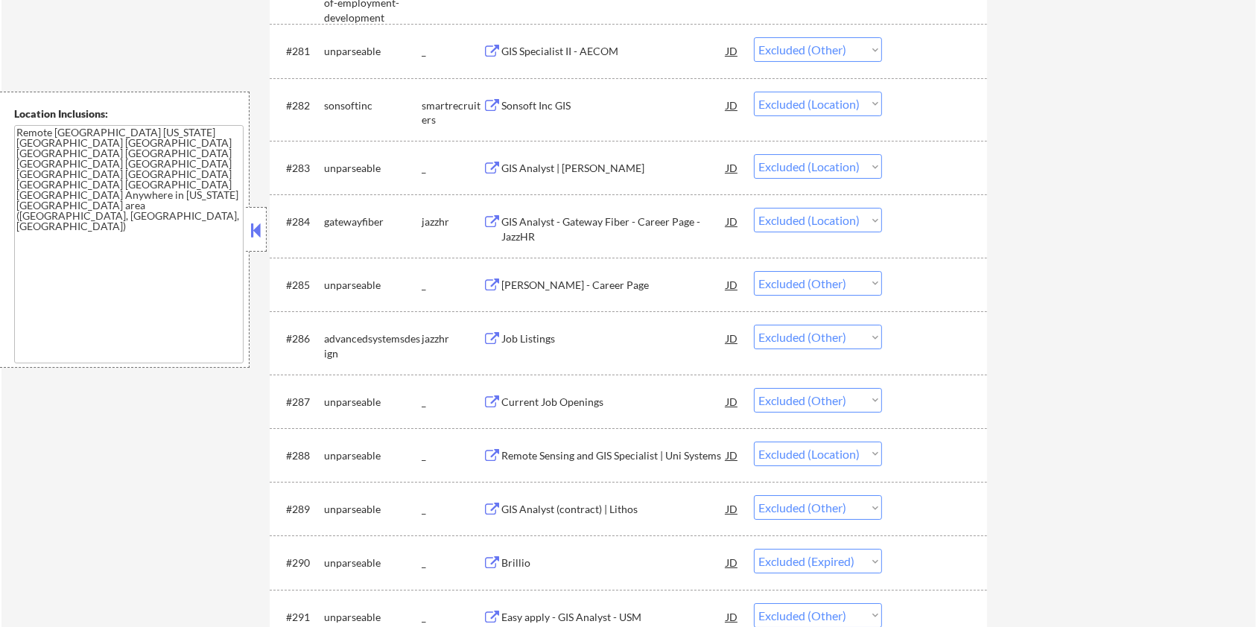
scroll to position [5229, 0]
click at [561, 396] on div "Current Job Openings" at bounding box center [613, 399] width 225 height 15
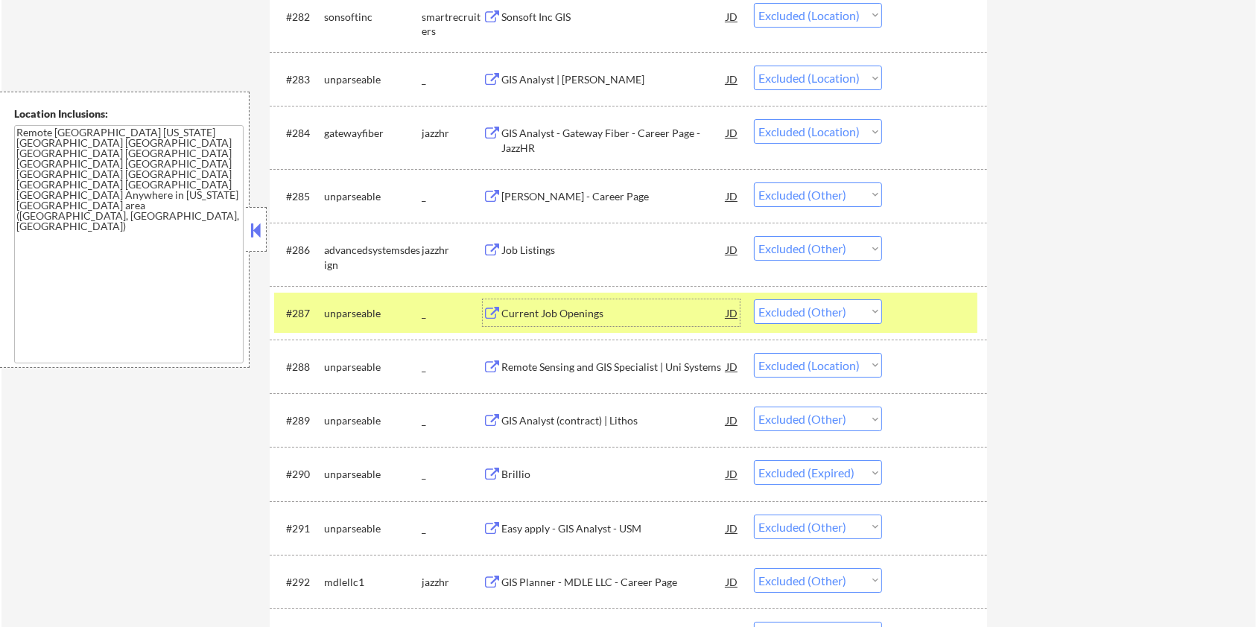
scroll to position [5328, 0]
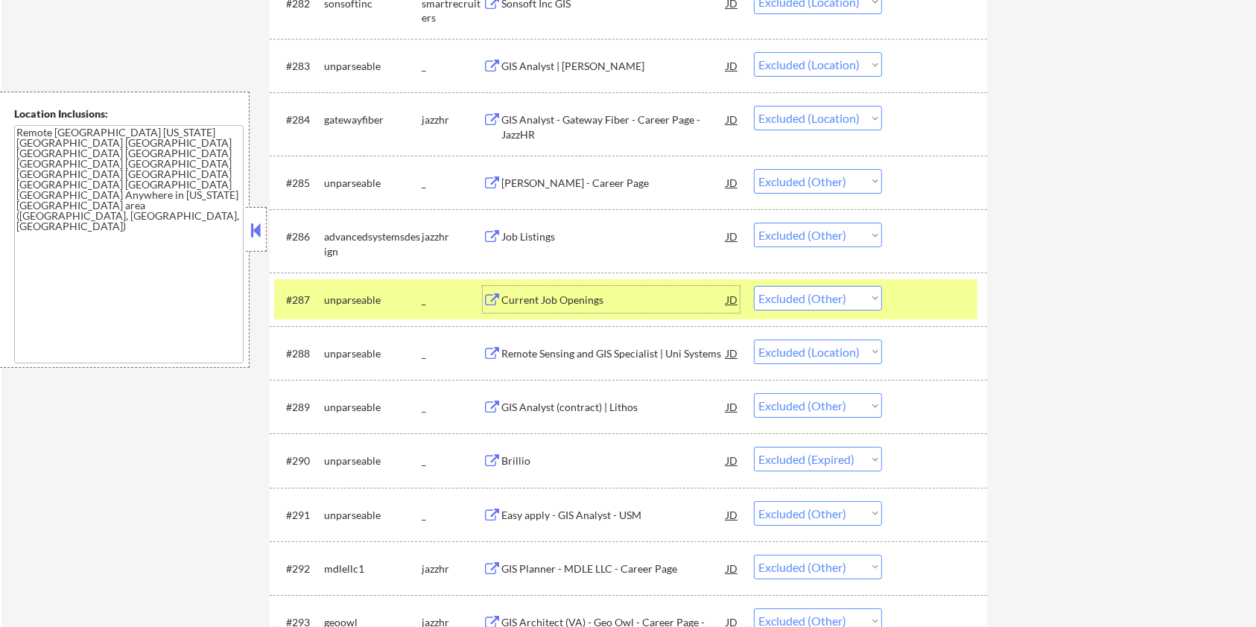
click at [569, 405] on div "GIS Analyst (contract) | Lithos" at bounding box center [613, 407] width 225 height 15
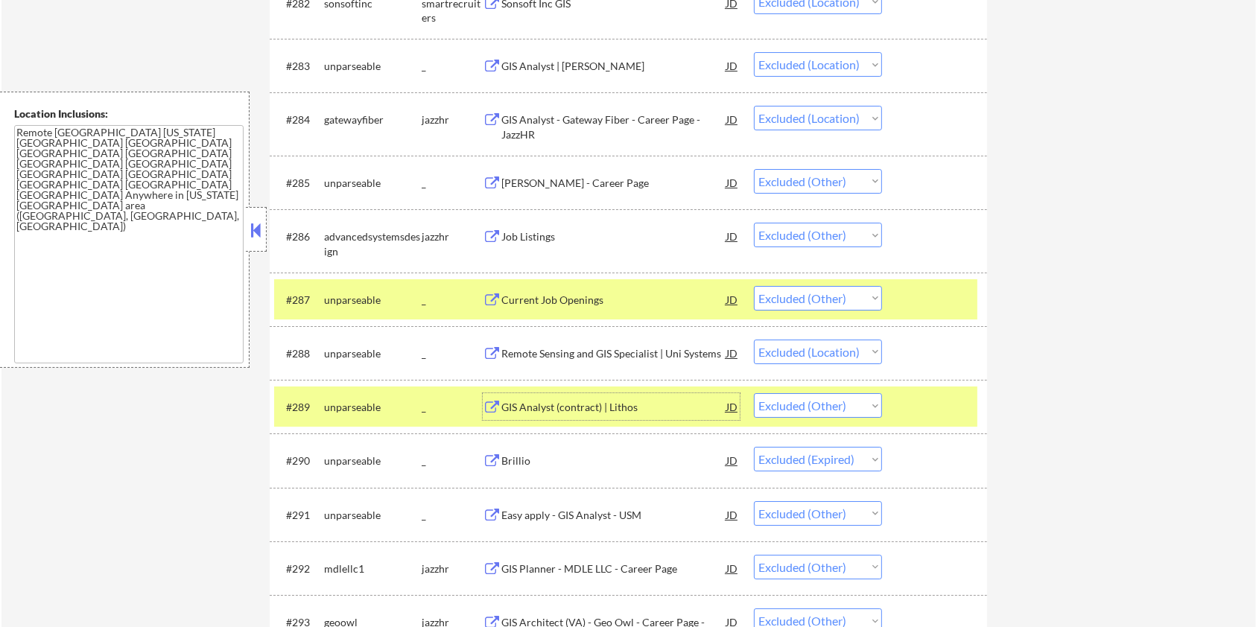
click at [924, 302] on div at bounding box center [937, 299] width 66 height 27
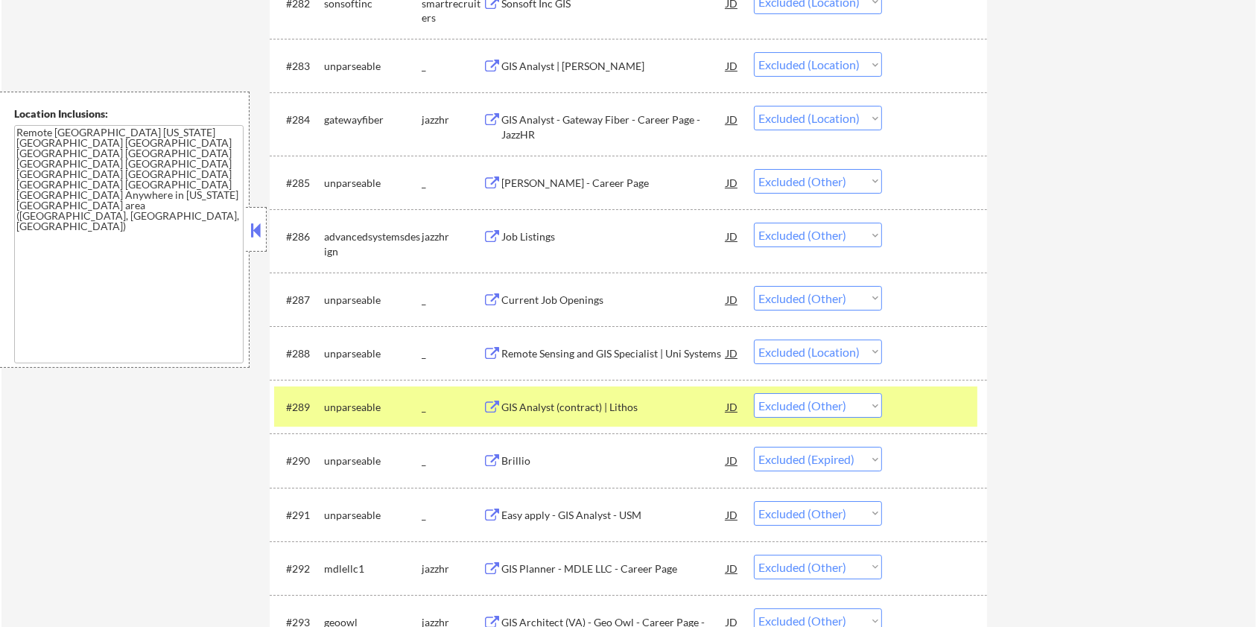
click at [924, 393] on div at bounding box center [937, 406] width 66 height 27
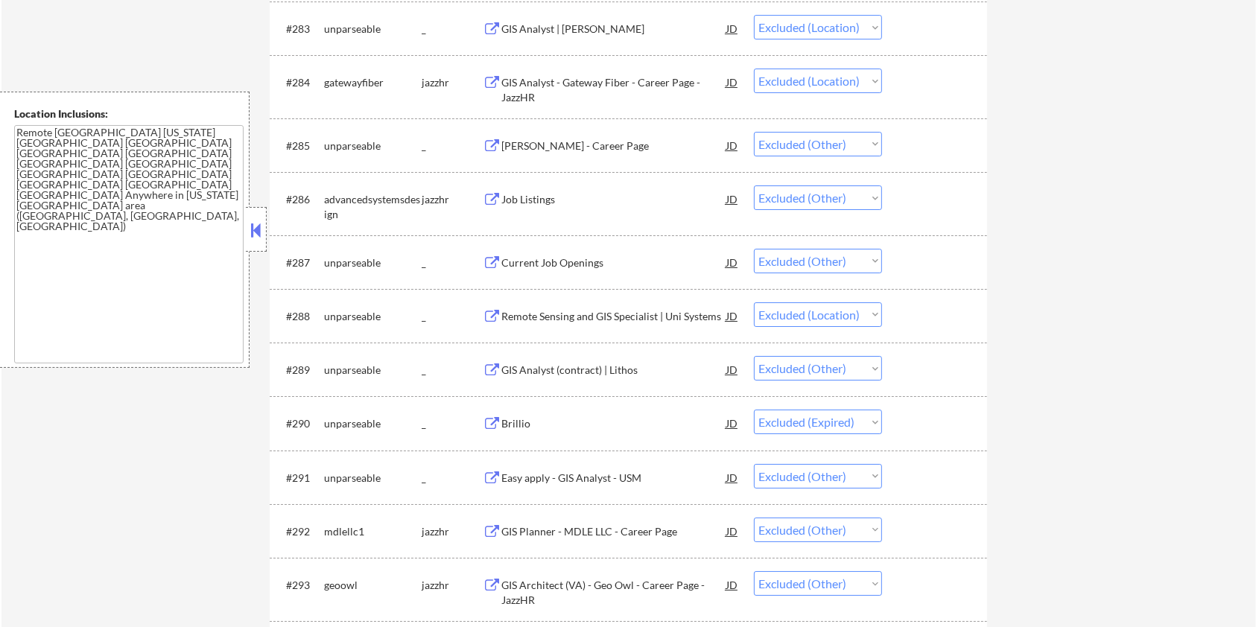
scroll to position [5428, 0]
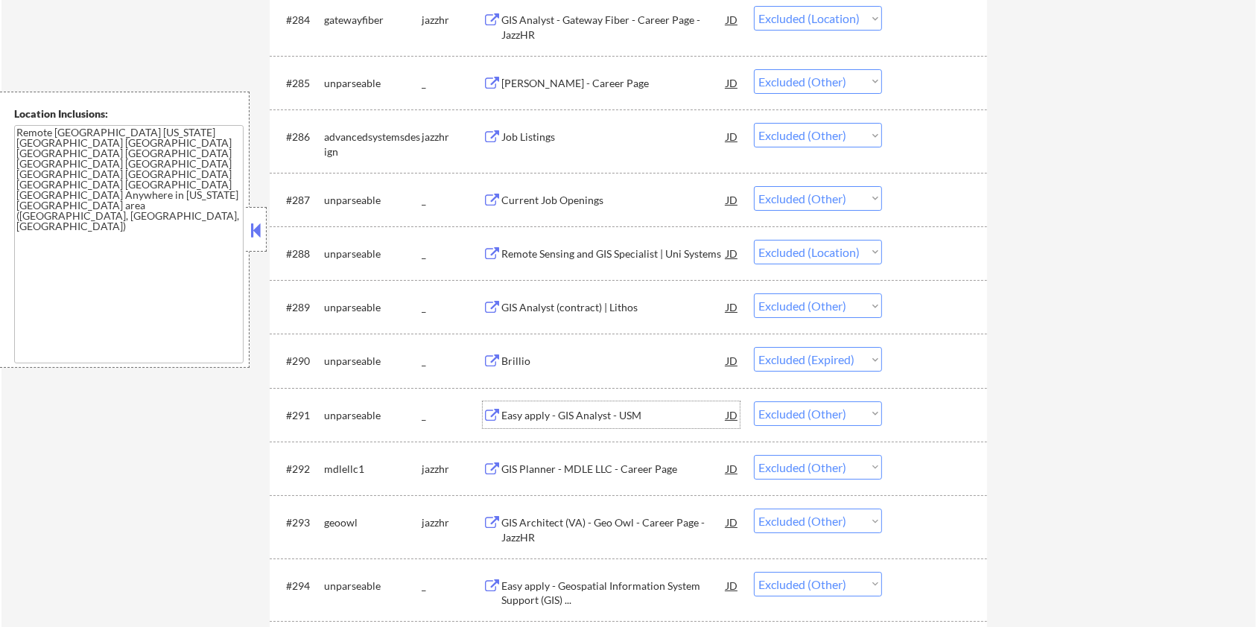
click at [574, 416] on div "Easy apply - GIS Analyst - USM" at bounding box center [613, 415] width 225 height 15
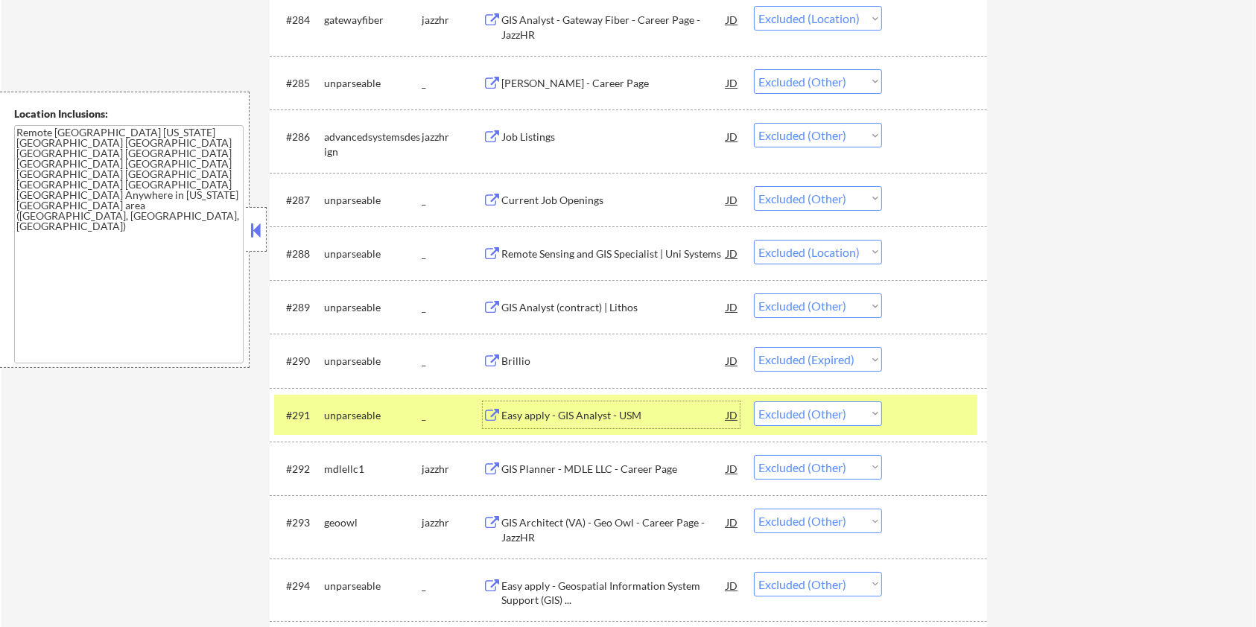
scroll to position [5527, 0]
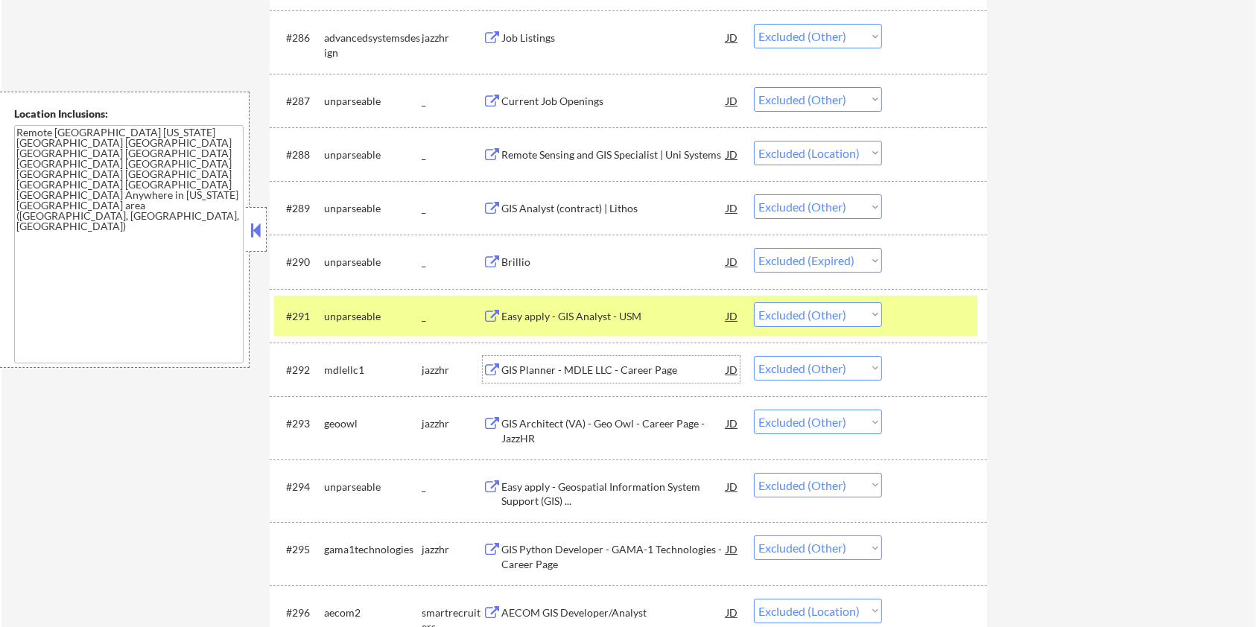
click at [603, 364] on div "GIS Planner - MDLE LLC - Career Page" at bounding box center [613, 370] width 225 height 15
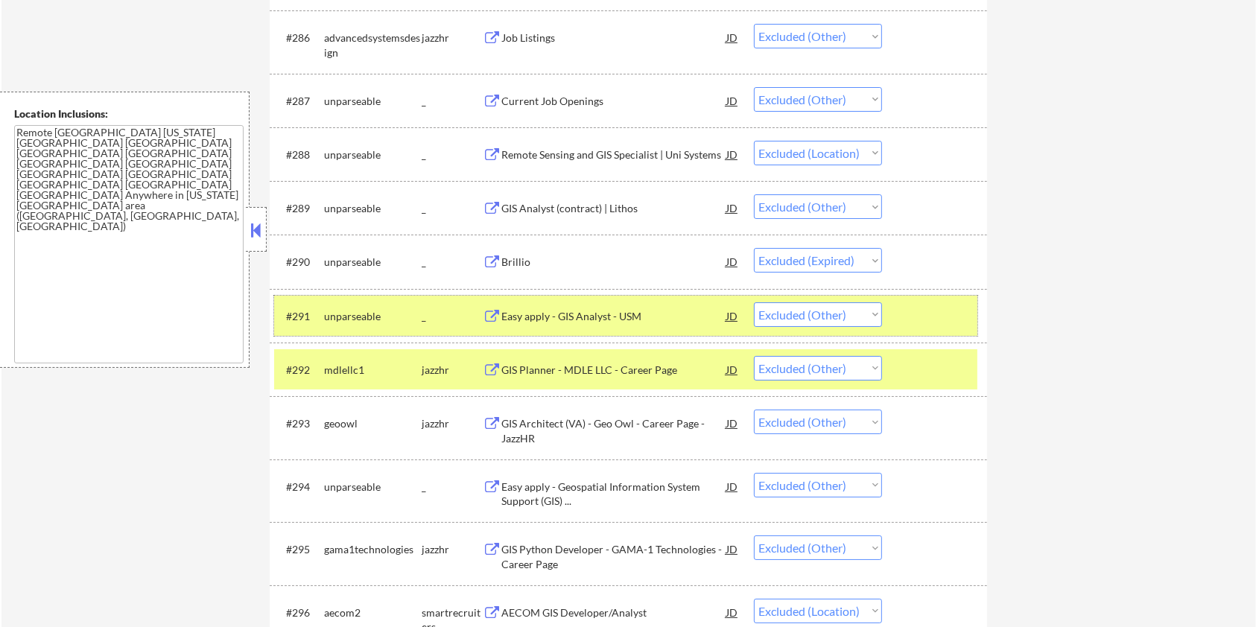
click at [912, 320] on div at bounding box center [937, 315] width 66 height 27
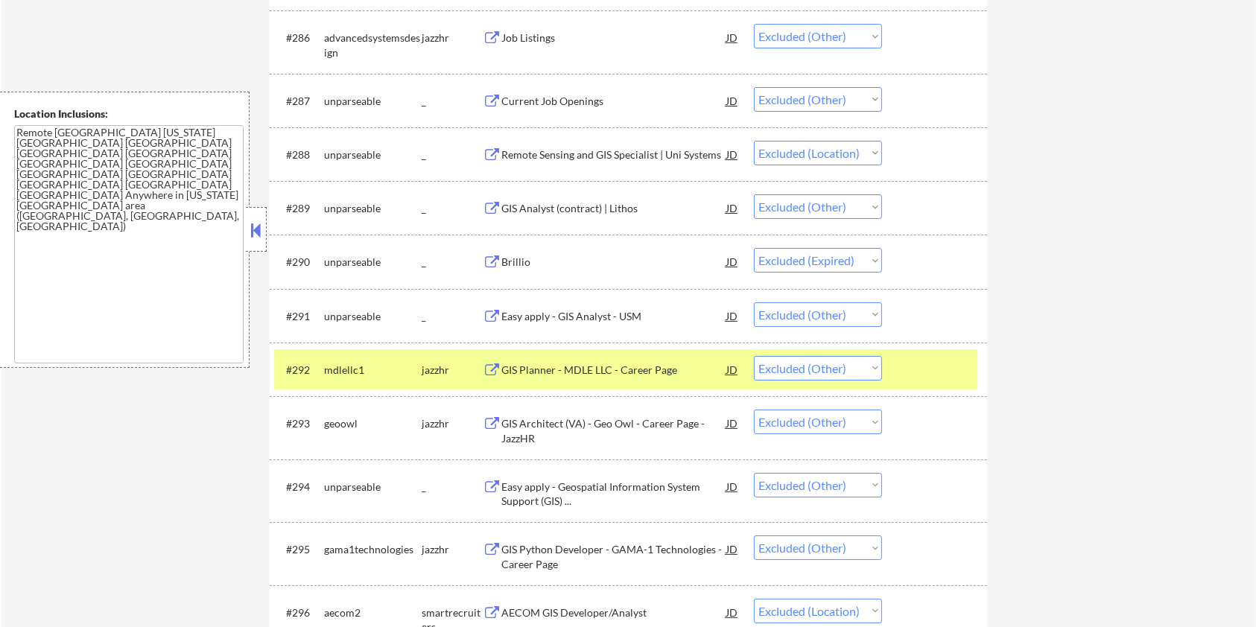
click at [938, 371] on div at bounding box center [937, 369] width 66 height 27
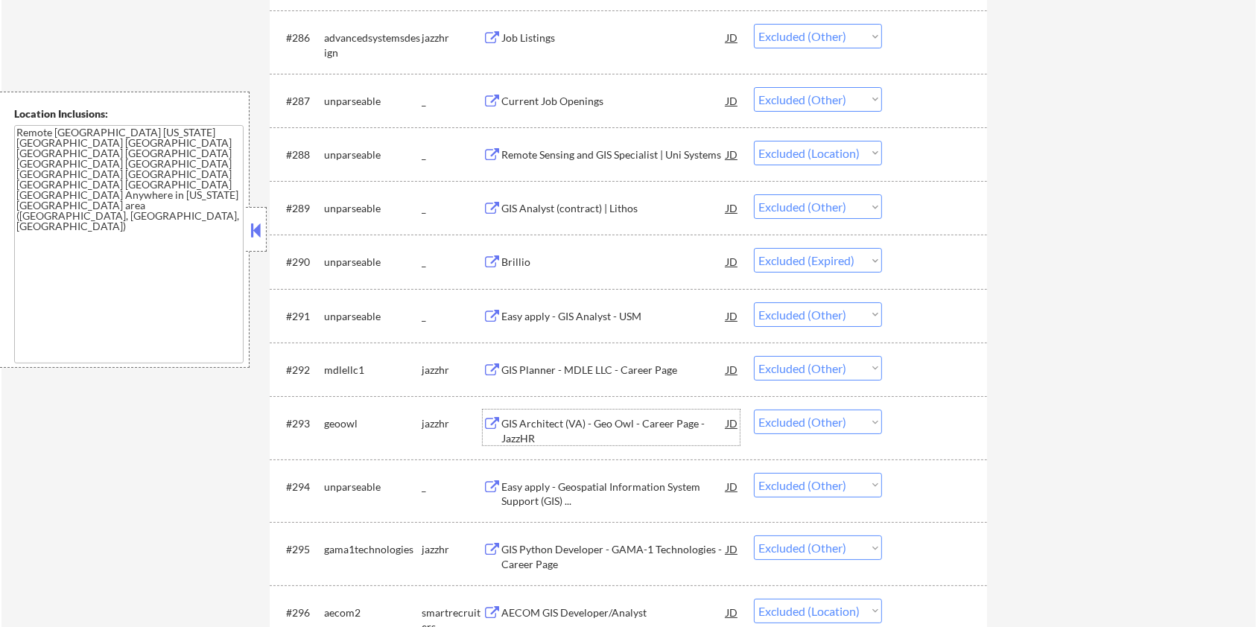
click at [569, 419] on div "GIS Architect (VA) - Geo Owl - Career Page - JazzHR" at bounding box center [613, 430] width 225 height 29
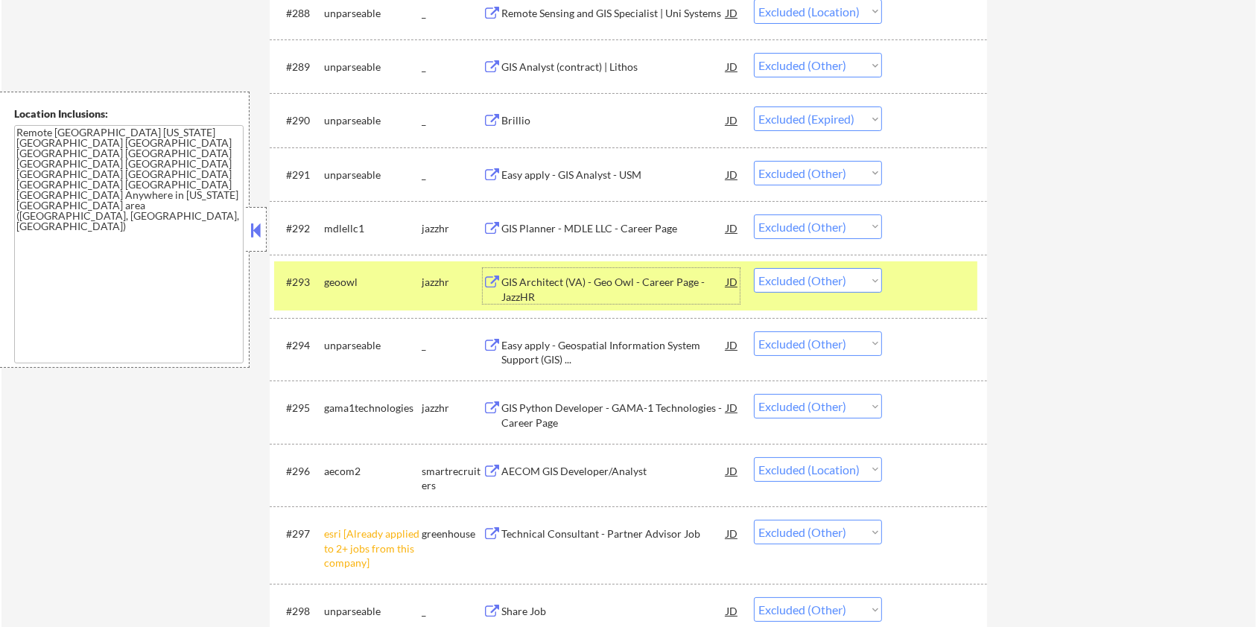
scroll to position [5726, 0]
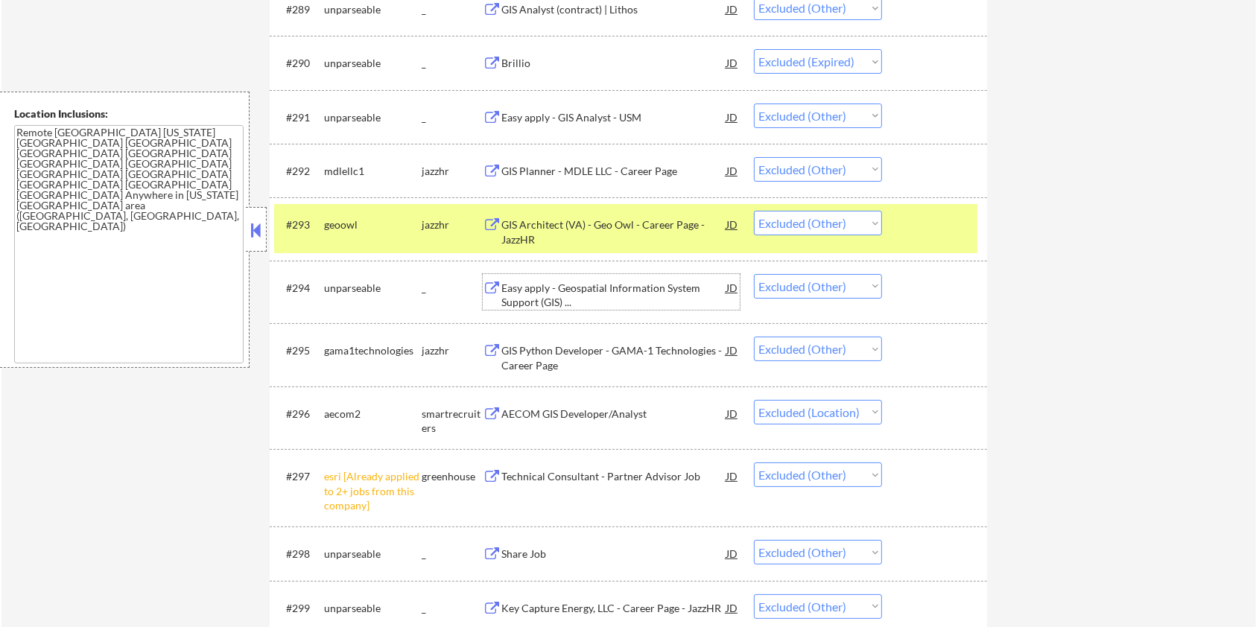
click at [562, 283] on div "Easy apply - Geospatial Information System Support (GIS) ..." at bounding box center [613, 295] width 225 height 29
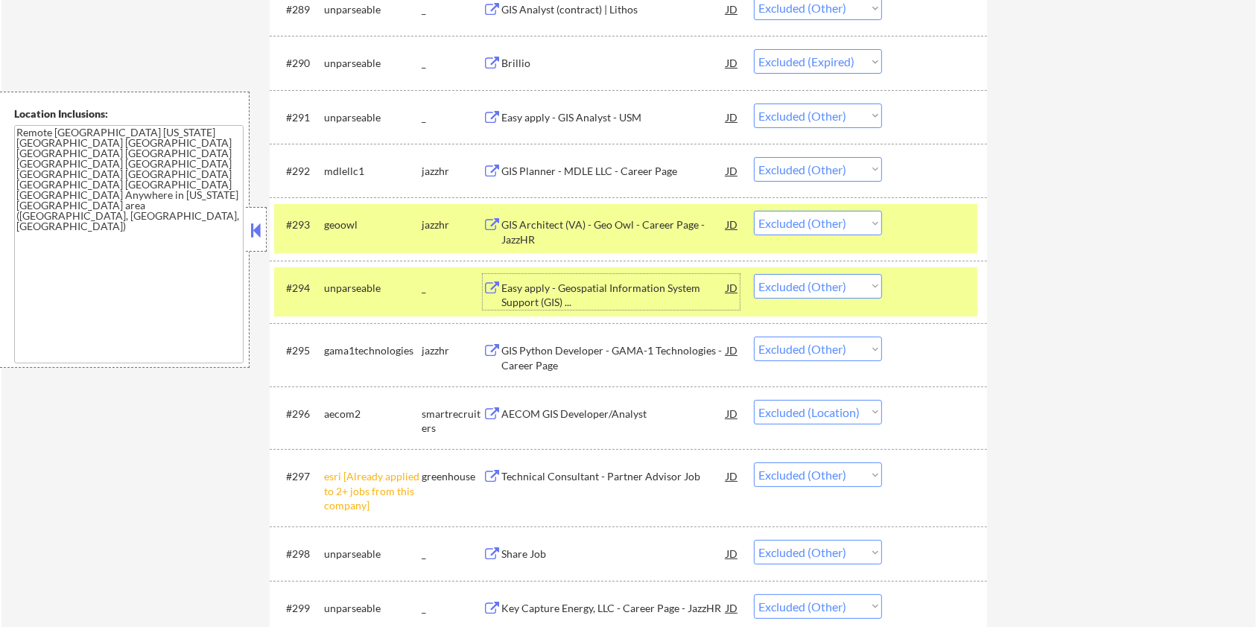
click at [910, 228] on div at bounding box center [937, 224] width 66 height 27
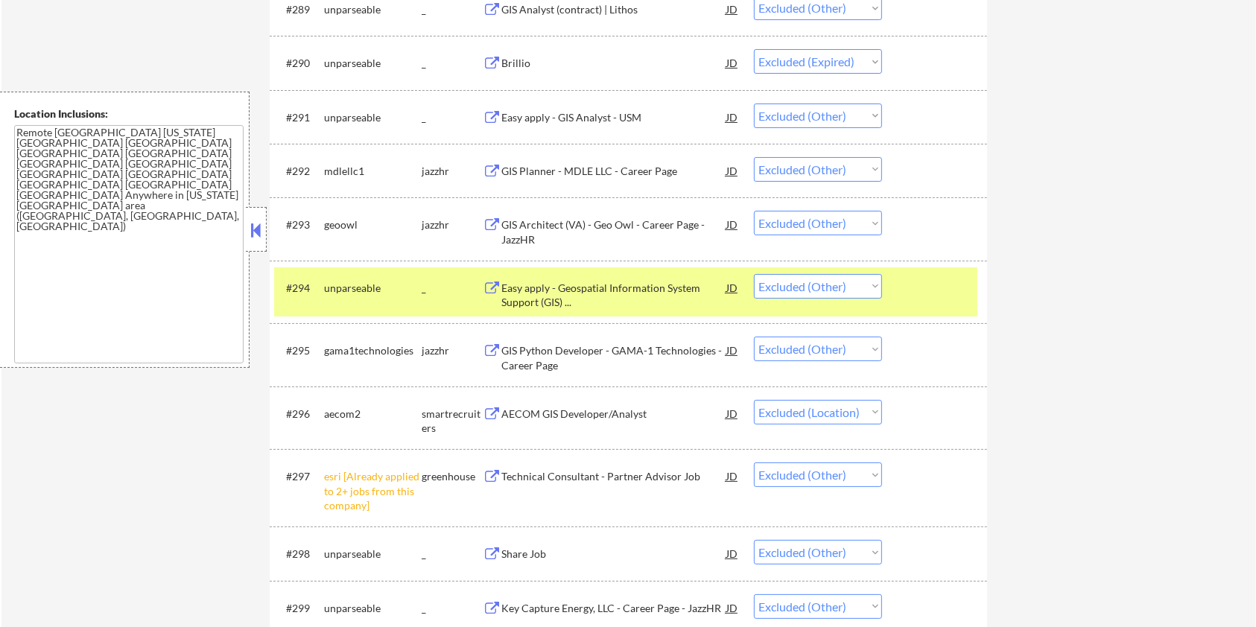
click at [919, 286] on div at bounding box center [937, 287] width 66 height 27
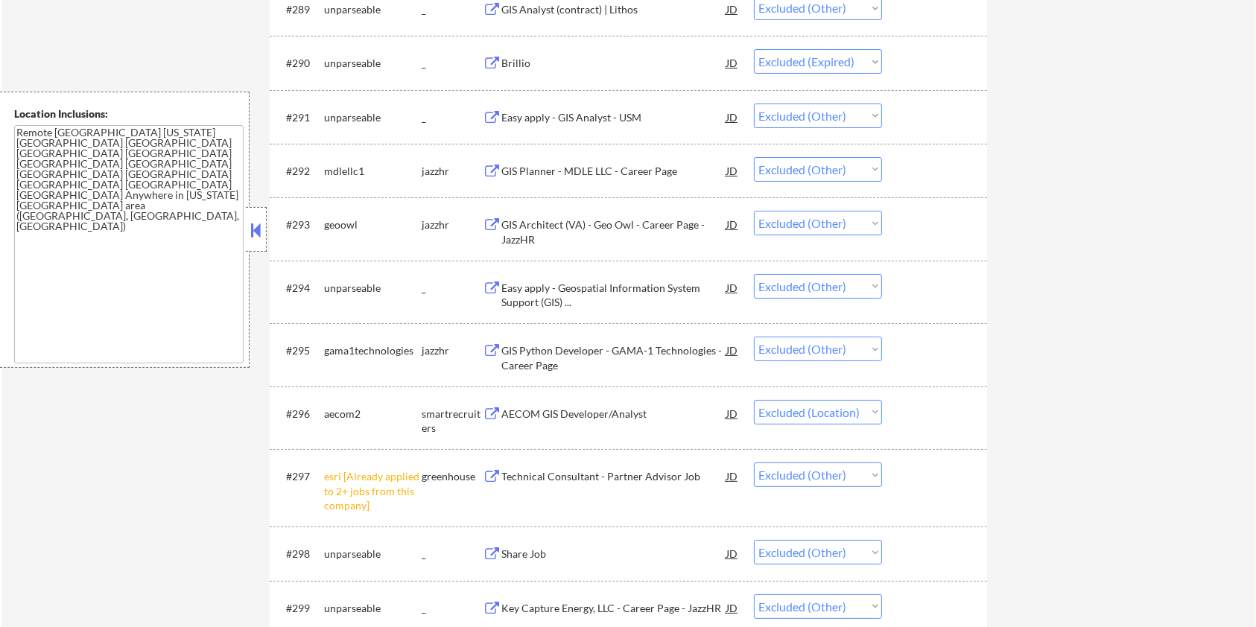
click at [515, 352] on div "GIS Python Developer - GAMA-1 Technologies - Career Page" at bounding box center [613, 357] width 225 height 29
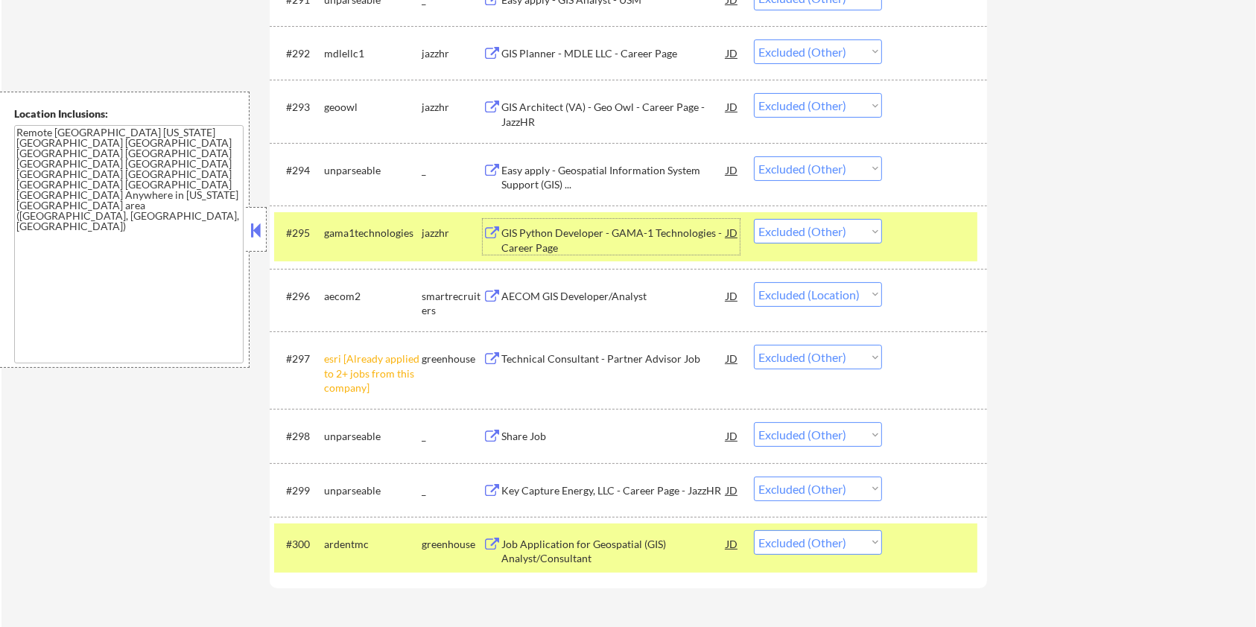
scroll to position [5924, 0]
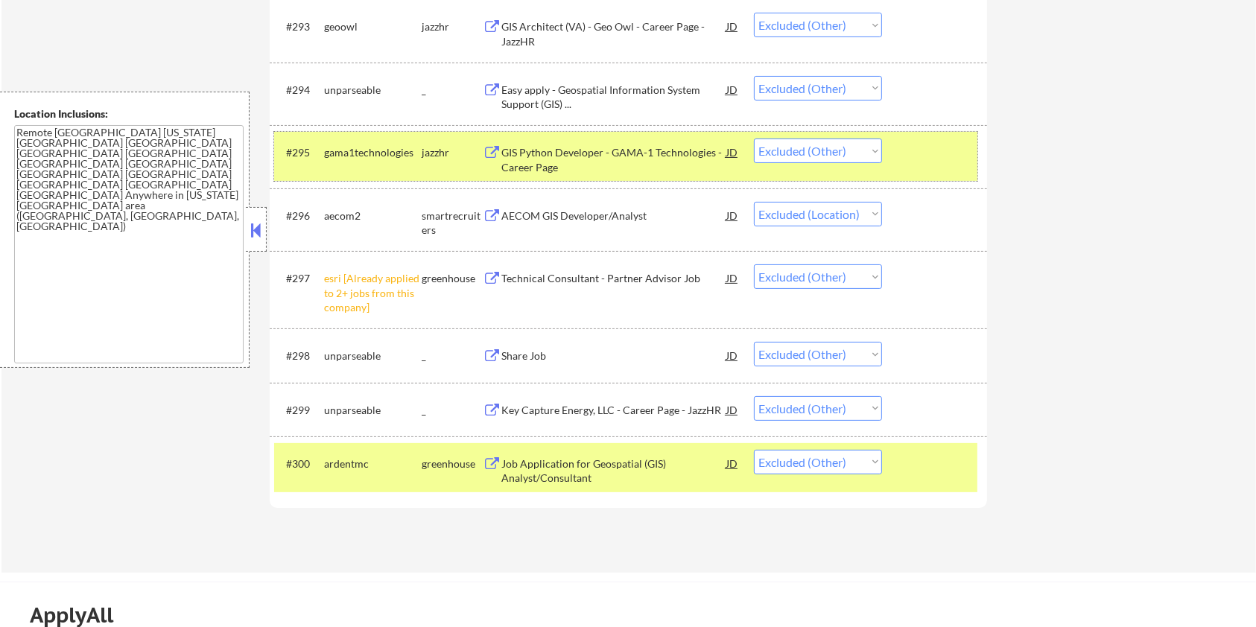
click at [918, 153] on div at bounding box center [937, 152] width 66 height 27
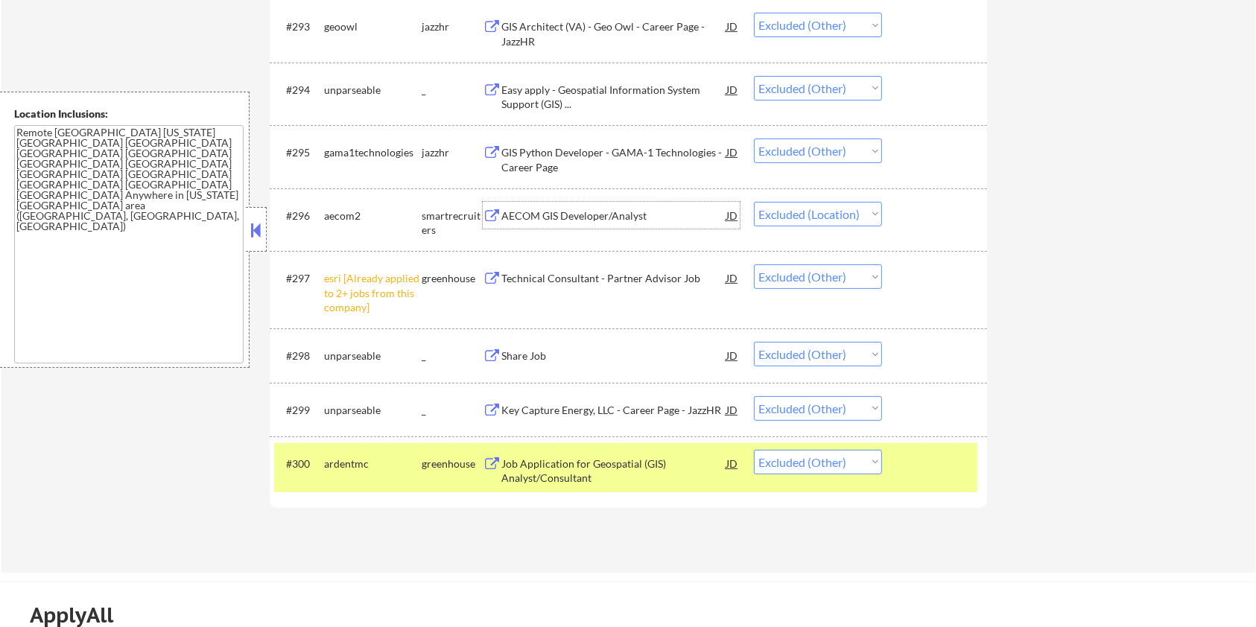
click at [560, 210] on div "AECOM GIS Developer/Analyst" at bounding box center [613, 216] width 225 height 15
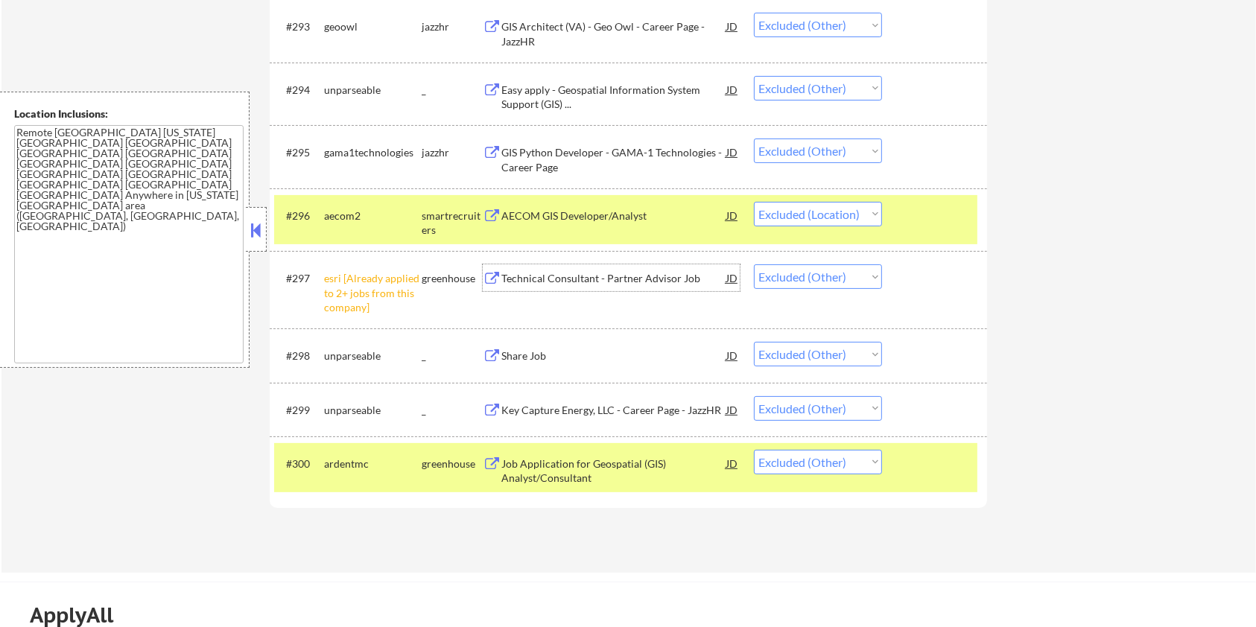
click at [547, 279] on div "Technical Consultant - Partner Advisor Job" at bounding box center [613, 278] width 225 height 15
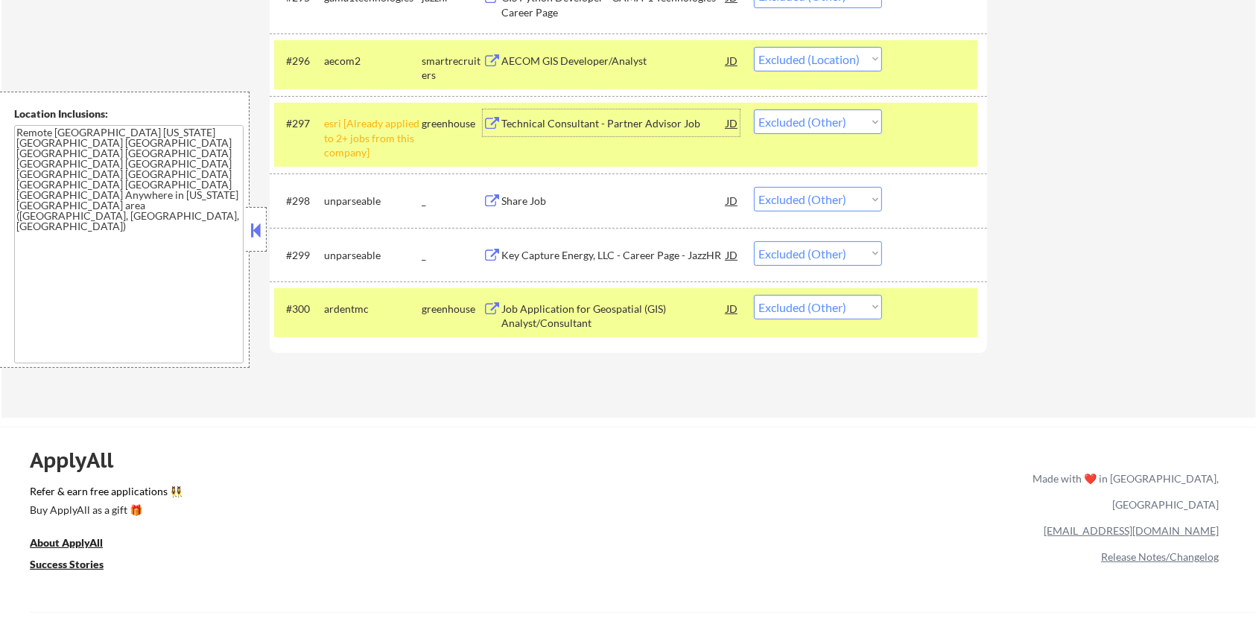
scroll to position [6123, 0]
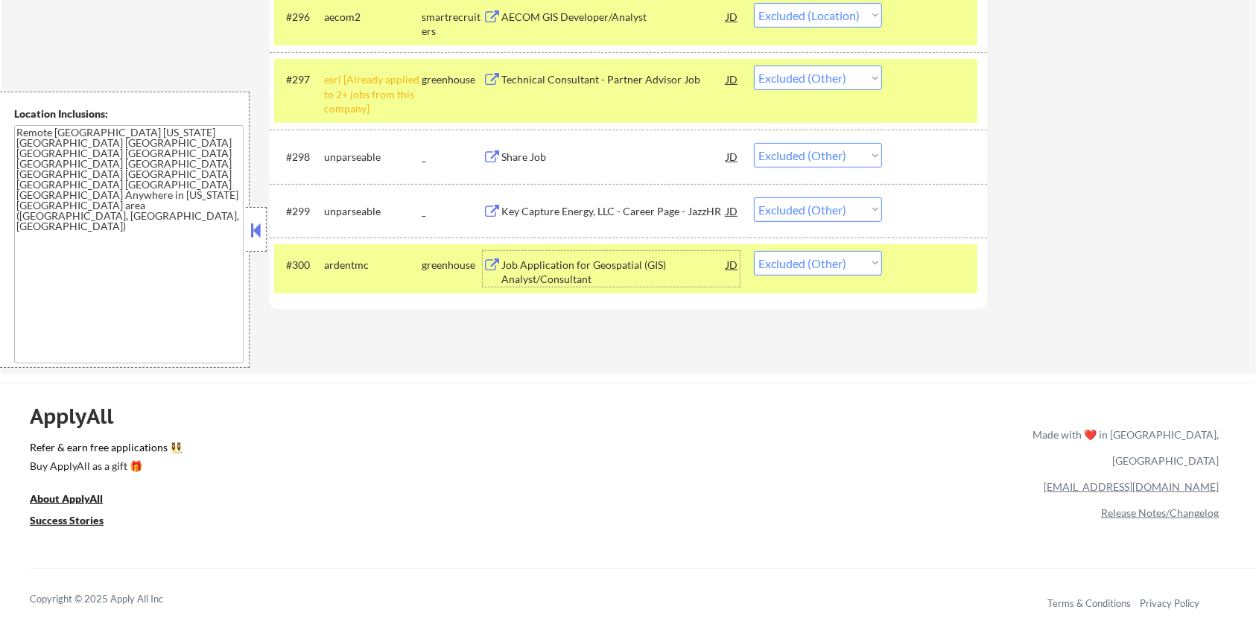
click at [574, 270] on div "Job Application for Geospatial (GIS) Analyst/Consultant" at bounding box center [613, 272] width 225 height 29
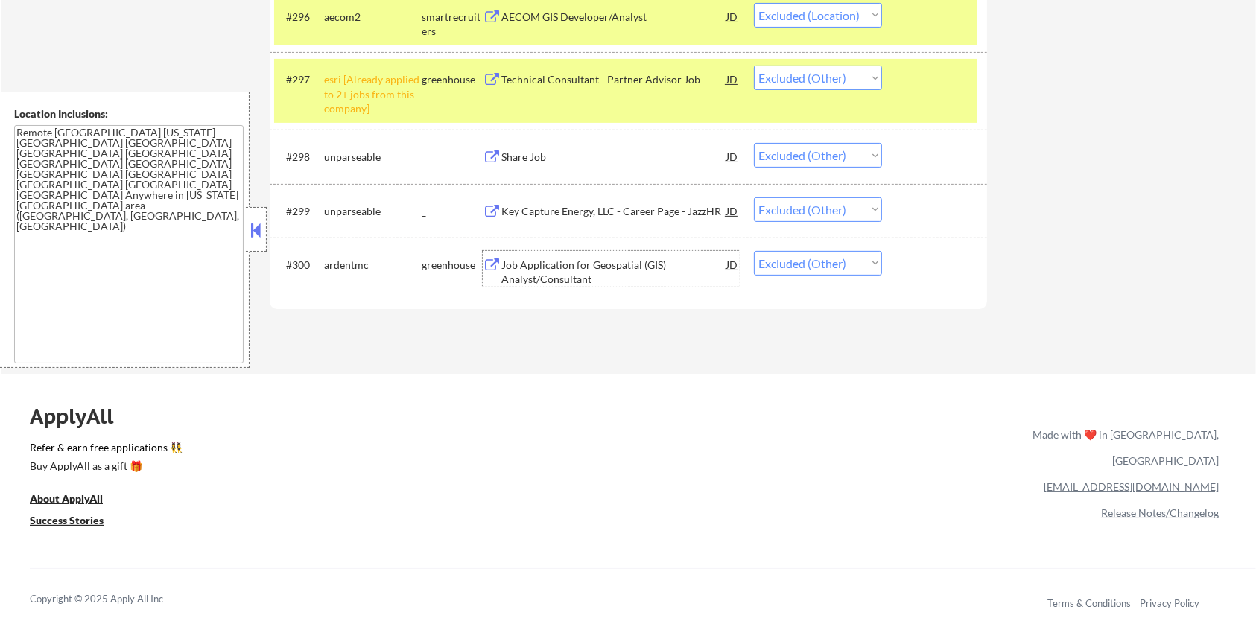
scroll to position [5825, 0]
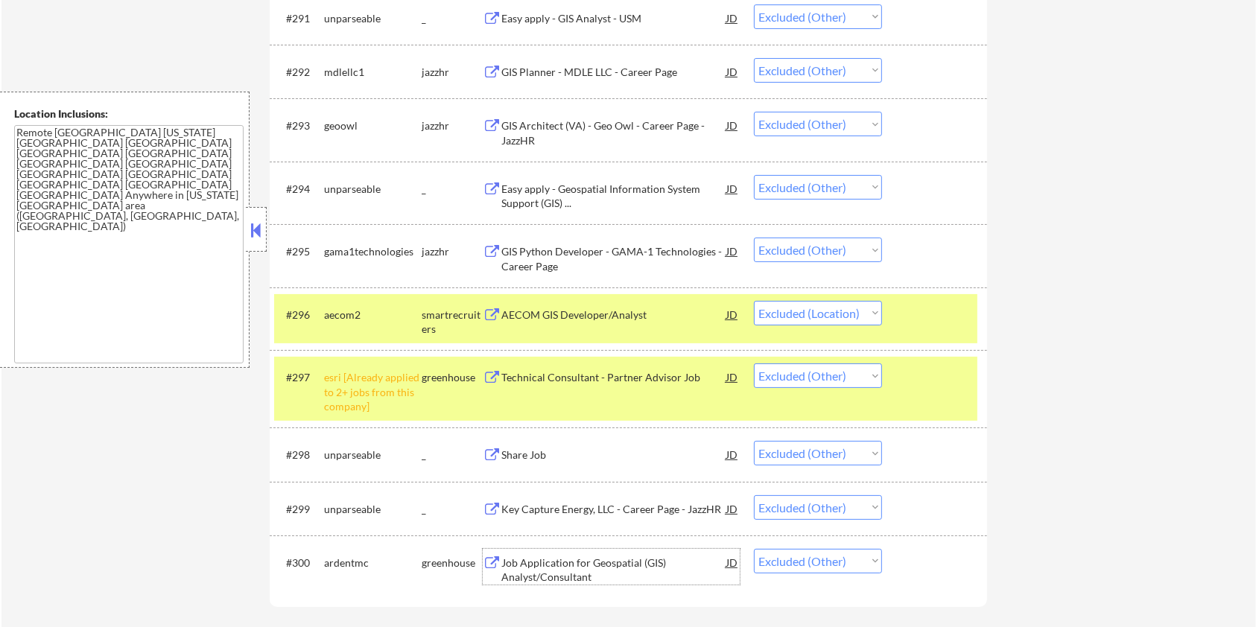
click at [945, 319] on div at bounding box center [937, 314] width 66 height 27
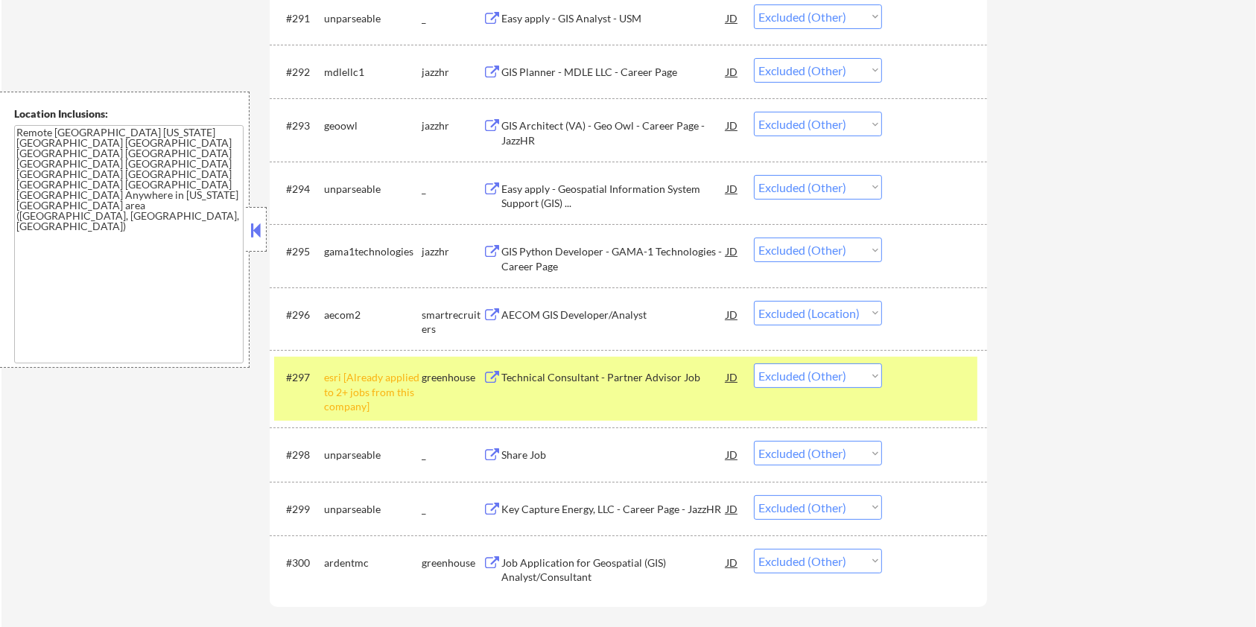
click at [930, 396] on div "#297 esri [Already applied to 2+ jobs from this company] greenhouse Technical C…" at bounding box center [625, 389] width 703 height 64
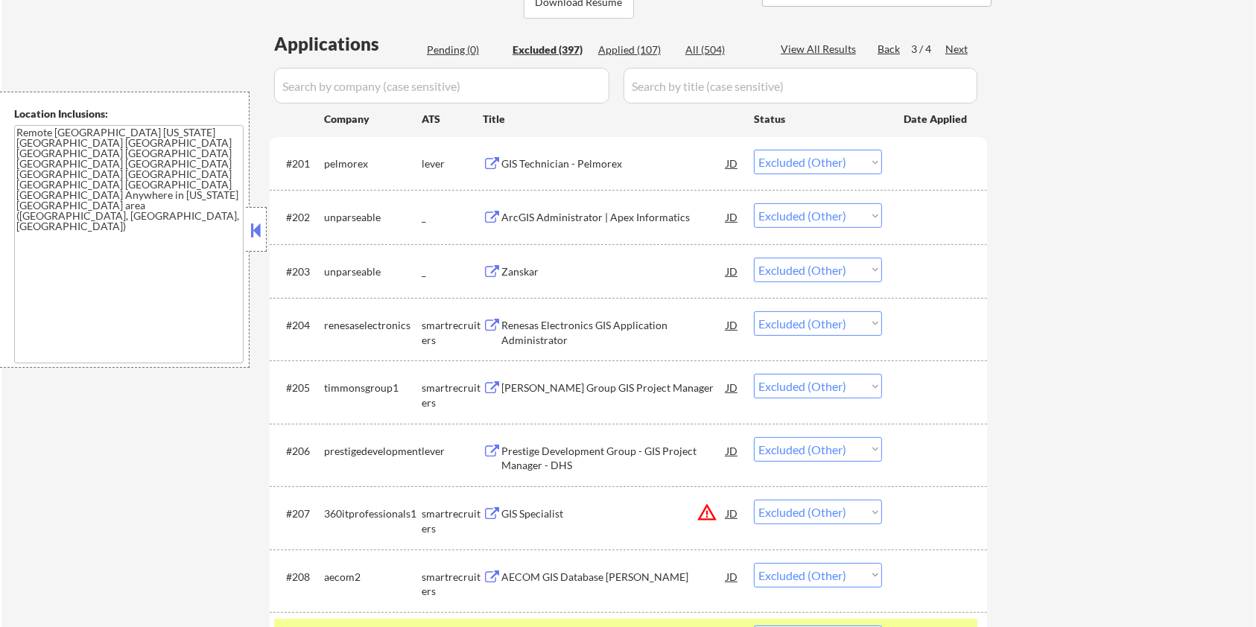
scroll to position [301, 0]
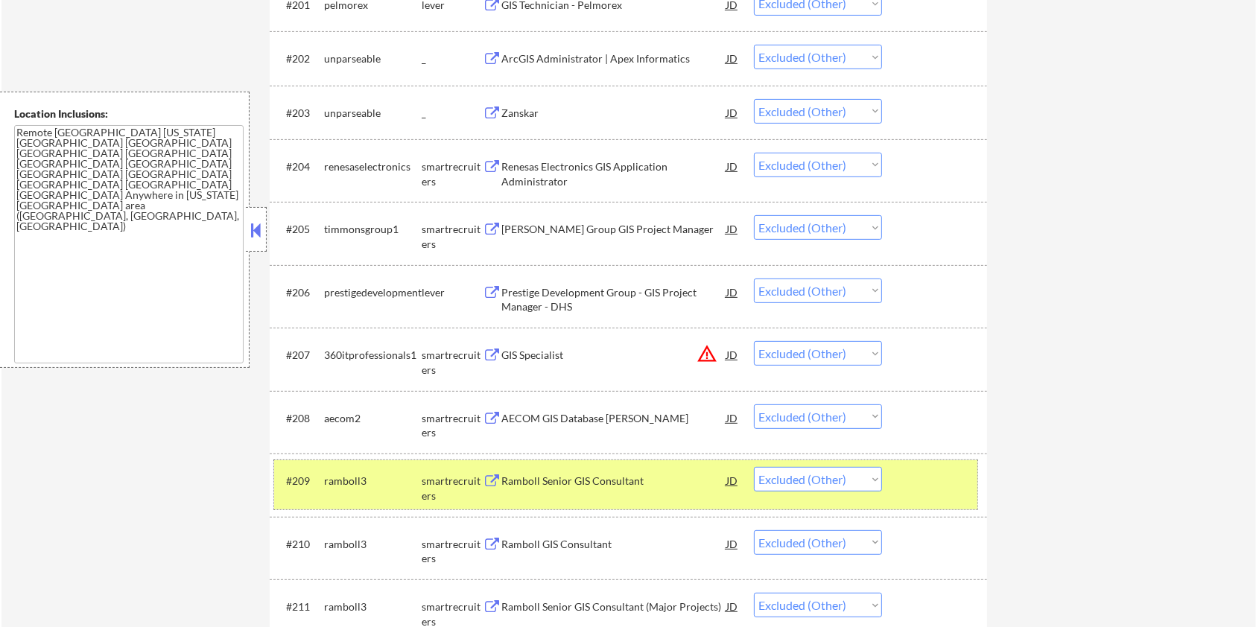
click at [935, 476] on div at bounding box center [937, 480] width 66 height 27
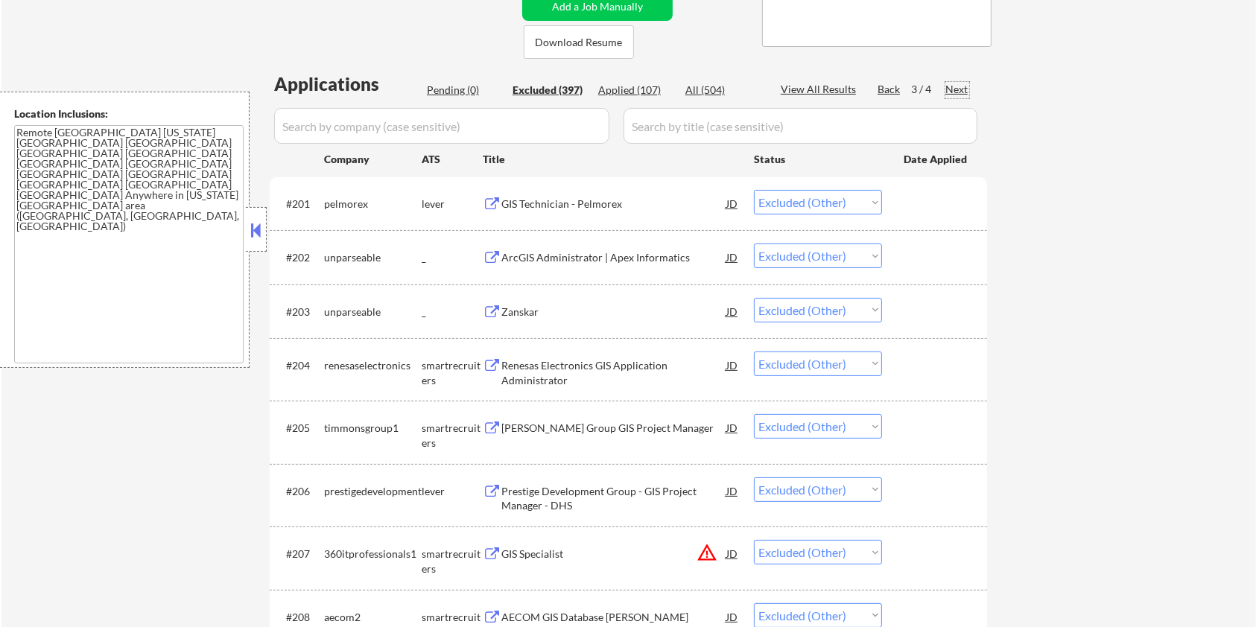
click at [962, 83] on div "Next" at bounding box center [957, 89] width 24 height 15
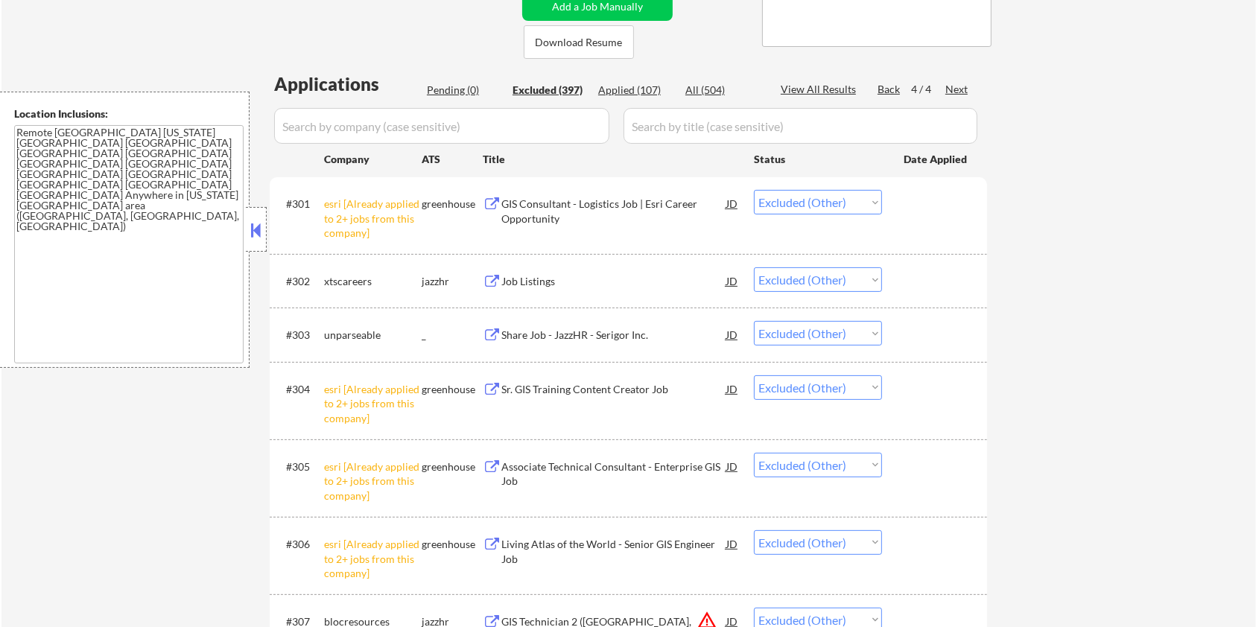
click at [595, 197] on div "GIS Consultant - Logistics Job | Esri Career Opportunity" at bounding box center [613, 211] width 225 height 29
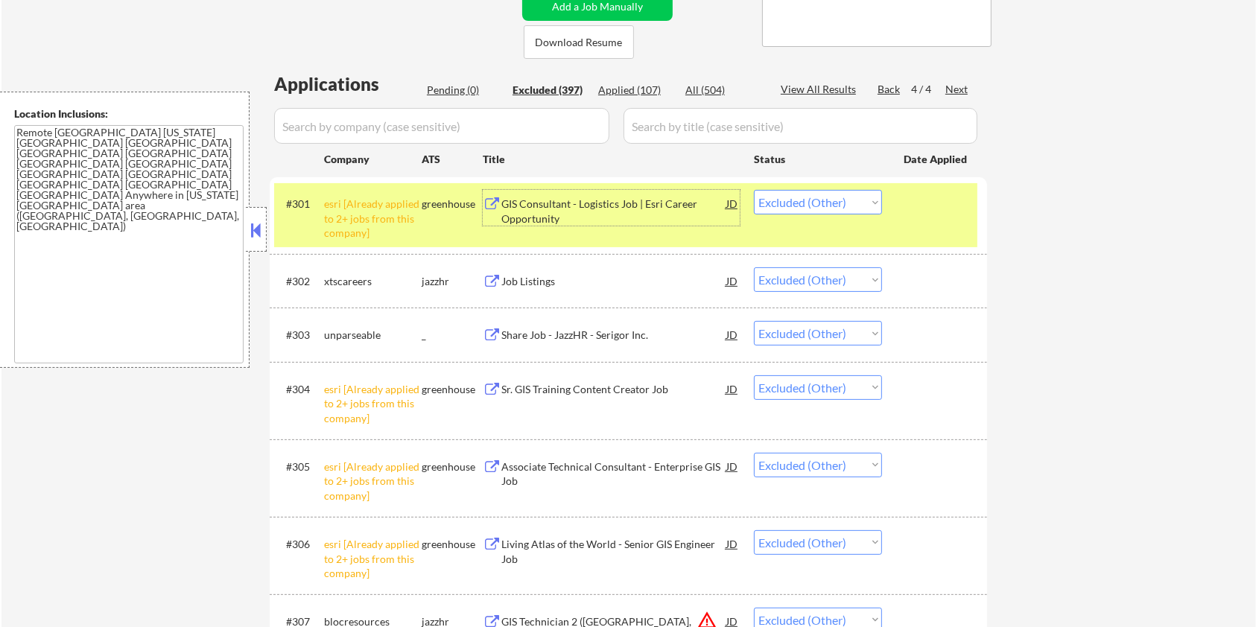
click at [541, 279] on div "Job Listings" at bounding box center [613, 281] width 225 height 15
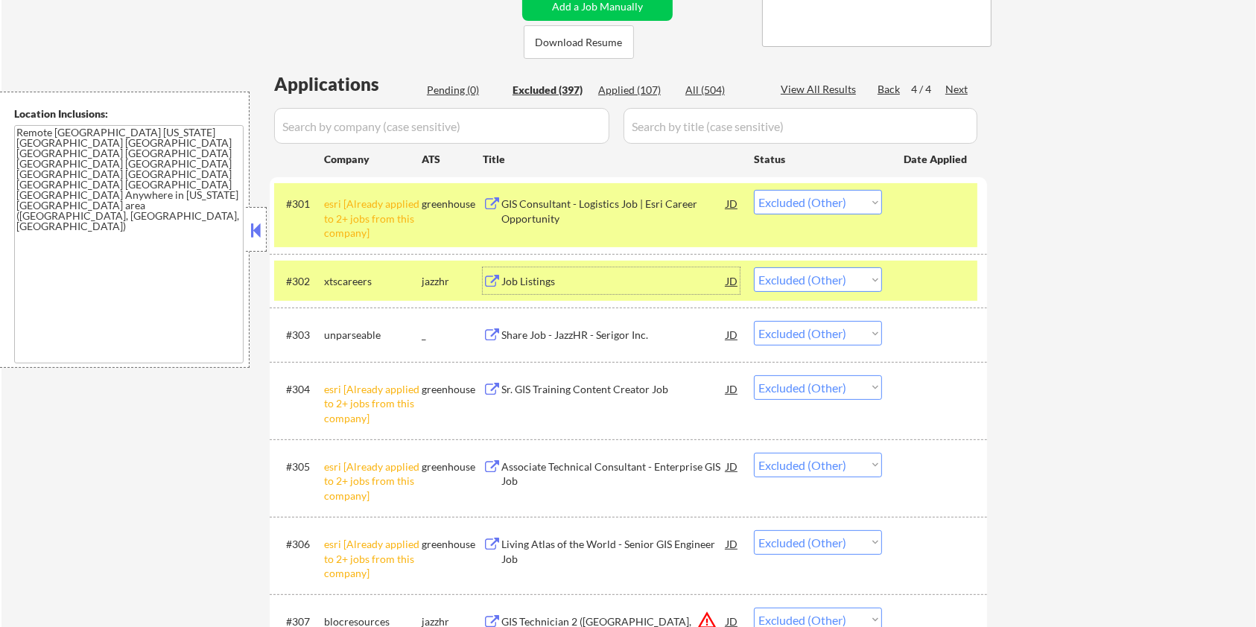
click at [924, 234] on div "#301 esri [Already applied to 2+ jobs from this company] greenhouse GIS Consult…" at bounding box center [625, 215] width 703 height 64
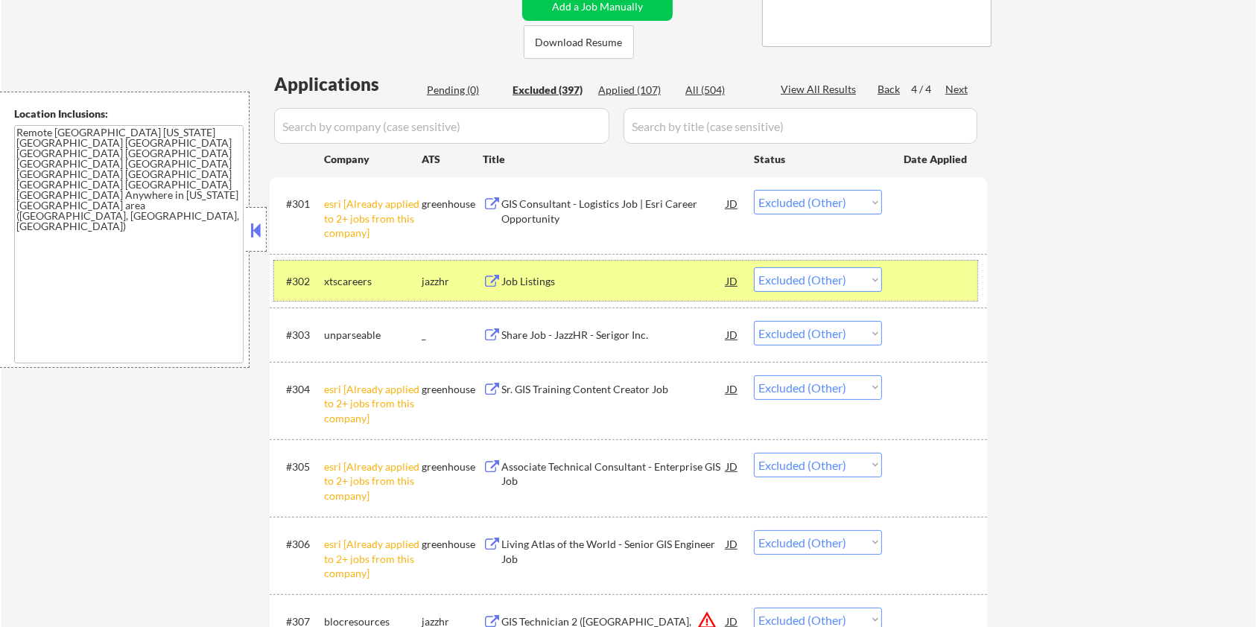
click at [924, 271] on div at bounding box center [937, 280] width 66 height 27
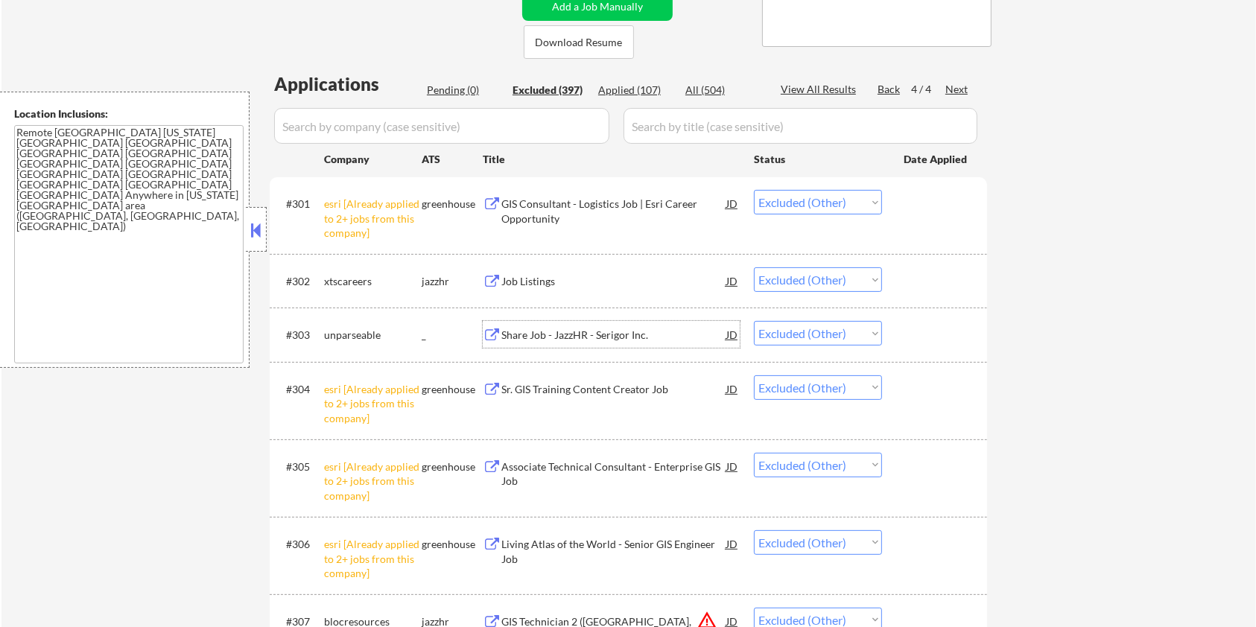
click at [552, 328] on div "Share Job - JazzHR - Serigor Inc." at bounding box center [613, 335] width 225 height 15
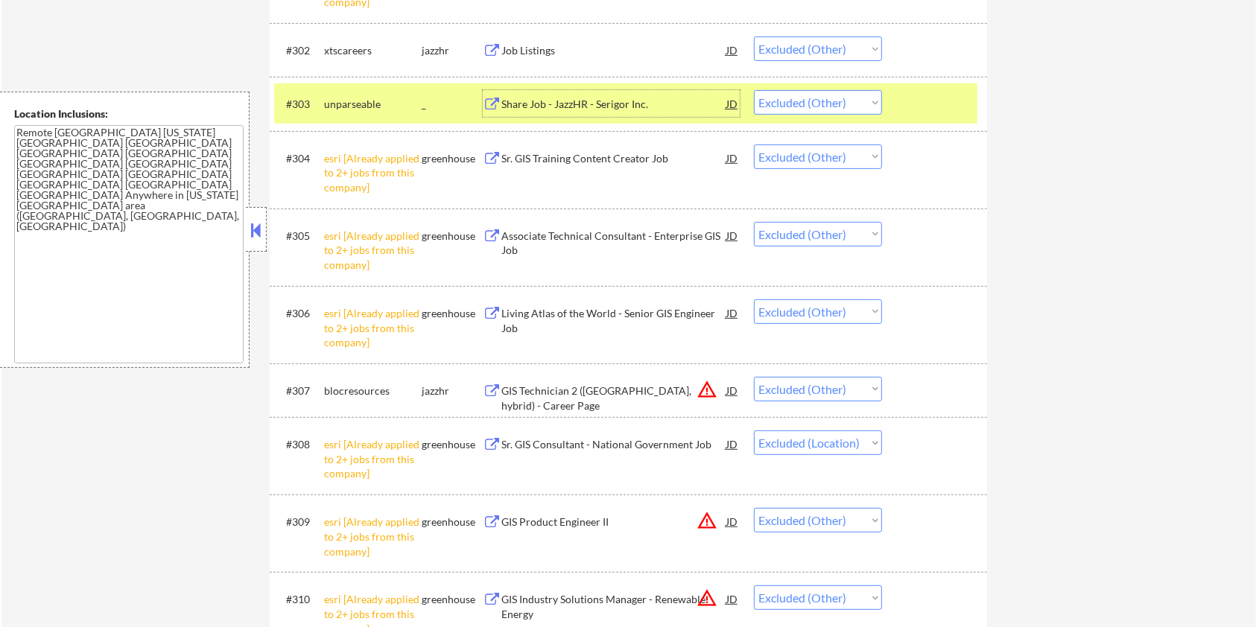
scroll to position [599, 0]
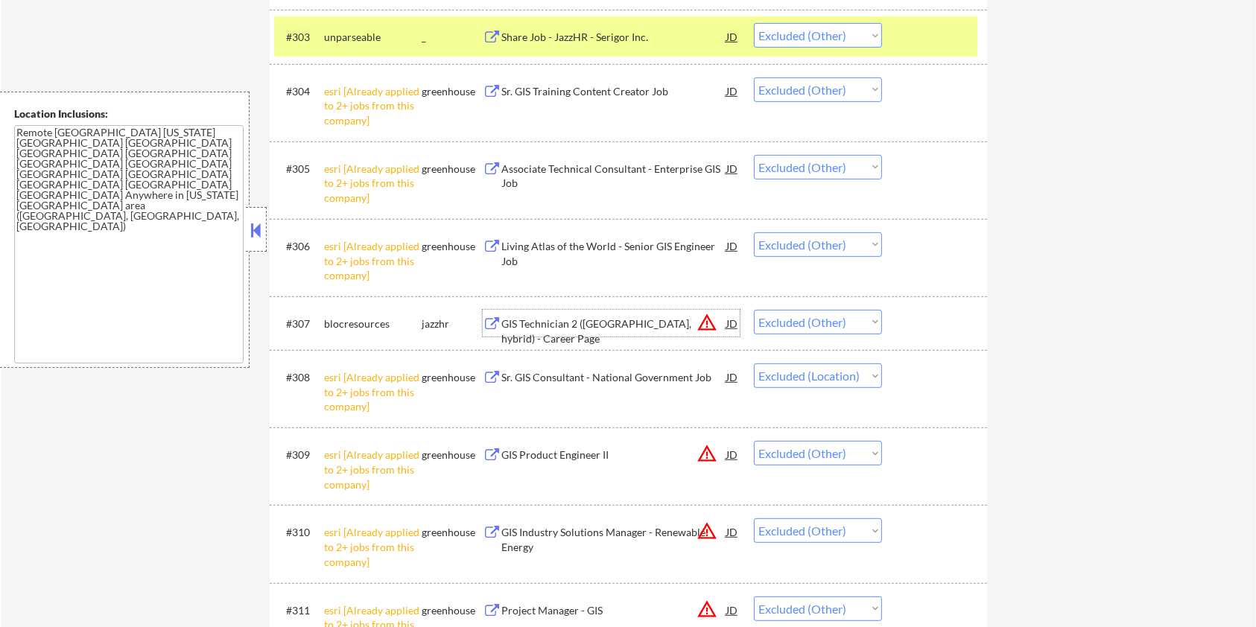
click at [580, 317] on div "GIS Technician 2 (Atlanta, hybrid) - Career Page" at bounding box center [613, 331] width 225 height 29
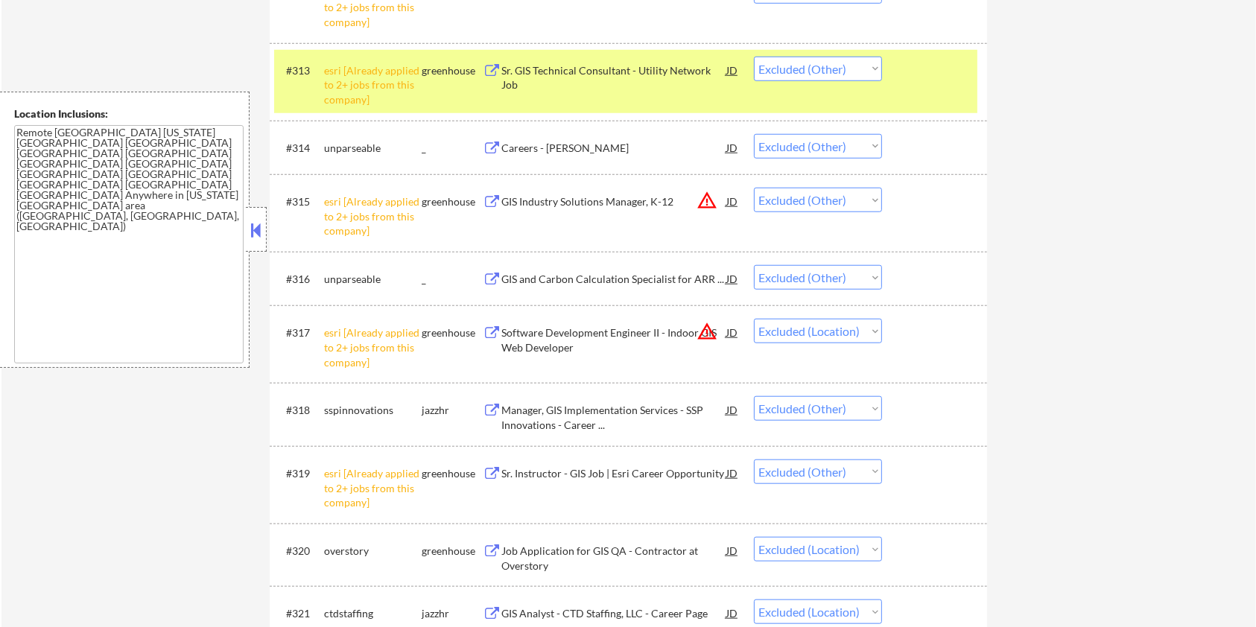
scroll to position [1493, 0]
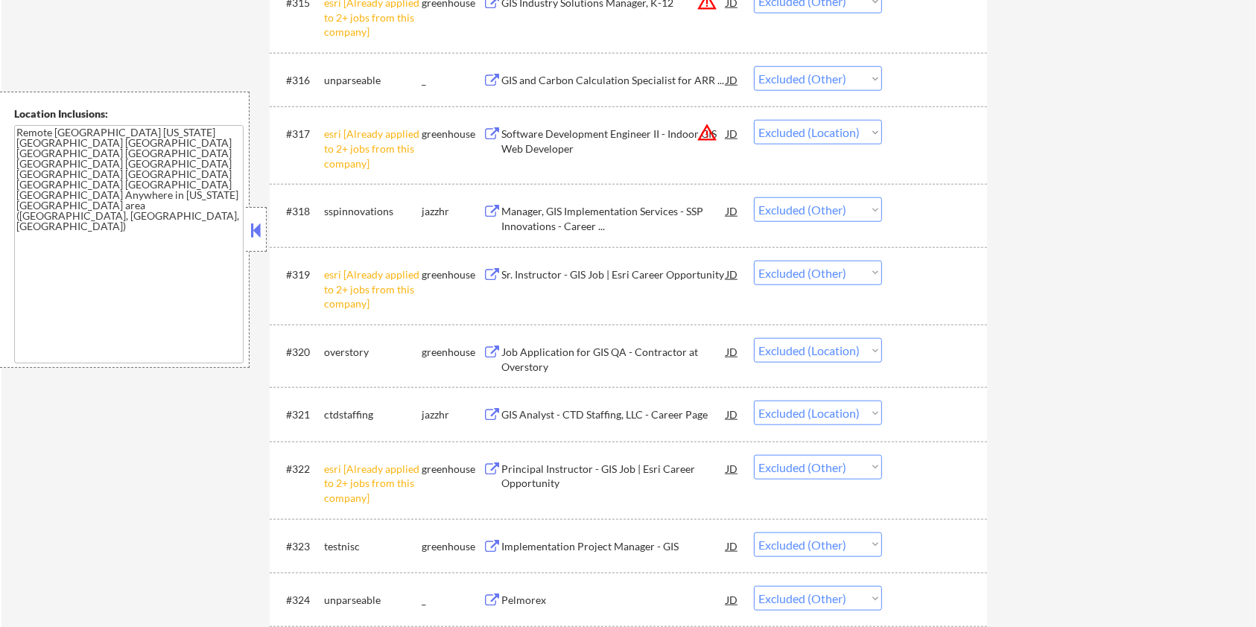
click at [606, 200] on div "Manager, GIS Implementation Services - SSP Innovations - Career ..." at bounding box center [613, 215] width 225 height 36
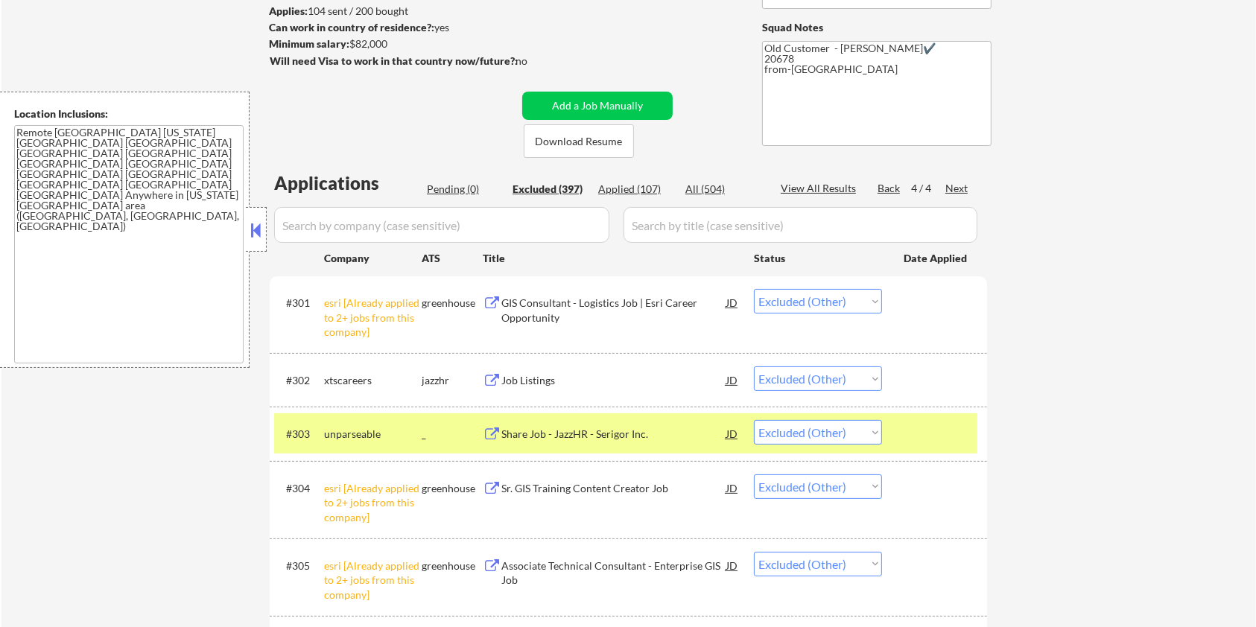
scroll to position [0, 0]
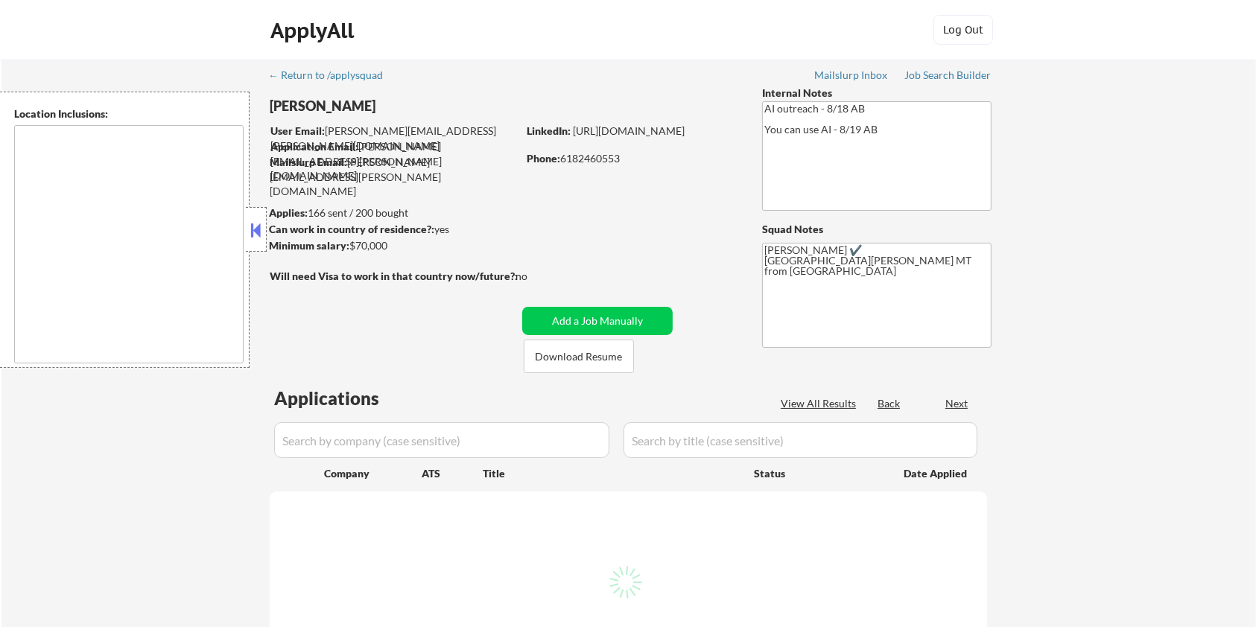
type textarea "[GEOGRAPHIC_DATA][PERSON_NAME], CO [PERSON_NAME], CO [GEOGRAPHIC_DATA], CO Timn…"
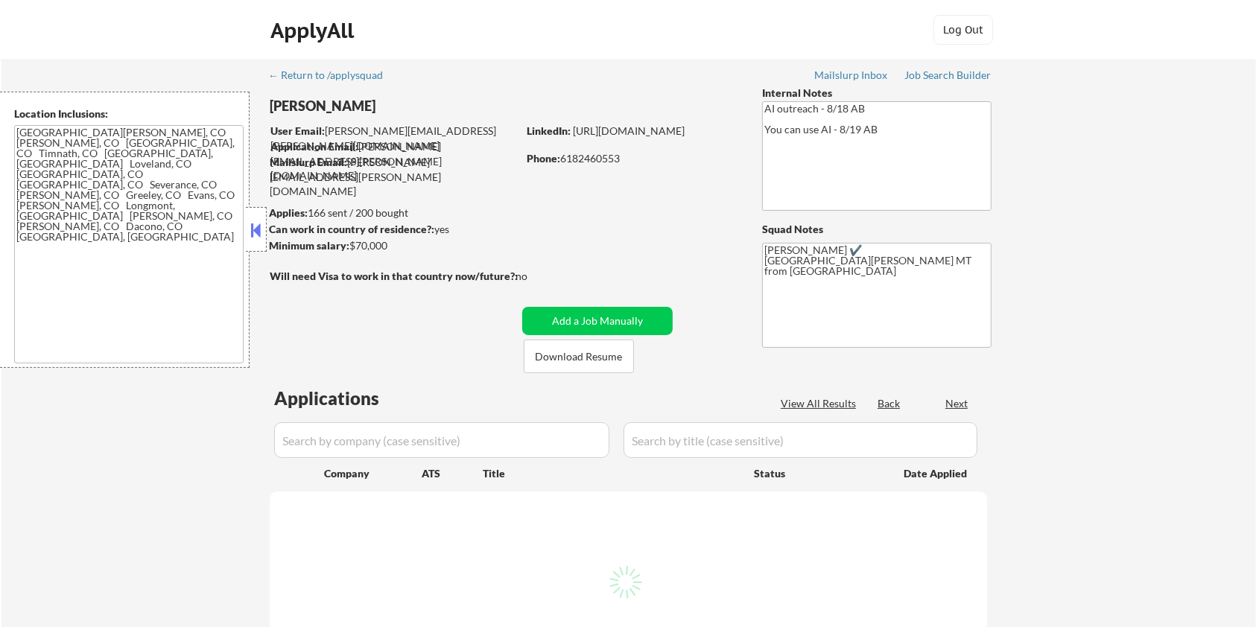
select select ""pending""
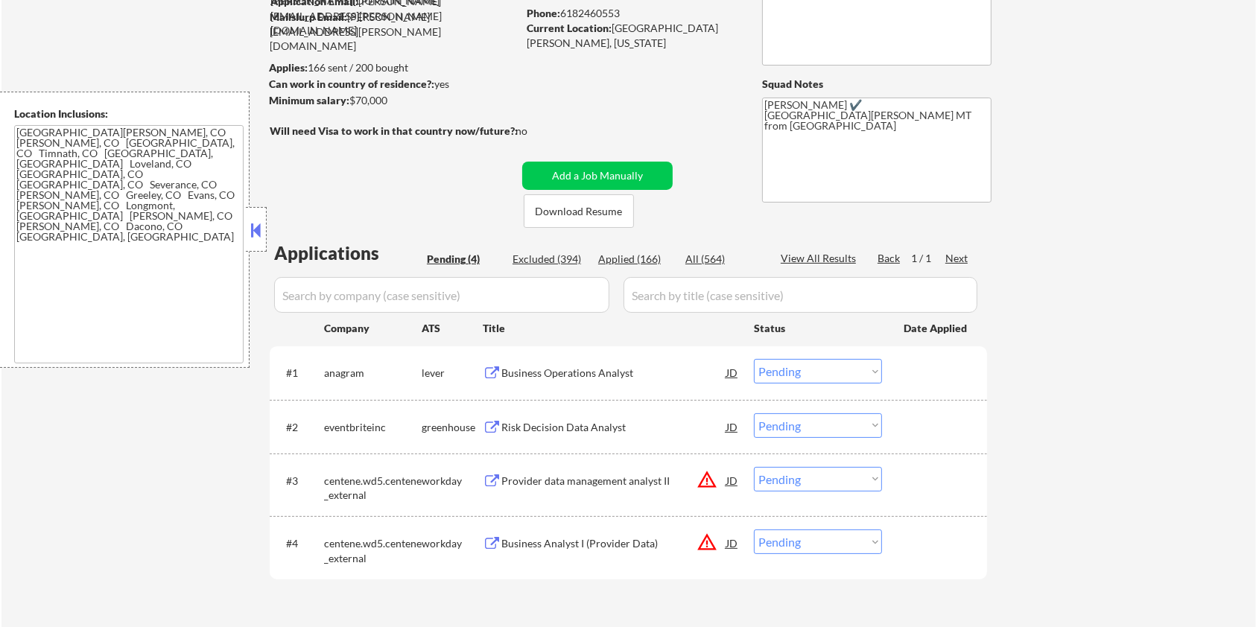
scroll to position [198, 0]
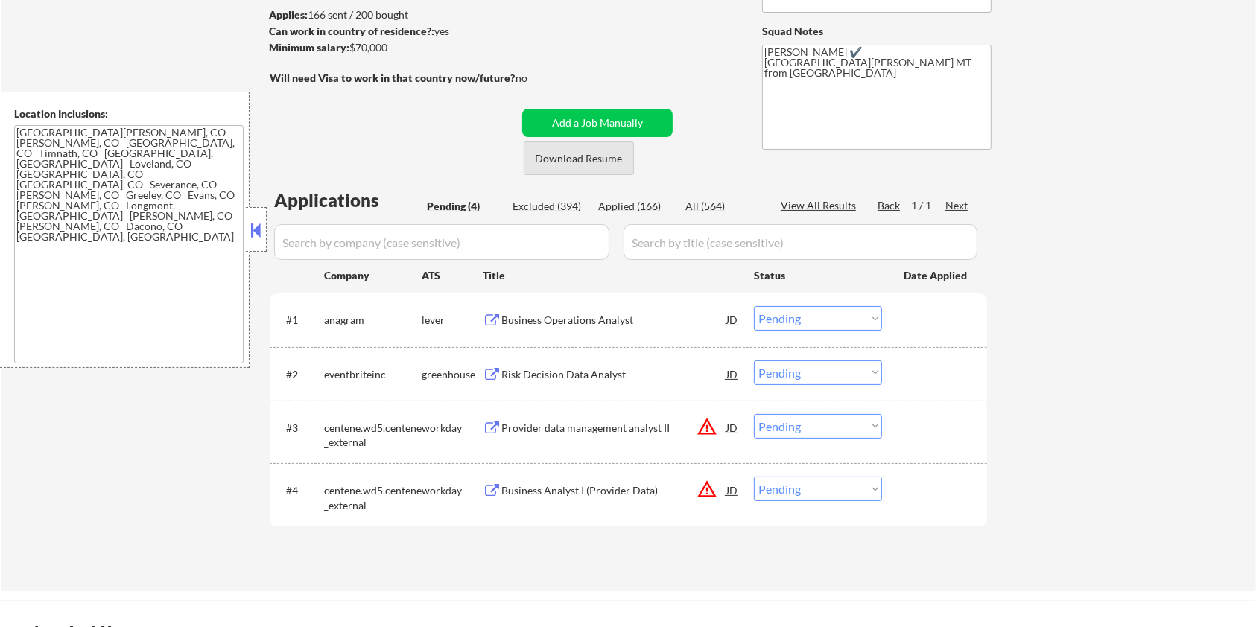
click at [554, 158] on button "Download Resume" at bounding box center [579, 159] width 110 height 34
click at [543, 317] on div "Business Operations Analyst" at bounding box center [613, 320] width 225 height 15
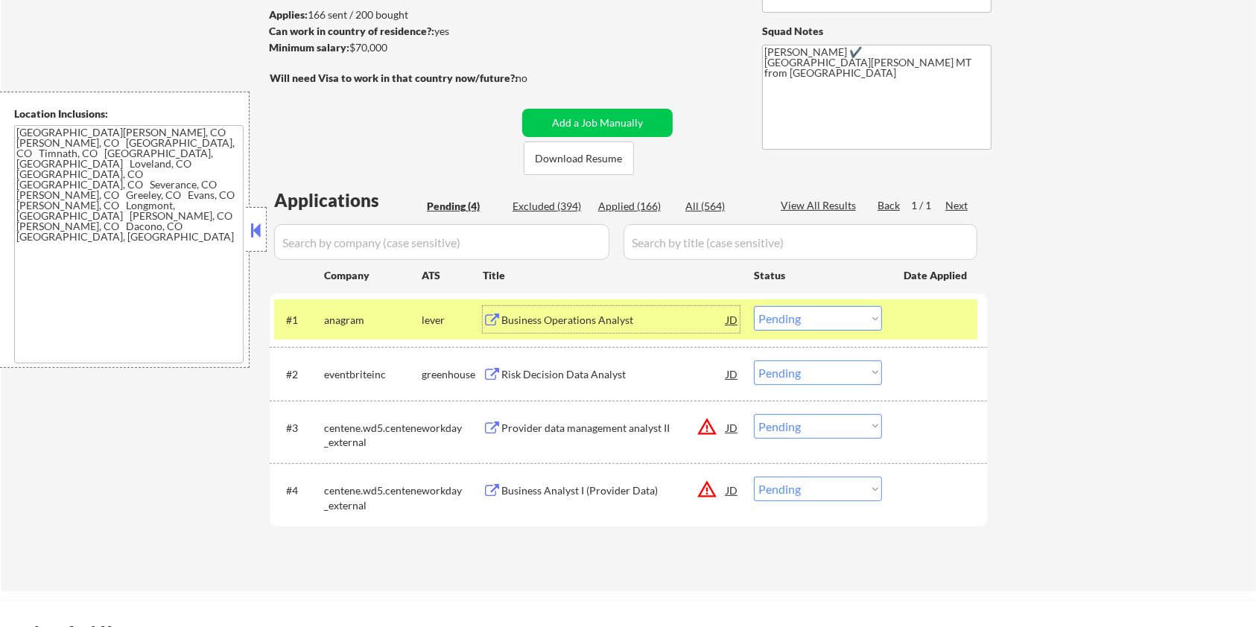
click at [829, 320] on select "Choose an option... Pending Applied Excluded (Questions) Excluded (Expired) Exc…" at bounding box center [818, 318] width 128 height 25
click at [754, 306] on select "Choose an option... Pending Applied Excluded (Questions) Excluded (Expired) Exc…" at bounding box center [818, 318] width 128 height 25
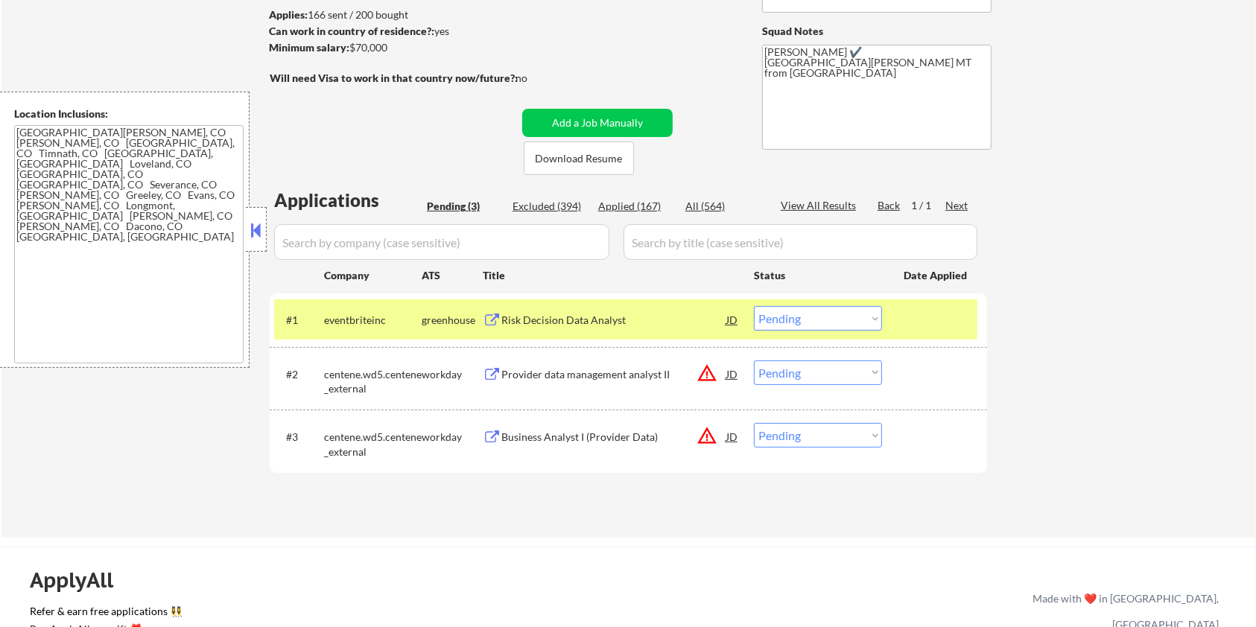
click at [552, 321] on div "Risk Decision Data Analyst" at bounding box center [613, 320] width 225 height 15
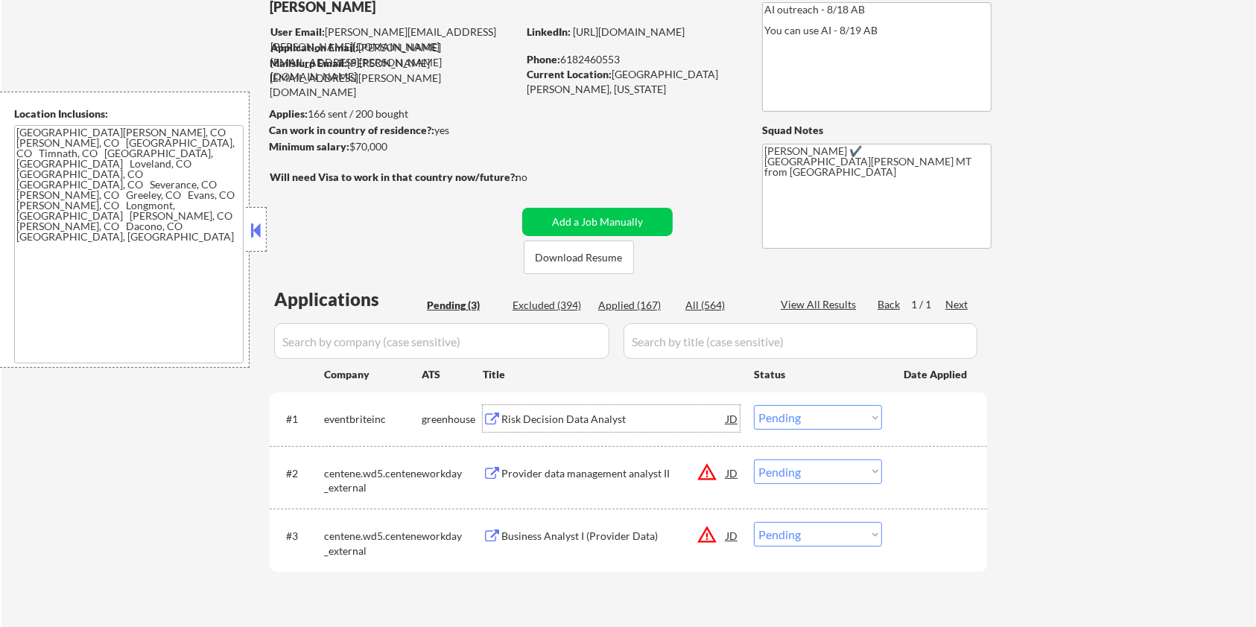
scroll to position [0, 0]
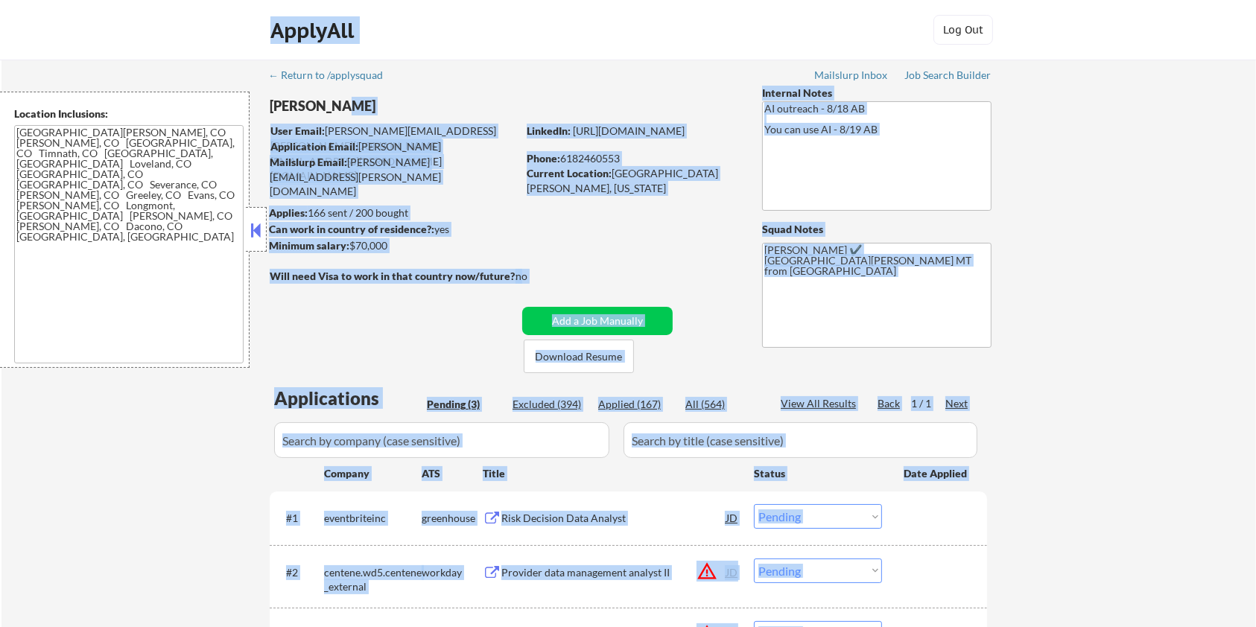
drag, startPoint x: 356, startPoint y: 103, endPoint x: 262, endPoint y: 103, distance: 93.9
click at [262, 103] on body "← Return to /applysquad Mailslurp Inbox Job Search Builder Quinn Krug User Emai…" at bounding box center [628, 313] width 1256 height 627
click at [340, 107] on div "Quinn Krug" at bounding box center [423, 106] width 306 height 19
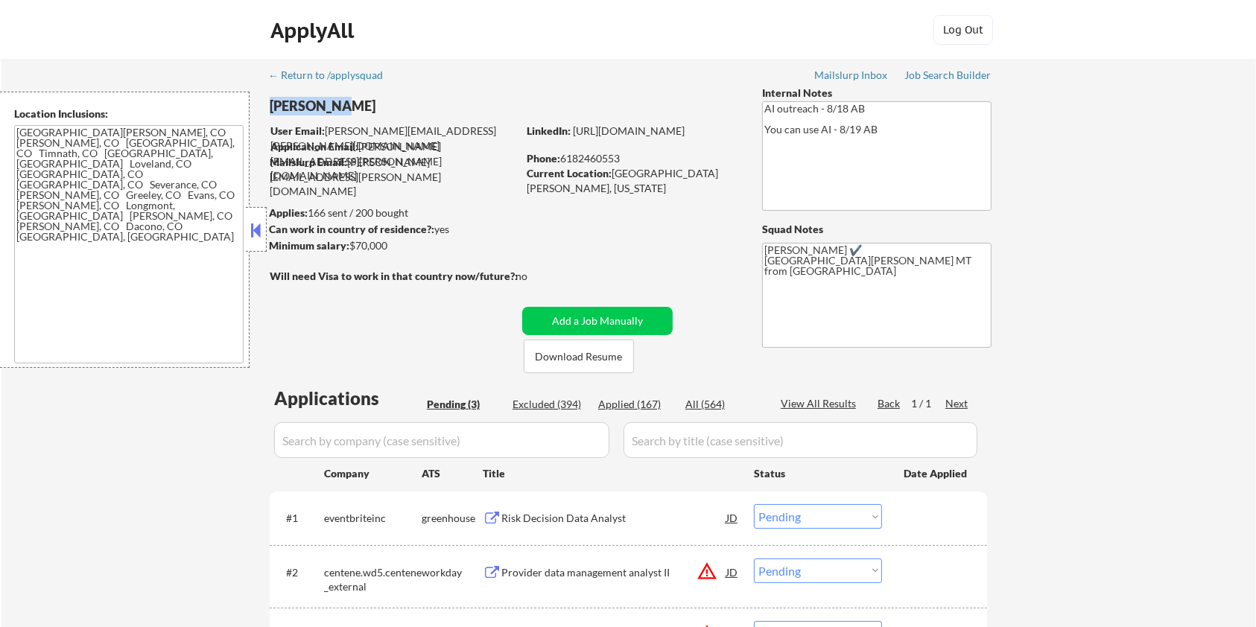
drag, startPoint x: 268, startPoint y: 107, endPoint x: 346, endPoint y: 98, distance: 78.0
click at [346, 98] on div "← Return to /applysquad Mailslurp Inbox Job Search Builder Quinn Krug User Emai…" at bounding box center [628, 392] width 743 height 664
copy div "Quinn Krug"
click at [804, 512] on select "Choose an option... Pending Applied Excluded (Questions) Excluded (Expired) Exc…" at bounding box center [818, 516] width 128 height 25
click at [754, 504] on select "Choose an option... Pending Applied Excluded (Questions) Excluded (Expired) Exc…" at bounding box center [818, 516] width 128 height 25
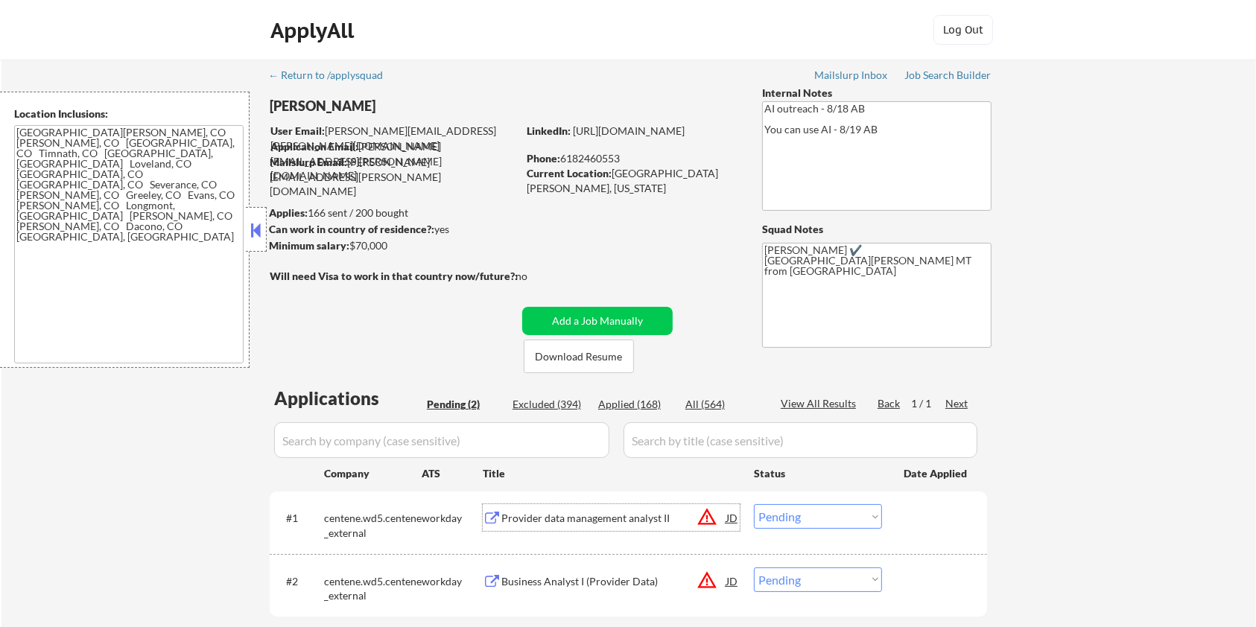
click at [553, 518] on div "Provider data management analyst II" at bounding box center [613, 518] width 225 height 15
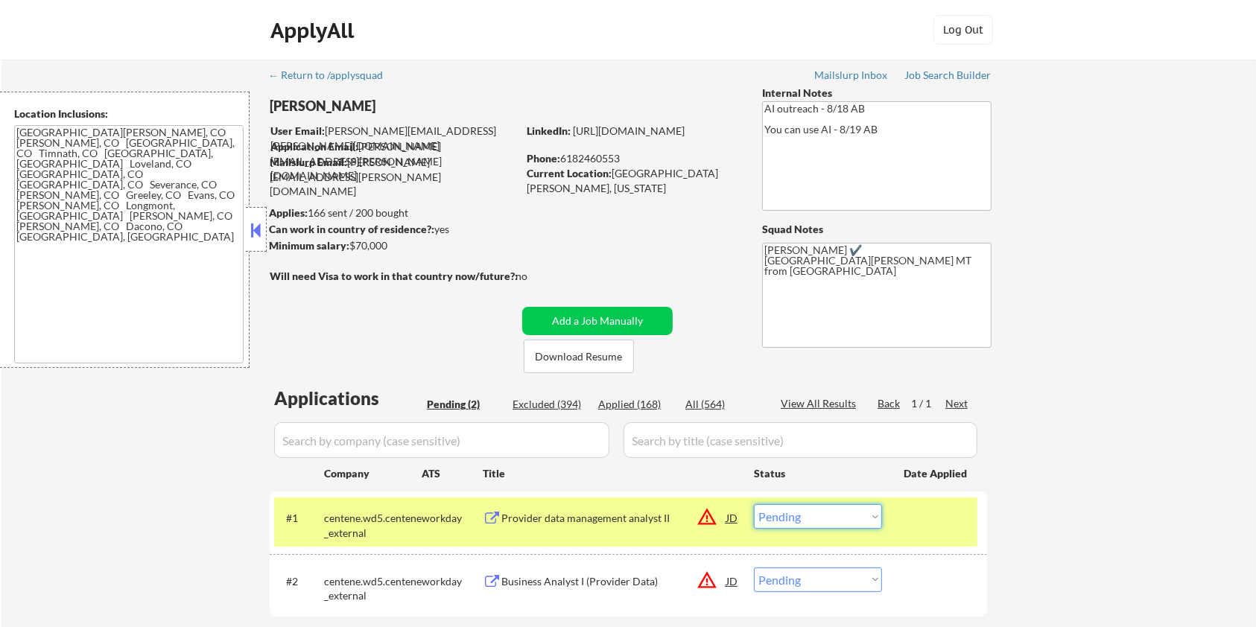
click at [836, 518] on select "Choose an option... Pending Applied Excluded (Questions) Excluded (Expired) Exc…" at bounding box center [818, 516] width 128 height 25
click at [754, 504] on select "Choose an option... Pending Applied Excluded (Questions) Excluded (Expired) Exc…" at bounding box center [818, 516] width 128 height 25
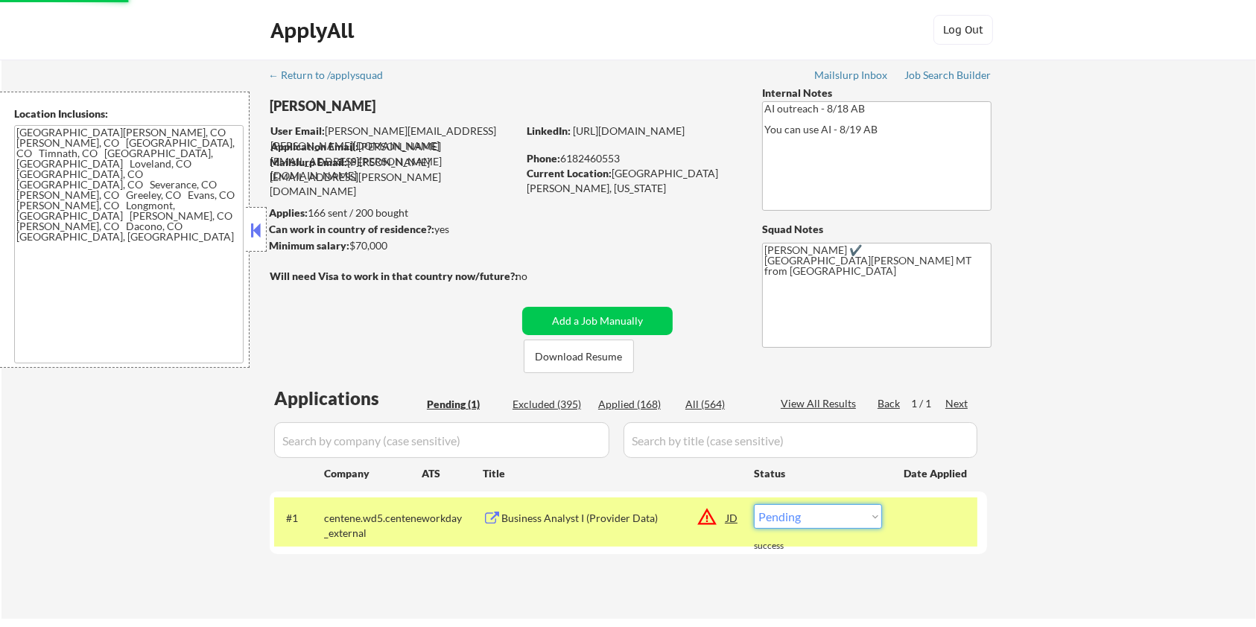
click at [853, 521] on select "Choose an option... Pending Applied Excluded (Questions) Excluded (Expired) Exc…" at bounding box center [818, 516] width 128 height 25
select select ""excluded__bad_match_""
click at [754, 504] on select "Choose an option... Pending Applied Excluded (Questions) Excluded (Expired) Exc…" at bounding box center [818, 516] width 128 height 25
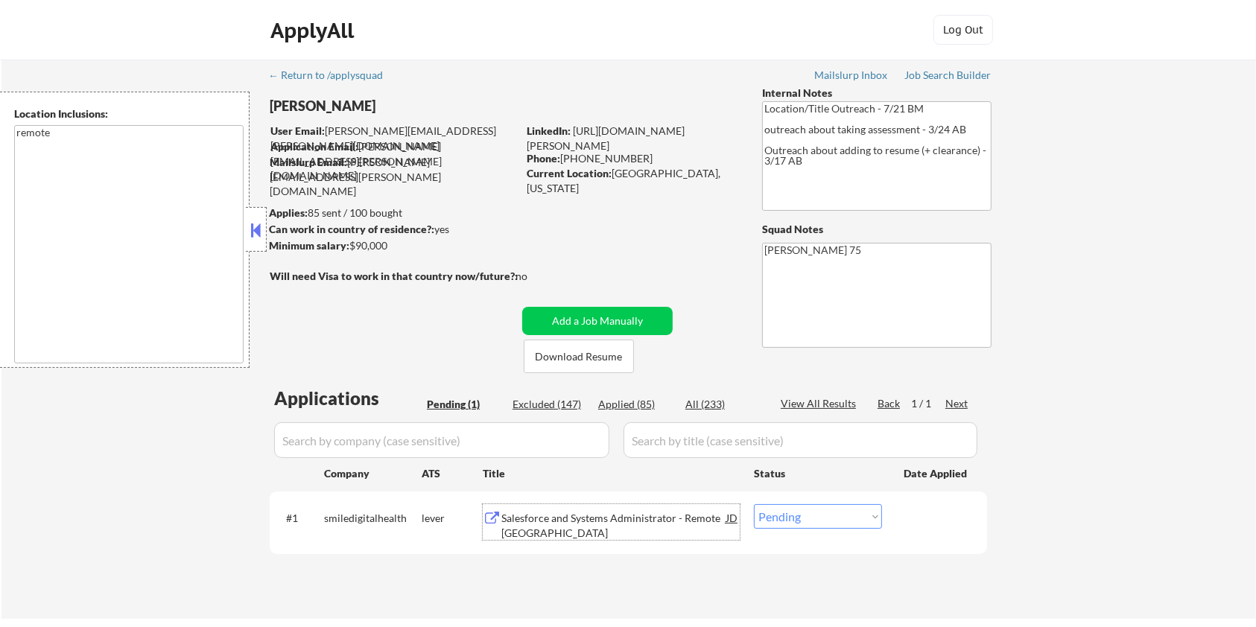
click at [535, 524] on div "Salesforce and Systems Administrator - Remote [GEOGRAPHIC_DATA]" at bounding box center [613, 525] width 225 height 29
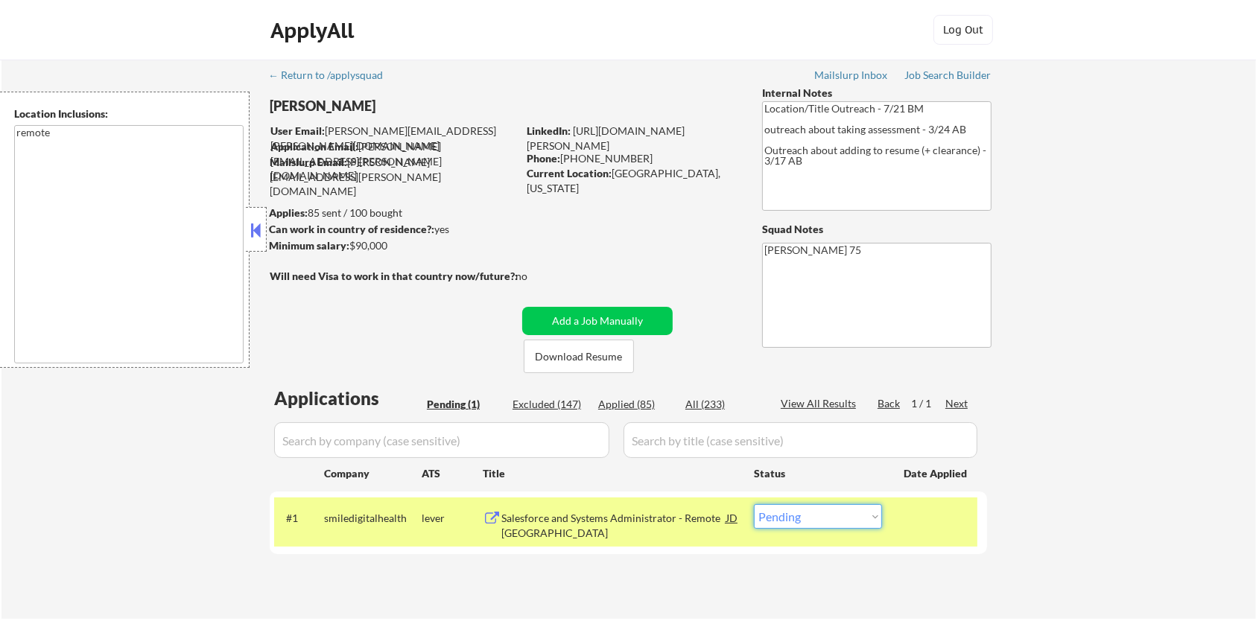
click at [858, 521] on select "Choose an option... Pending Applied Excluded (Questions) Excluded (Expired) Exc…" at bounding box center [818, 516] width 128 height 25
select select ""excluded__bad_match_""
click at [754, 504] on select "Choose an option... Pending Applied Excluded (Questions) Excluded (Expired) Exc…" at bounding box center [818, 516] width 128 height 25
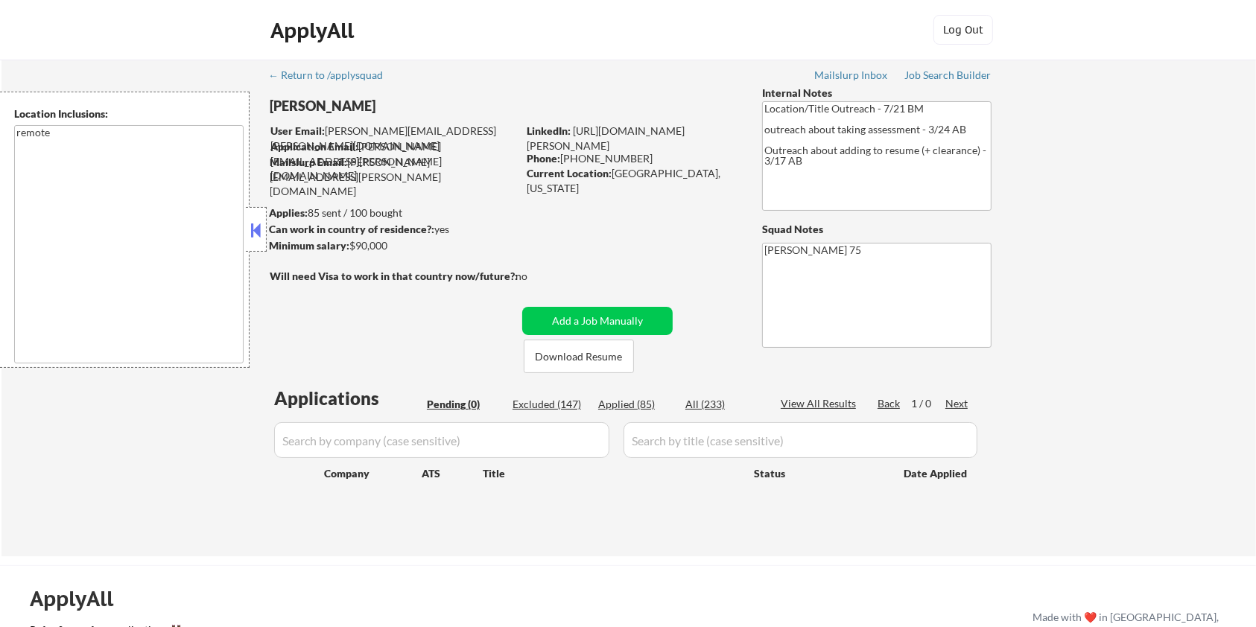
click at [547, 402] on div "Excluded (147)" at bounding box center [549, 404] width 74 height 15
select select ""excluded__expired_""
select select ""excluded__location_""
select select ""excluded__bad_match_""
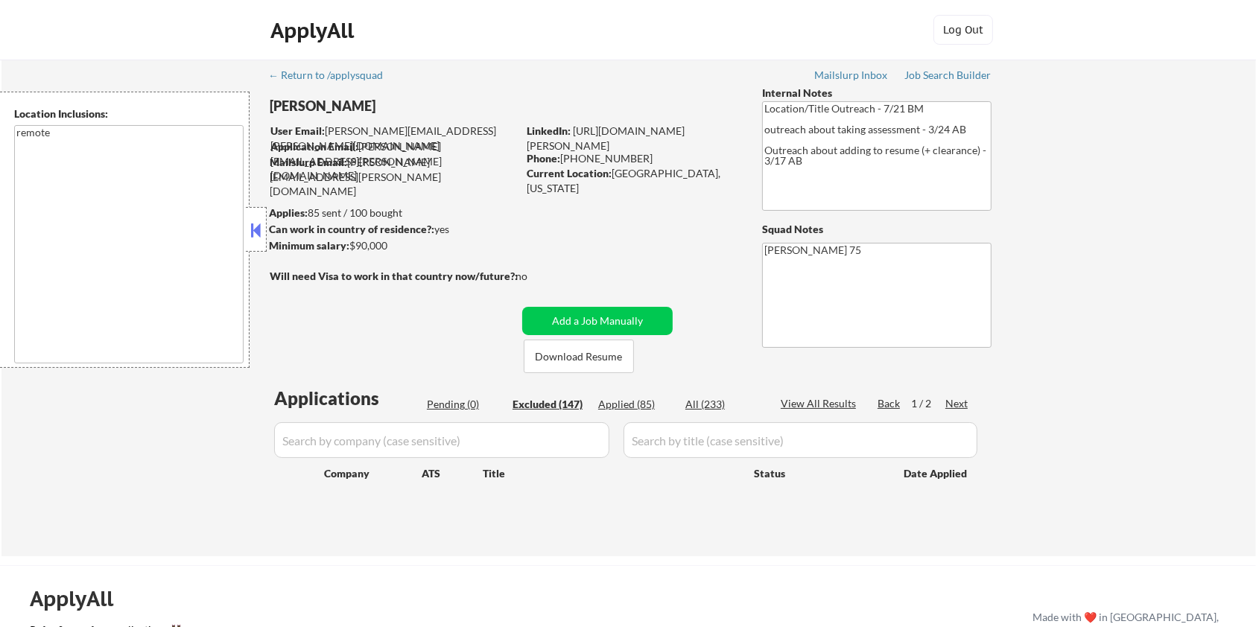
select select ""excluded__location_""
select select ""excluded""
select select ""excluded__expired_""
select select ""excluded__location_""
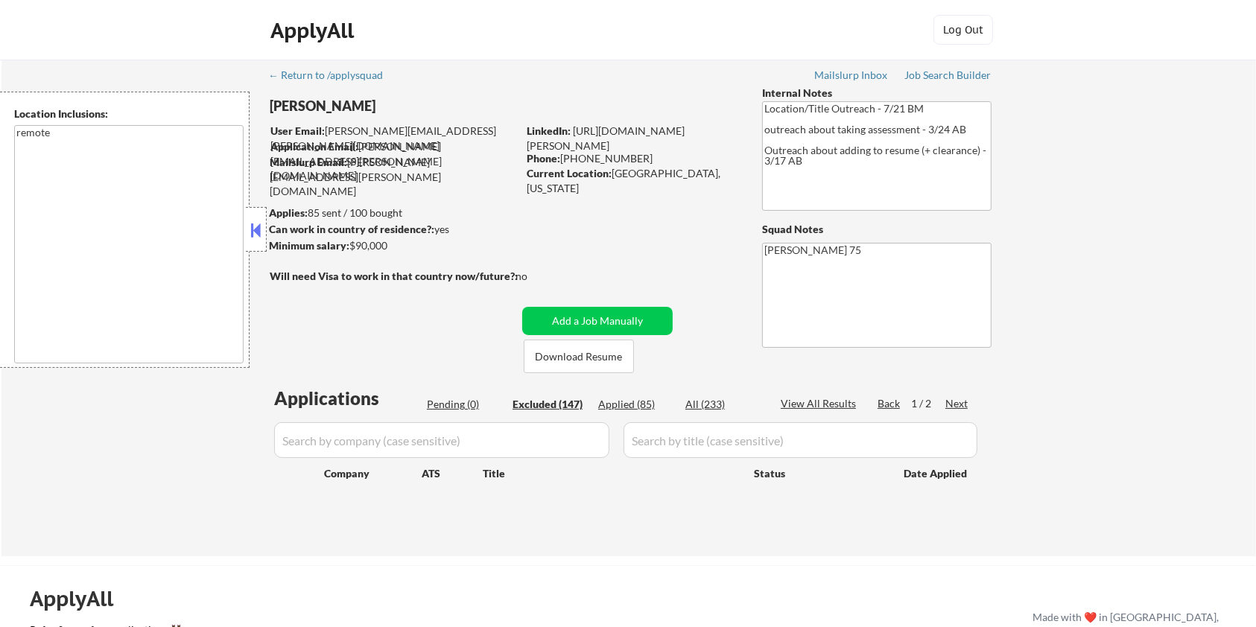
select select ""excluded__expired_""
select select ""excluded""
select select ""excluded__expired_""
select select ""excluded__location_""
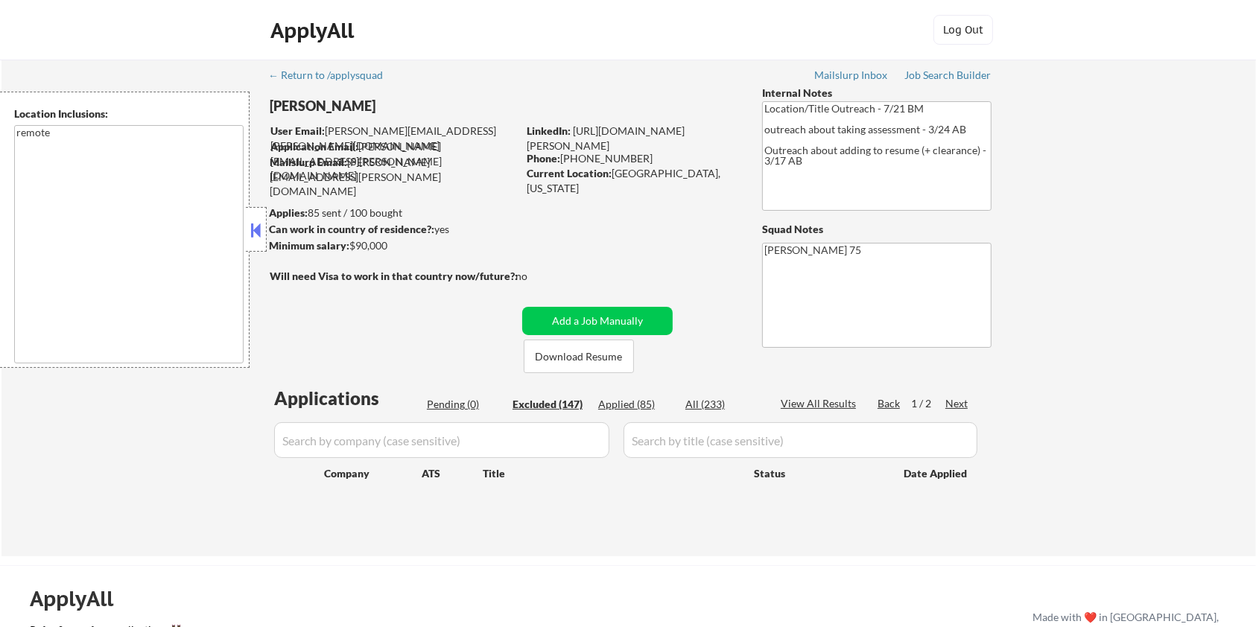
select select ""excluded__location_""
select select ""excluded""
select select ""excluded__bad_match_""
select select ""excluded__location_""
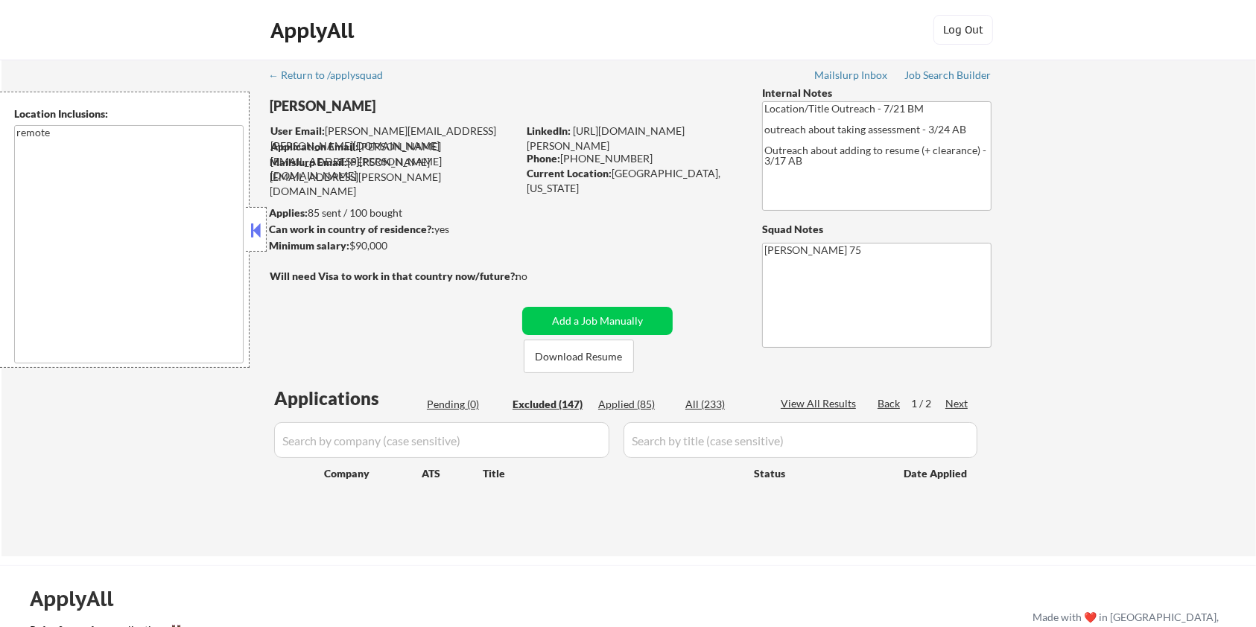
select select ""excluded__bad_match_""
select select ""excluded__expired_""
select select ""excluded__location_""
select select ""excluded__expired_""
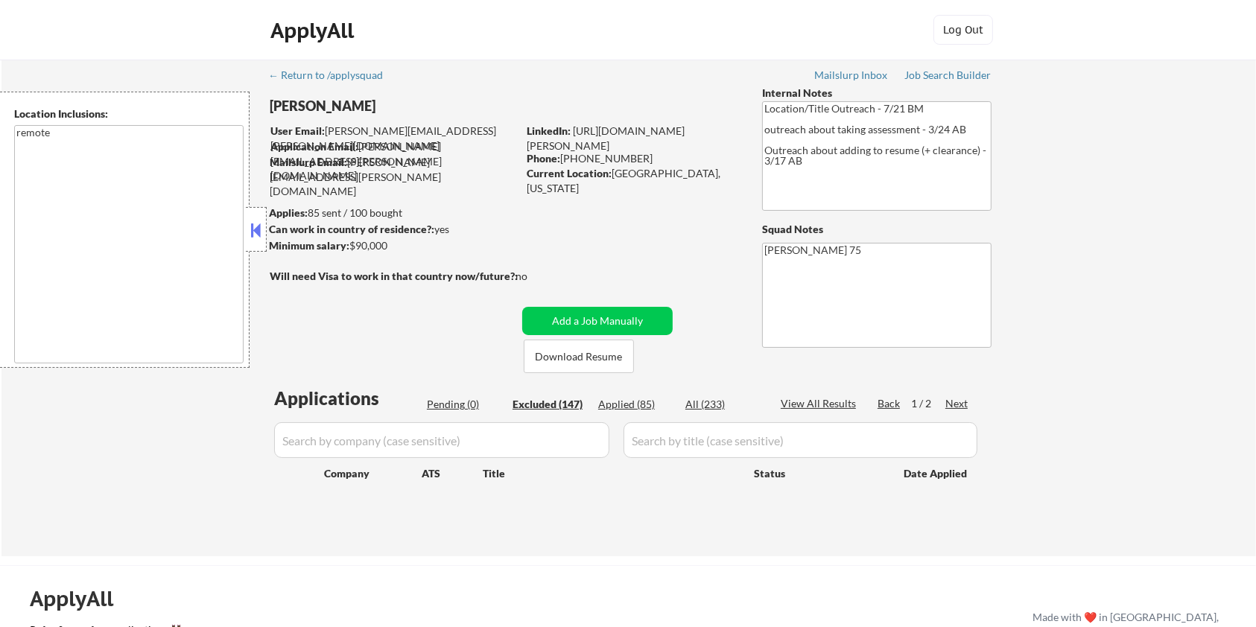
select select ""excluded__bad_match_""
select select ""excluded__expired_""
select select ""excluded__location_""
select select ""excluded__bad_match_""
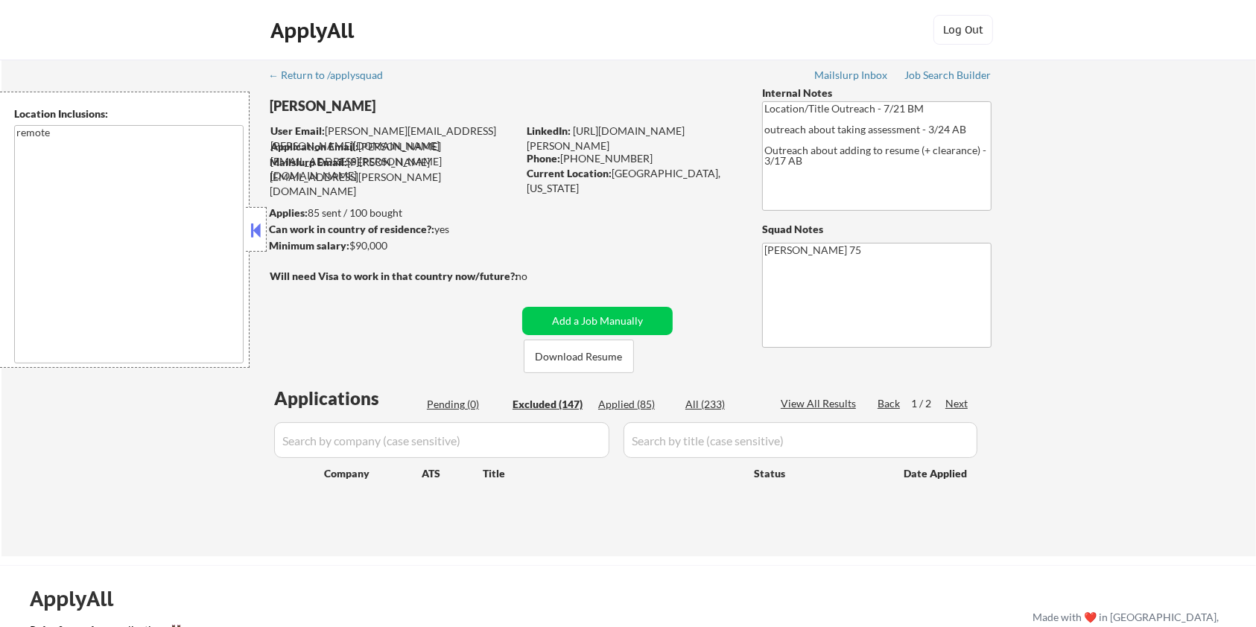
select select ""excluded__expired_""
select select ""excluded__bad_match_""
select select ""excluded__location_""
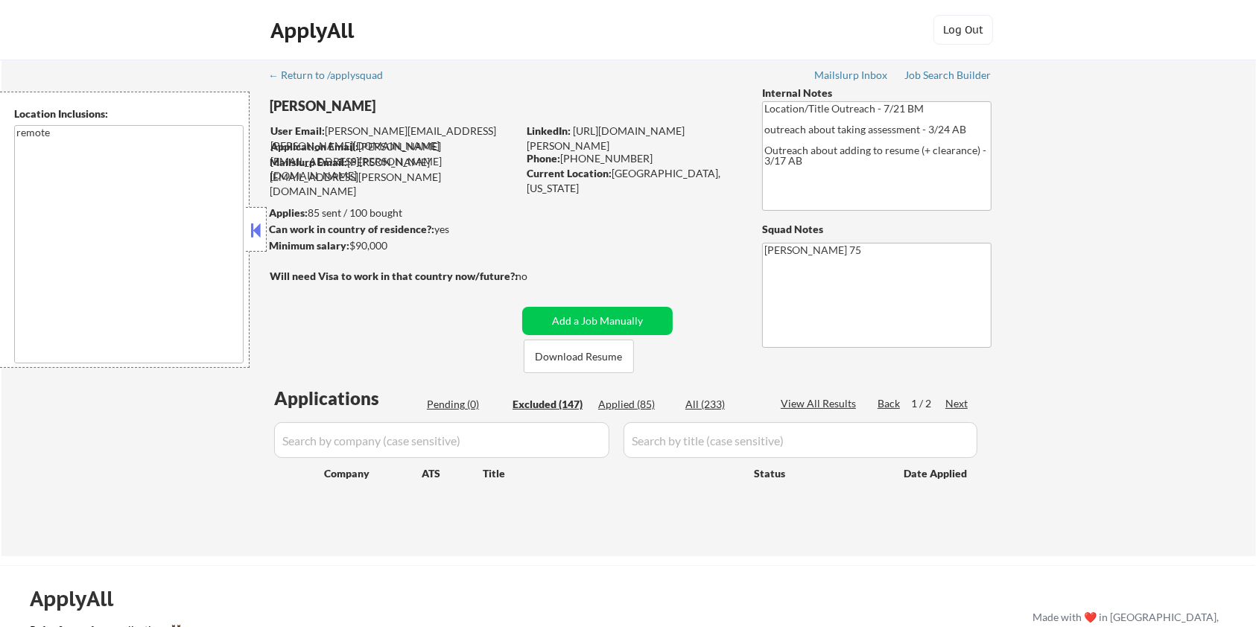
select select ""excluded__location_""
select select ""excluded__expired_""
select select ""excluded__bad_match_""
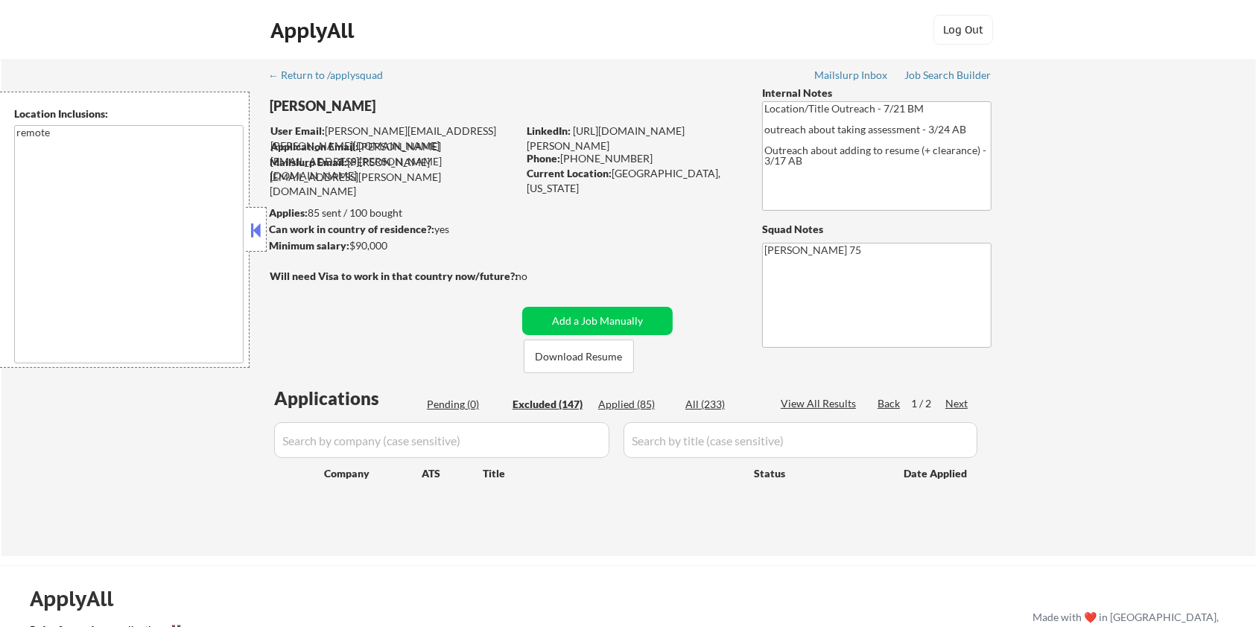
select select ""excluded__bad_match_""
select select ""excluded""
select select ""excluded__bad_match_""
select select ""excluded__expired_""
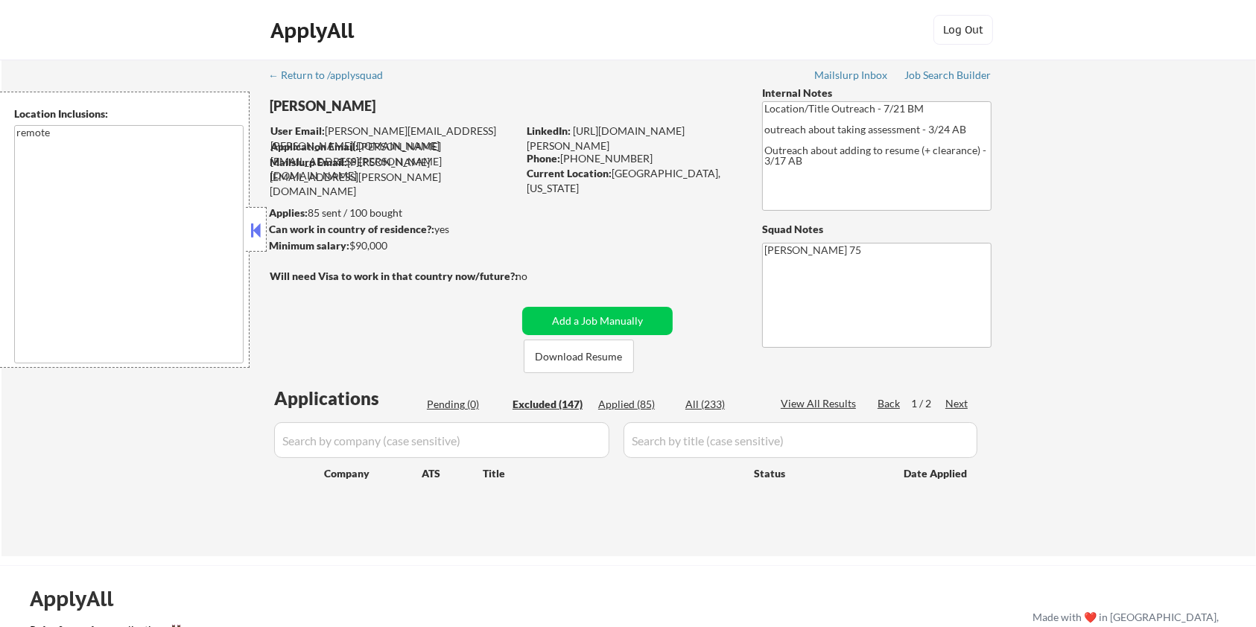
select select ""excluded__bad_match_""
select select ""excluded__expired_""
select select ""excluded__location_""
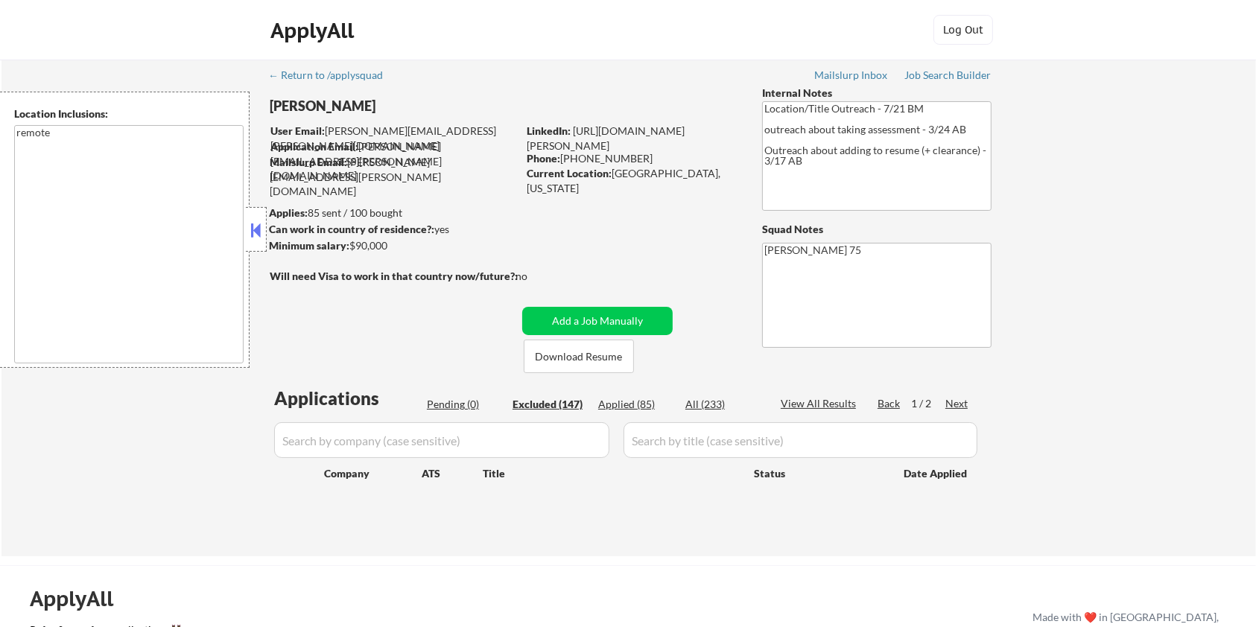
select select ""excluded""
select select ""excluded__location_""
select select ""excluded__expired_""
select select ""excluded""
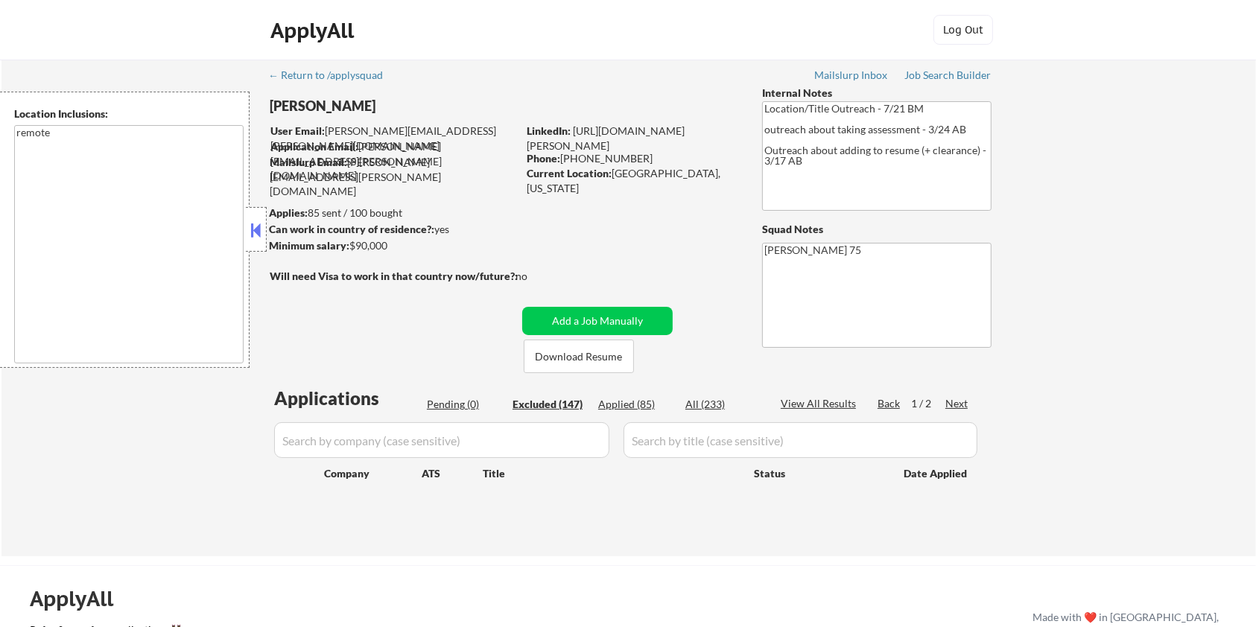
select select ""excluded__expired_""
select select ""excluded__bad_match_""
select select ""excluded__salary_""
select select ""excluded""
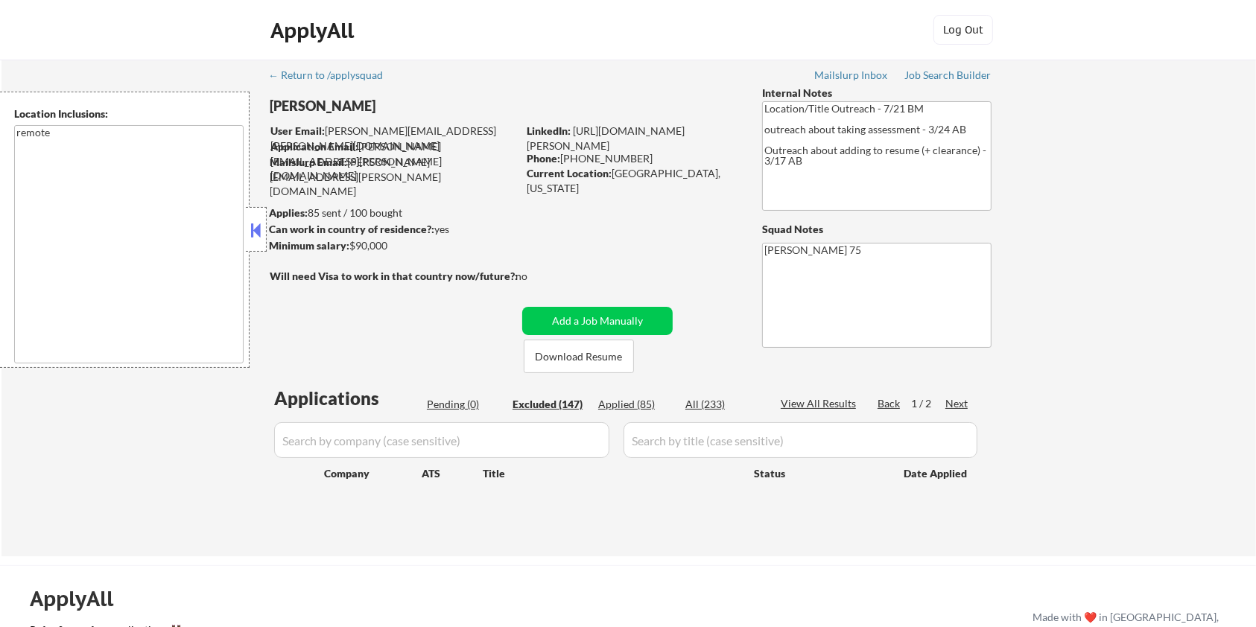
select select ""excluded__expired_""
select select ""excluded__bad_match_""
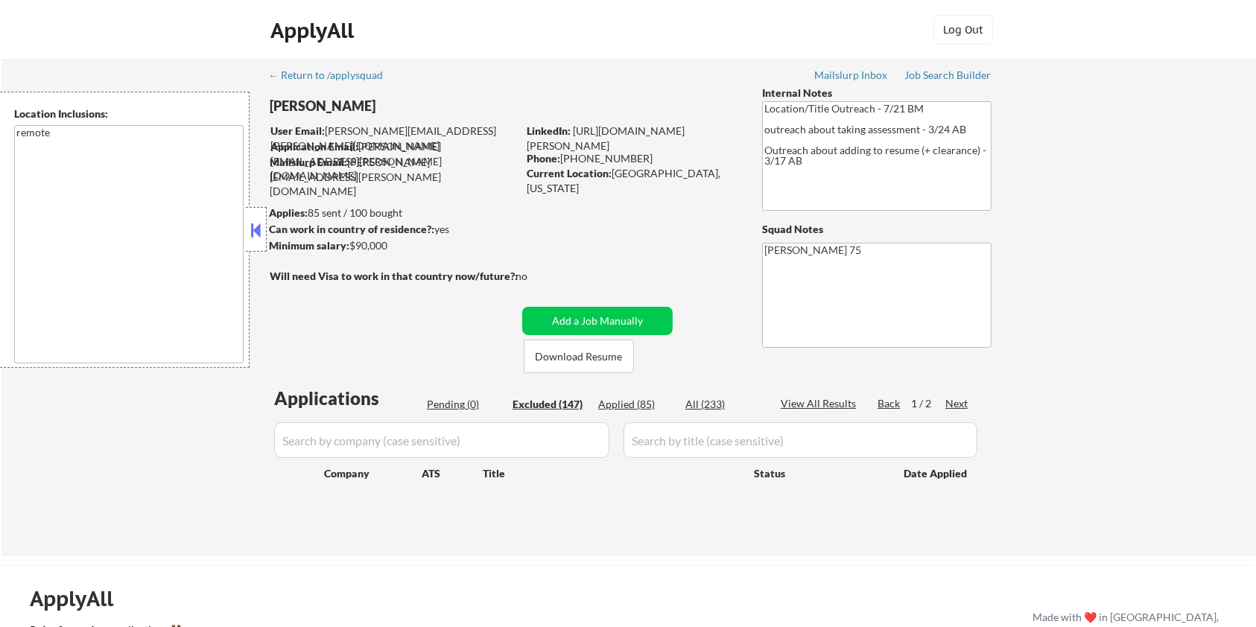
select select ""excluded""
select select ""excluded__location_""
select select ""excluded__bad_match_""
select select ""excluded""
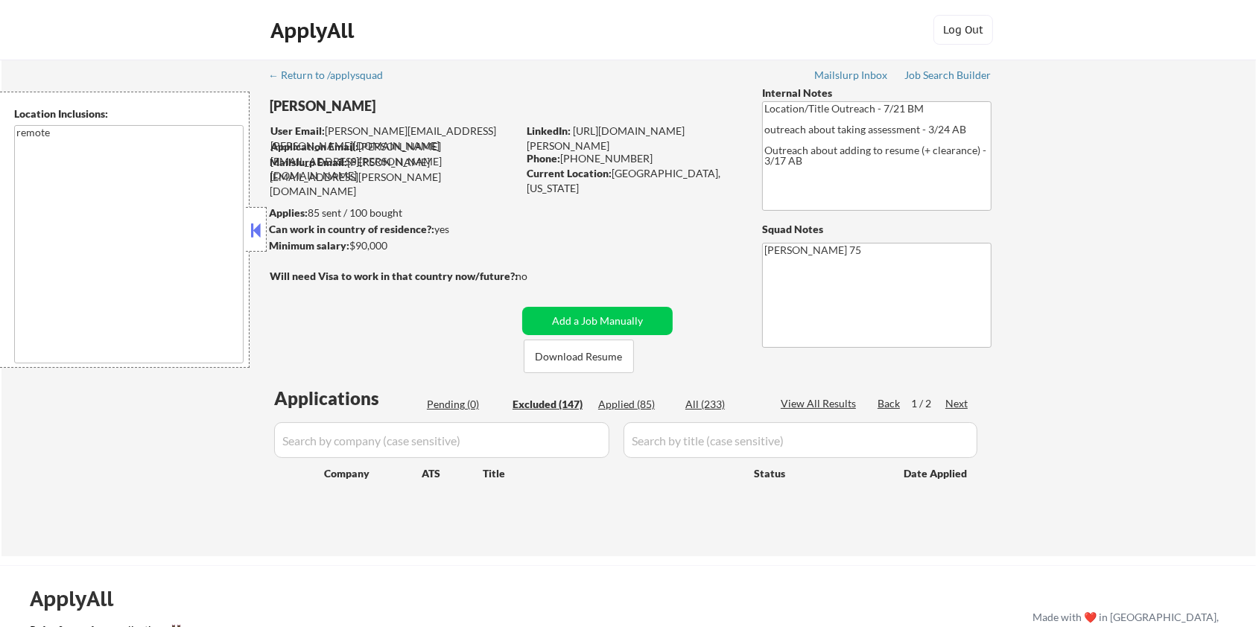
select select ""excluded__other_""
select select ""excluded__bad_match_""
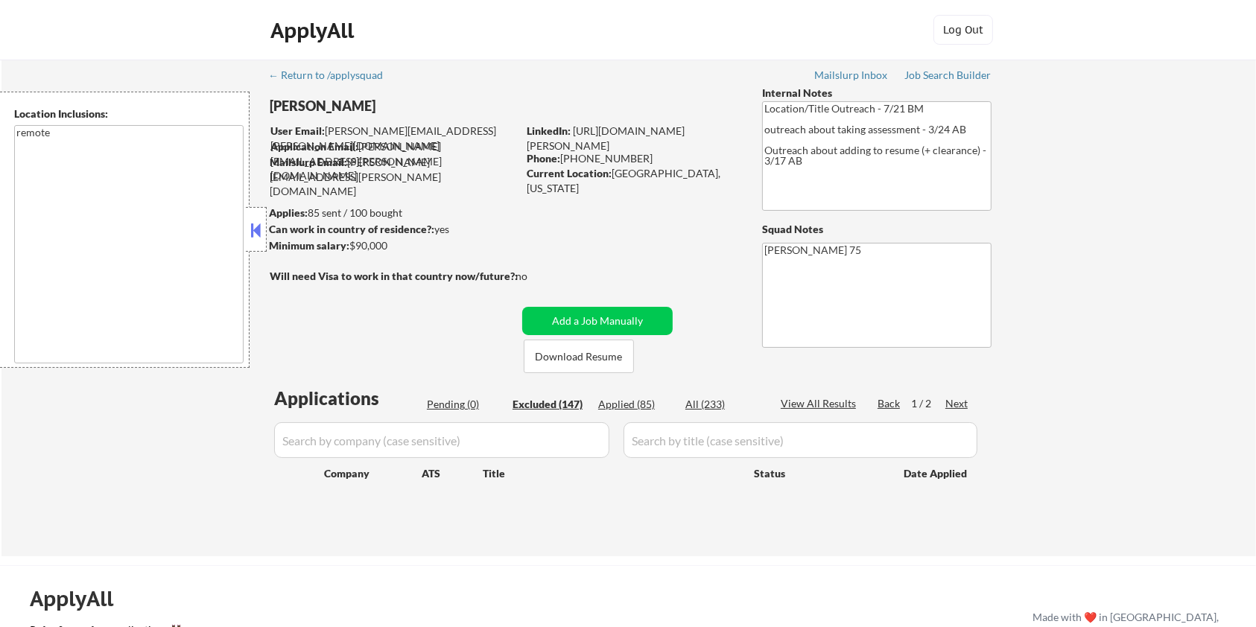
select select ""excluded__bad_match_""
select select ""excluded__expired_""
select select ""excluded""
select select ""excluded__location_""
select select ""excluded__bad_match_""
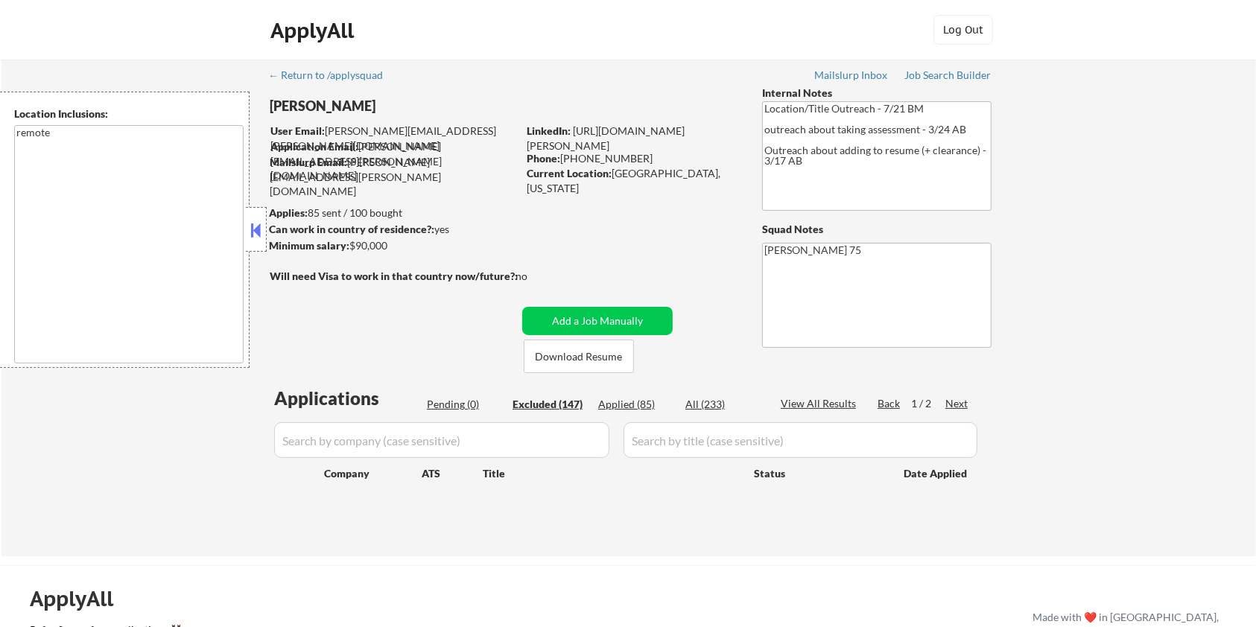
select select ""excluded__expired_""
select select ""excluded""
select select ""excluded__expired_""
select select ""excluded__bad_match_""
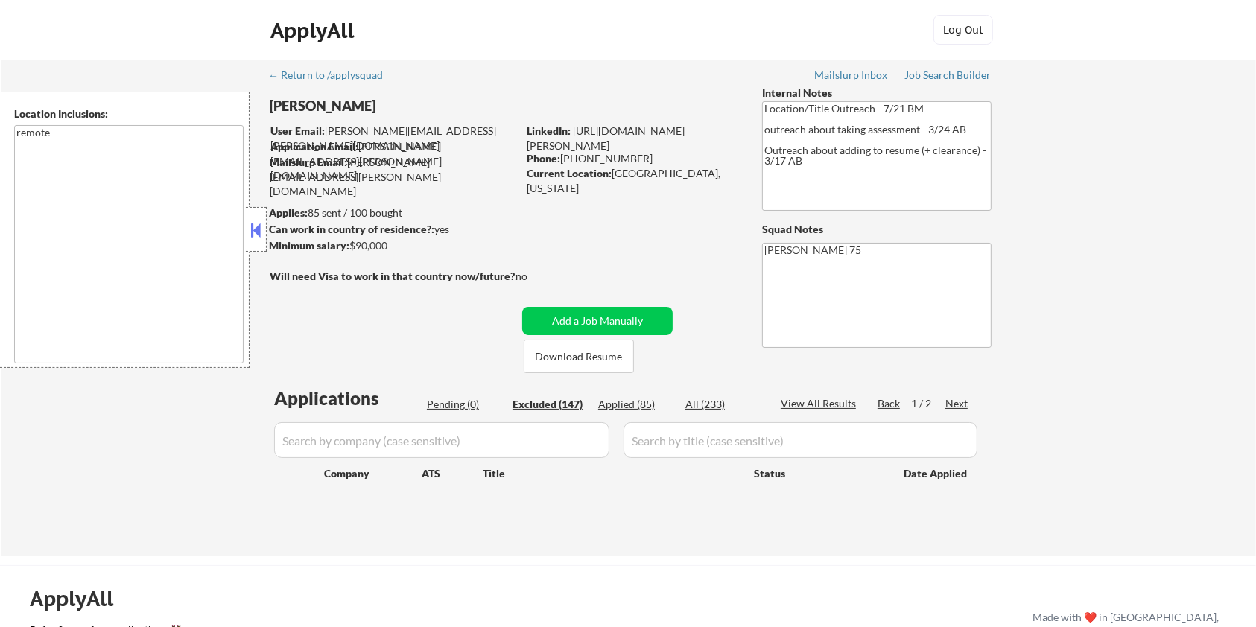
select select ""excluded__bad_match_""
select select ""excluded__location_""
select select ""excluded__bad_match_""
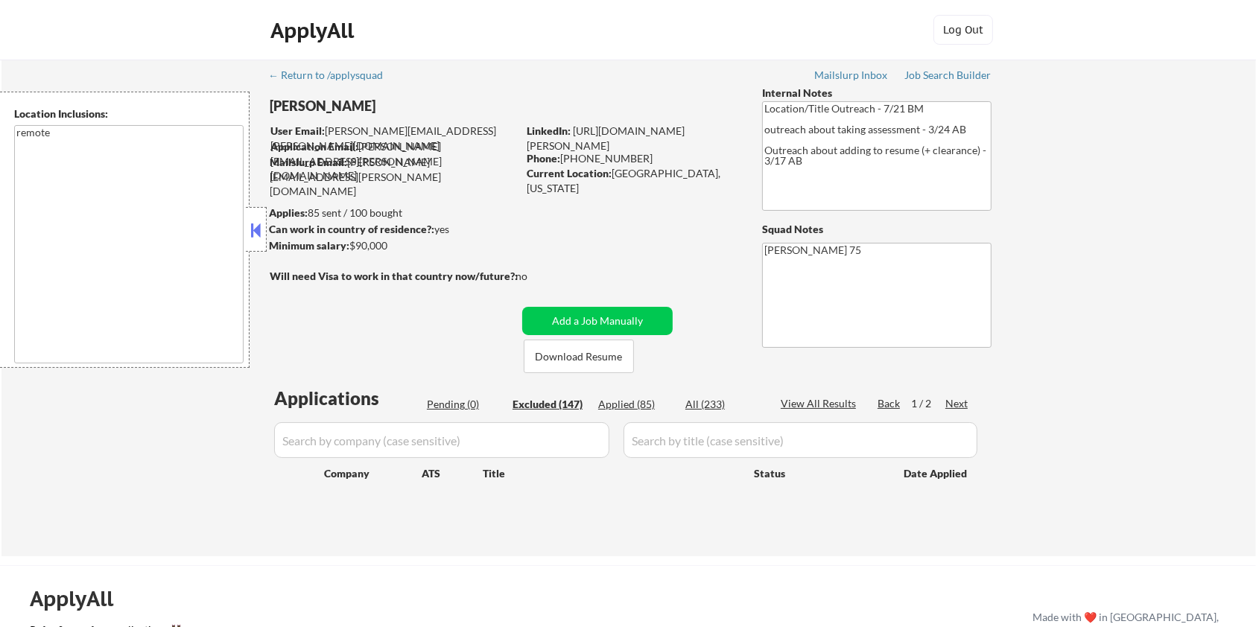
select select ""excluded__location_""
select select ""excluded__bad_match_""
select select ""excluded""
select select ""excluded__location_""
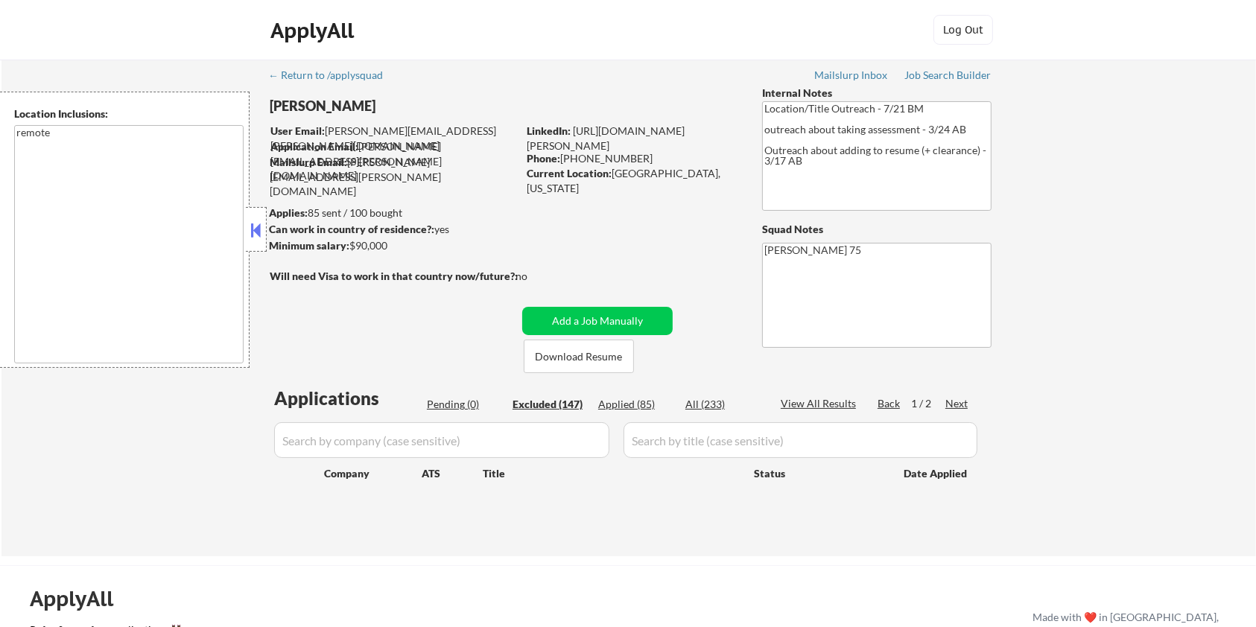
select select ""excluded__expired_""
select select ""excluded__bad_match_""
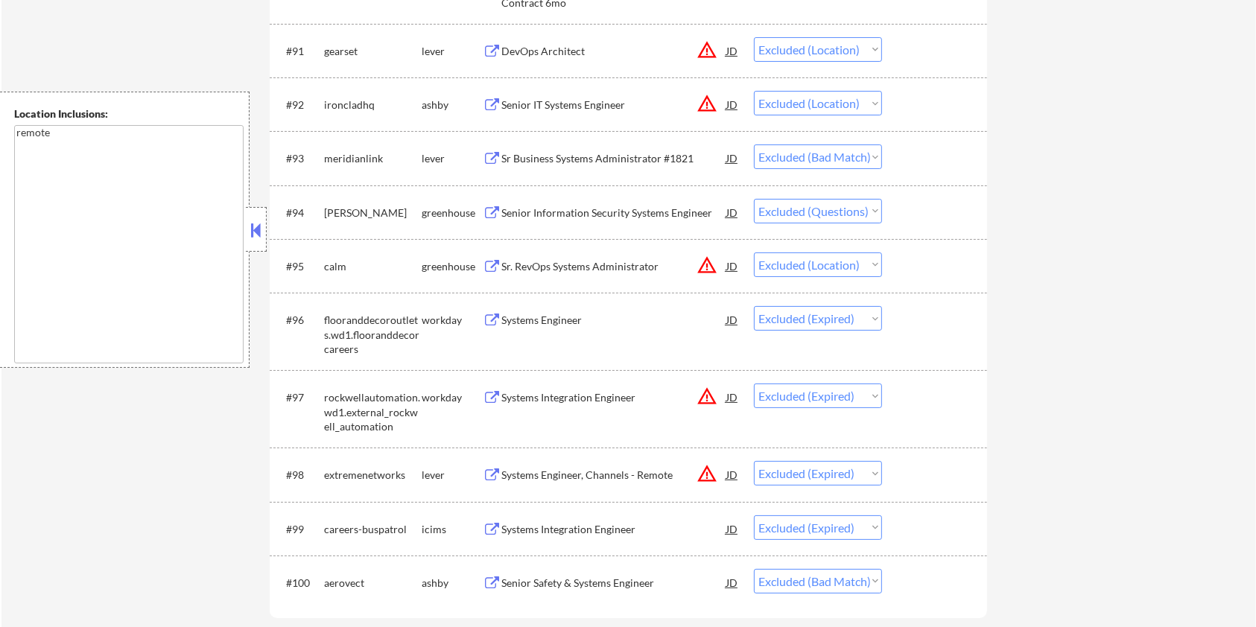
scroll to position [5959, 0]
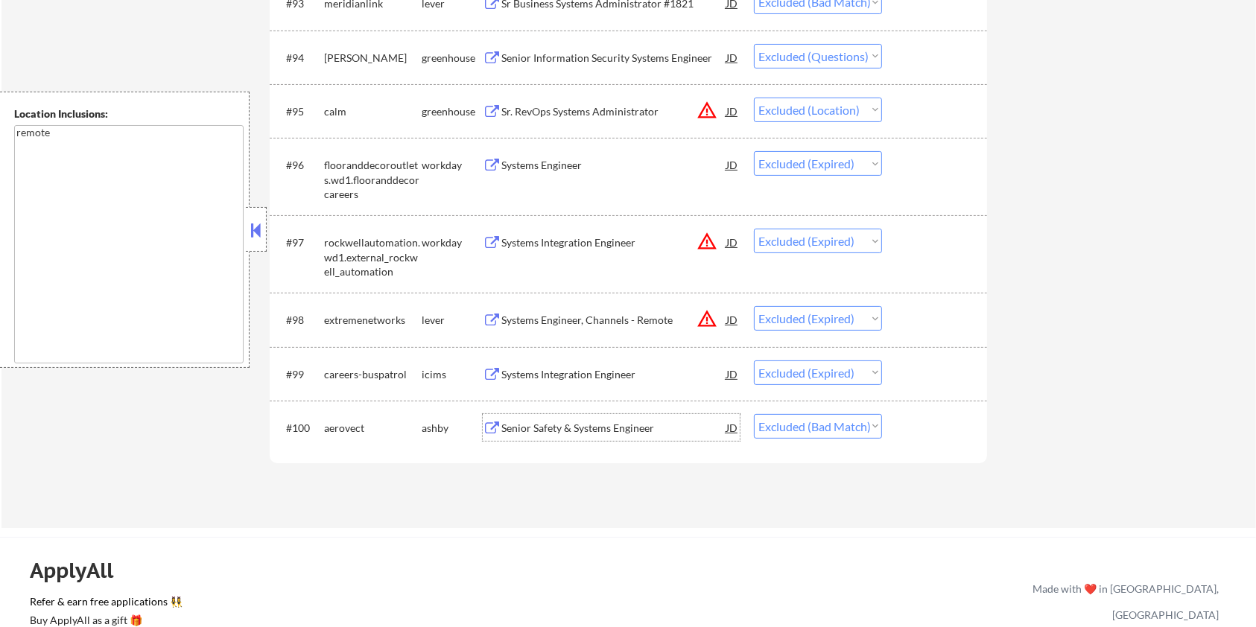
click at [505, 419] on div "Senior Safety & Systems Engineer" at bounding box center [613, 427] width 225 height 27
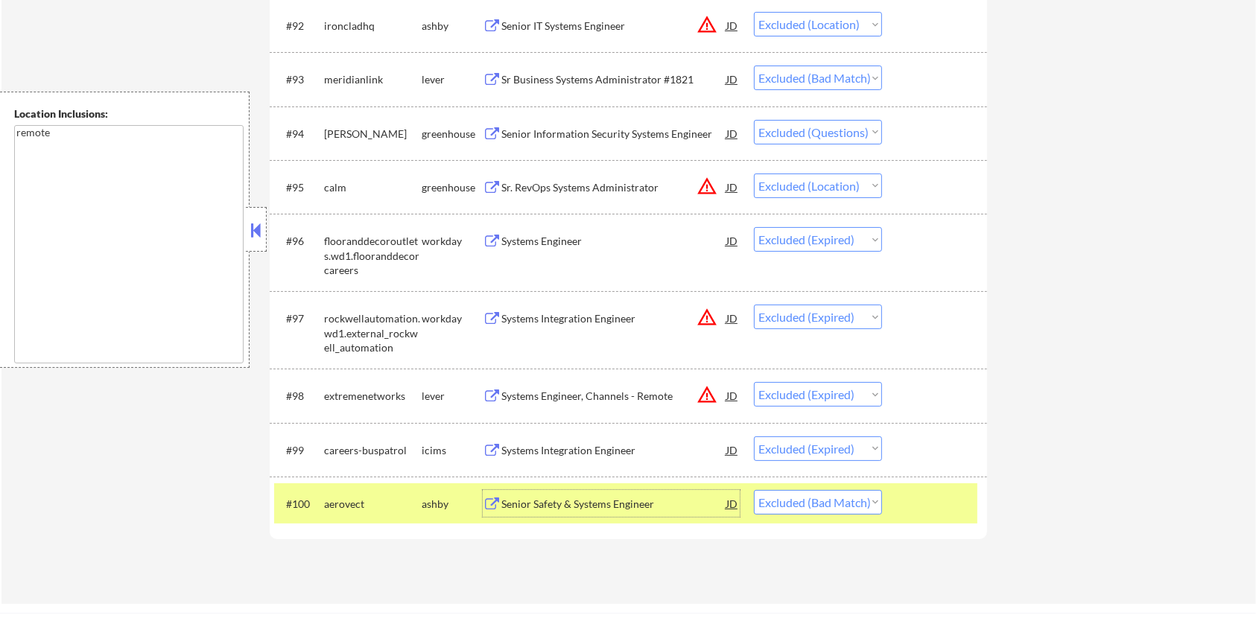
scroll to position [5859, 0]
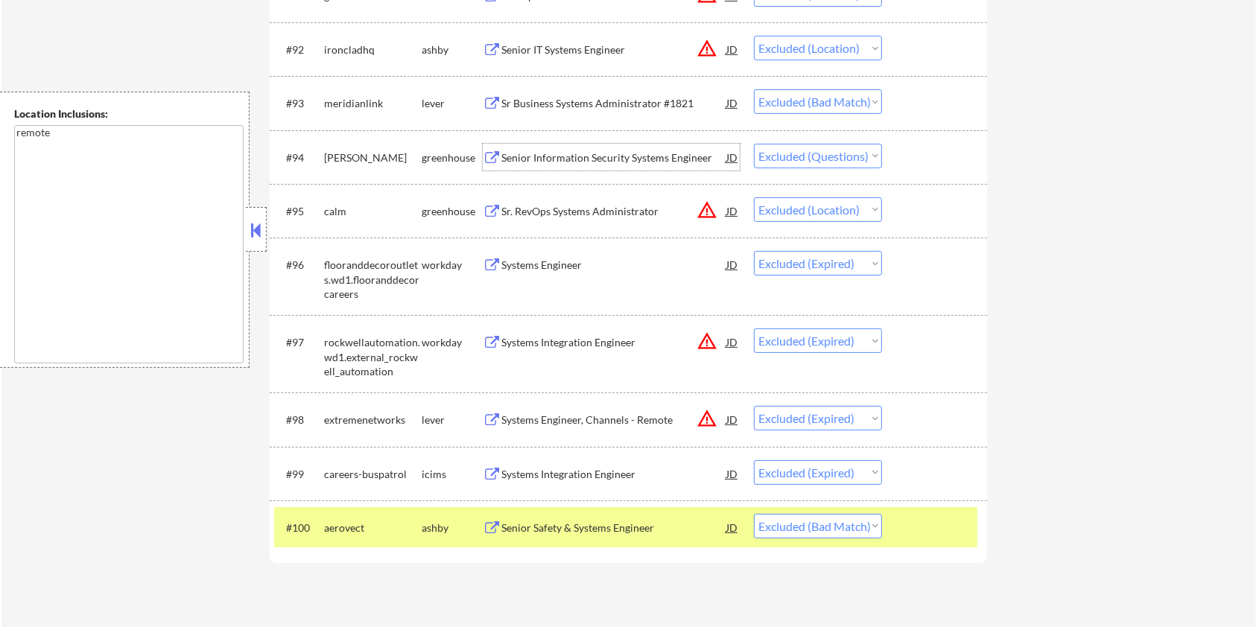
click at [547, 156] on div "Senior Information Security Systems Engineer" at bounding box center [613, 157] width 225 height 15
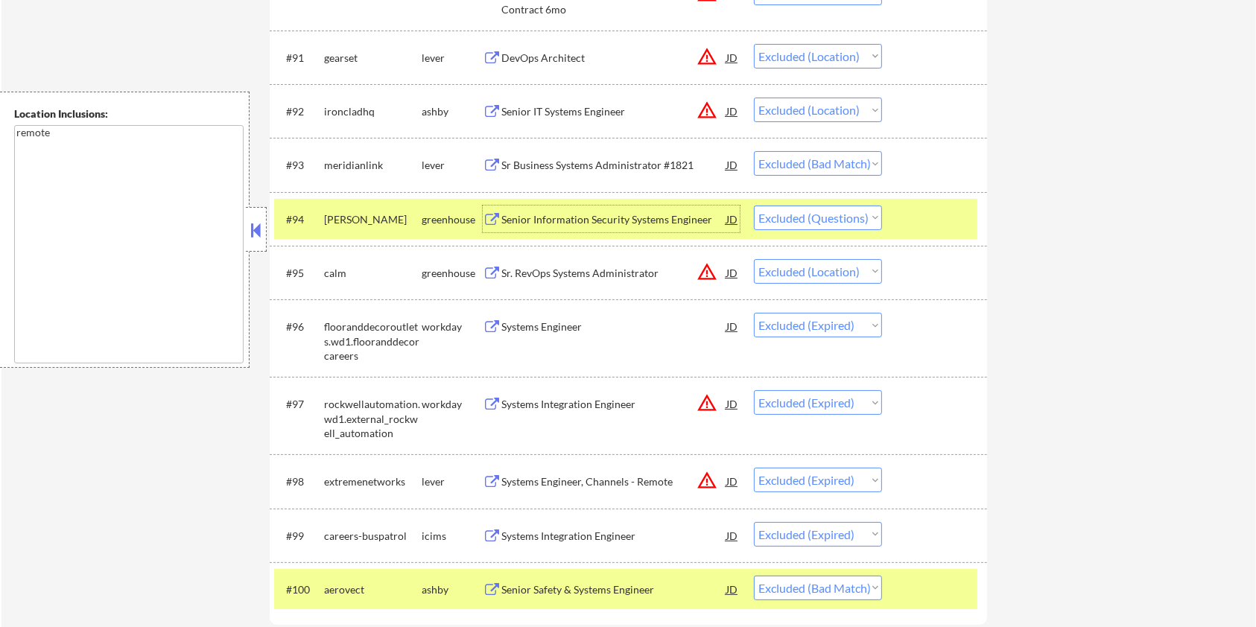
scroll to position [5760, 0]
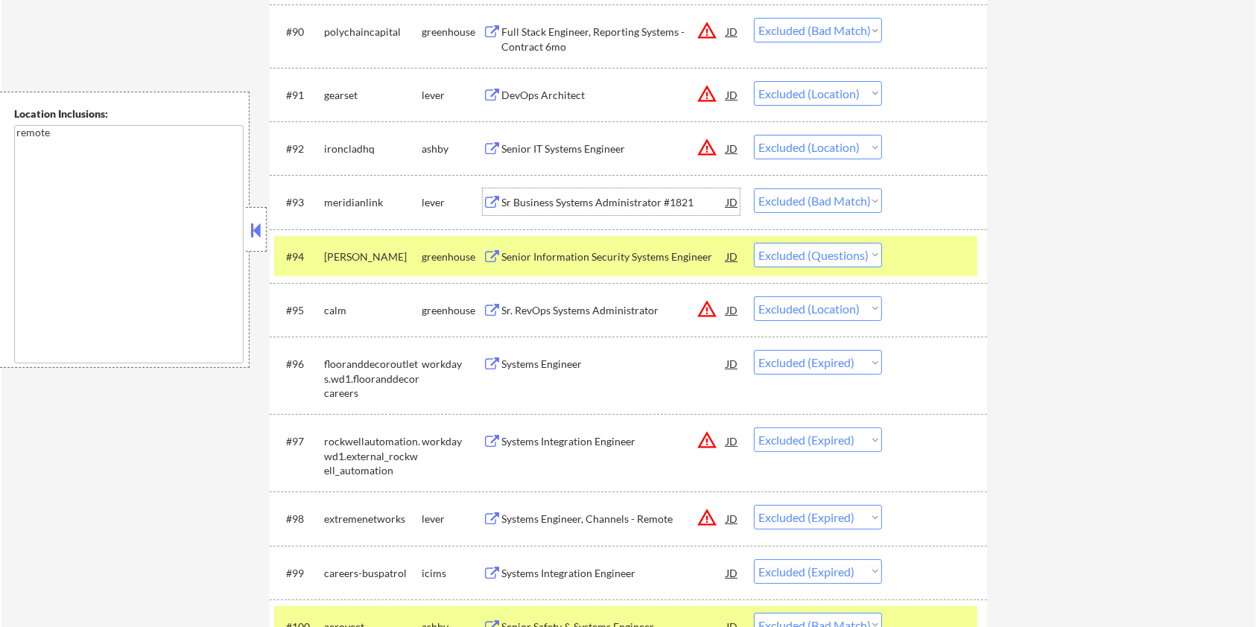
click at [606, 202] on div "Sr Business Systems Administrator #1821" at bounding box center [613, 202] width 225 height 15
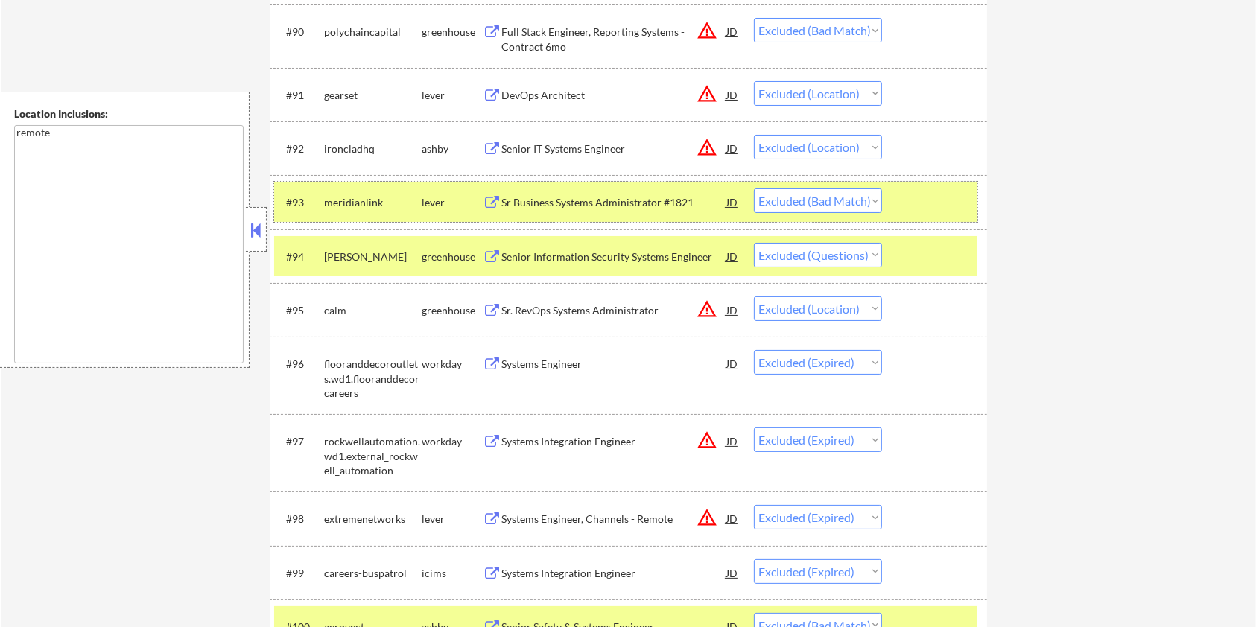
click at [933, 197] on div at bounding box center [937, 201] width 66 height 27
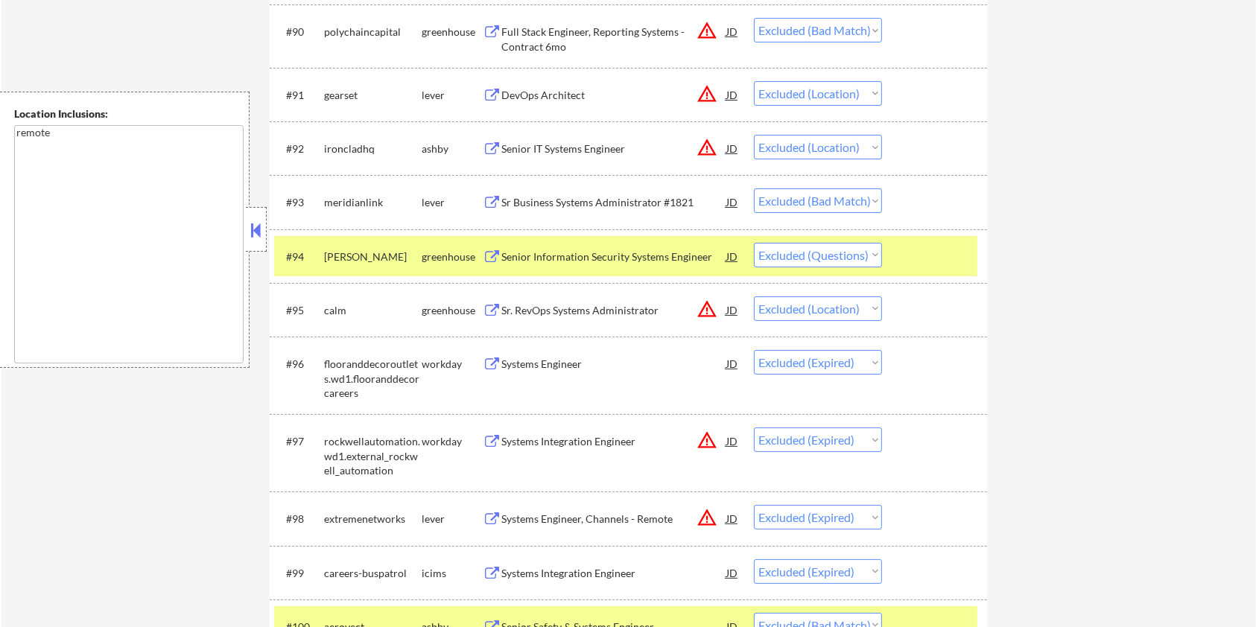
click at [905, 255] on div at bounding box center [937, 256] width 66 height 27
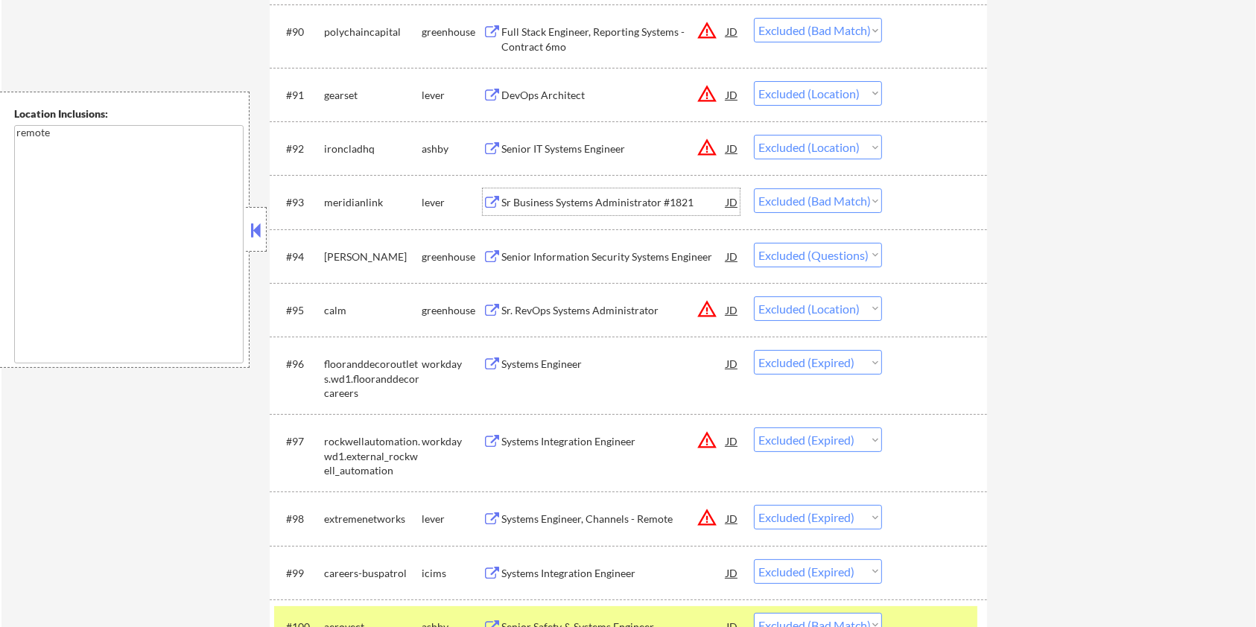
click at [558, 197] on div "Sr Business Systems Administrator #1821" at bounding box center [613, 202] width 225 height 15
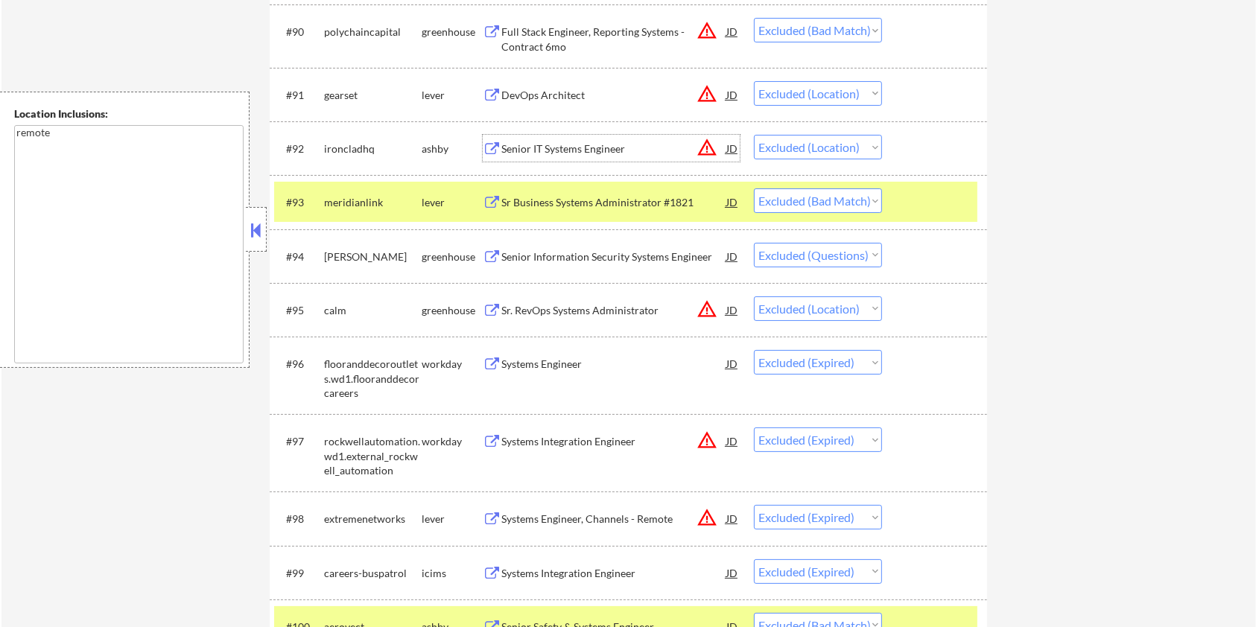
click at [592, 150] on div "Senior IT Systems Engineer" at bounding box center [613, 149] width 225 height 15
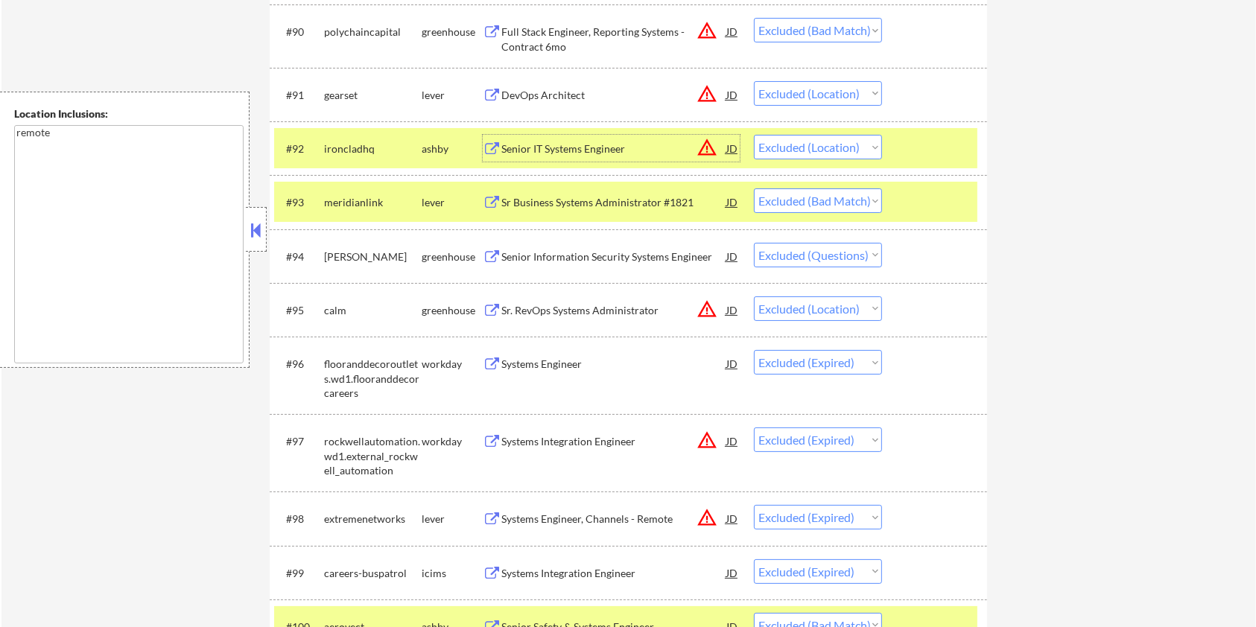
click at [541, 253] on div "Senior Information Security Systems Engineer" at bounding box center [613, 257] width 225 height 15
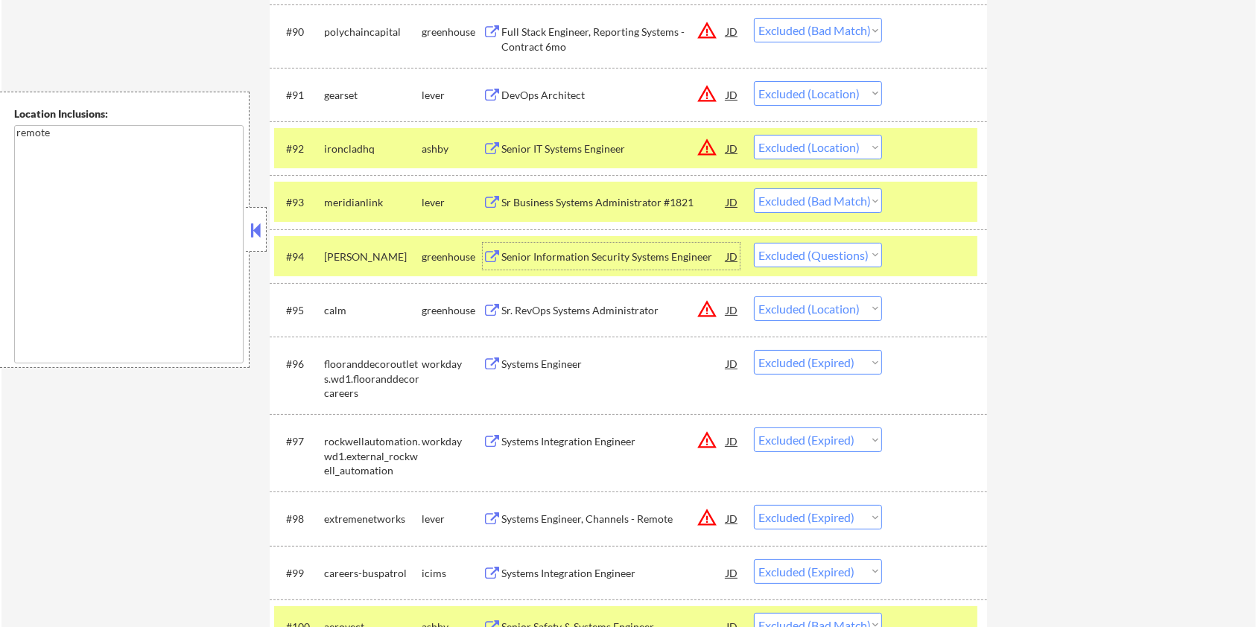
click at [920, 142] on div at bounding box center [937, 148] width 66 height 27
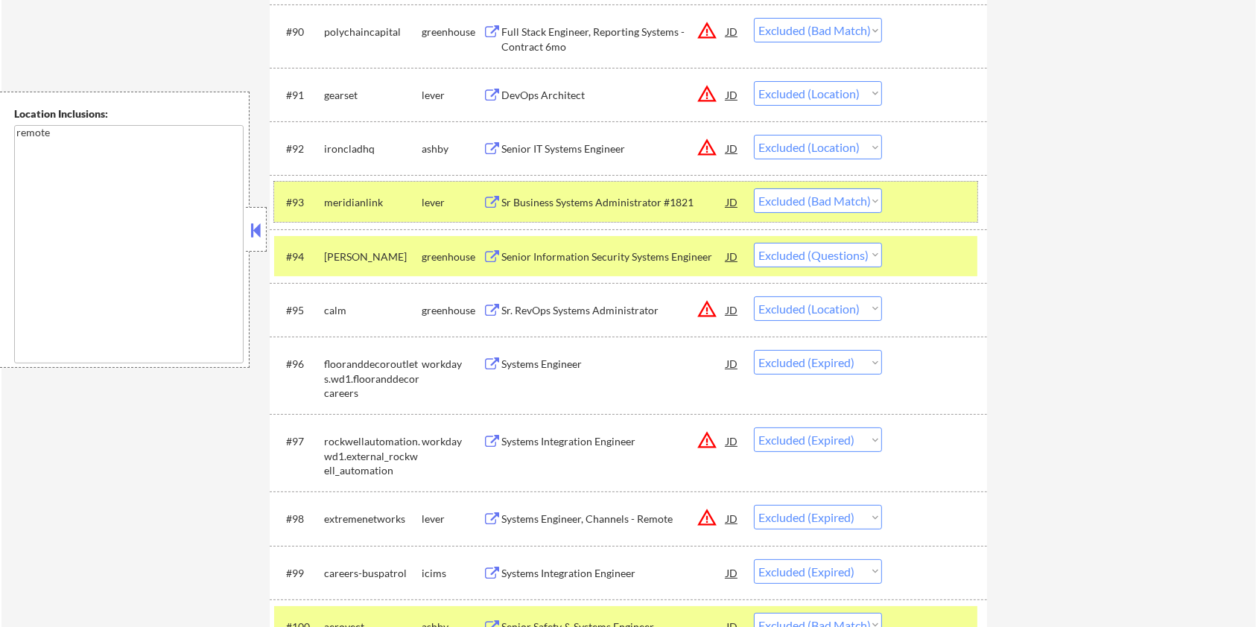
click at [920, 189] on div at bounding box center [937, 201] width 66 height 27
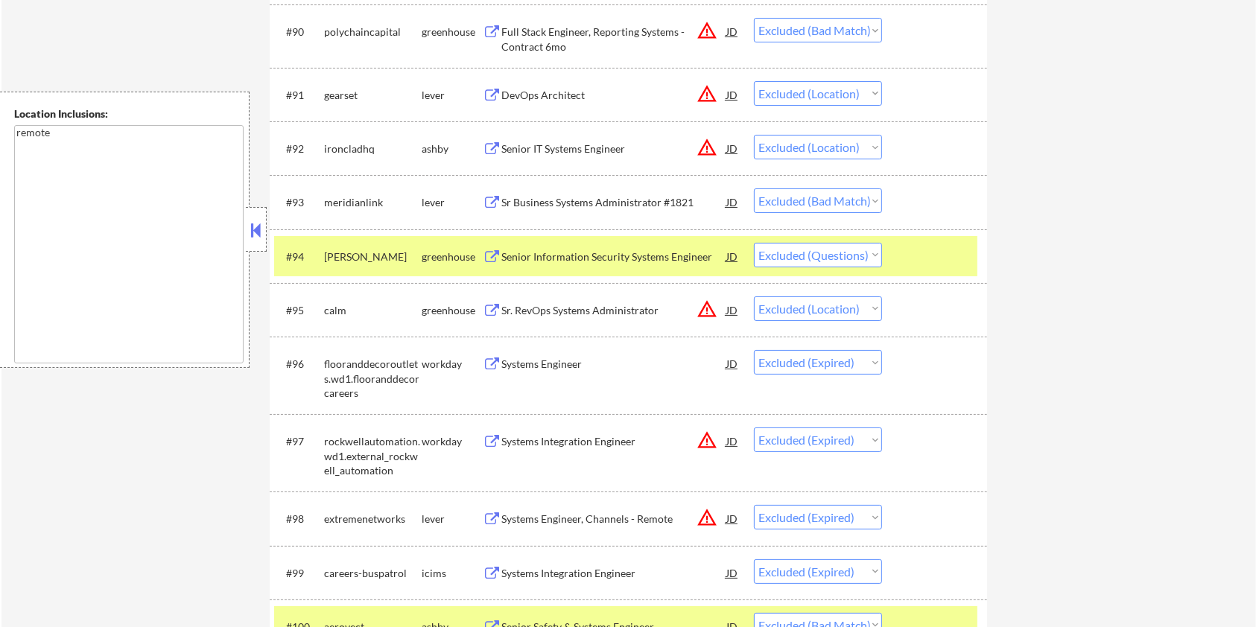
click at [926, 255] on div at bounding box center [937, 256] width 66 height 27
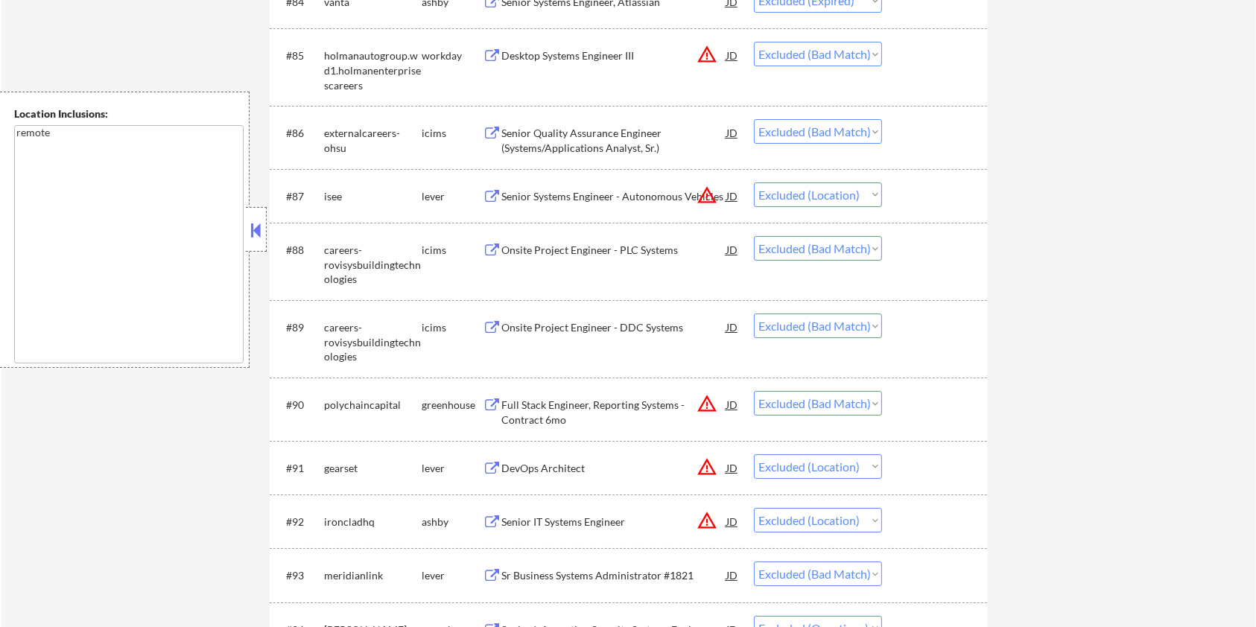
scroll to position [5363, 0]
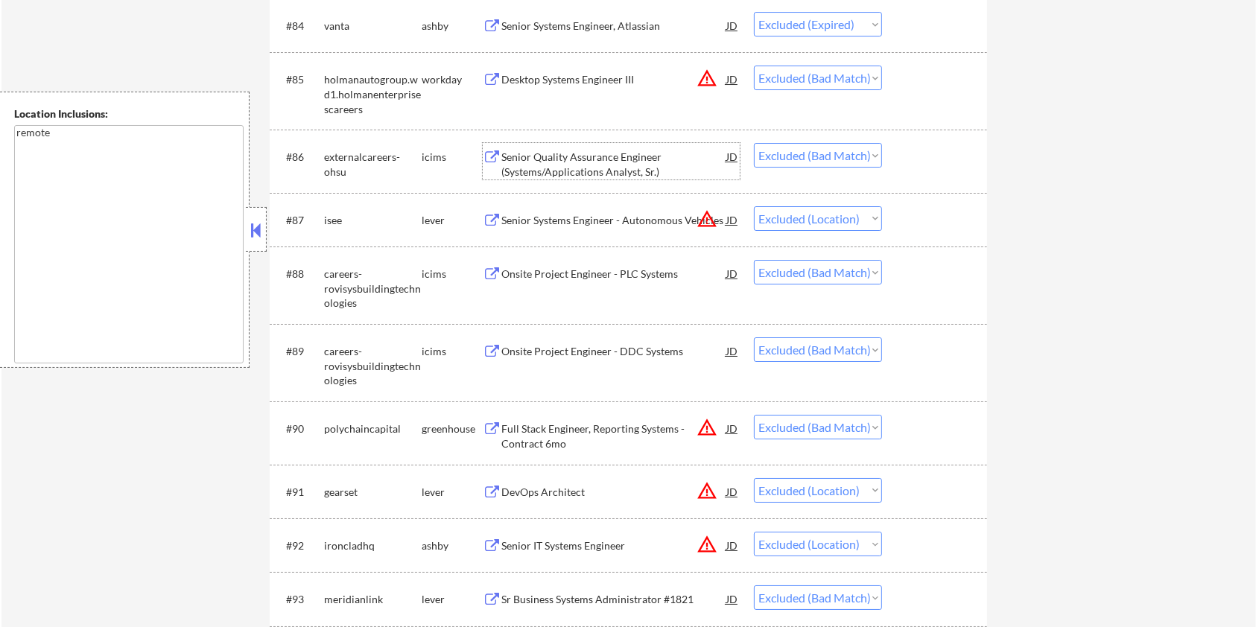
click at [579, 162] on div "Senior Quality Assurance Engineer (Systems/Applications Analyst, Sr.)" at bounding box center [613, 164] width 225 height 29
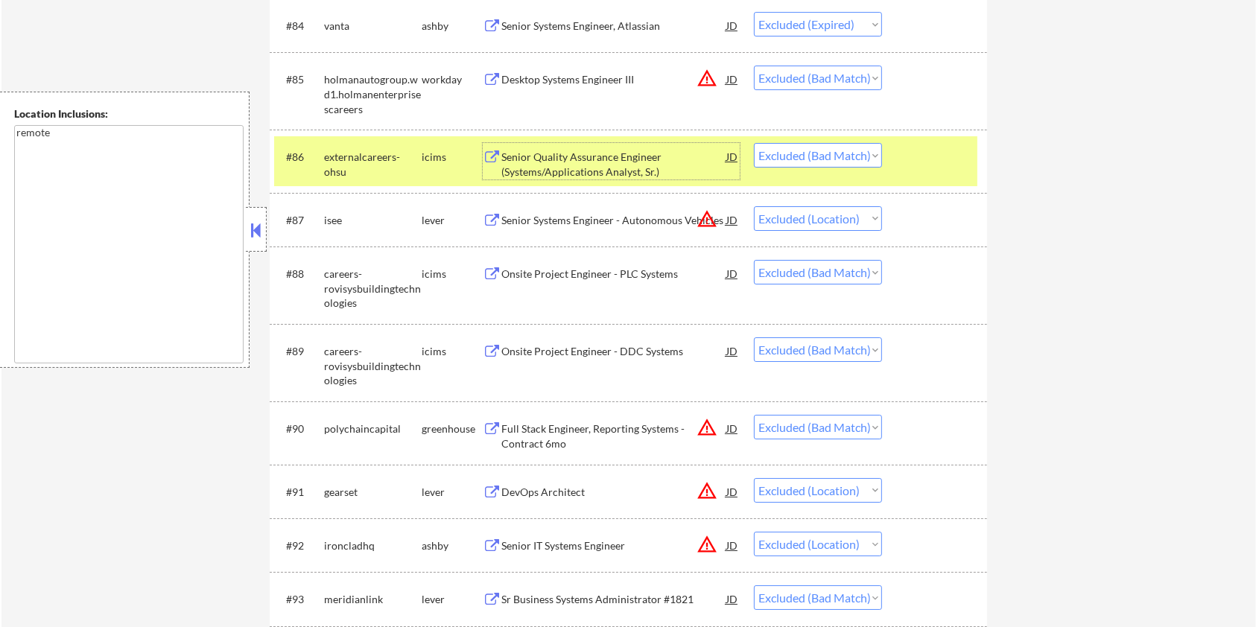
click at [944, 162] on div at bounding box center [937, 156] width 66 height 27
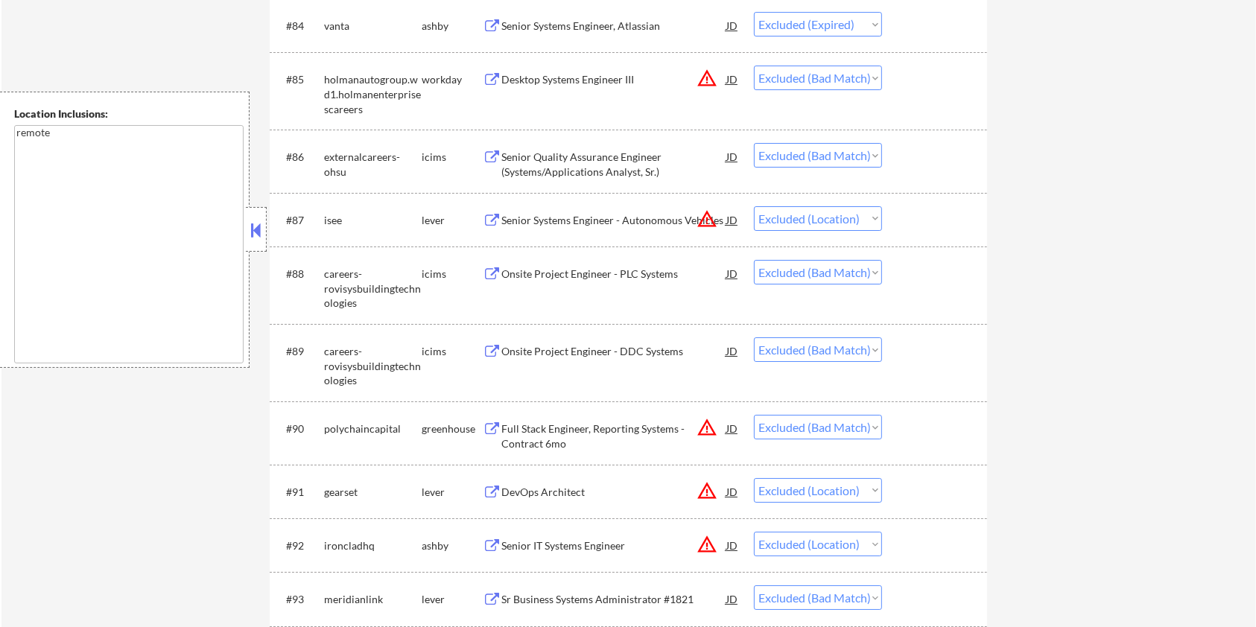
scroll to position [5263, 0]
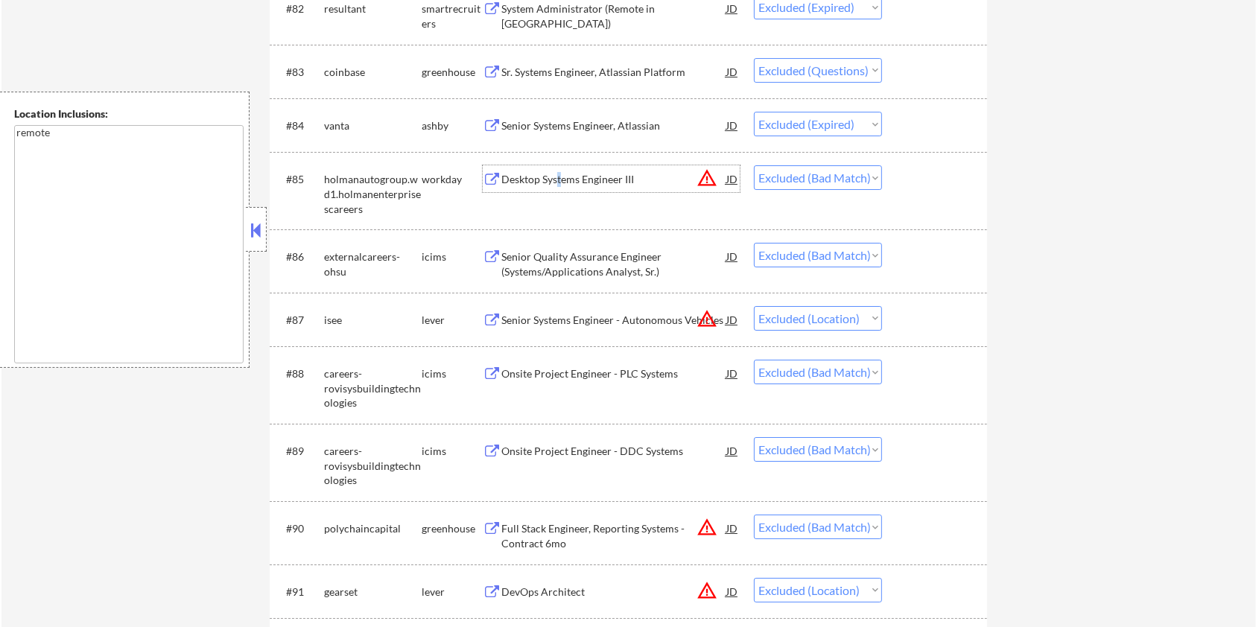
click at [557, 174] on div "Desktop Systems Engineer III" at bounding box center [613, 179] width 225 height 15
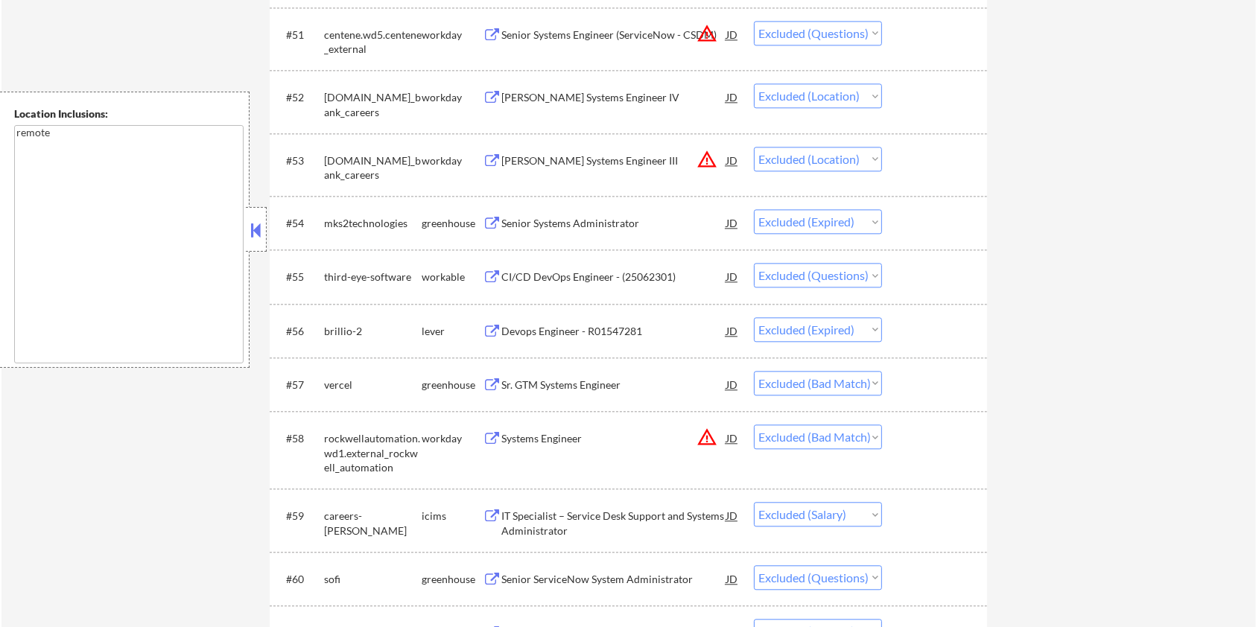
scroll to position [3514, 0]
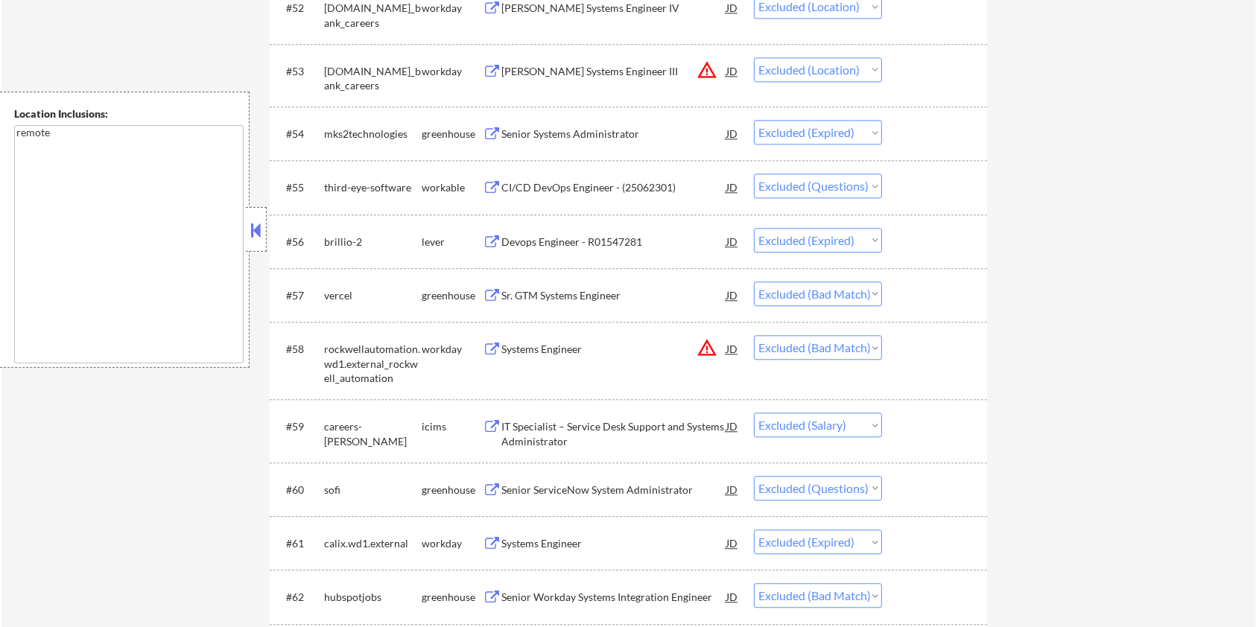
click at [583, 483] on div "Senior ServiceNow System Administrator" at bounding box center [613, 490] width 225 height 15
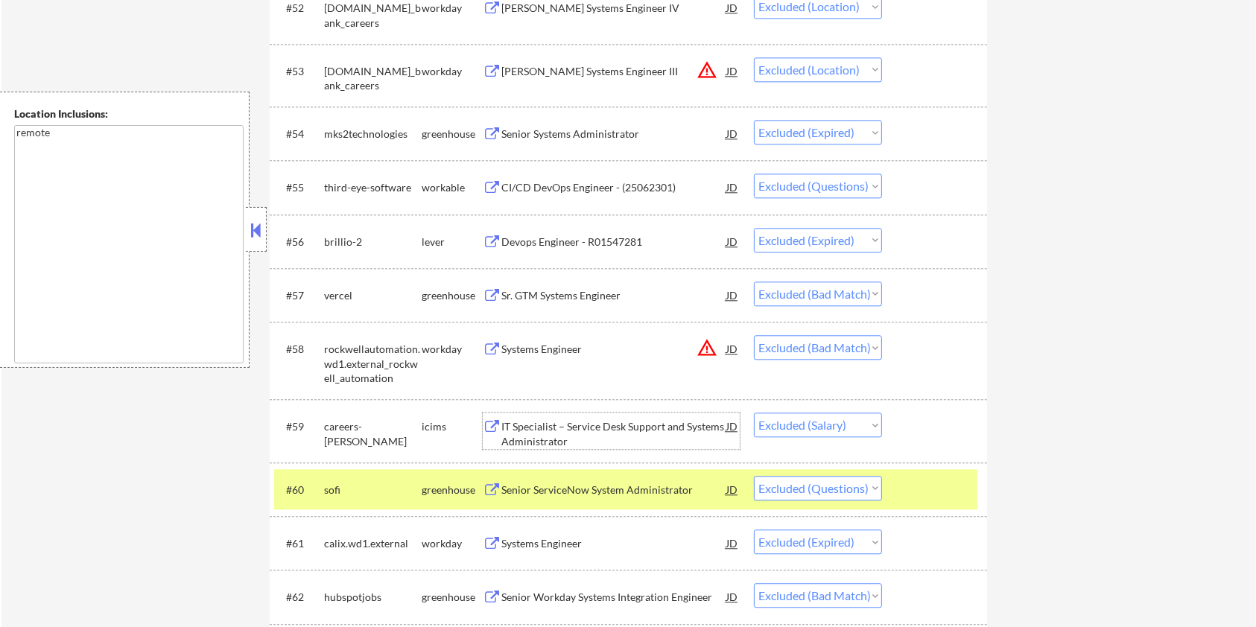
click at [549, 426] on div "IT Specialist – Service Desk Support and Systems Administrator" at bounding box center [613, 433] width 225 height 29
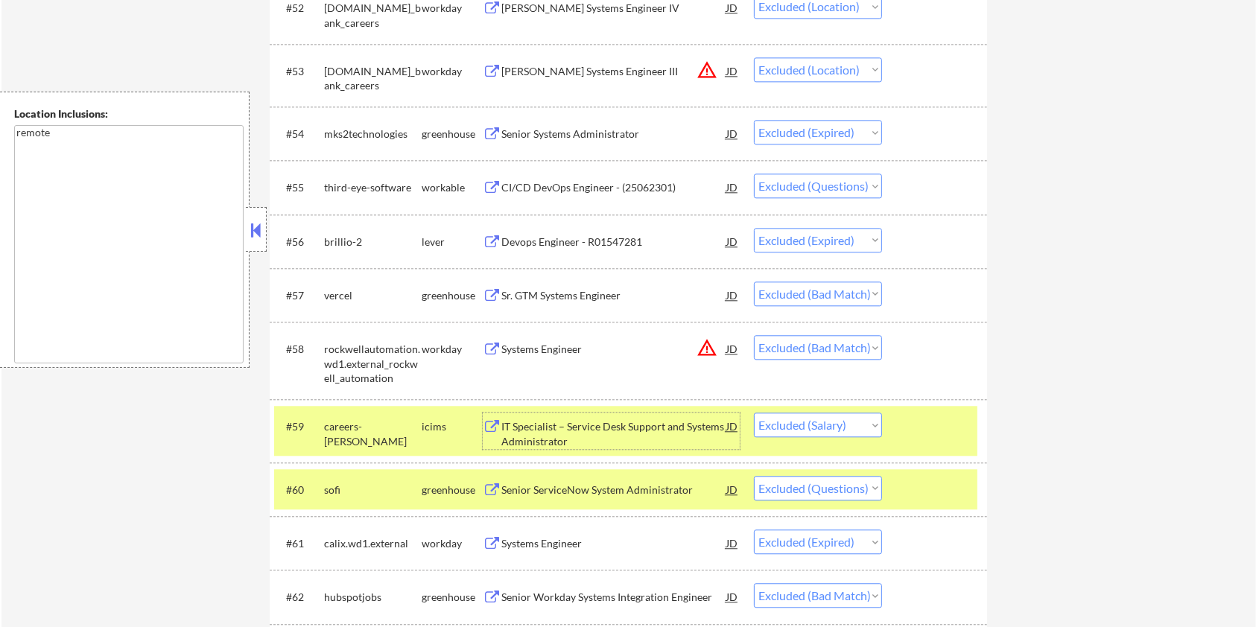
click at [950, 434] on div at bounding box center [937, 426] width 66 height 27
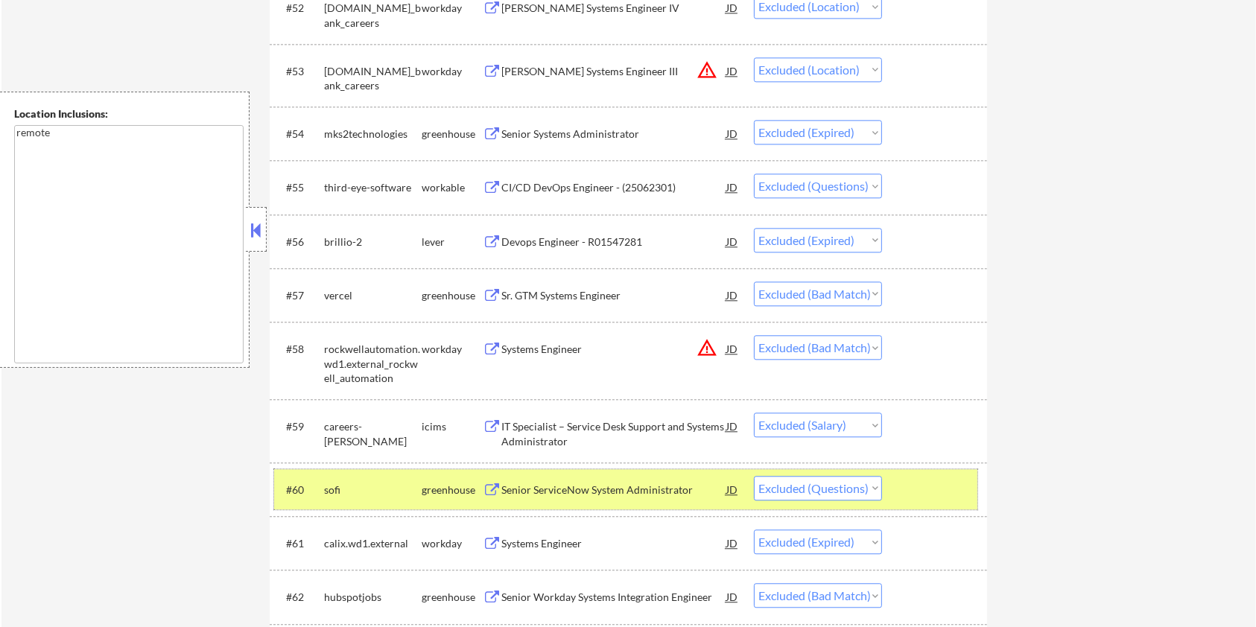
click at [956, 489] on div at bounding box center [937, 489] width 66 height 27
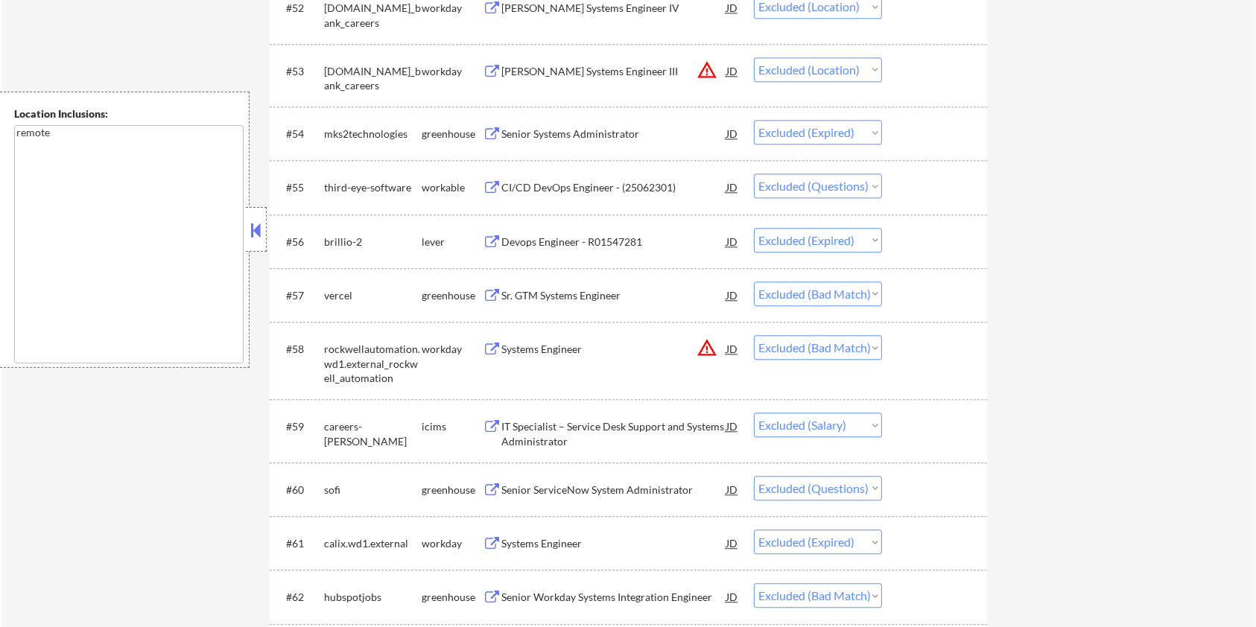
click at [520, 292] on div "Sr. GTM Systems Engineer" at bounding box center [613, 295] width 225 height 15
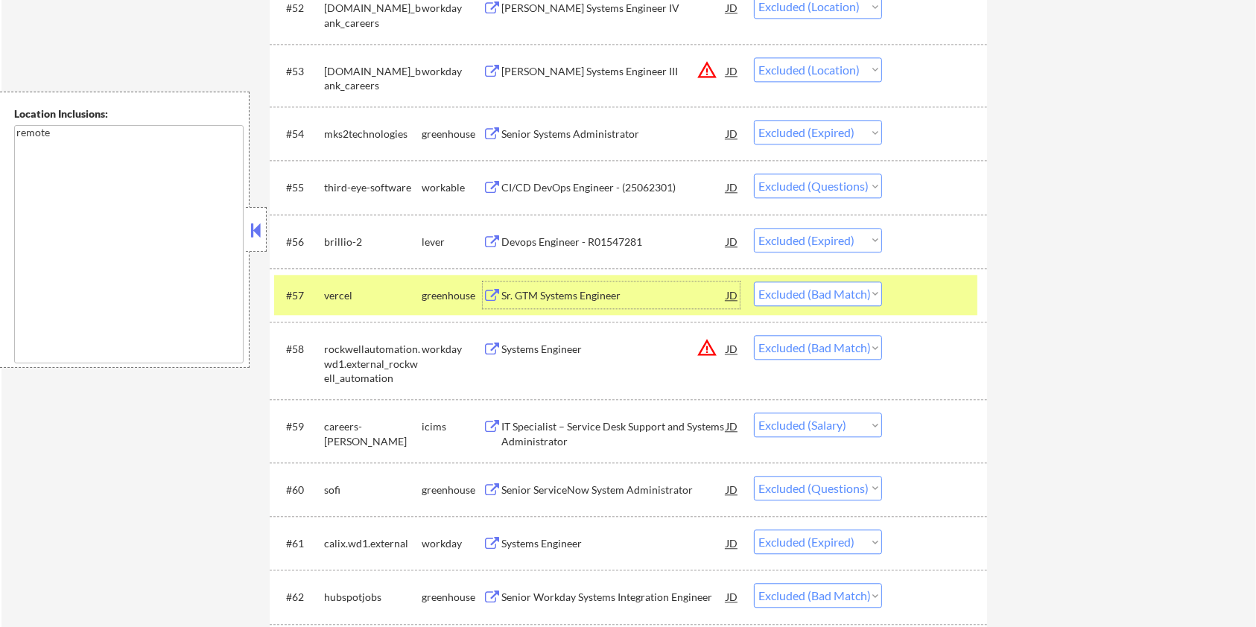
click at [577, 185] on div "CI/CD DevOps Engineer - (25062301)" at bounding box center [613, 187] width 225 height 15
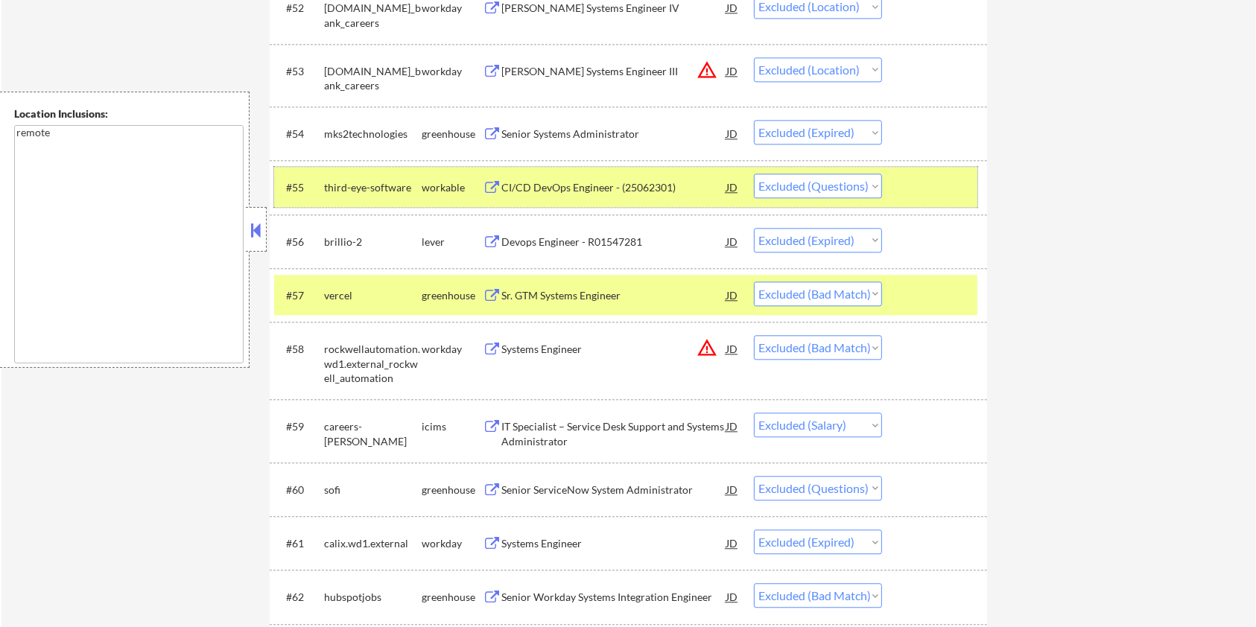
click at [913, 188] on div at bounding box center [937, 187] width 66 height 27
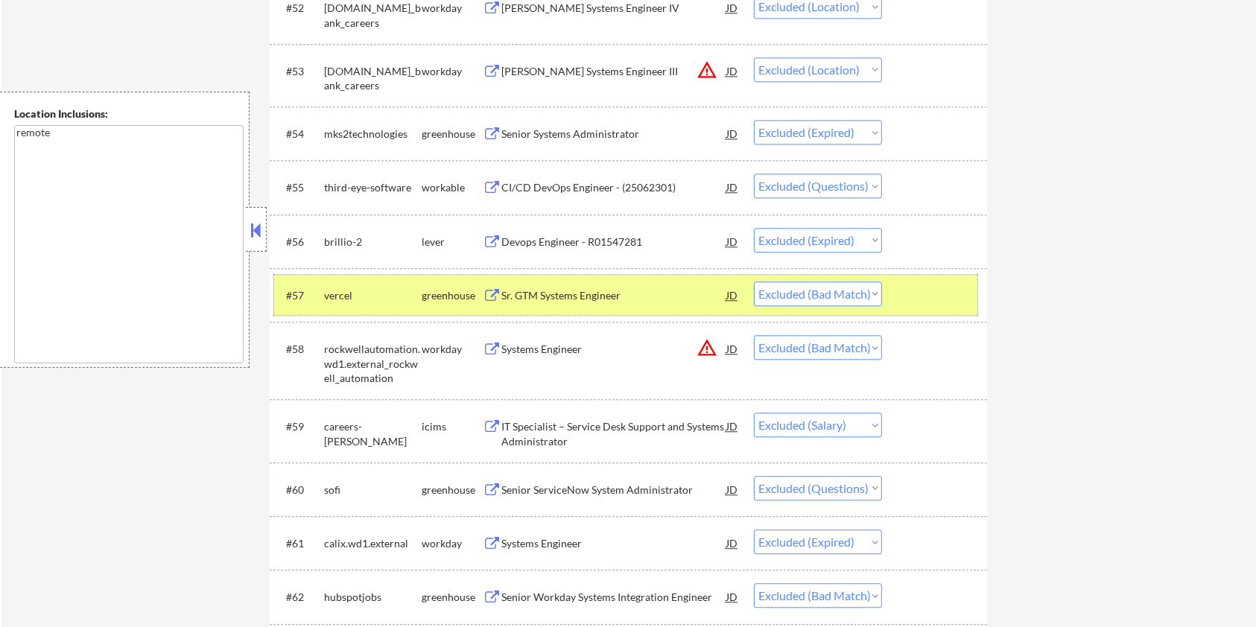
click at [905, 307] on div at bounding box center [937, 295] width 66 height 27
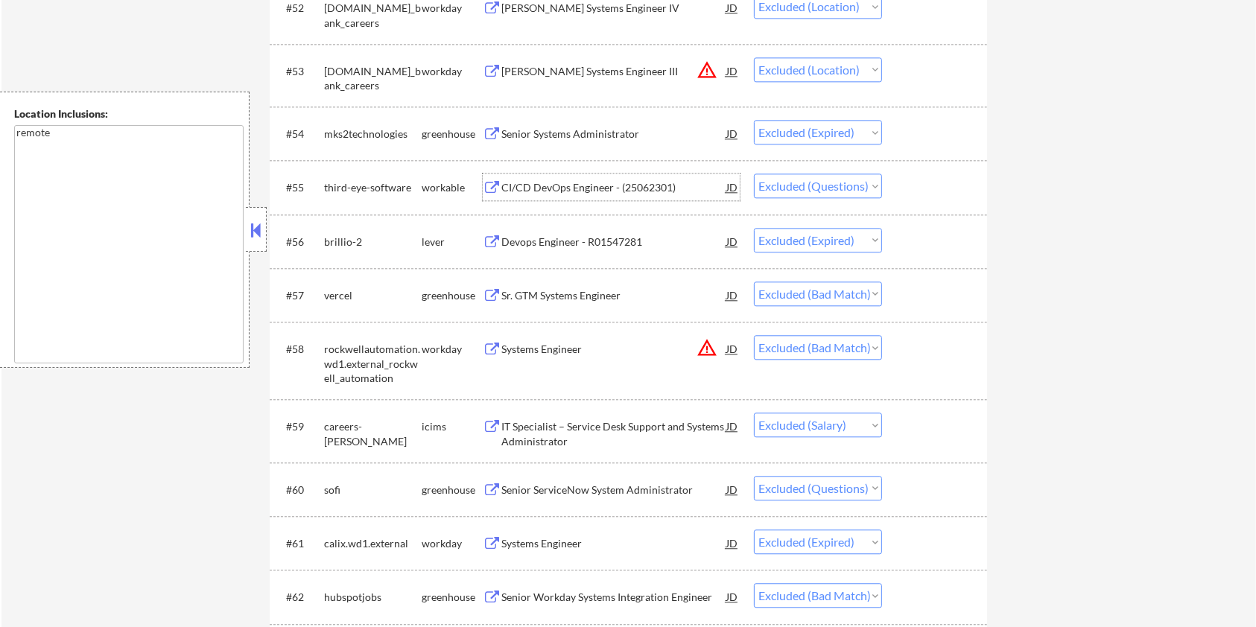
click at [560, 180] on div "CI/CD DevOps Engineer - (25062301)" at bounding box center [613, 187] width 225 height 15
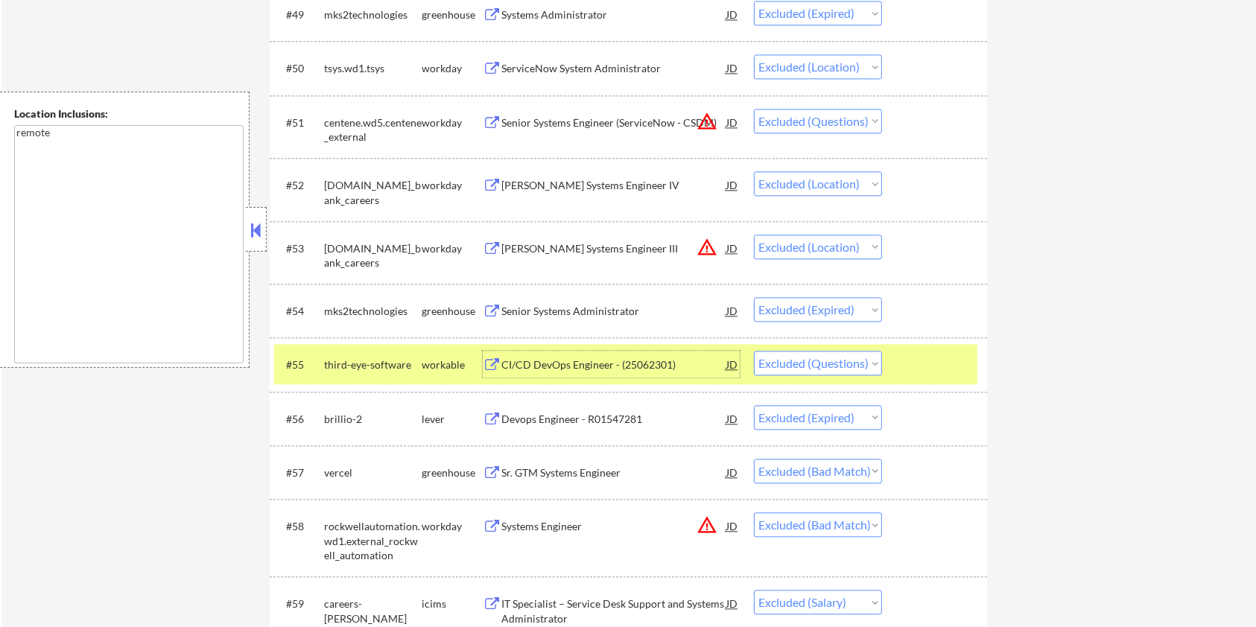
scroll to position [3315, 0]
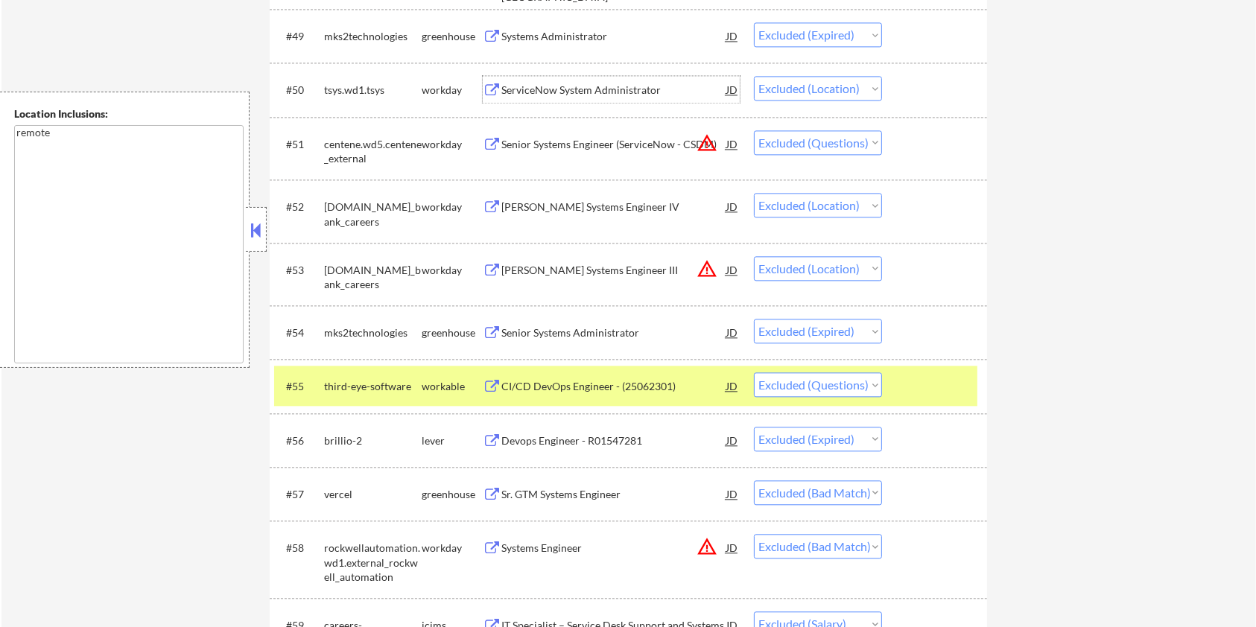
click at [603, 88] on div "ServiceNow System Administrator" at bounding box center [613, 90] width 225 height 15
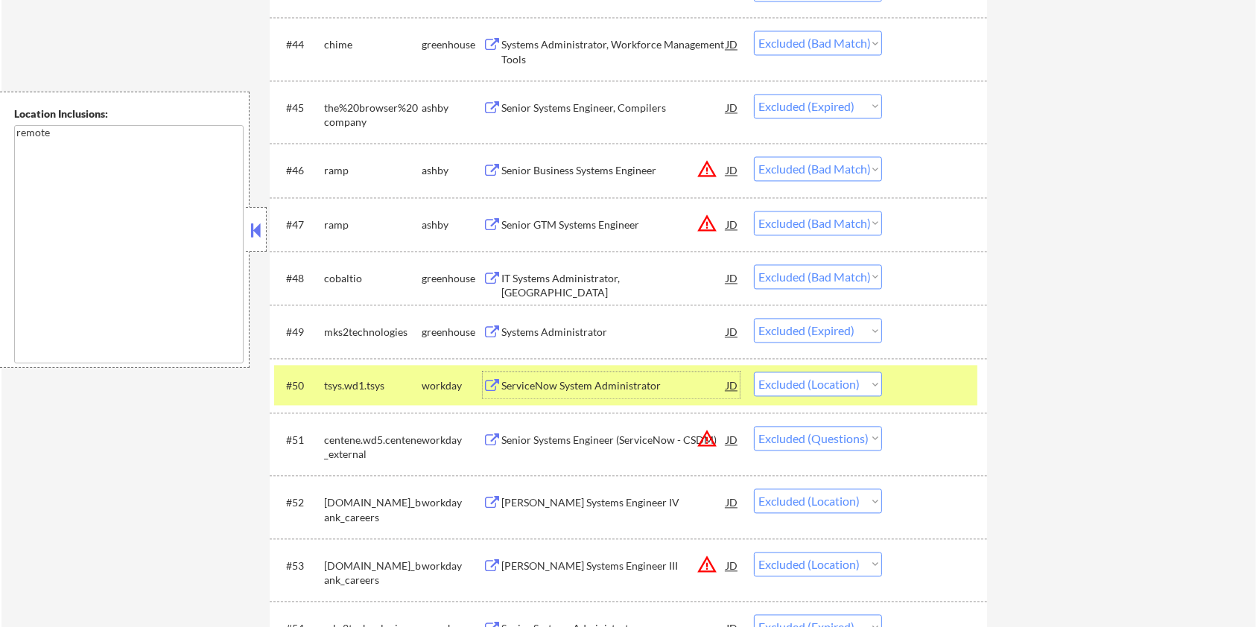
scroll to position [3017, 0]
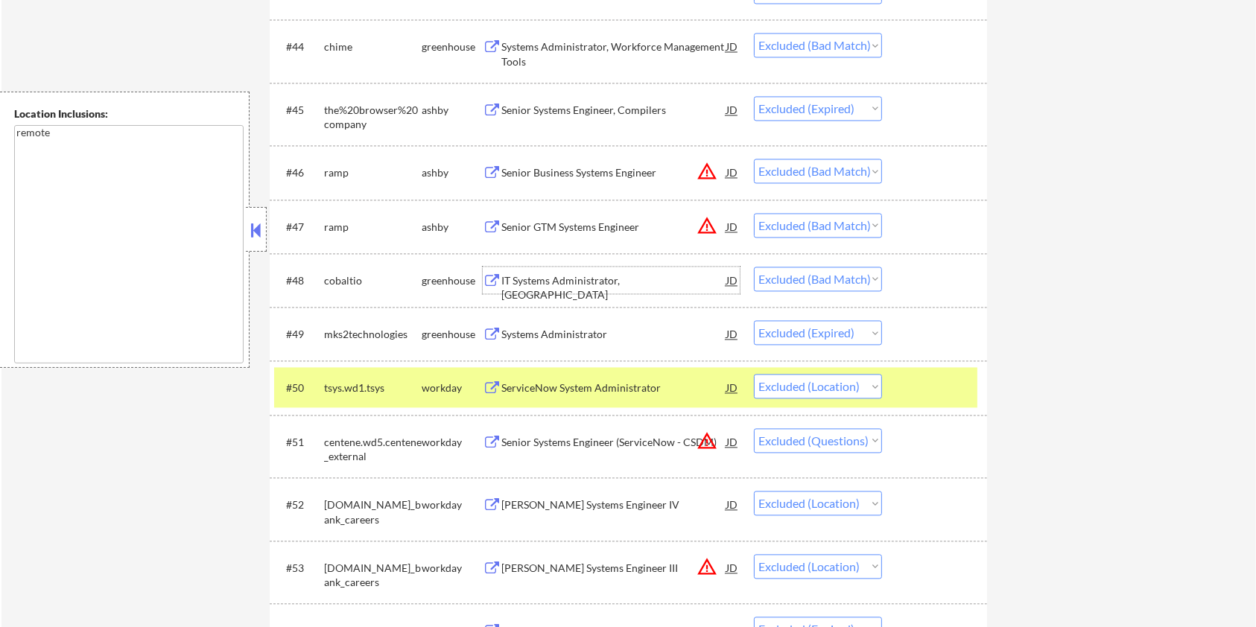
click at [556, 276] on div "IT Systems Administrator, US" at bounding box center [613, 287] width 225 height 29
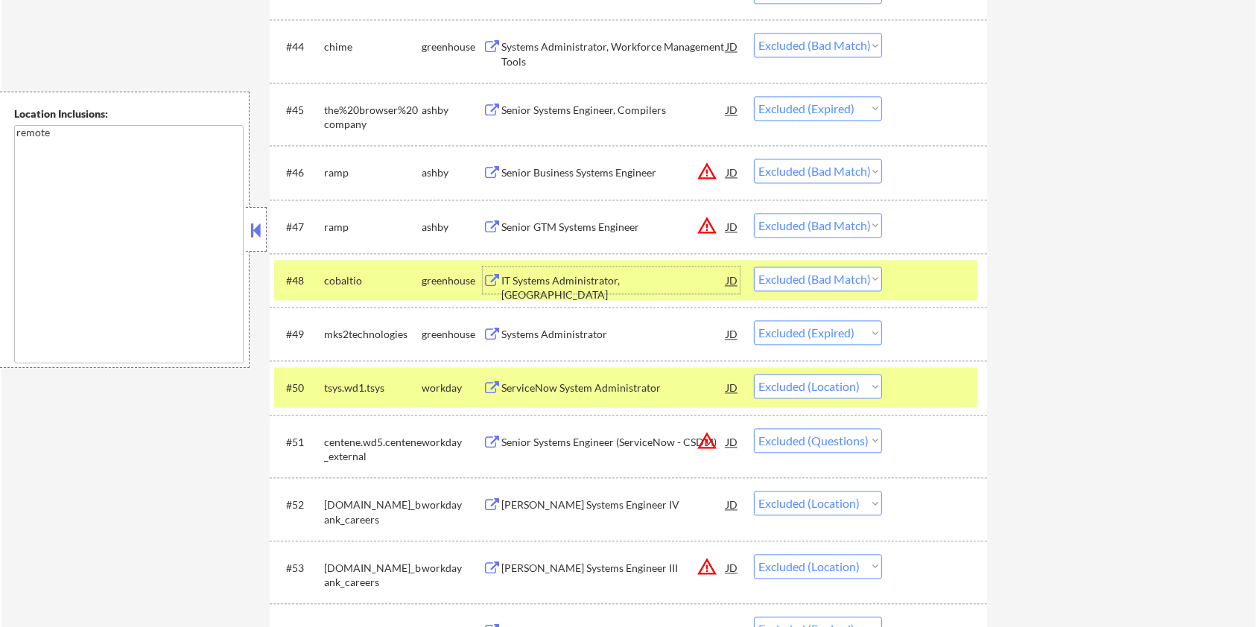
click at [936, 281] on div at bounding box center [937, 280] width 66 height 27
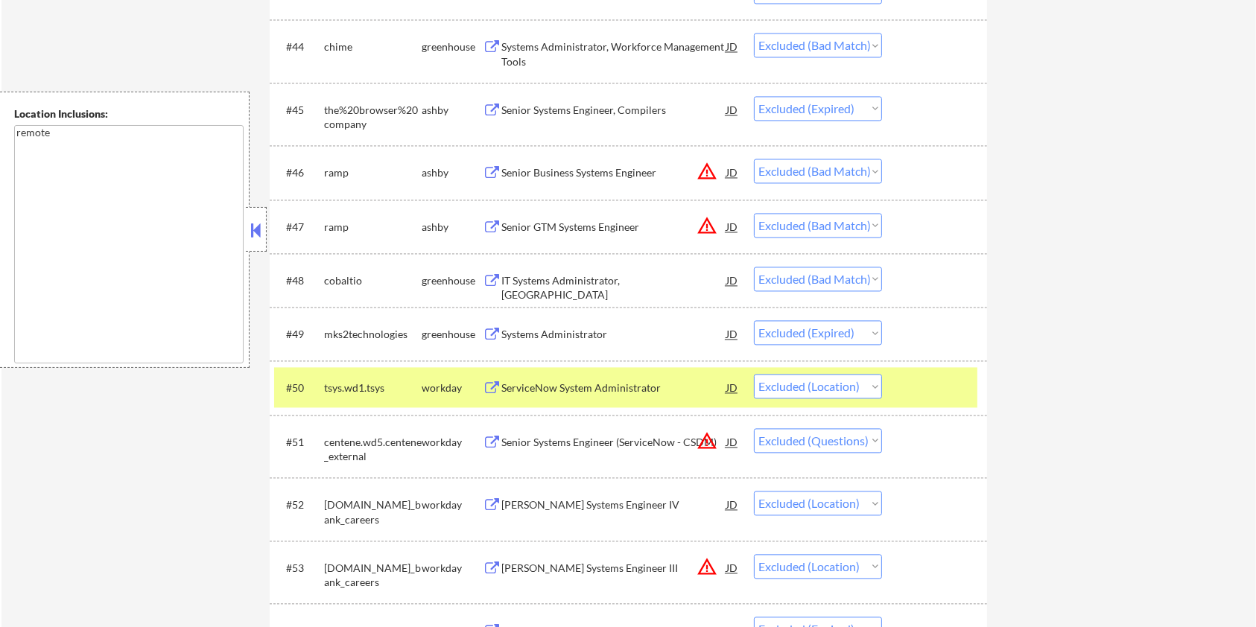
click at [928, 380] on div at bounding box center [937, 387] width 66 height 27
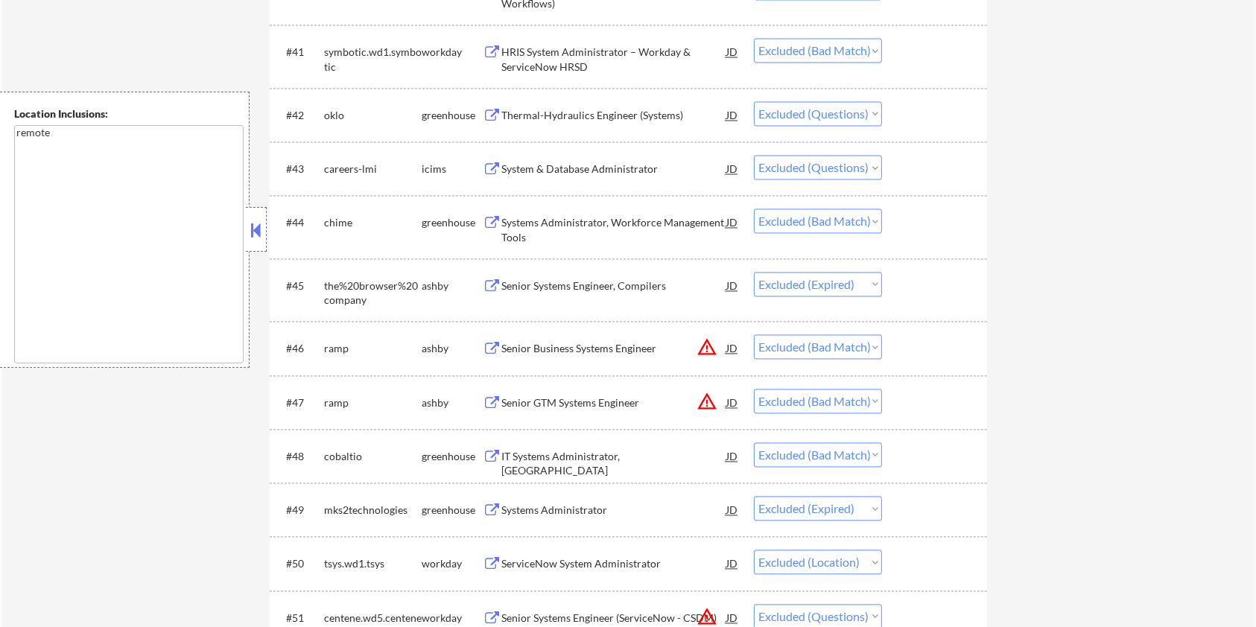
scroll to position [2819, 0]
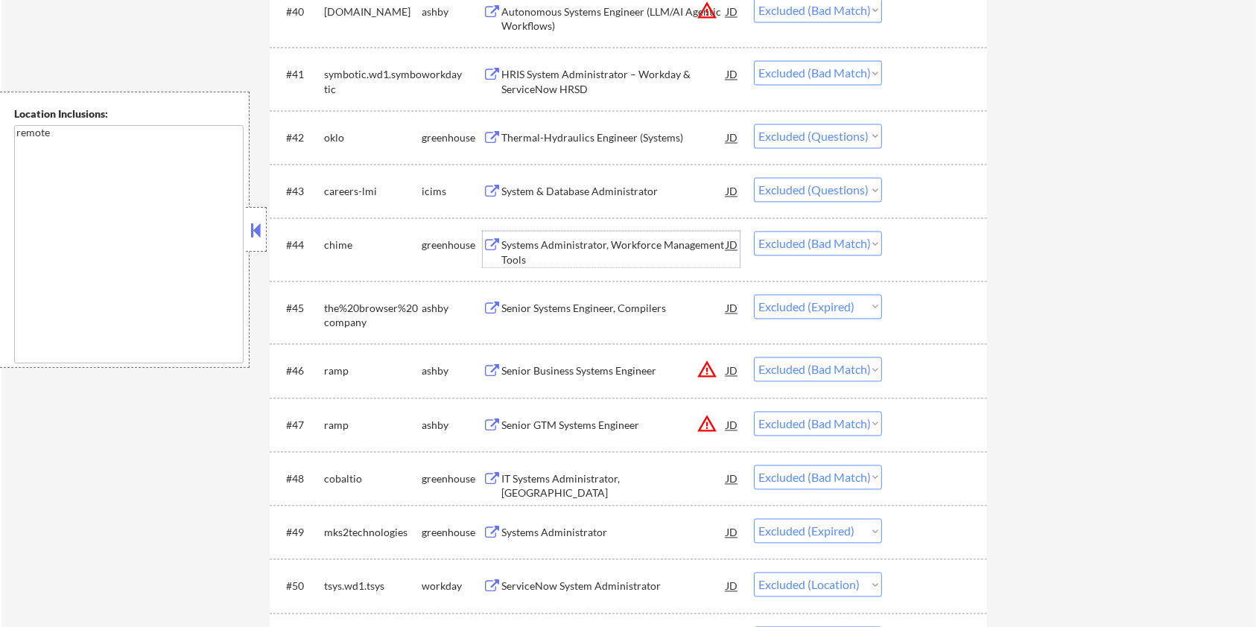
click at [572, 246] on div "Systems Administrator, Workforce Management Tools" at bounding box center [613, 252] width 225 height 29
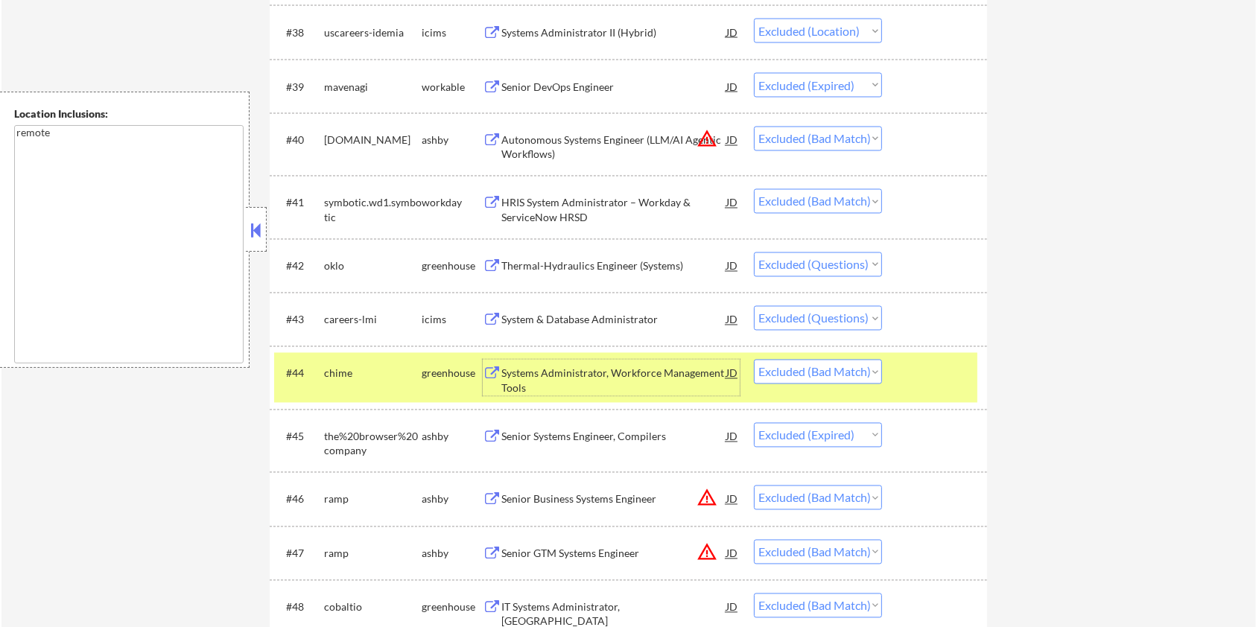
scroll to position [2620, 0]
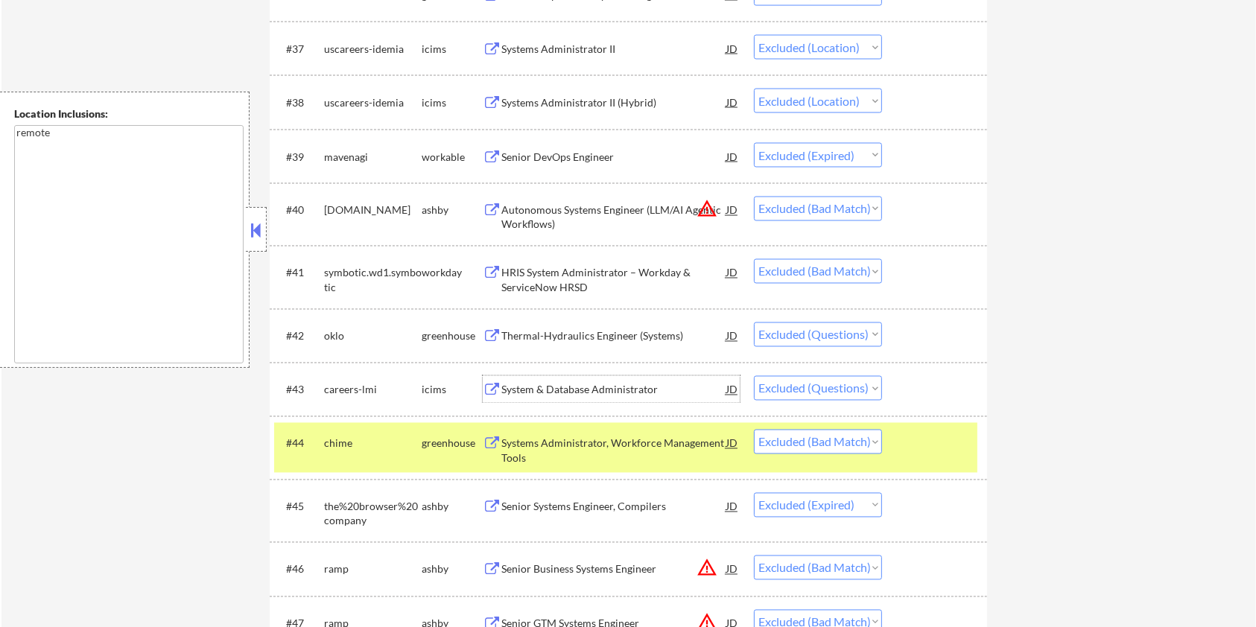
click at [561, 387] on div "System & Database Administrator" at bounding box center [613, 390] width 225 height 15
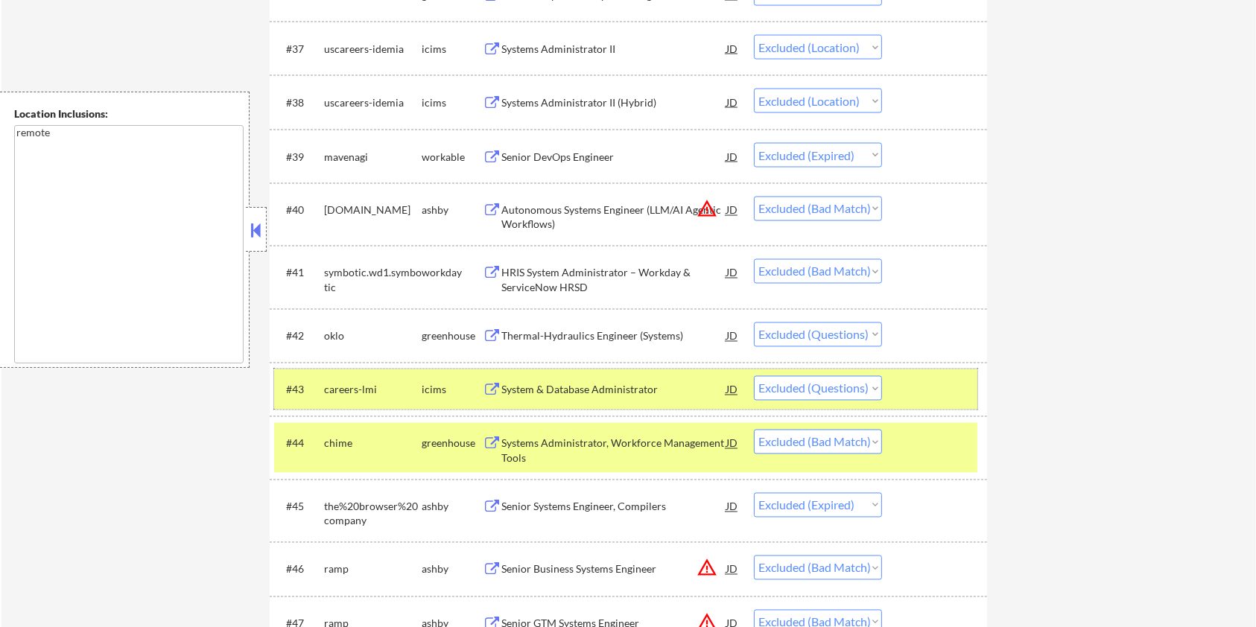
click at [941, 390] on div at bounding box center [937, 389] width 66 height 27
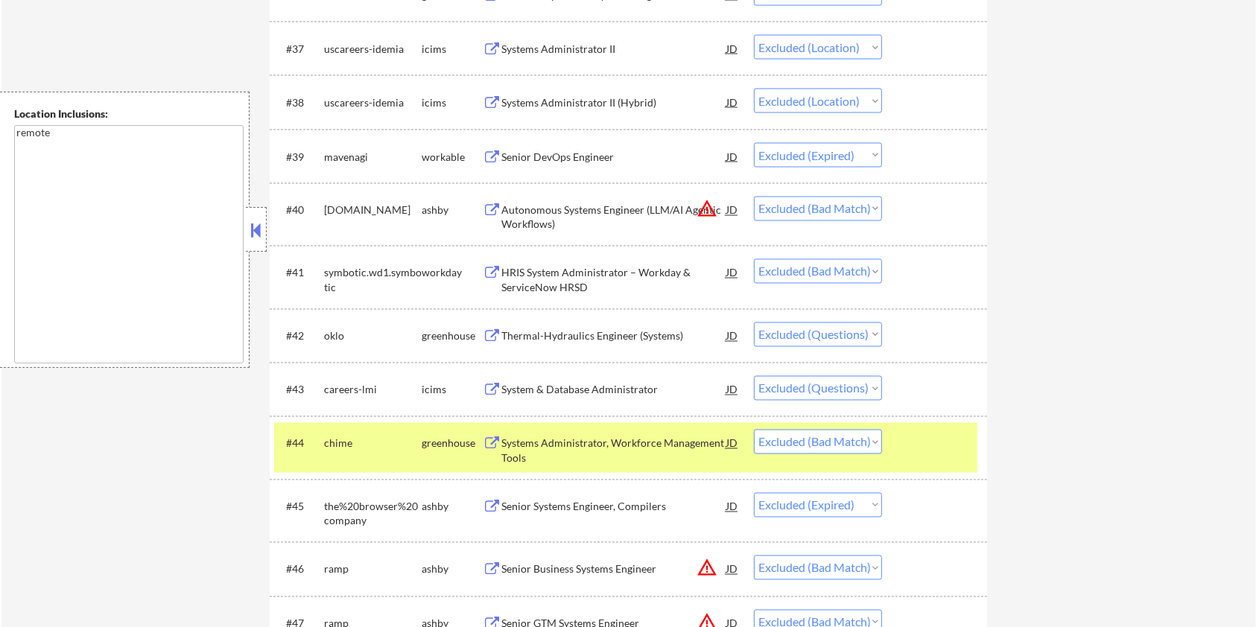
click at [933, 444] on div at bounding box center [937, 443] width 66 height 27
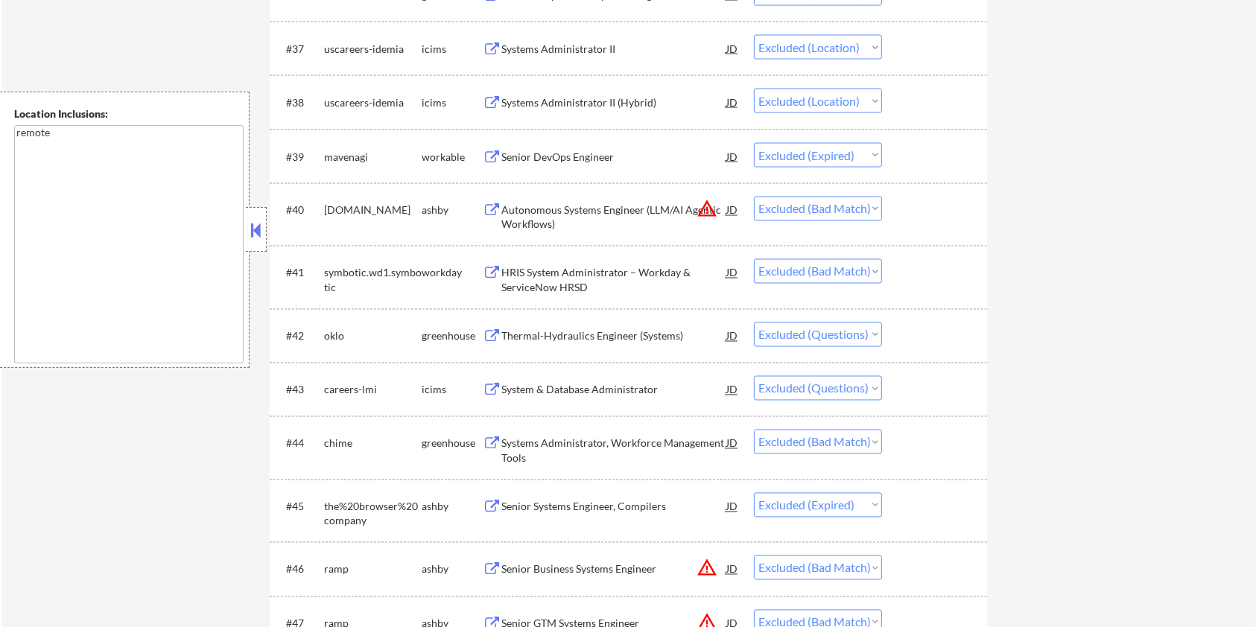
click at [588, 331] on div "Thermal-Hydraulics Engineer (Systems)" at bounding box center [613, 336] width 225 height 15
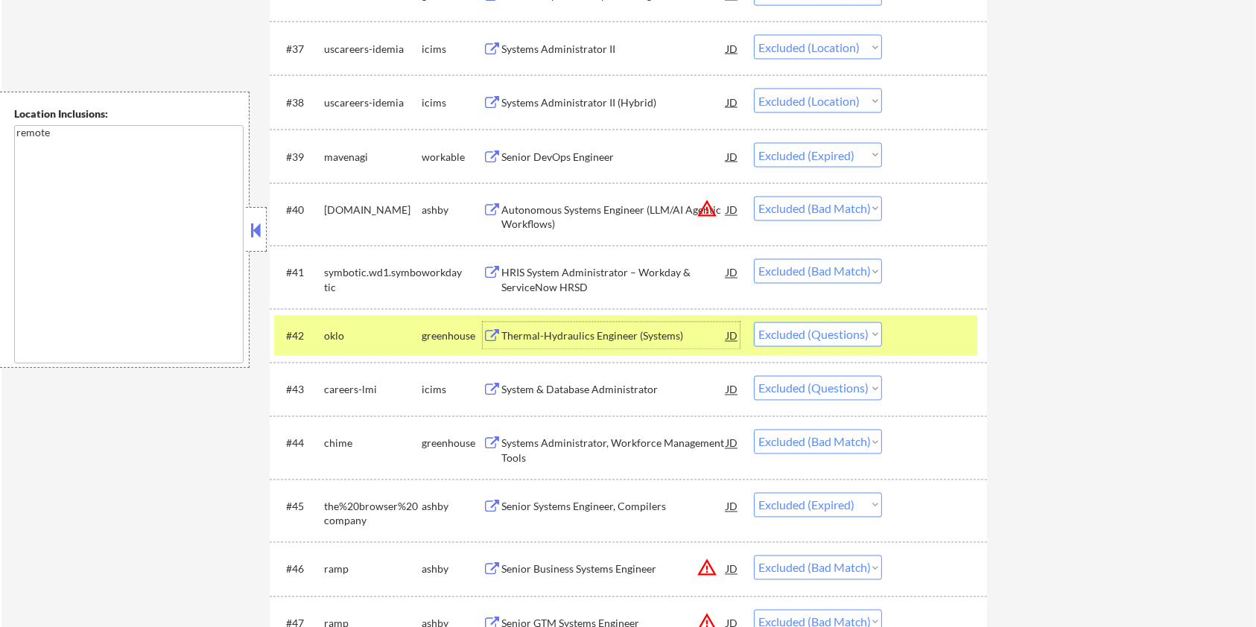
click at [944, 329] on div at bounding box center [937, 336] width 66 height 27
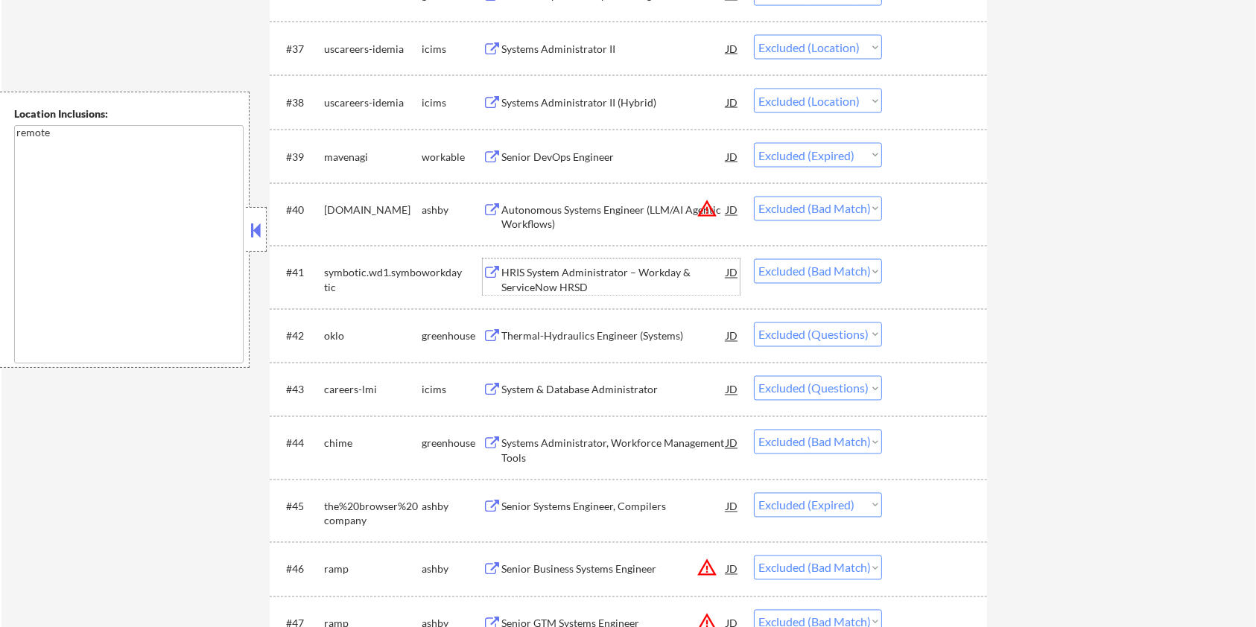
click at [593, 271] on div "HRIS System Administrator – Workday & ServiceNow HRSD" at bounding box center [613, 280] width 225 height 29
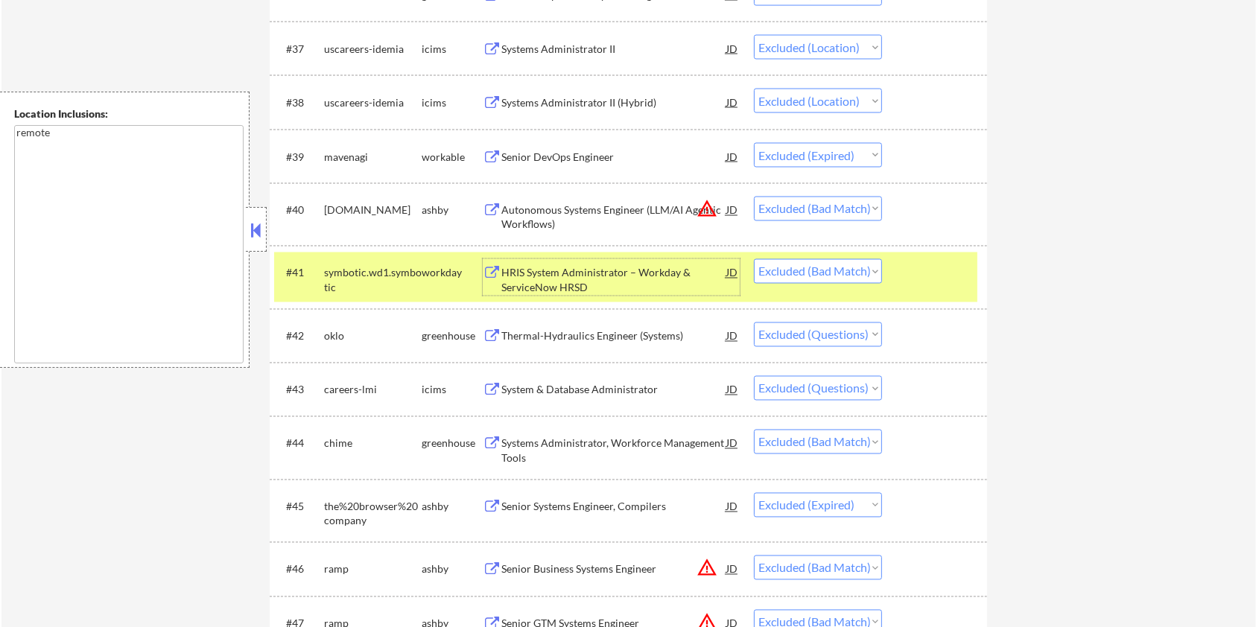
scroll to position [2521, 0]
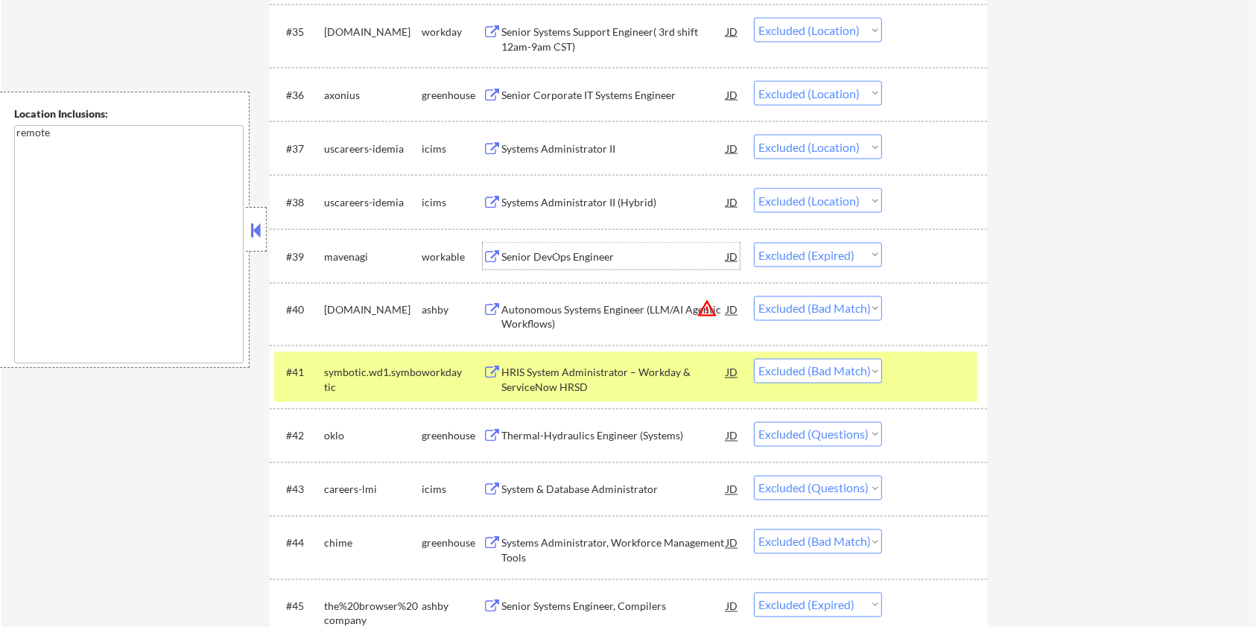
click at [557, 252] on div "Senior DevOps Engineer" at bounding box center [613, 257] width 225 height 15
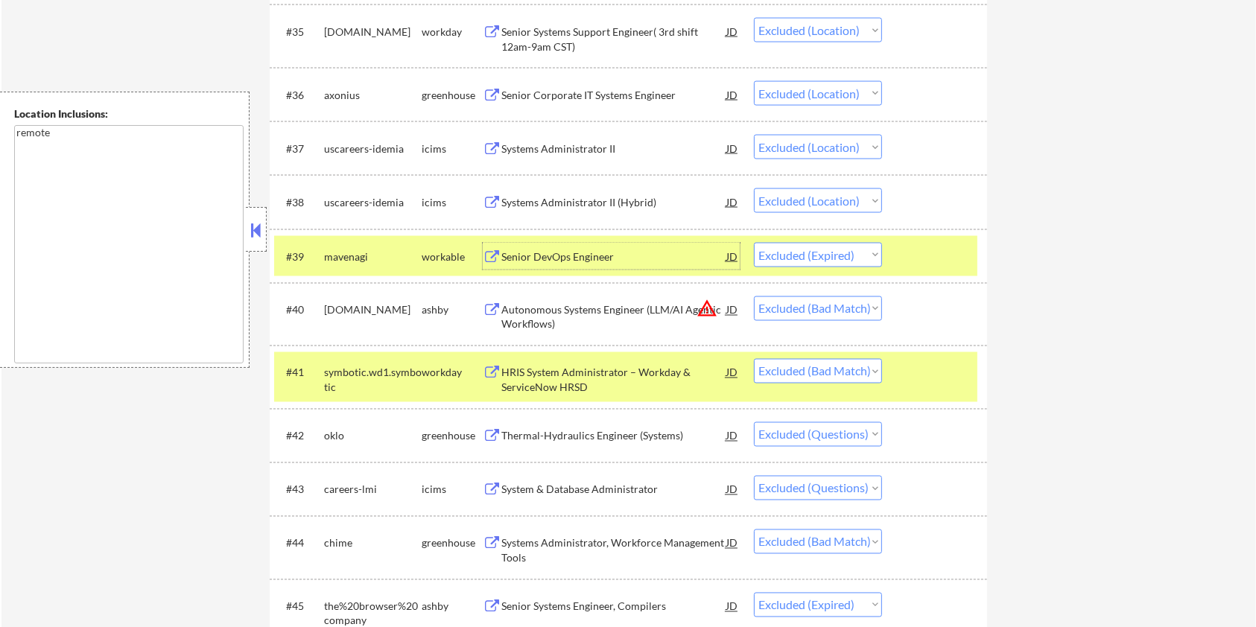
click at [577, 197] on div "Systems Administrator II (Hybrid)" at bounding box center [613, 202] width 225 height 15
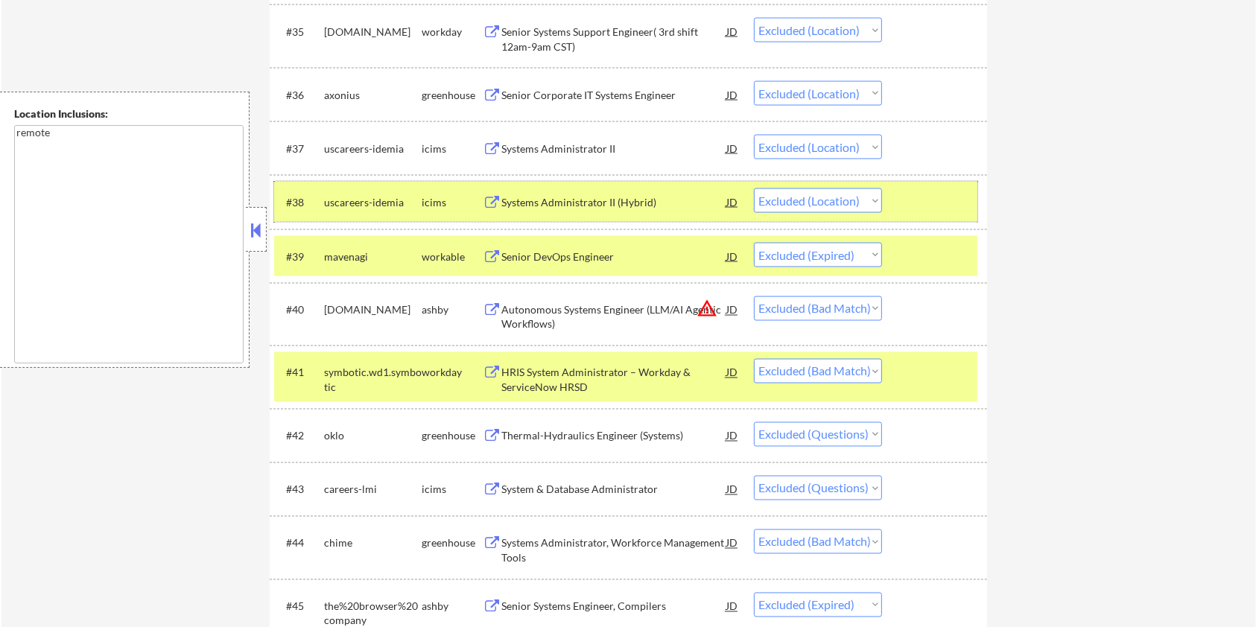
drag, startPoint x: 937, startPoint y: 206, endPoint x: 939, endPoint y: 215, distance: 9.1
click at [939, 204] on div at bounding box center [937, 201] width 66 height 27
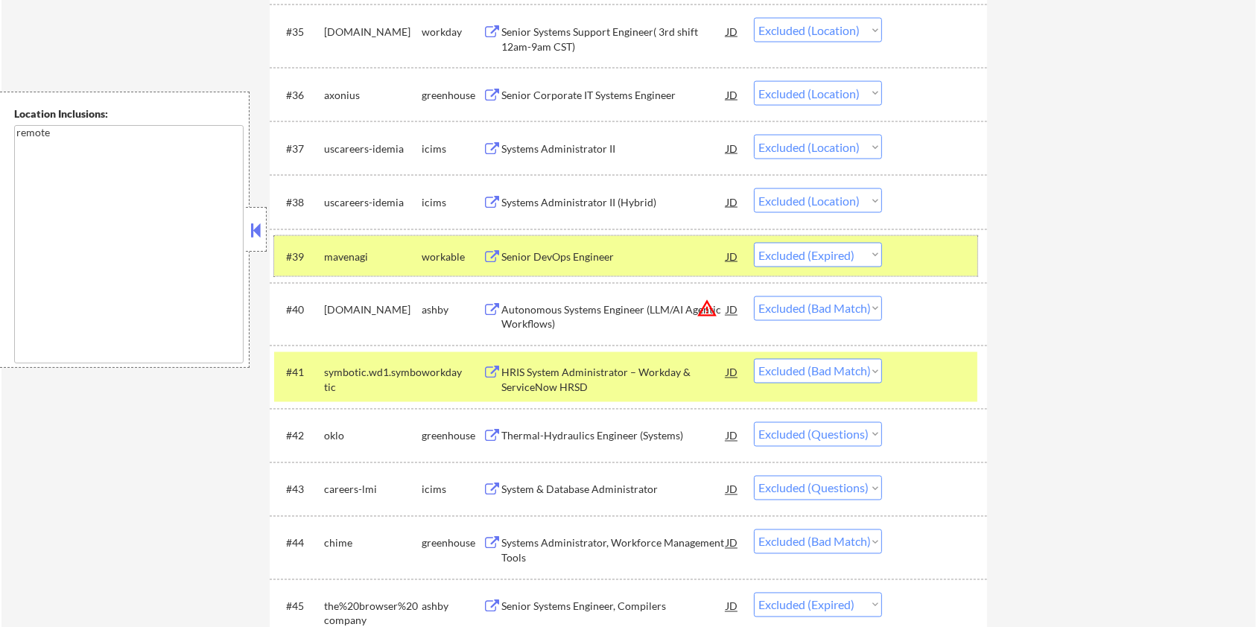
click at [939, 251] on div at bounding box center [937, 256] width 66 height 27
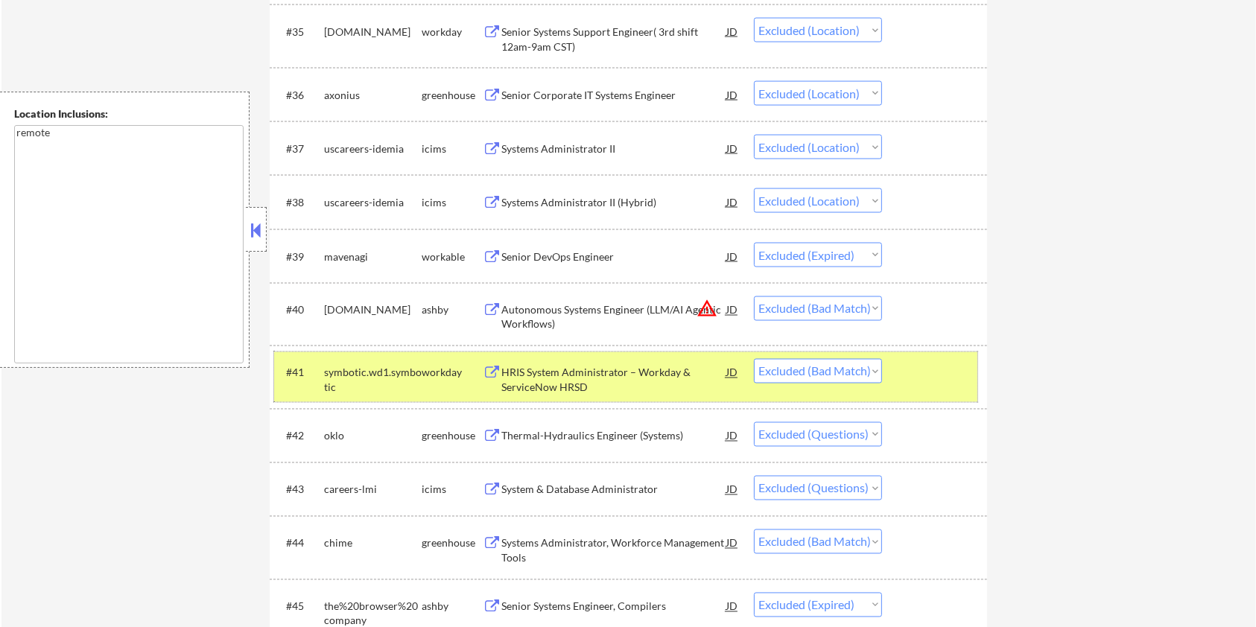
click at [958, 360] on div at bounding box center [937, 372] width 66 height 27
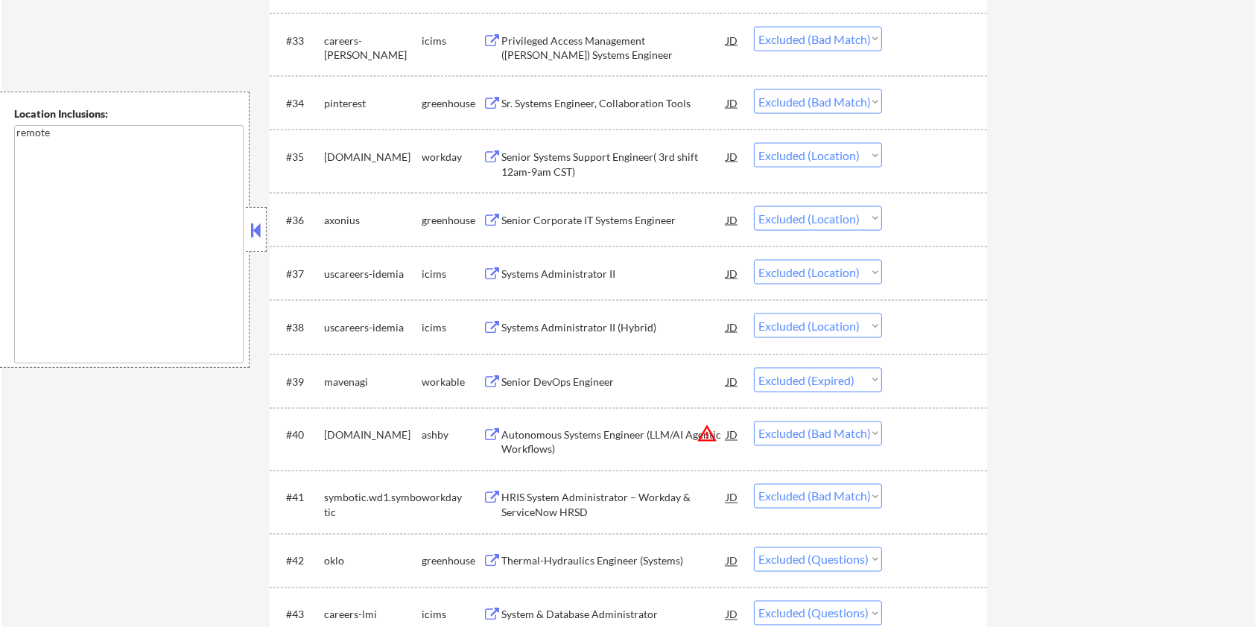
scroll to position [2322, 0]
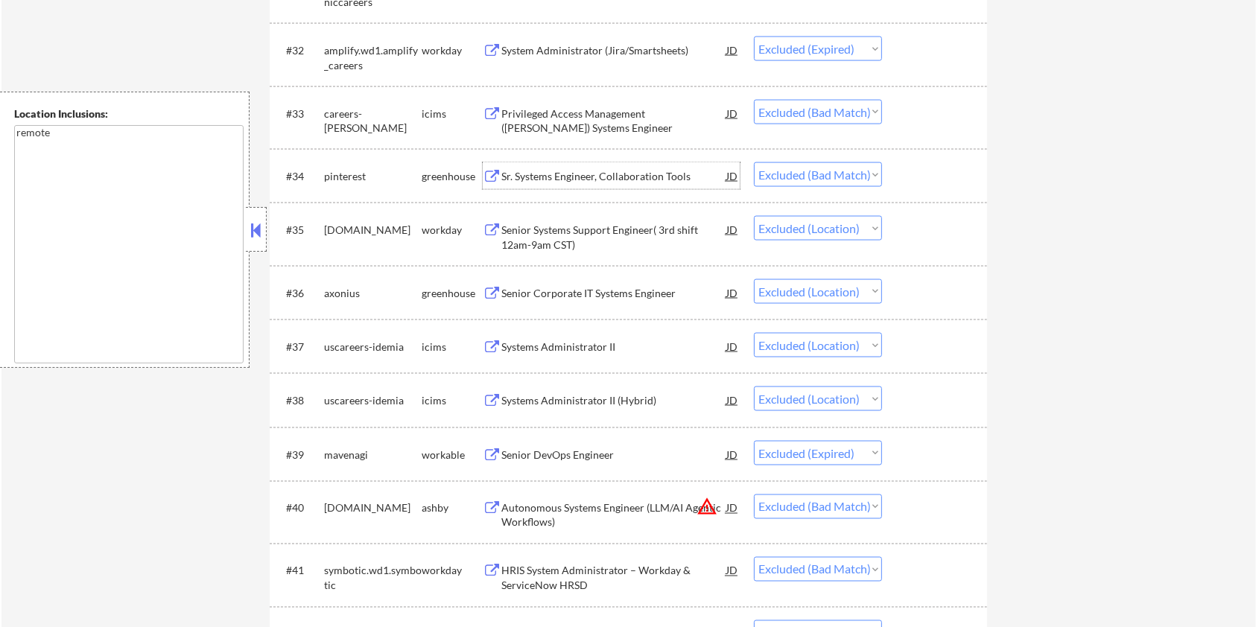
click at [632, 174] on div "Sr. Systems Engineer, Collaboration Tools" at bounding box center [613, 176] width 225 height 15
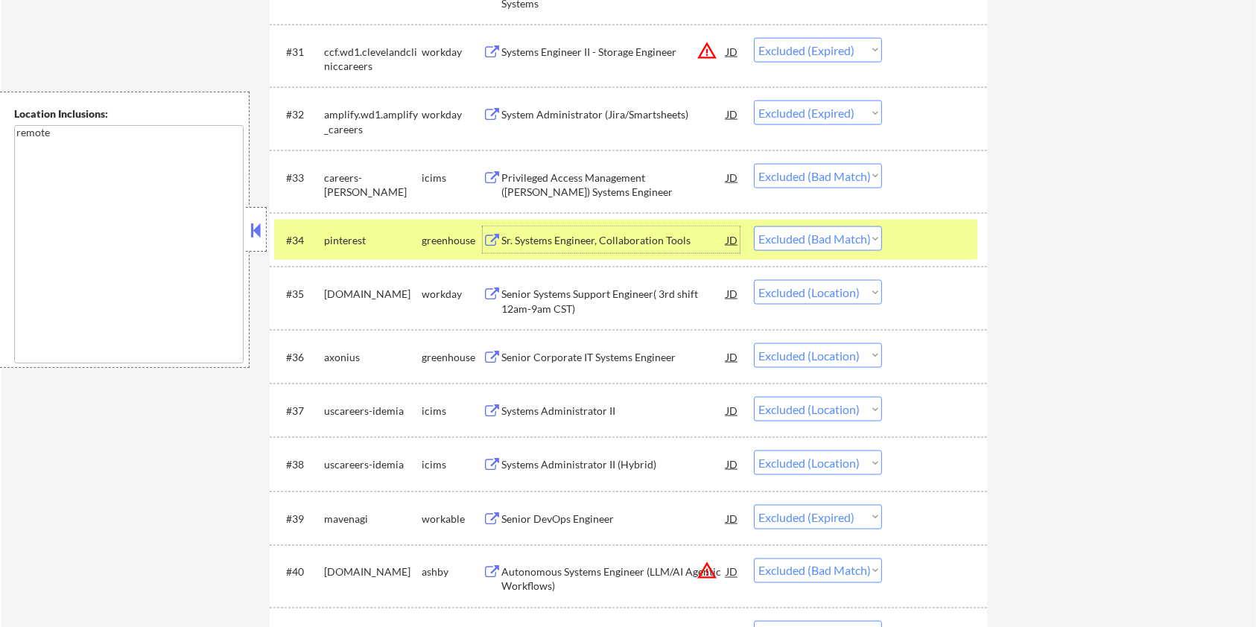
scroll to position [2223, 0]
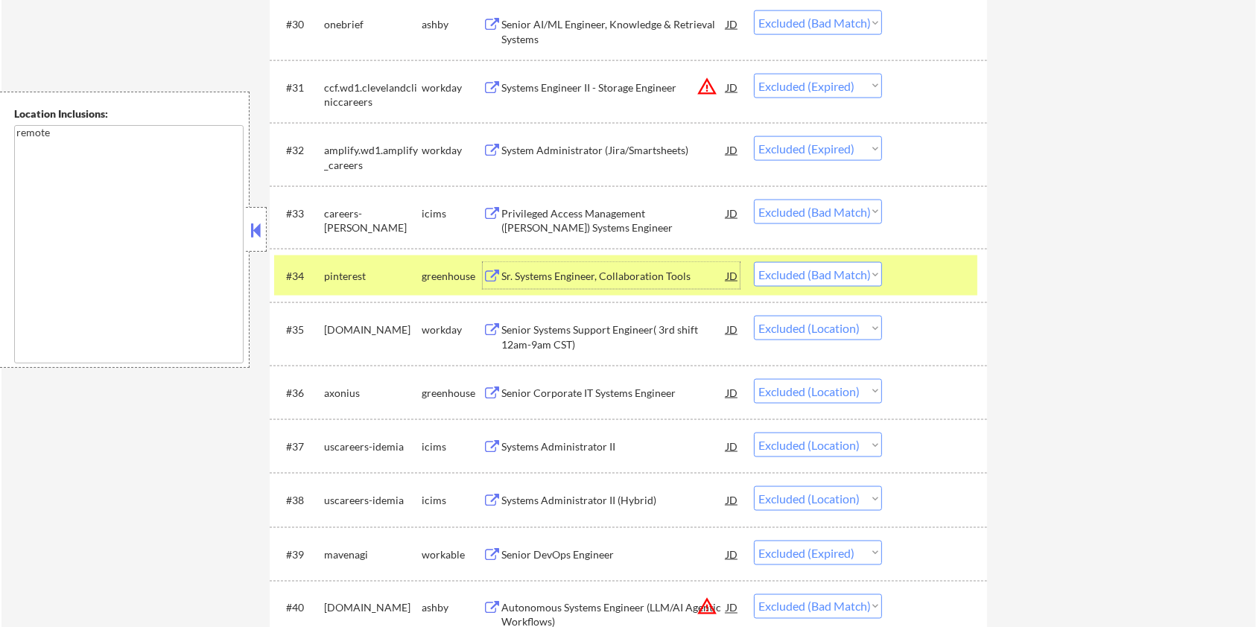
click at [922, 276] on div at bounding box center [937, 275] width 66 height 27
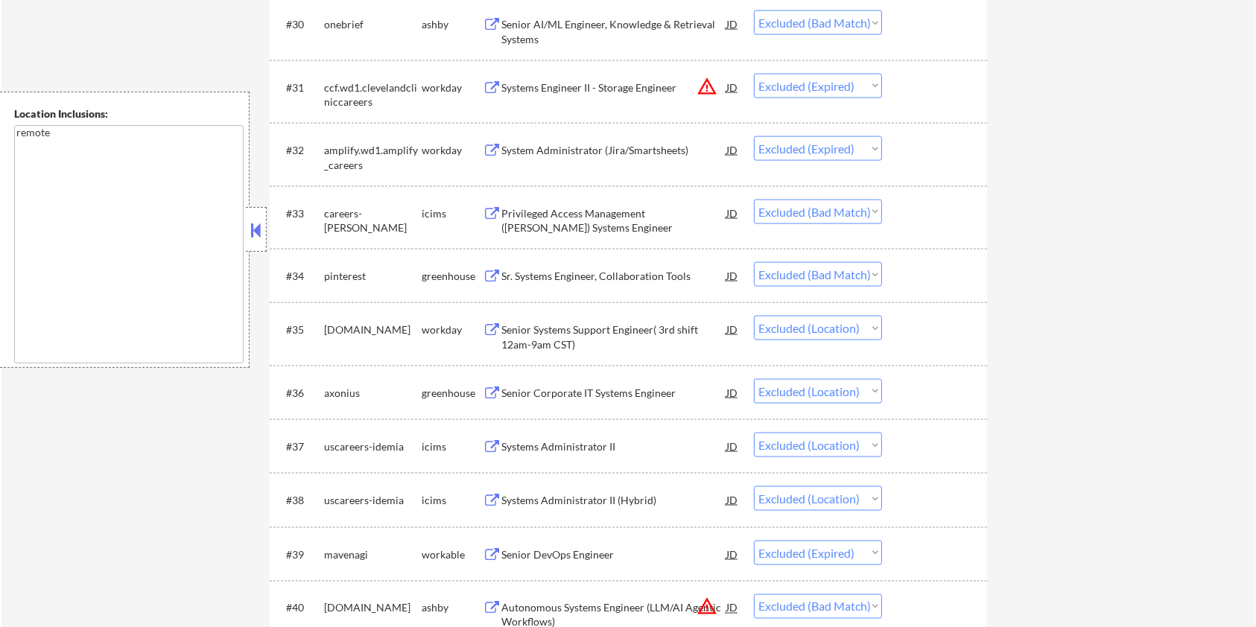
click at [533, 206] on div "Privileged Access Management (PAM) Systems Engineer" at bounding box center [613, 220] width 225 height 29
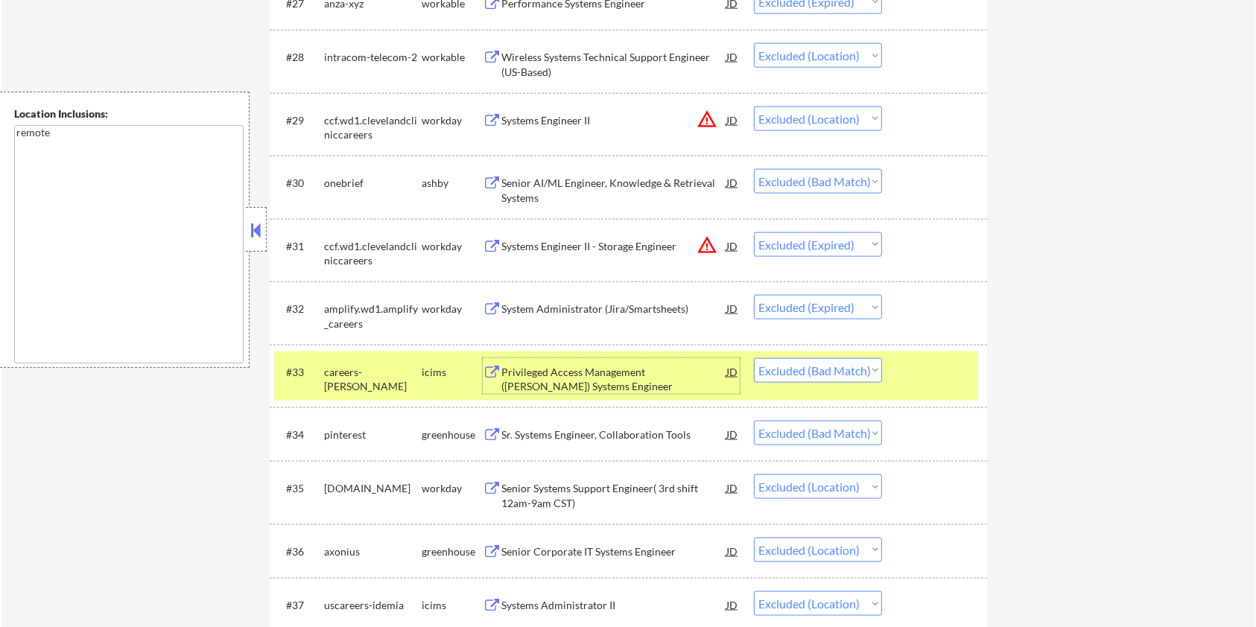
scroll to position [2025, 0]
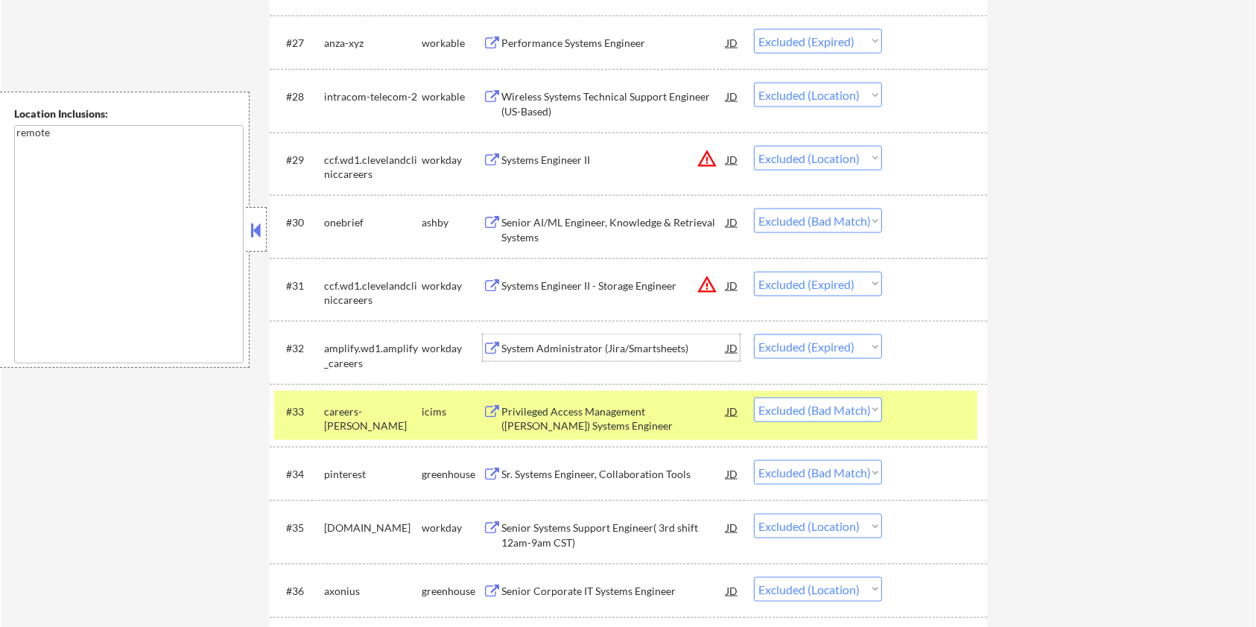
click at [566, 342] on div "System Administrator (Jira/Smartsheets)" at bounding box center [613, 348] width 225 height 15
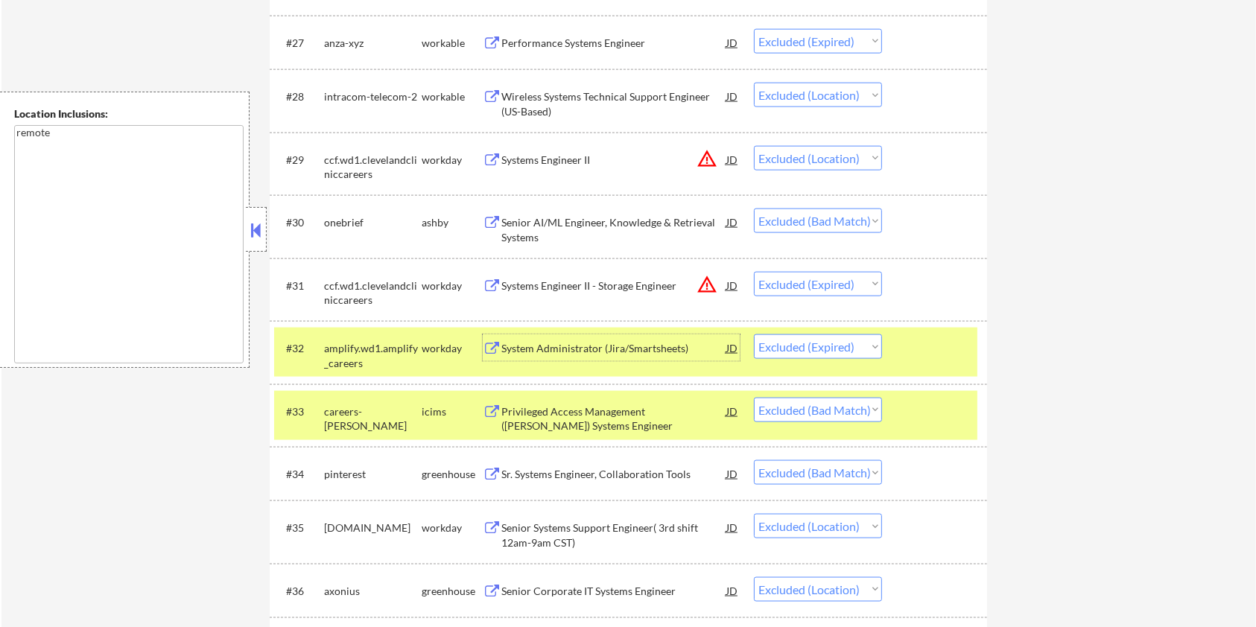
click at [915, 363] on div "#32 amplify.wd1.amplify_careers workday System Administrator (Jira/Smartsheets)…" at bounding box center [625, 352] width 703 height 49
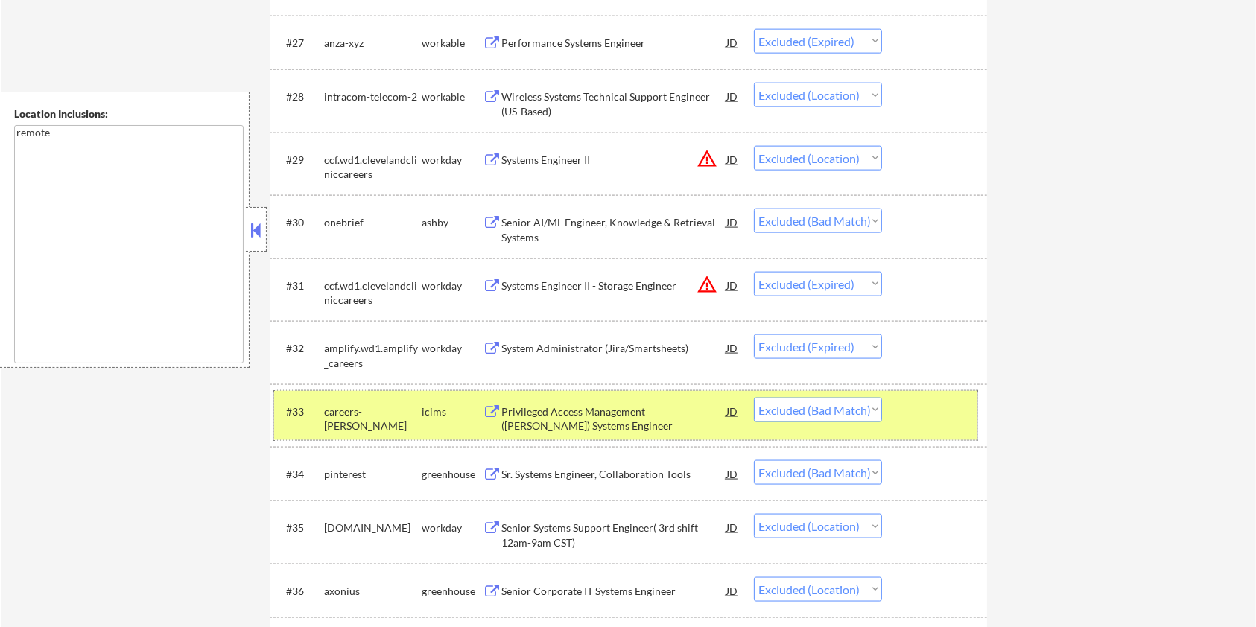
click at [919, 403] on div at bounding box center [937, 411] width 66 height 27
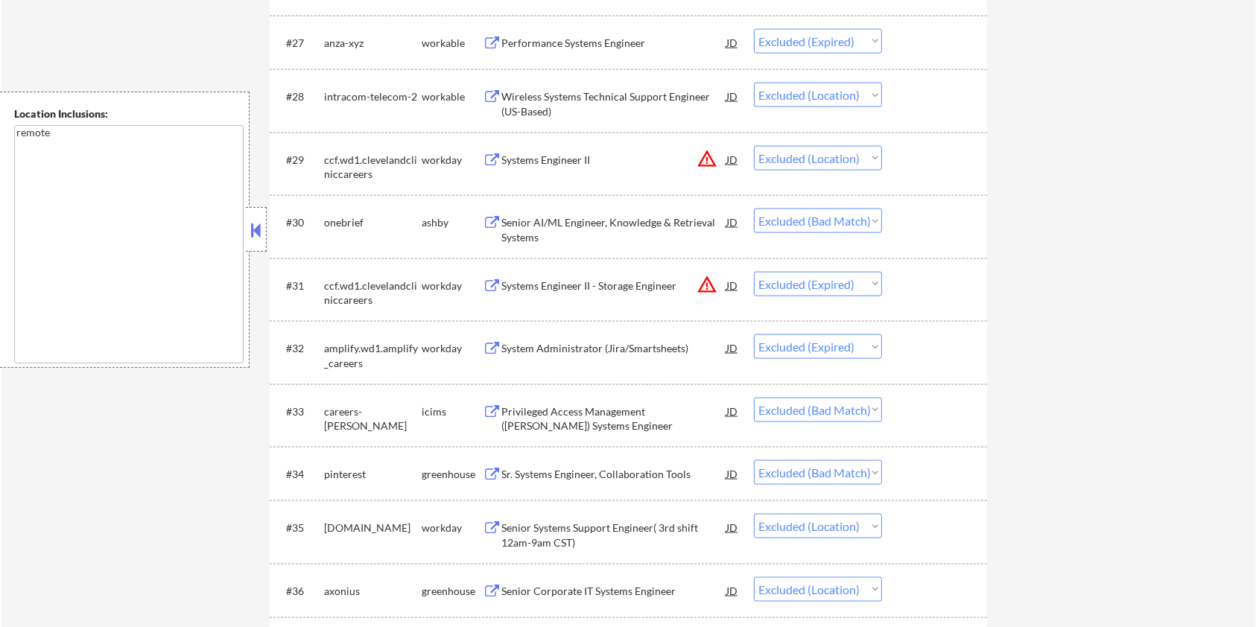
click at [544, 220] on div "Senior AI/ML Engineer, Knowledge & Retrieval Systems" at bounding box center [613, 229] width 225 height 29
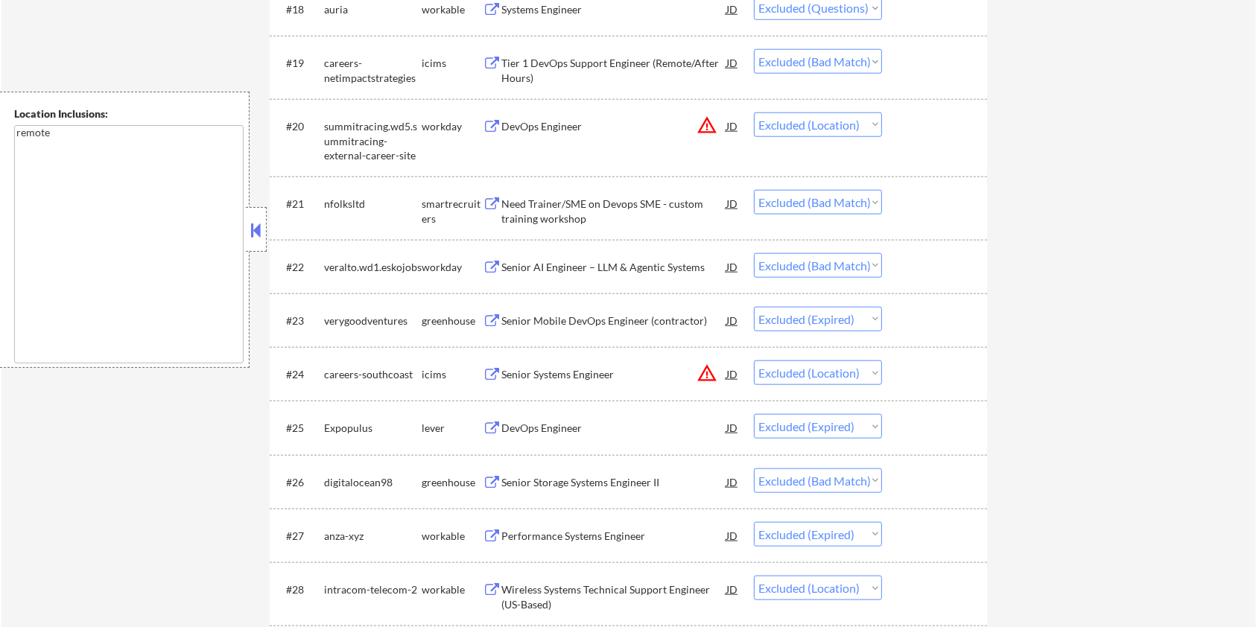
scroll to position [1528, 0]
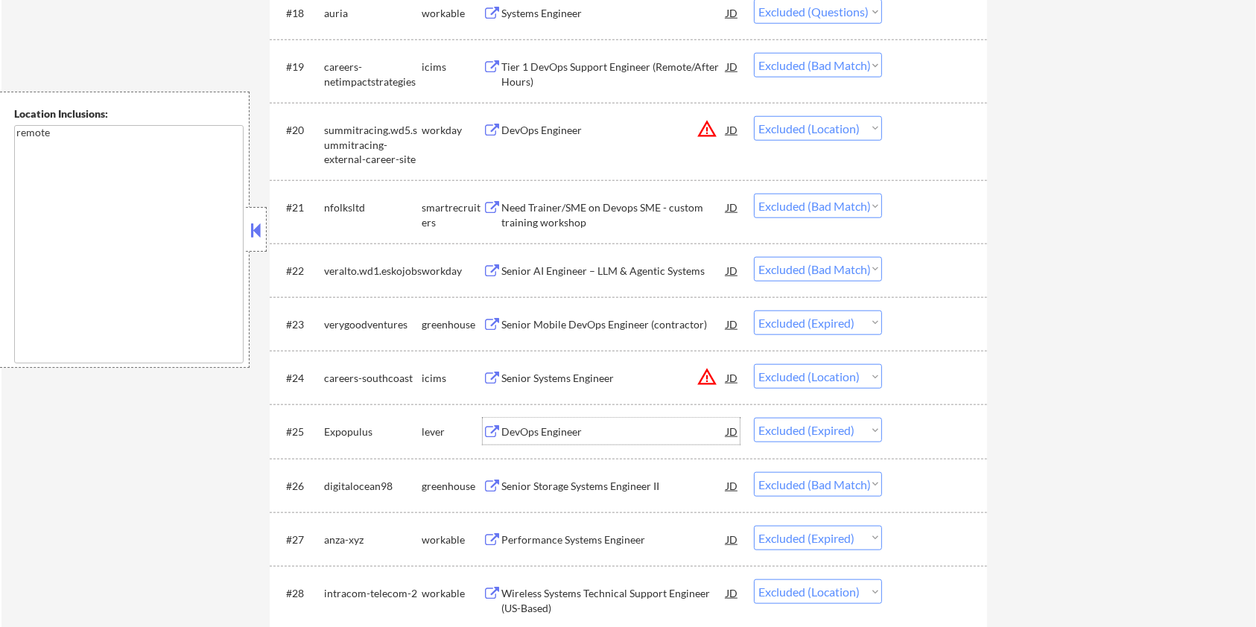
click at [552, 435] on div "DevOps Engineer" at bounding box center [613, 432] width 225 height 15
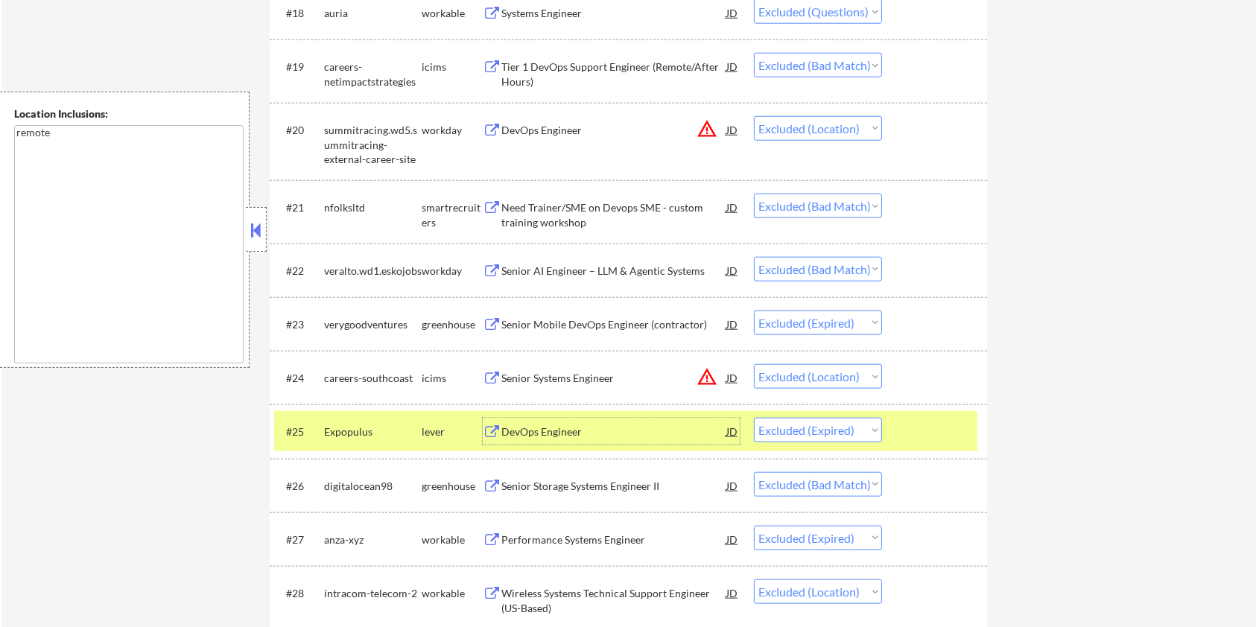
click at [606, 261] on div "Senior AI Engineer – LLM & Agentic Systems" at bounding box center [613, 270] width 225 height 27
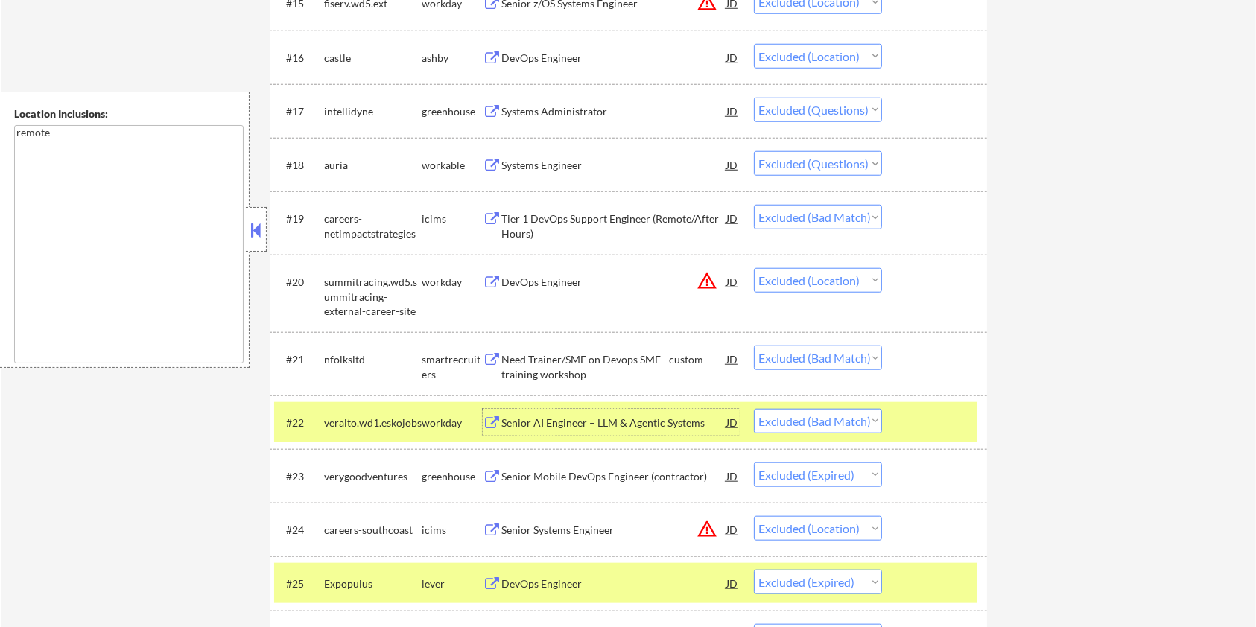
scroll to position [1230, 0]
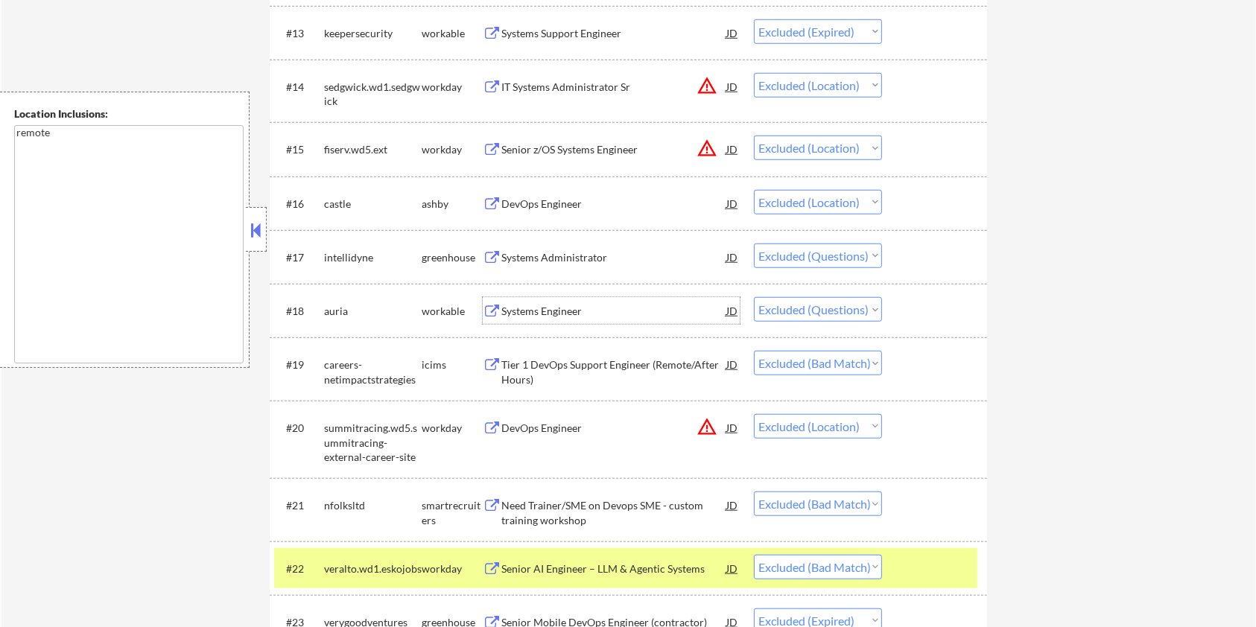
click at [533, 309] on div "Systems Engineer" at bounding box center [613, 311] width 225 height 15
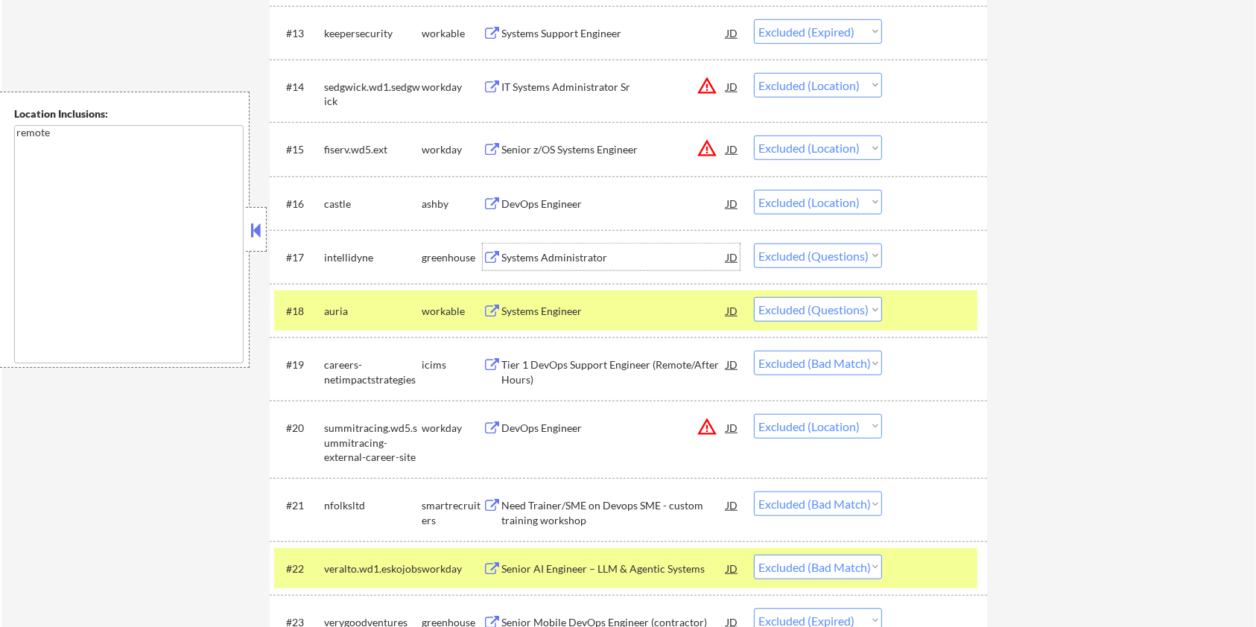
click at [533, 250] on div "Systems Administrator" at bounding box center [613, 257] width 225 height 15
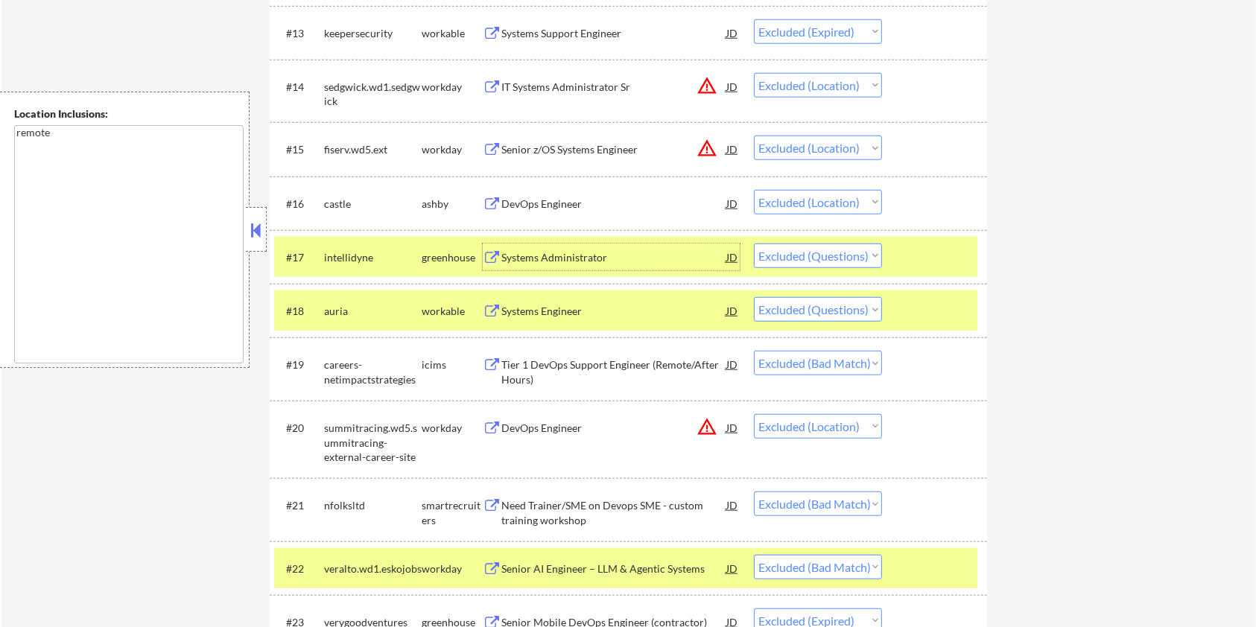
click at [946, 247] on div at bounding box center [937, 257] width 66 height 27
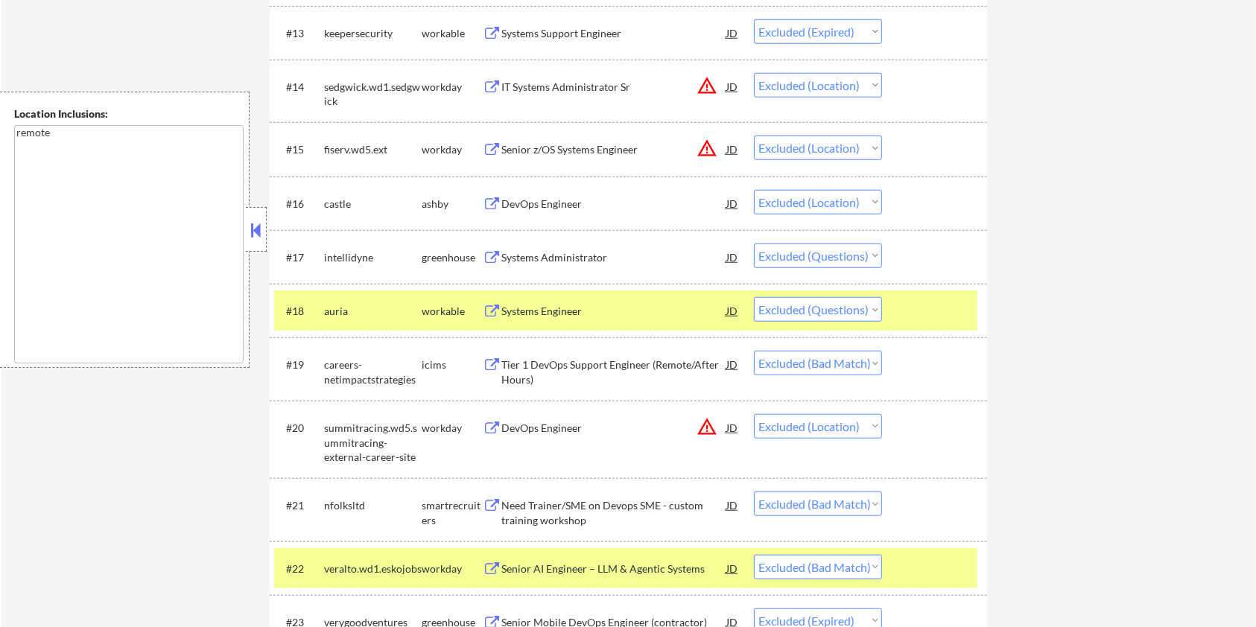
click at [944, 298] on div at bounding box center [937, 310] width 66 height 27
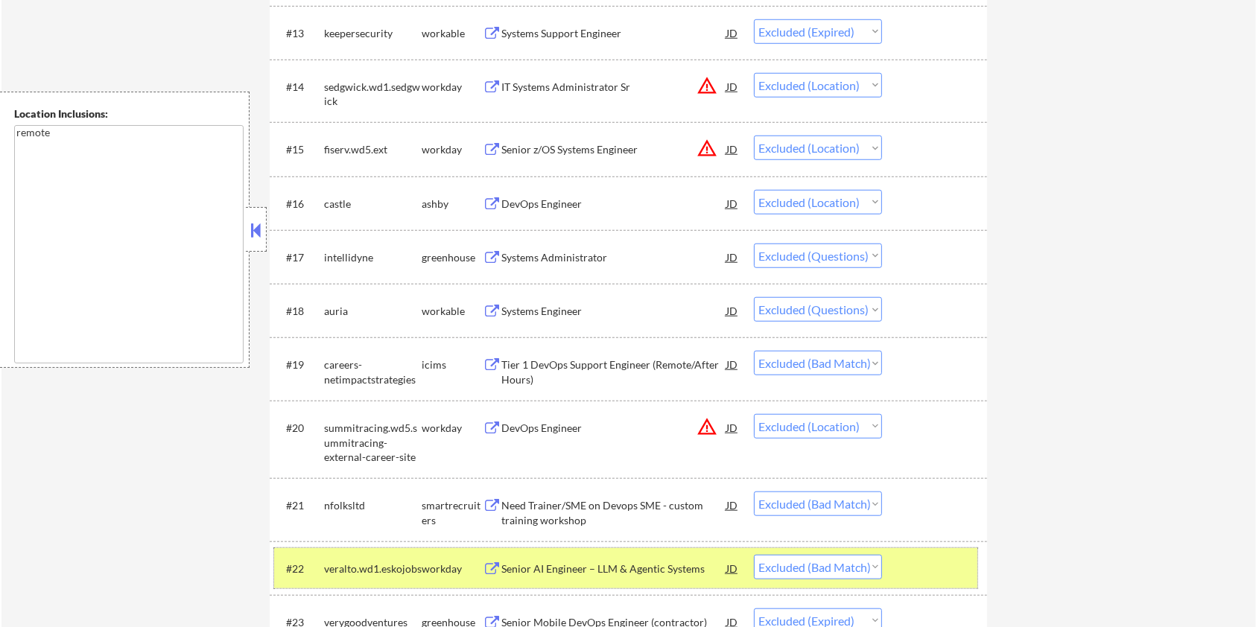
drag, startPoint x: 941, startPoint y: 563, endPoint x: 944, endPoint y: 534, distance: 29.1
click at [941, 563] on div at bounding box center [937, 568] width 66 height 27
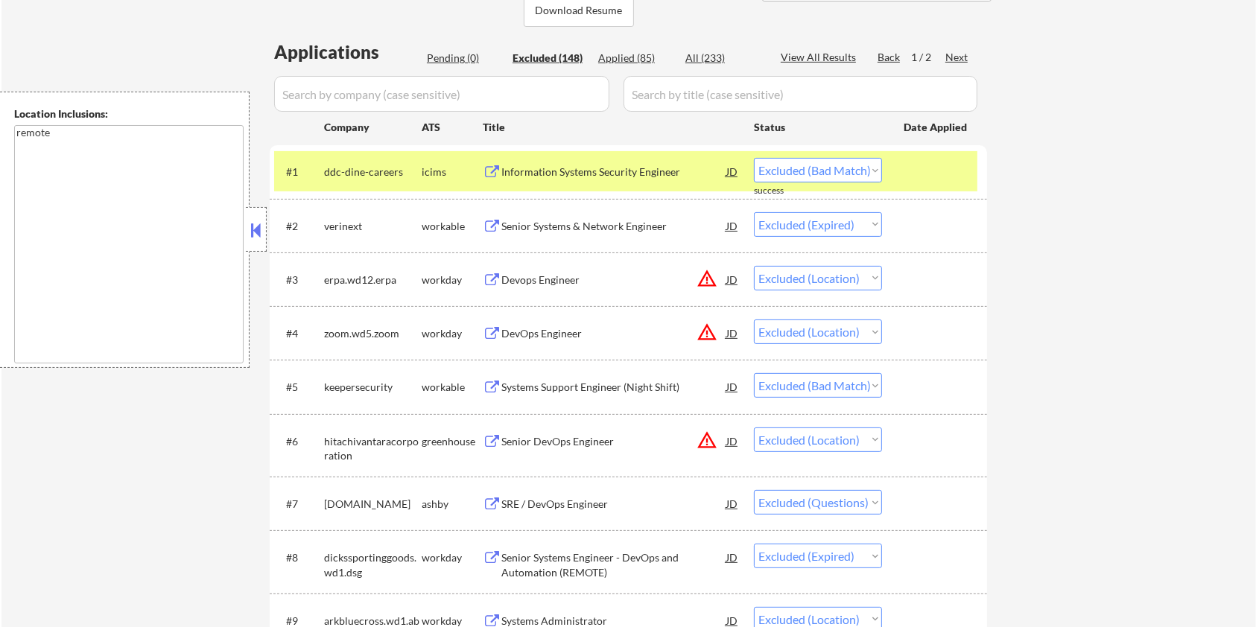
scroll to position [336, 0]
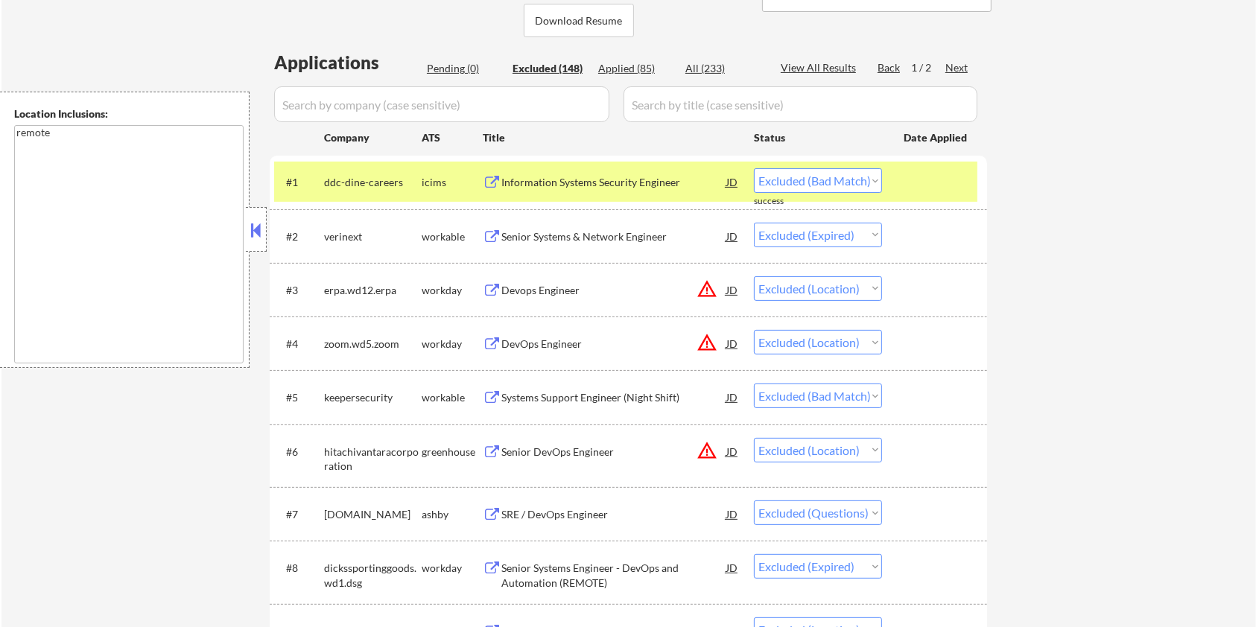
click at [555, 174] on div "Information Systems Security Engineer" at bounding box center [613, 181] width 225 height 27
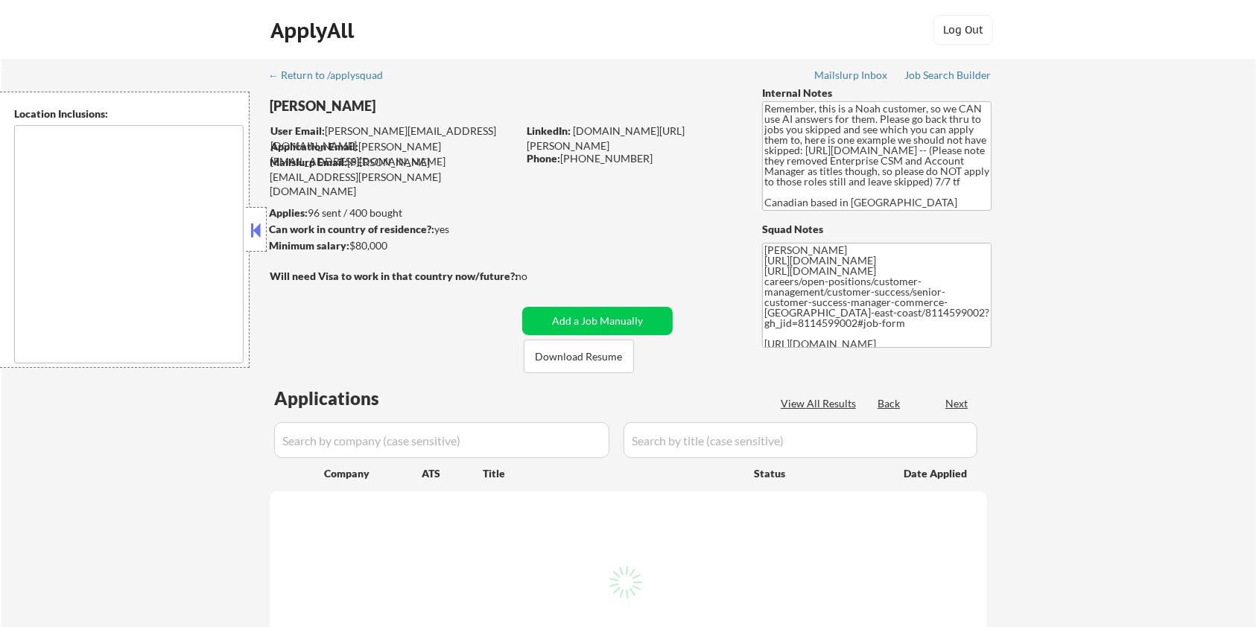
type textarea "[GEOGRAPHIC_DATA], ON [GEOGRAPHIC_DATA], ON [GEOGRAPHIC_DATA], ON [GEOGRAPHIC_D…"
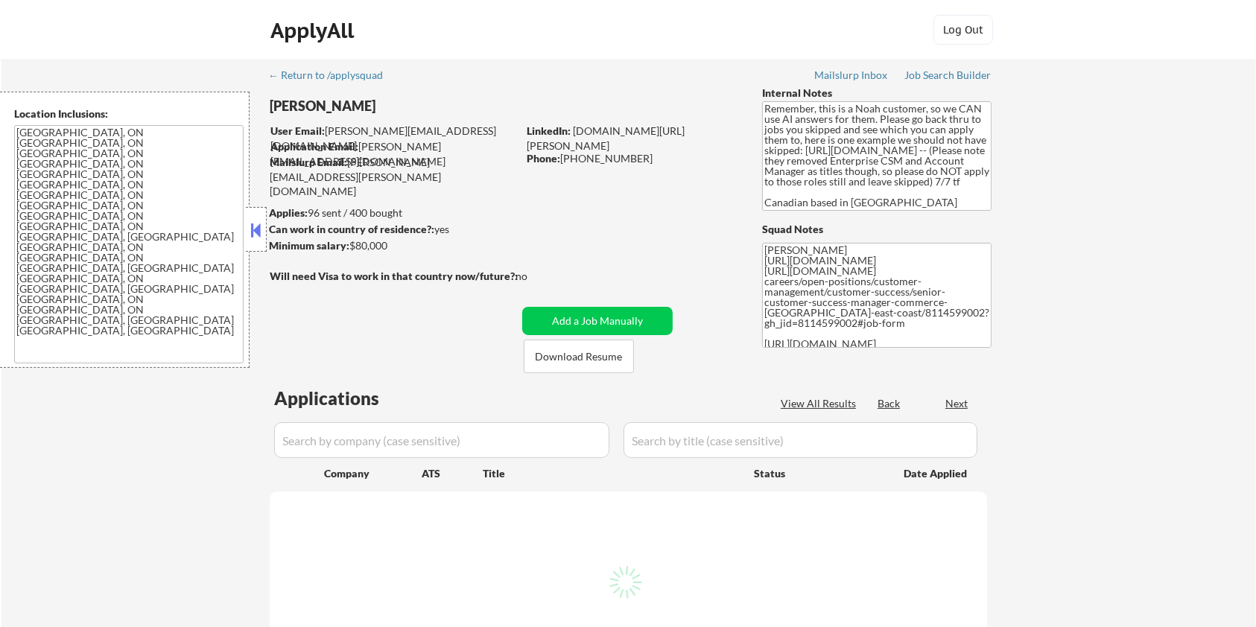
select select ""pending""
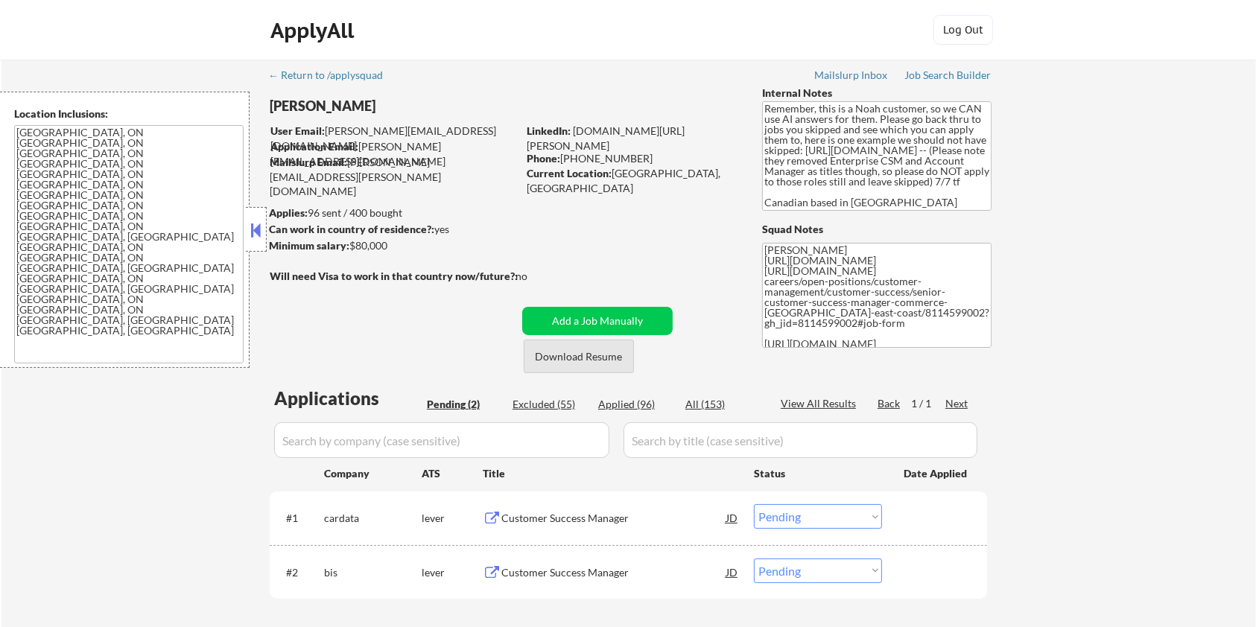
click at [572, 355] on button "Download Resume" at bounding box center [579, 357] width 110 height 34
click at [566, 518] on div "Customer Success Manager" at bounding box center [613, 518] width 225 height 15
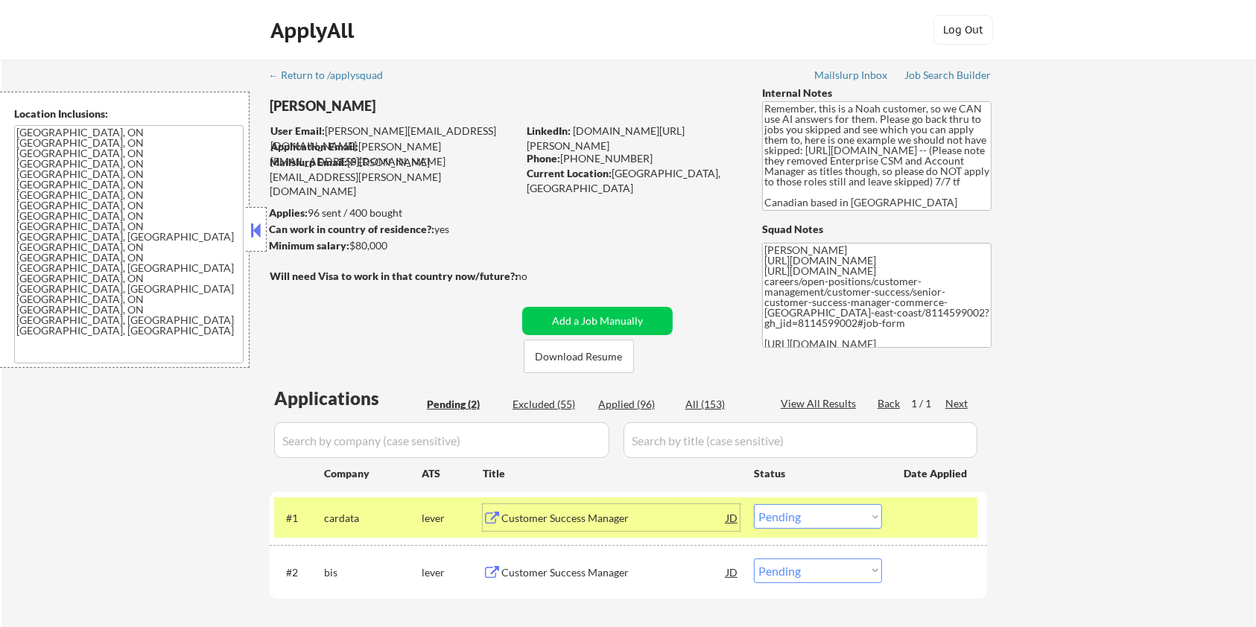
click at [810, 521] on select "Choose an option... Pending Applied Excluded (Questions) Excluded (Expired) Exc…" at bounding box center [818, 516] width 128 height 25
click at [754, 504] on select "Choose an option... Pending Applied Excluded (Questions) Excluded (Expired) Exc…" at bounding box center [818, 516] width 128 height 25
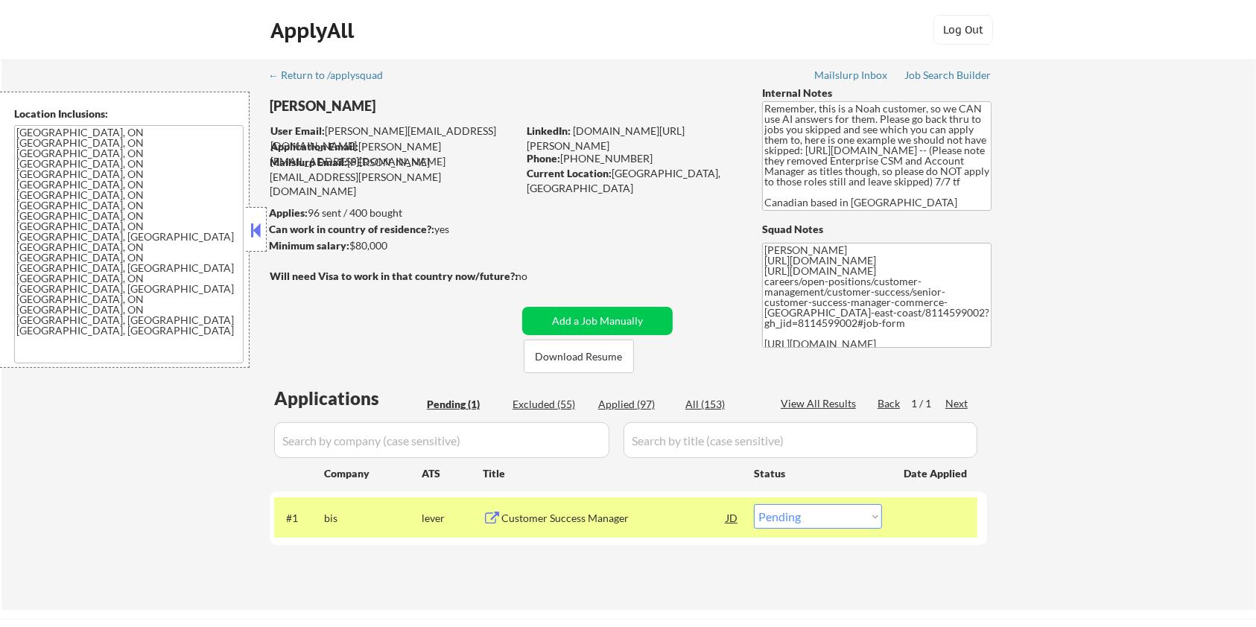
click at [525, 513] on div "Customer Success Manager" at bounding box center [613, 518] width 225 height 15
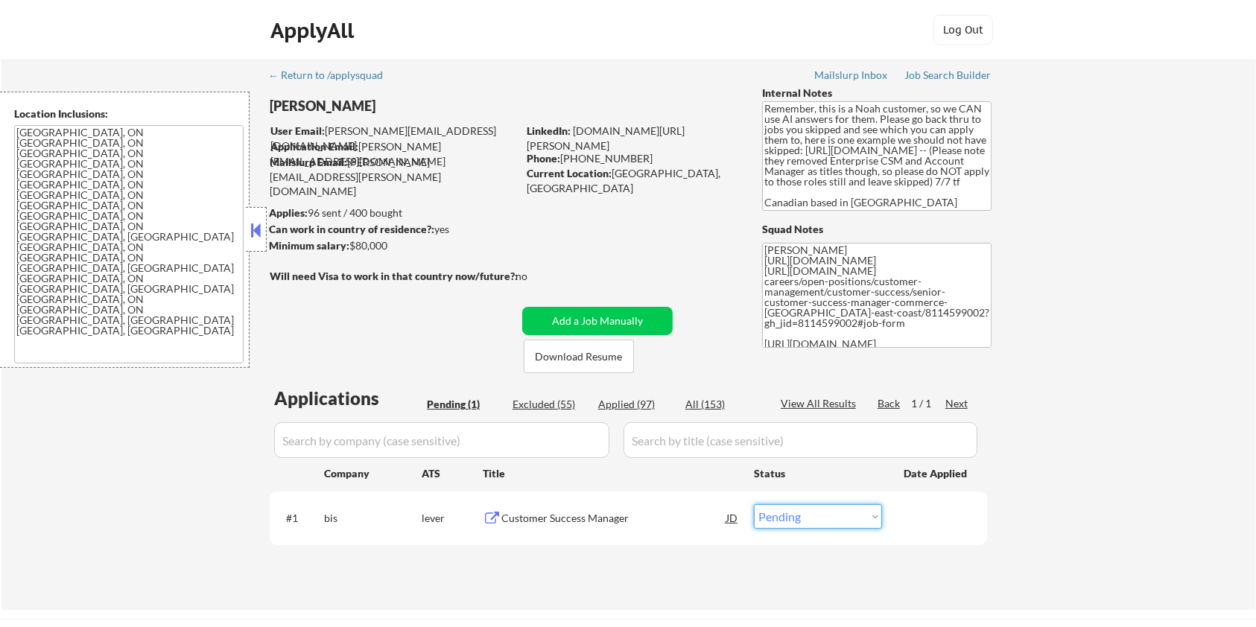
click at [837, 521] on select "Choose an option... Pending Applied Excluded (Questions) Excluded (Expired) Exc…" at bounding box center [818, 516] width 128 height 25
select select ""applied""
click at [754, 504] on select "Choose an option... Pending Applied Excluded (Questions) Excluded (Expired) Exc…" at bounding box center [818, 516] width 128 height 25
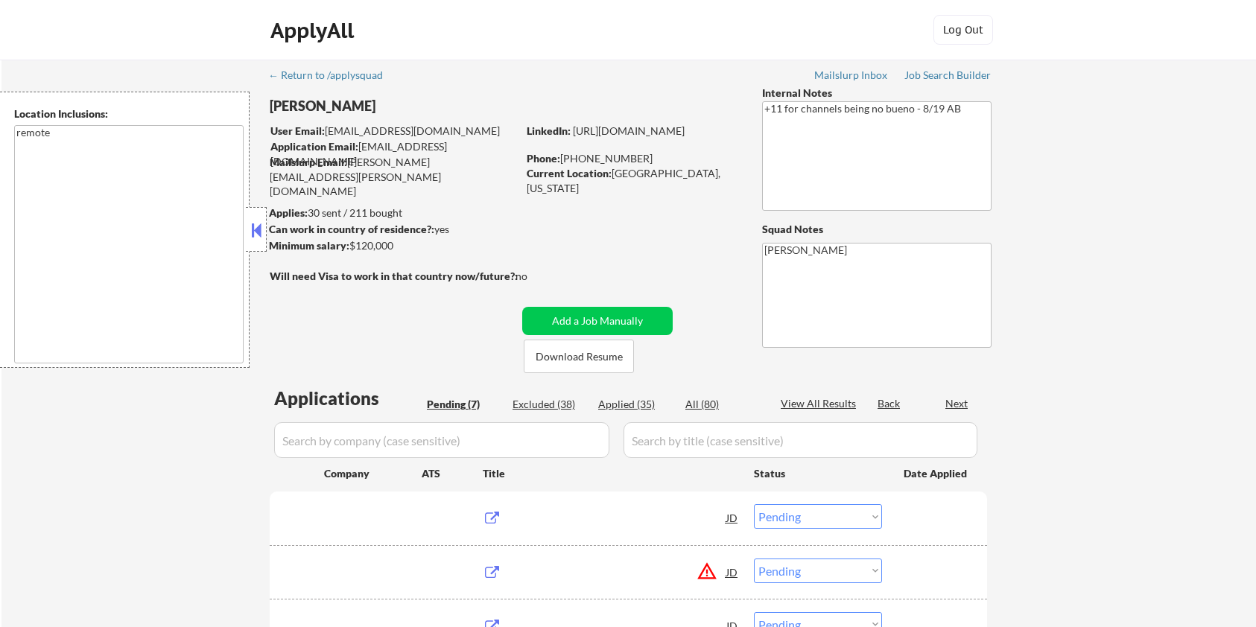
select select ""pending""
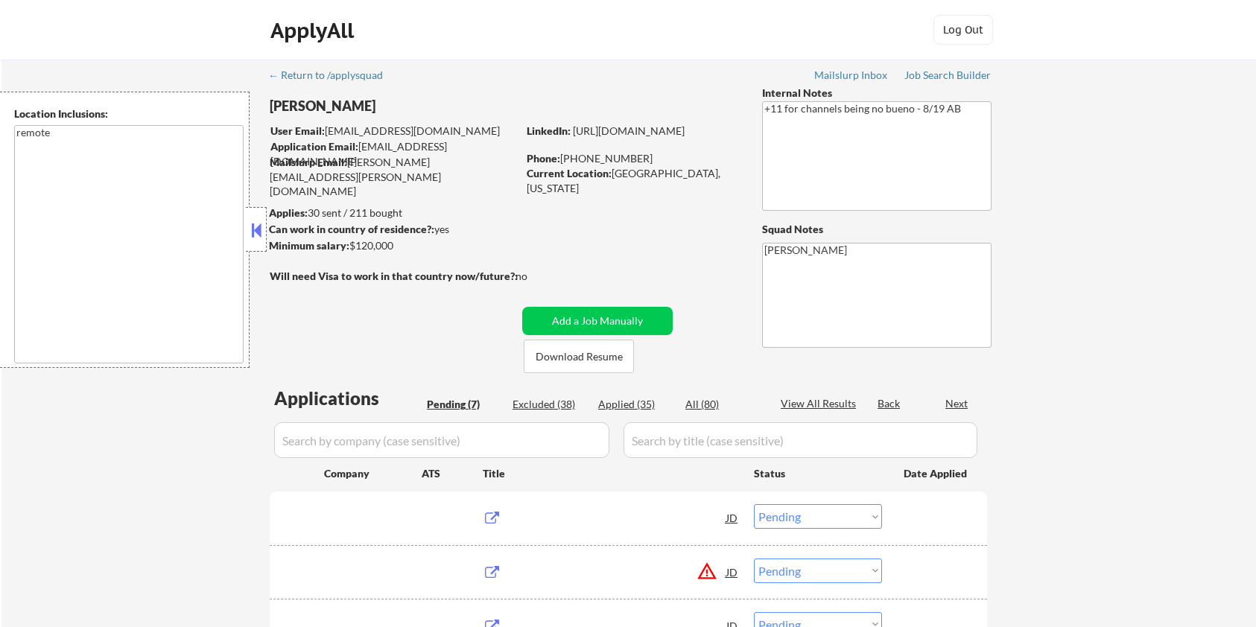
select select ""pending""
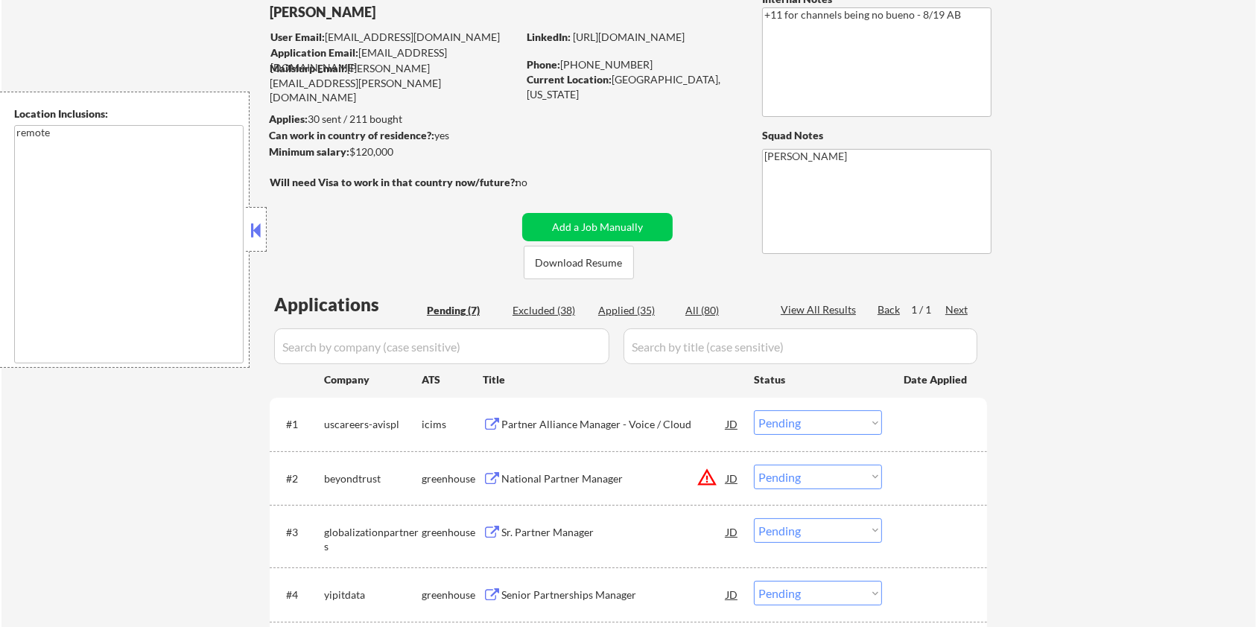
scroll to position [198, 0]
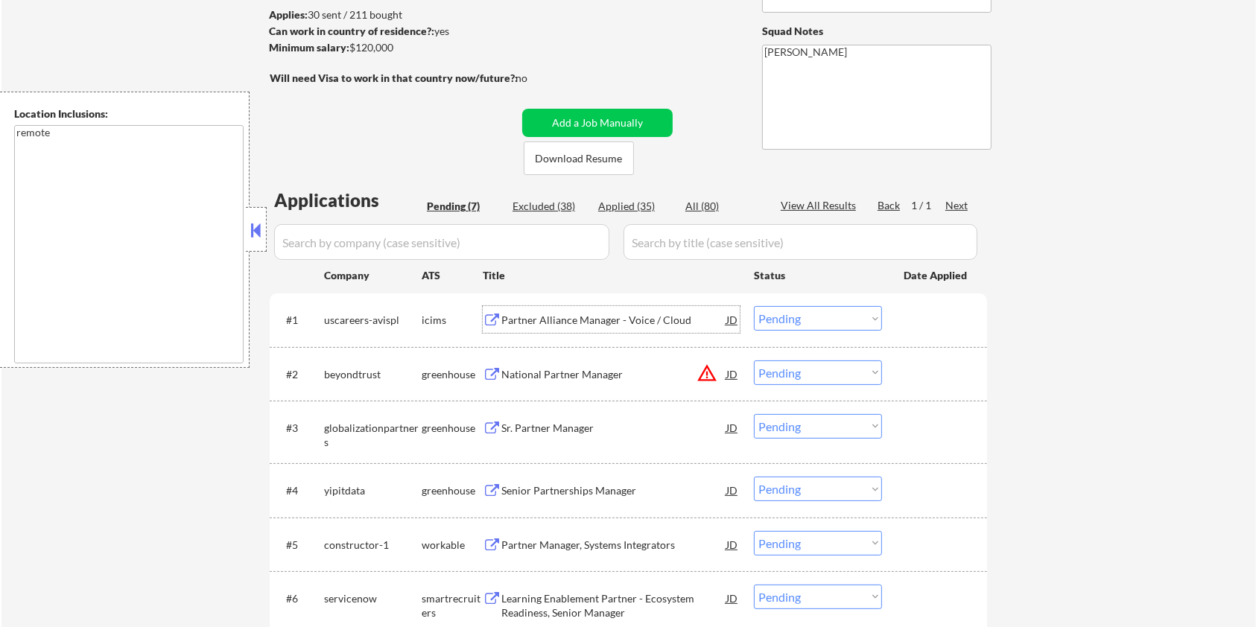
click at [568, 315] on div "Partner Alliance Manager - Voice / Cloud" at bounding box center [613, 320] width 225 height 15
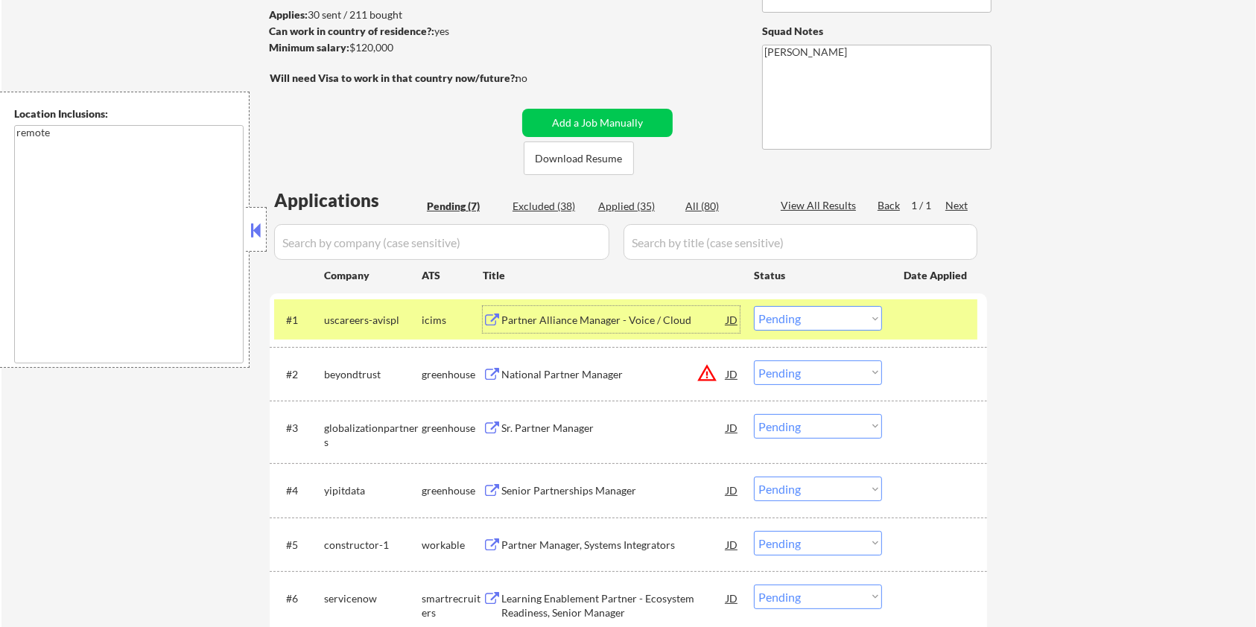
click at [836, 323] on select "Choose an option... Pending Applied Excluded (Questions) Excluded (Expired) Exc…" at bounding box center [818, 318] width 128 height 25
click at [754, 306] on select "Choose an option... Pending Applied Excluded (Questions) Excluded (Expired) Exc…" at bounding box center [818, 318] width 128 height 25
select select ""pending""
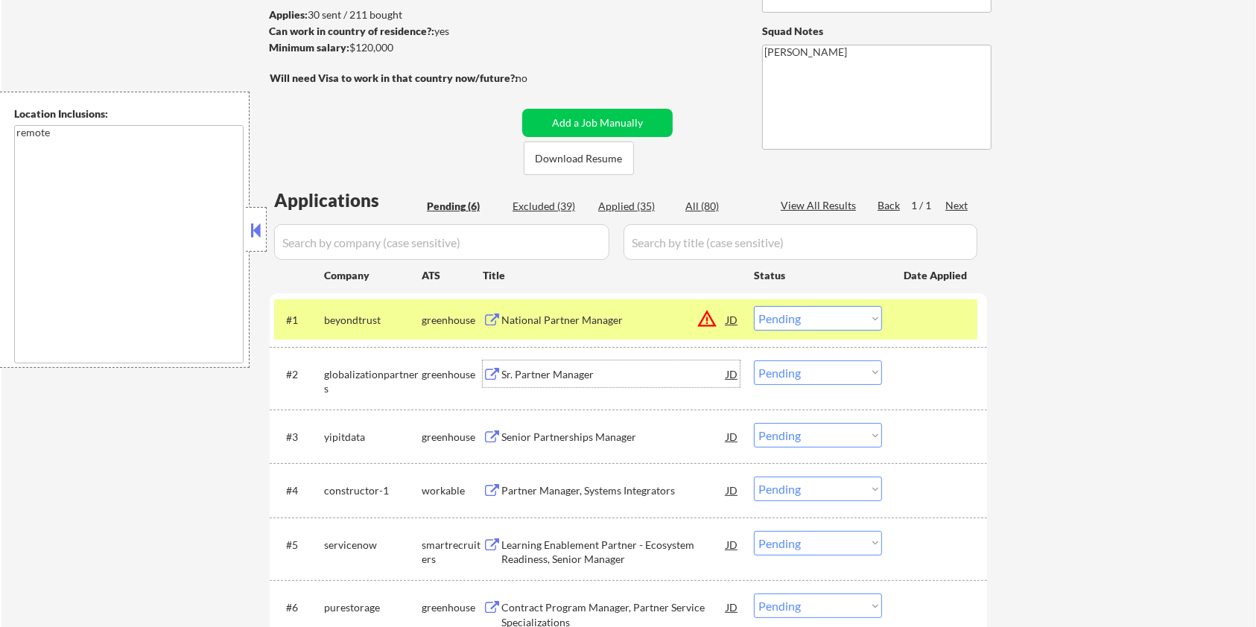
click at [556, 372] on div "Sr. Partner Manager" at bounding box center [613, 374] width 225 height 15
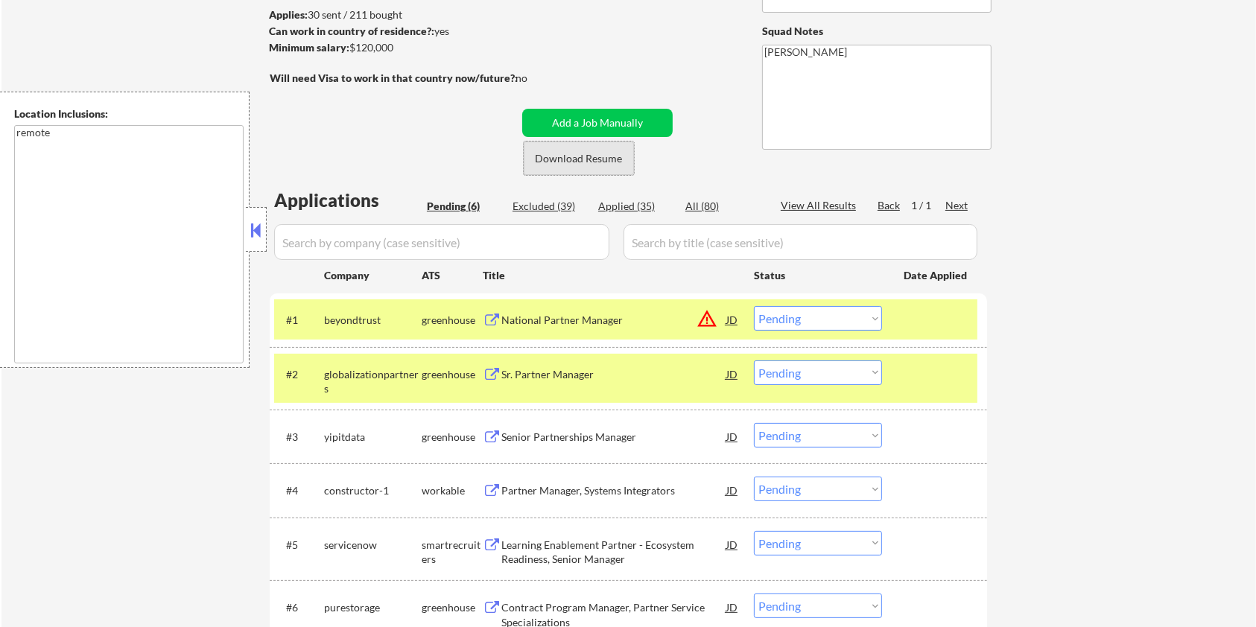
click at [542, 159] on button "Download Resume" at bounding box center [579, 159] width 110 height 34
click at [828, 375] on select "Choose an option... Pending Applied Excluded (Questions) Excluded (Expired) Exc…" at bounding box center [818, 373] width 128 height 25
click at [754, 361] on select "Choose an option... Pending Applied Excluded (Questions) Excluded (Expired) Exc…" at bounding box center [818, 373] width 128 height 25
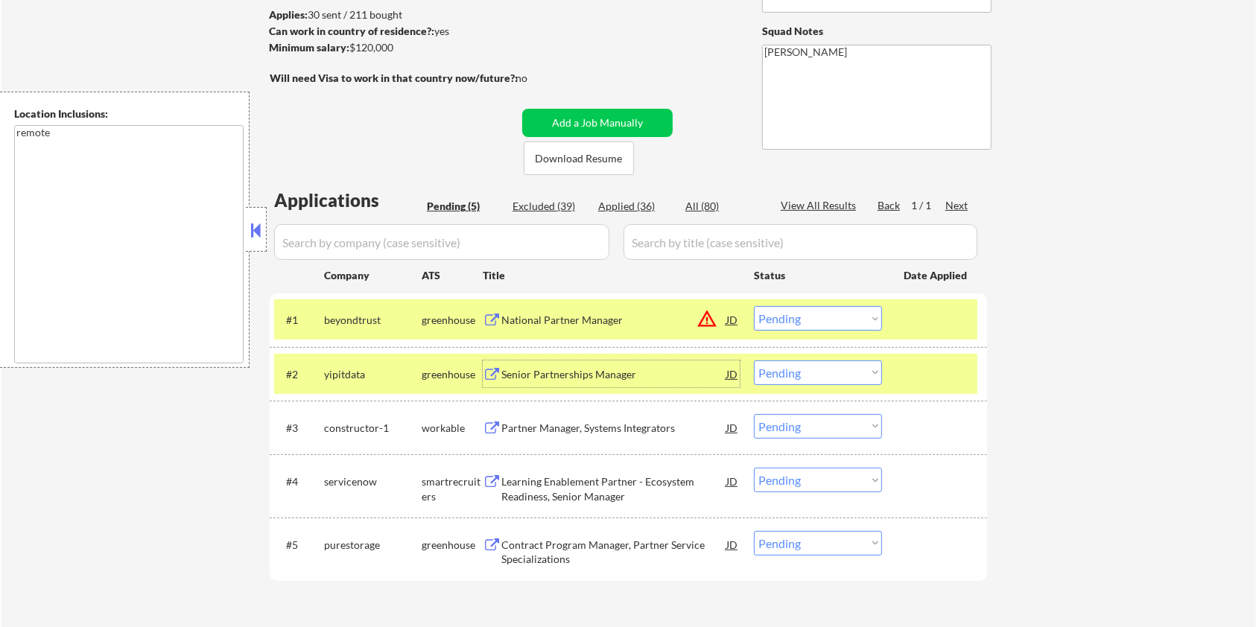
click at [537, 372] on div "Senior Partnerships Manager" at bounding box center [613, 374] width 225 height 15
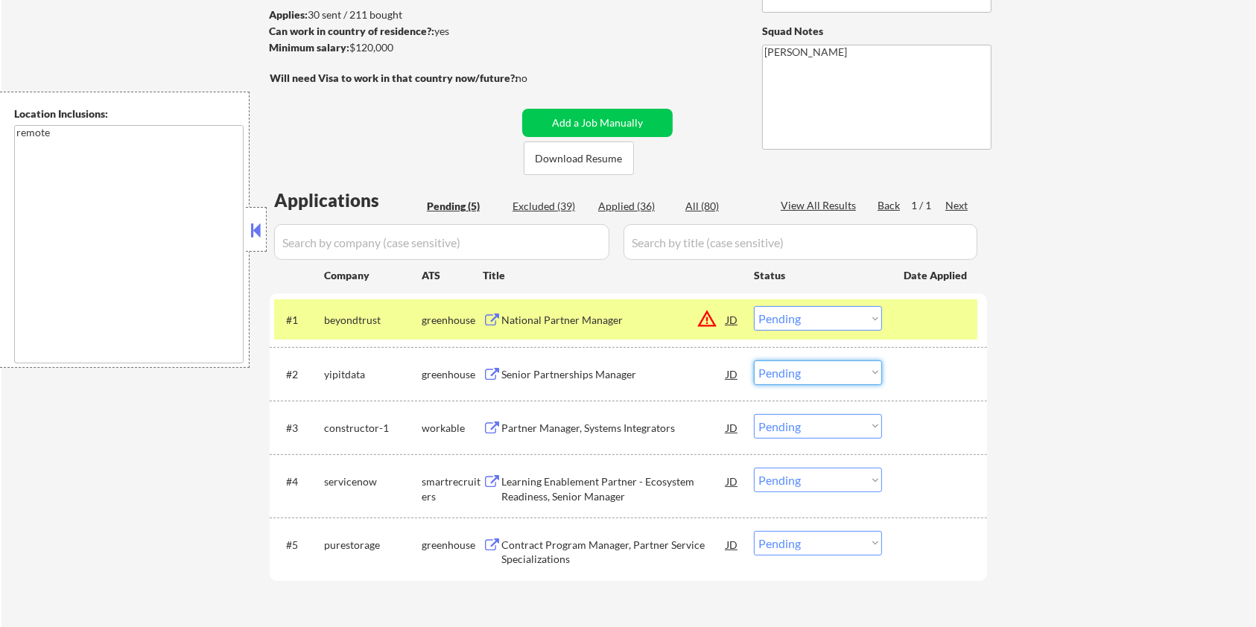
click at [836, 374] on select "Choose an option... Pending Applied Excluded (Questions) Excluded (Expired) Exc…" at bounding box center [818, 373] width 128 height 25
click at [754, 361] on select "Choose an option... Pending Applied Excluded (Questions) Excluded (Expired) Exc…" at bounding box center [818, 373] width 128 height 25
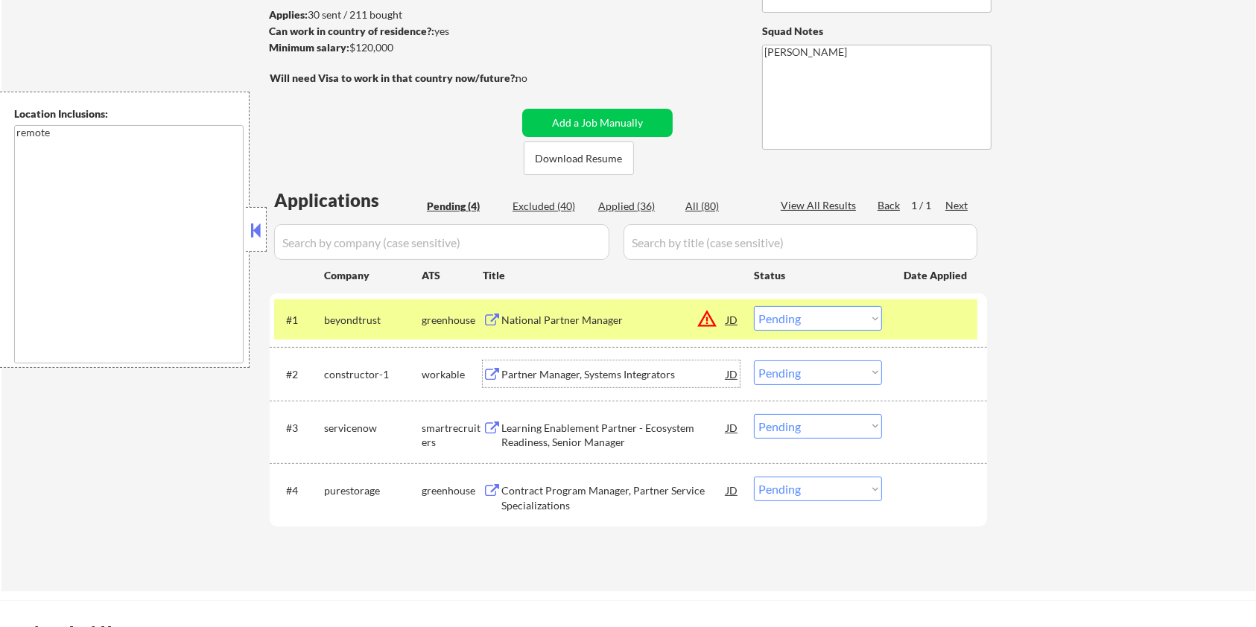
click at [561, 367] on div "Partner Manager, Systems Integrators" at bounding box center [613, 374] width 225 height 15
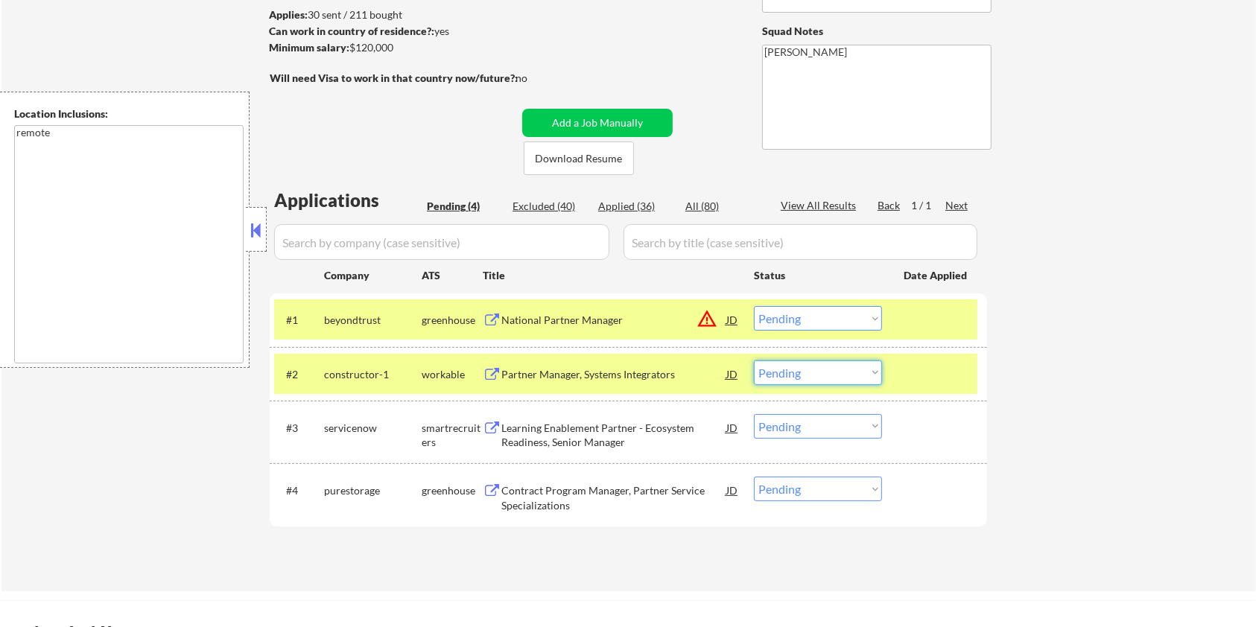
click at [839, 374] on select "Choose an option... Pending Applied Excluded (Questions) Excluded (Expired) Exc…" at bounding box center [818, 373] width 128 height 25
click at [754, 361] on select "Choose an option... Pending Applied Excluded (Questions) Excluded (Expired) Exc…" at bounding box center [818, 373] width 128 height 25
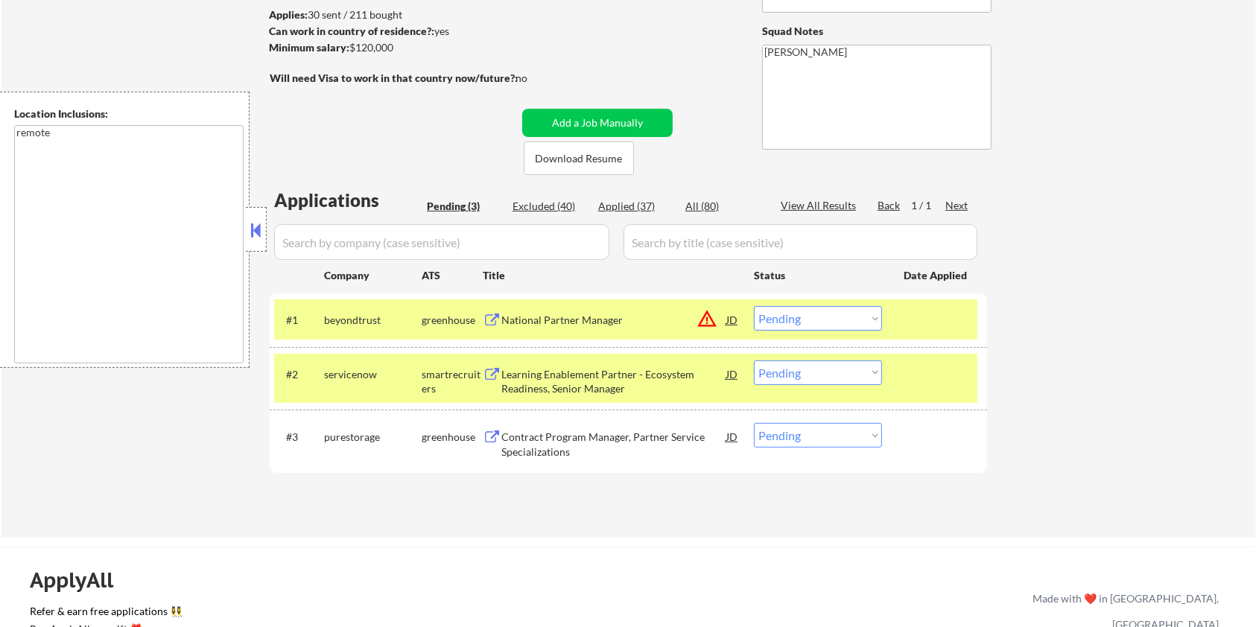
click at [561, 380] on div "Learning Enablement Partner - Ecosystem Readiness, Senior Manager" at bounding box center [613, 381] width 225 height 29
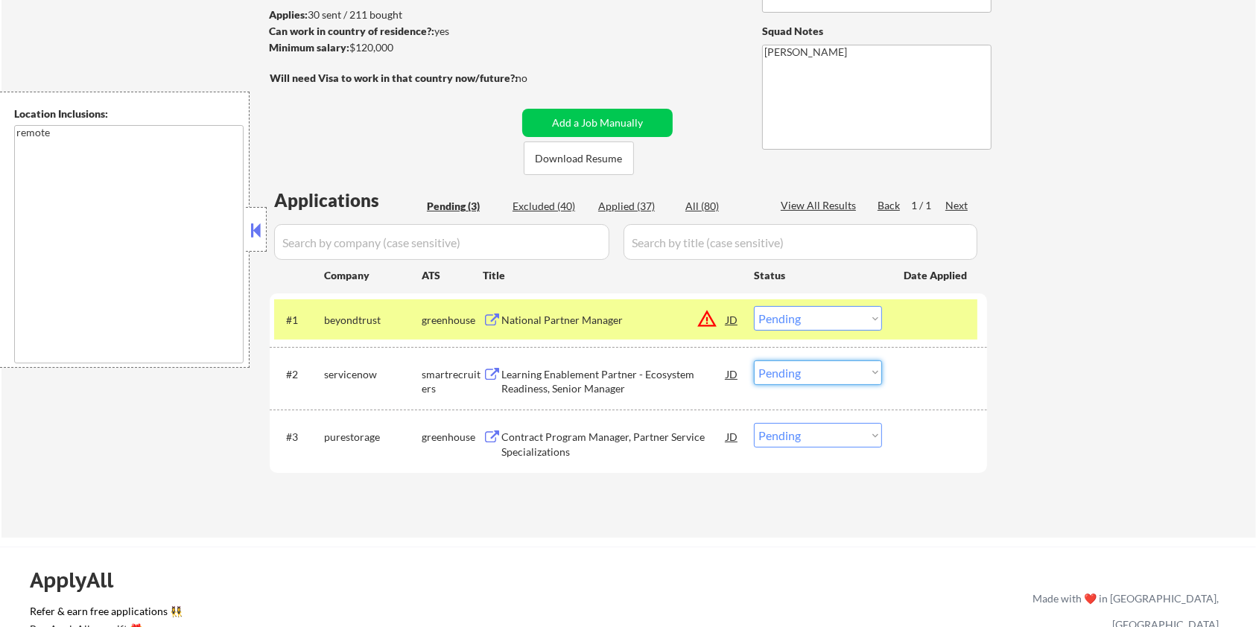
click at [788, 372] on select "Choose an option... Pending Applied Excluded (Questions) Excluded (Expired) Exc…" at bounding box center [818, 373] width 128 height 25
click at [754, 361] on select "Choose an option... Pending Applied Excluded (Questions) Excluded (Expired) Exc…" at bounding box center [818, 373] width 128 height 25
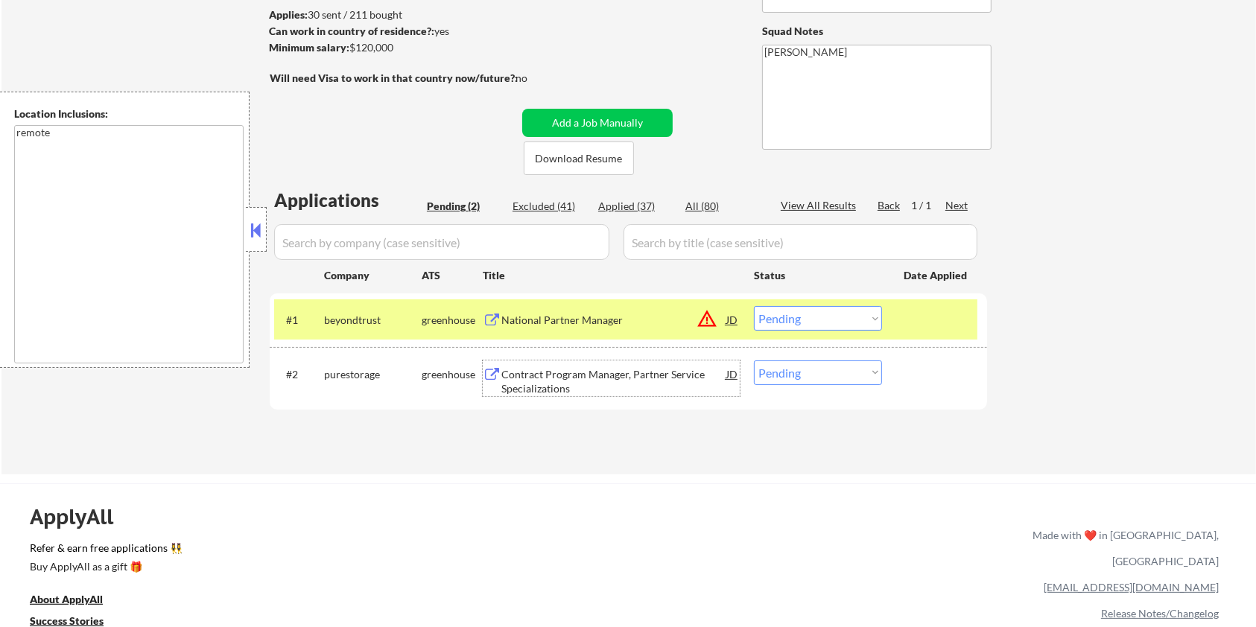
click at [525, 373] on div "Contract Program Manager, Partner Service Specializations" at bounding box center [613, 381] width 225 height 29
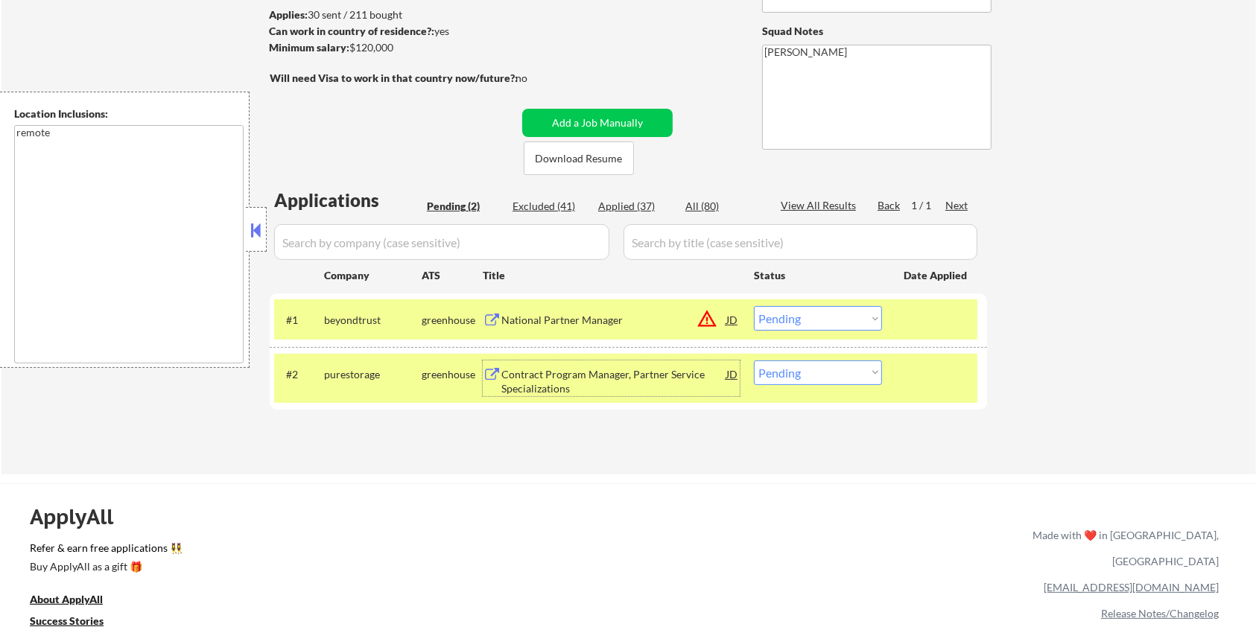
click at [819, 379] on select "Choose an option... Pending Applied Excluded (Questions) Excluded (Expired) Exc…" at bounding box center [818, 373] width 128 height 25
select select ""excluded__expired_""
click at [754, 361] on select "Choose an option... Pending Applied Excluded (Questions) Excluded (Expired) Exc…" at bounding box center [818, 373] width 128 height 25
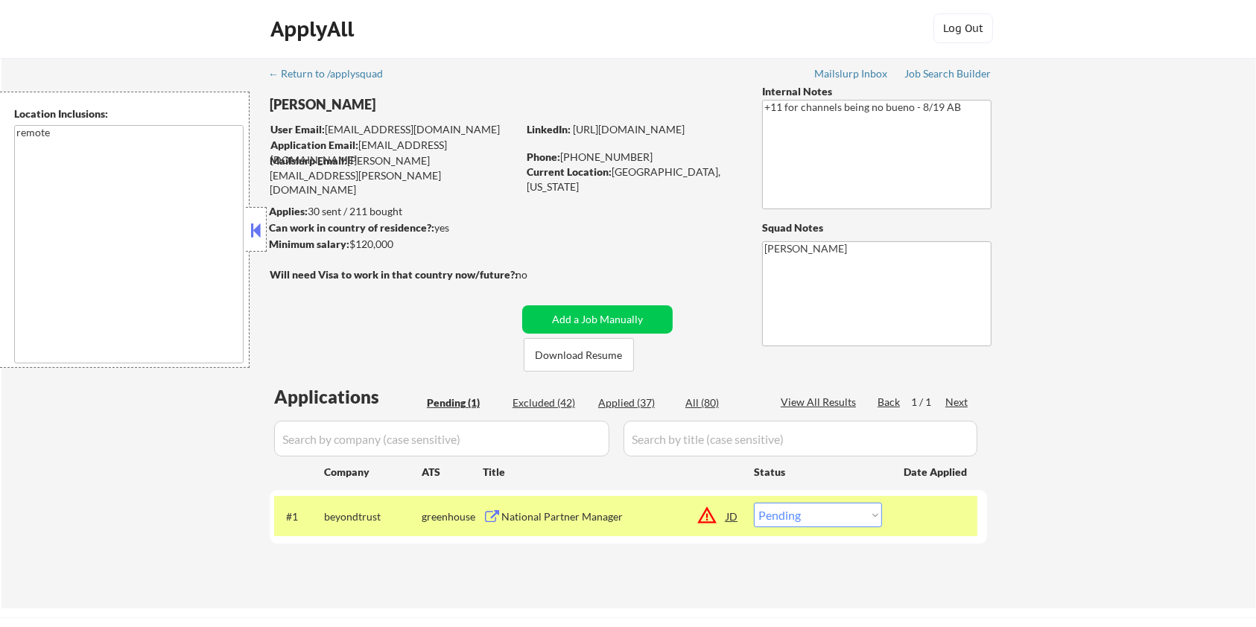
scroll to position [0, 0]
click at [554, 513] on div "National Partner Manager" at bounding box center [613, 518] width 225 height 15
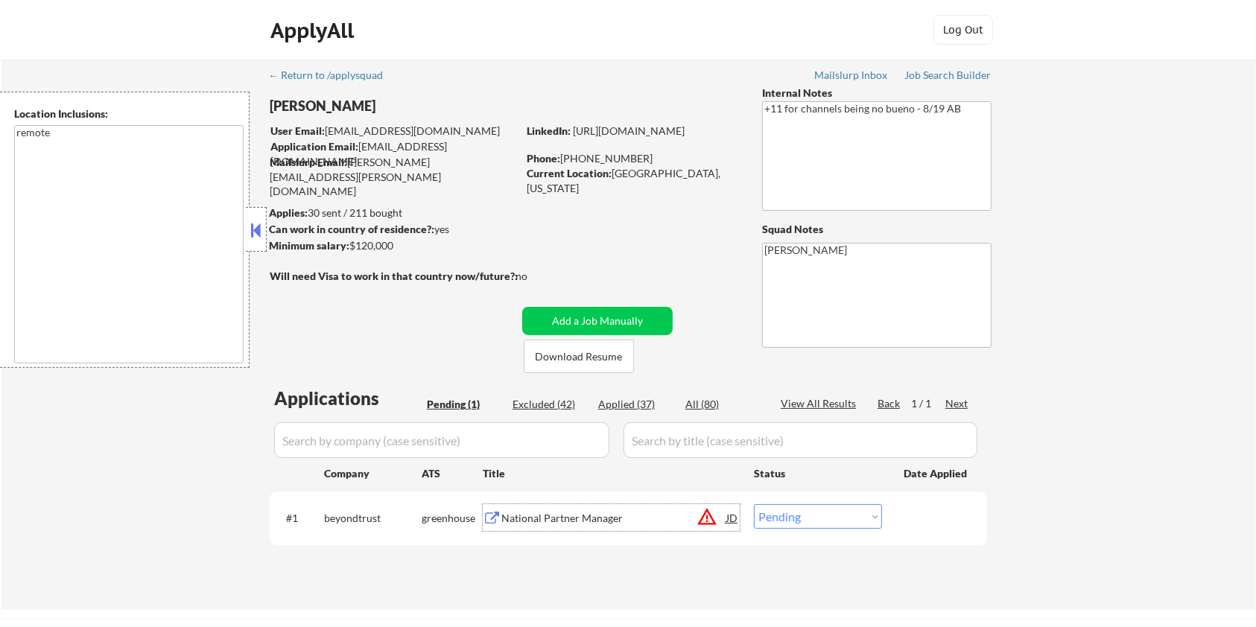
click at [735, 520] on div "JD" at bounding box center [732, 517] width 15 height 27
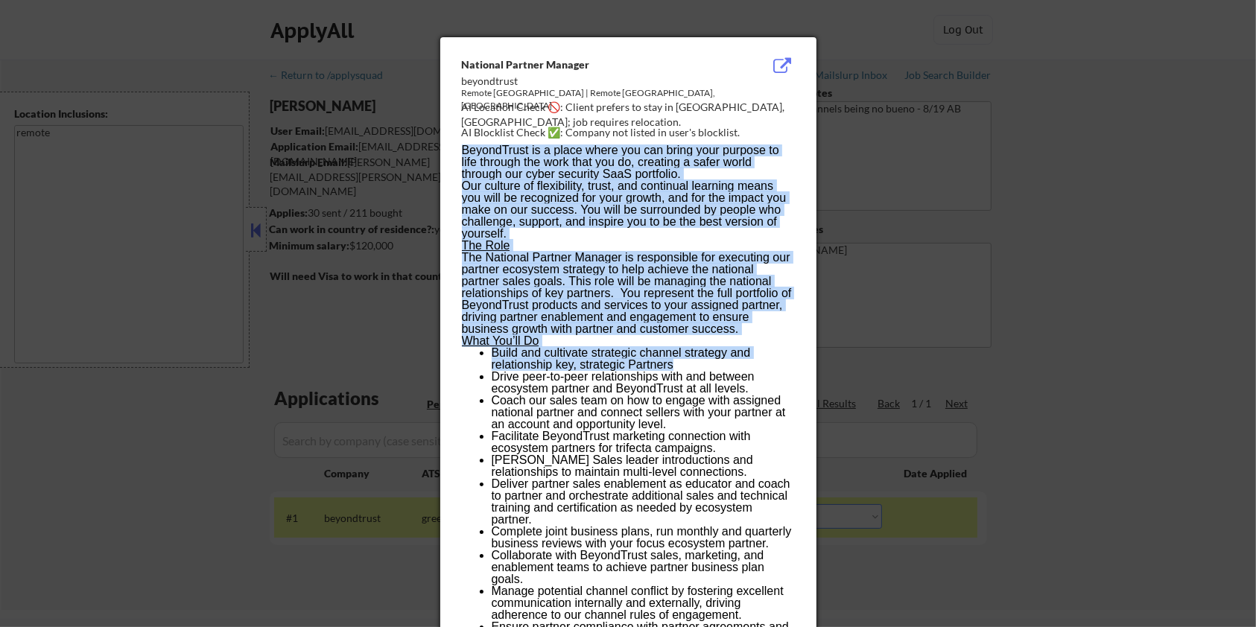
drag, startPoint x: 459, startPoint y: 55, endPoint x: 687, endPoint y: 363, distance: 383.5
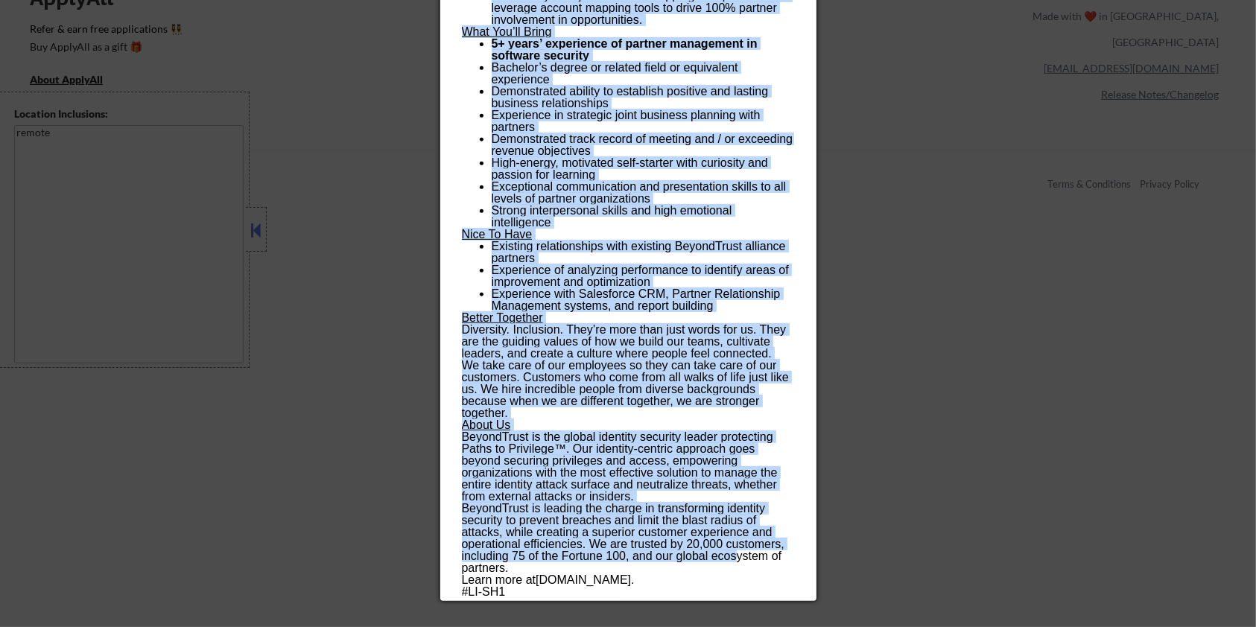
scroll to position [695, 0]
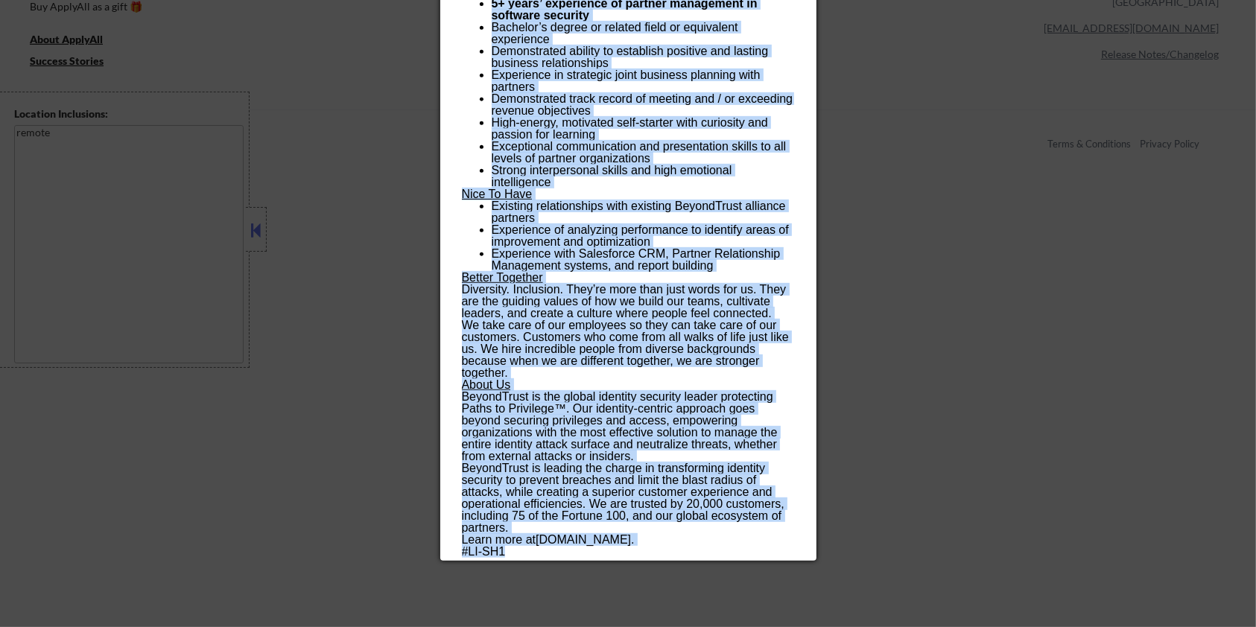
drag, startPoint x: 459, startPoint y: 62, endPoint x: 736, endPoint y: 556, distance: 566.3
copy div "Loremips Dolorsi Ametcon adipiscinge Seddoe Tempor Incidi | Utlabo Etdolo, Ma A…"
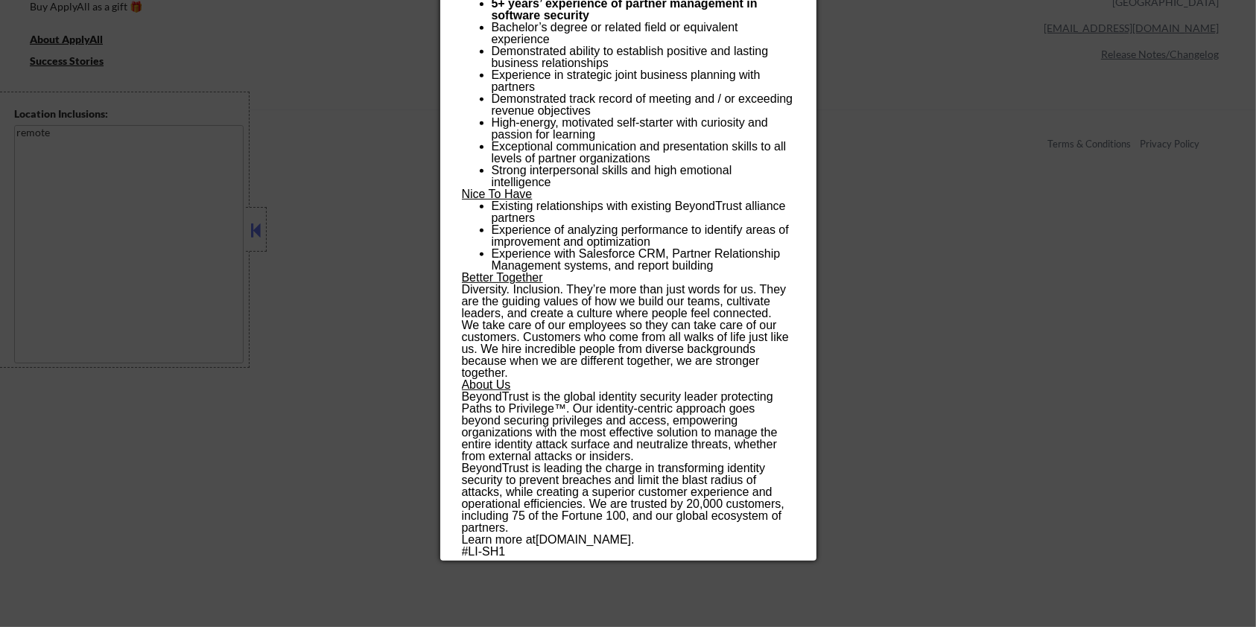
click at [863, 283] on div at bounding box center [628, 313] width 1256 height 627
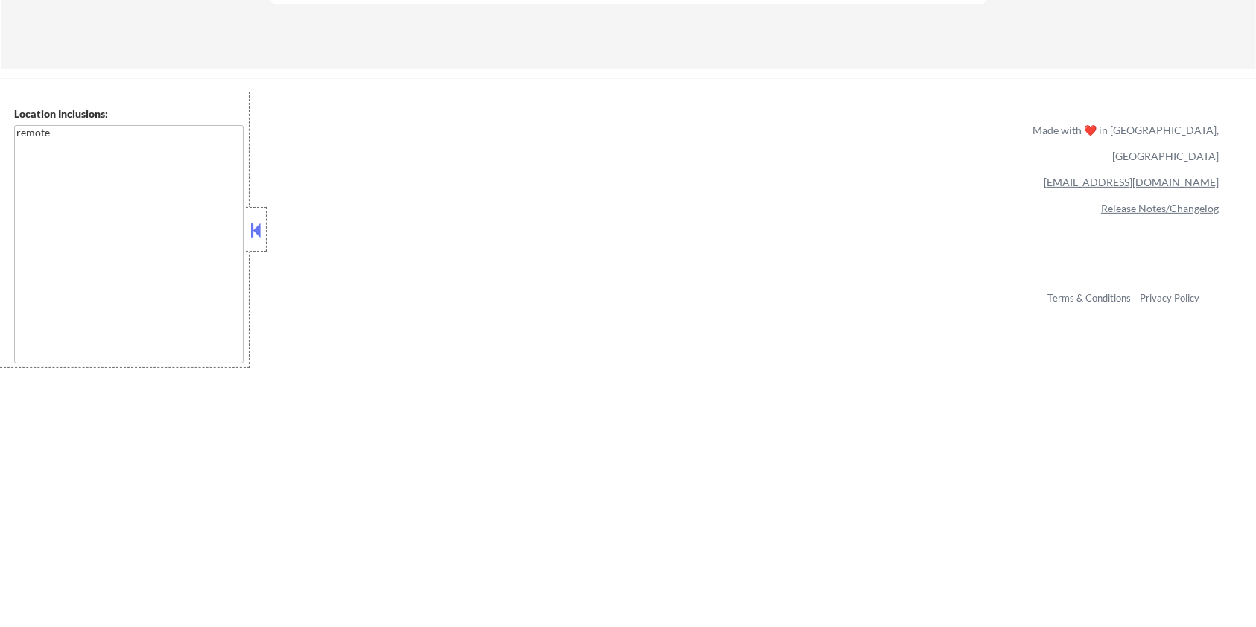
scroll to position [397, 0]
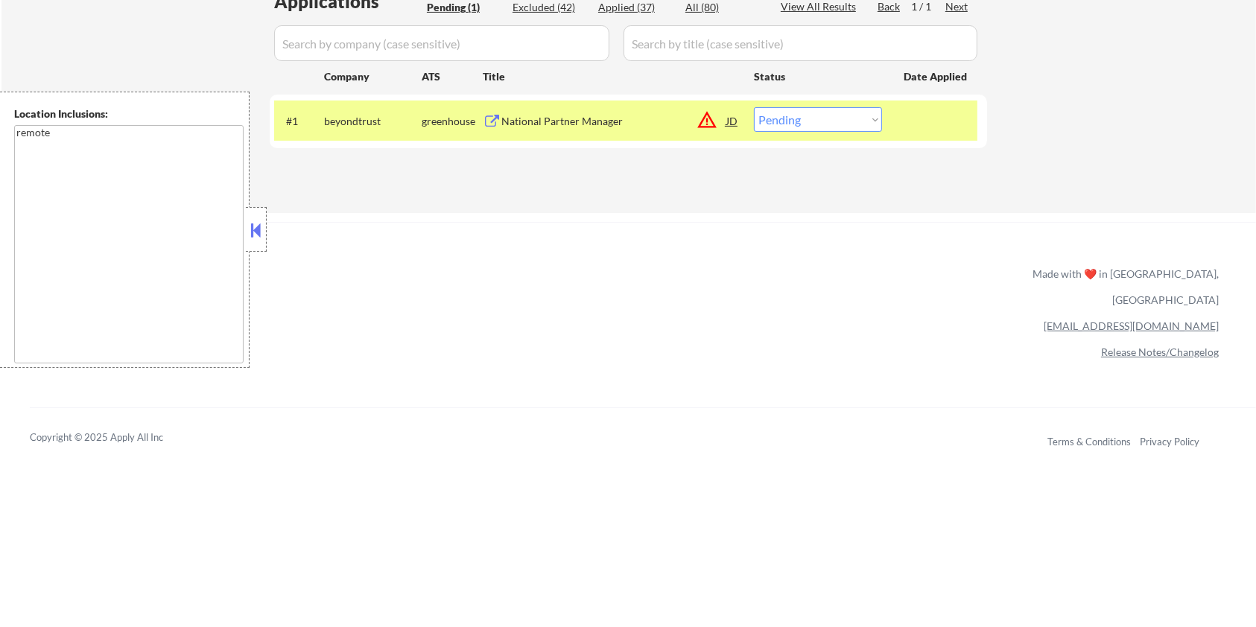
click at [821, 116] on select "Choose an option... Pending Applied Excluded (Questions) Excluded (Expired) Exc…" at bounding box center [818, 119] width 128 height 25
select select ""excluded__location_""
click at [754, 107] on select "Choose an option... Pending Applied Excluded (Questions) Excluded (Expired) Exc…" at bounding box center [818, 119] width 128 height 25
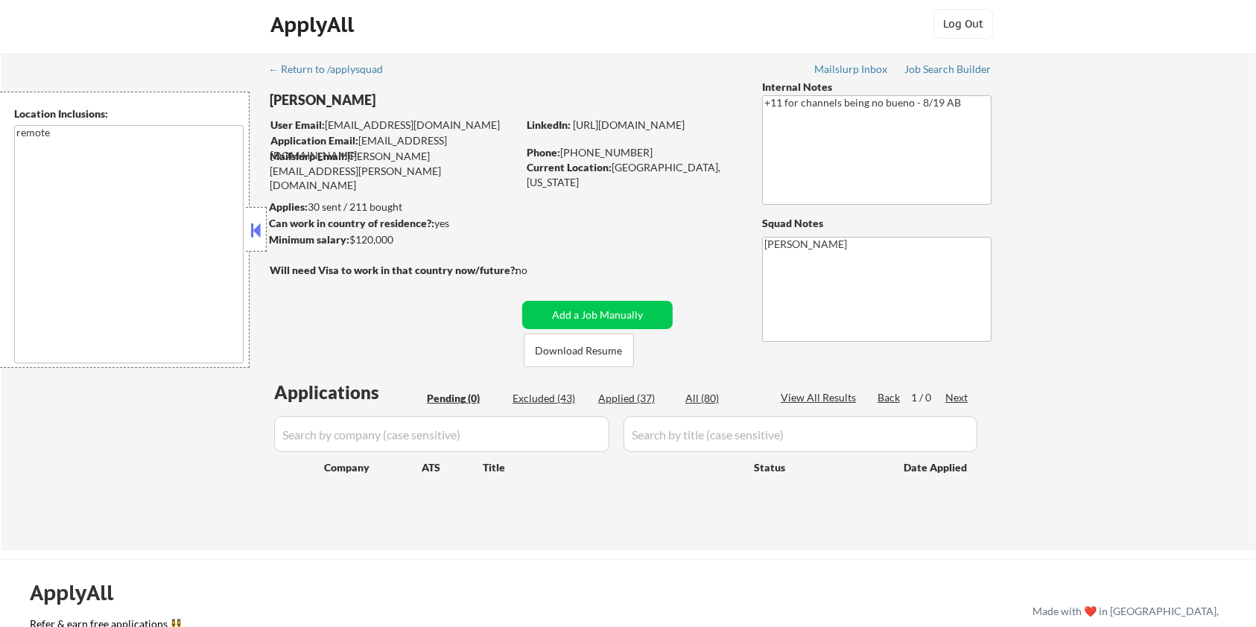
scroll to position [0, 0]
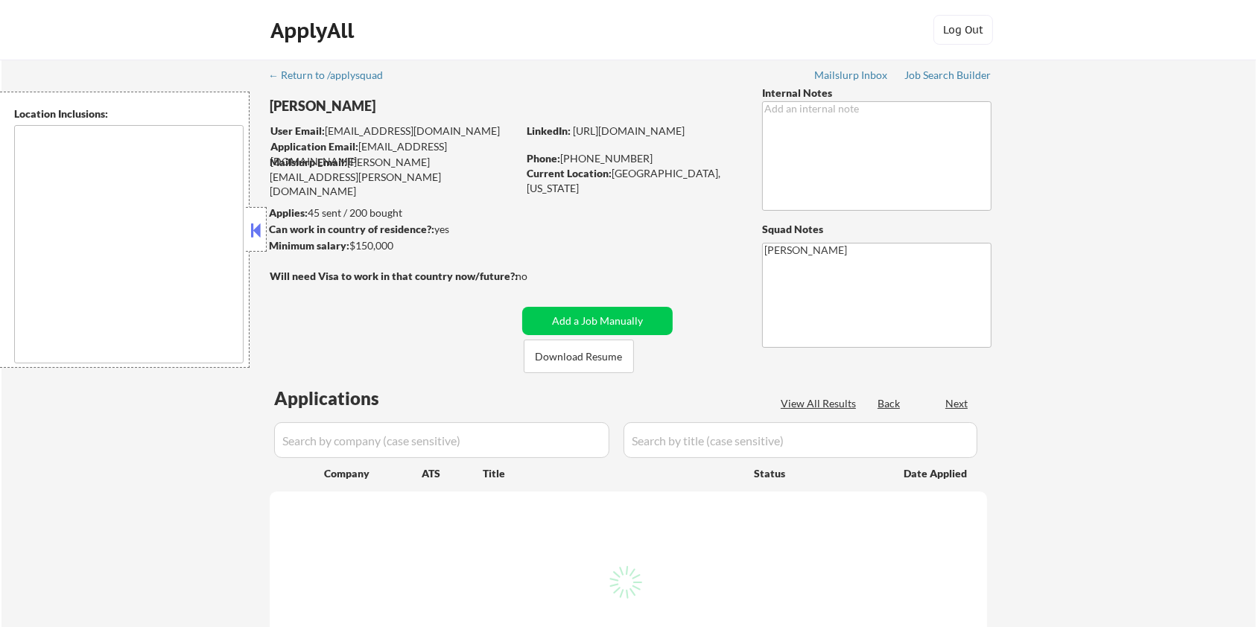
select select ""pending""
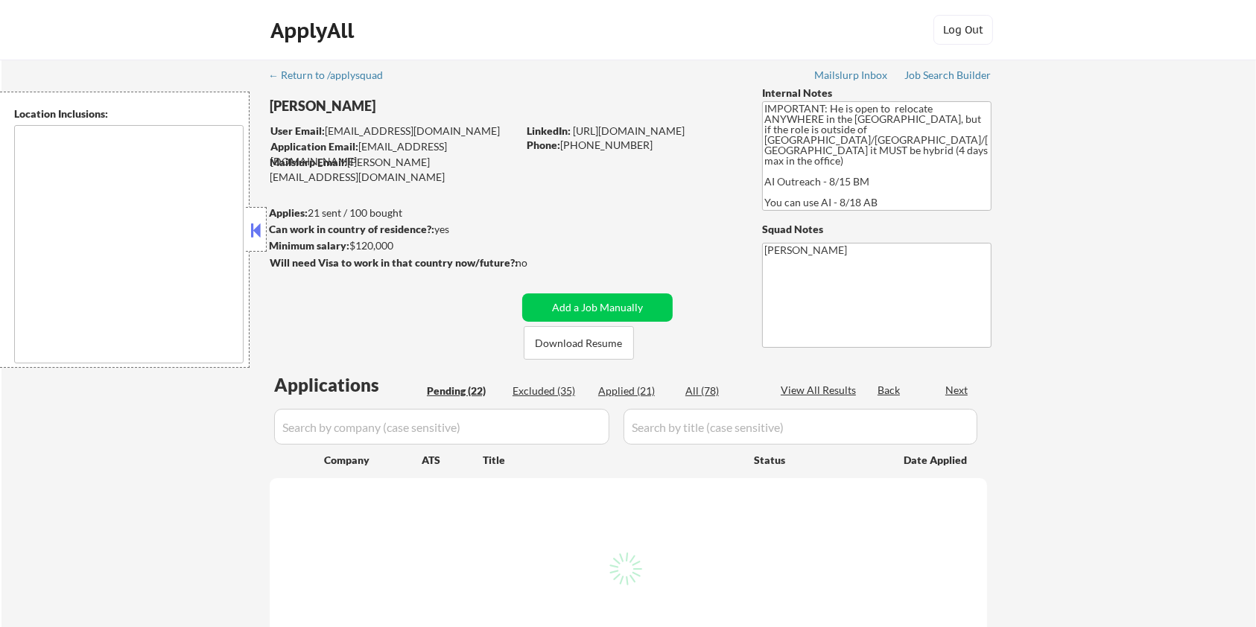
select select ""pending""
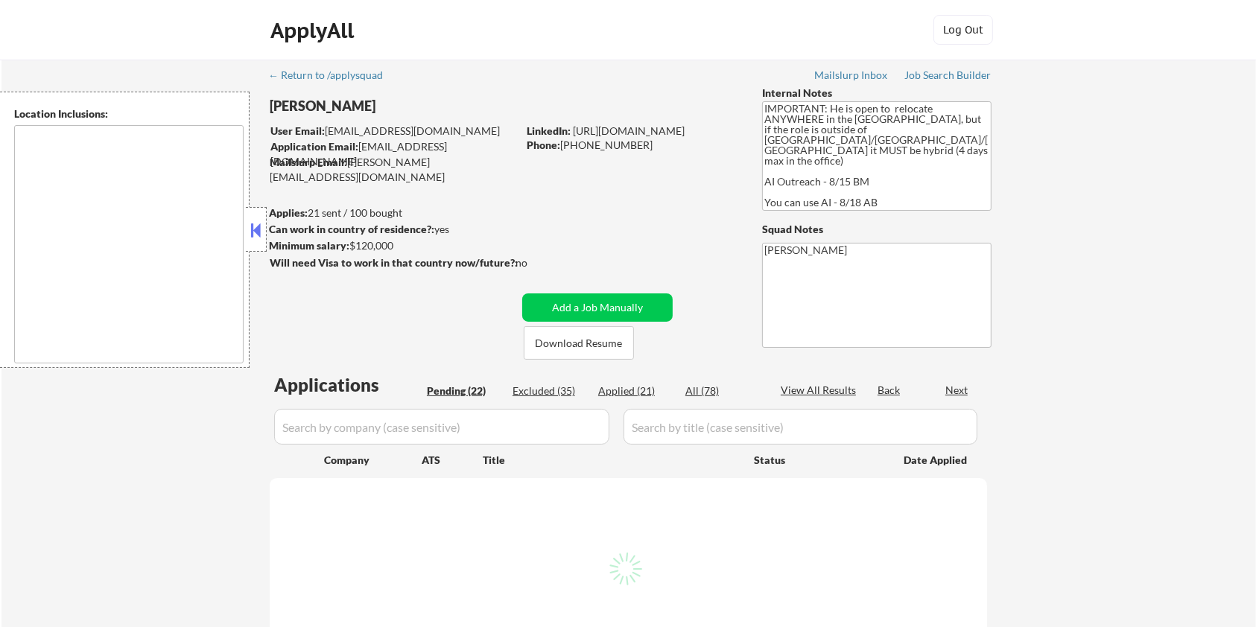
select select ""pending""
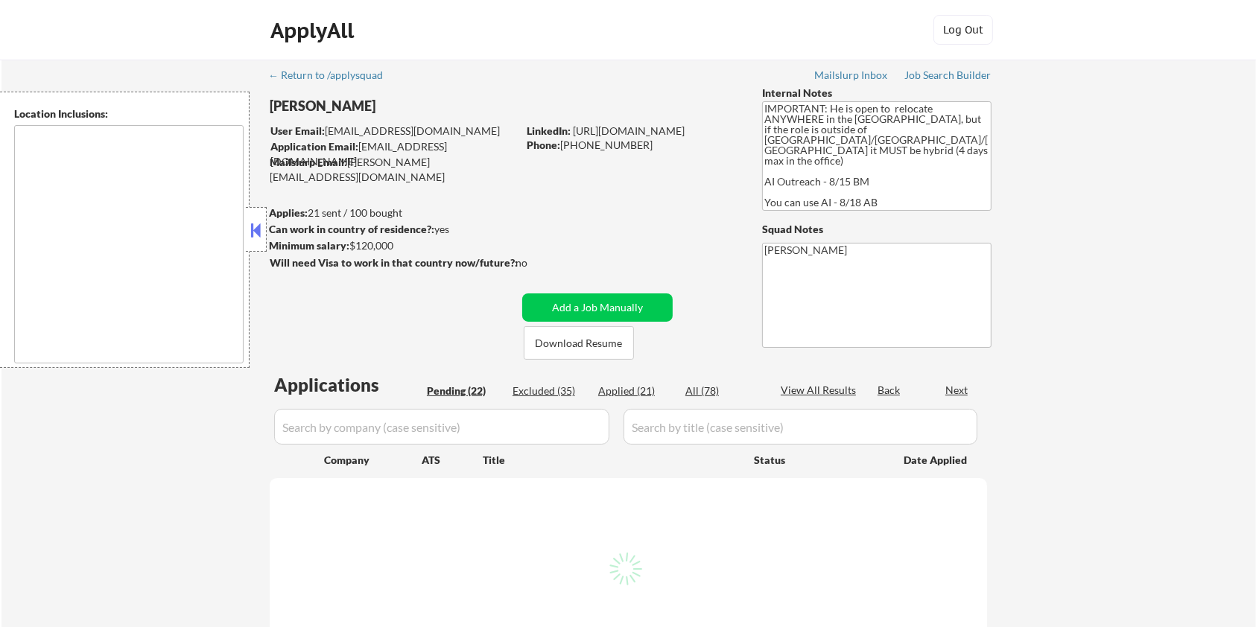
select select ""pending""
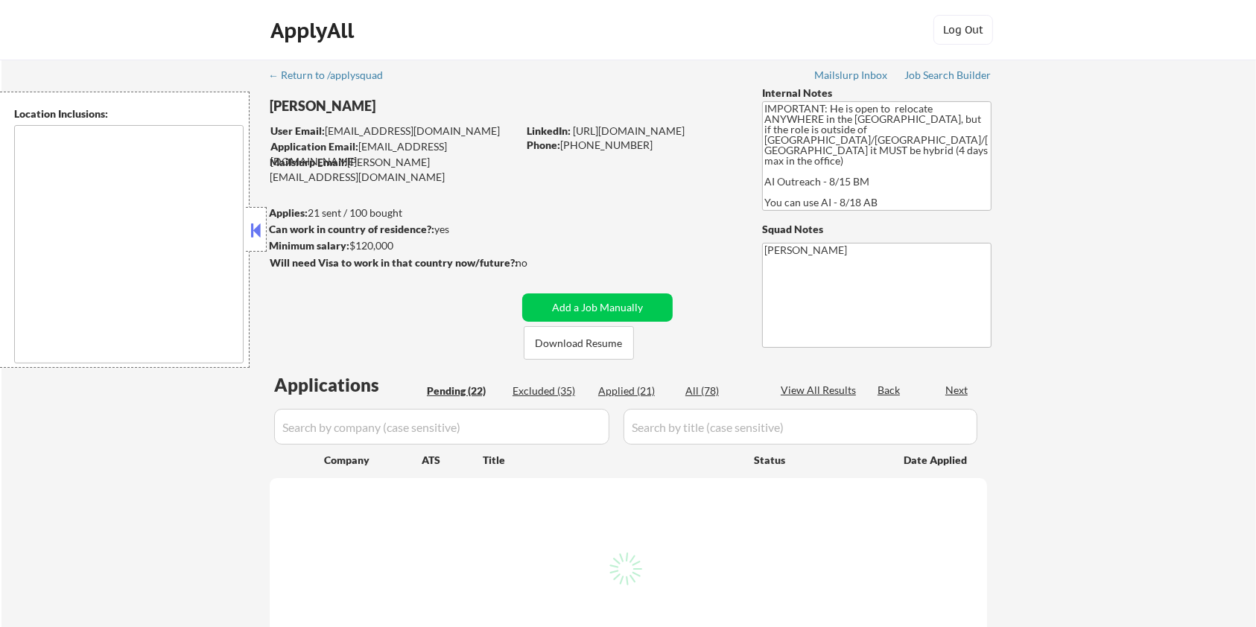
select select ""pending""
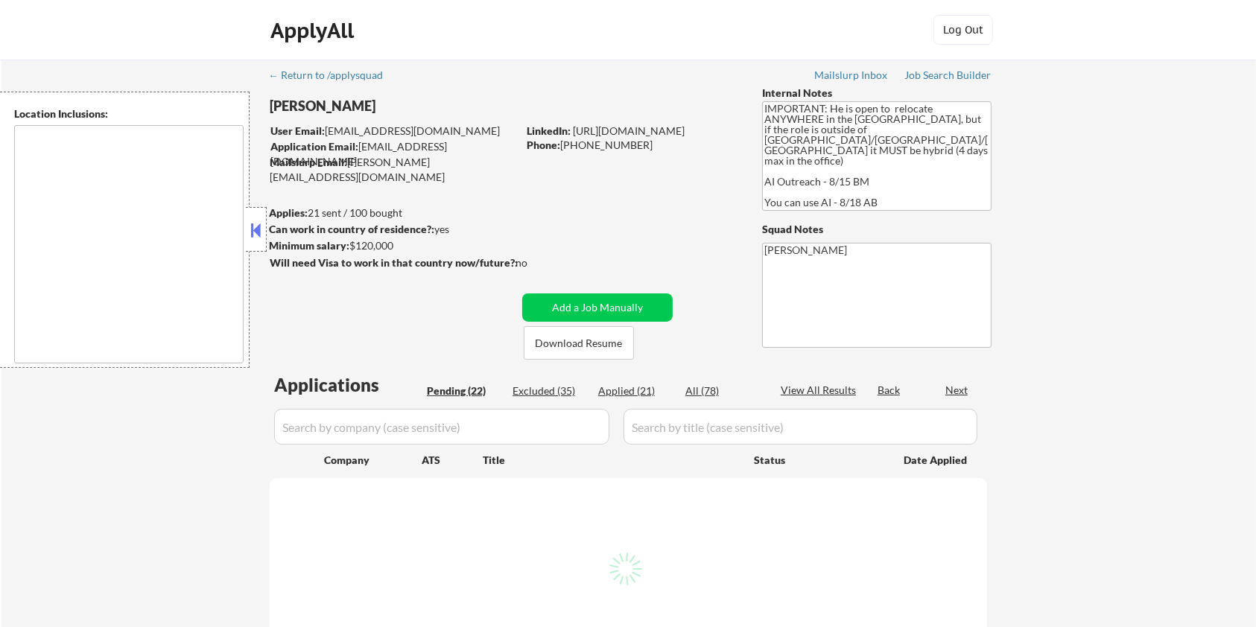
select select ""pending""
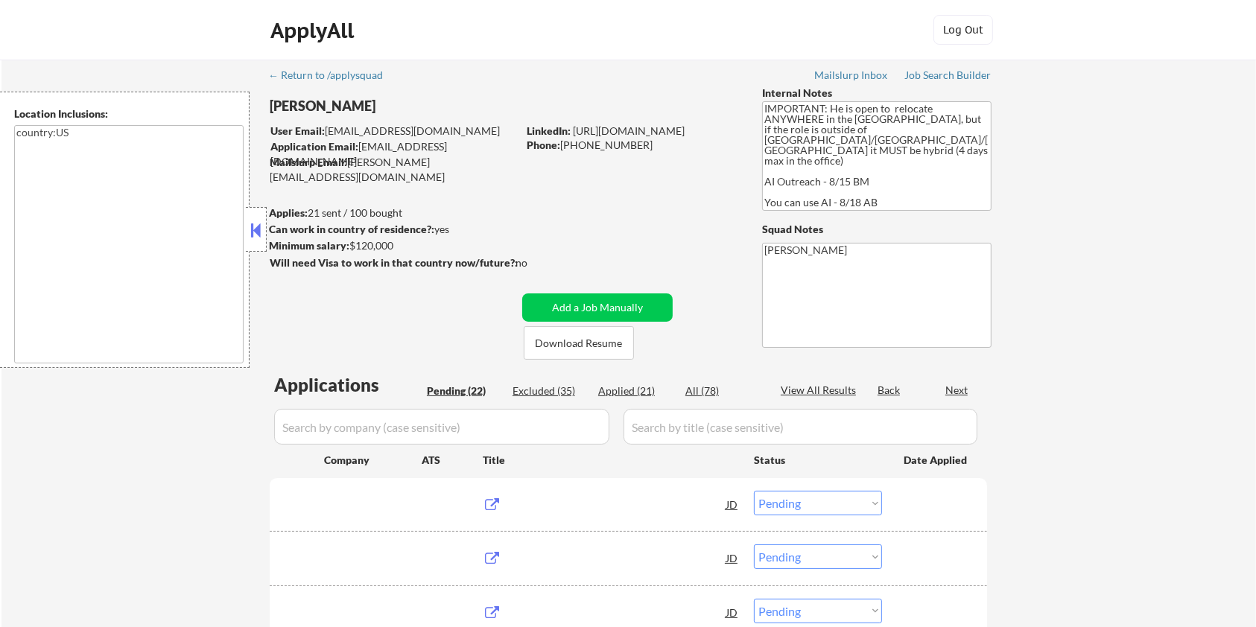
type textarea "country:[GEOGRAPHIC_DATA]"
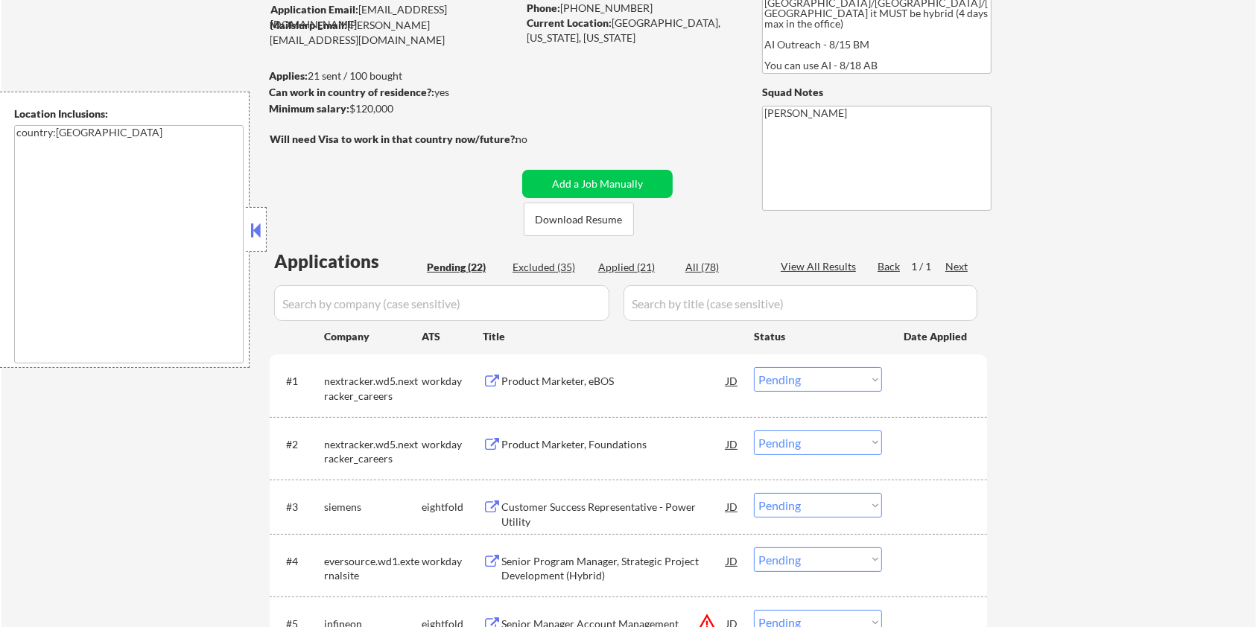
scroll to position [198, 0]
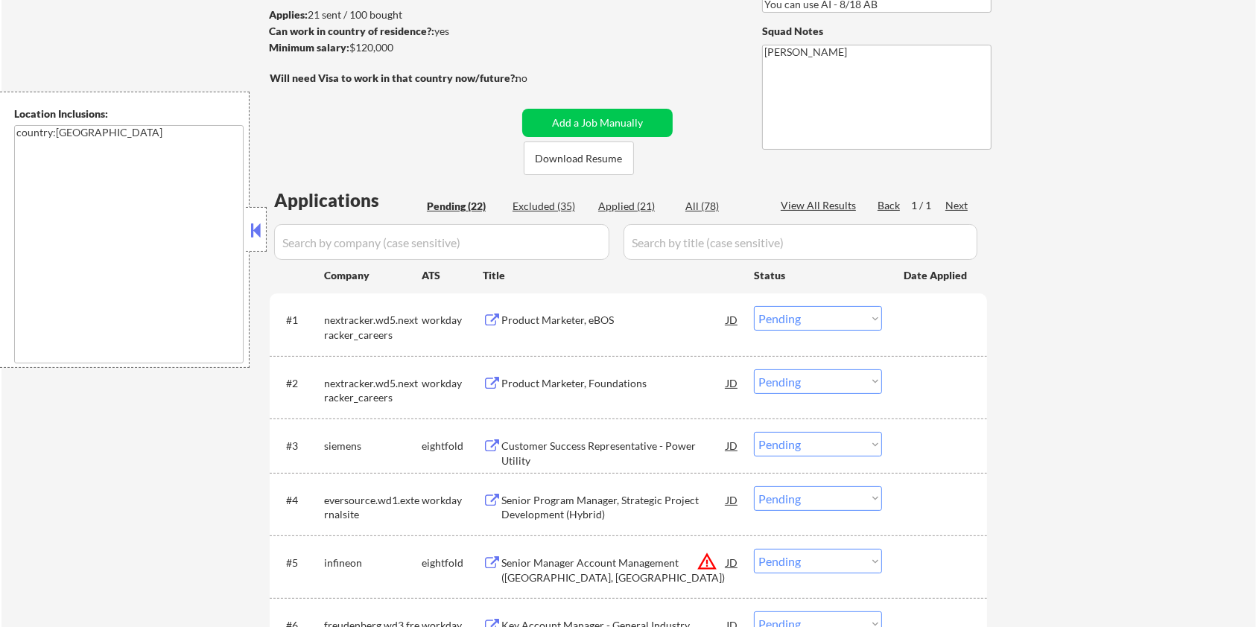
click at [530, 320] on div "Product Marketer, eBOS" at bounding box center [613, 320] width 225 height 15
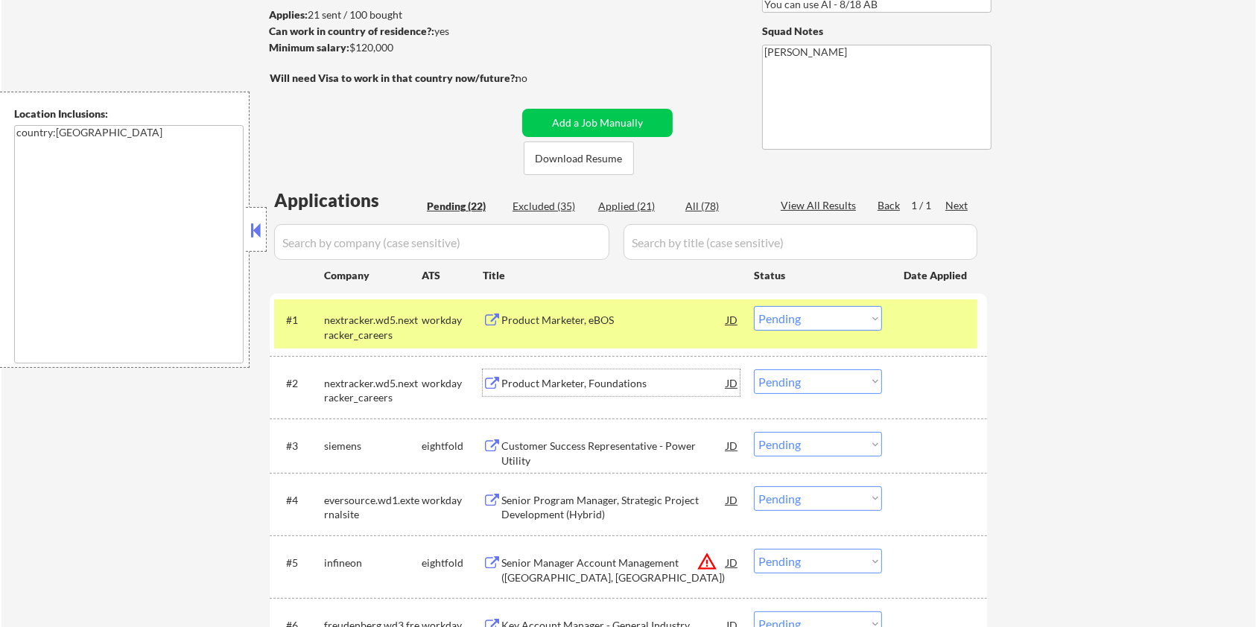
click at [526, 384] on div "Product Marketer, Foundations" at bounding box center [613, 383] width 225 height 15
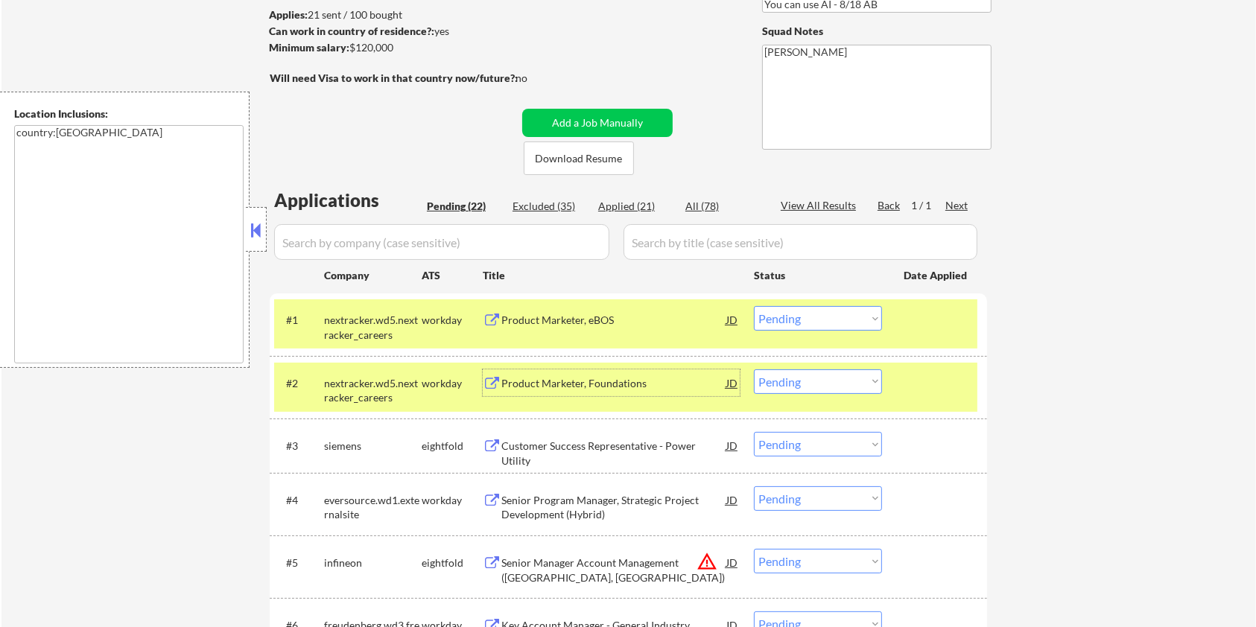
click at [902, 323] on div "#1 nextracker.wd5.nextracker_careers workday Product Marketer, eBOS JD Choose a…" at bounding box center [625, 323] width 703 height 49
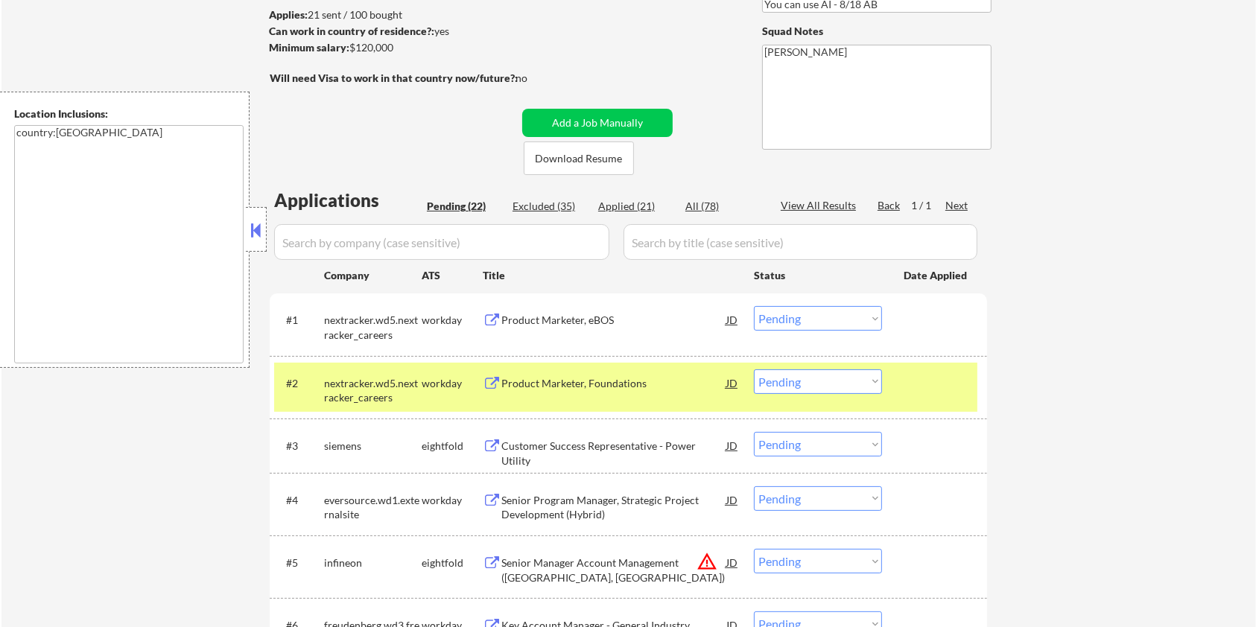
click at [898, 387] on div "#2 nextracker.wd5.nextracker_careers workday Product Marketer, Foundations JD C…" at bounding box center [625, 387] width 703 height 49
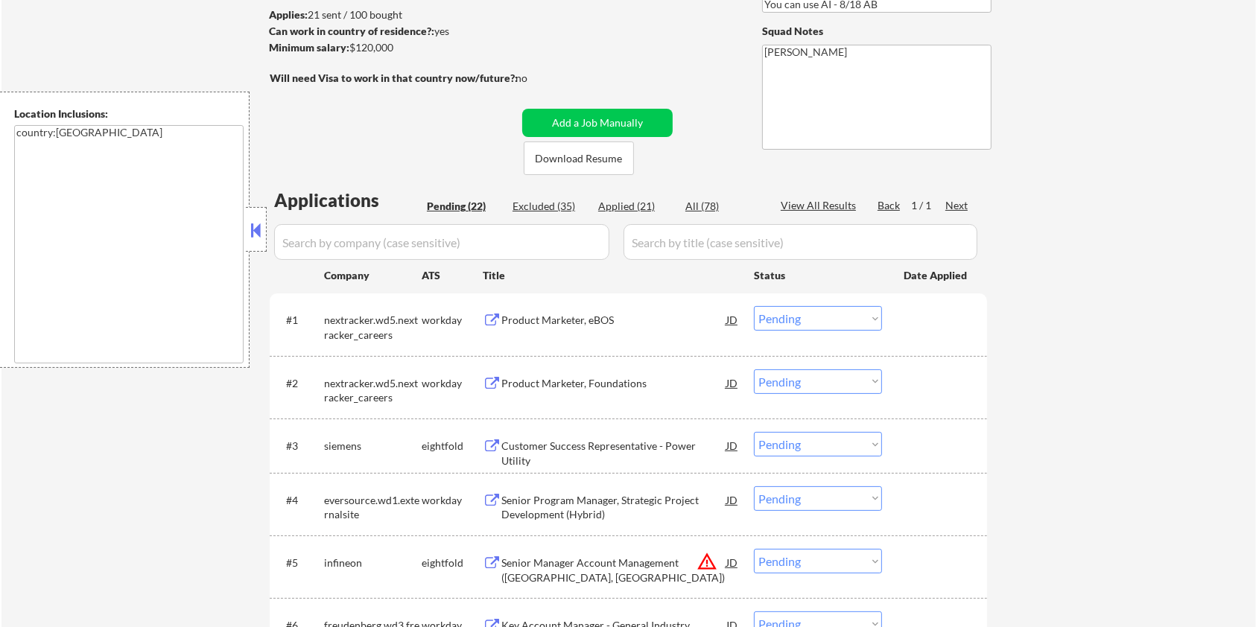
click at [572, 500] on div "Senior Program Manager, Strategic Project Development (Hybrid)" at bounding box center [613, 507] width 225 height 29
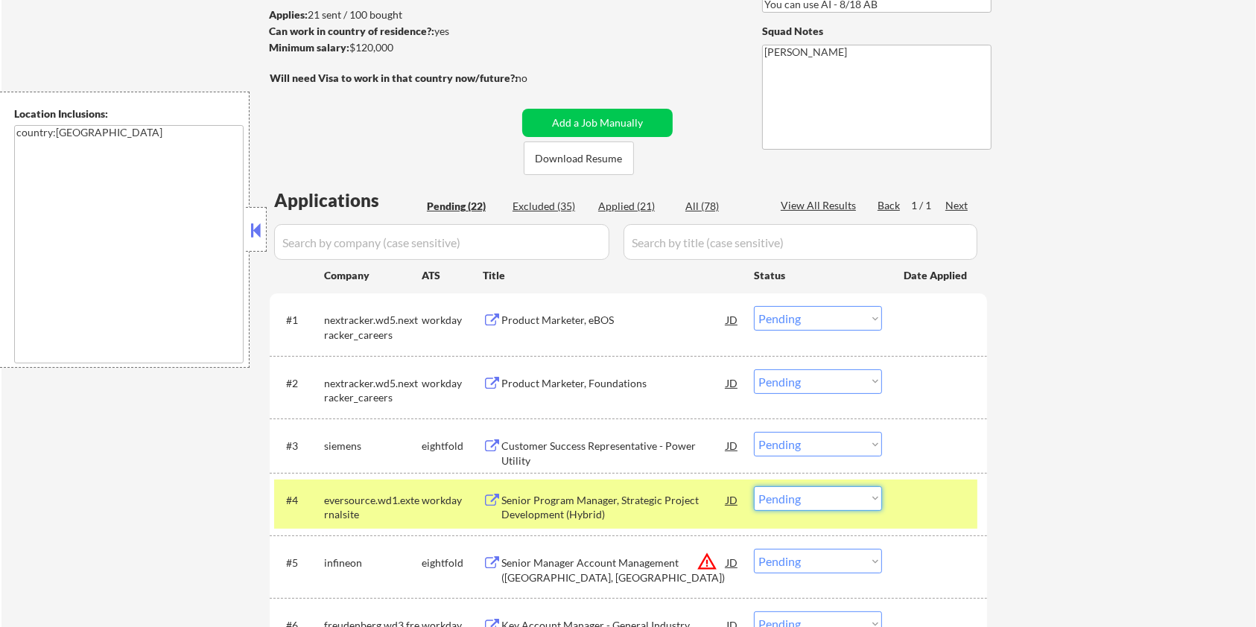
click at [844, 502] on select "Choose an option... Pending Applied Excluded (Questions) Excluded (Expired) Exc…" at bounding box center [818, 498] width 128 height 25
click at [754, 486] on select "Choose an option... Pending Applied Excluded (Questions) Excluded (Expired) Exc…" at bounding box center [818, 498] width 128 height 25
select select ""pending""
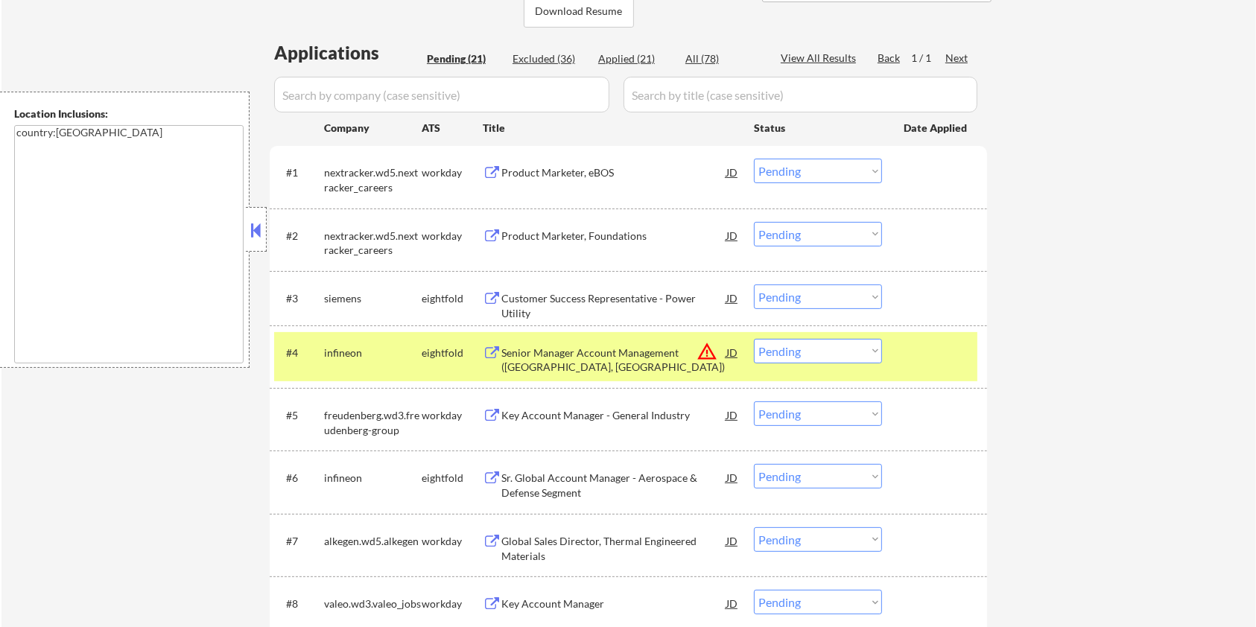
scroll to position [397, 0]
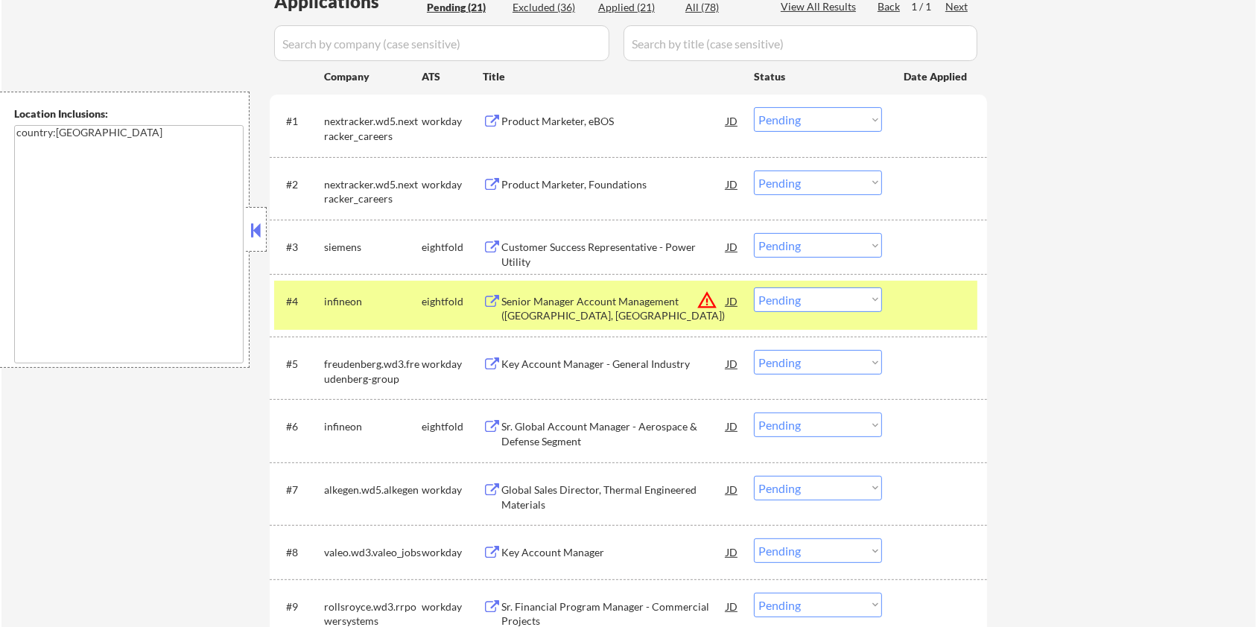
click at [596, 365] on div "Key Account Manager - General Industry" at bounding box center [613, 364] width 225 height 15
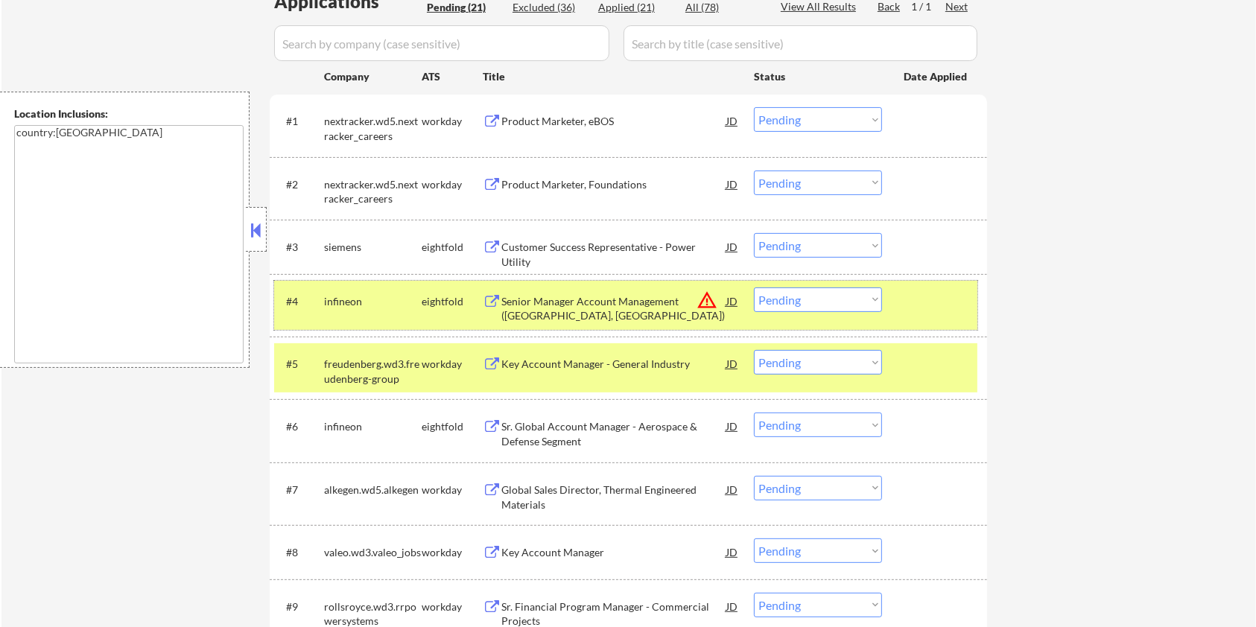
click at [933, 295] on div at bounding box center [937, 301] width 66 height 27
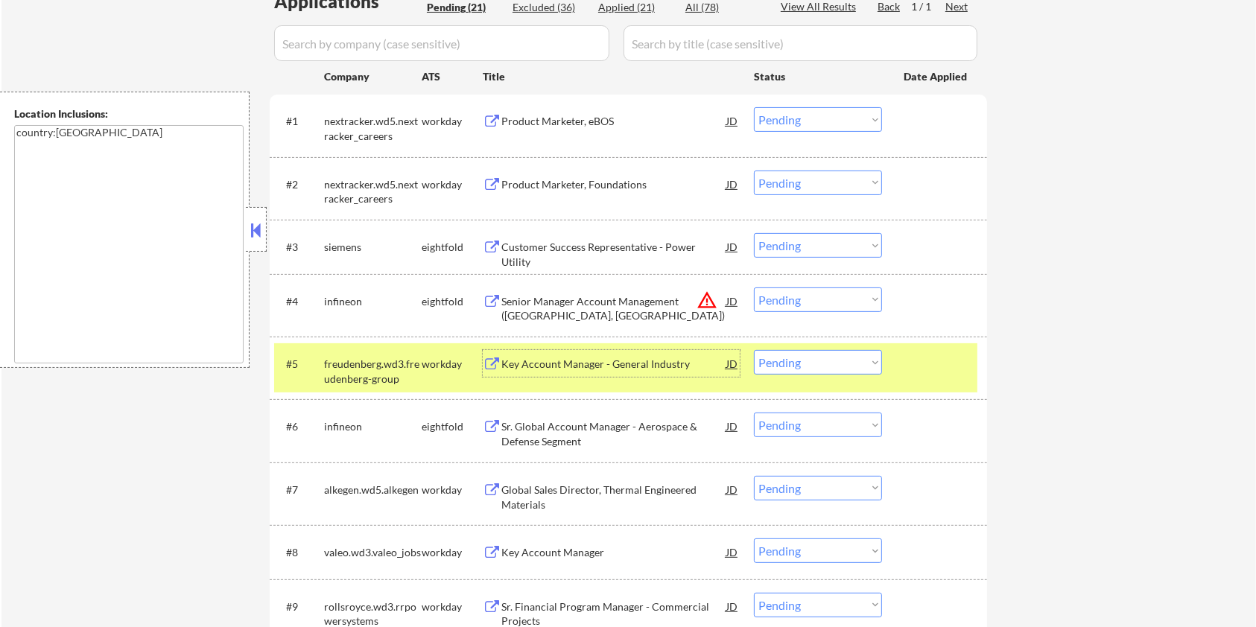
click at [615, 359] on div "Key Account Manager - General Industry" at bounding box center [613, 364] width 225 height 15
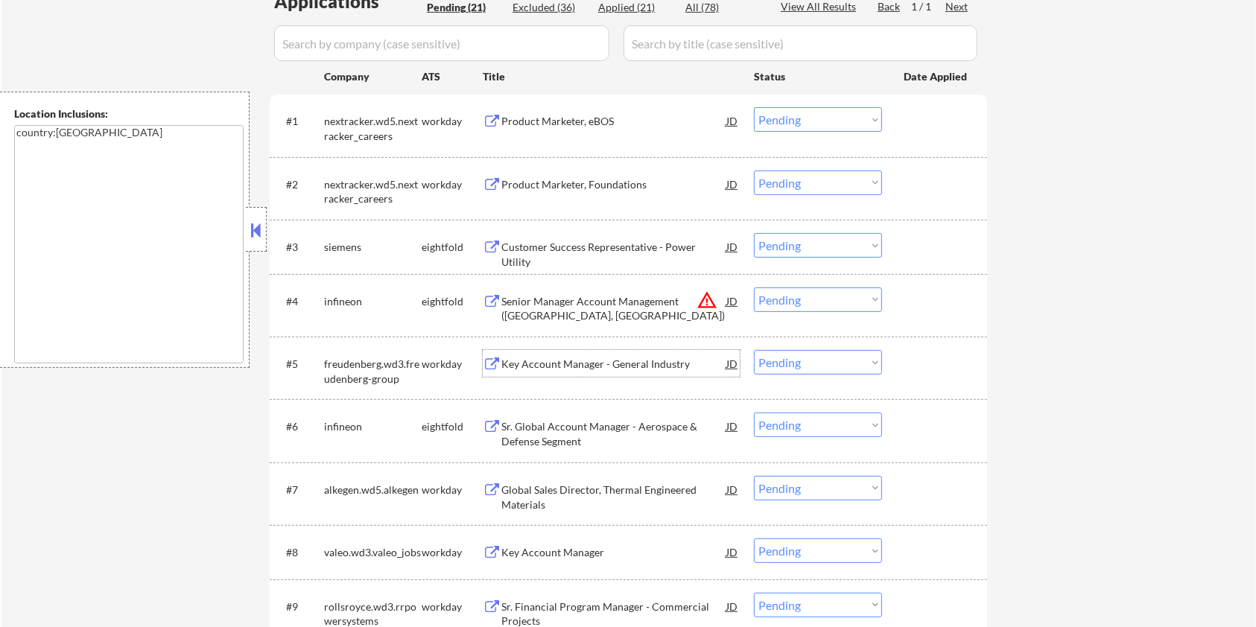
scroll to position [496, 0]
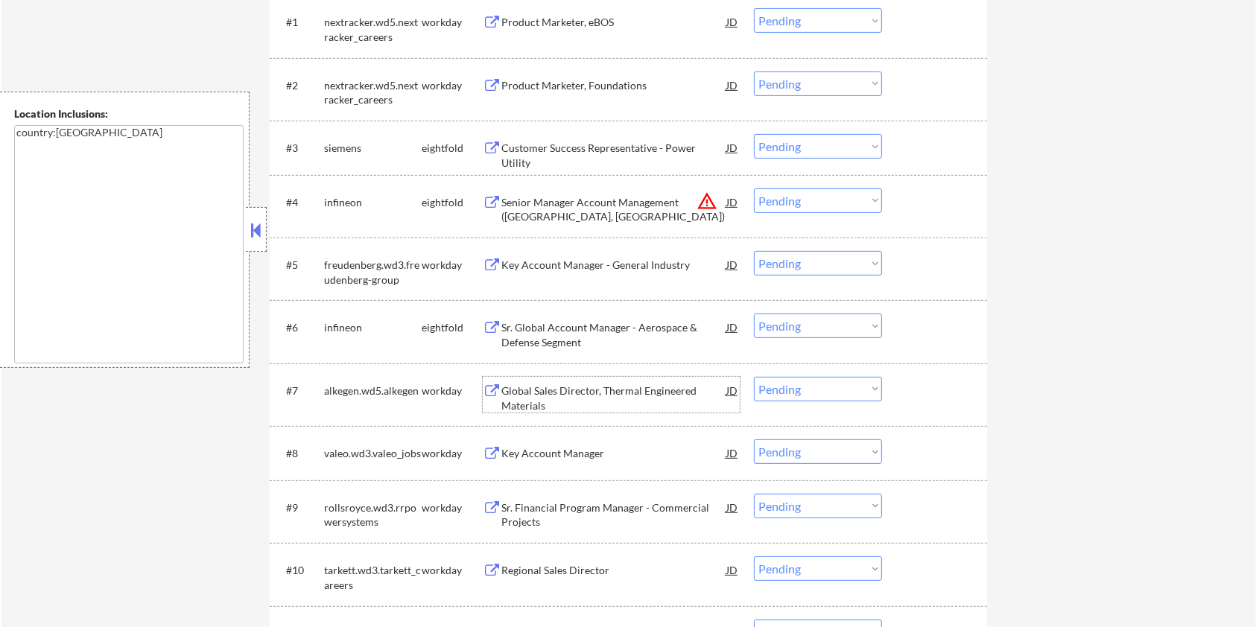
click at [560, 389] on div "Global Sales Director, Thermal Engineered Materials" at bounding box center [613, 398] width 225 height 29
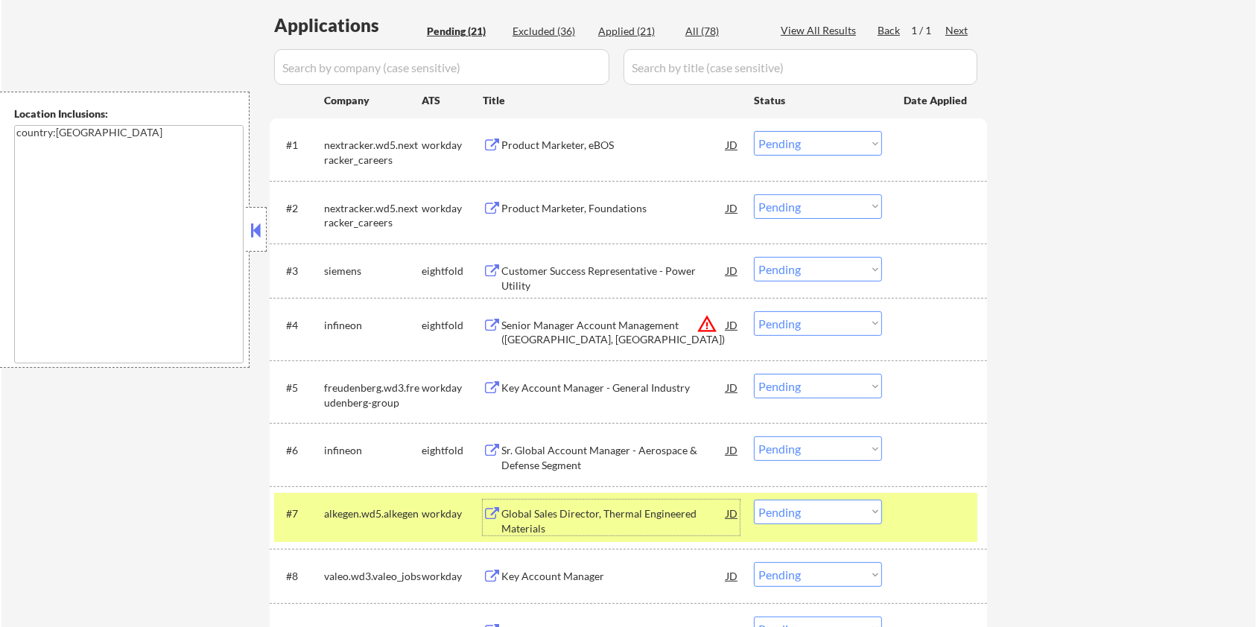
scroll to position [198, 0]
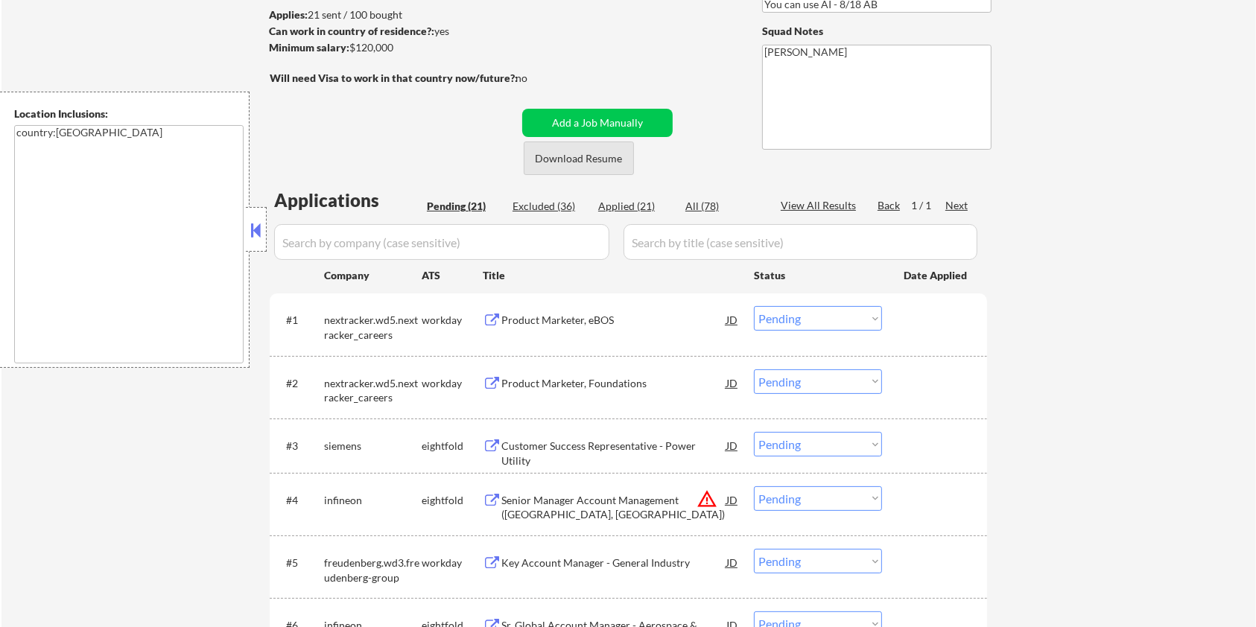
click at [561, 152] on button "Download Resume" at bounding box center [579, 159] width 110 height 34
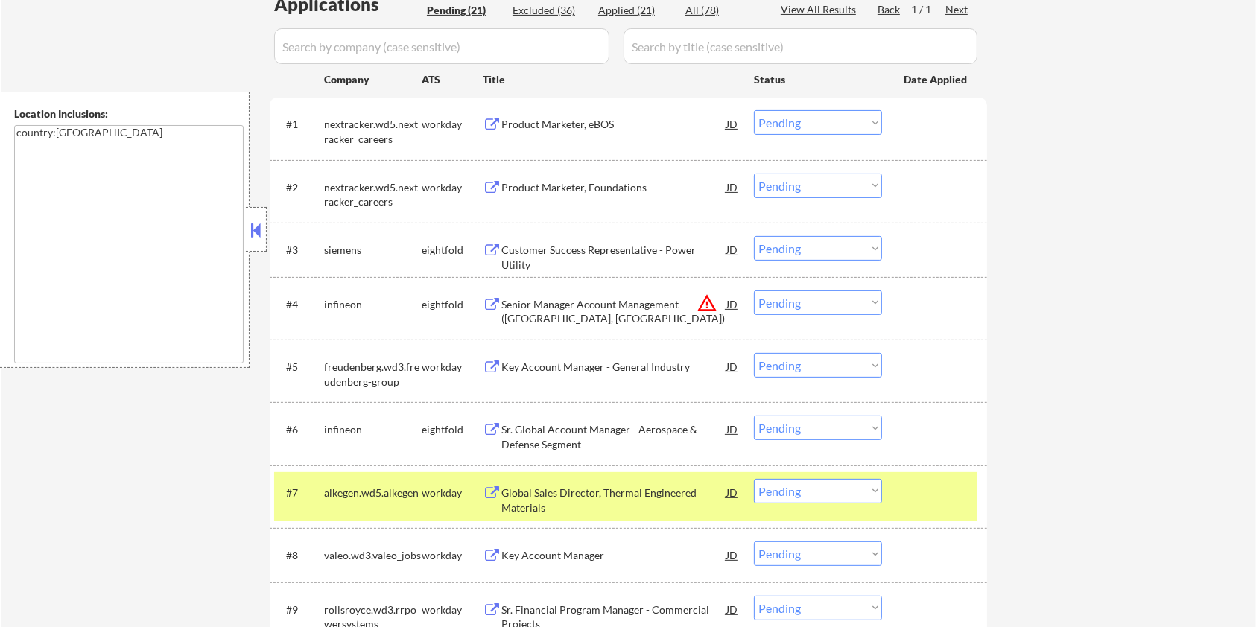
scroll to position [397, 0]
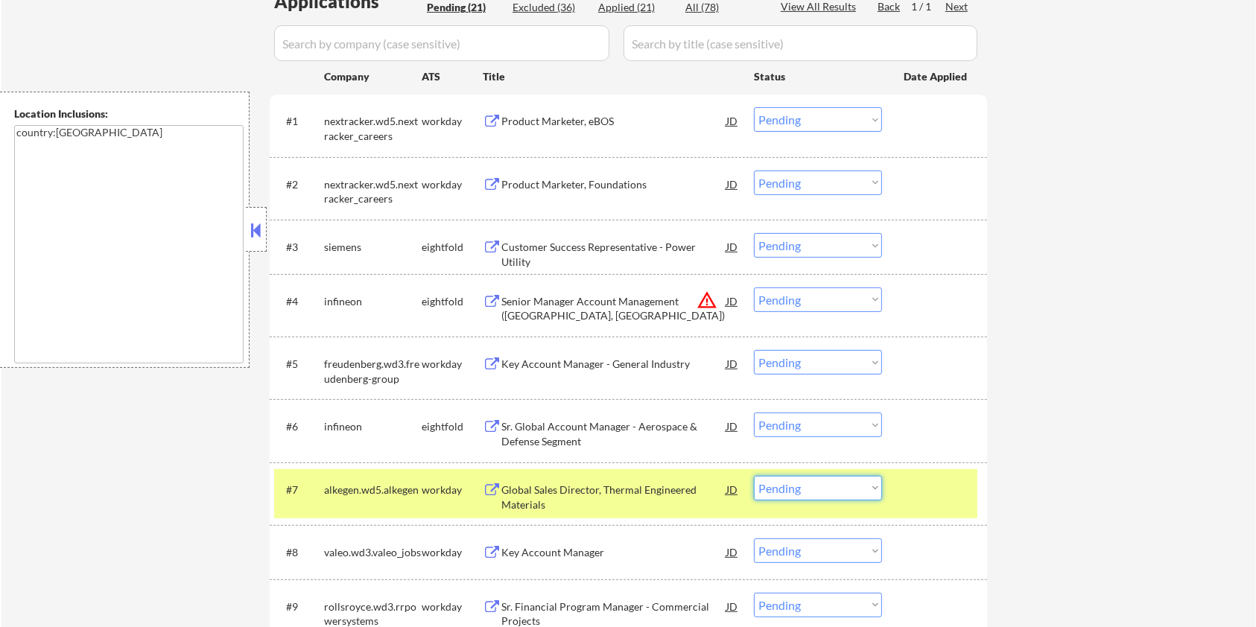
click at [781, 492] on select "Choose an option... Pending Applied Excluded (Questions) Excluded (Expired) Exc…" at bounding box center [818, 488] width 128 height 25
click at [754, 476] on select "Choose an option... Pending Applied Excluded (Questions) Excluded (Expired) Exc…" at bounding box center [818, 488] width 128 height 25
select select ""pending""
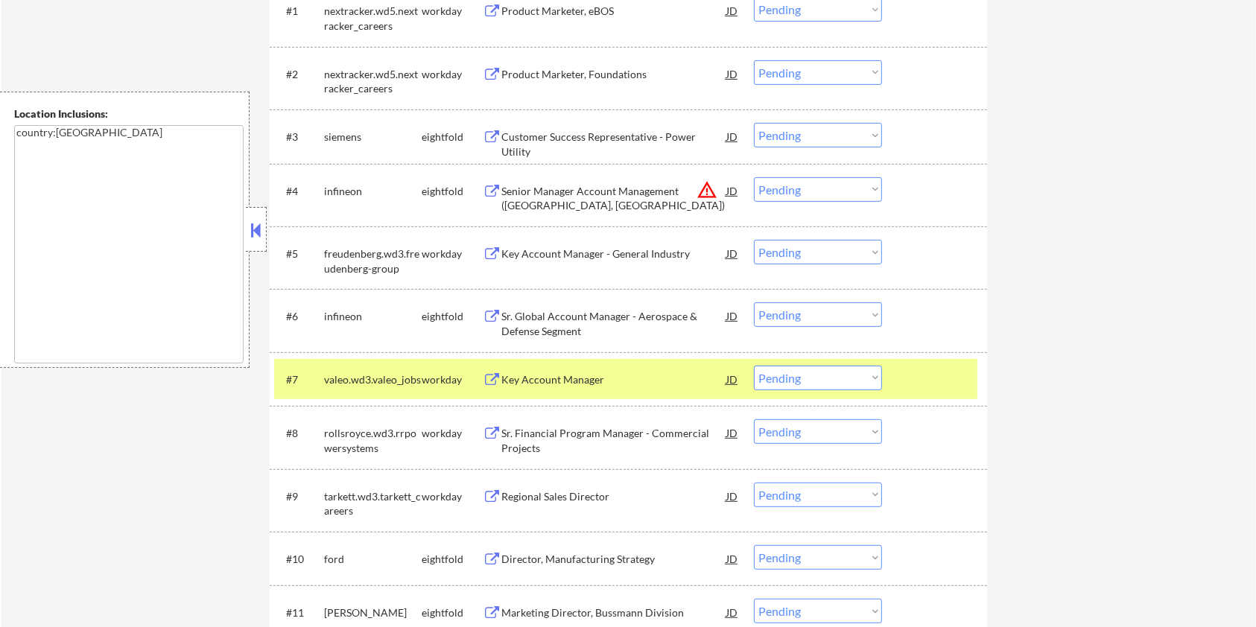
scroll to position [596, 0]
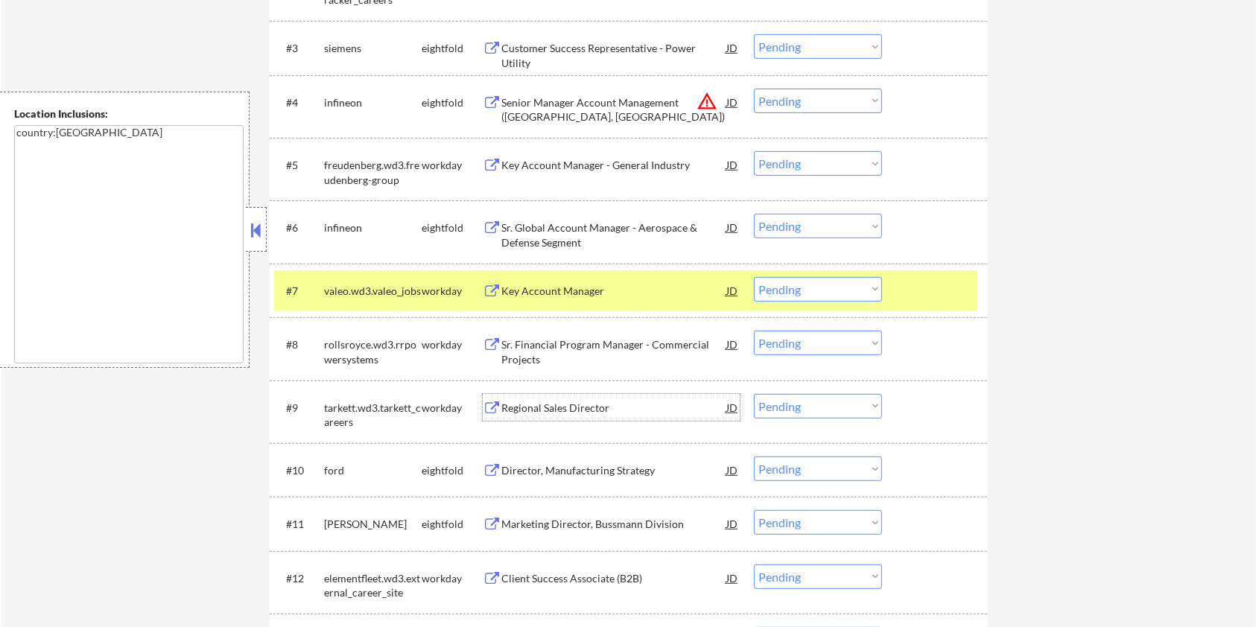
click at [516, 407] on div "Regional Sales Director" at bounding box center [613, 408] width 225 height 15
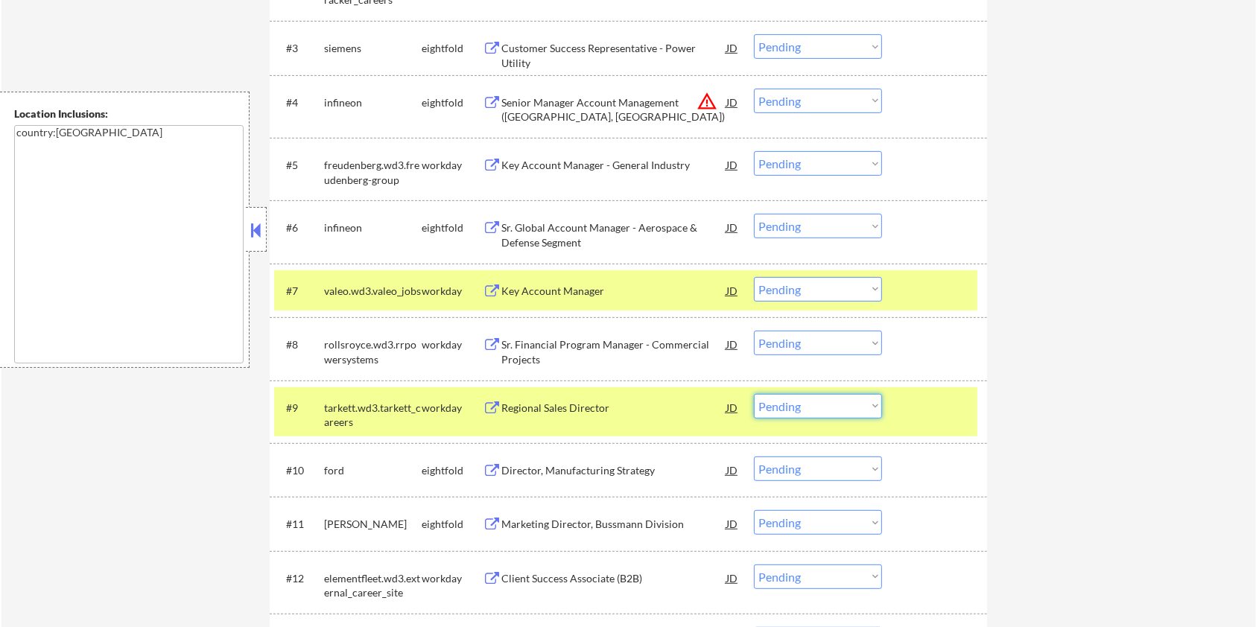
click at [878, 415] on select "Choose an option... Pending Applied Excluded (Questions) Excluded (Expired) Exc…" at bounding box center [818, 406] width 128 height 25
click at [754, 394] on select "Choose an option... Pending Applied Excluded (Questions) Excluded (Expired) Exc…" at bounding box center [818, 406] width 128 height 25
select select ""pending""
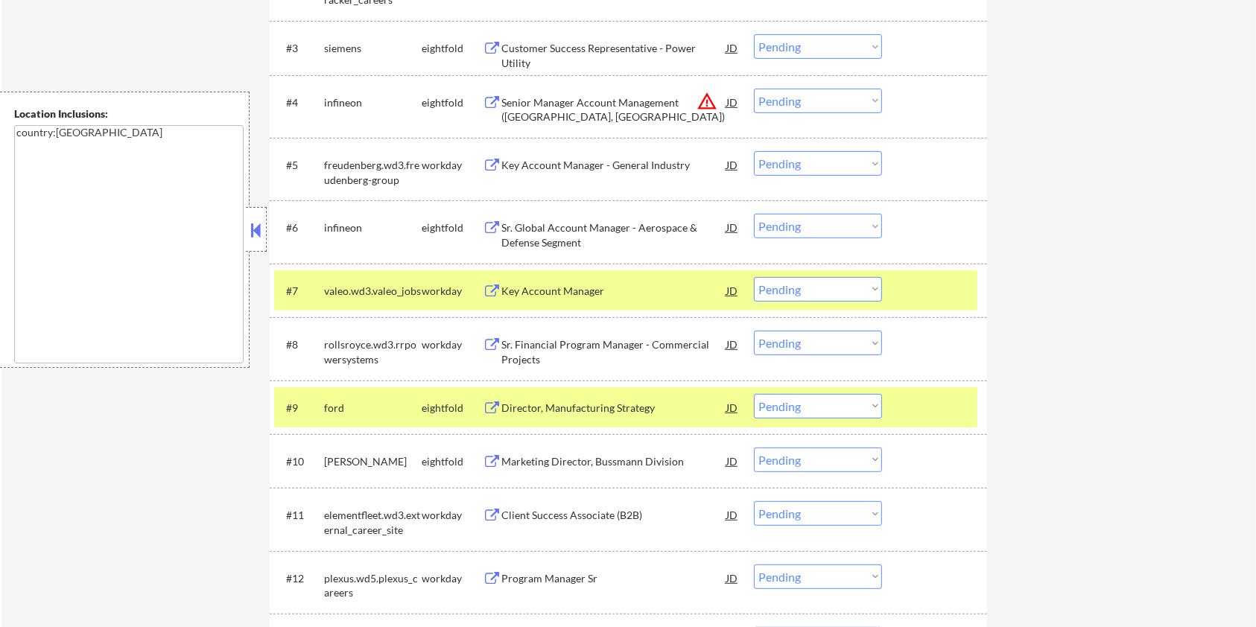
click at [945, 276] on div "#7 valeo.wd3.valeo_jobs workday Key Account Manager [PERSON_NAME] an option... …" at bounding box center [625, 290] width 703 height 40
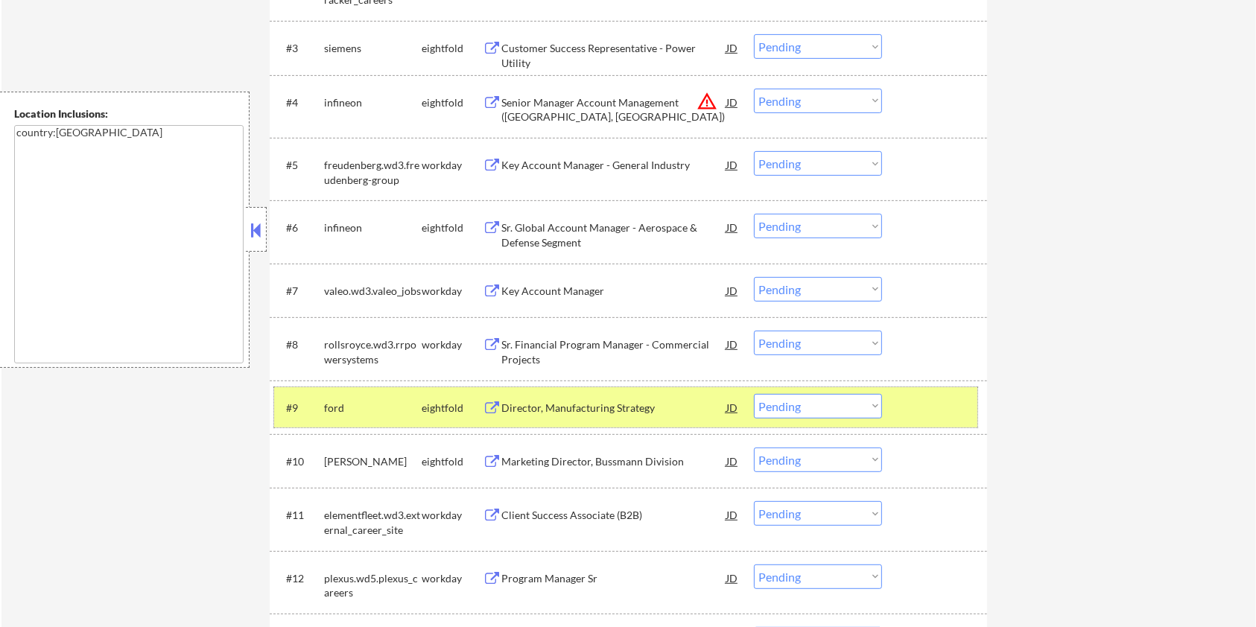
click at [946, 401] on div at bounding box center [937, 407] width 66 height 27
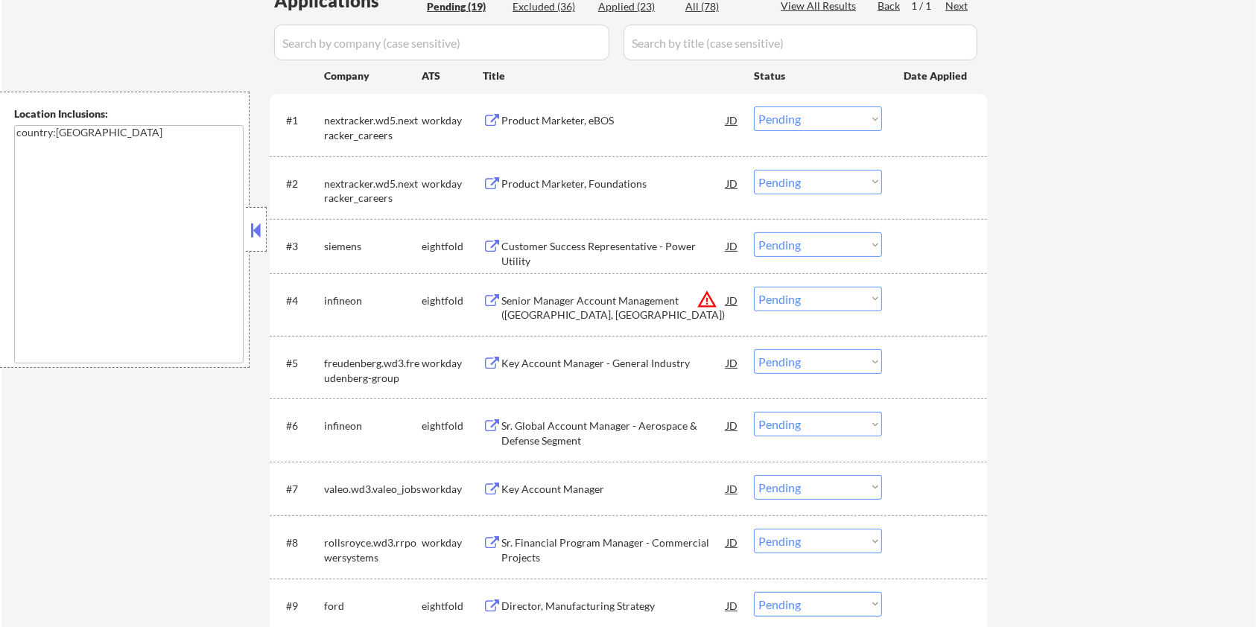
scroll to position [397, 0]
click at [607, 365] on div "Key Account Manager - General Industry" at bounding box center [613, 364] width 225 height 15
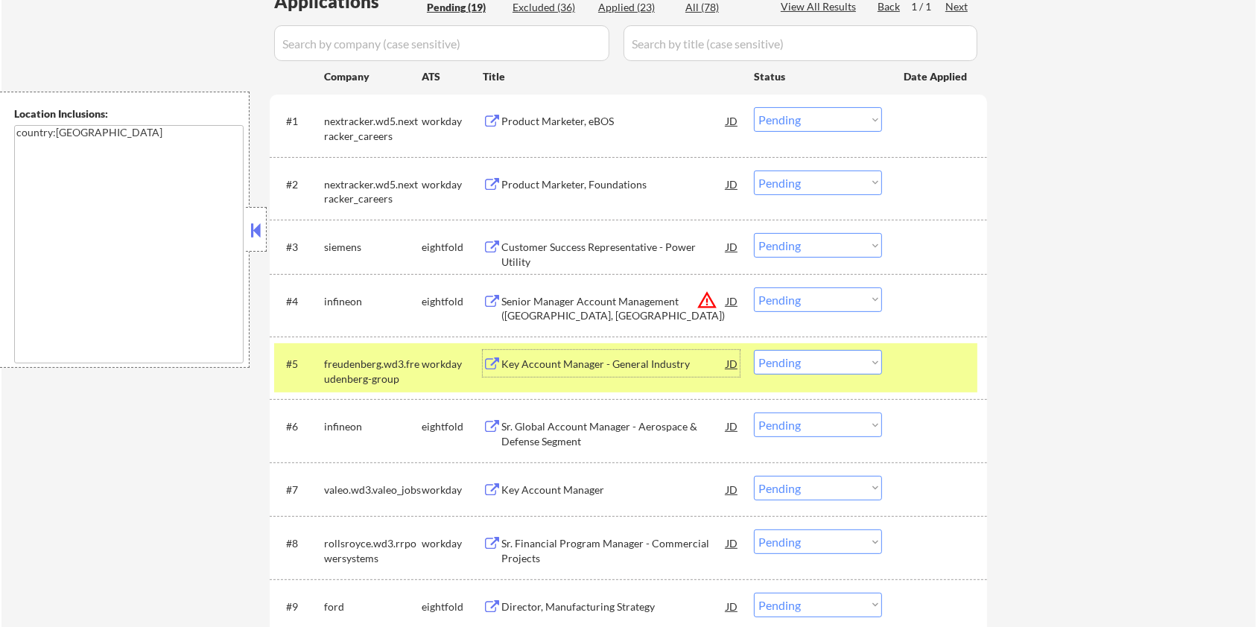
click at [911, 361] on div at bounding box center [937, 363] width 66 height 27
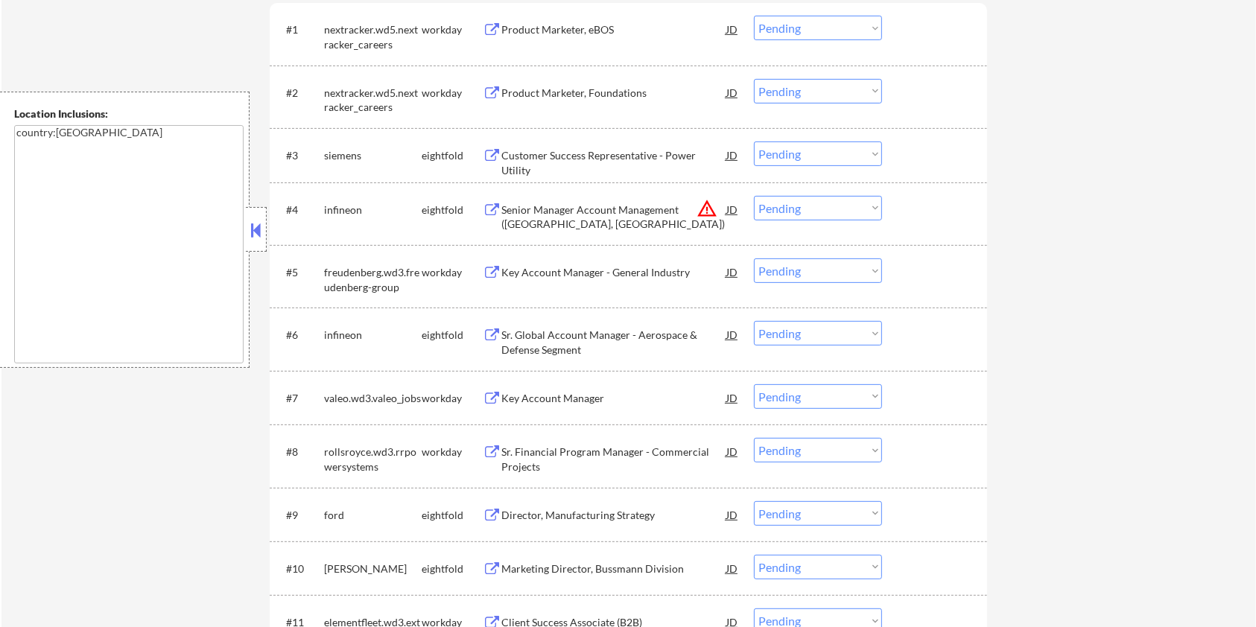
scroll to position [596, 0]
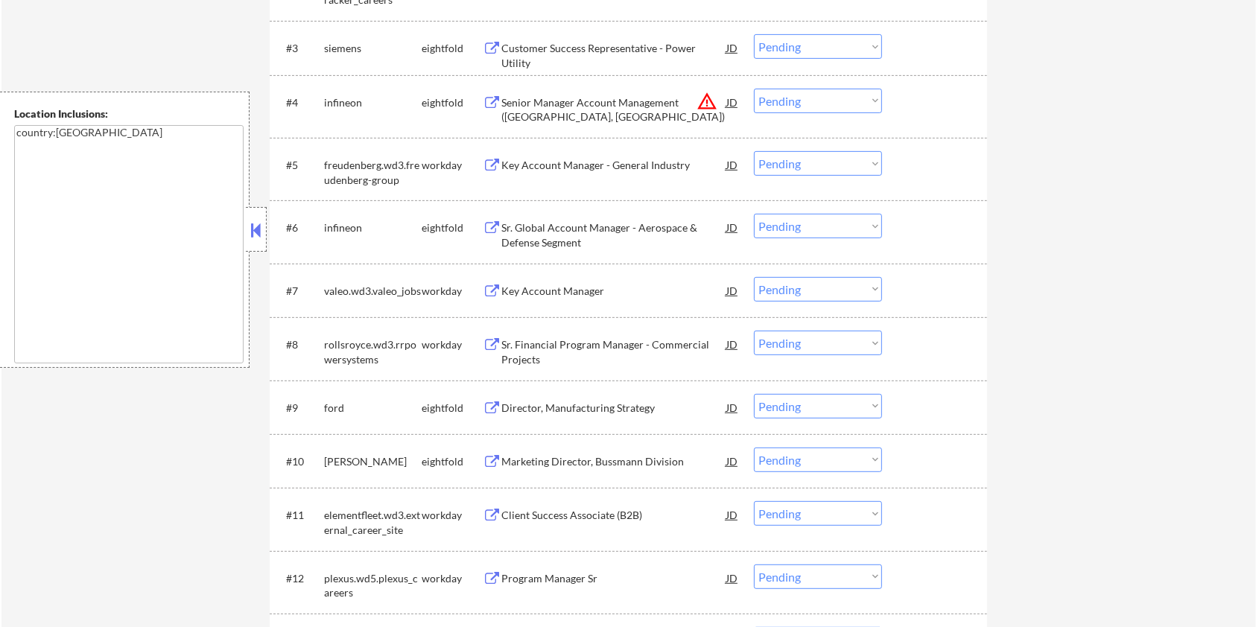
click at [579, 284] on div "Key Account Manager" at bounding box center [613, 291] width 225 height 15
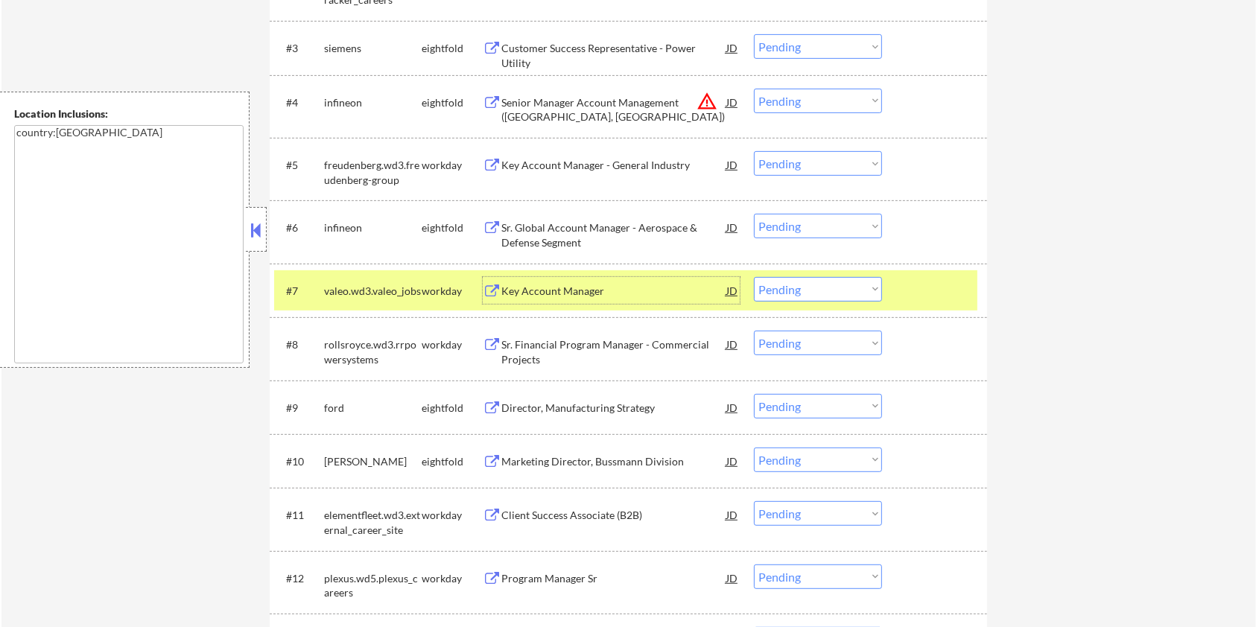
click at [857, 289] on select "Choose an option... Pending Applied Excluded (Questions) Excluded (Expired) Exc…" at bounding box center [818, 289] width 128 height 25
click at [754, 277] on select "Choose an option... Pending Applied Excluded (Questions) Excluded (Expired) Exc…" at bounding box center [818, 289] width 128 height 25
select select ""pending""
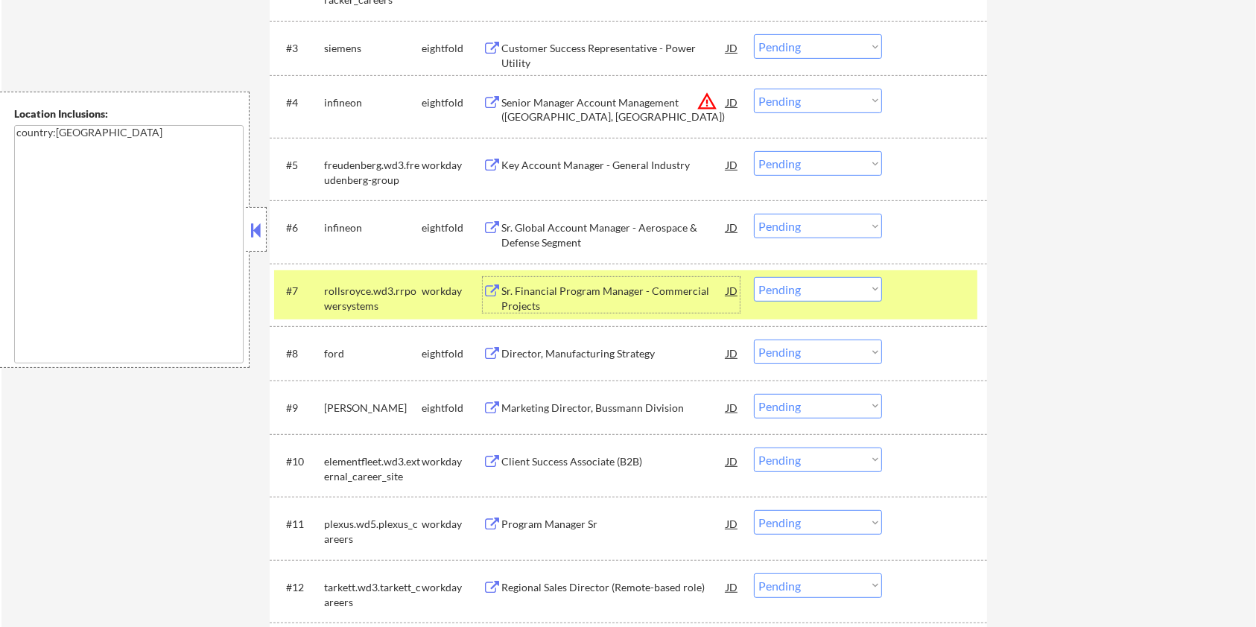
click at [573, 291] on div "Sr. Financial Program Manager - Commercial Projects" at bounding box center [613, 298] width 225 height 29
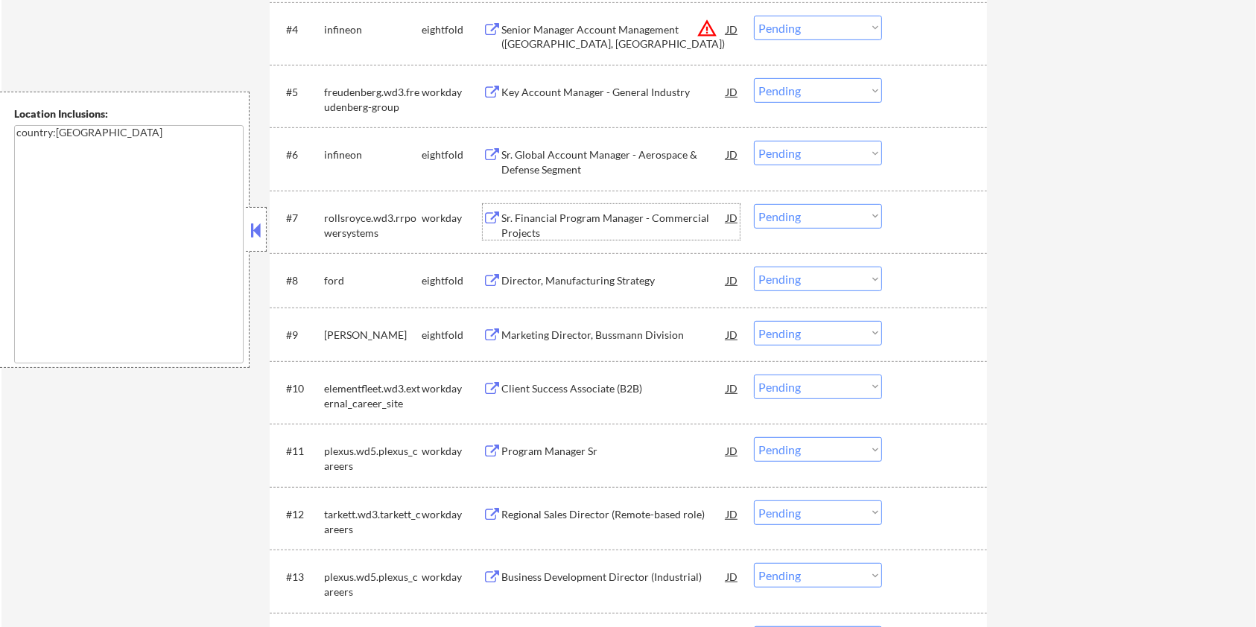
scroll to position [794, 0]
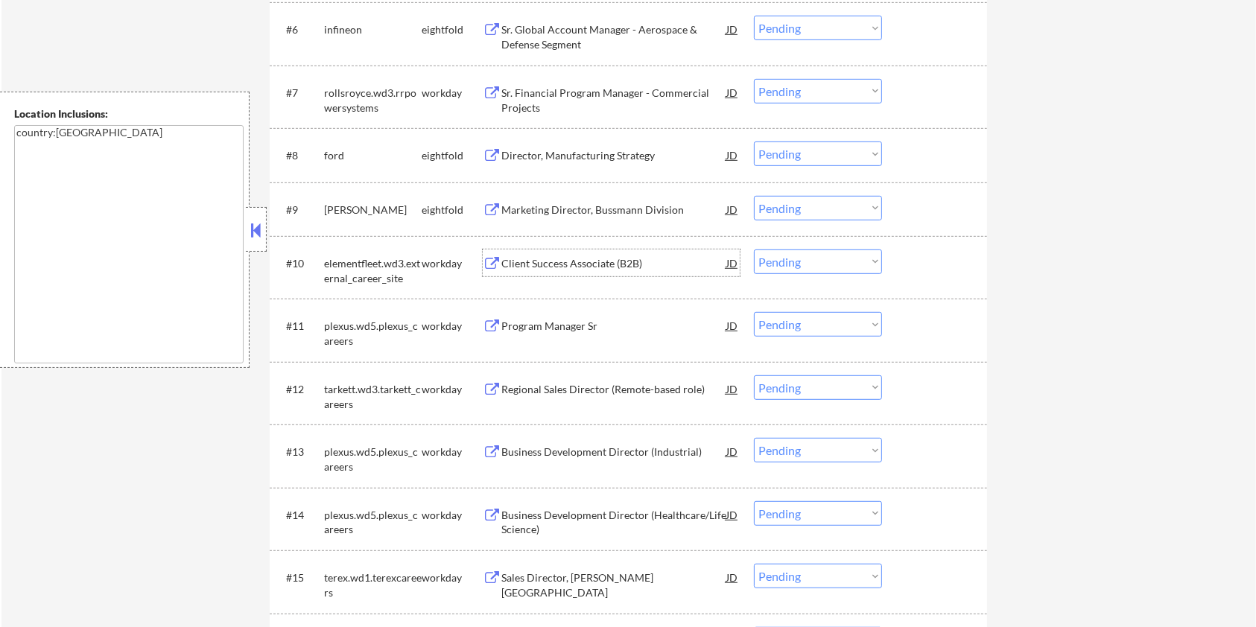
click at [587, 261] on div "Client Success Associate (B2B)" at bounding box center [613, 263] width 225 height 15
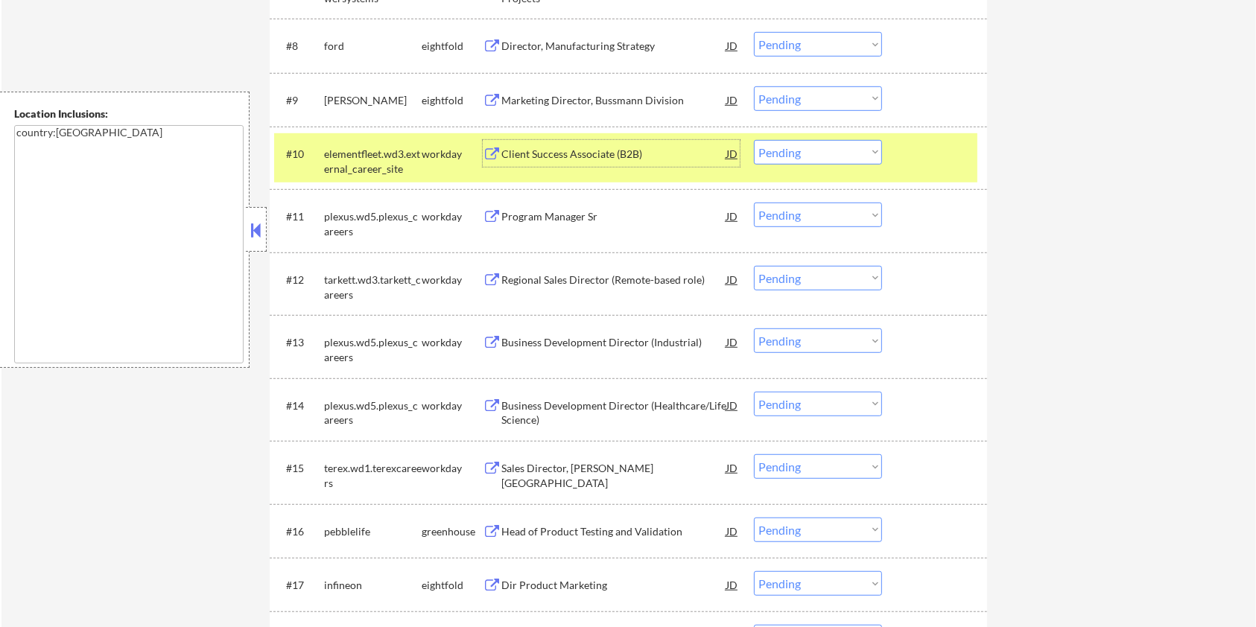
scroll to position [993, 0]
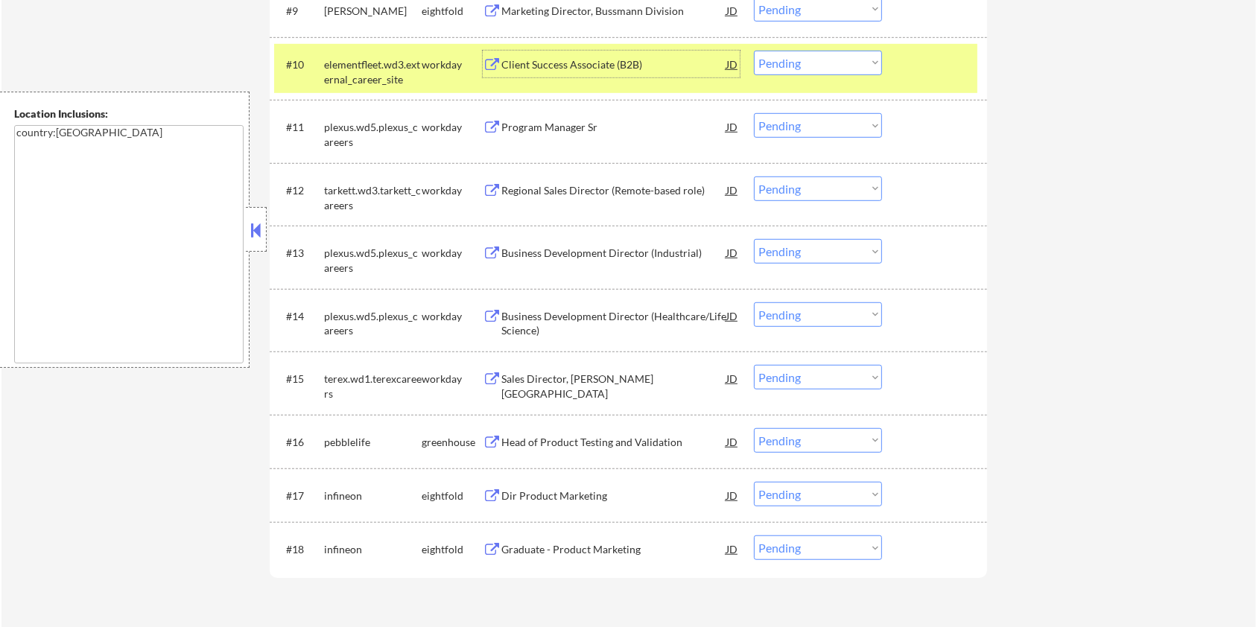
click at [931, 61] on div at bounding box center [937, 64] width 66 height 27
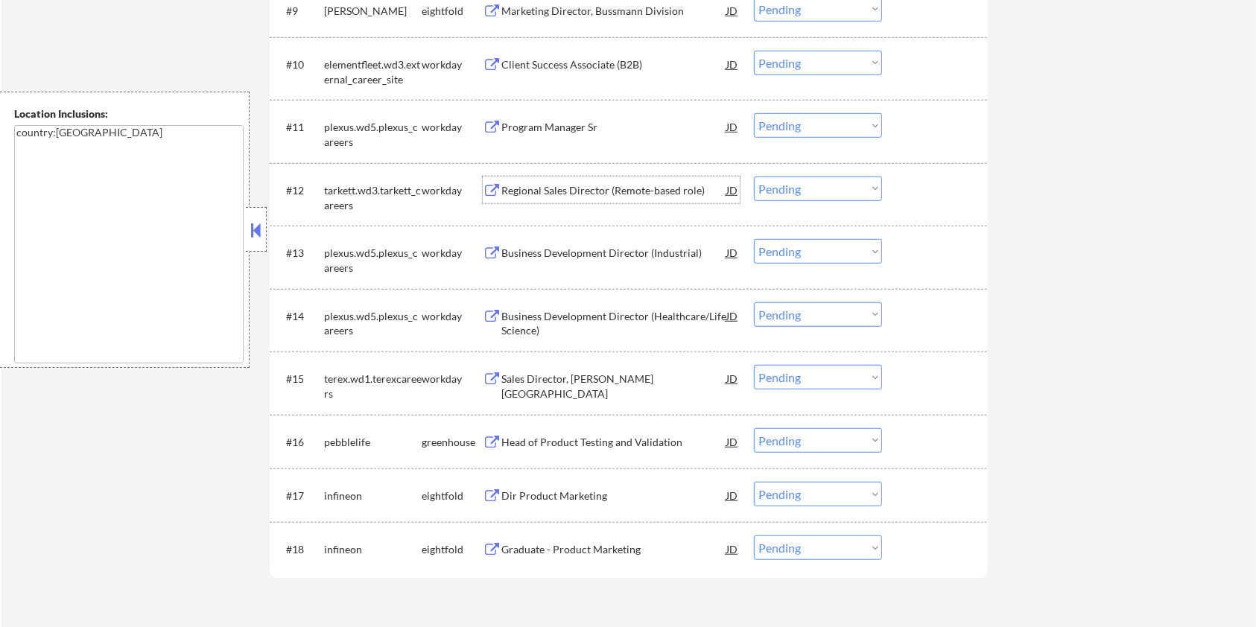
click at [590, 182] on div "Regional Sales Director (Remote-based role)" at bounding box center [613, 190] width 225 height 27
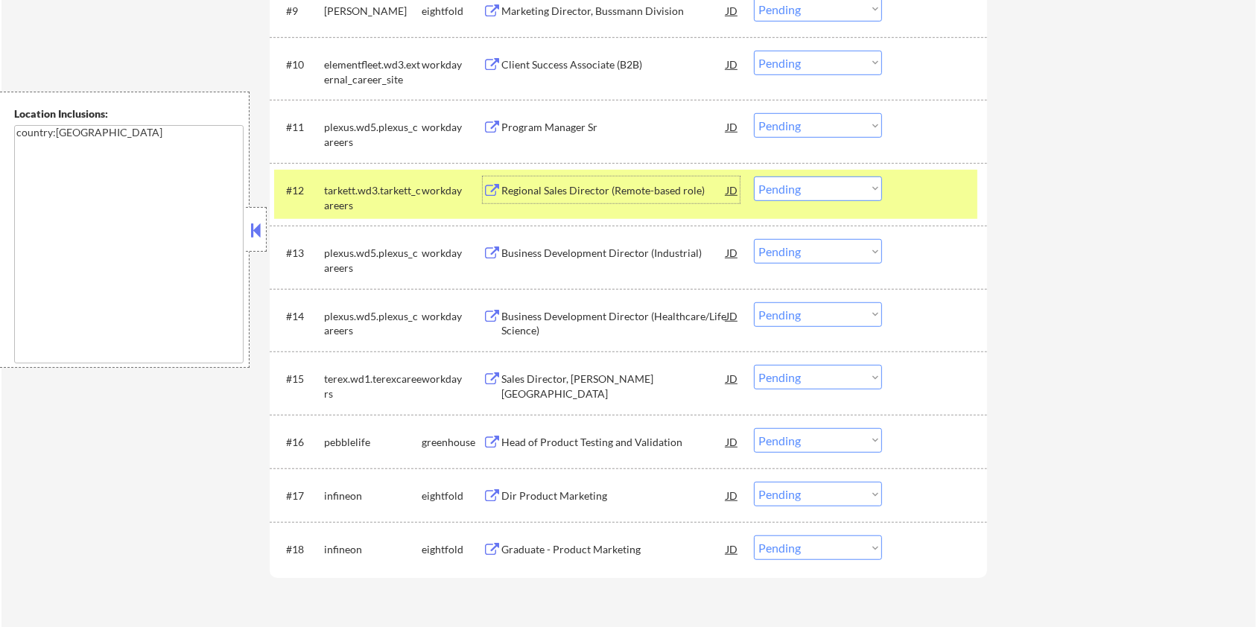
click at [815, 188] on select "Choose an option... Pending Applied Excluded (Questions) Excluded (Expired) Exc…" at bounding box center [818, 189] width 128 height 25
click at [754, 177] on select "Choose an option... Pending Applied Excluded (Questions) Excluded (Expired) Exc…" at bounding box center [818, 189] width 128 height 25
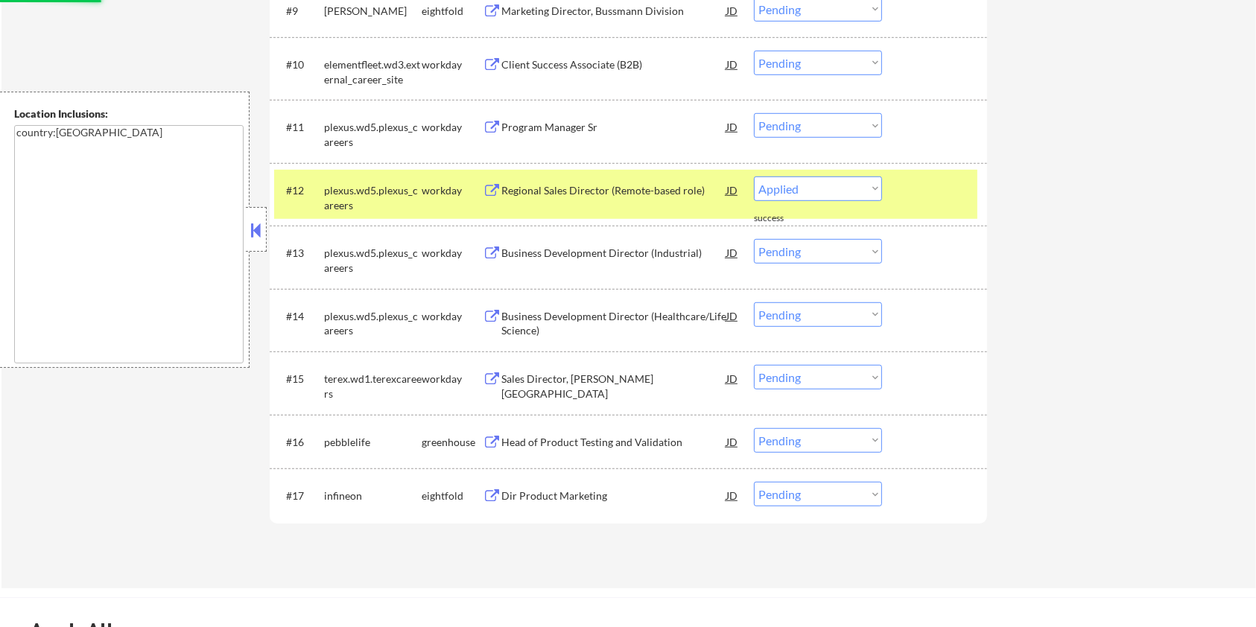
select select ""pending""
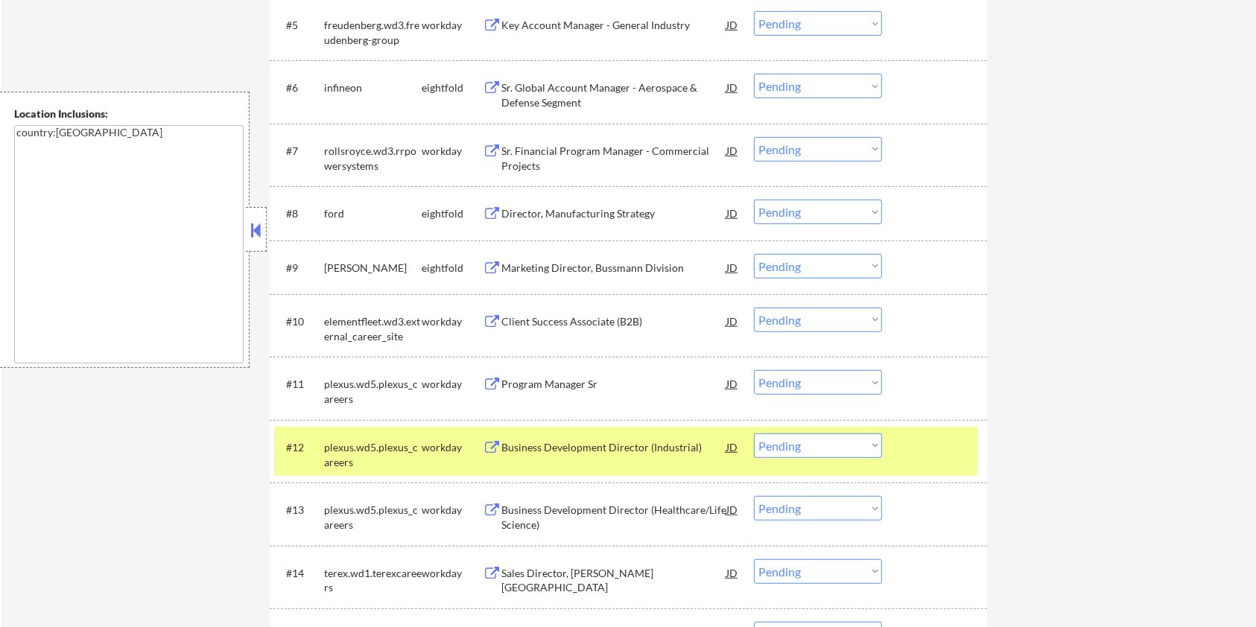
scroll to position [794, 0]
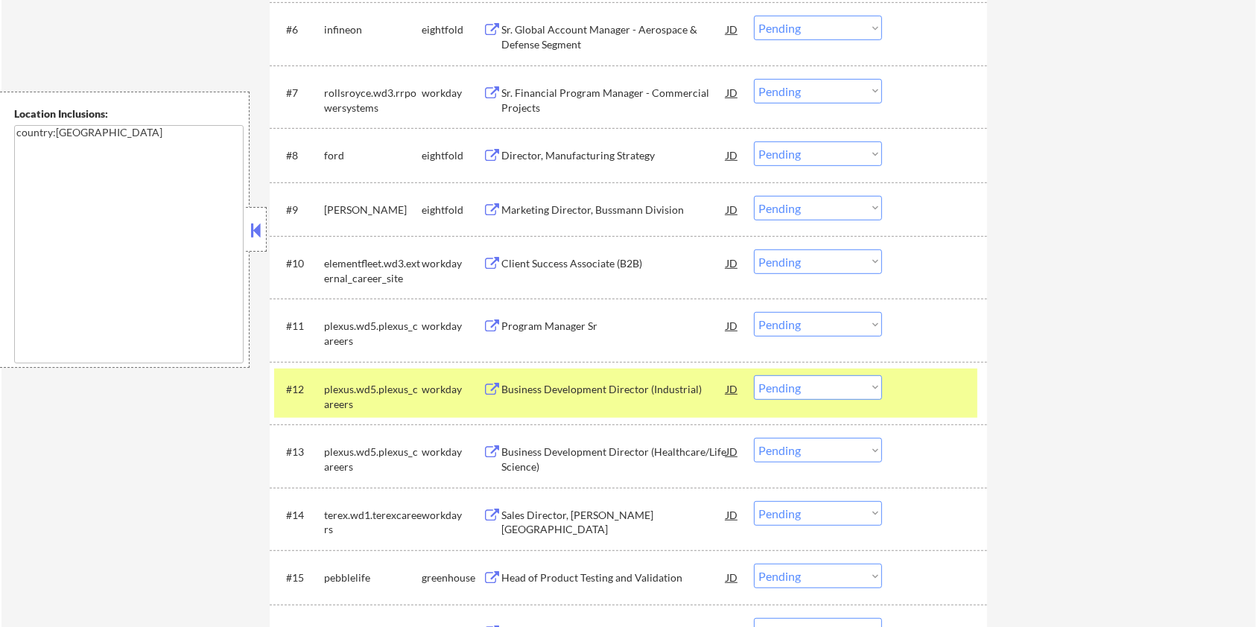
click at [591, 389] on div "Business Development Director (Industrial)" at bounding box center [613, 389] width 225 height 15
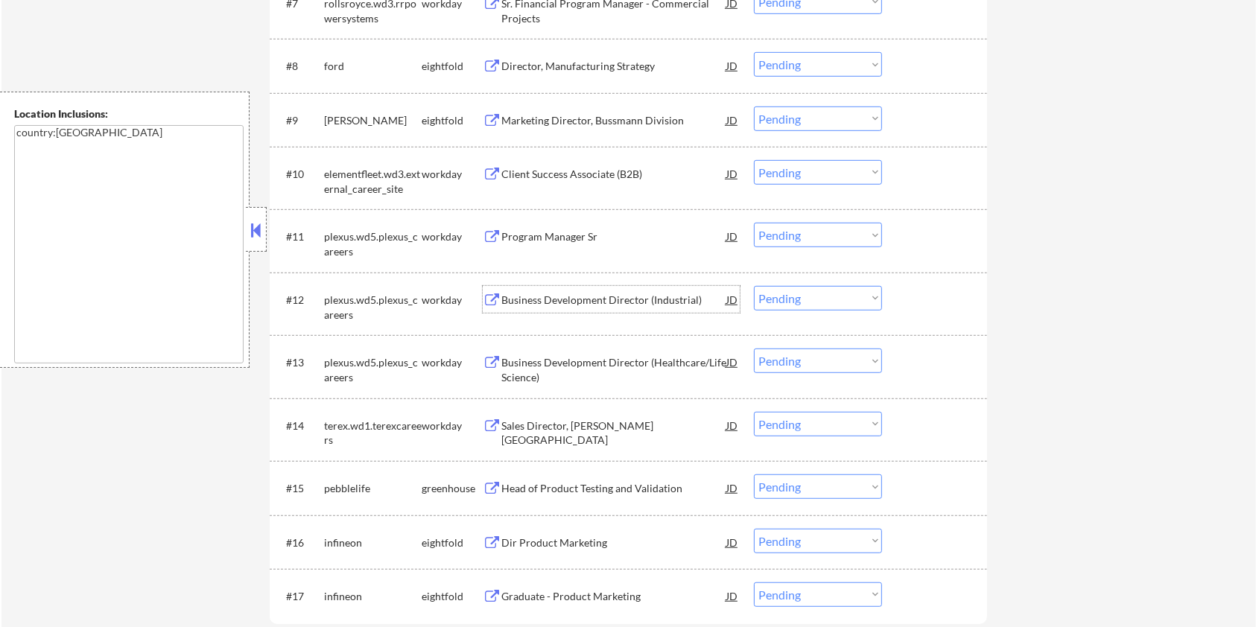
scroll to position [894, 0]
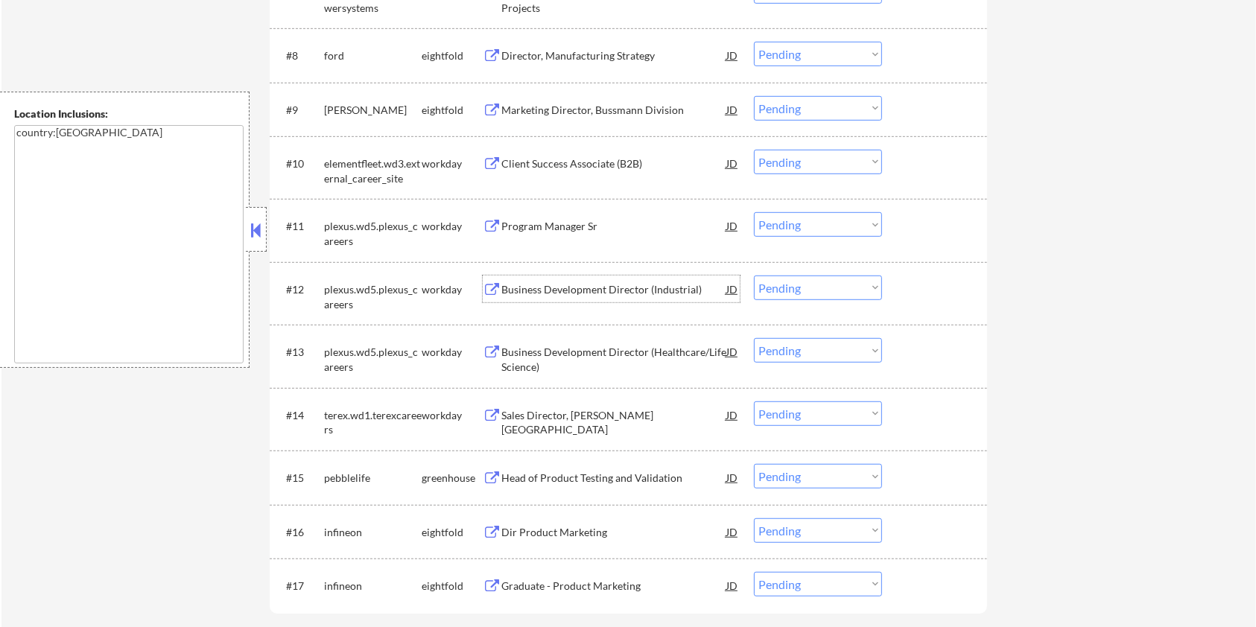
click at [584, 408] on div "Sales Director, [PERSON_NAME] [GEOGRAPHIC_DATA]" at bounding box center [613, 422] width 225 height 29
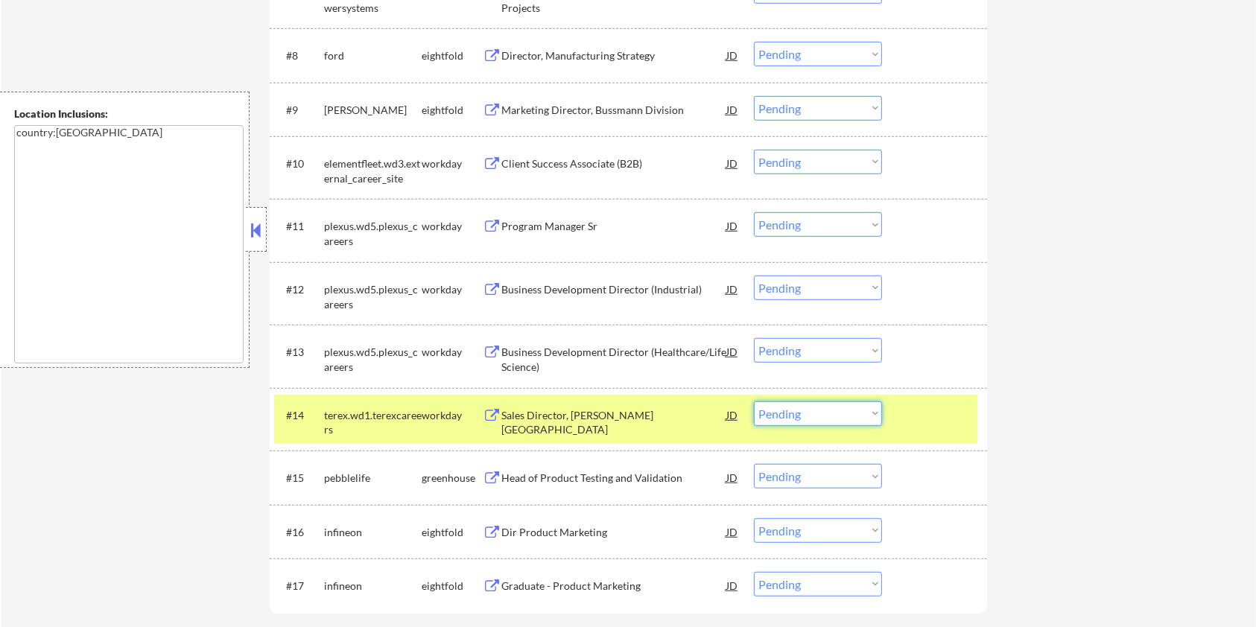
click at [805, 419] on select "Choose an option... Pending Applied Excluded (Questions) Excluded (Expired) Exc…" at bounding box center [818, 413] width 128 height 25
click at [754, 401] on select "Choose an option... Pending Applied Excluded (Questions) Excluded (Expired) Exc…" at bounding box center [818, 413] width 128 height 25
select select ""pending""
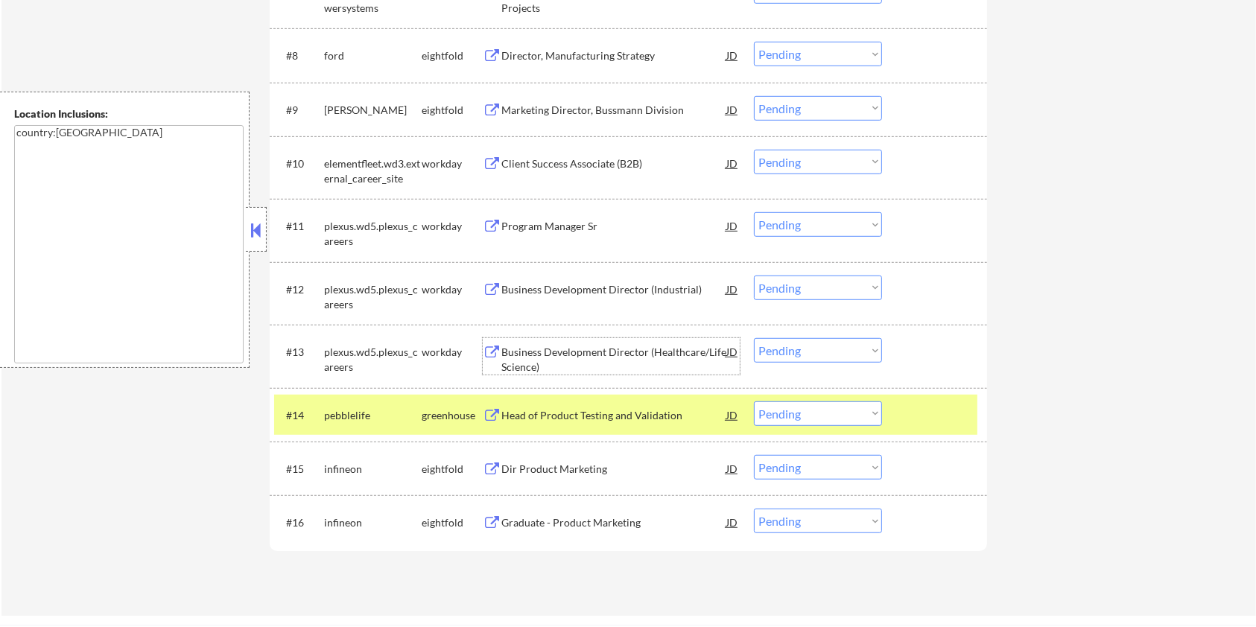
click at [568, 345] on div "Business Development Director (Healthcare/Life Science)" at bounding box center [613, 359] width 225 height 29
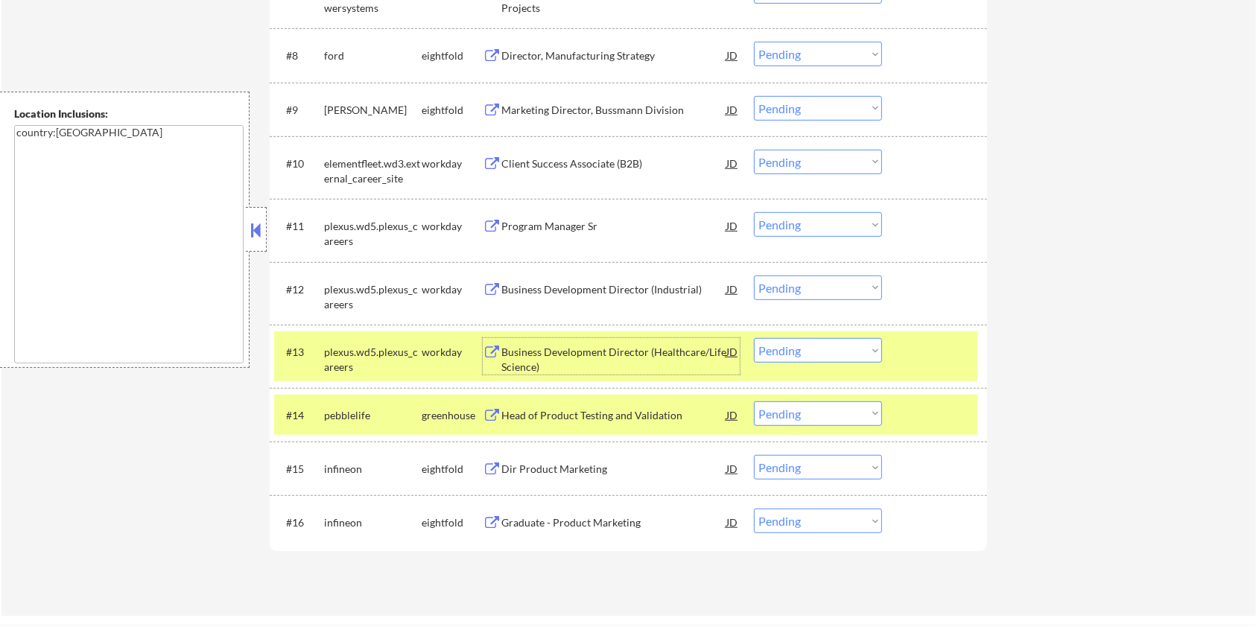
click at [871, 358] on select "Choose an option... Pending Applied Excluded (Questions) Excluded (Expired) Exc…" at bounding box center [818, 350] width 128 height 25
click at [754, 338] on select "Choose an option... Pending Applied Excluded (Questions) Excluded (Expired) Exc…" at bounding box center [818, 350] width 128 height 25
select select ""pending""
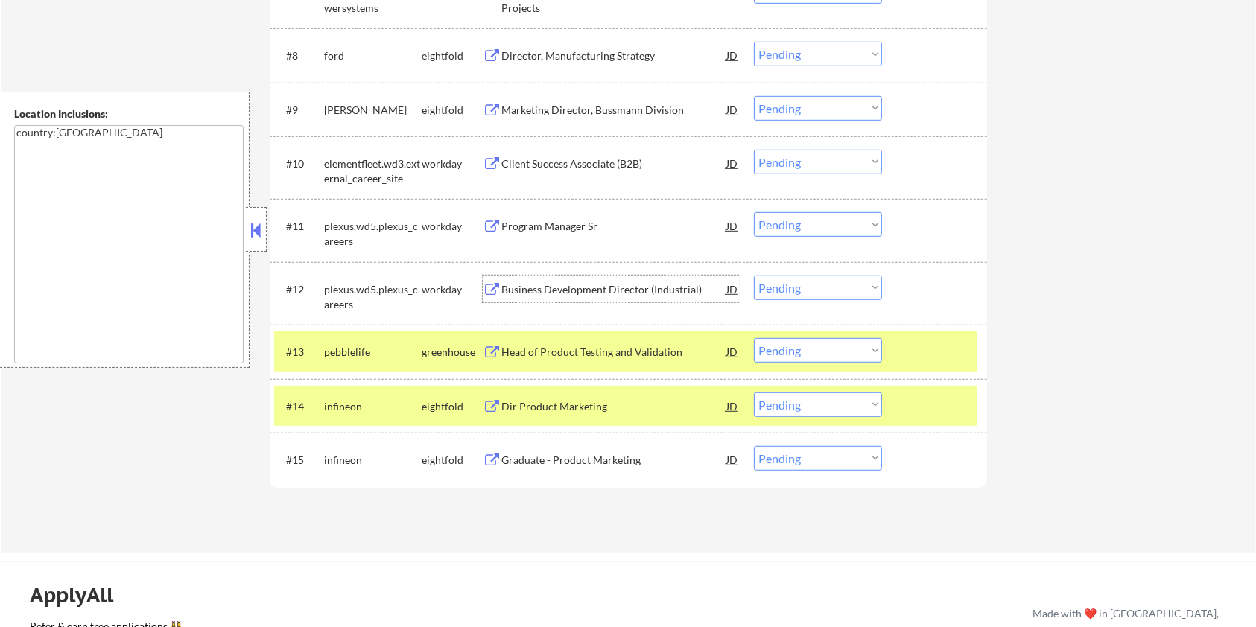
click at [564, 288] on div "Business Development Director (Industrial)" at bounding box center [613, 289] width 225 height 15
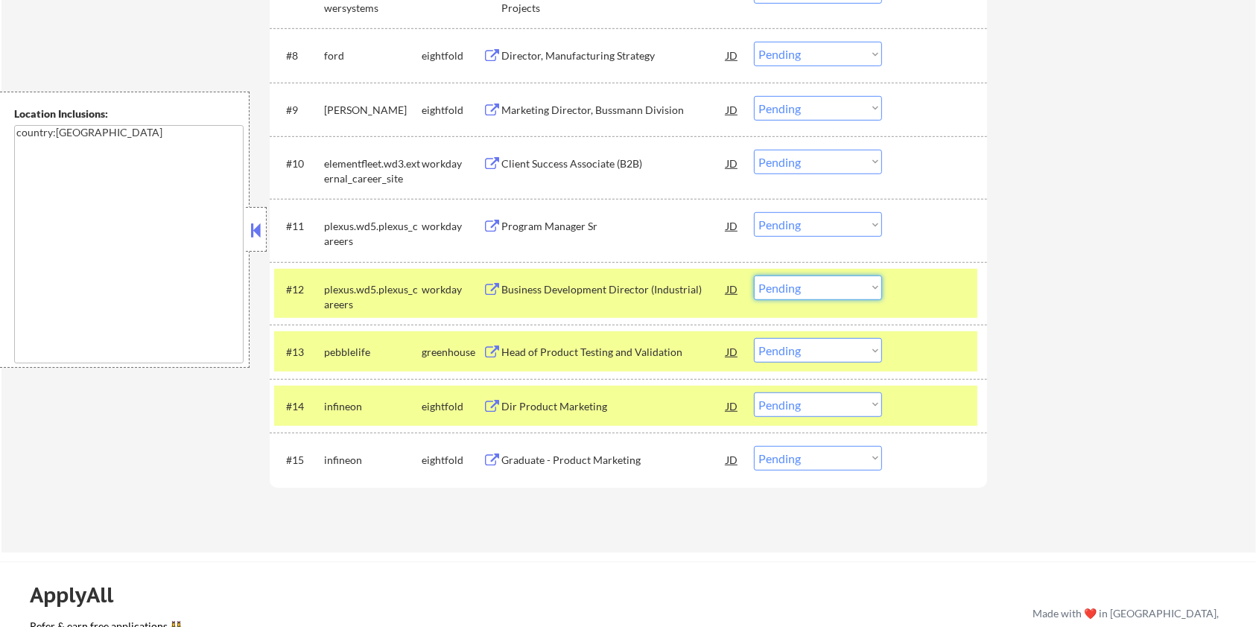
click at [800, 288] on select "Choose an option... Pending Applied Excluded (Questions) Excluded (Expired) Exc…" at bounding box center [818, 288] width 128 height 25
click at [754, 276] on select "Choose an option... Pending Applied Excluded (Questions) Excluded (Expired) Exc…" at bounding box center [818, 288] width 128 height 25
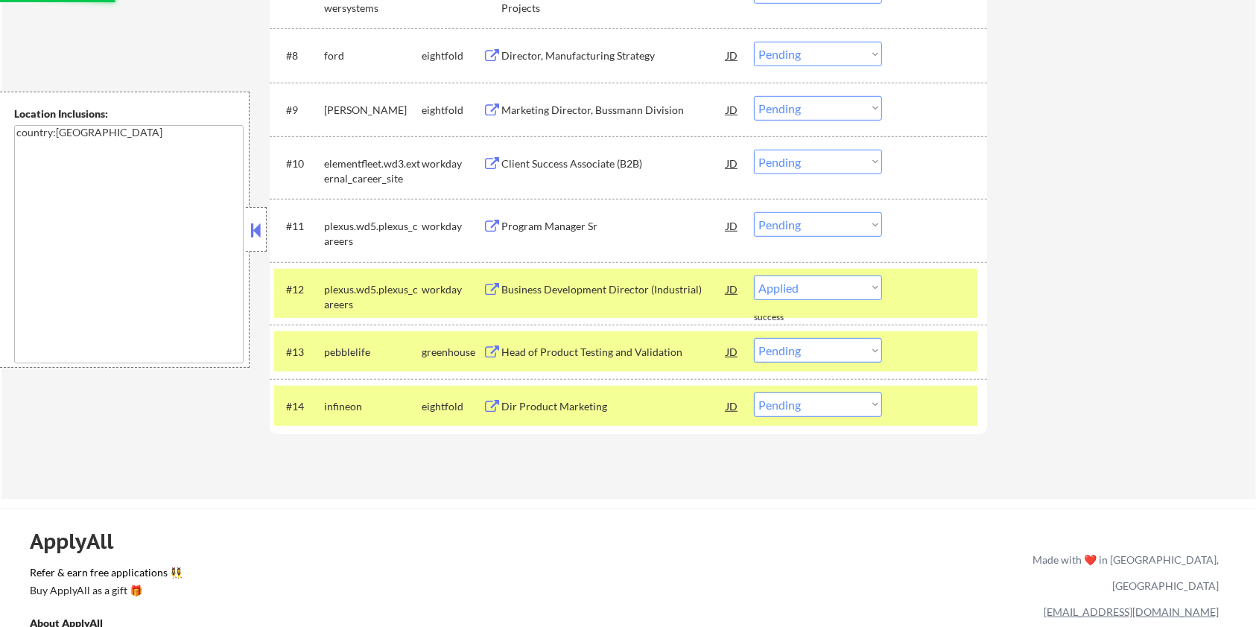
select select ""pending""
